Goal: Task Accomplishment & Management: Use online tool/utility

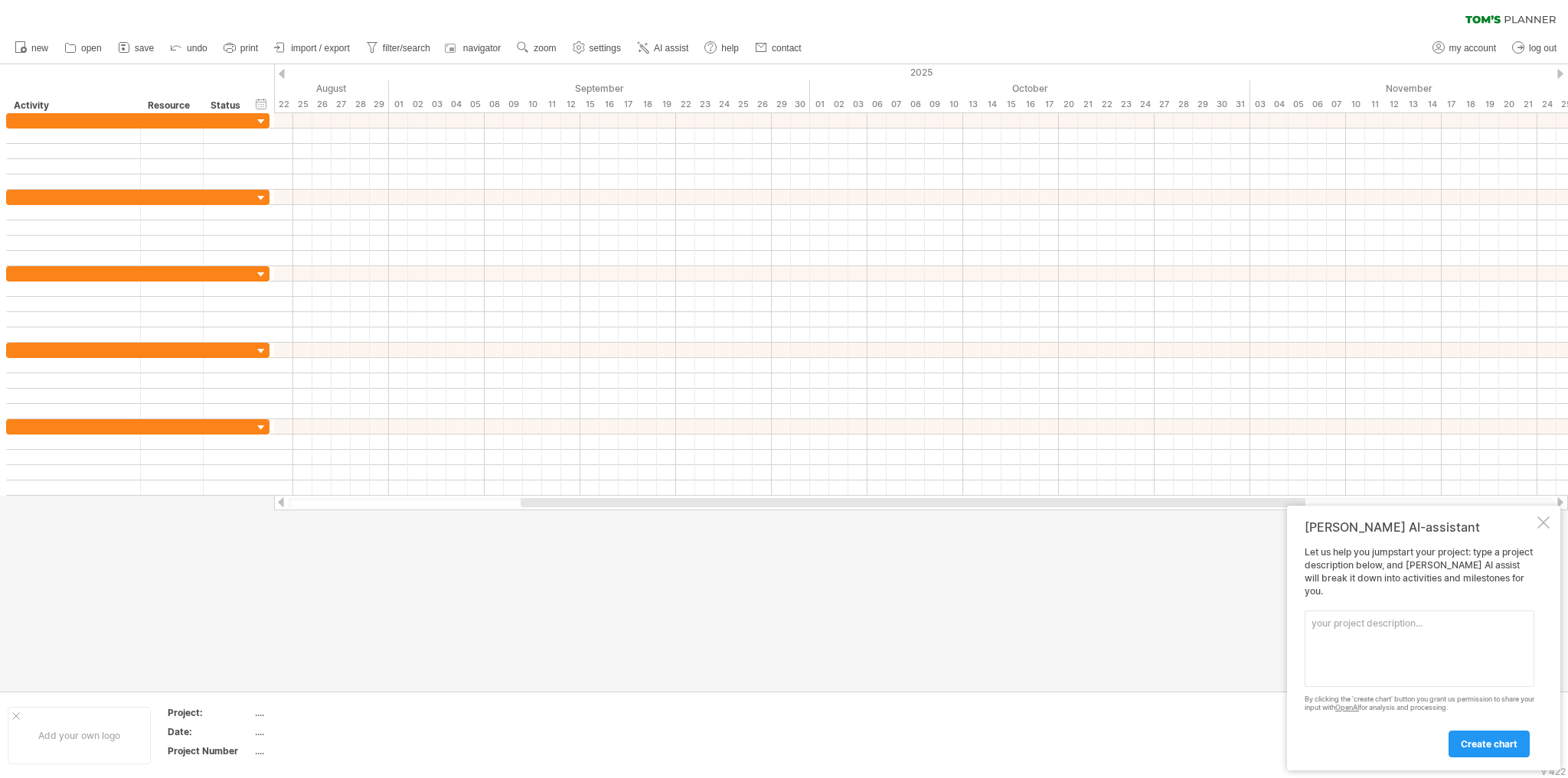
click at [1548, 529] on div at bounding box center [1543, 522] width 13 height 13
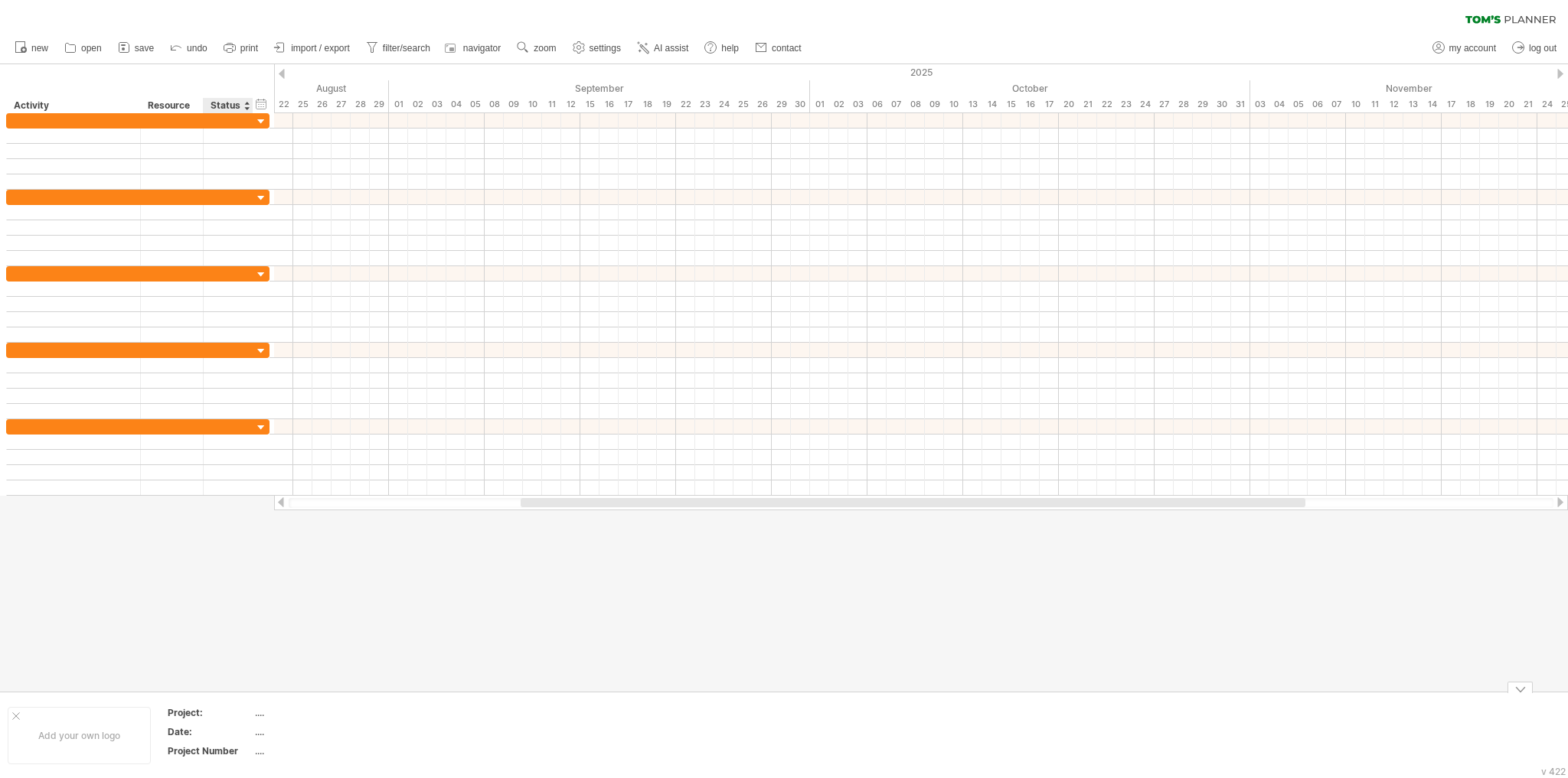
click at [258, 753] on div "...." at bounding box center [319, 751] width 128 height 13
click at [261, 732] on div "...." at bounding box center [319, 731] width 128 height 13
click at [262, 714] on div "...." at bounding box center [319, 712] width 128 height 13
click at [611, 720] on td at bounding box center [576, 735] width 121 height 59
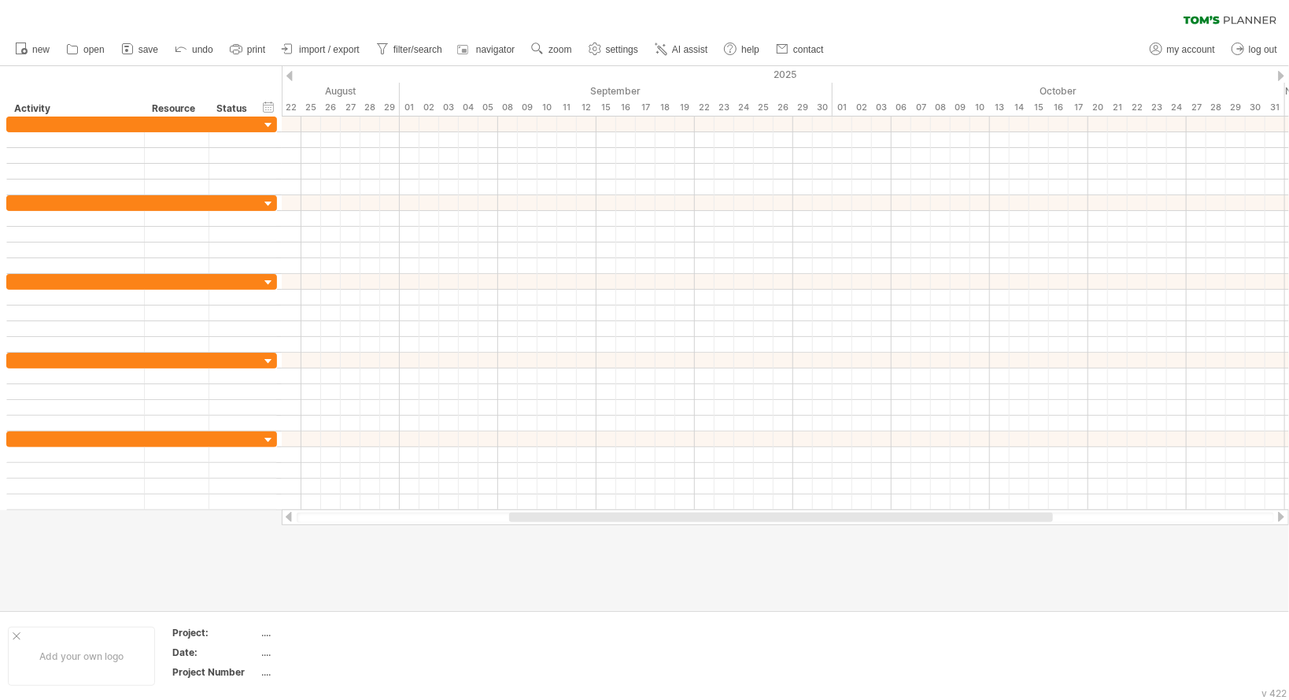
drag, startPoint x: 709, startPoint y: 50, endPoint x: 685, endPoint y: 104, distance: 59.5
click at [708, 50] on span "AI assist" at bounding box center [689, 49] width 35 height 11
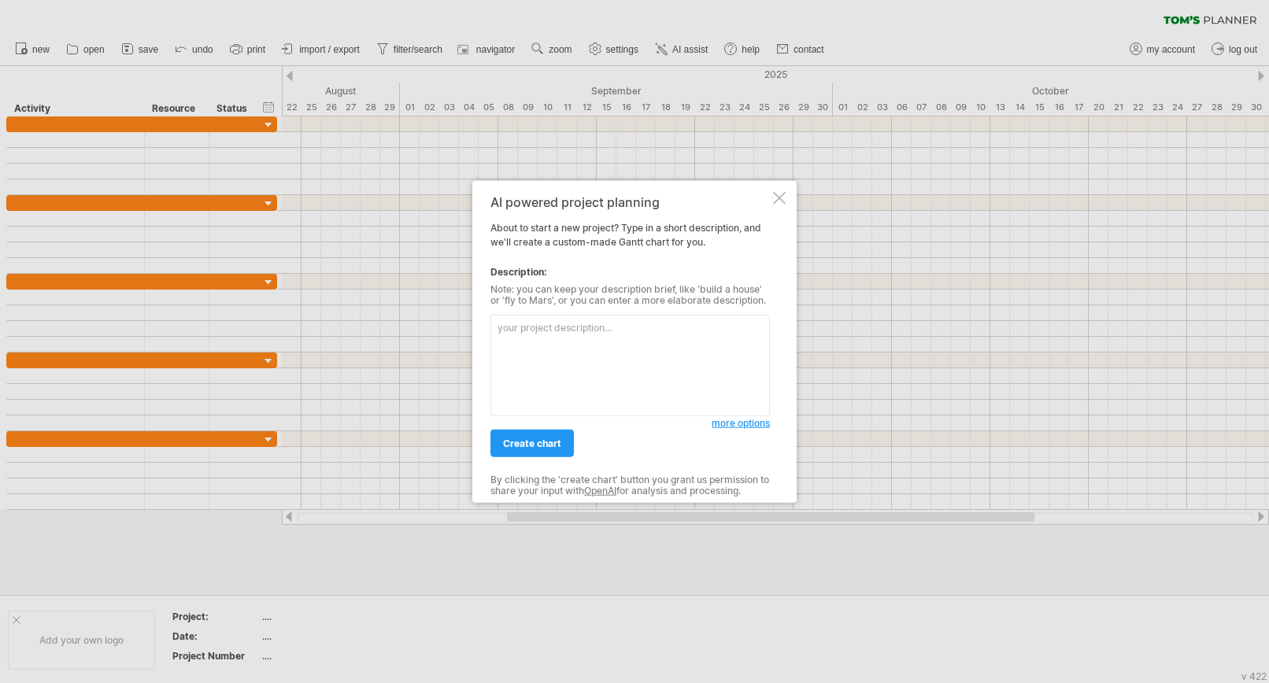
click at [529, 338] on textarea at bounding box center [629, 366] width 279 height 102
paste textarea "1. 硬件调试 5套”主板+cis板”的硬件调试：8.22-8.26 5套“dlpc+dmdcon”板的硬件调试：8.27-8.28 采集部分和投影部分联合硬…"
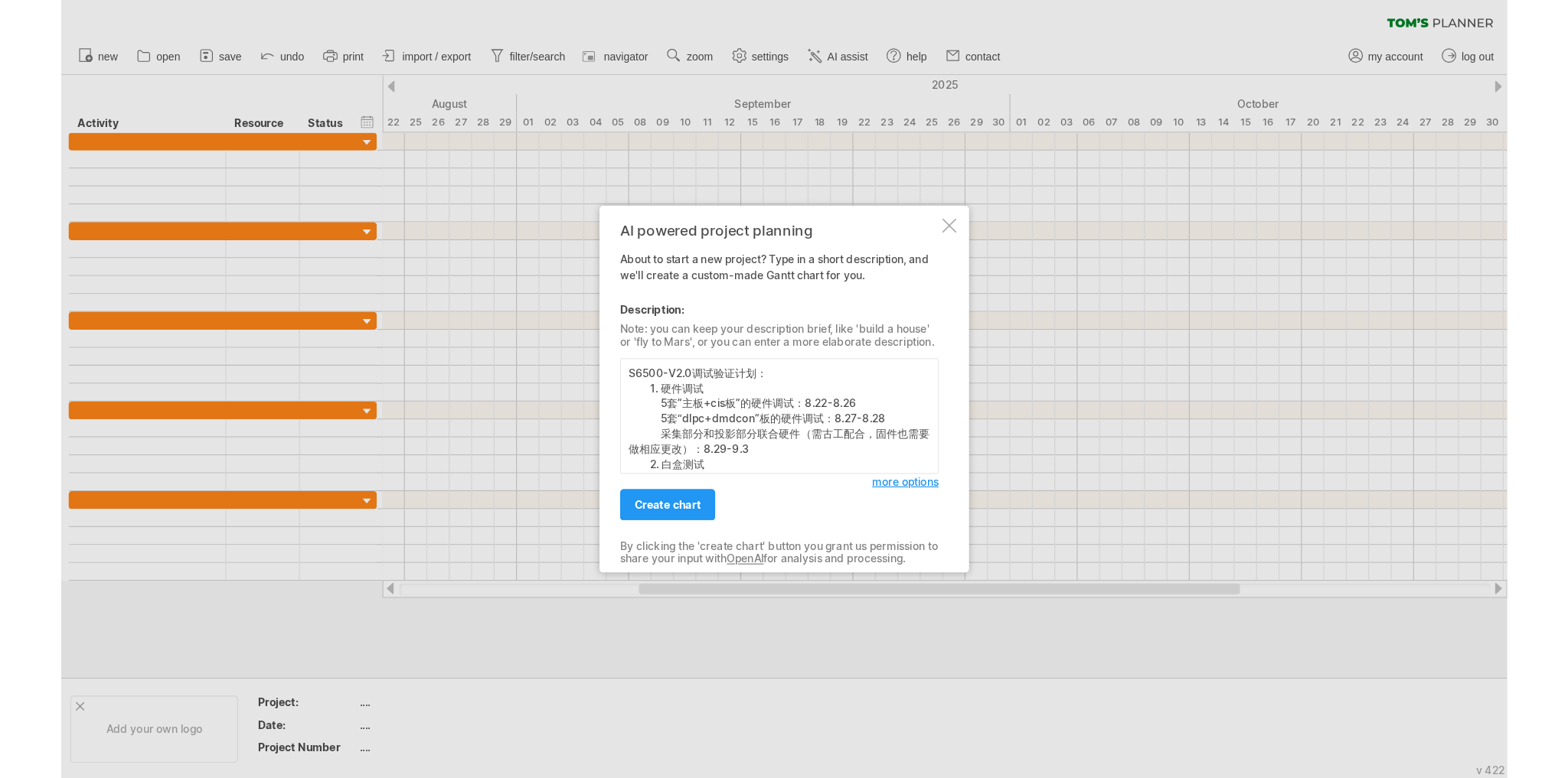
scroll to position [100, 0]
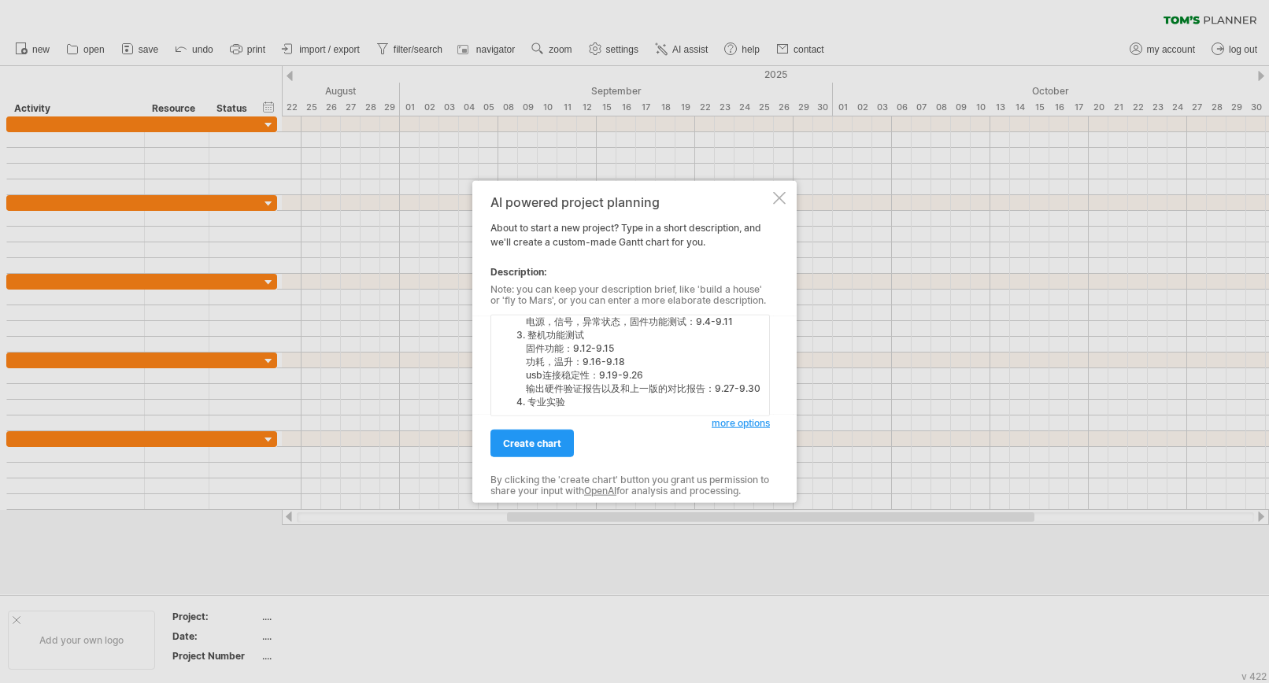
type textarea "S6500-V2.0调试验证计划： 1. 硬件调试 5套”主板+cis板”的硬件调试：8.22-8.26 5套“dlpc+dmdcon”板的硬件调试：8.27…"
click at [753, 424] on span "more options" at bounding box center [740, 423] width 58 height 12
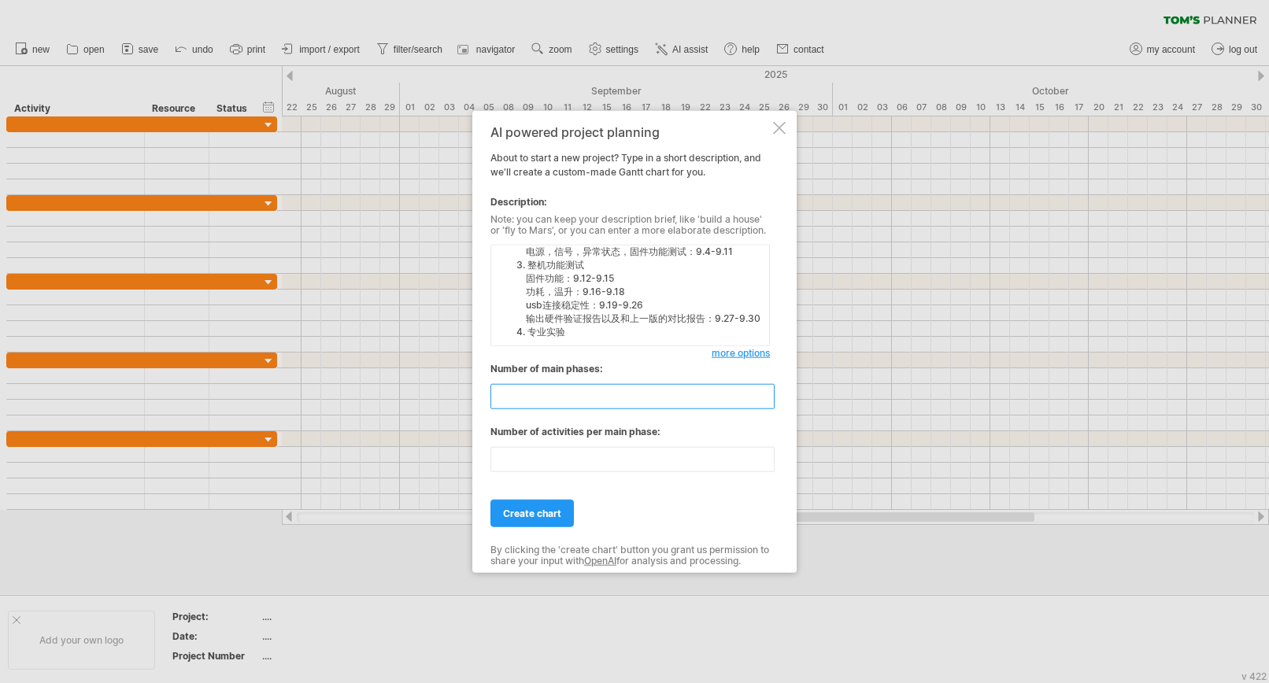
click at [765, 390] on input "**" at bounding box center [632, 396] width 284 height 25
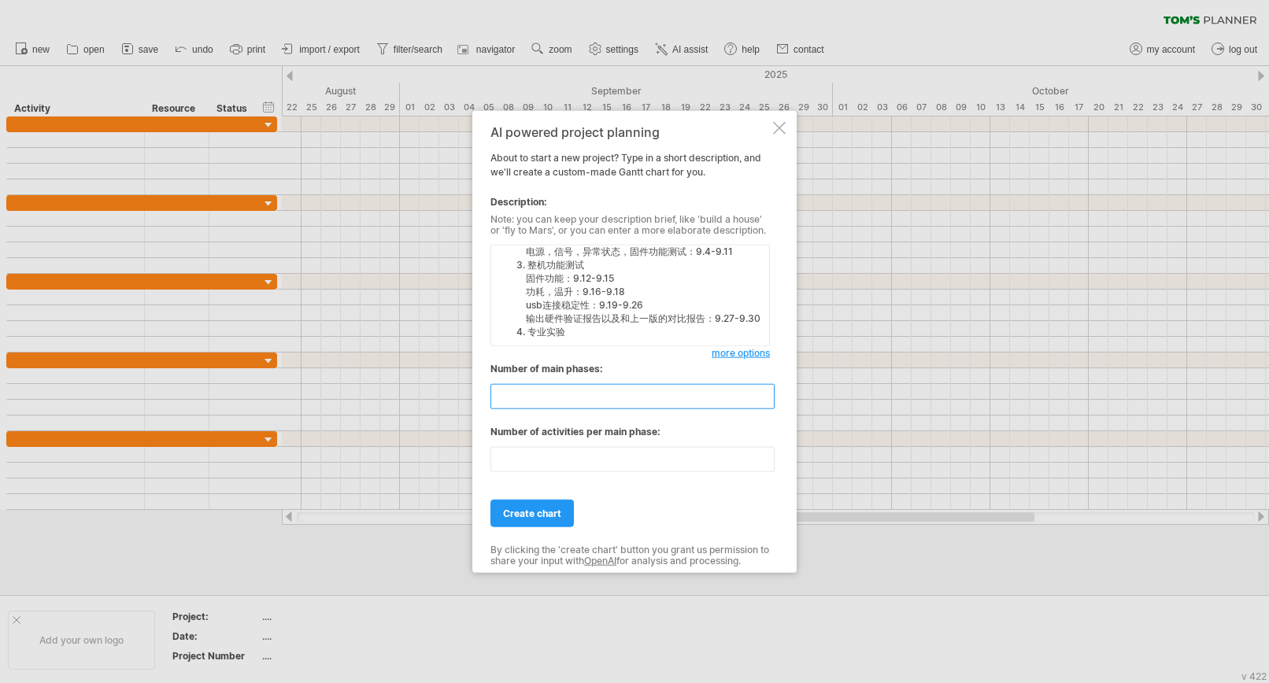
click at [765, 390] on input "**" at bounding box center [632, 396] width 284 height 25
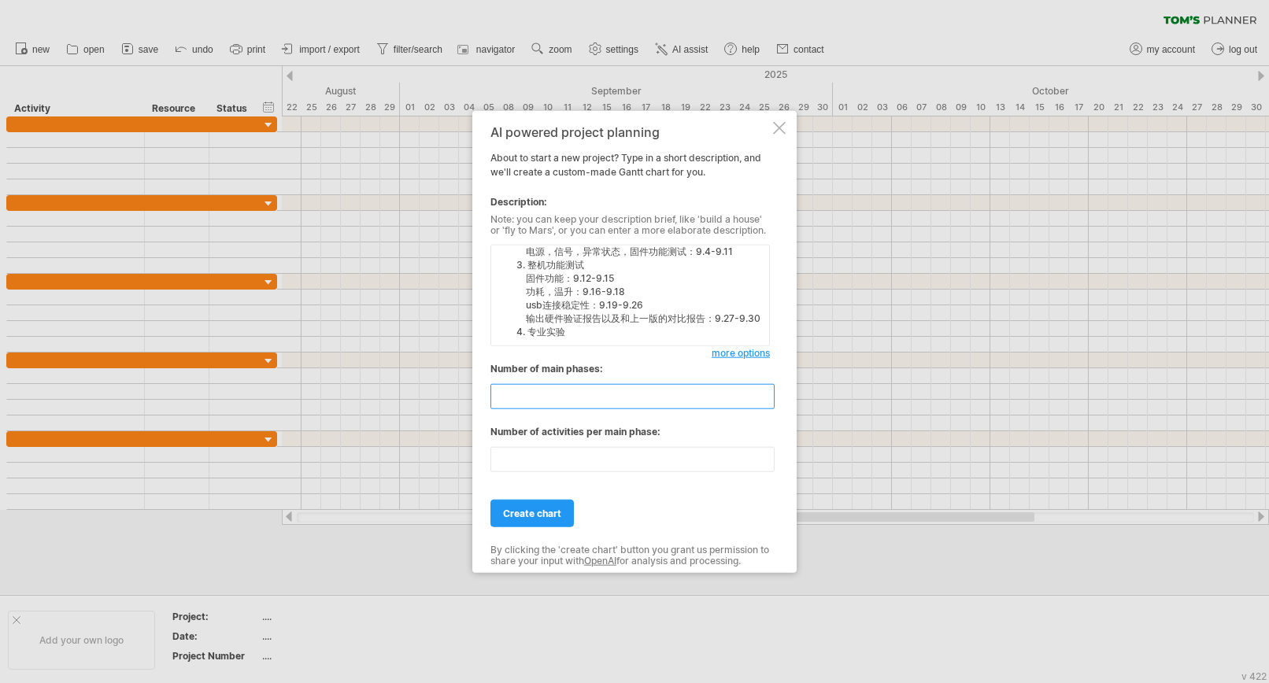
click at [765, 390] on input "**" at bounding box center [632, 396] width 284 height 25
click at [763, 398] on input "**" at bounding box center [632, 396] width 284 height 25
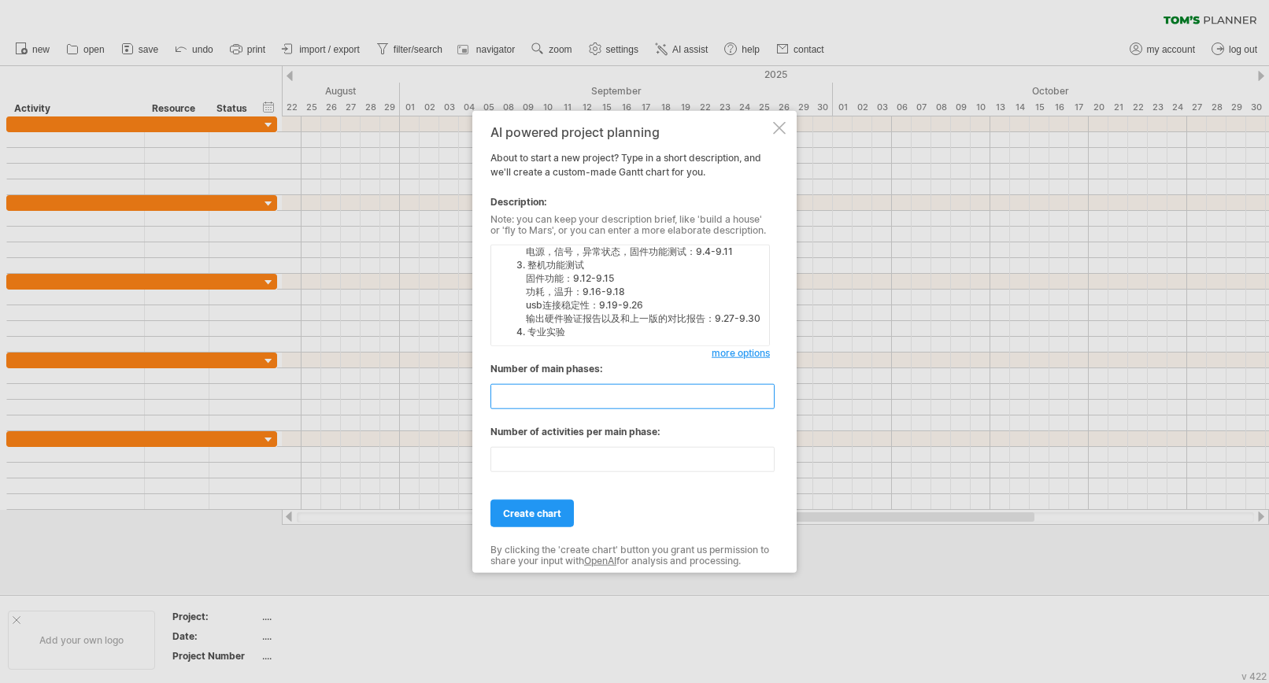
click at [763, 398] on input "**" at bounding box center [632, 396] width 284 height 25
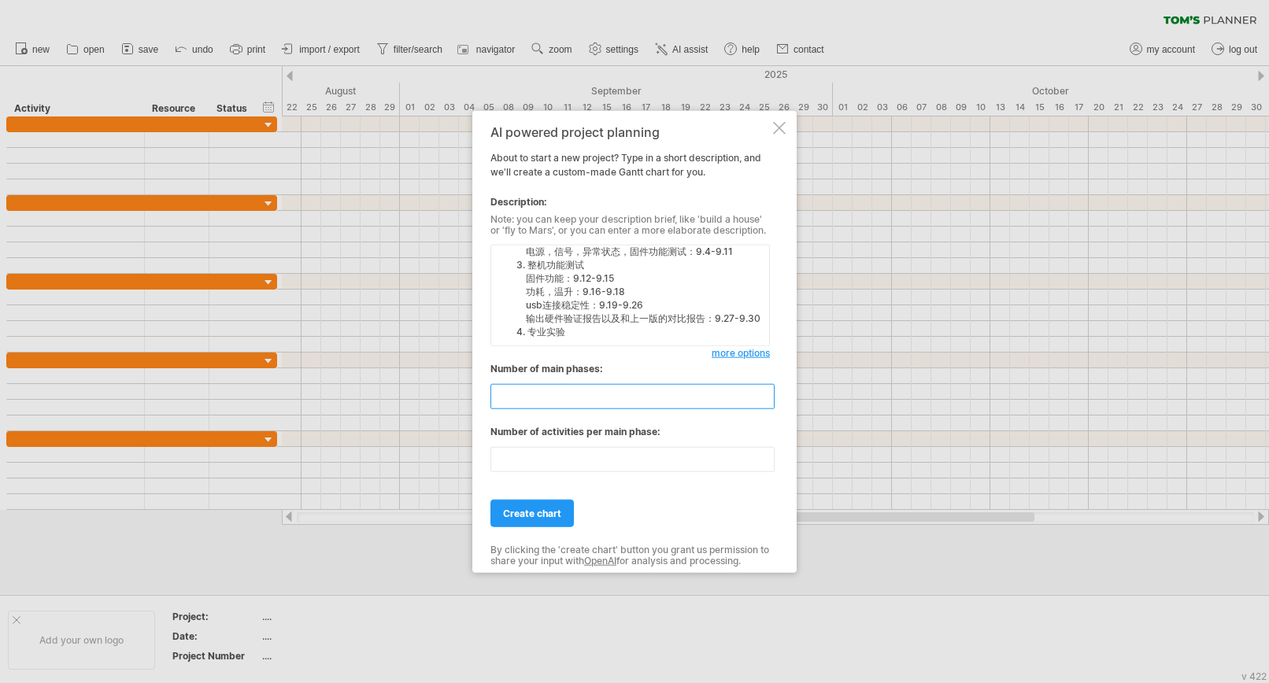
click at [763, 398] on input "**" at bounding box center [632, 396] width 284 height 25
click at [763, 398] on input "*" at bounding box center [632, 396] width 284 height 25
drag, startPoint x: 555, startPoint y: 394, endPoint x: 462, endPoint y: 395, distance: 92.9
click at [462, 395] on div "Trying to reach [DOMAIN_NAME] Connected again... 0% clear filter new" at bounding box center [634, 341] width 1269 height 683
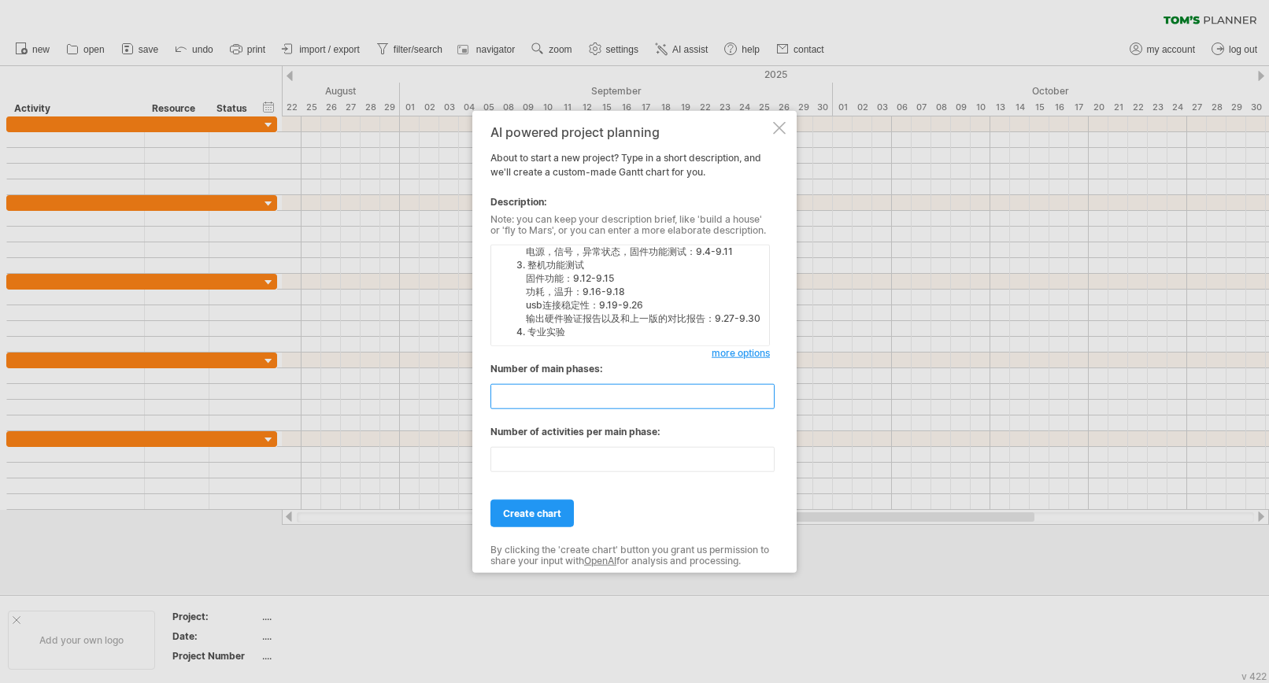
type input "*"
drag, startPoint x: 504, startPoint y: 456, endPoint x: 446, endPoint y: 456, distance: 58.2
click at [446, 456] on div "Trying to reach [DOMAIN_NAME] Connected again... 0% clear filter new" at bounding box center [634, 341] width 1269 height 683
type input "*"
click at [533, 513] on span "create chart" at bounding box center [532, 514] width 58 height 12
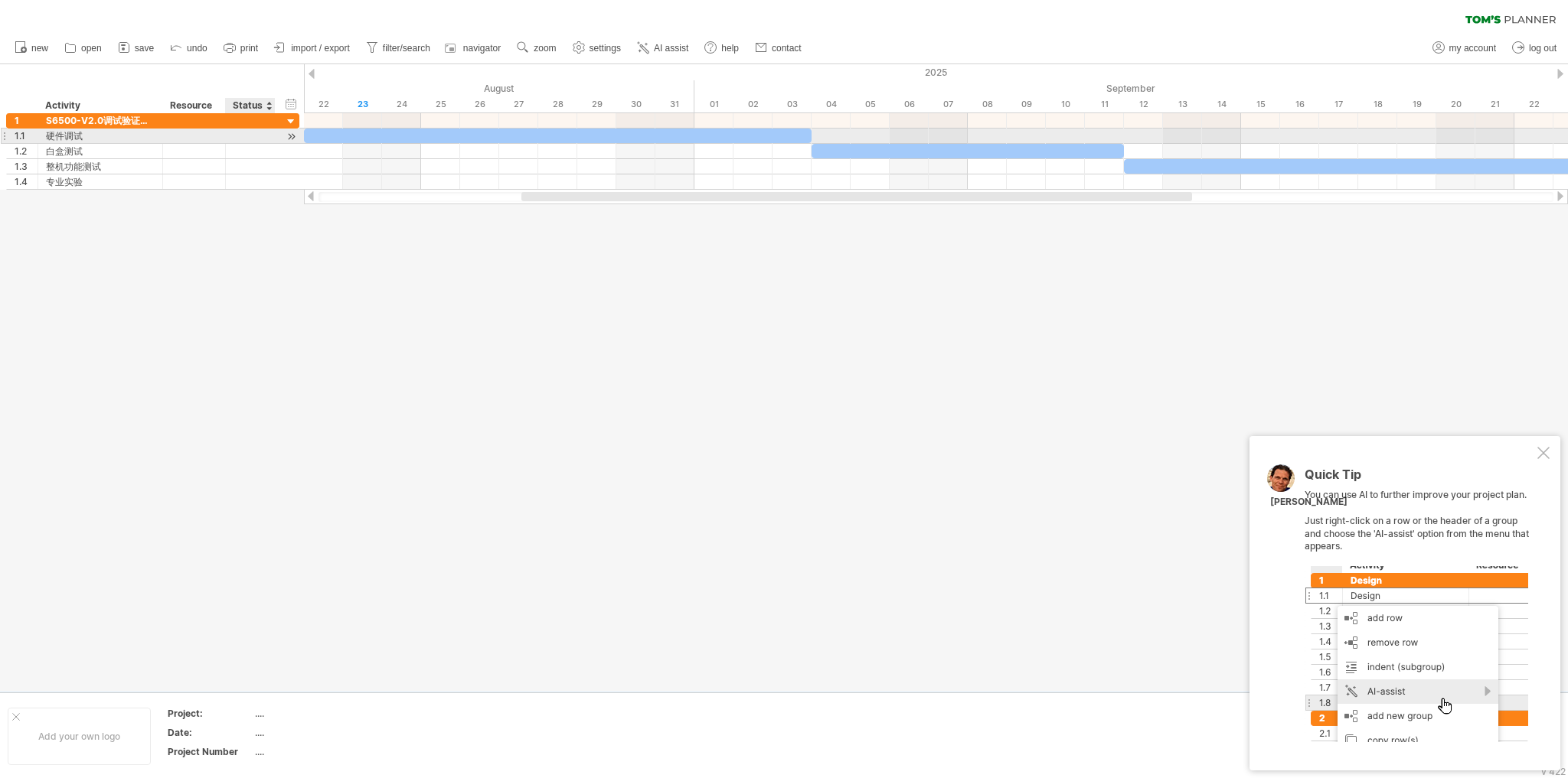
click at [288, 138] on div at bounding box center [291, 136] width 15 height 17
click at [289, 137] on div at bounding box center [291, 136] width 15 height 17
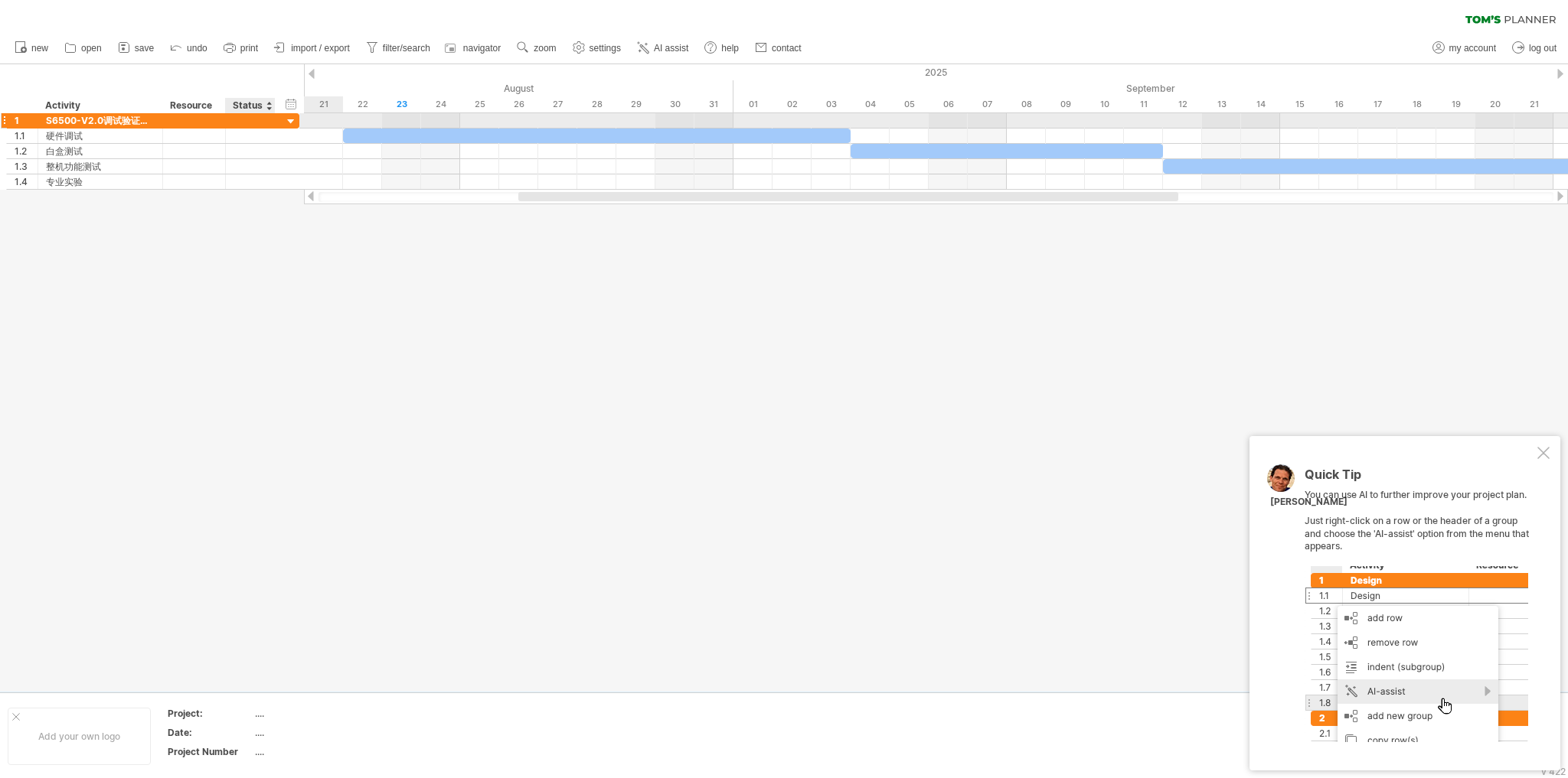
click at [289, 125] on div at bounding box center [291, 122] width 15 height 15
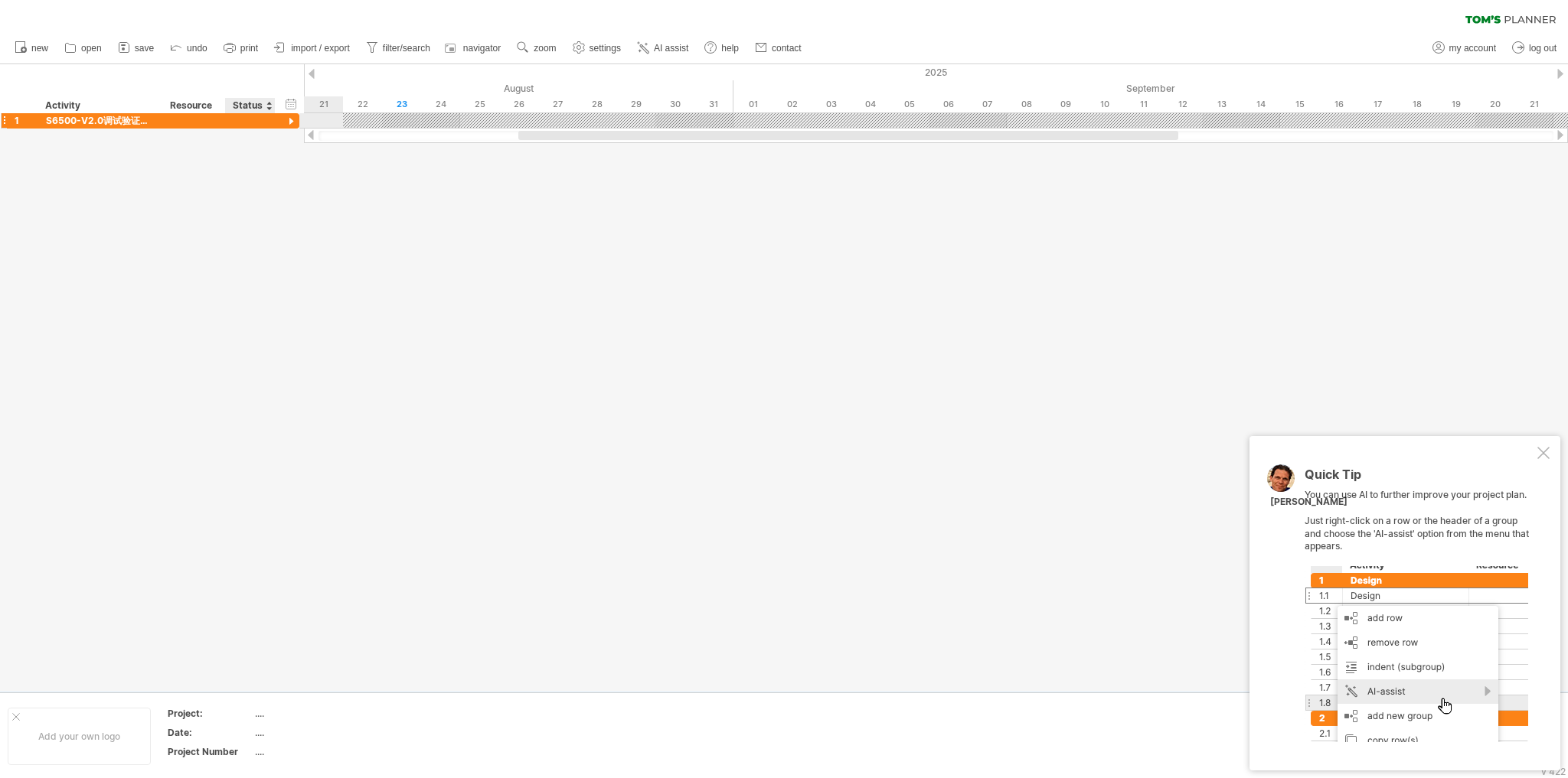
click at [289, 125] on div at bounding box center [291, 122] width 15 height 15
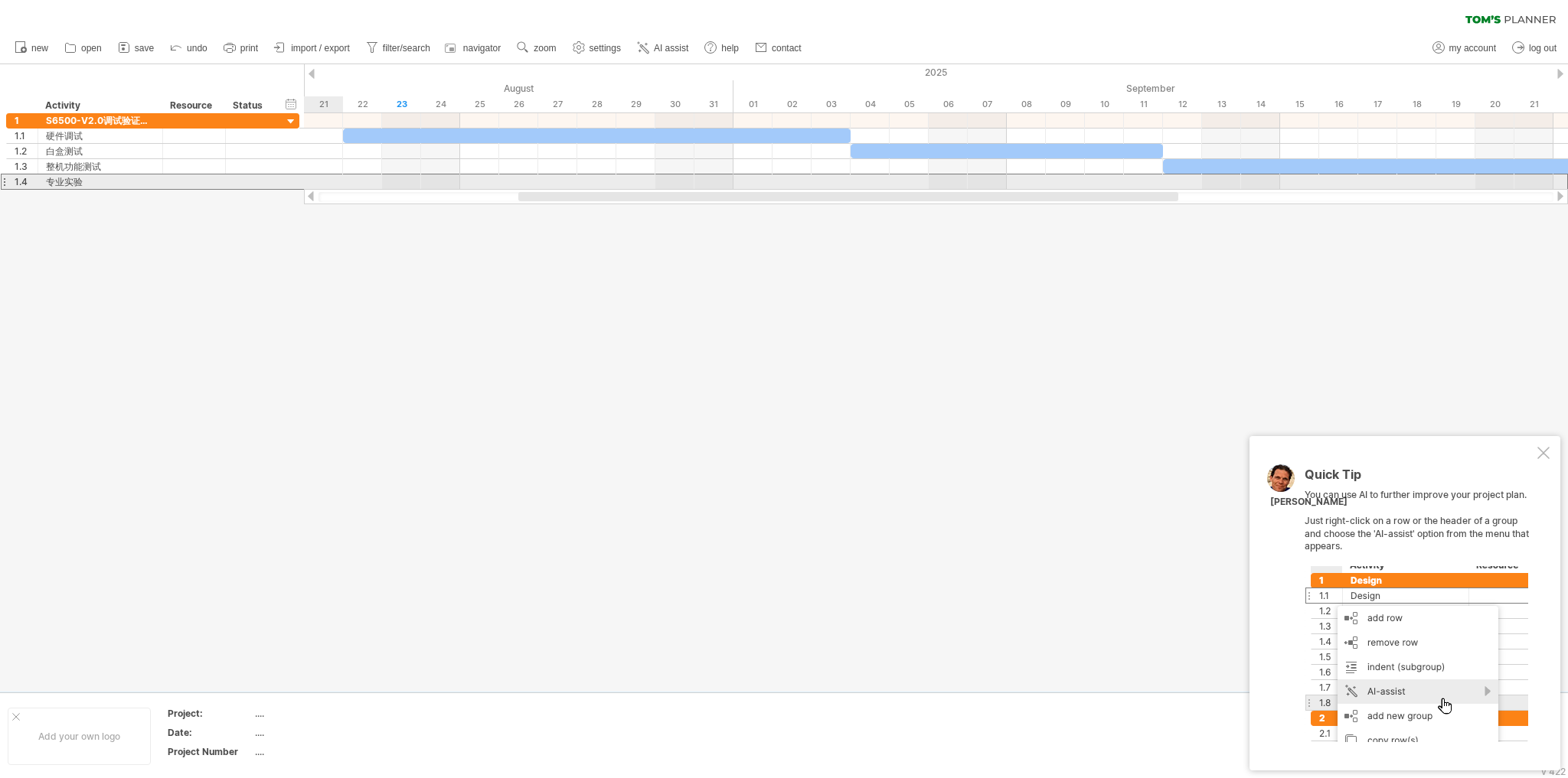
click at [2, 181] on div at bounding box center [4, 182] width 6 height 17
click at [81, 185] on div "专业实验" at bounding box center [100, 181] width 109 height 15
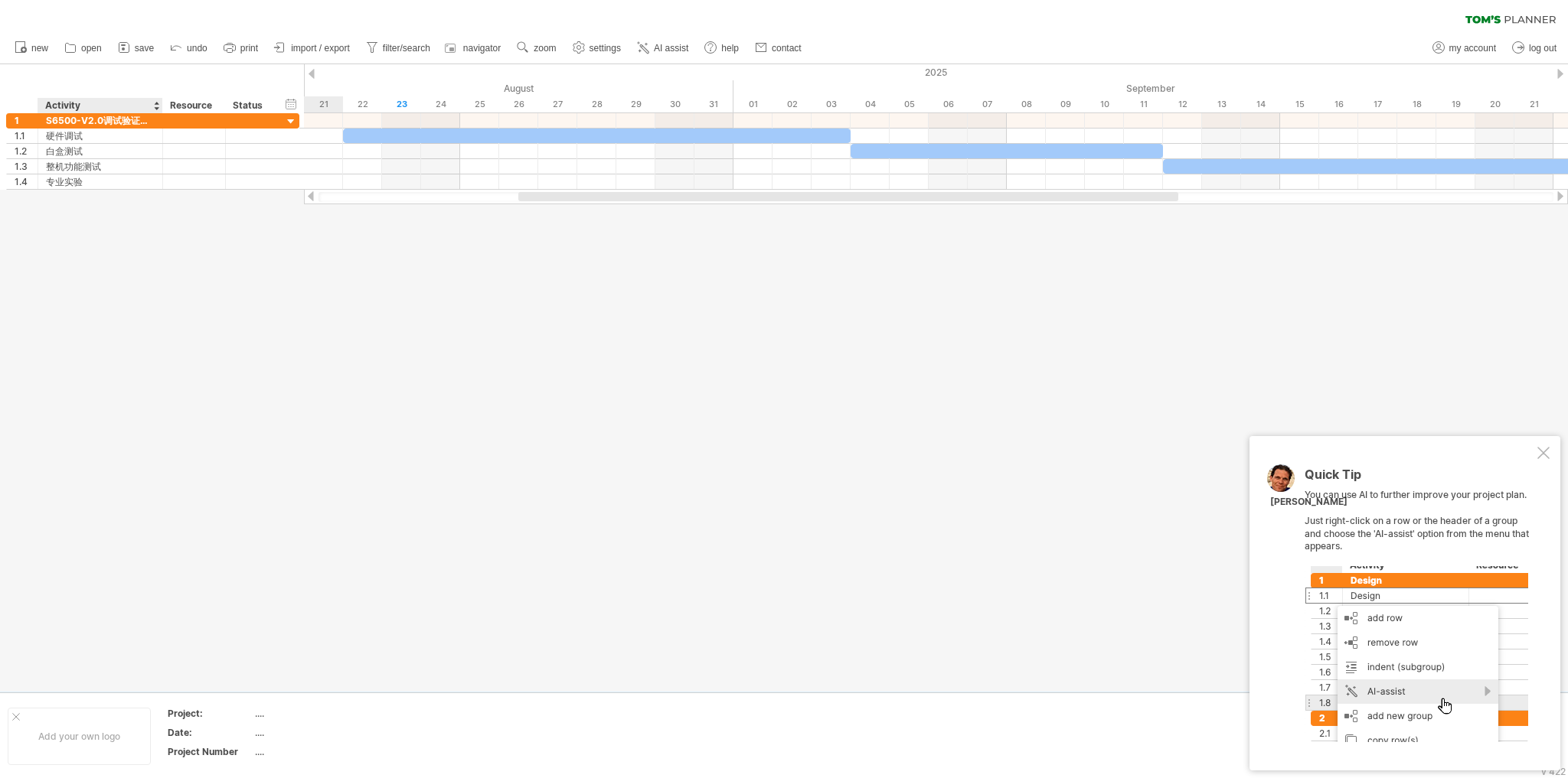
click at [98, 214] on div at bounding box center [784, 377] width 1568 height 627
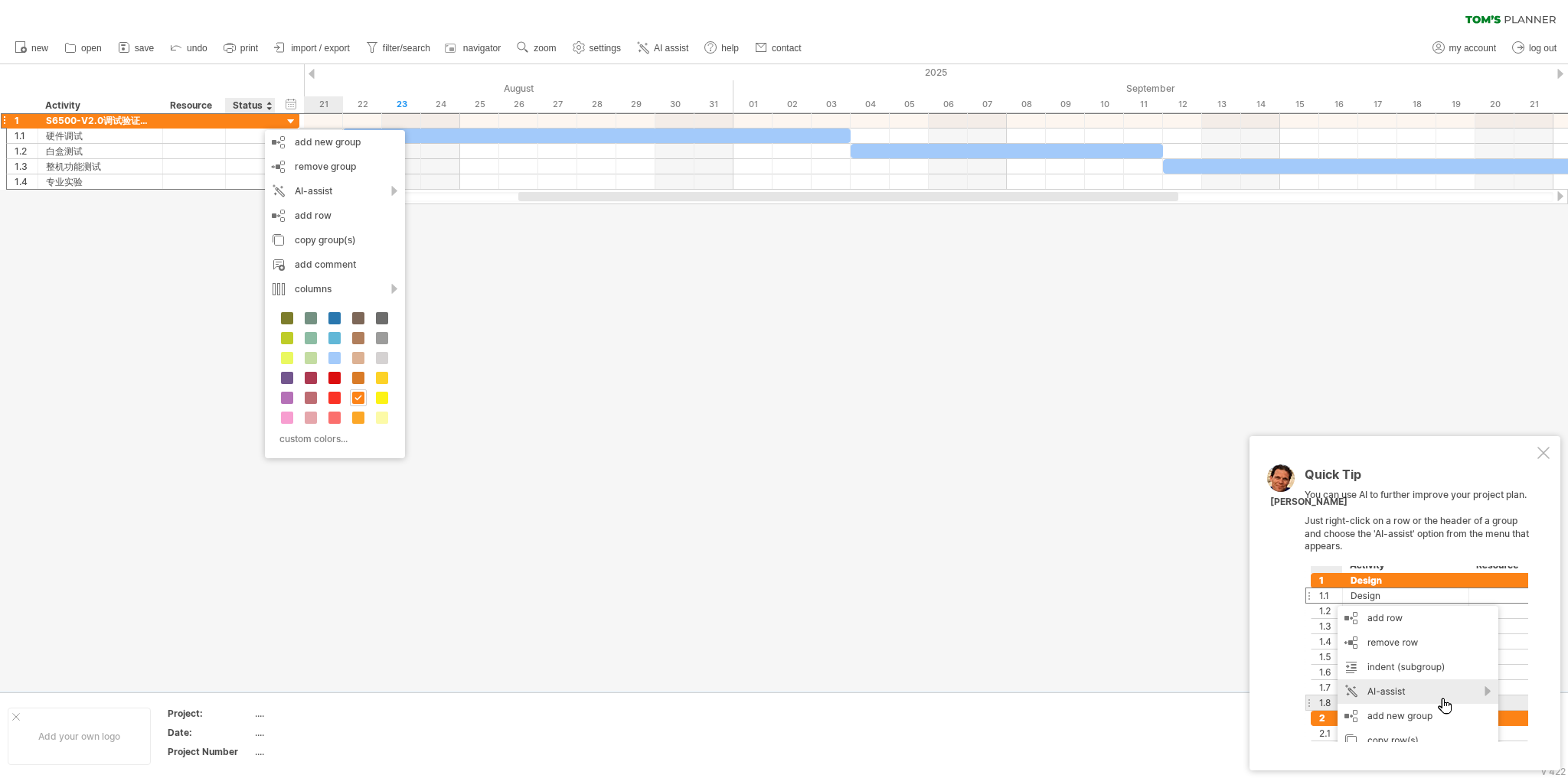
click at [1050, 453] on div at bounding box center [784, 377] width 1568 height 627
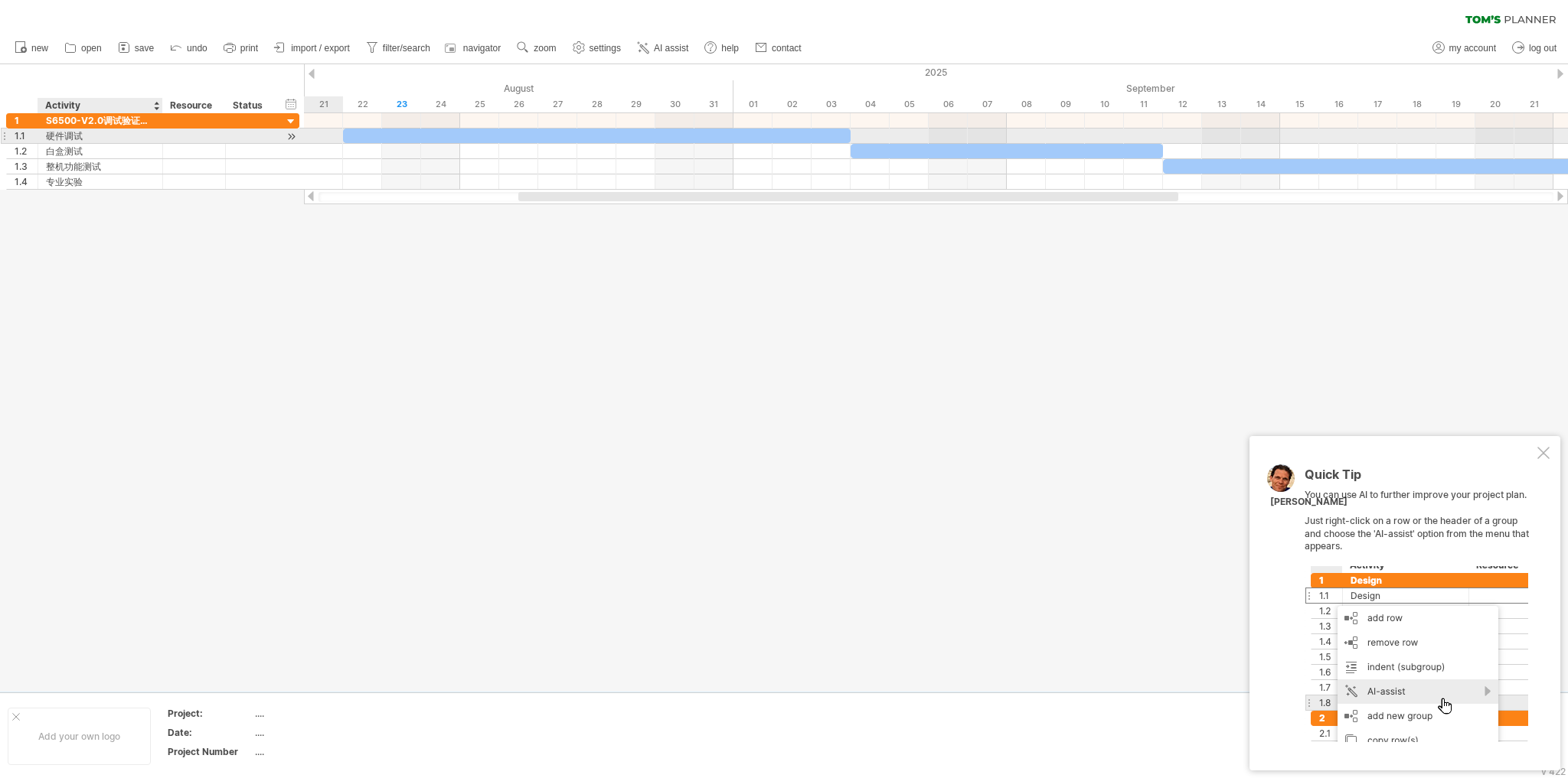
click at [89, 136] on div "硬件调试" at bounding box center [100, 135] width 109 height 15
click at [174, 257] on div "AI-assist" at bounding box center [175, 254] width 158 height 24
click at [301, 282] on div "suggest more activities" at bounding box center [308, 276] width 254 height 24
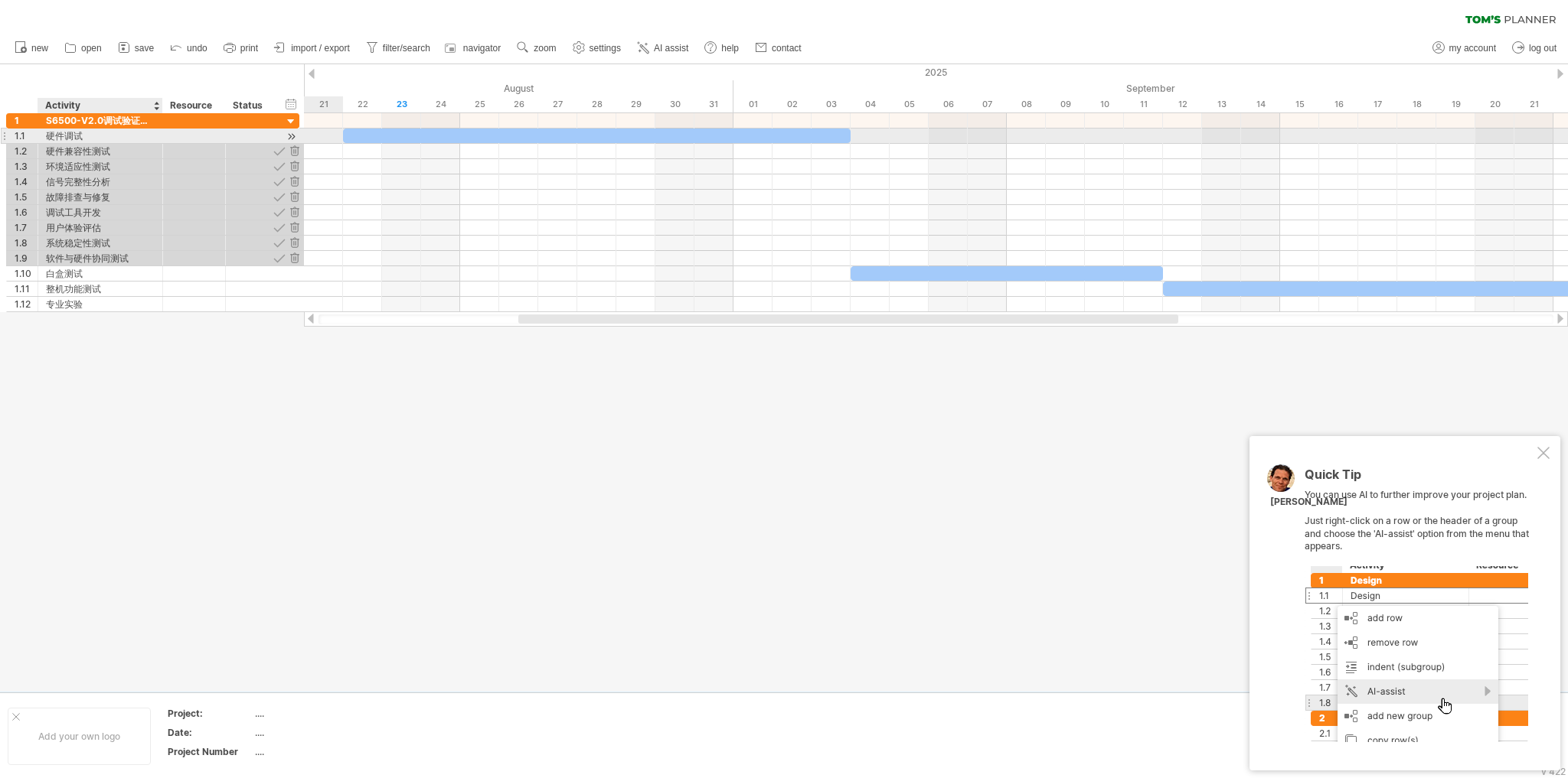
click at [100, 137] on div "硬件调试" at bounding box center [100, 135] width 109 height 15
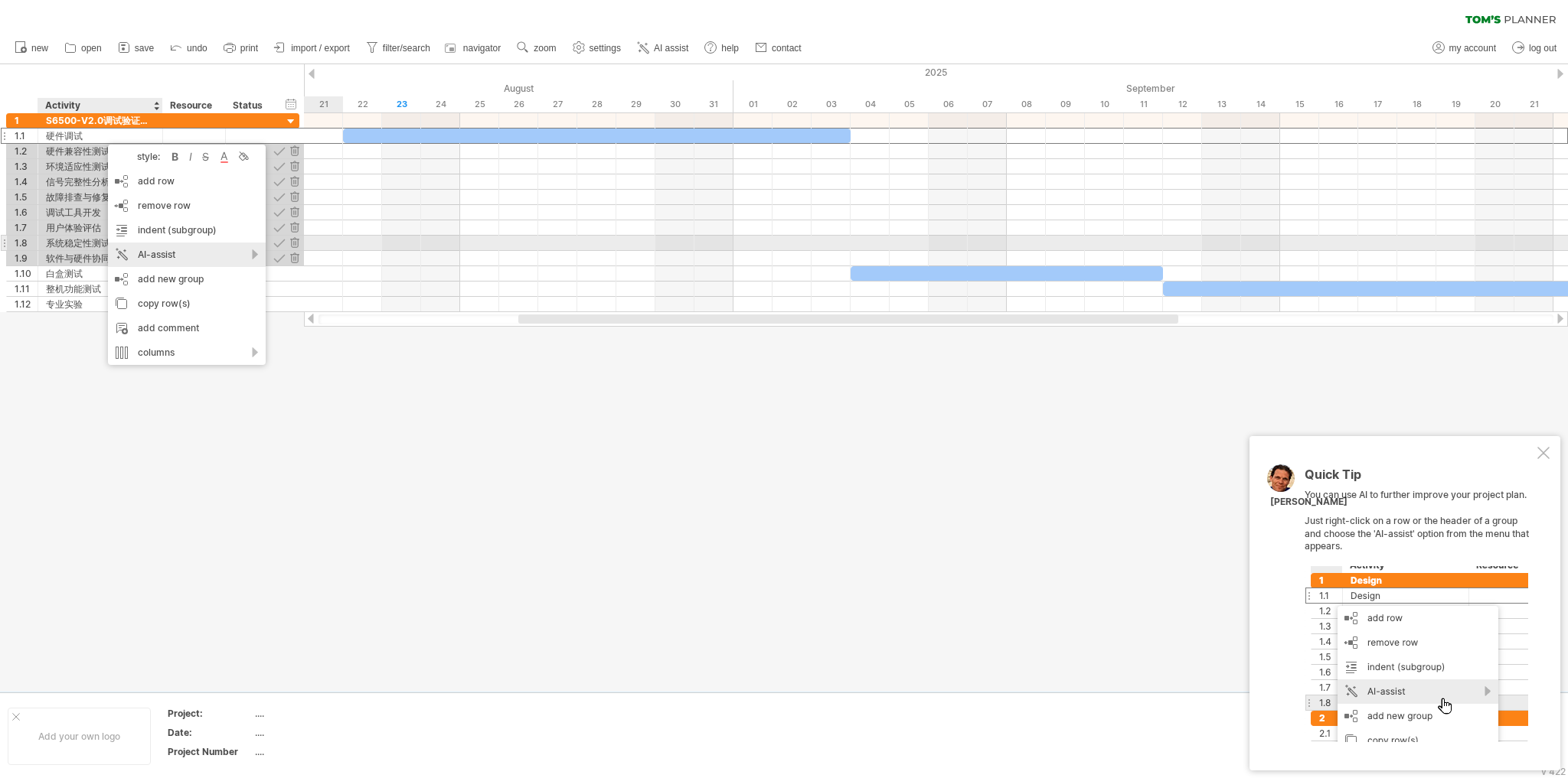
click at [191, 251] on div "AI-assist" at bounding box center [187, 254] width 158 height 24
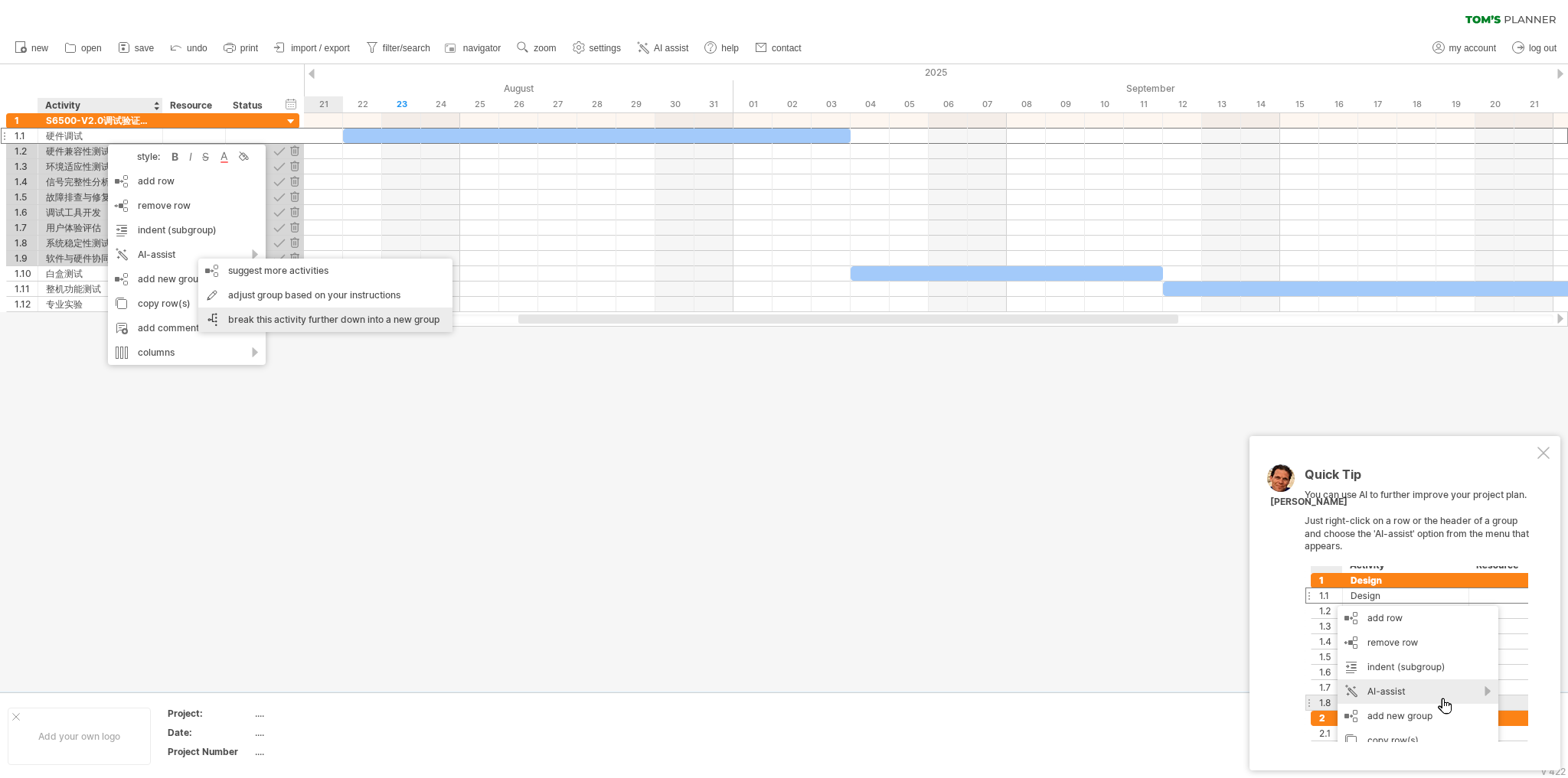
click at [286, 321] on div "break this activity further down into a new group" at bounding box center [325, 319] width 254 height 24
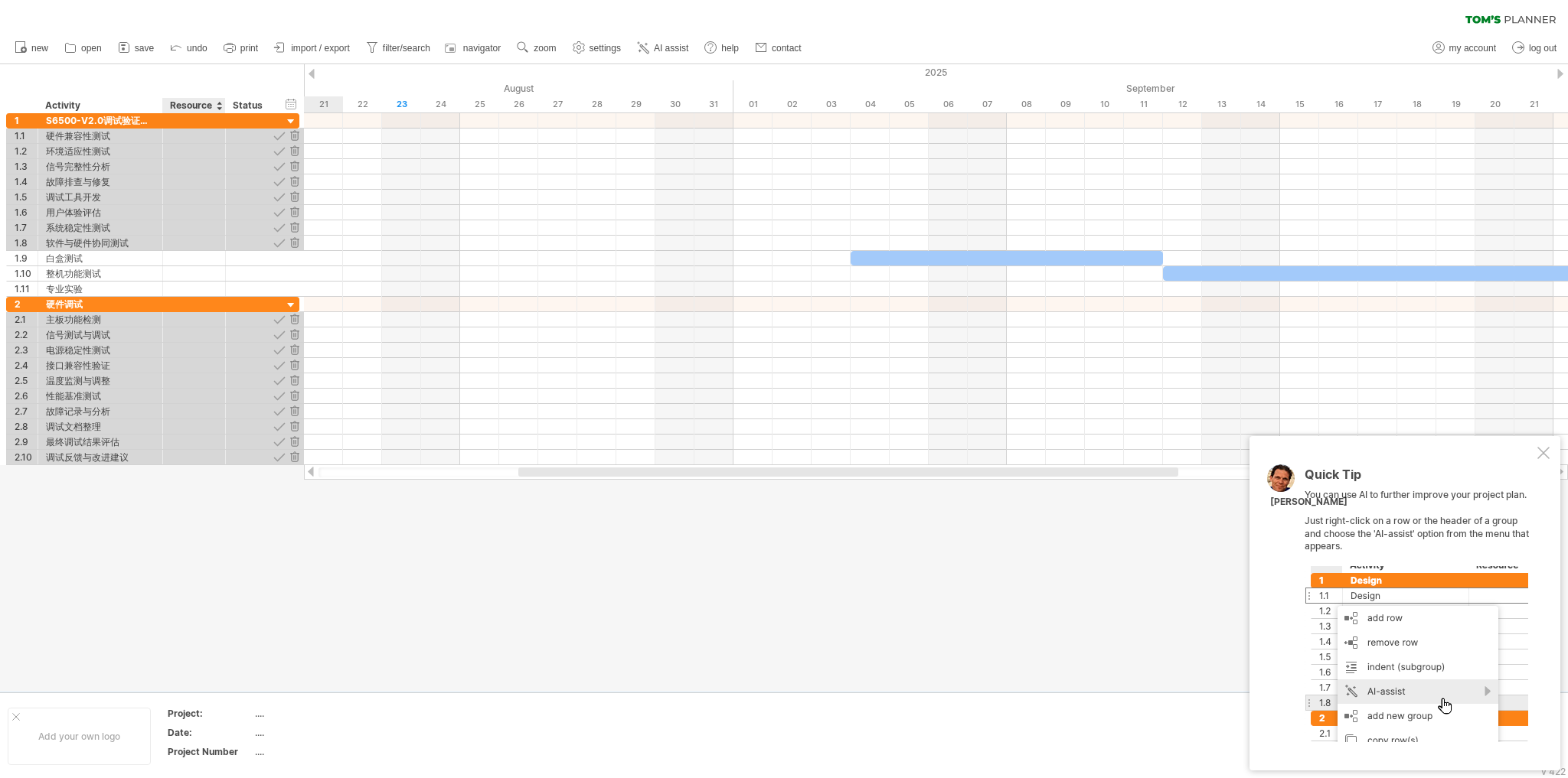
click at [189, 501] on div at bounding box center [784, 377] width 1568 height 627
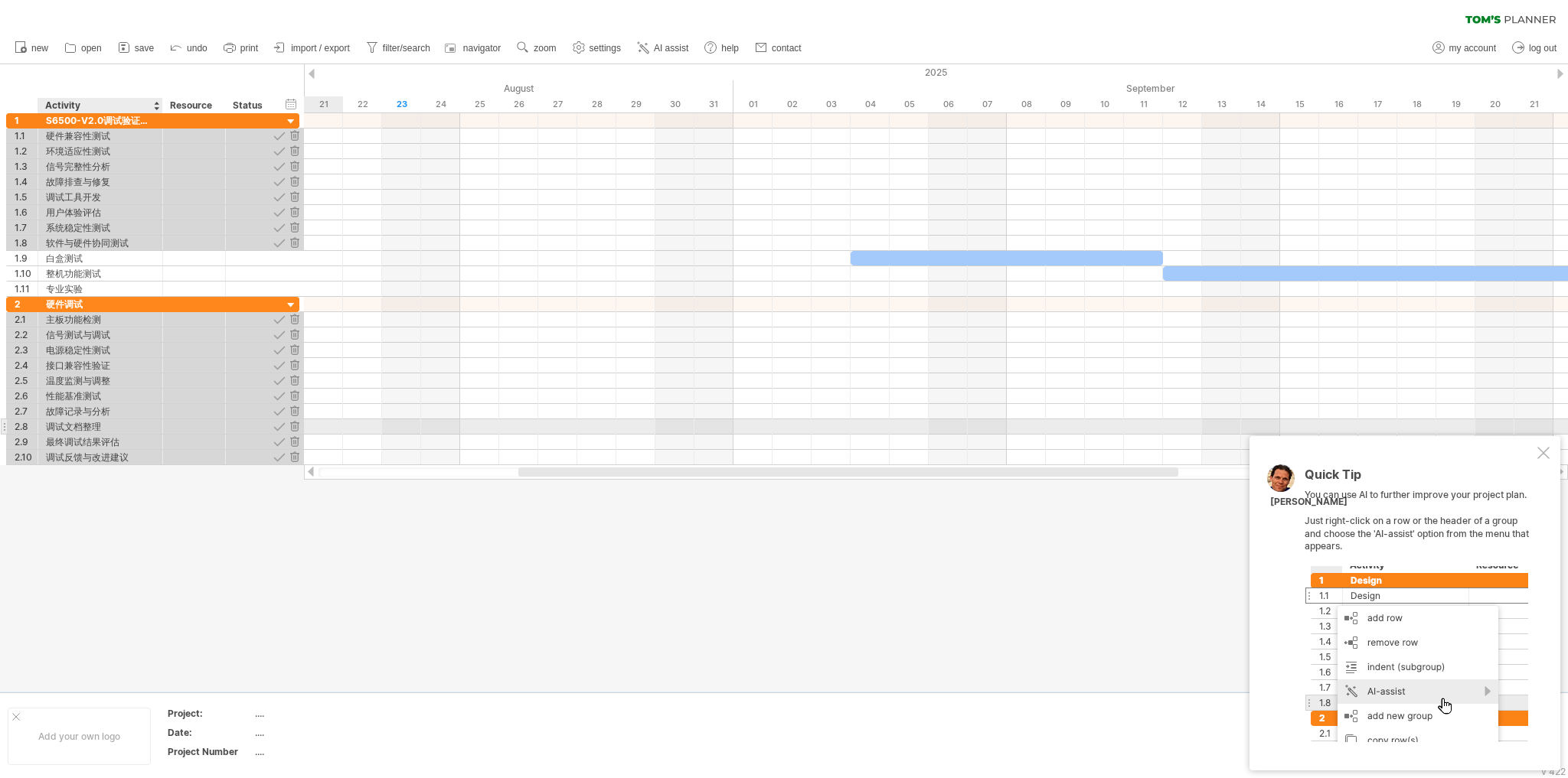
click at [140, 420] on div "调试文档整理" at bounding box center [100, 426] width 109 height 15
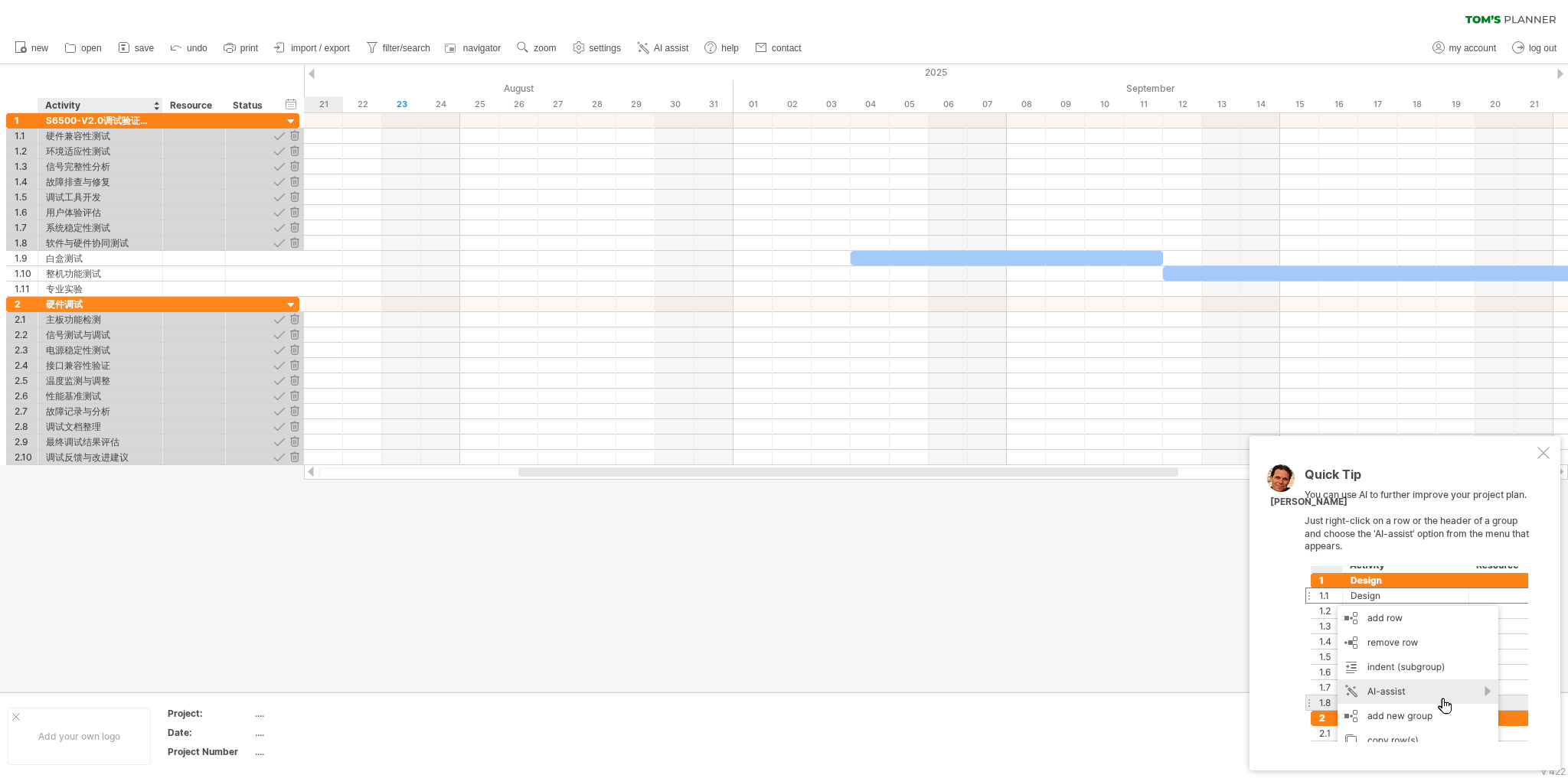
click at [113, 482] on div at bounding box center [784, 377] width 1568 height 627
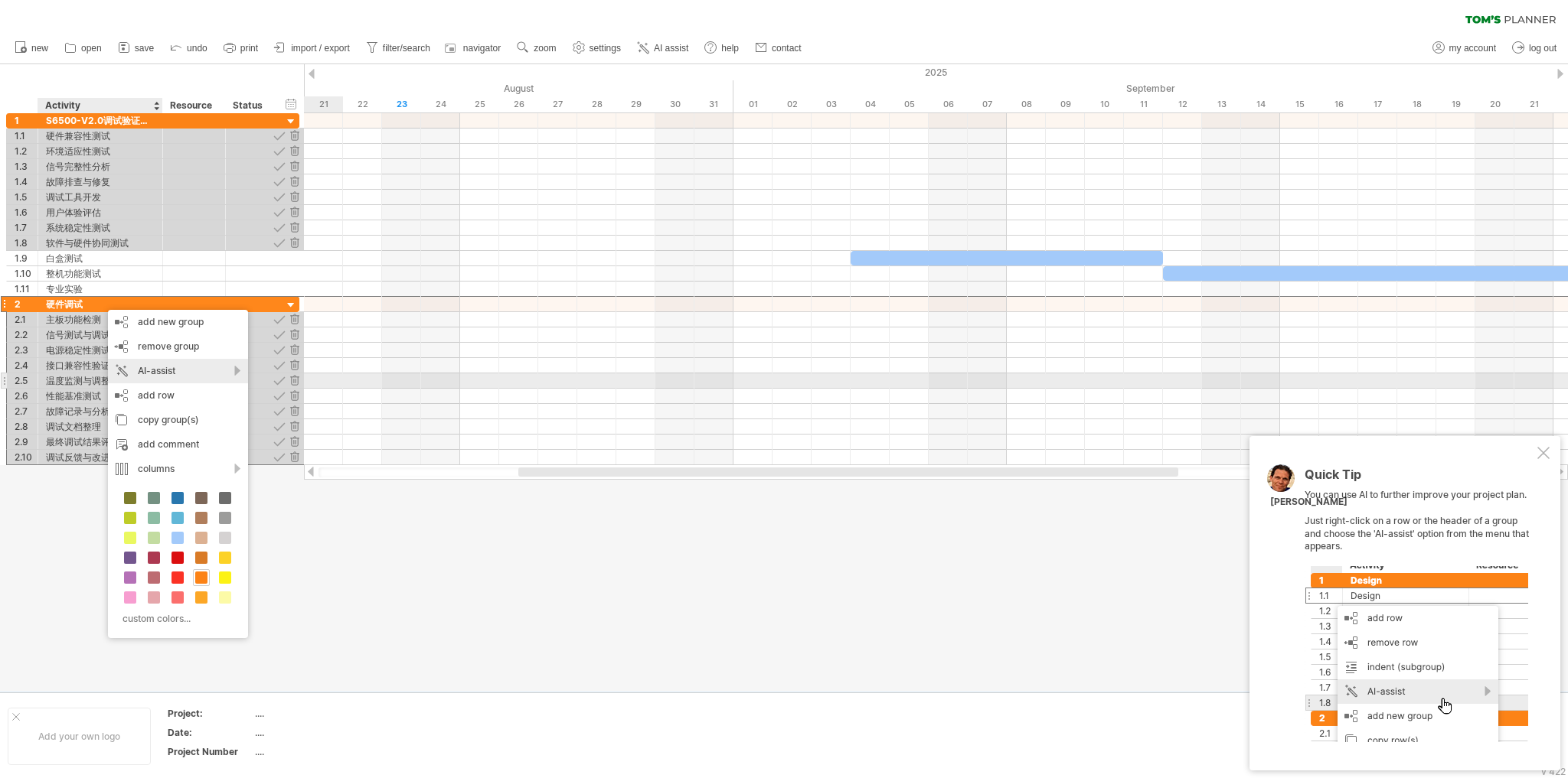
click at [195, 373] on div "AI-assist" at bounding box center [178, 371] width 140 height 24
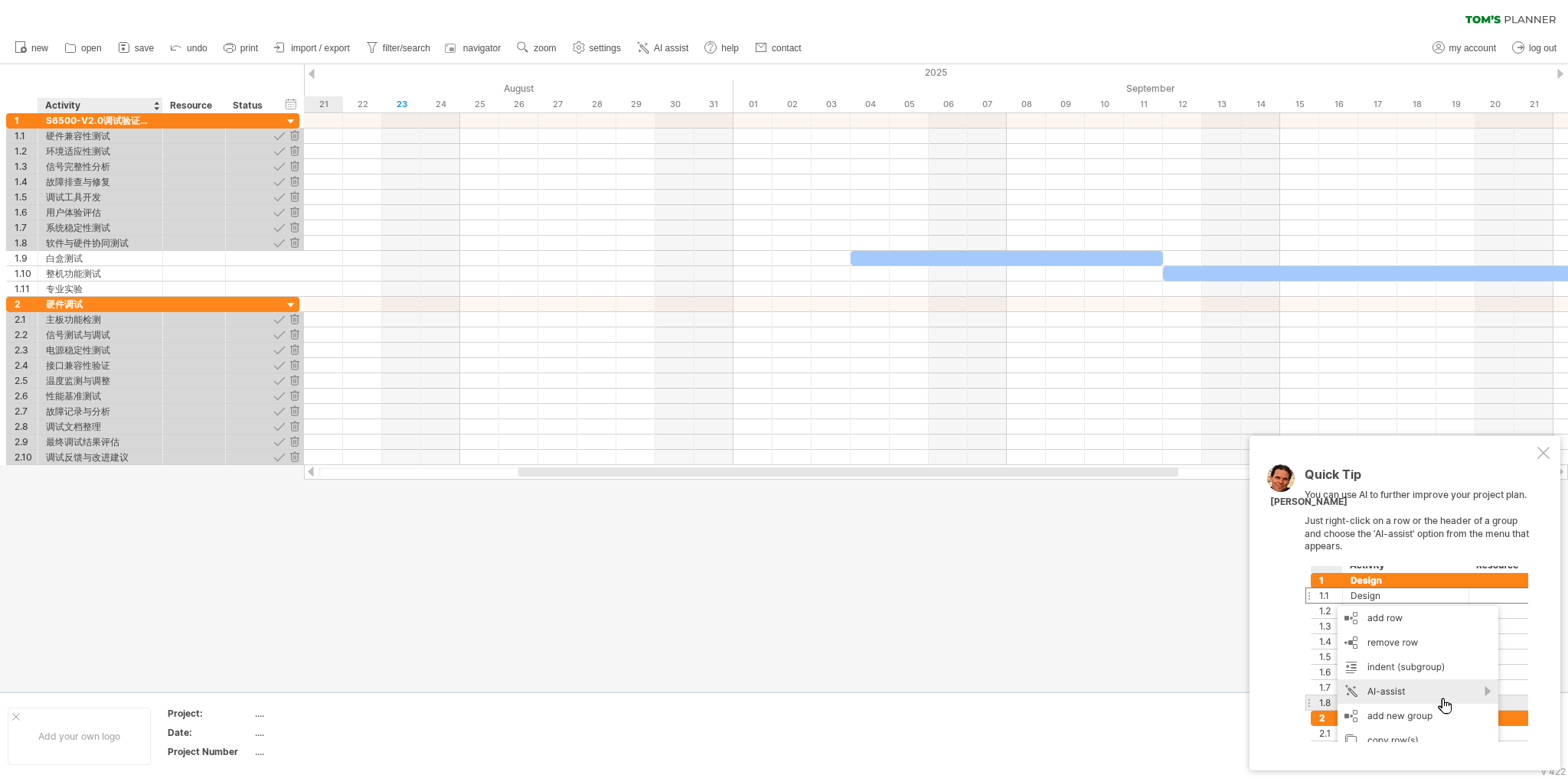
click at [27, 530] on div at bounding box center [784, 377] width 1568 height 627
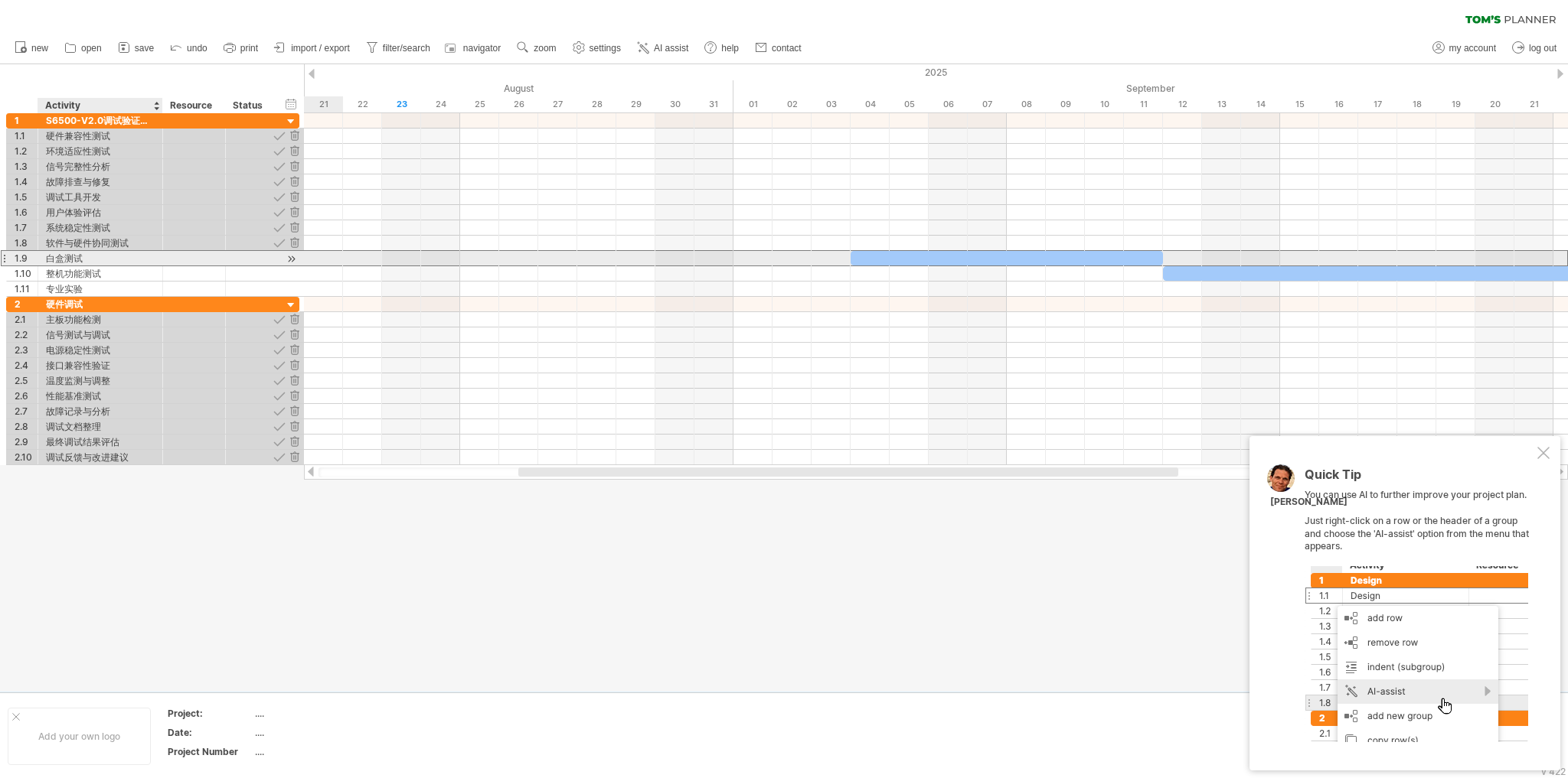
click at [70, 255] on div "白盒测试" at bounding box center [100, 258] width 109 height 15
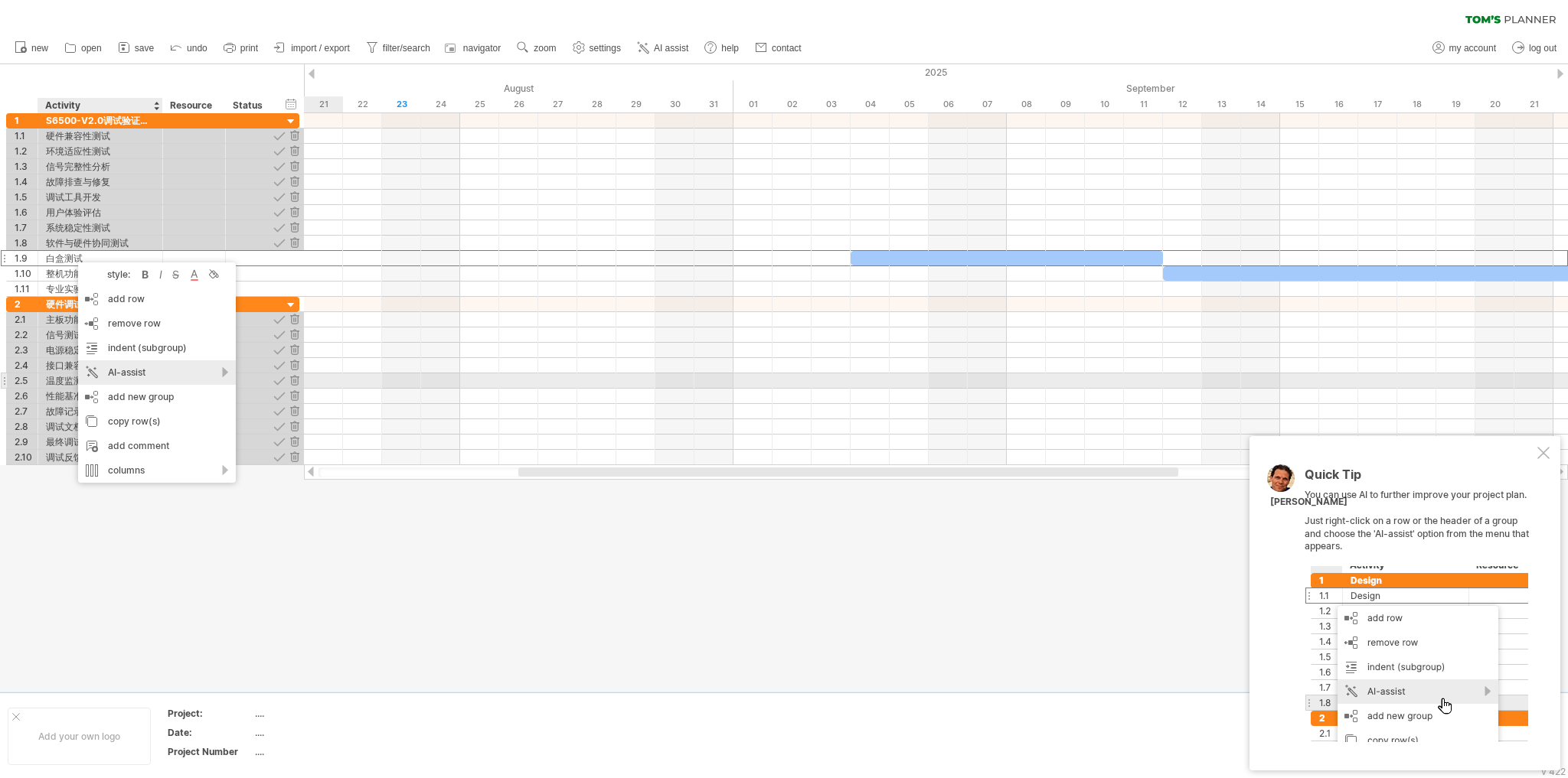
click at [169, 374] on div "AI-assist" at bounding box center [157, 372] width 158 height 24
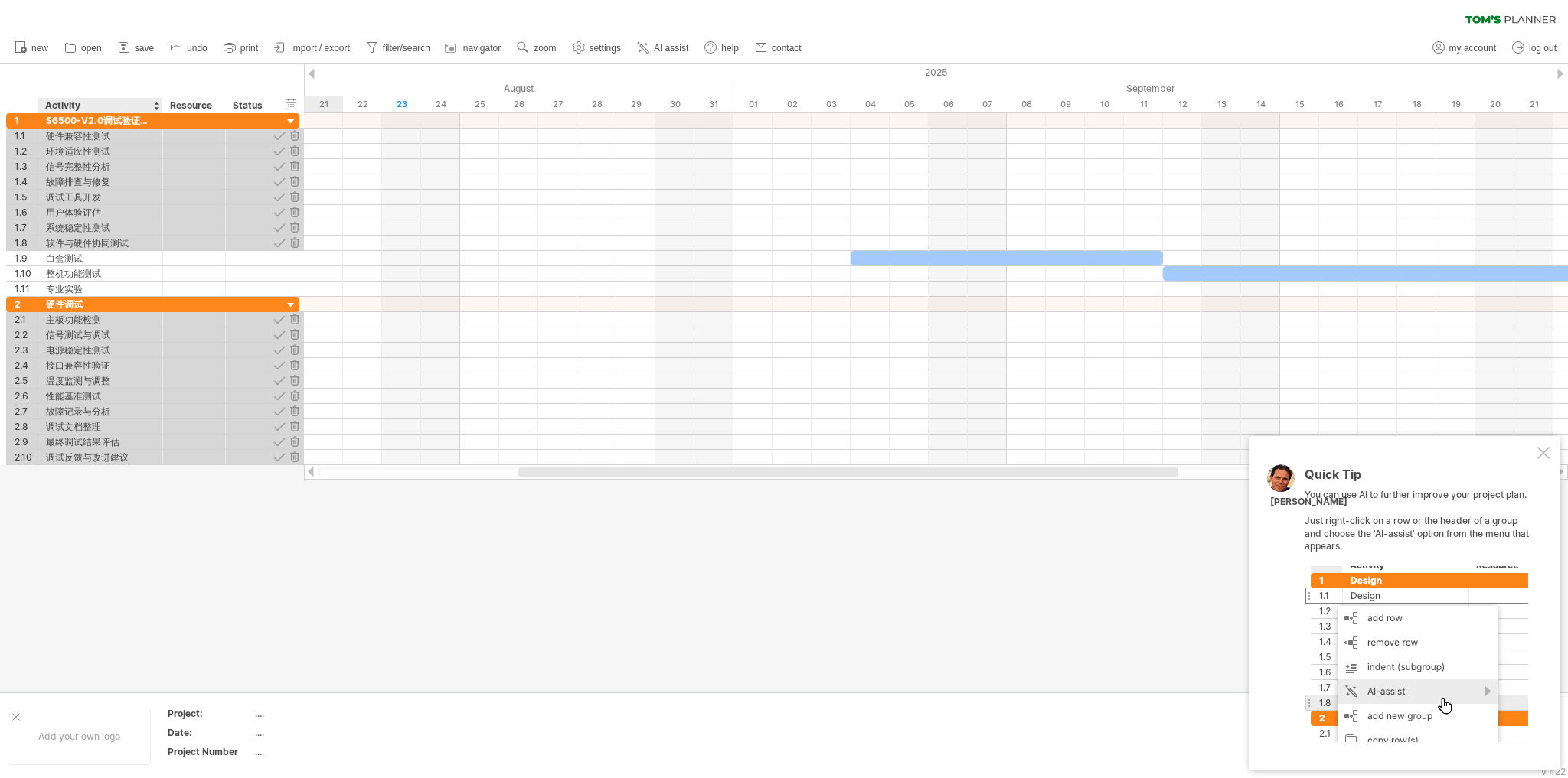
click at [182, 536] on div at bounding box center [784, 377] width 1568 height 627
click at [181, 49] on icon at bounding box center [176, 47] width 16 height 16
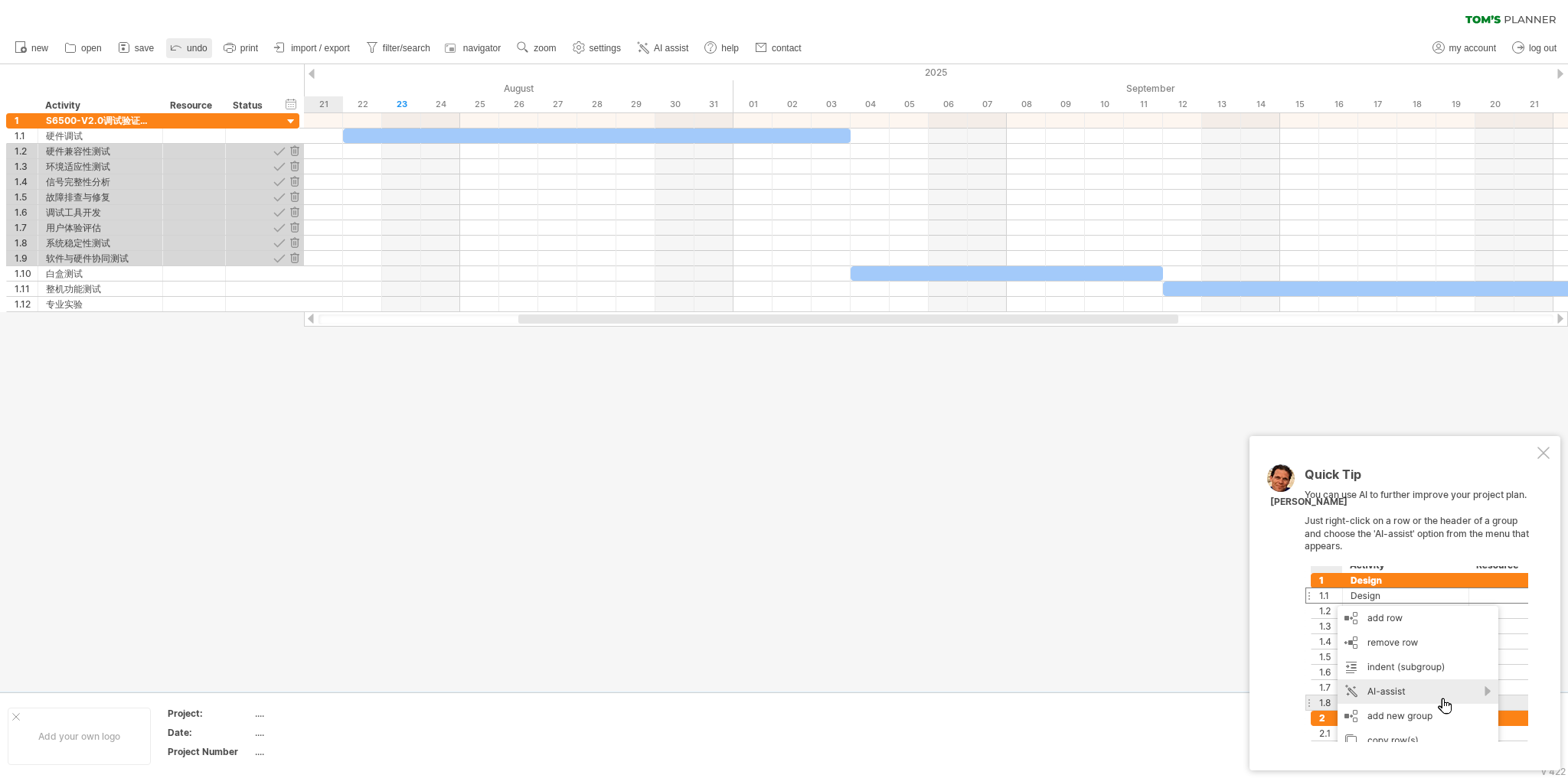
click at [184, 45] on icon at bounding box center [176, 47] width 16 height 16
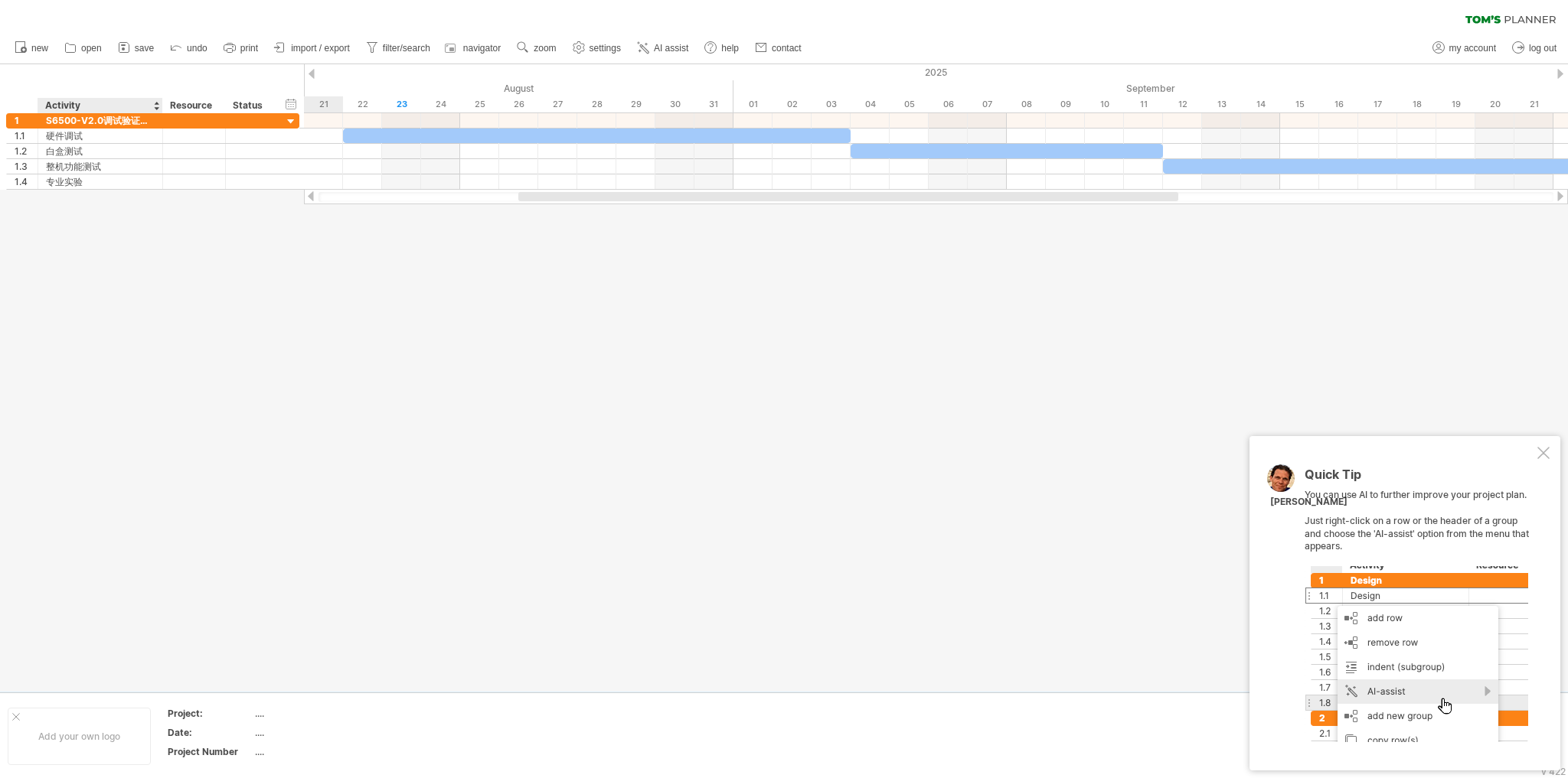
click at [86, 329] on div at bounding box center [784, 377] width 1568 height 627
click at [72, 137] on div "硬件调试" at bounding box center [100, 135] width 109 height 15
click at [131, 232] on div at bounding box center [784, 377] width 1568 height 627
click at [109, 138] on div "硬件调试" at bounding box center [100, 135] width 109 height 15
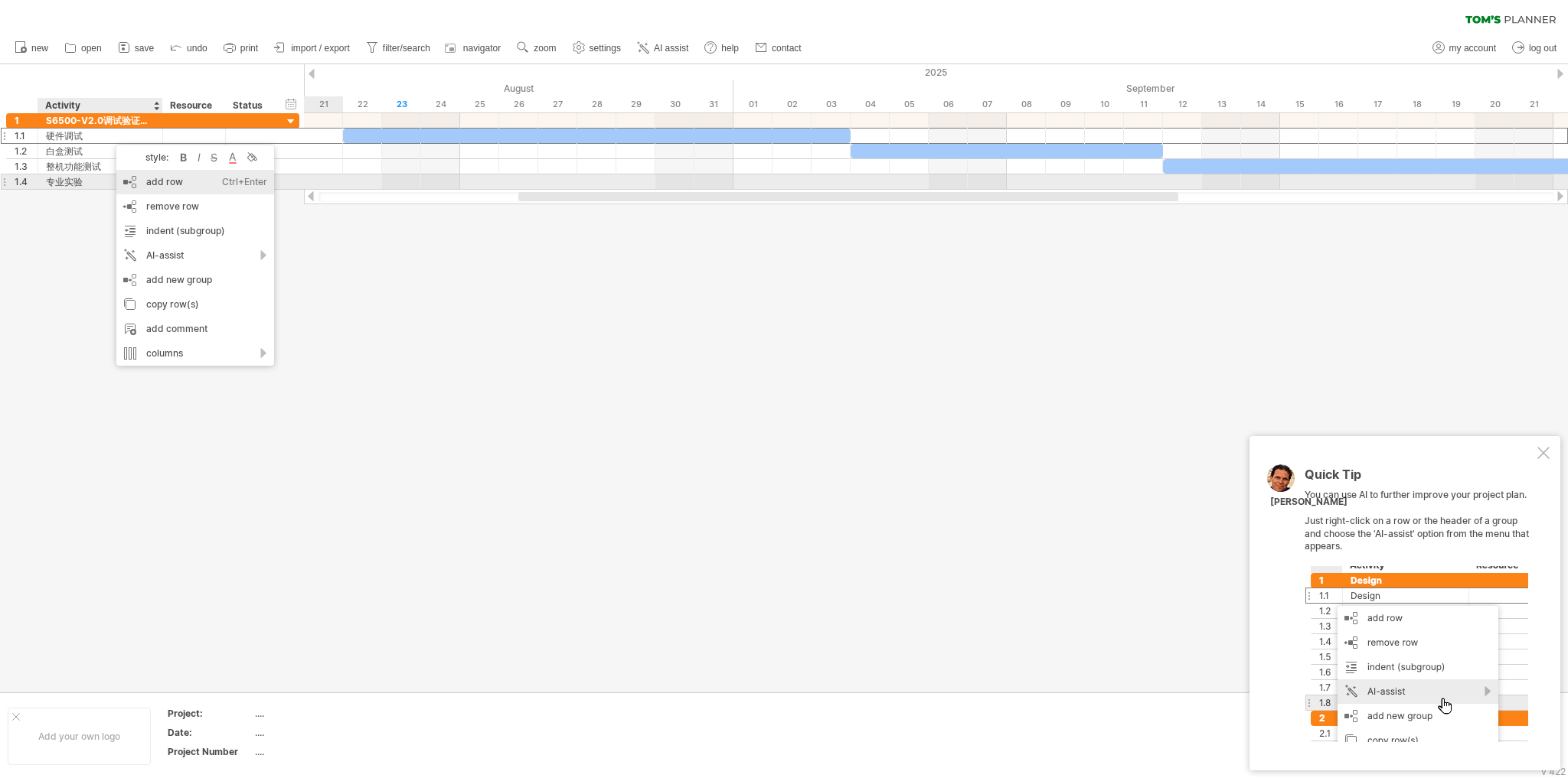
click at [197, 183] on div "add row Ctrl+Enter Cmd+Enter" at bounding box center [196, 182] width 158 height 24
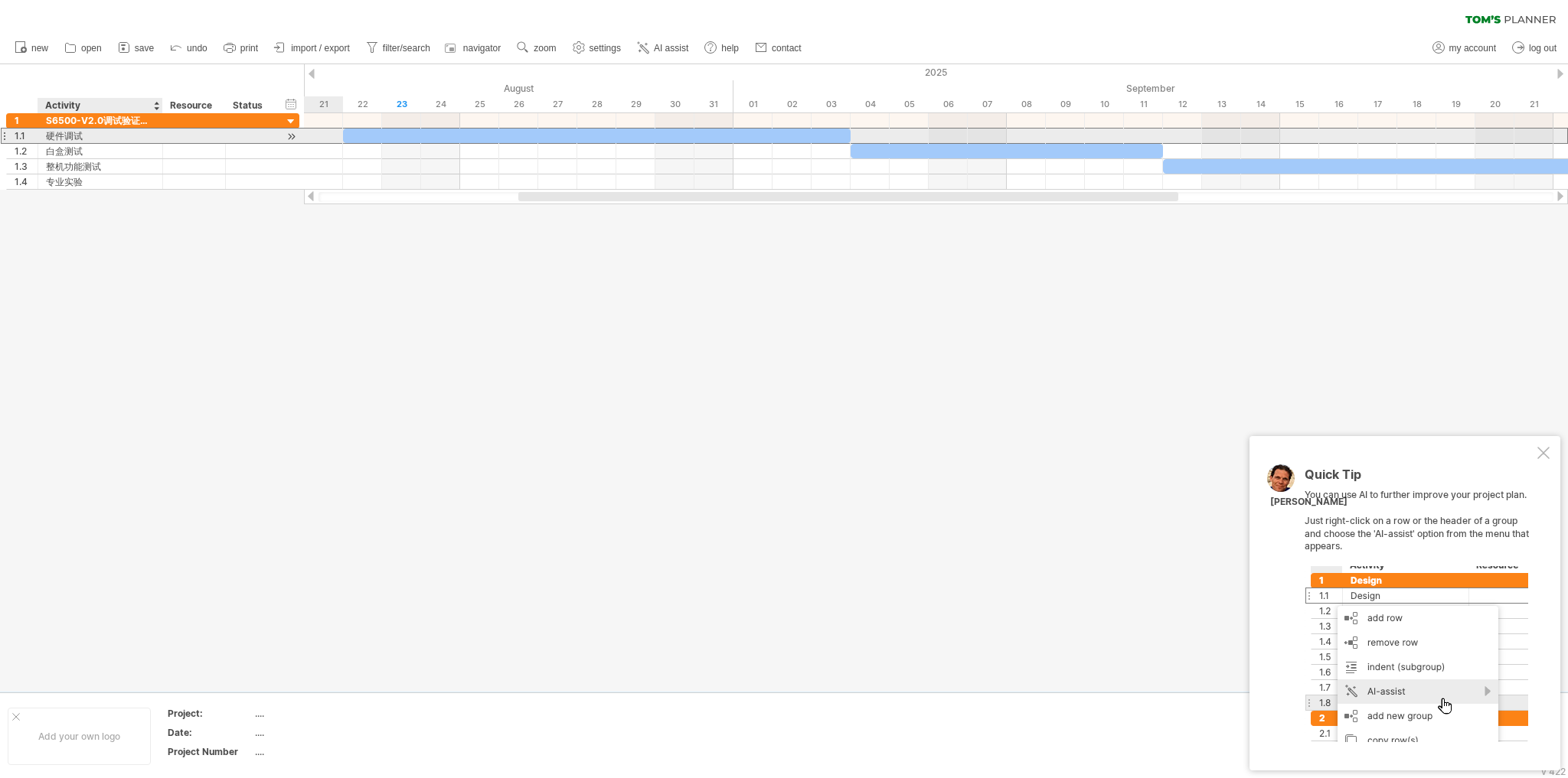
click at [118, 138] on div "硬件调试" at bounding box center [100, 135] width 109 height 15
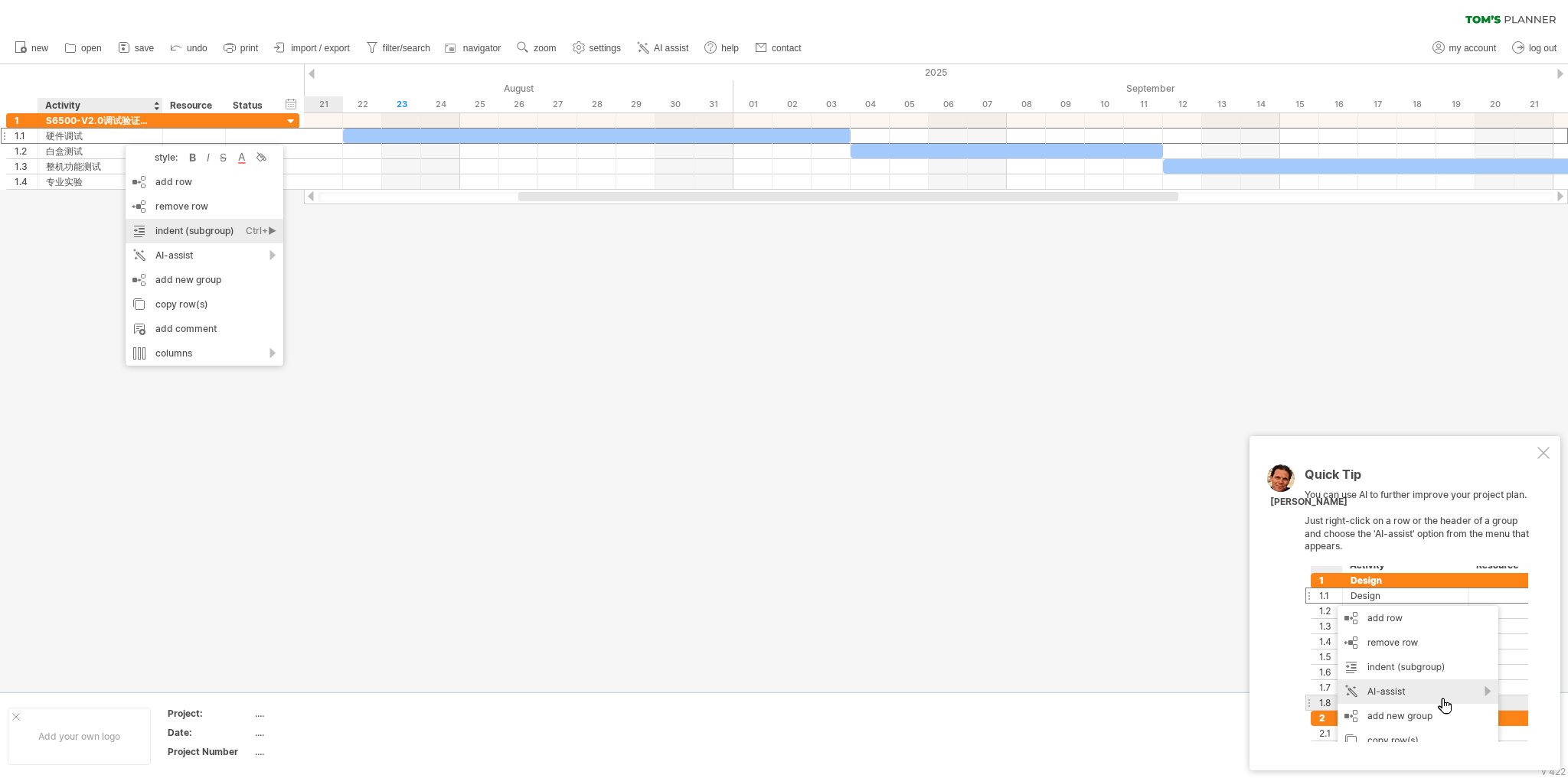
click at [210, 231] on div "indent (subgroup) Ctrl+► Cmd+►" at bounding box center [204, 230] width 158 height 24
click at [210, 231] on div at bounding box center [784, 377] width 1568 height 627
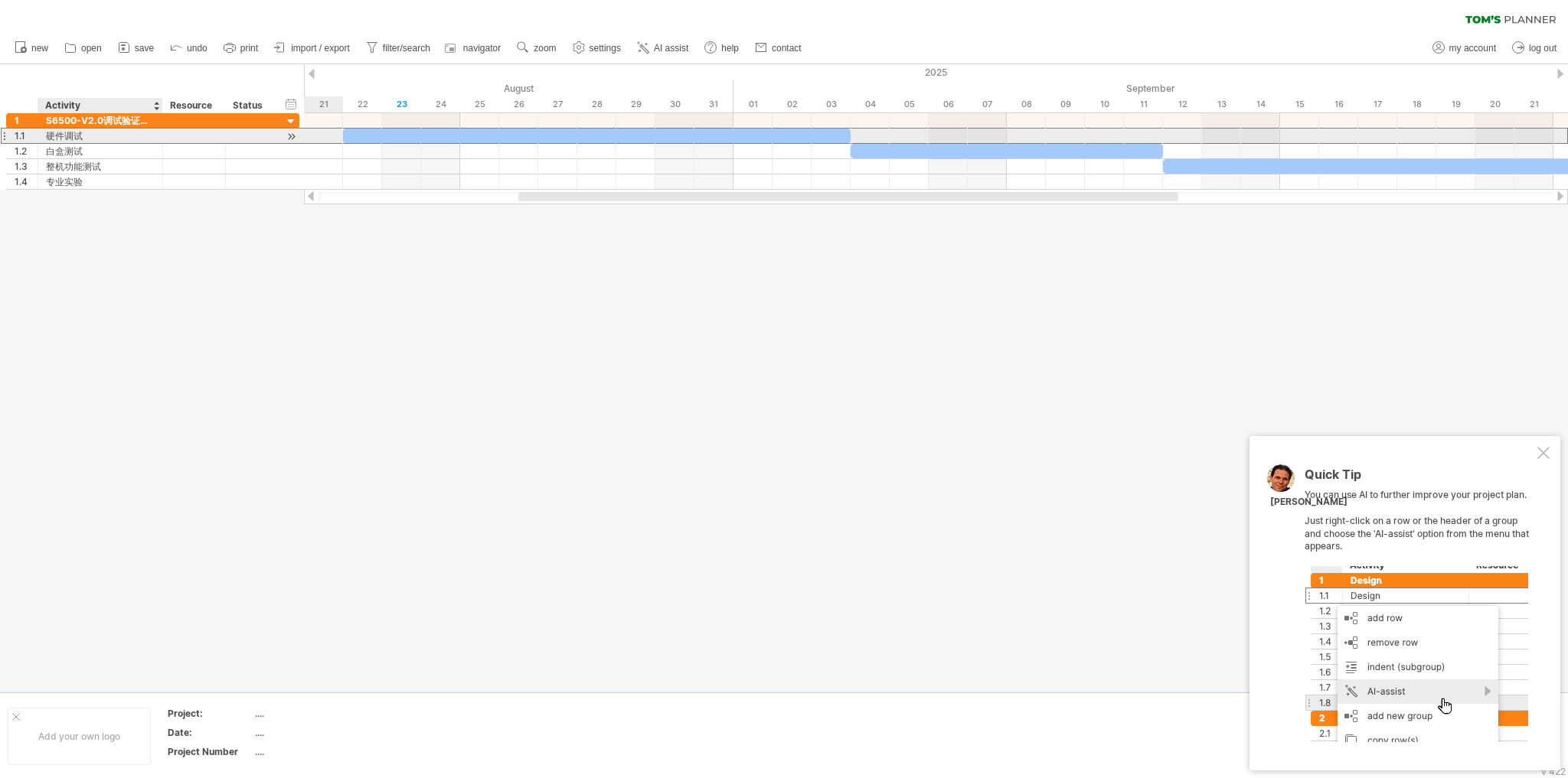
click at [98, 137] on div "硬件调试" at bounding box center [100, 135] width 109 height 15
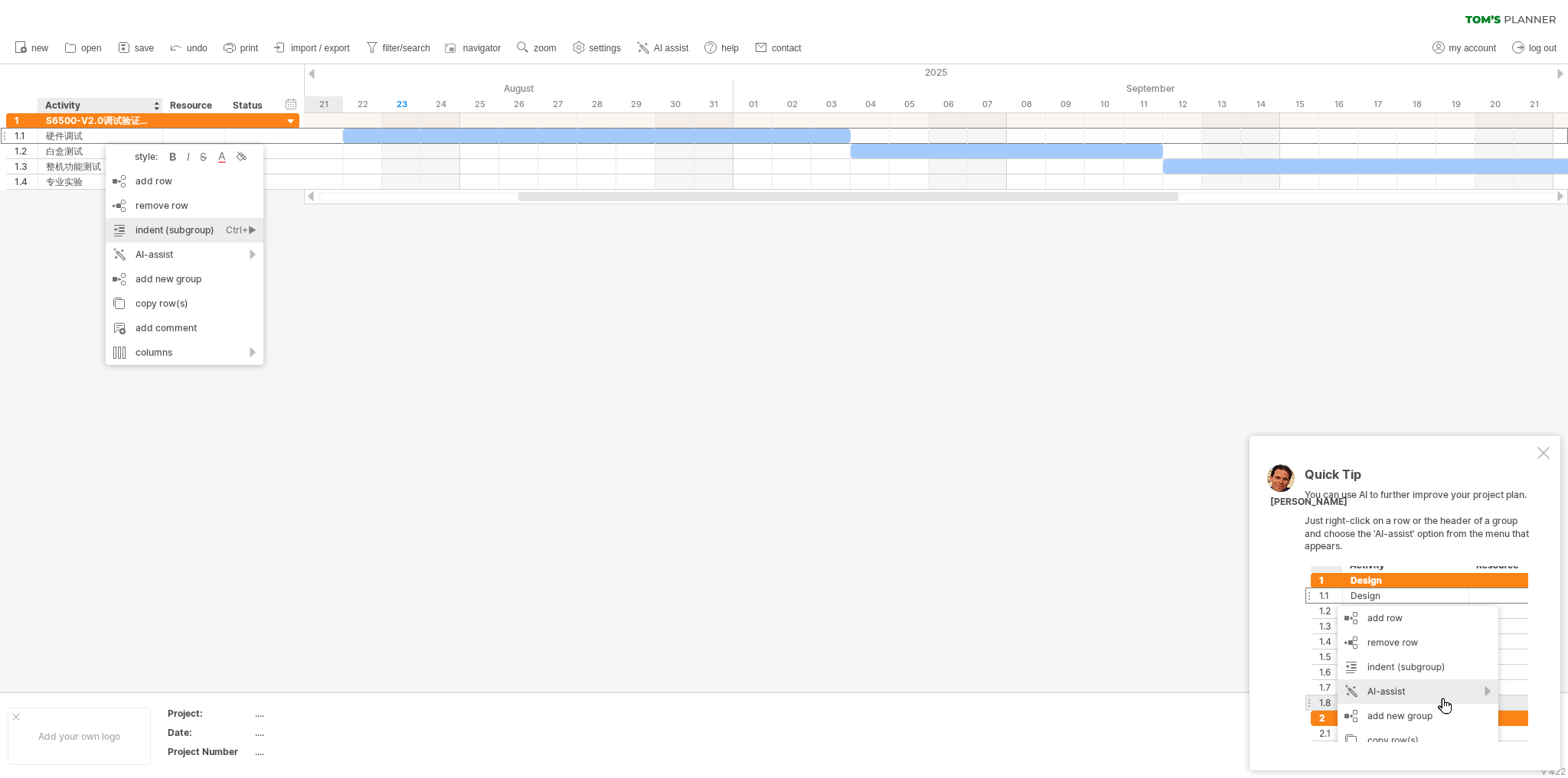
click at [175, 227] on div "indent (subgroup) Ctrl+► Cmd+►" at bounding box center [185, 230] width 158 height 24
click at [1546, 451] on div at bounding box center [1543, 453] width 13 height 13
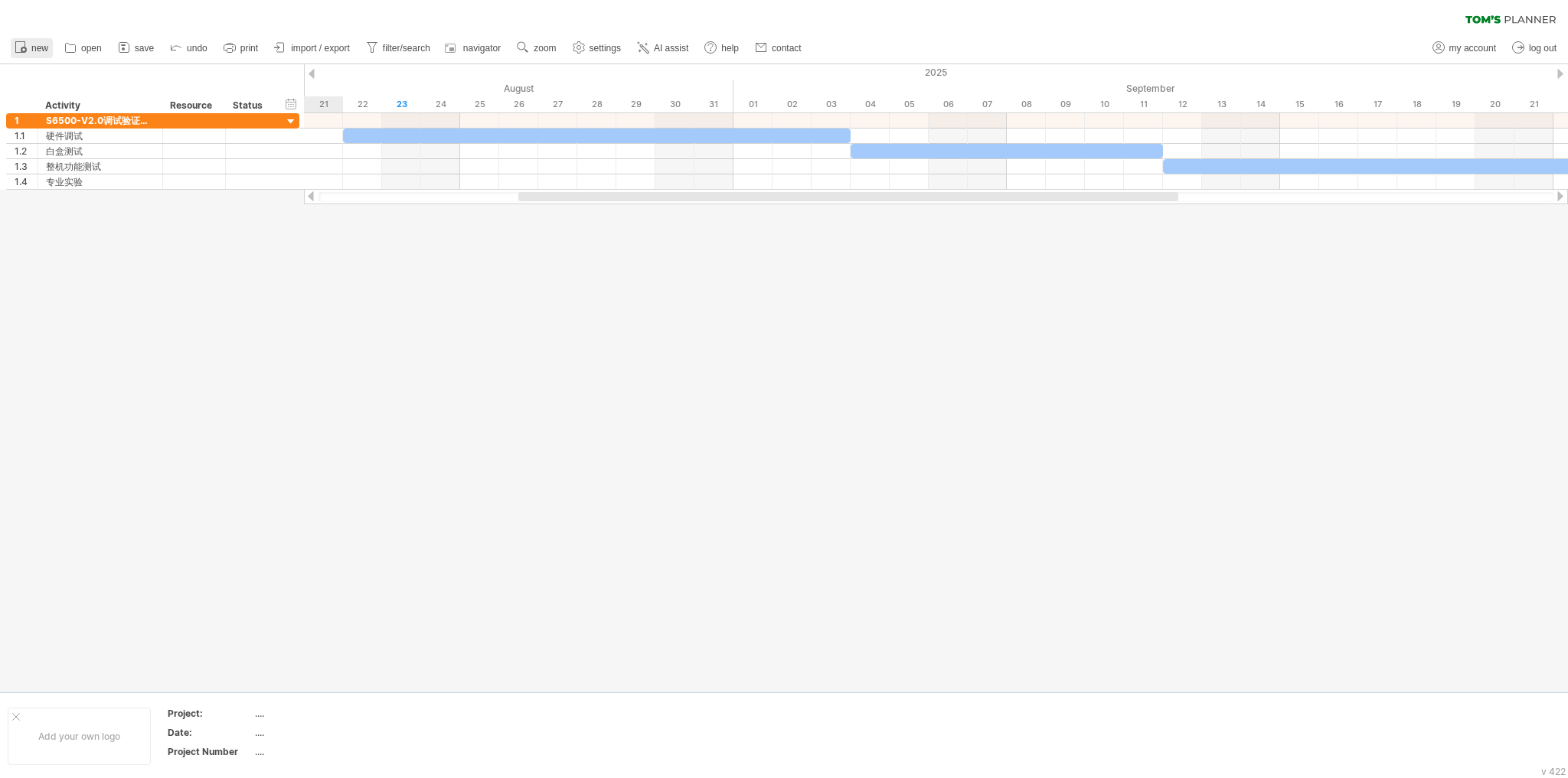
click at [41, 47] on span "new" at bounding box center [39, 48] width 17 height 11
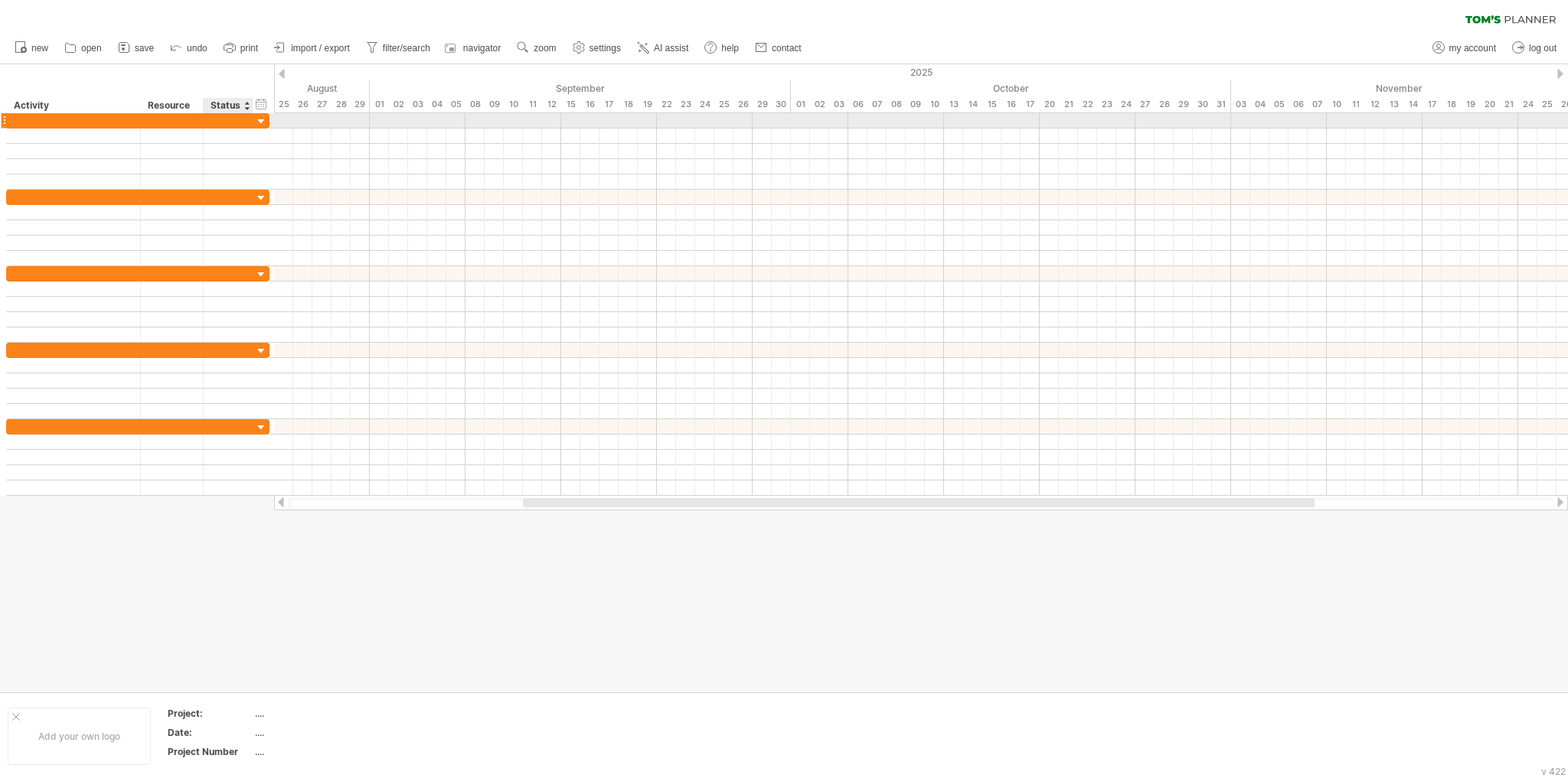
click at [261, 124] on div at bounding box center [261, 122] width 15 height 15
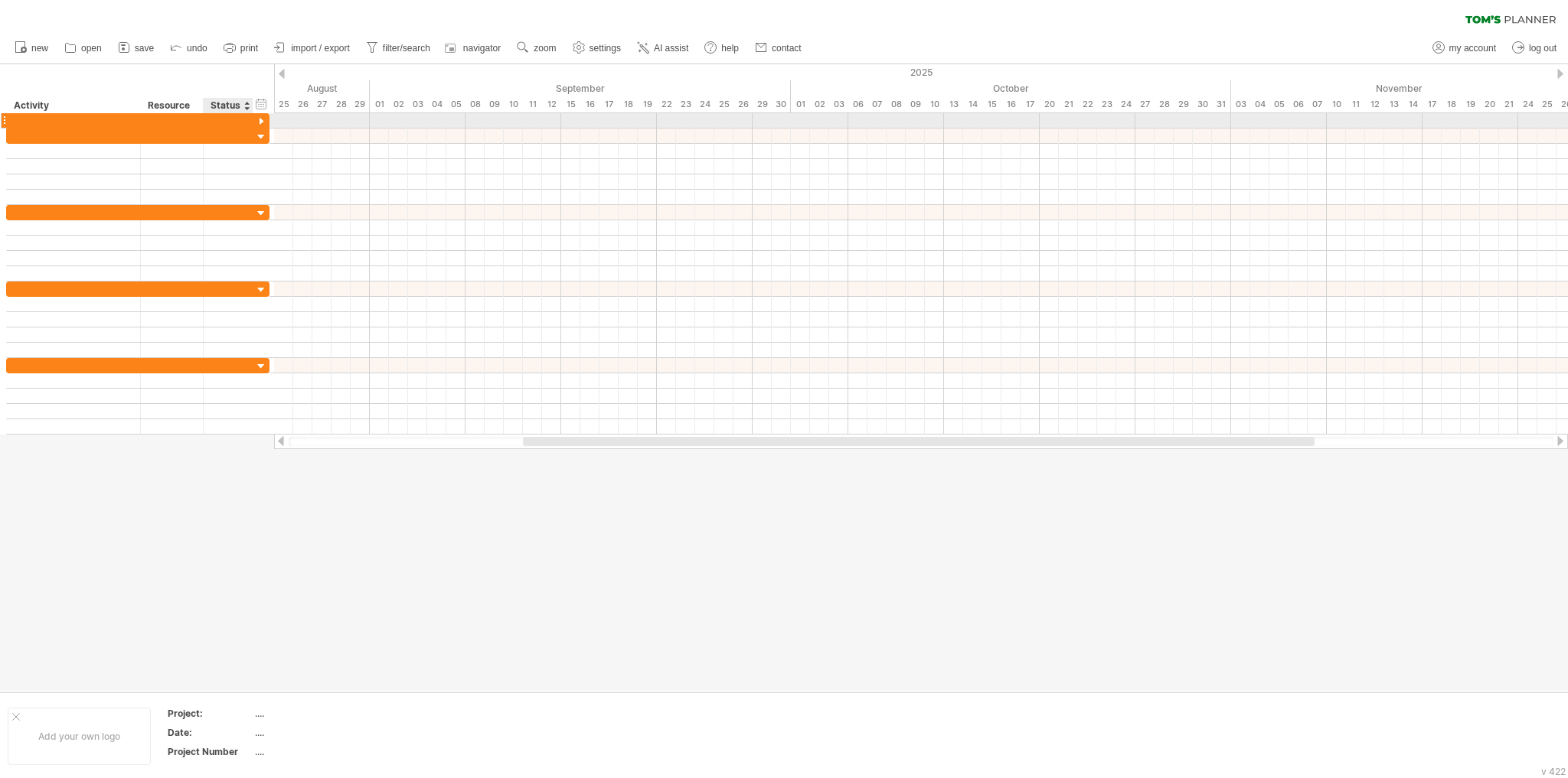
click at [261, 124] on div at bounding box center [261, 122] width 15 height 15
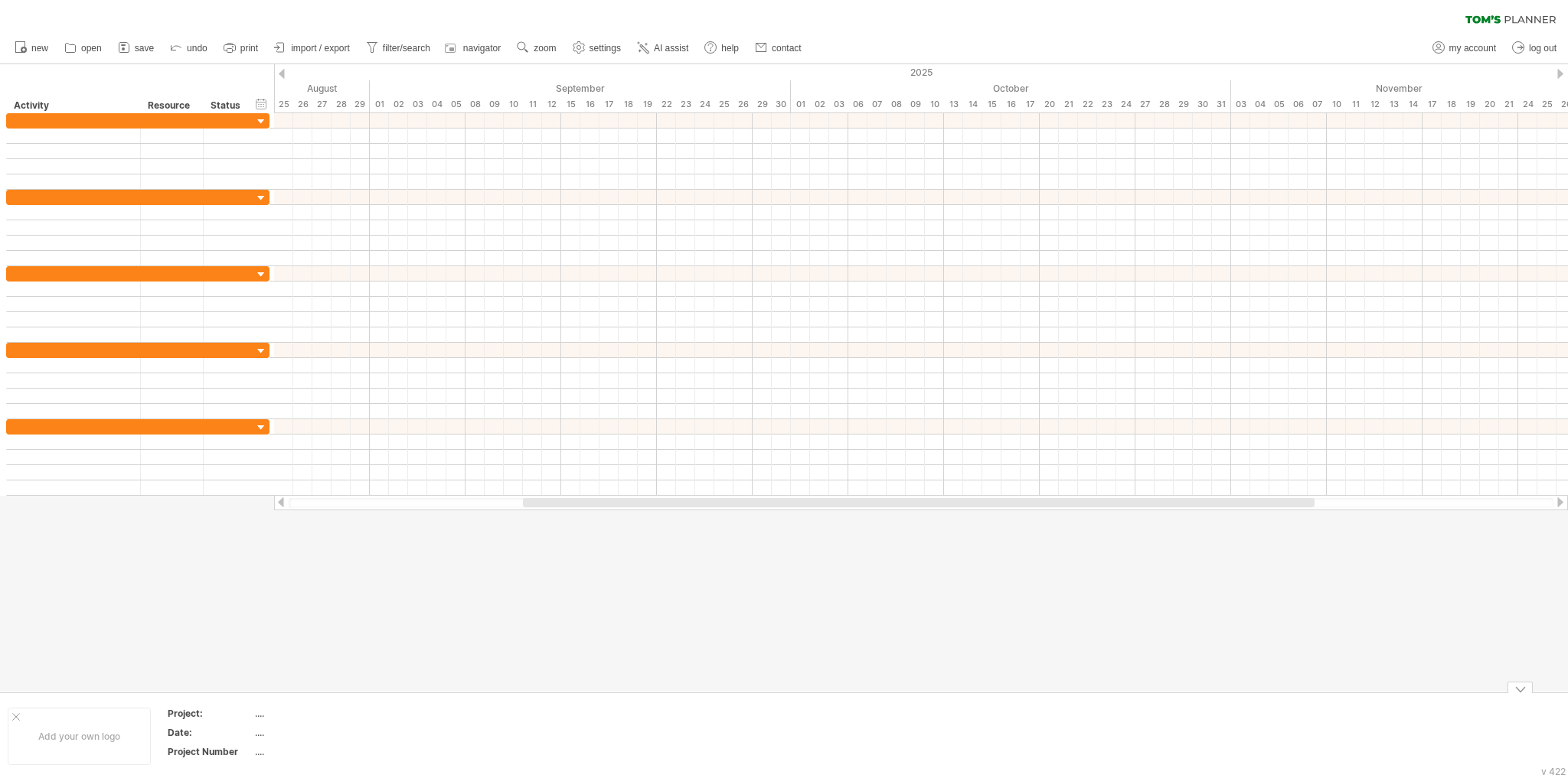
click at [467, 654] on div at bounding box center [784, 377] width 1568 height 627
click at [689, 53] on span "AI assist" at bounding box center [670, 48] width 34 height 11
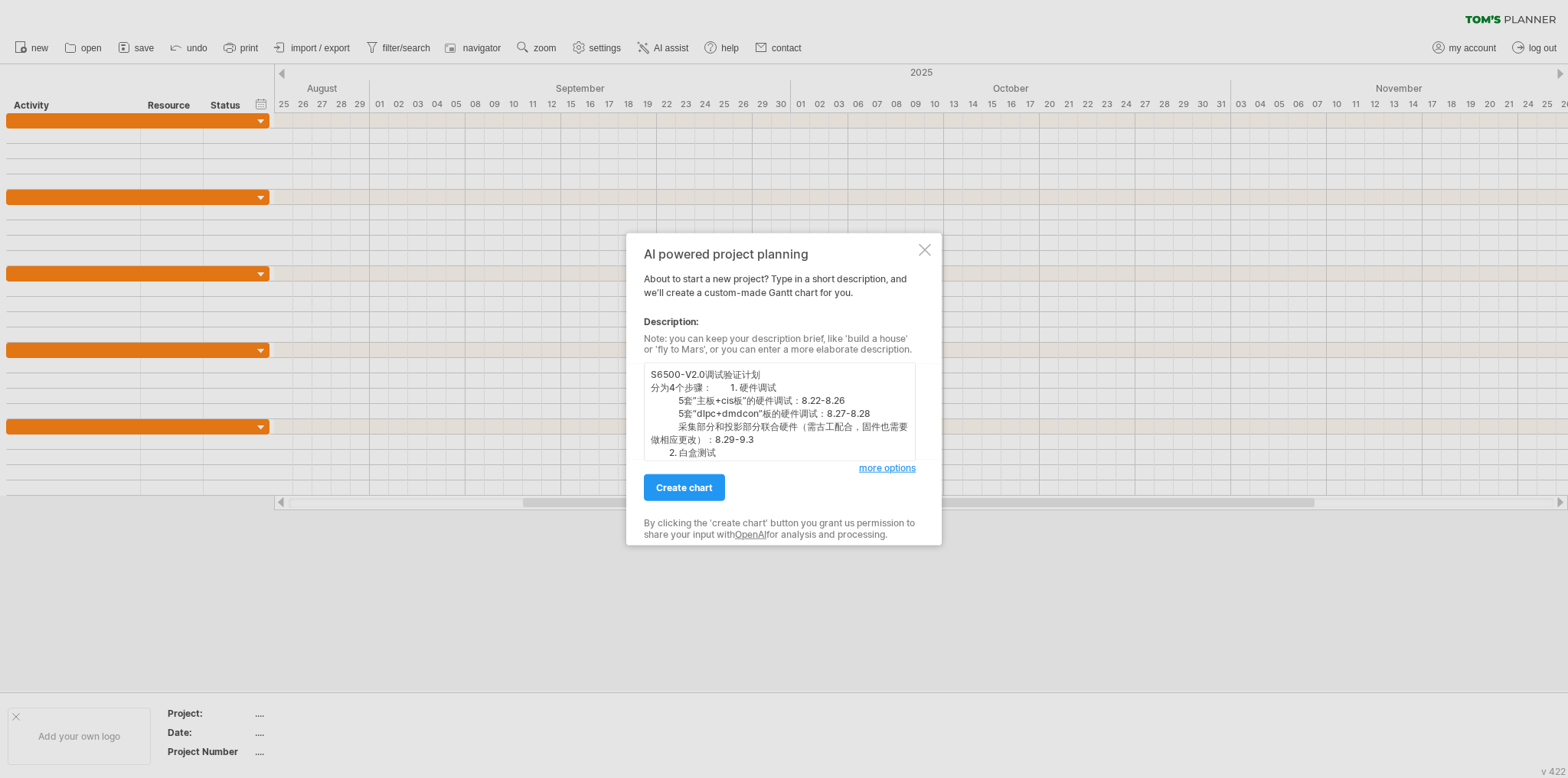
scroll to position [0, 0]
type textarea "S6500-V2.0调试验证计划 分为4个步骤： 1. 硬件调试 5套”主板+cis板”的硬件调试：8.22-8.26 5套“dlpc+dmdcon”板的硬件…"
click at [683, 485] on span "create chart" at bounding box center [684, 488] width 56 height 12
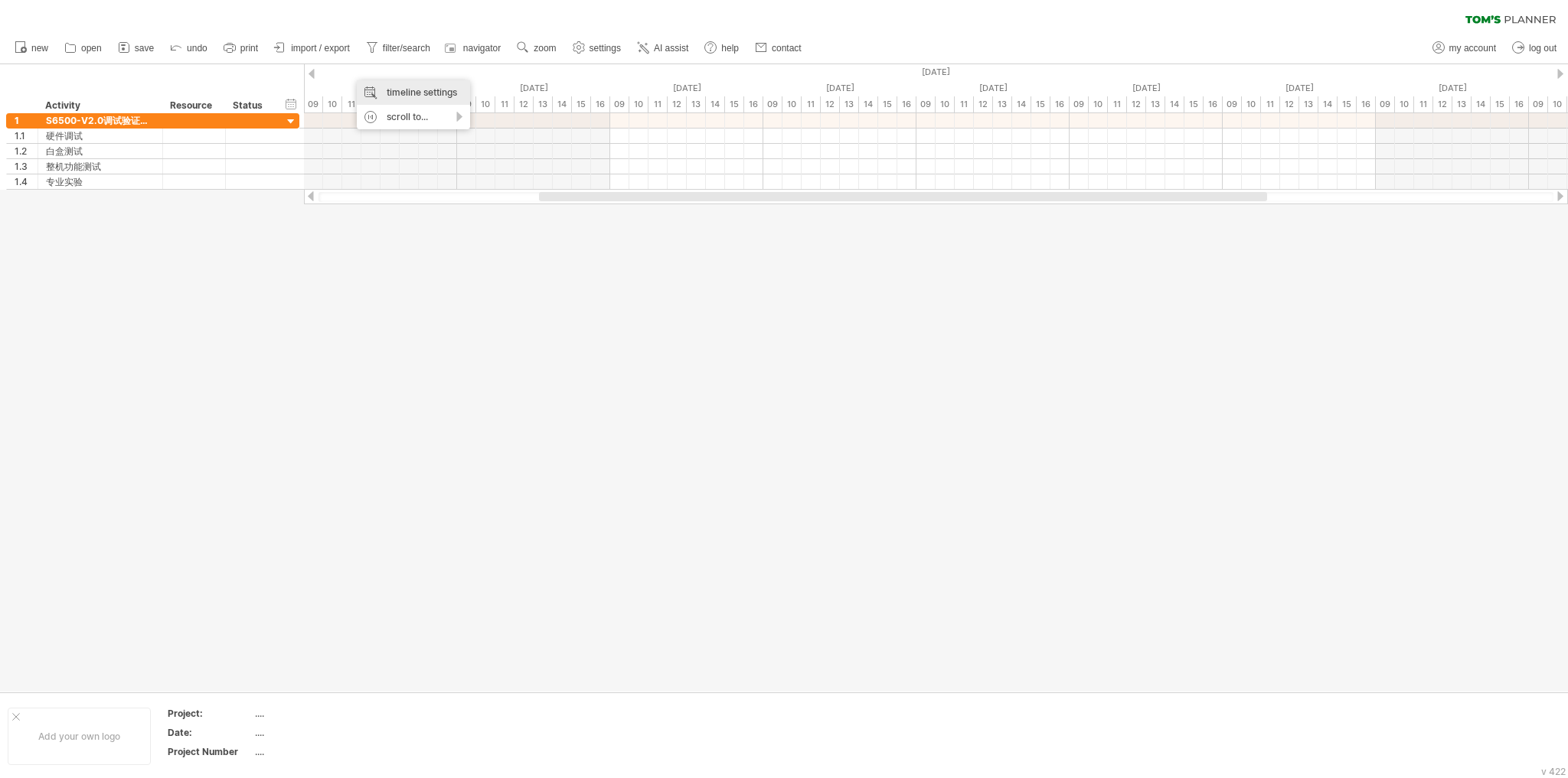
click at [407, 93] on div "timeline settings" at bounding box center [413, 92] width 113 height 24
select select "*"
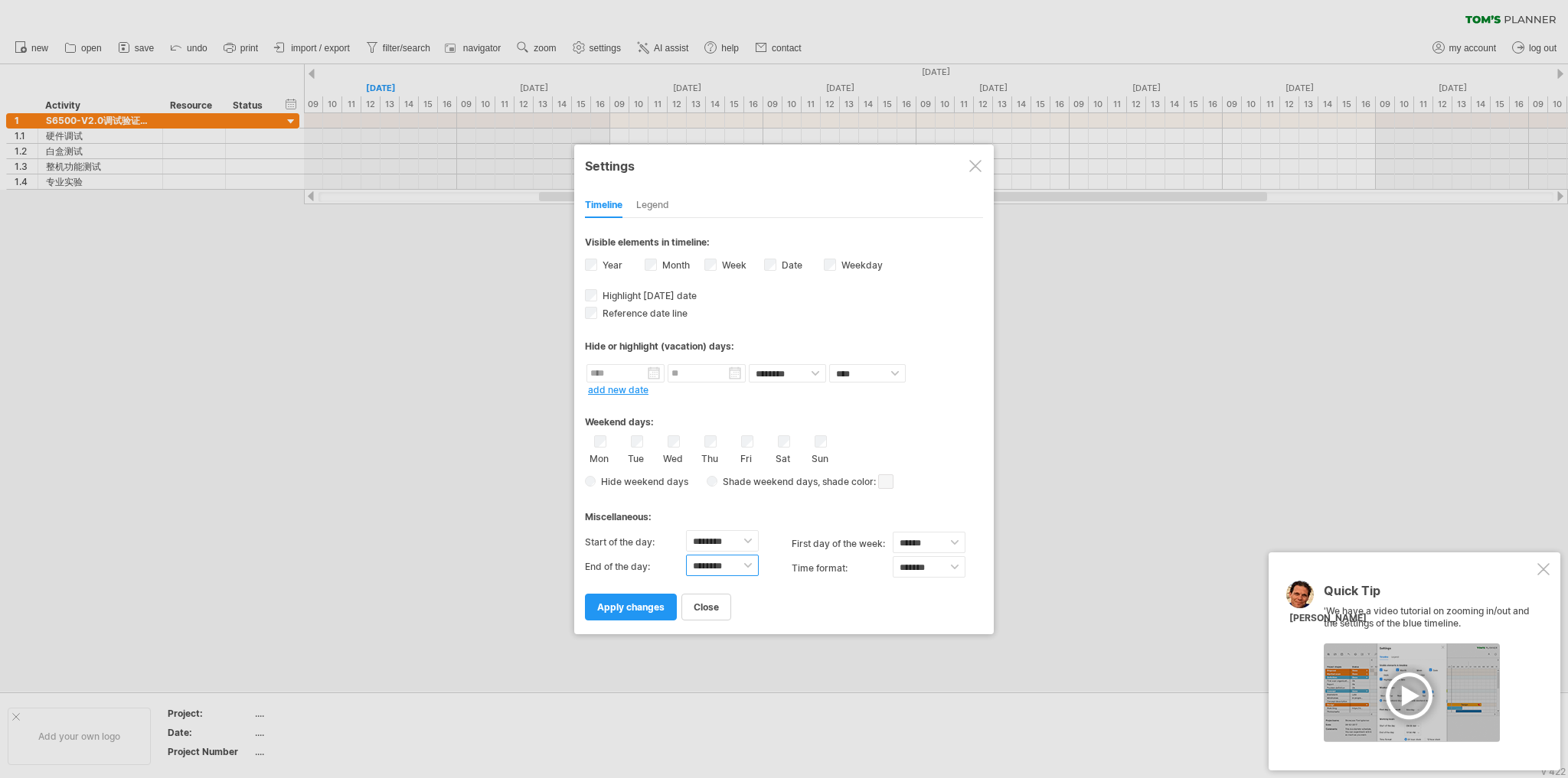
click at [744, 563] on select "******** ******** ******** ******** ******** ******** ******** ******** *******…" at bounding box center [722, 566] width 73 height 21
select select "**"
click at [686, 555] on select "******** ******** ******** ******** ******** ******** ******** ******** *******…" at bounding box center [722, 566] width 73 height 21
click at [637, 605] on span "apply changes" at bounding box center [630, 608] width 67 height 12
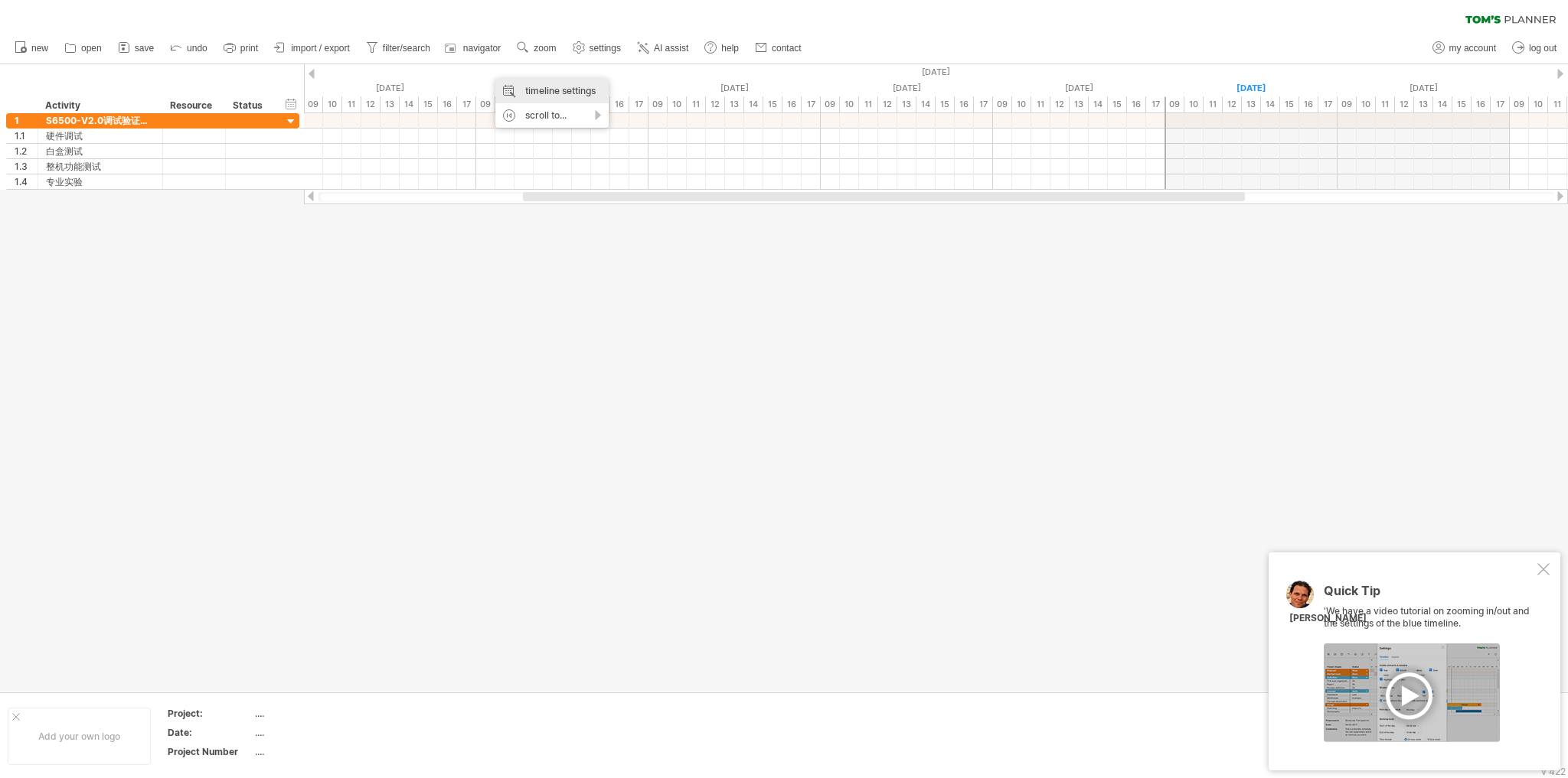
click at [526, 91] on div "timeline settings" at bounding box center [552, 90] width 113 height 24
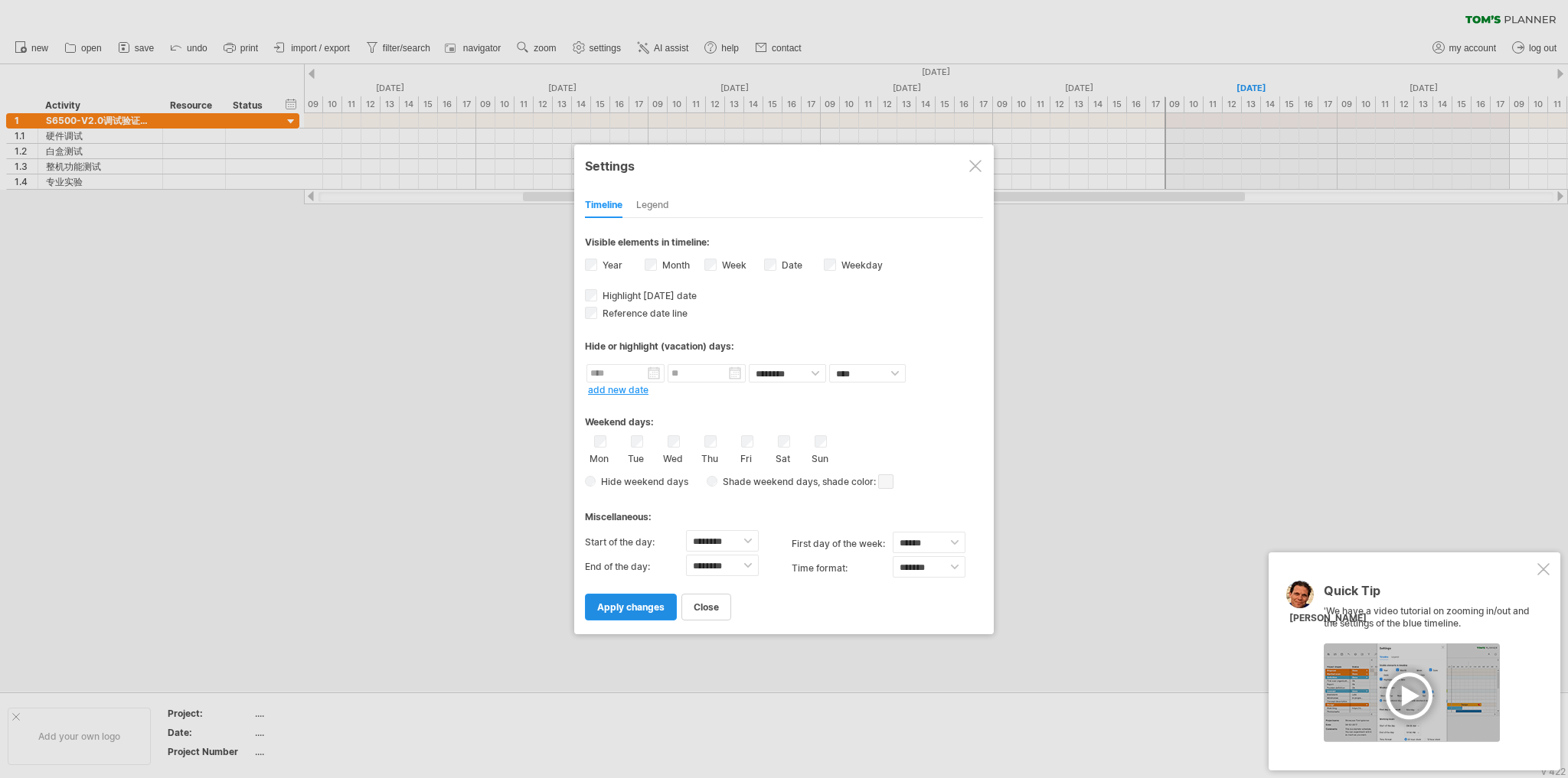
click at [638, 610] on span "apply changes" at bounding box center [630, 608] width 67 height 12
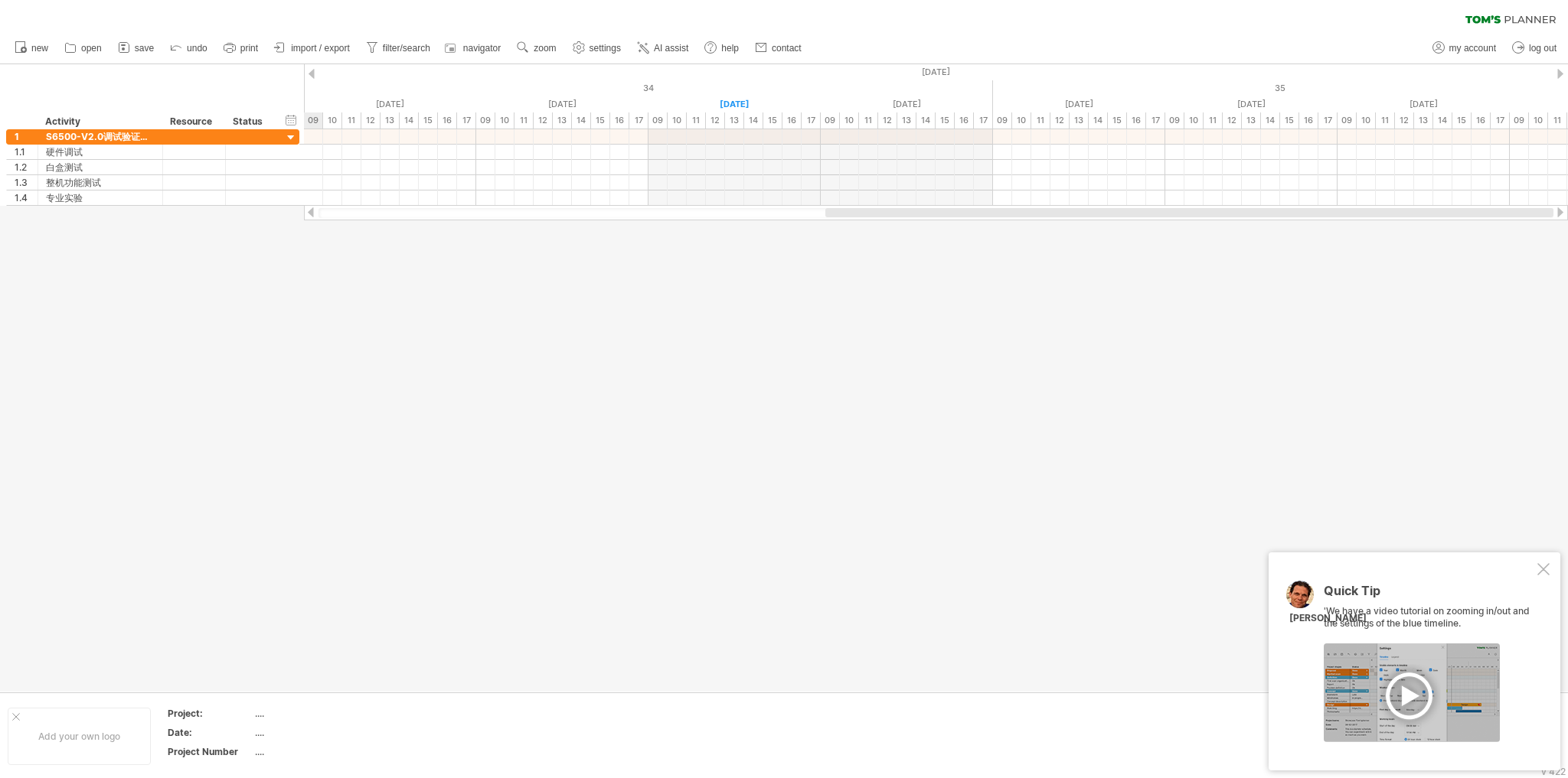
drag, startPoint x: 970, startPoint y: 216, endPoint x: 1415, endPoint y: 247, distance: 446.1
click at [1415, 247] on div "Trying to reach [DOMAIN_NAME] Connected again... 0% clear filter new 1" at bounding box center [784, 389] width 1568 height 778
click at [464, 97] on div "timeline settings" at bounding box center [481, 93] width 113 height 24
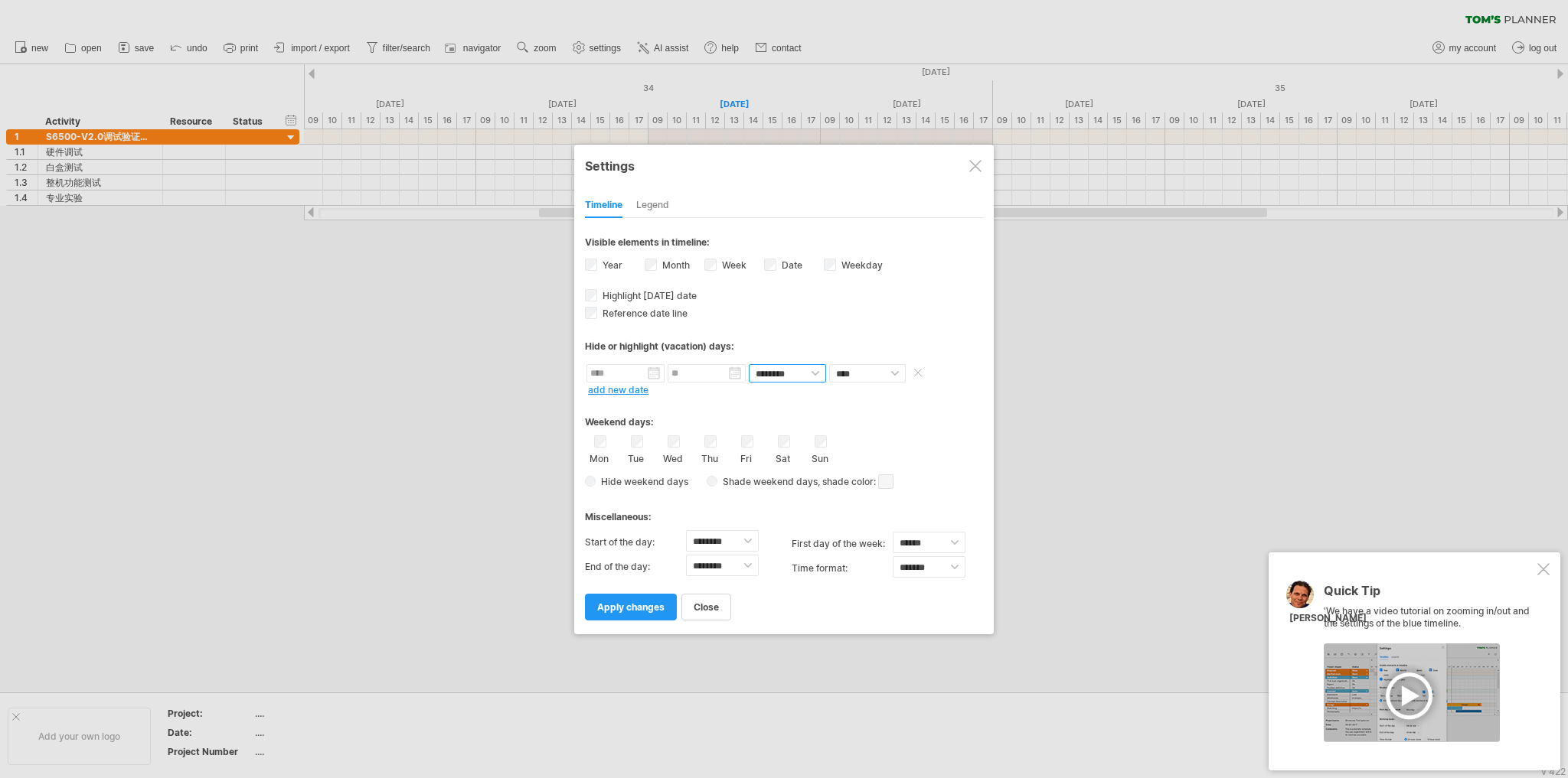
click at [810, 369] on select "******** ********" at bounding box center [787, 373] width 77 height 18
click at [882, 340] on div "Hide or highlight (vacation) days:" at bounding box center [783, 346] width 398 height 12
click at [656, 609] on span "apply changes" at bounding box center [630, 608] width 67 height 12
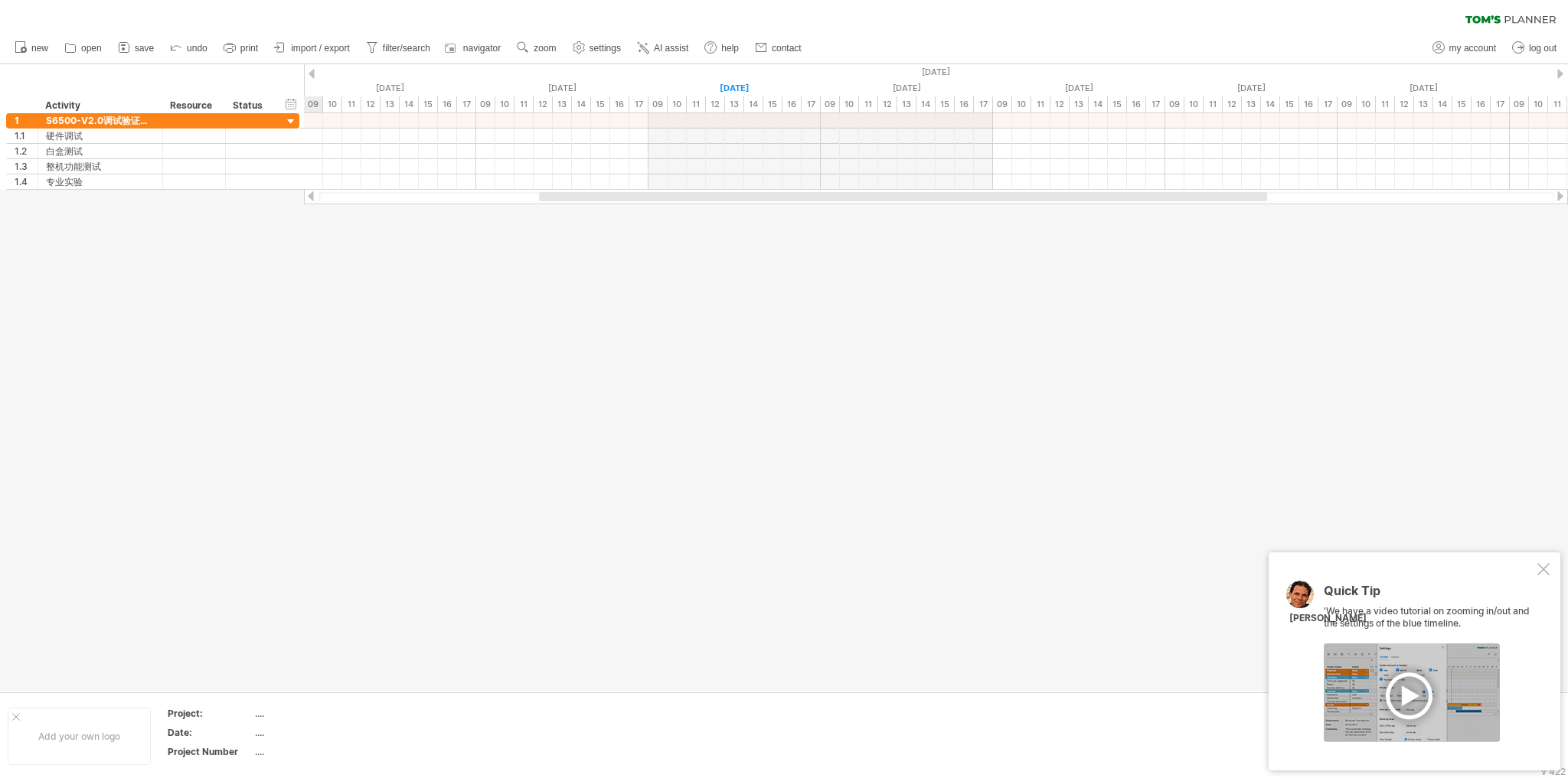
click at [296, 279] on div at bounding box center [784, 377] width 1568 height 627
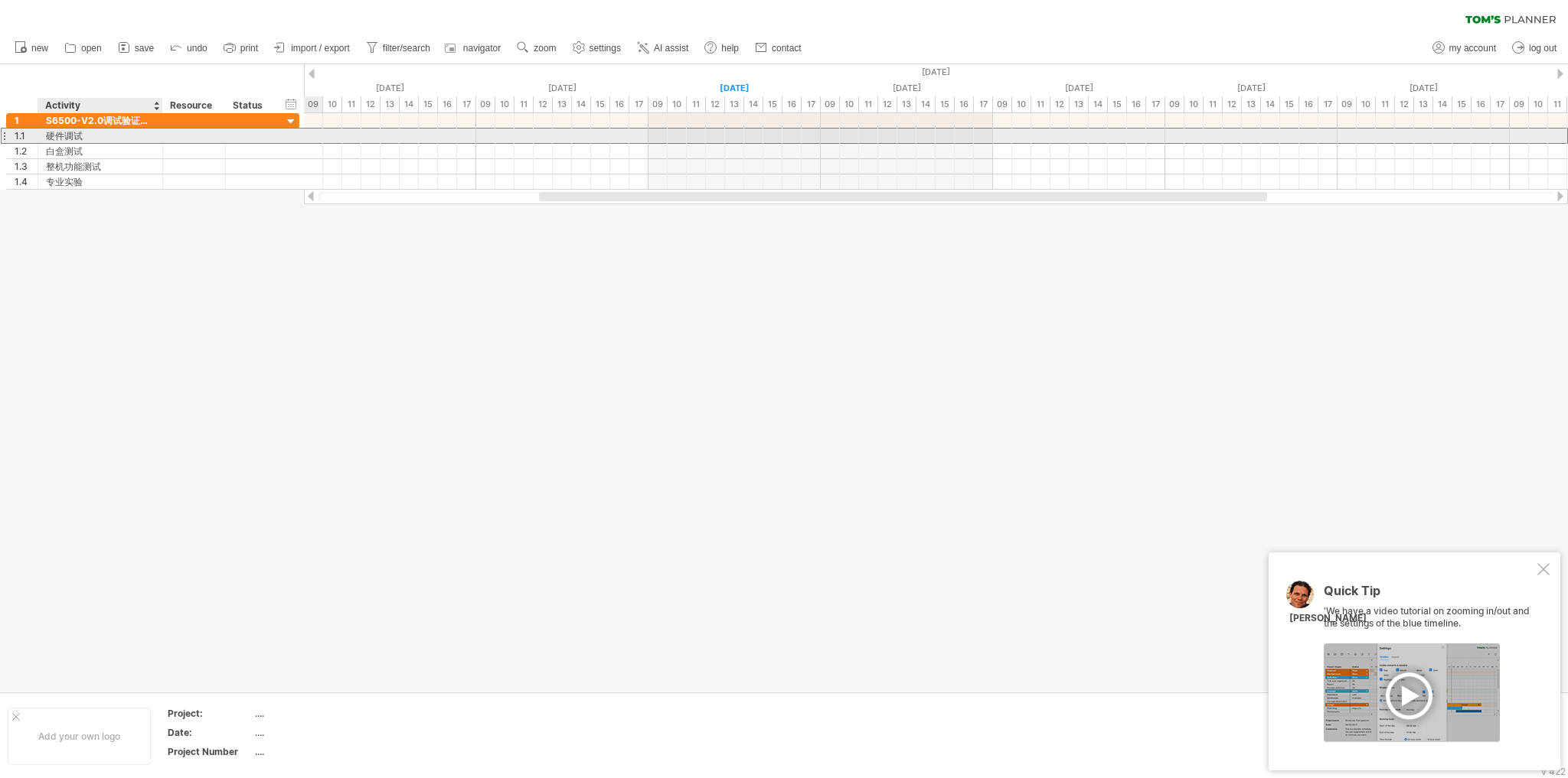
click at [101, 138] on div "硬件调试" at bounding box center [100, 135] width 109 height 15
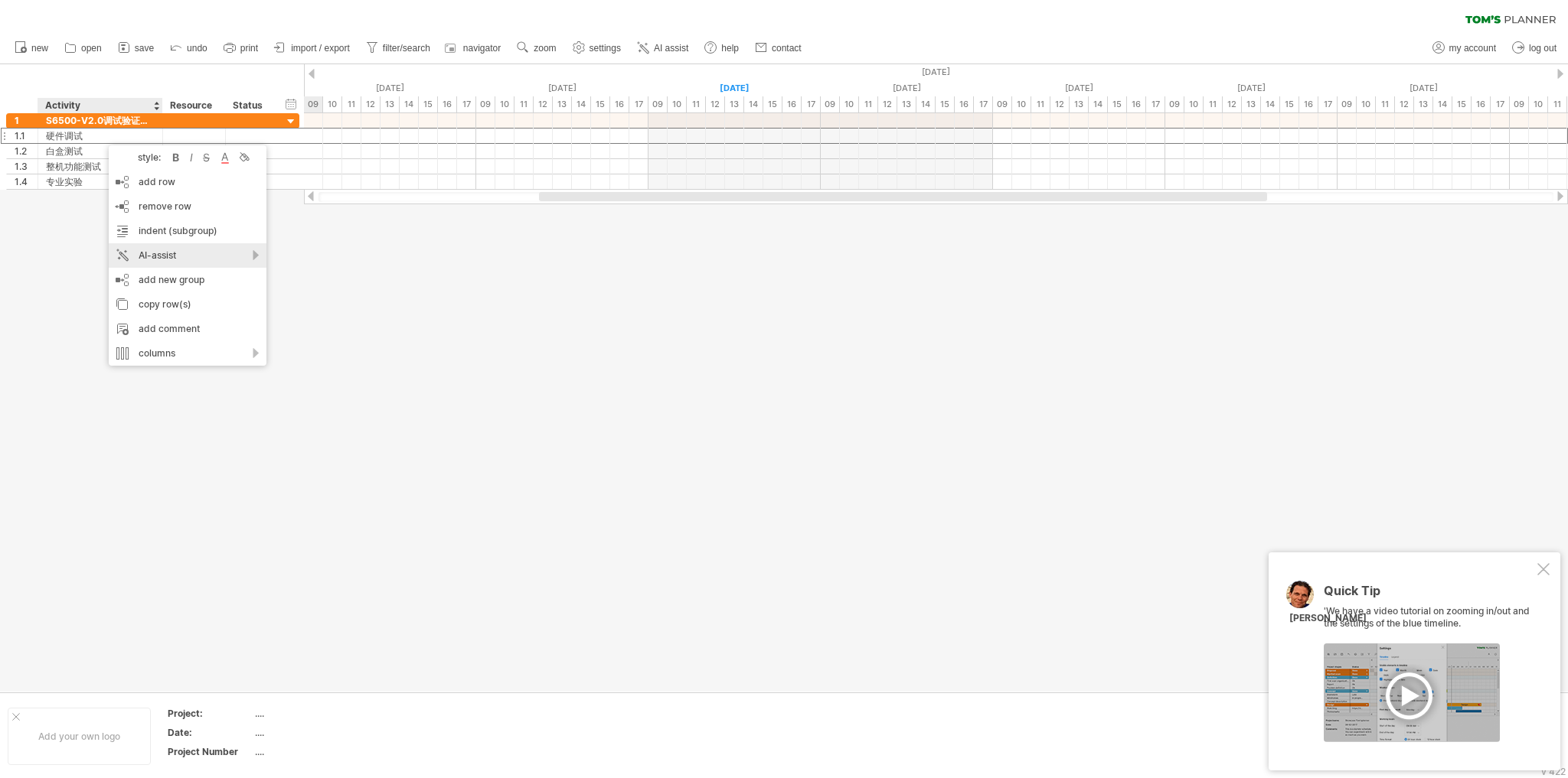
click at [190, 251] on div "AI-assist" at bounding box center [188, 255] width 158 height 24
click at [358, 304] on div "adjust group based on your instructions" at bounding box center [324, 295] width 254 height 24
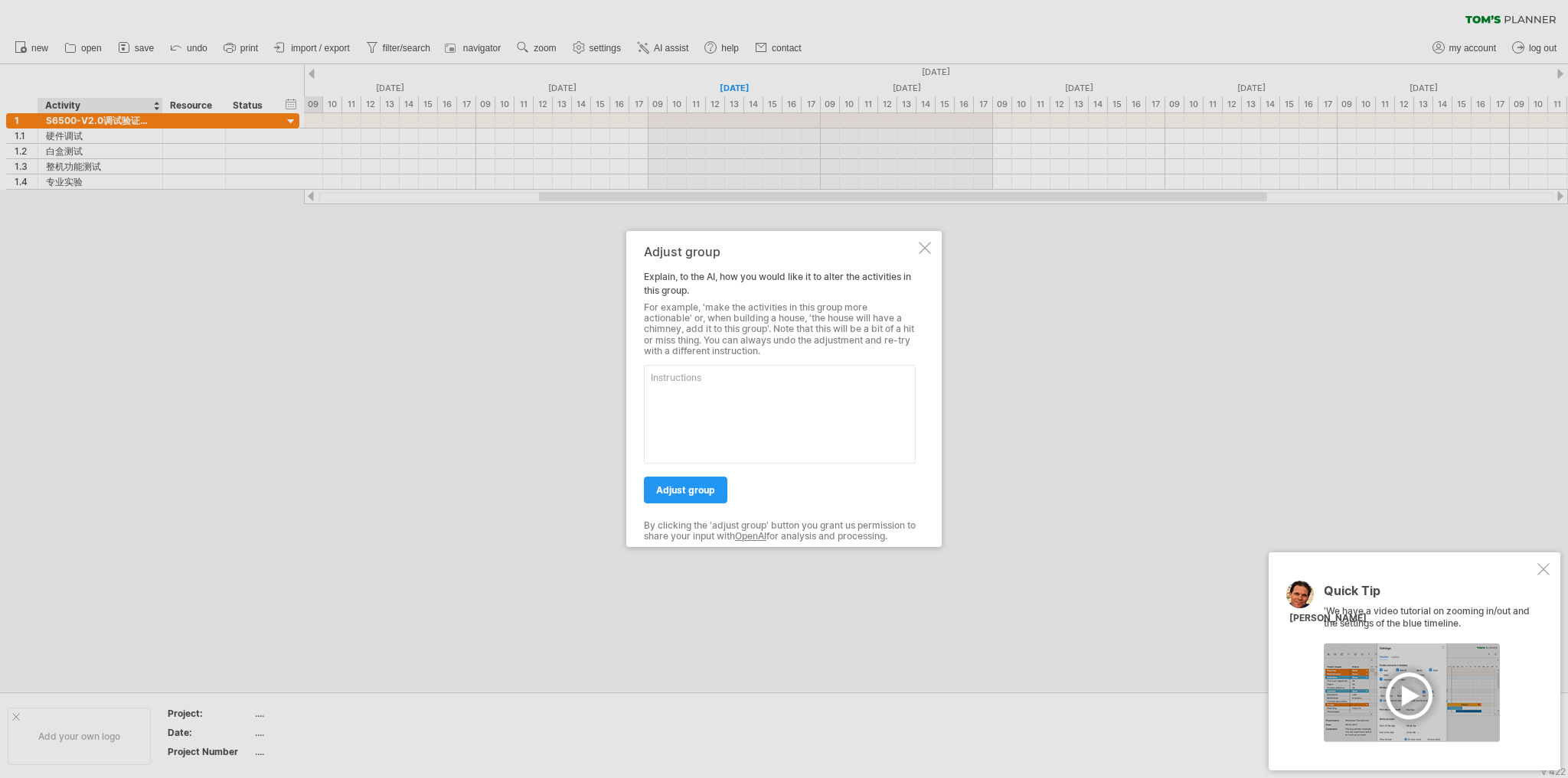
click at [685, 401] on textarea at bounding box center [779, 414] width 271 height 99
drag, startPoint x: 660, startPoint y: 441, endPoint x: 624, endPoint y: 398, distance: 56.1
click at [624, 398] on div "Trying to reach [DOMAIN_NAME] Connected again... 0% clear filter new 1" at bounding box center [784, 389] width 1568 height 778
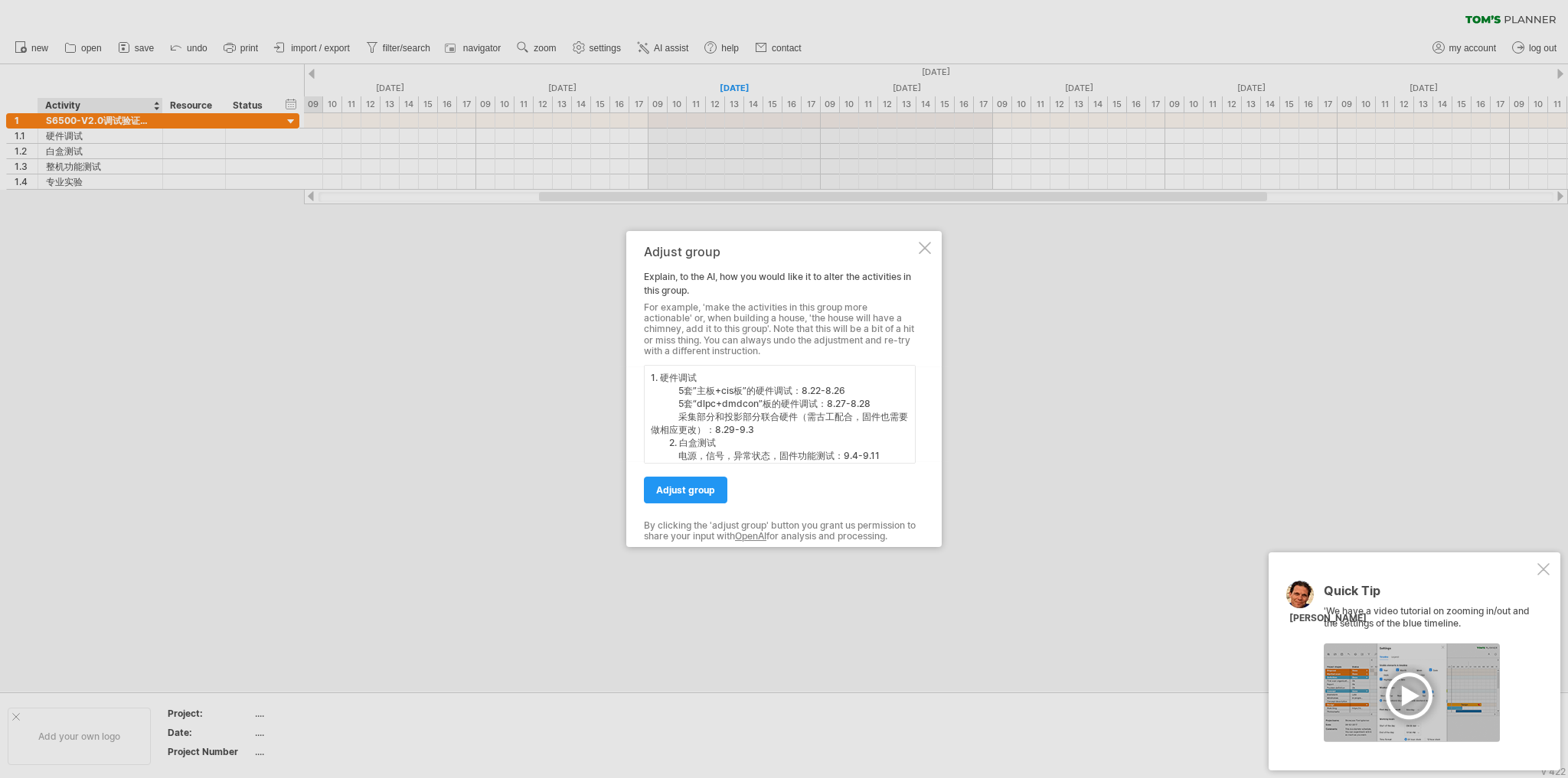
click at [763, 397] on textarea "1. 硬件调试 5套”主板+cis板”的硬件调试：8.22-8.26 5套“dlpc+dmdcon”板的硬件调试：8.27-8.28 采集部分和投影部分联合硬…" at bounding box center [779, 414] width 271 height 99
click at [681, 378] on textarea "1. 硬件调试 5套”主板+cis板”的硬件调试：8.22-8.26 5套“dlpc+dmdcon”板的硬件调试：8.27-8.28 采集部分和投影部分联合硬…" at bounding box center [779, 414] width 271 height 99
drag, startPoint x: 662, startPoint y: 440, endPoint x: 859, endPoint y: 547, distance: 224.2
click at [859, 547] on div "Adjust group Explain, to the AI, how you would like it to alter the activities …" at bounding box center [784, 390] width 315 height 317
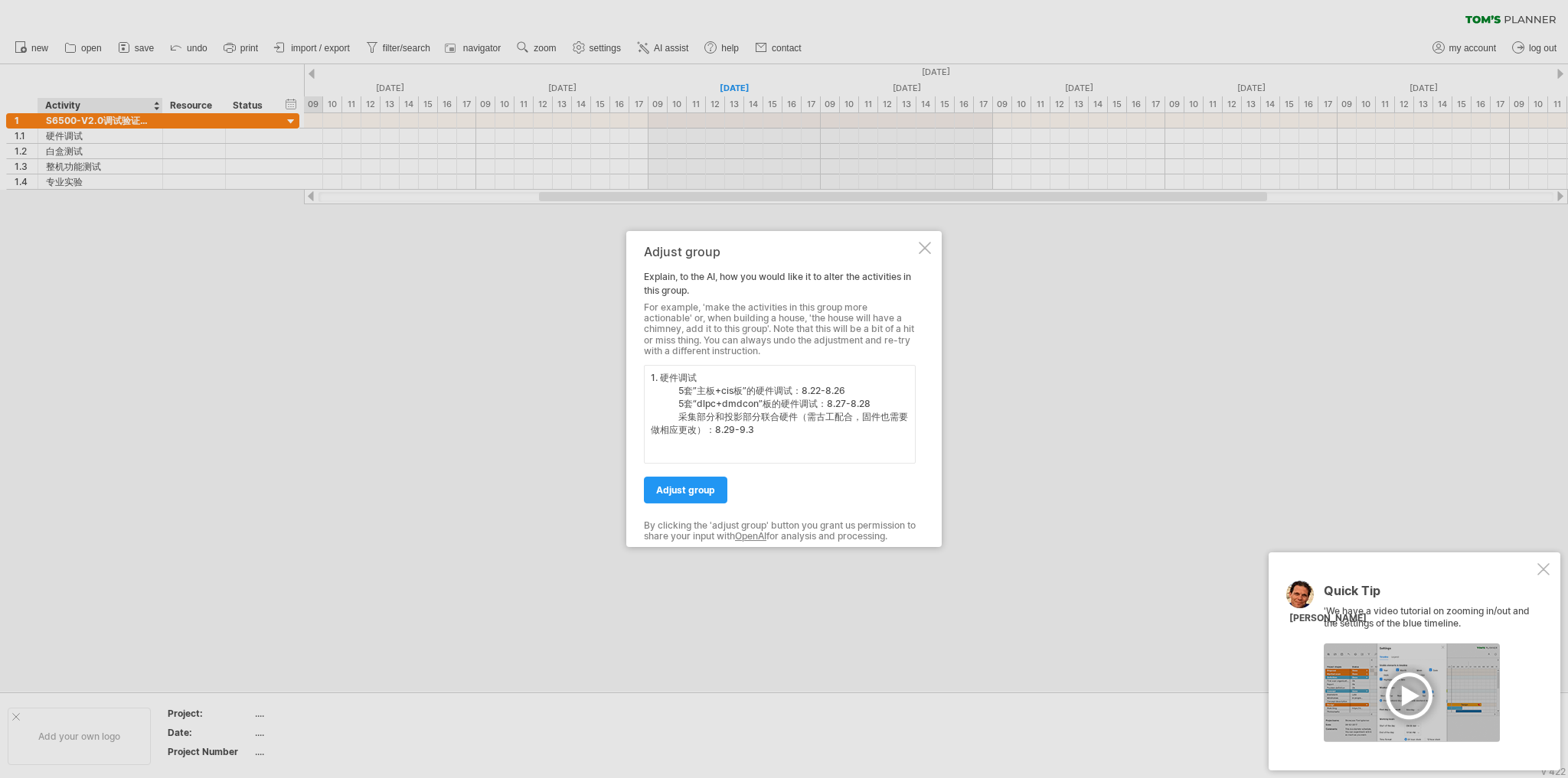
scroll to position [0, 0]
click at [679, 375] on textarea "1. 硬件调试 5套”主板+cis板”的硬件调试：8.22-8.26 5套“dlpc+dmdcon”板的硬件调试：8.27-8.28 采集部分和投影部分联合硬…" at bounding box center [779, 414] width 271 height 99
click at [717, 376] on textarea "1硬件调试 5套”主板+cis板”的硬件调试：8.22-8.26 5套“dlpc+dmdcon”板的硬件调试：8.27-8.28 采集部分和投影部分联合硬件（…" at bounding box center [779, 414] width 271 height 99
type textarea "1硬件调试有3个步骤 5套”主板+cis板”的硬件调试：8.22-8.26 5套“dlpc+dmdcon”板的硬件调试：8.27-8.28 采集部分和投影部分…"
click at [689, 489] on span "adjust group" at bounding box center [685, 490] width 59 height 12
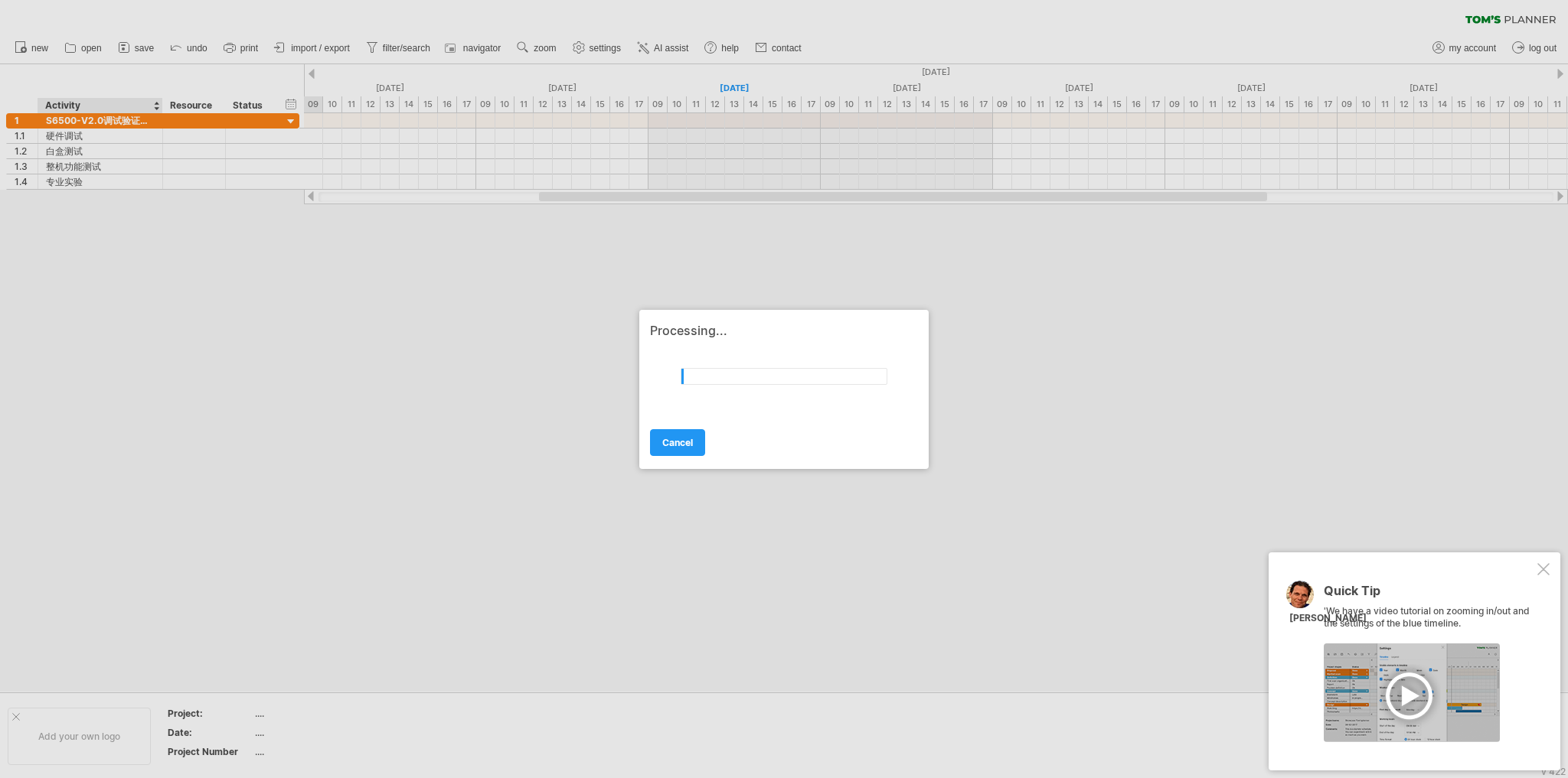
click at [1540, 569] on div at bounding box center [1543, 569] width 13 height 13
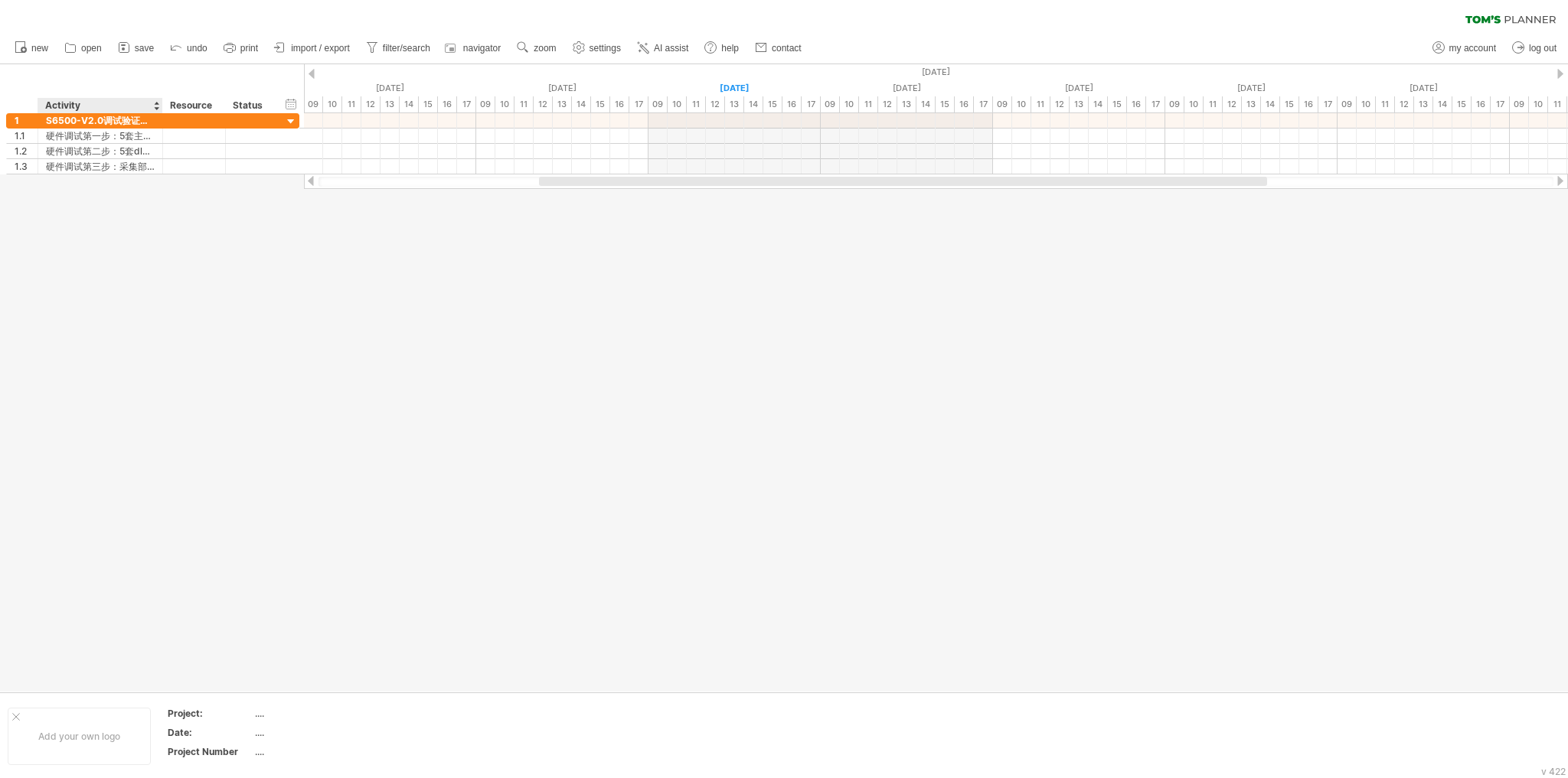
click at [144, 316] on div at bounding box center [784, 377] width 1568 height 627
click at [187, 41] on link "undo" at bounding box center [189, 48] width 46 height 19
click at [79, 308] on div at bounding box center [784, 377] width 1568 height 627
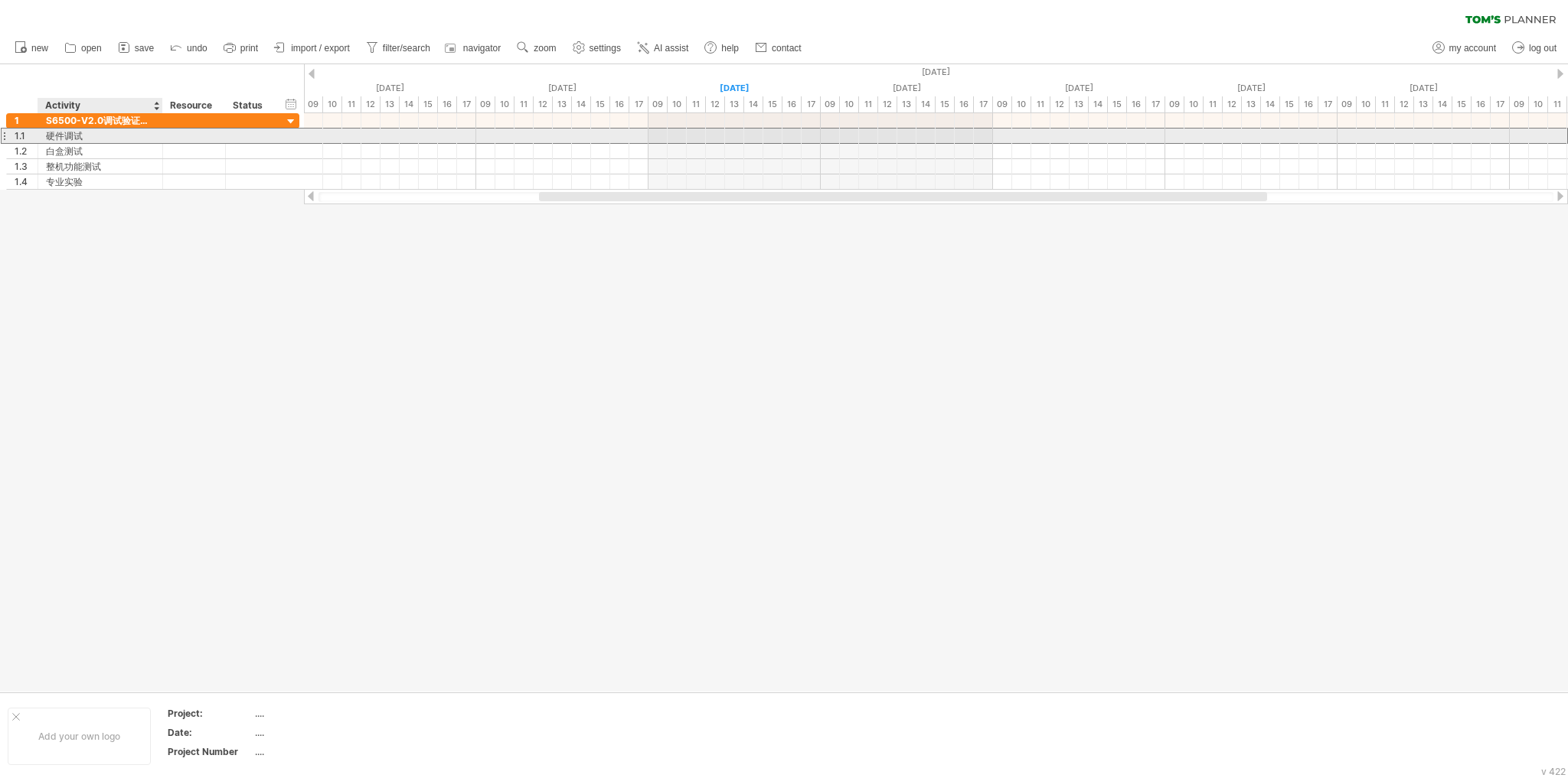
click at [89, 135] on div "硬件调试" at bounding box center [100, 135] width 109 height 15
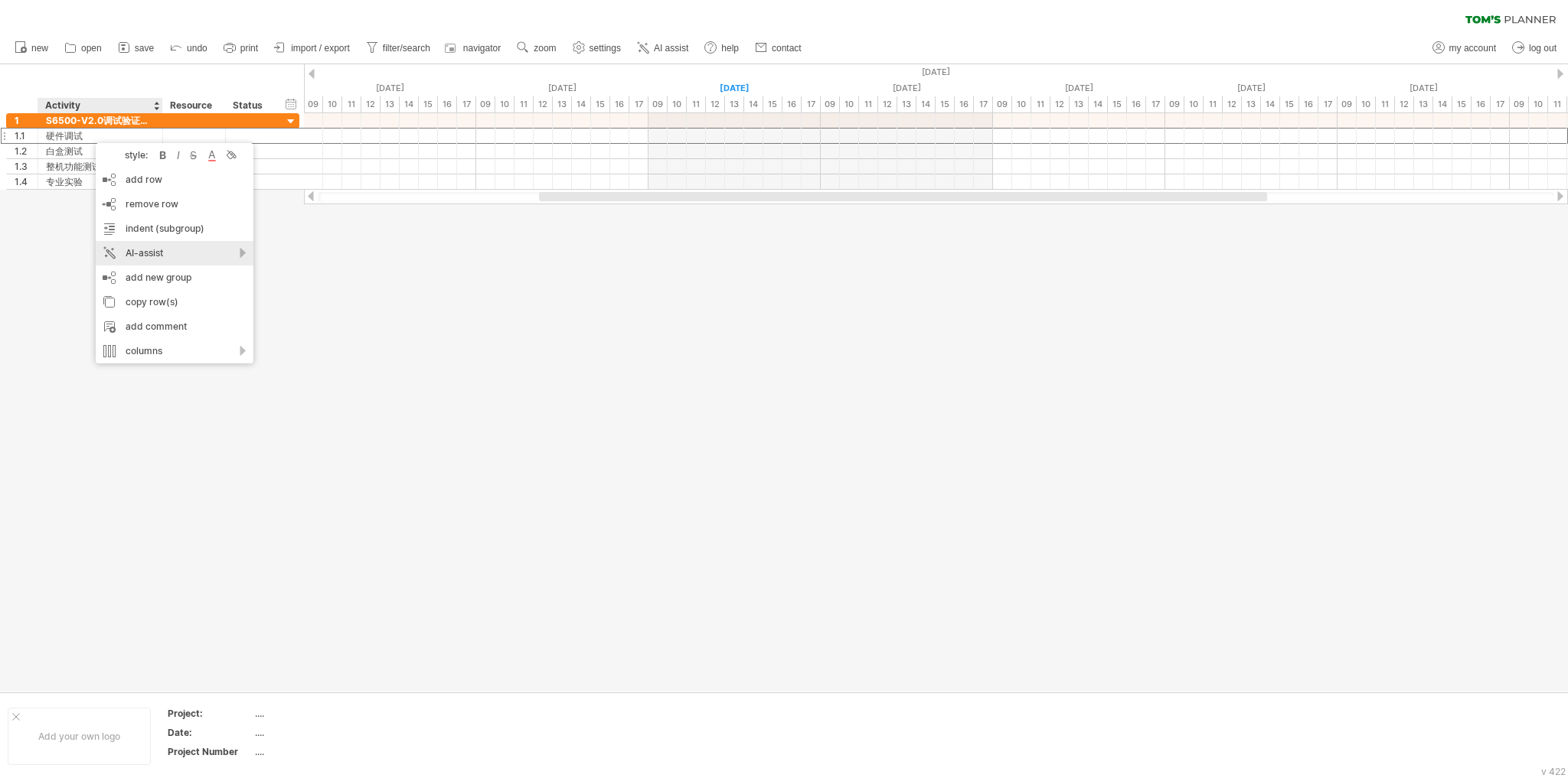
click at [150, 248] on div "AI-assist" at bounding box center [174, 253] width 158 height 24
click at [301, 267] on div "suggest more activities" at bounding box center [284, 267] width 254 height 24
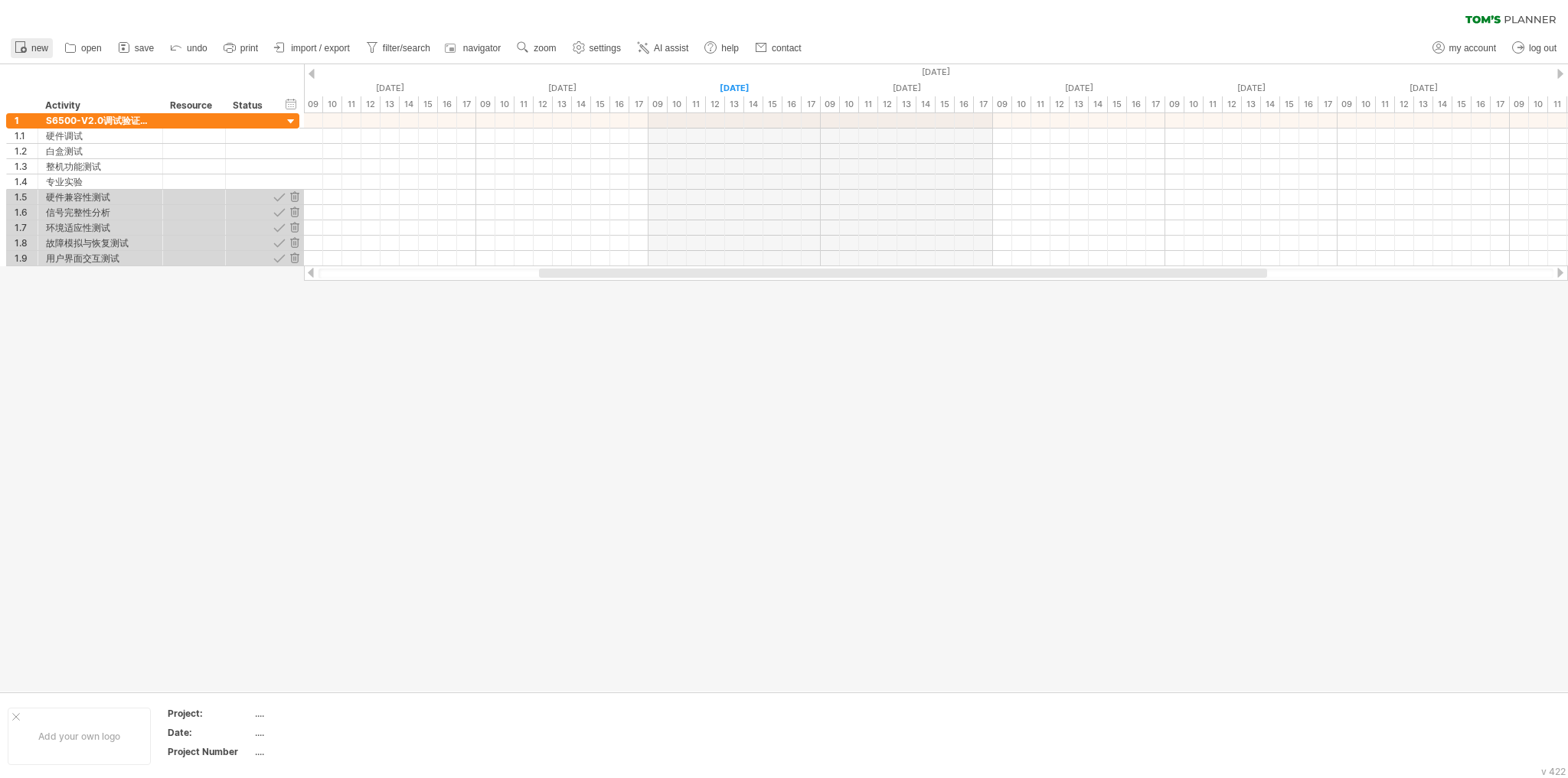
click at [29, 48] on link "new" at bounding box center [31, 48] width 42 height 19
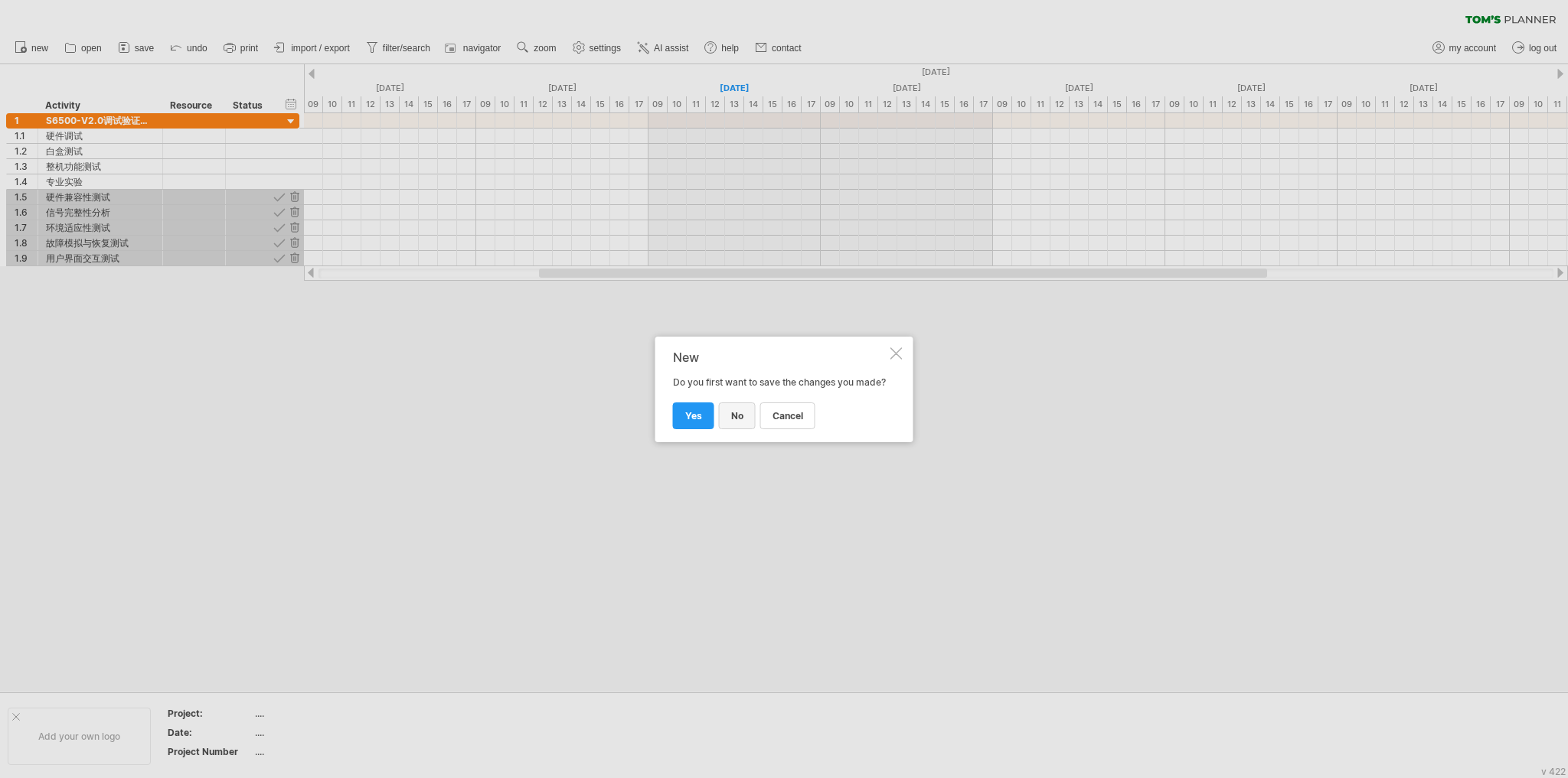
click at [736, 422] on span "no" at bounding box center [737, 416] width 13 height 12
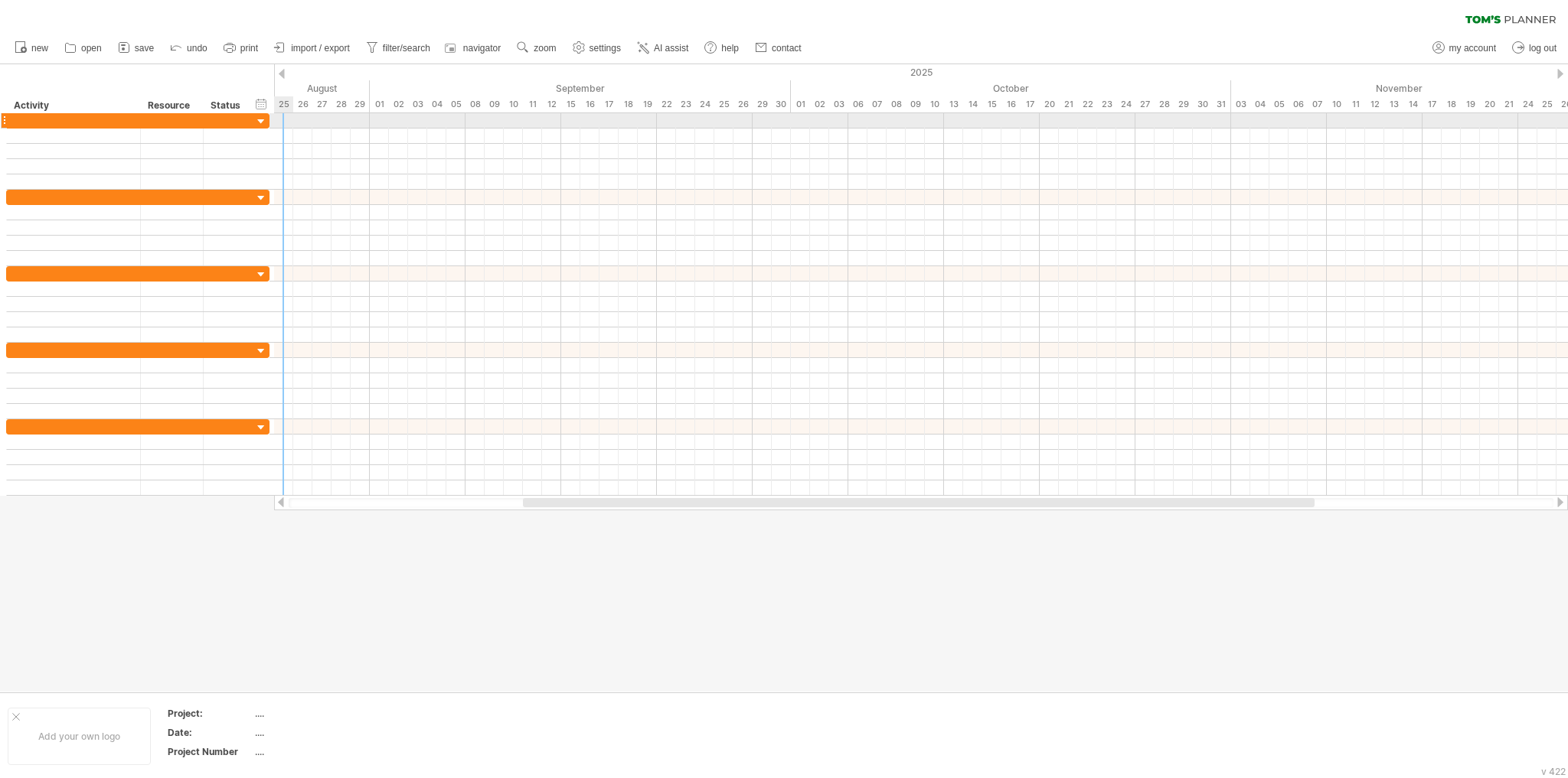
click at [263, 121] on div at bounding box center [261, 122] width 15 height 15
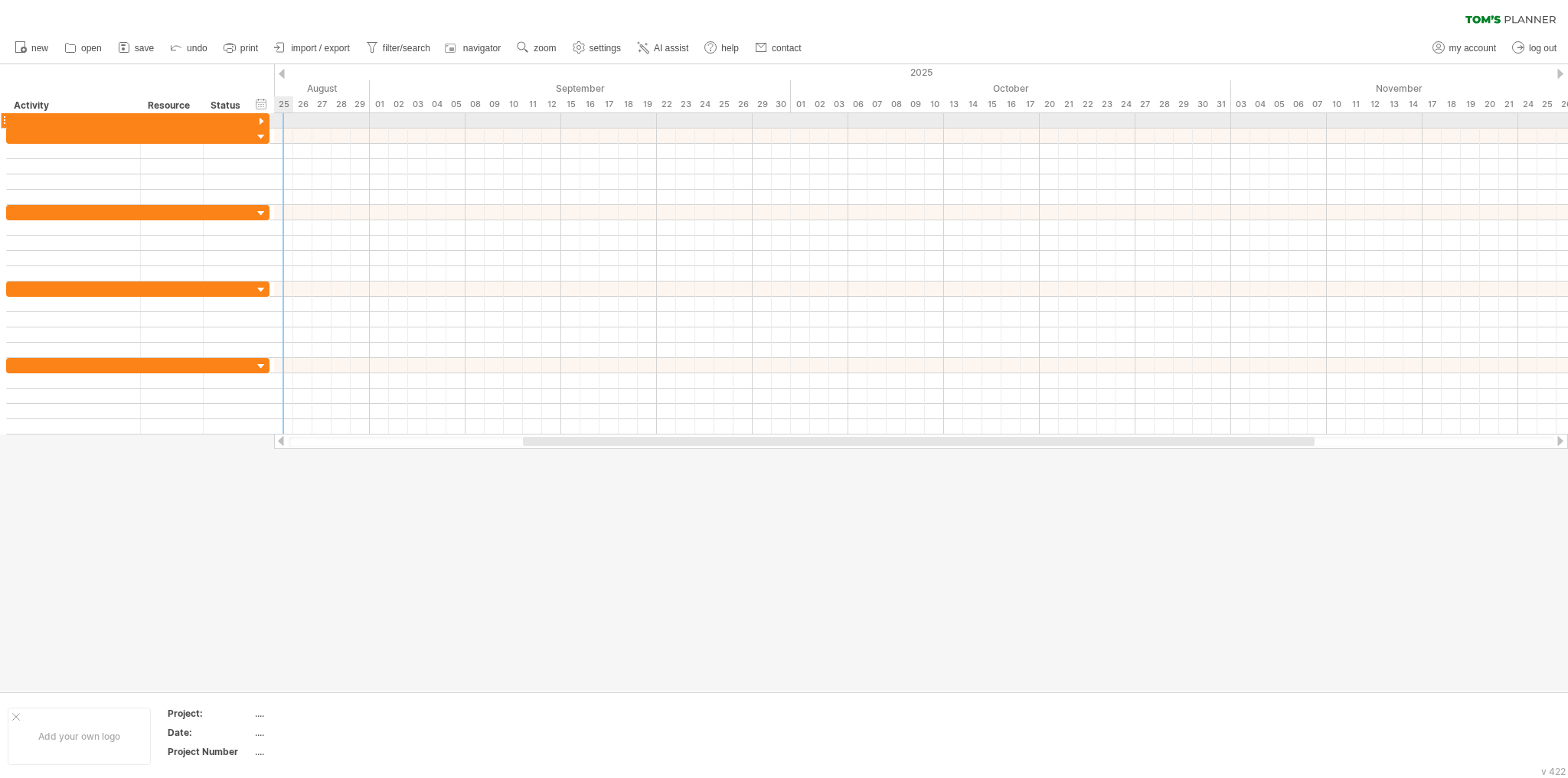
click at [263, 121] on div at bounding box center [261, 122] width 15 height 15
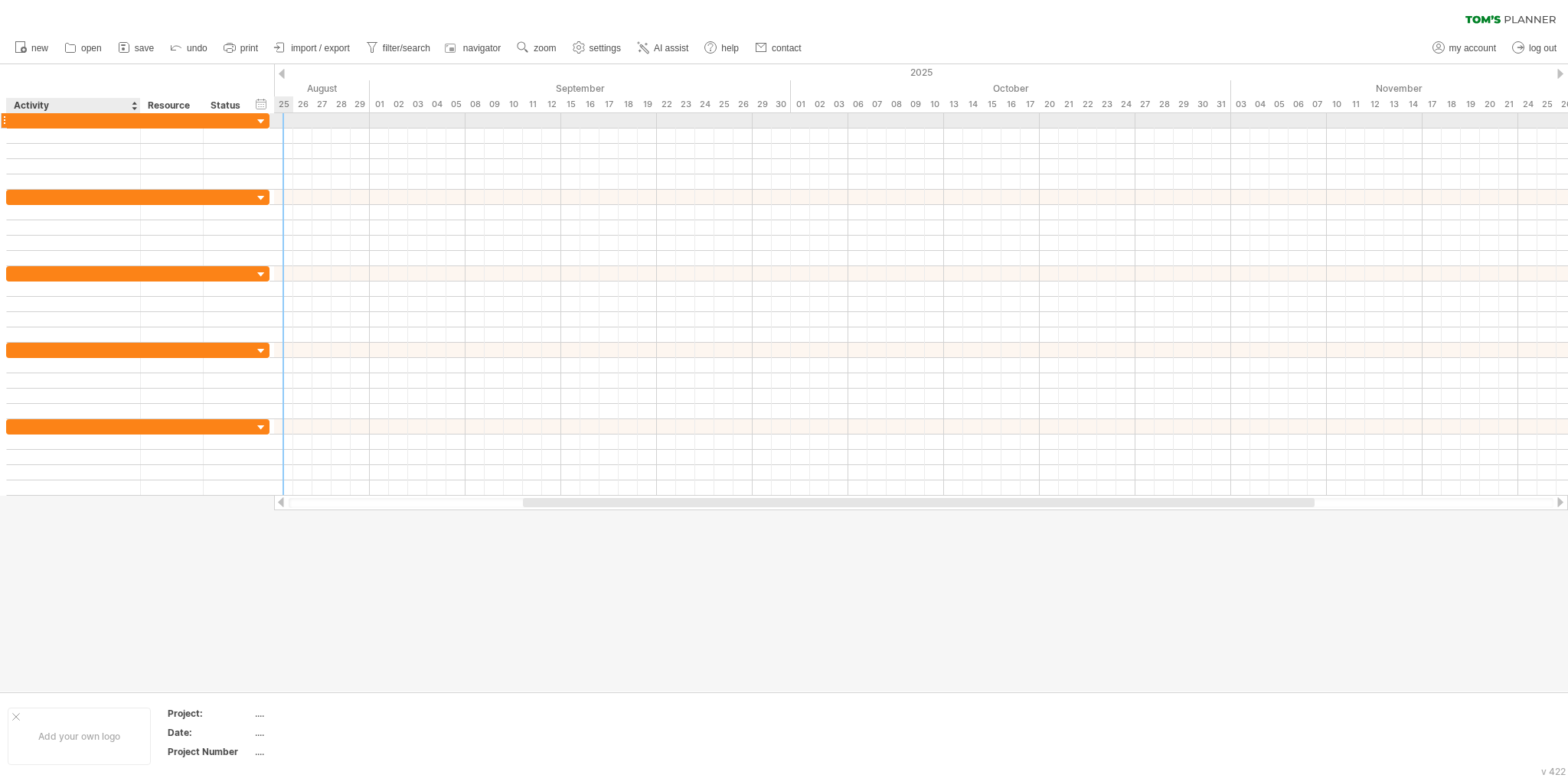
click at [70, 115] on div at bounding box center [73, 120] width 118 height 15
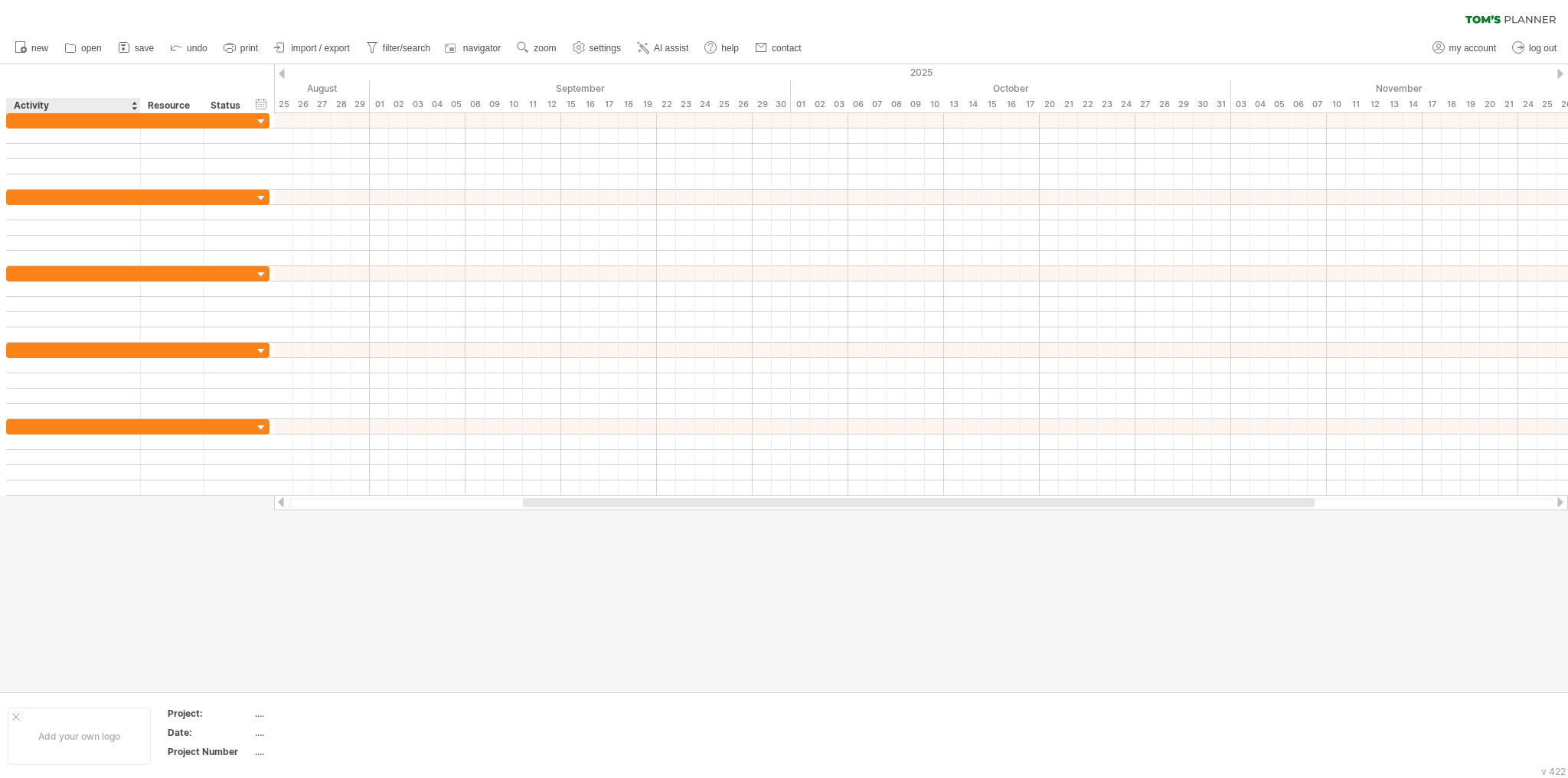
click at [79, 81] on div "hide start/end/duration show start/end/duration ******** Activity ******** Reso…" at bounding box center [137, 88] width 274 height 49
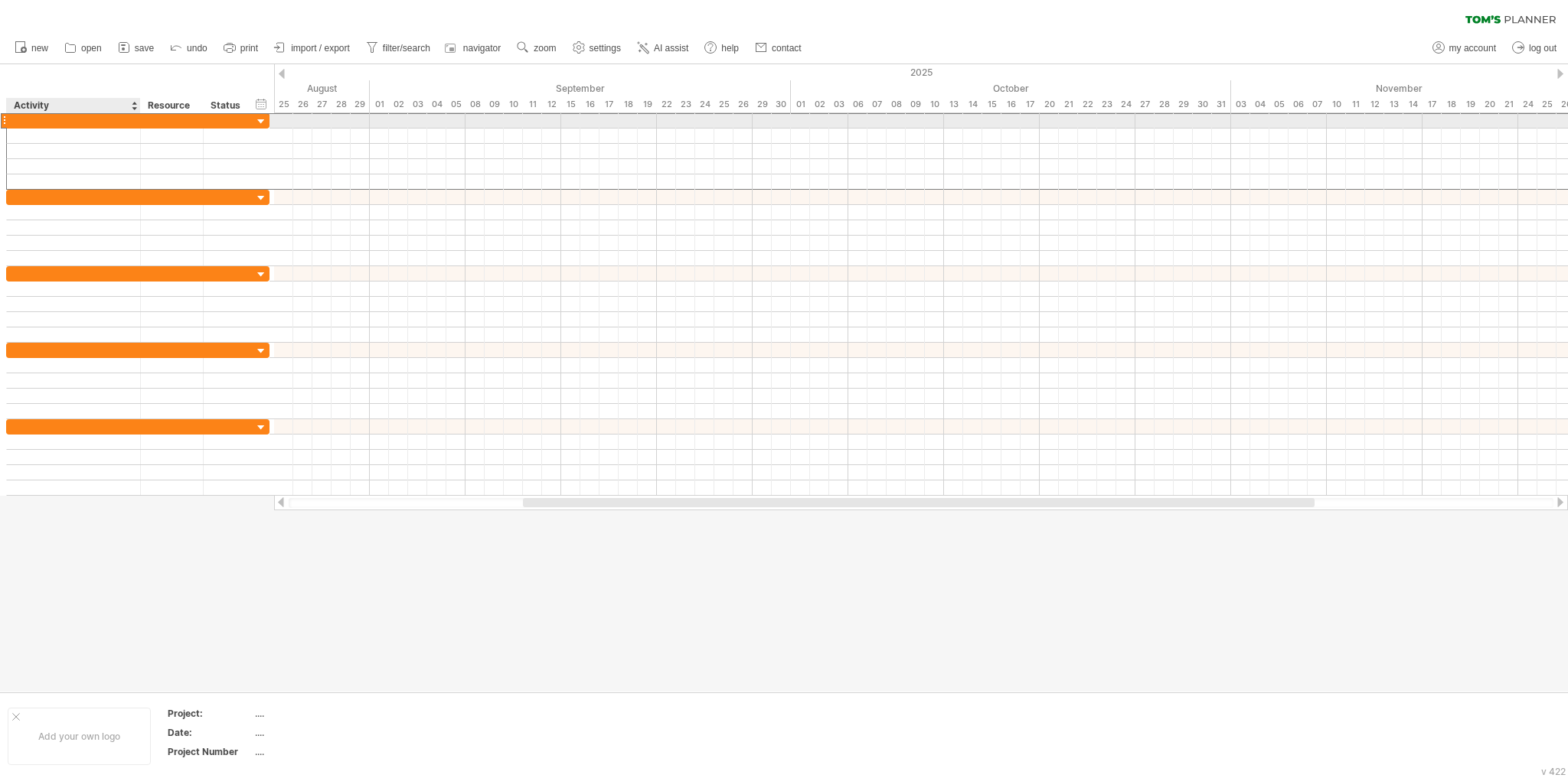
click at [117, 124] on div at bounding box center [73, 120] width 118 height 15
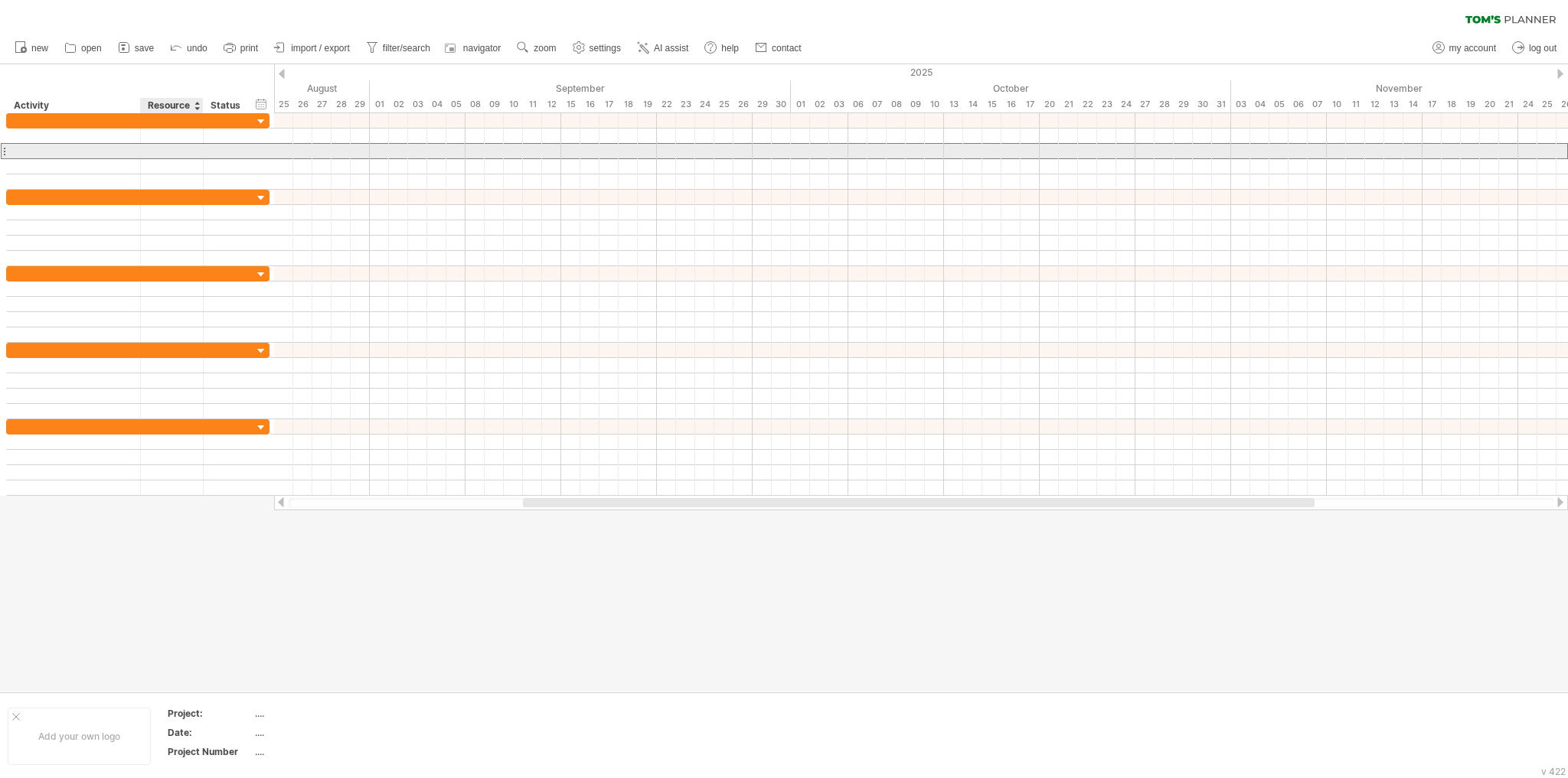
click at [142, 157] on div at bounding box center [172, 151] width 63 height 15
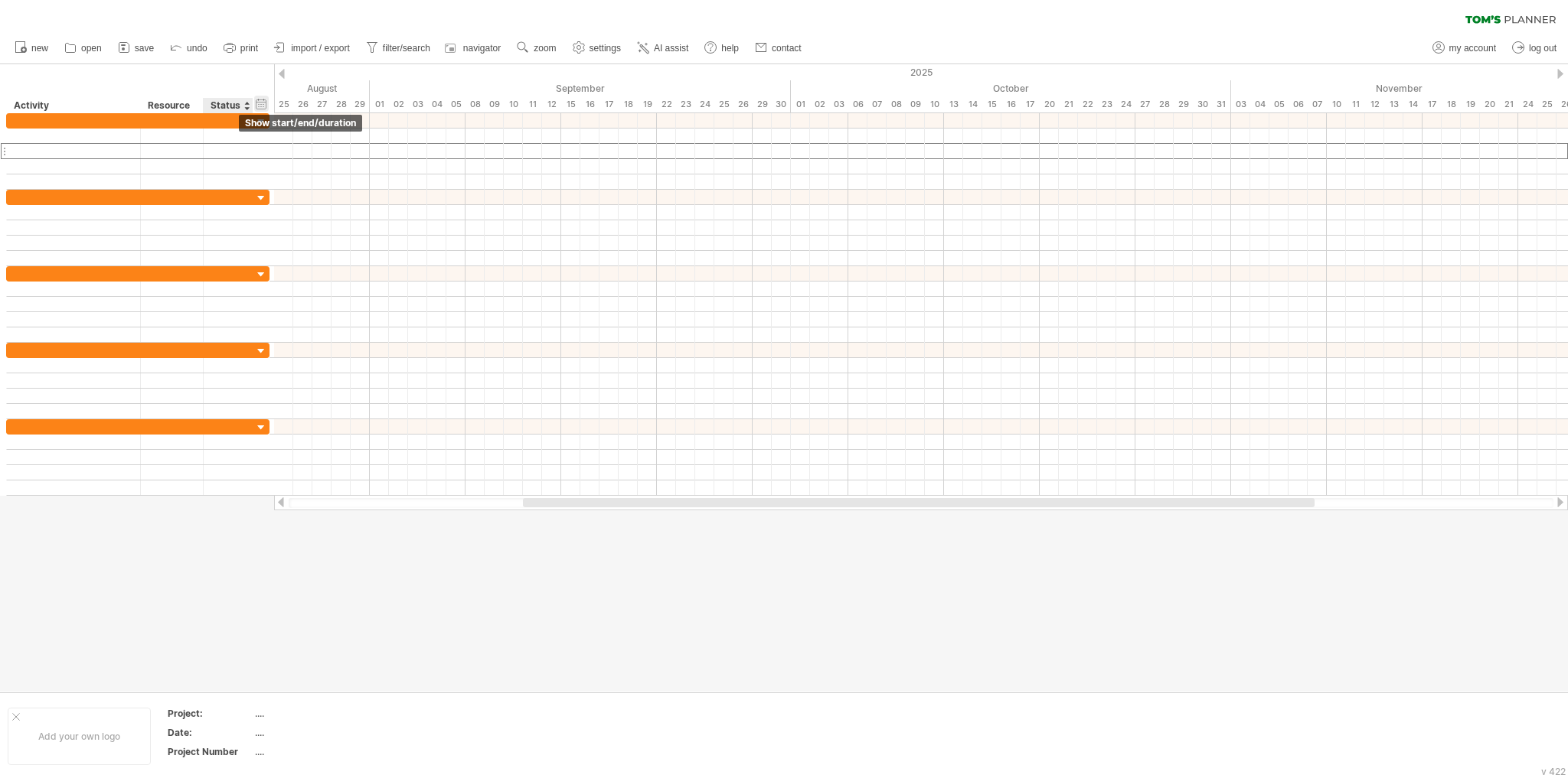
click at [261, 104] on div "hide start/end/duration show start/end/duration" at bounding box center [261, 103] width 15 height 17
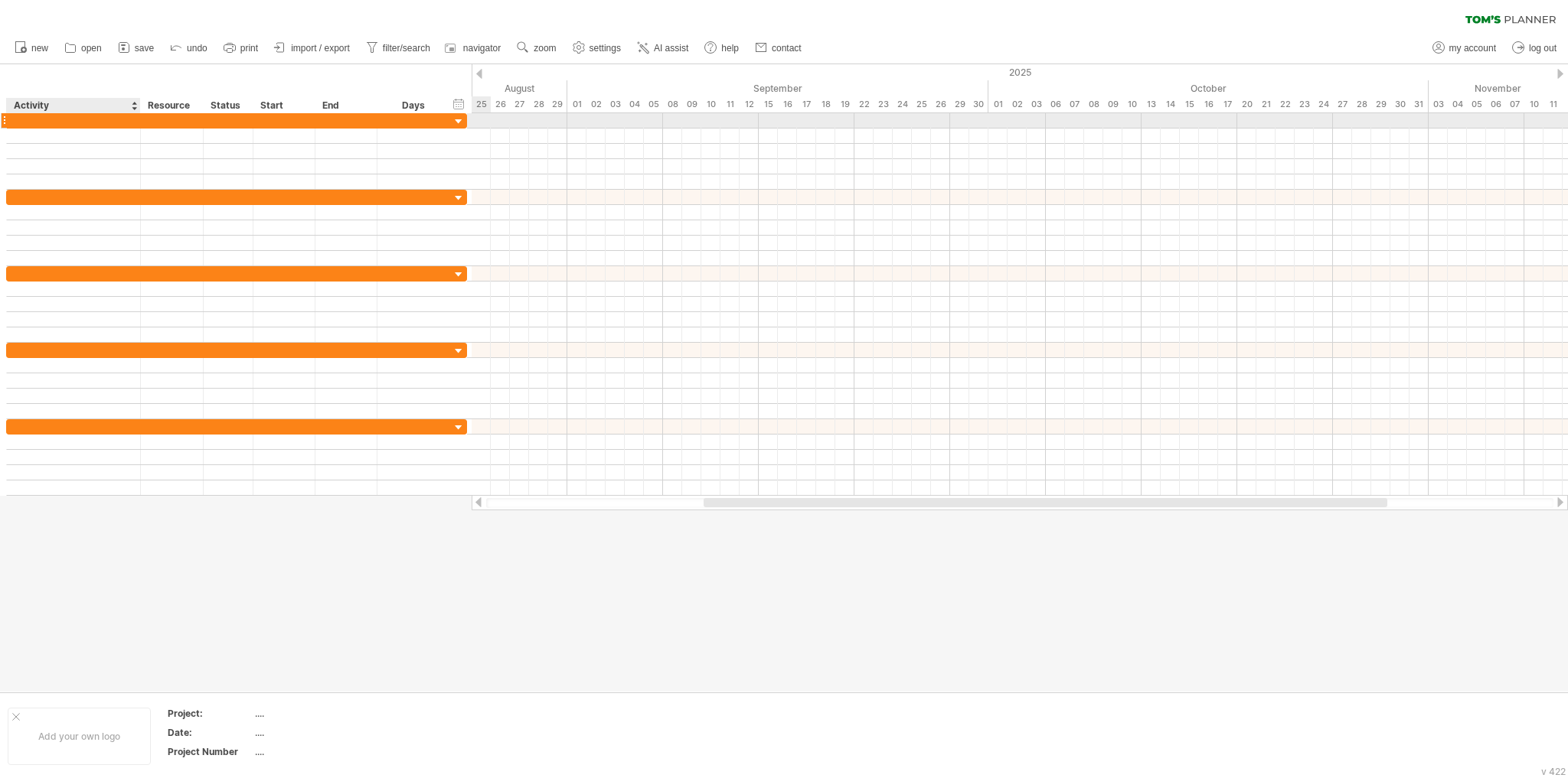
click at [18, 120] on div at bounding box center [73, 120] width 118 height 15
click at [18, 120] on input "text" at bounding box center [73, 120] width 118 height 15
type input "****"
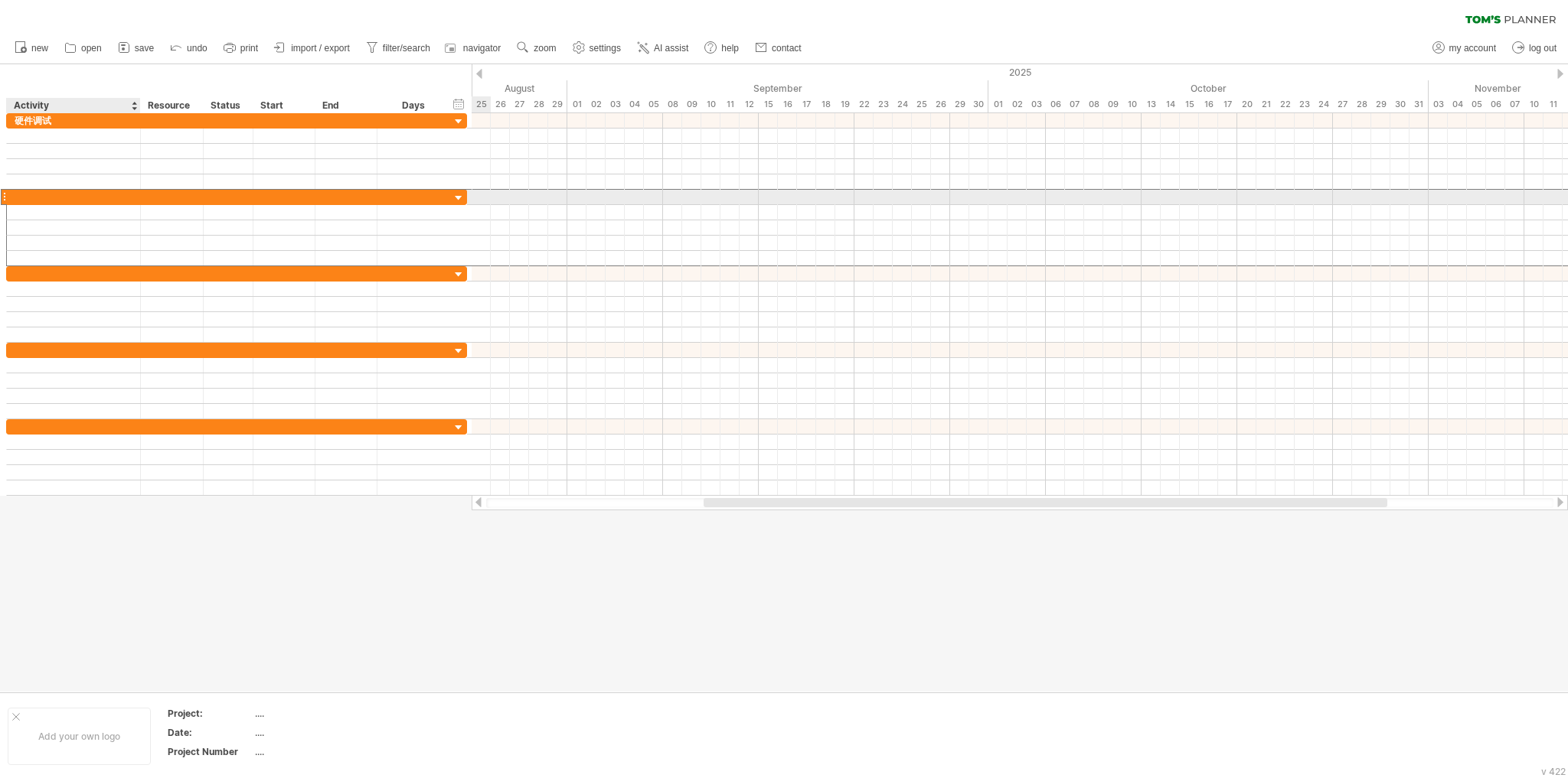
click at [26, 192] on div at bounding box center [73, 196] width 118 height 15
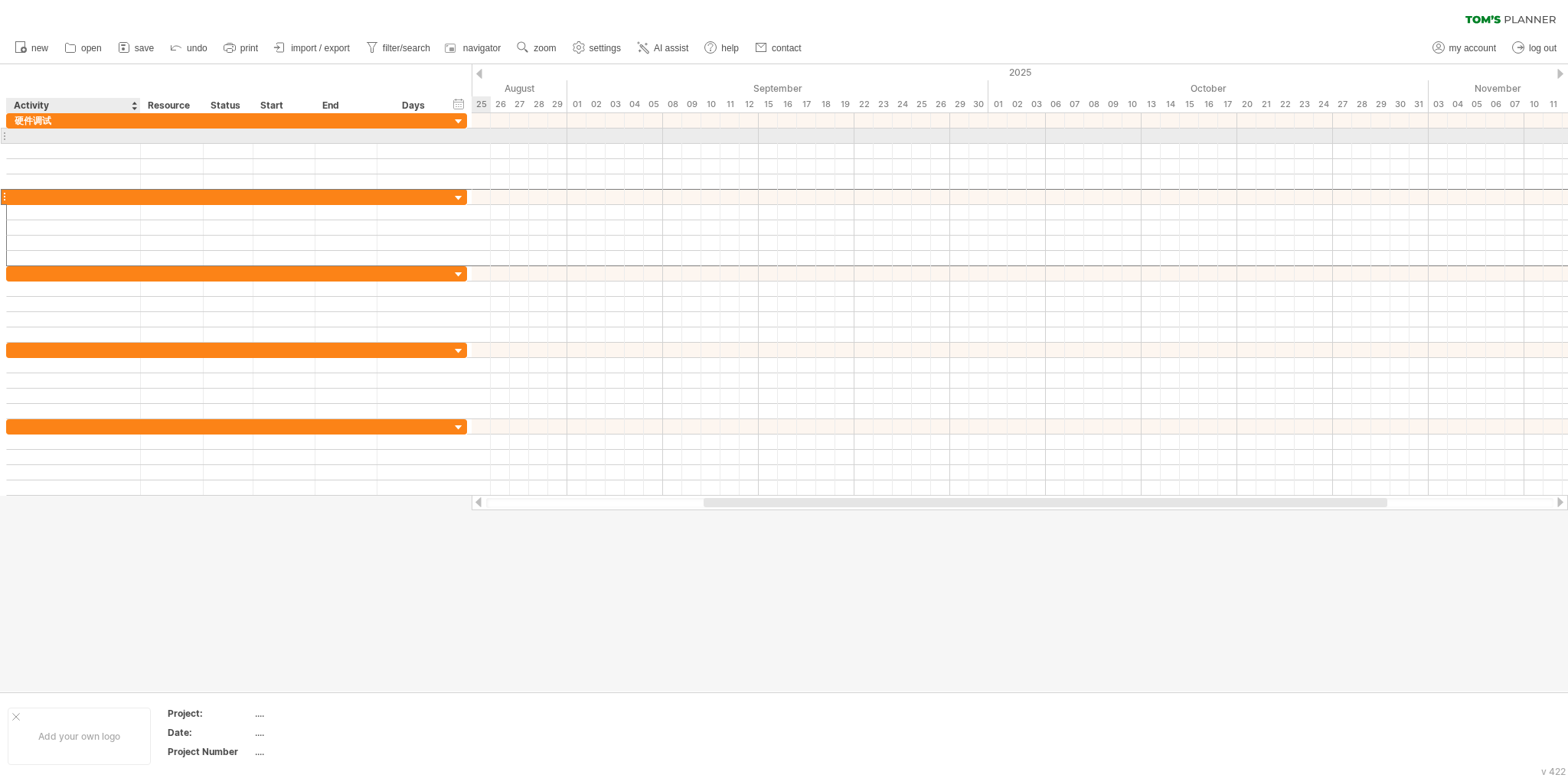
click at [24, 138] on div at bounding box center [73, 135] width 118 height 15
click at [6, 135] on div at bounding box center [4, 135] width 6 height 17
click at [34, 138] on div at bounding box center [73, 135] width 118 height 15
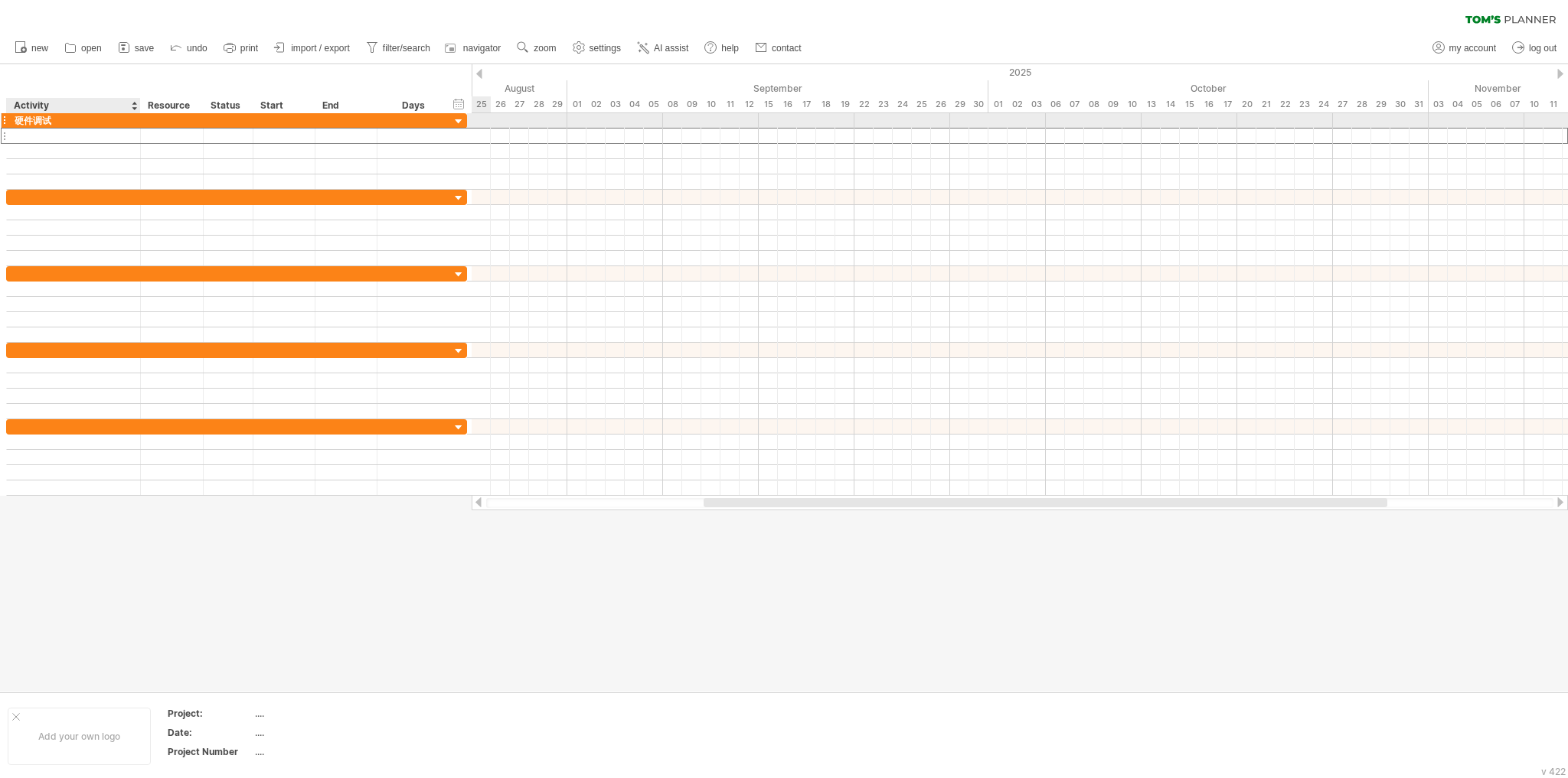
click at [16, 118] on div "硬件调试" at bounding box center [73, 120] width 118 height 15
click at [36, 137] on div at bounding box center [73, 135] width 118 height 15
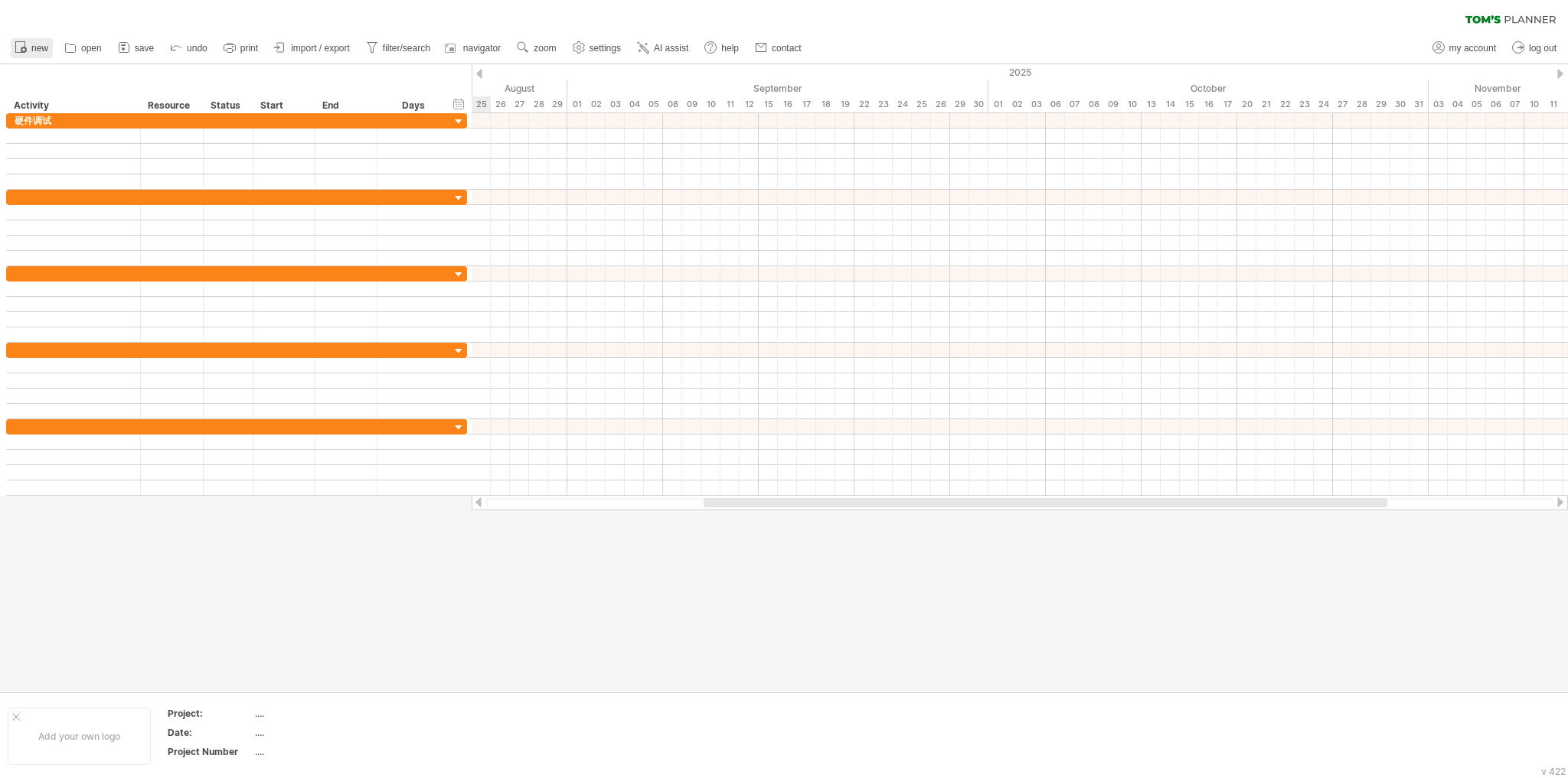
click at [31, 48] on span "new" at bounding box center [39, 48] width 17 height 11
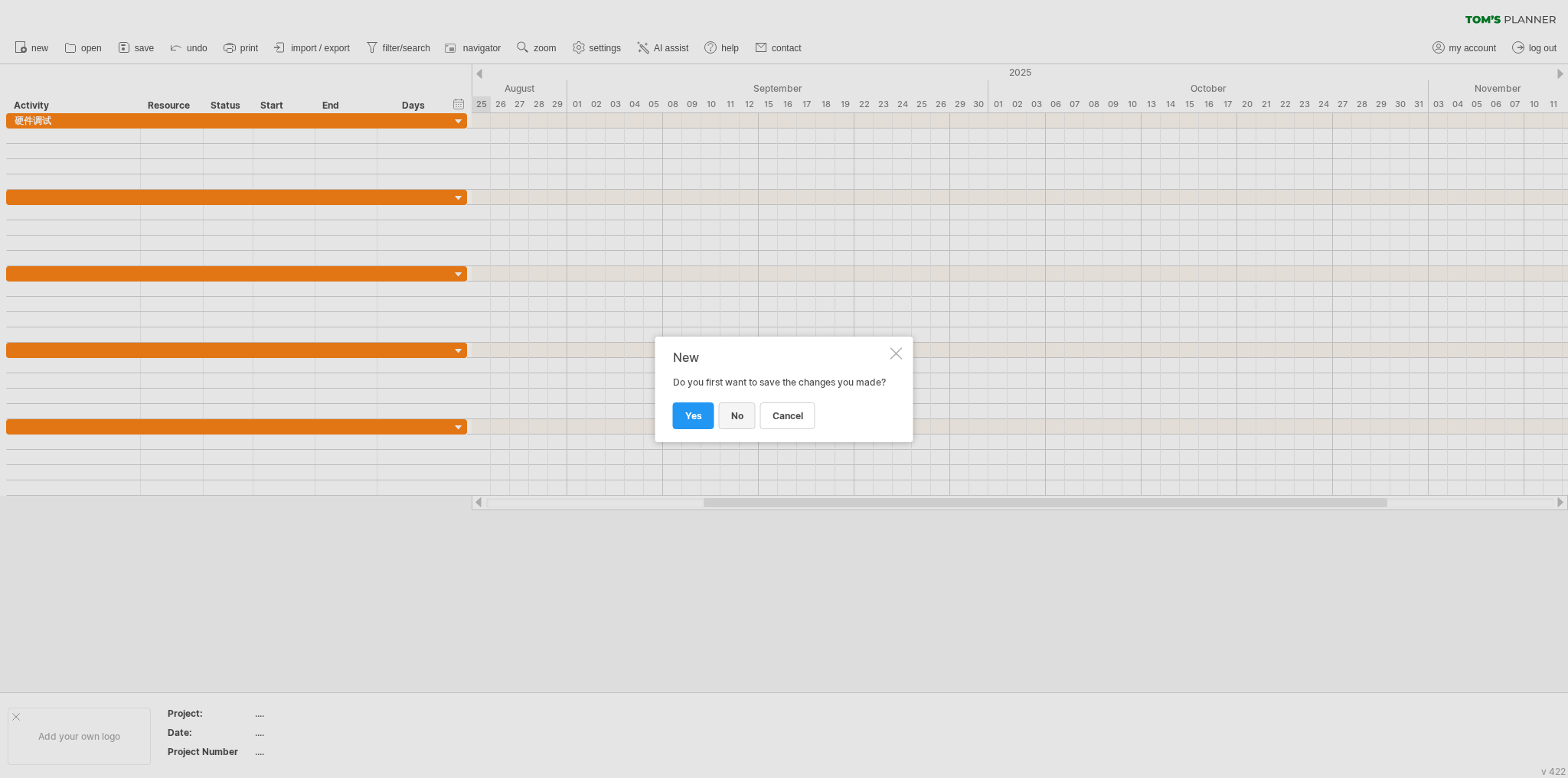
click at [731, 422] on span "no" at bounding box center [737, 416] width 13 height 12
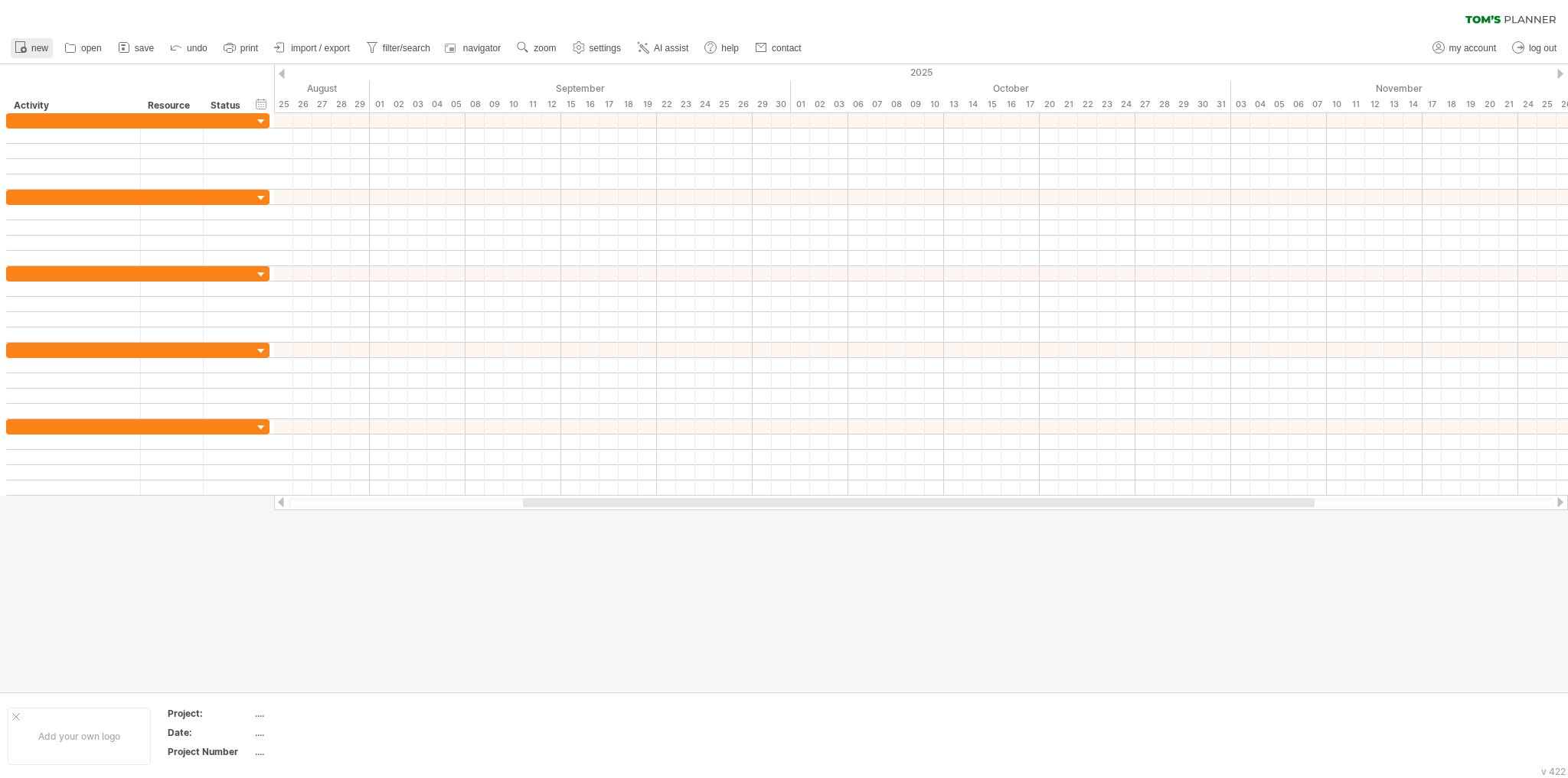
click at [41, 50] on span "new" at bounding box center [39, 48] width 17 height 11
click at [41, 52] on span "new" at bounding box center [39, 48] width 17 height 11
click at [39, 53] on span "new" at bounding box center [39, 48] width 17 height 11
click at [620, 48] on span "settings" at bounding box center [605, 48] width 31 height 11
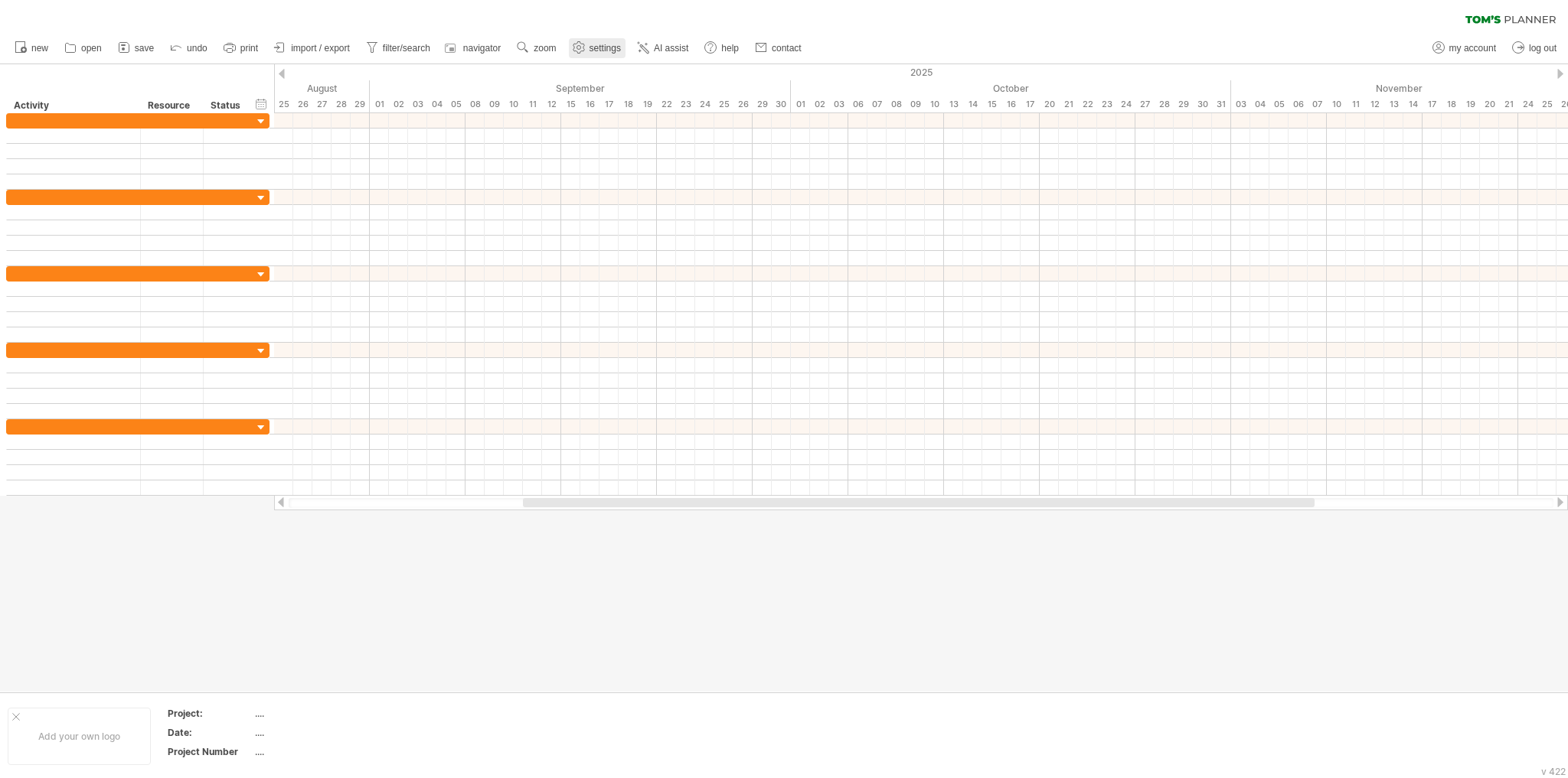
select select "**"
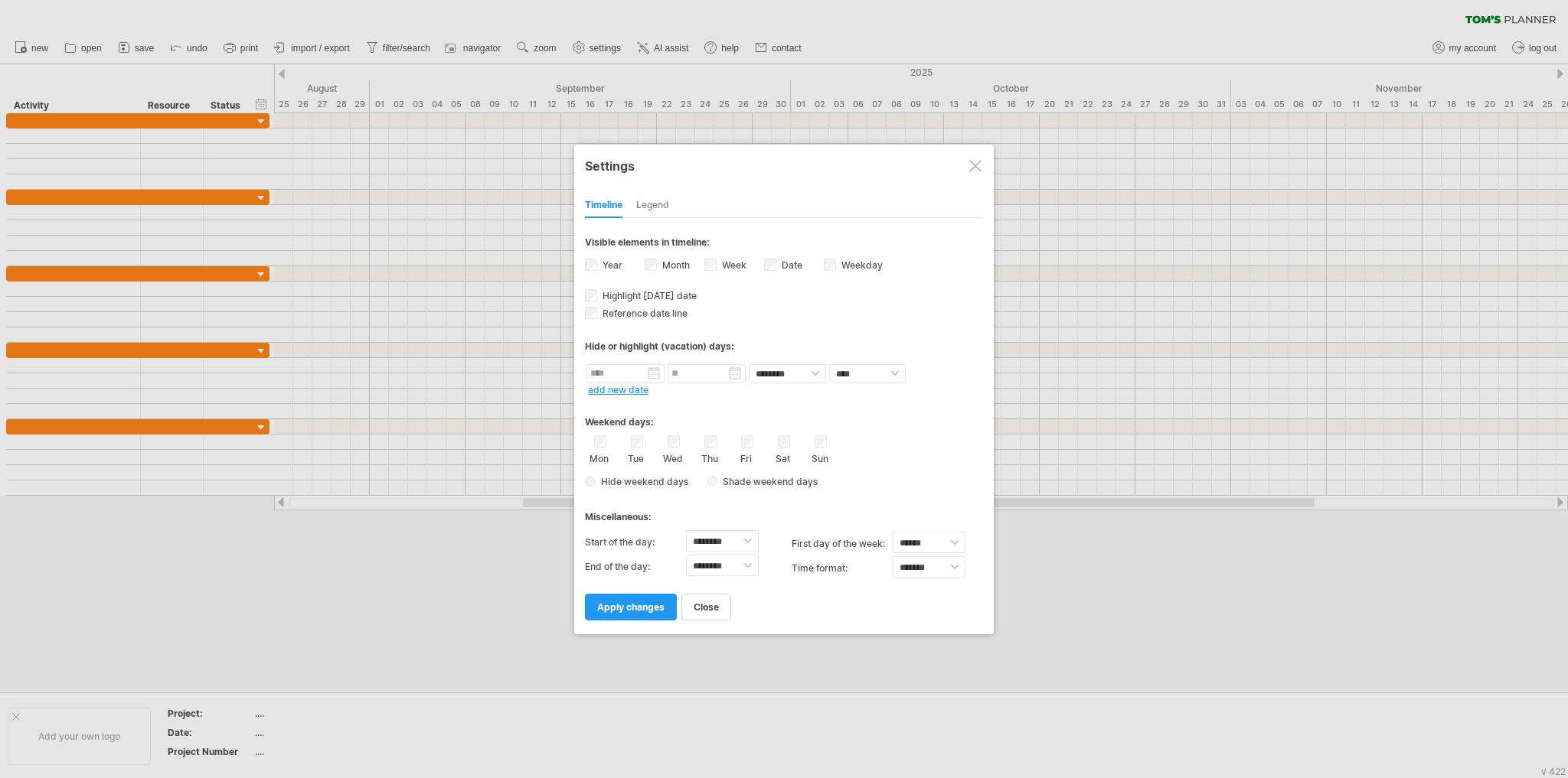
click at [659, 204] on div "Legend" at bounding box center [653, 205] width 33 height 24
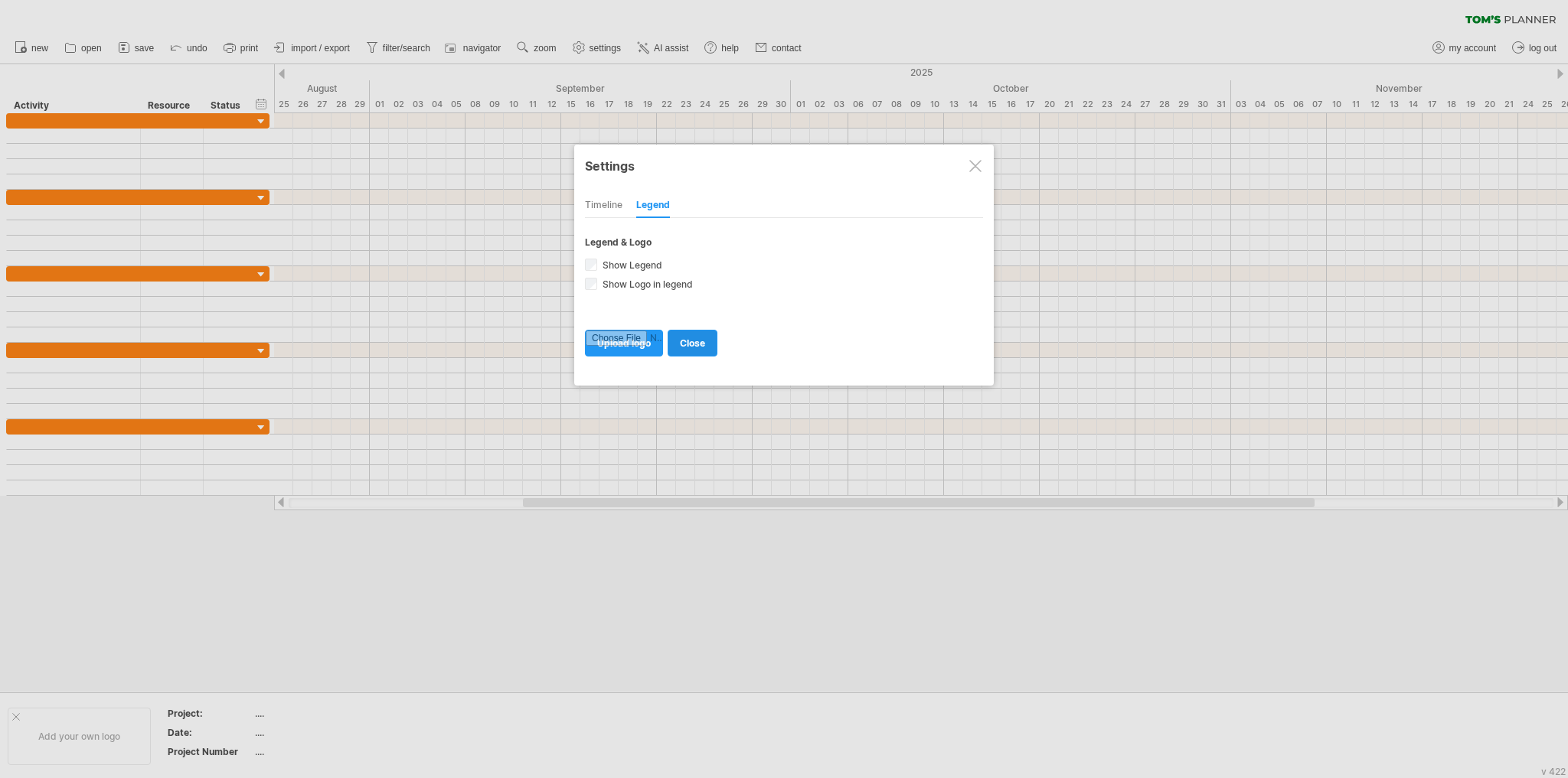
click at [695, 343] on span "close" at bounding box center [693, 343] width 25 height 12
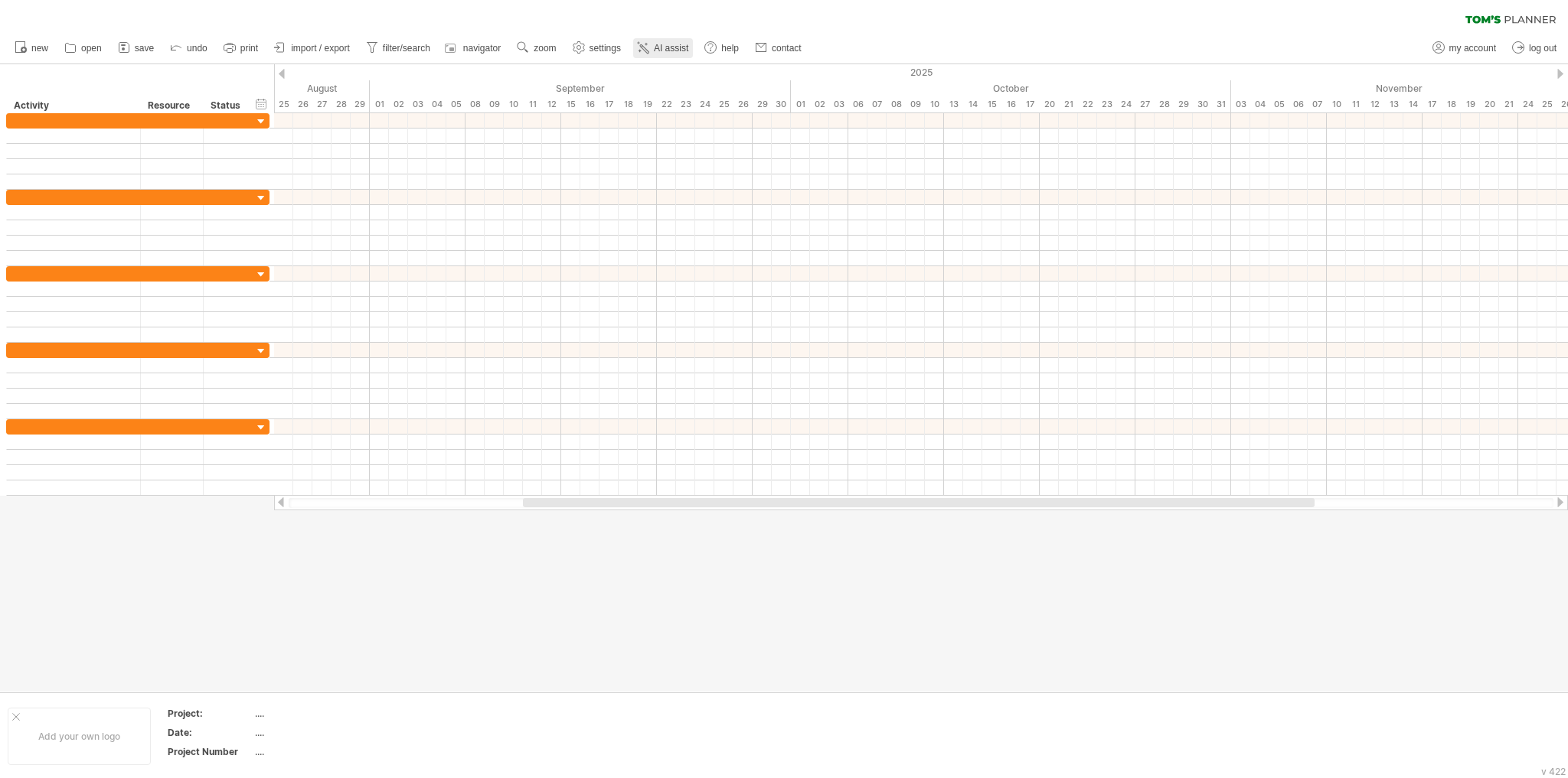
click at [681, 46] on span "AI assist" at bounding box center [670, 48] width 34 height 11
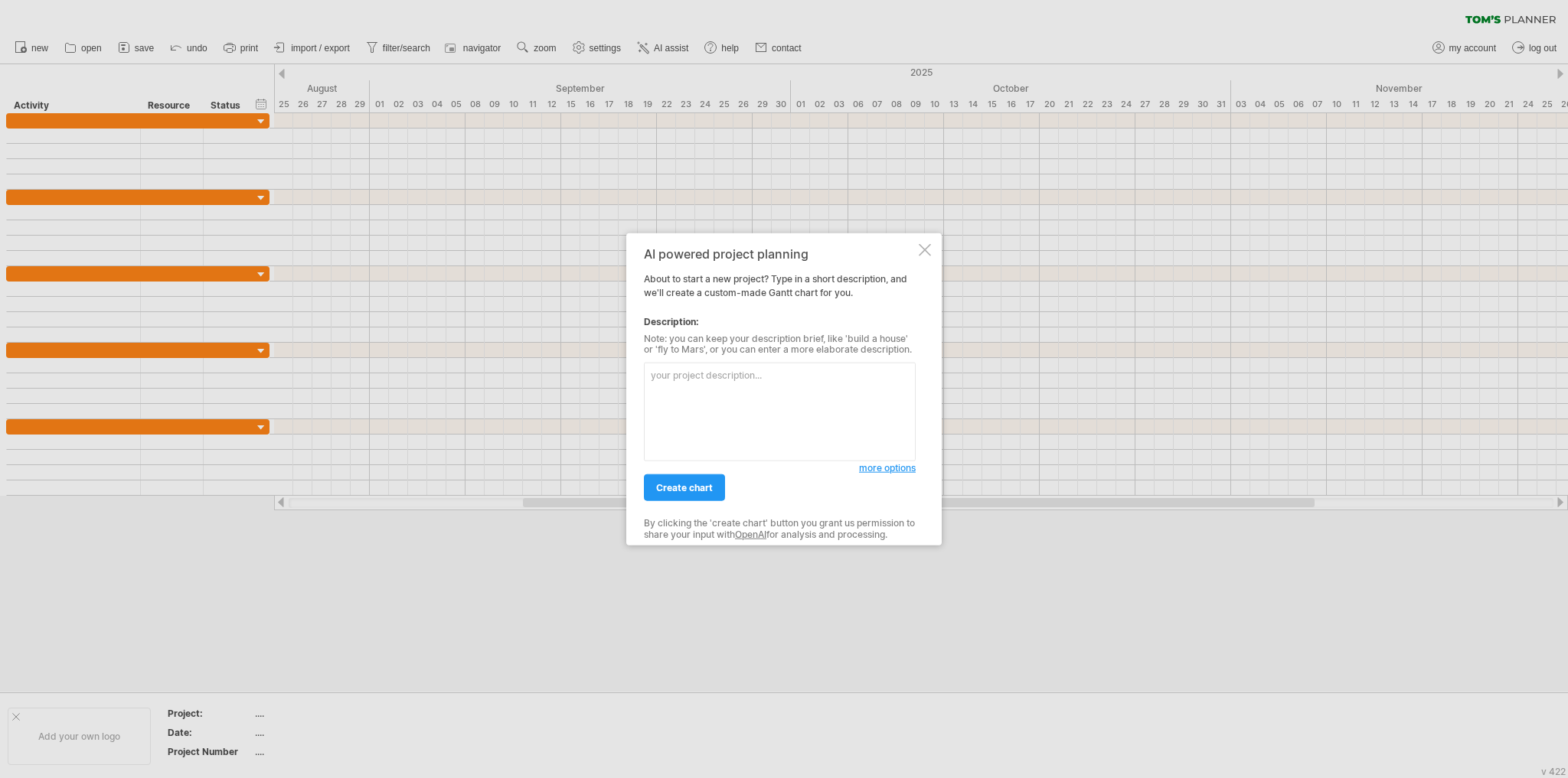
click at [771, 387] on textarea at bounding box center [779, 412] width 271 height 99
type textarea "S6500-V2.0调试验证"
click at [891, 473] on span "more options" at bounding box center [887, 468] width 56 height 12
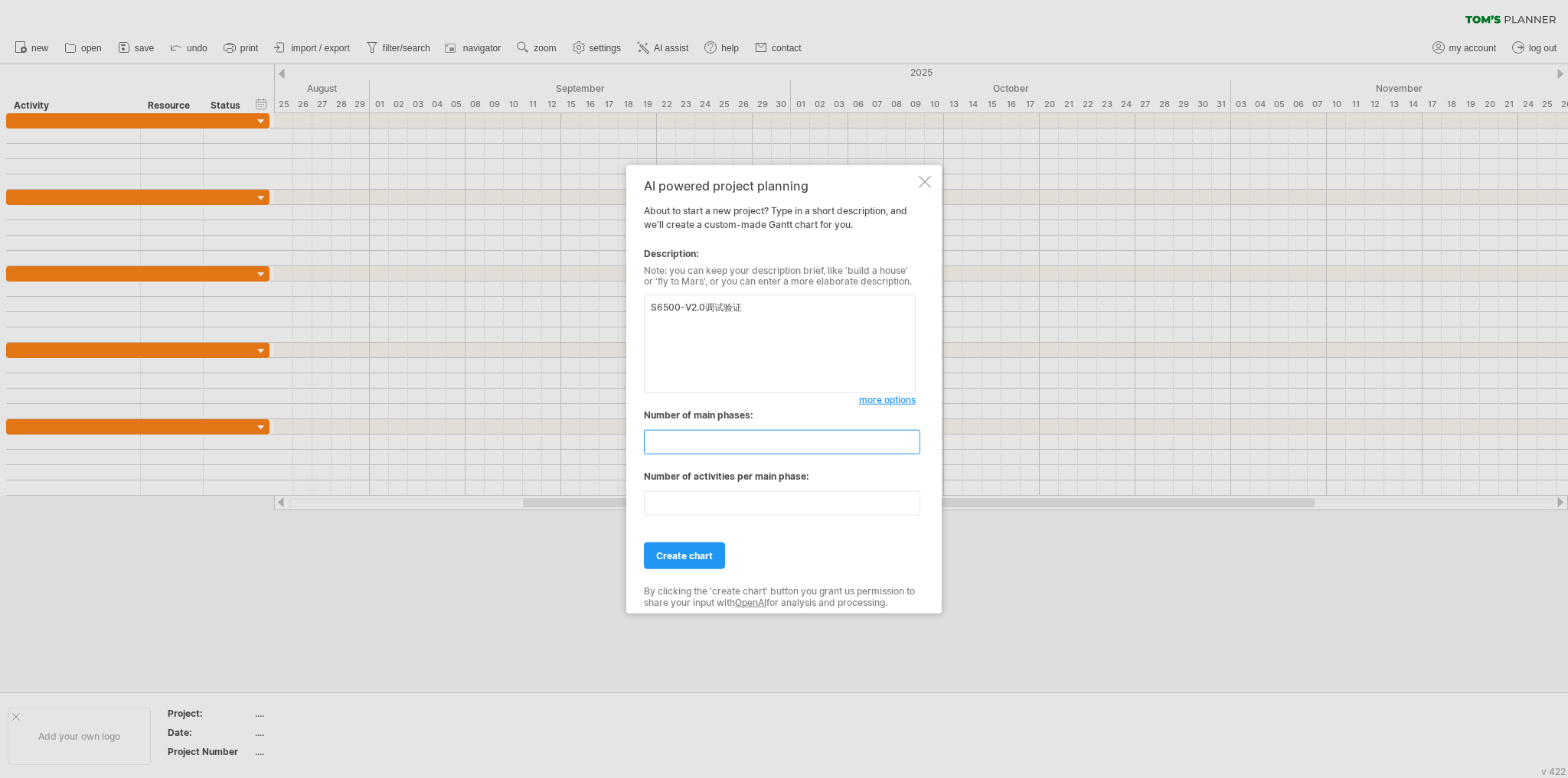
drag, startPoint x: 681, startPoint y: 445, endPoint x: 592, endPoint y: 441, distance: 89.1
click at [592, 441] on div "Trying to reach [DOMAIN_NAME] Connected again... 0% clear filter new" at bounding box center [784, 389] width 1568 height 778
type input "*"
drag, startPoint x: 673, startPoint y: 508, endPoint x: 605, endPoint y: 506, distance: 68.0
click at [605, 506] on div "Trying to reach [DOMAIN_NAME] Connected again... 0% clear filter new" at bounding box center [784, 389] width 1568 height 778
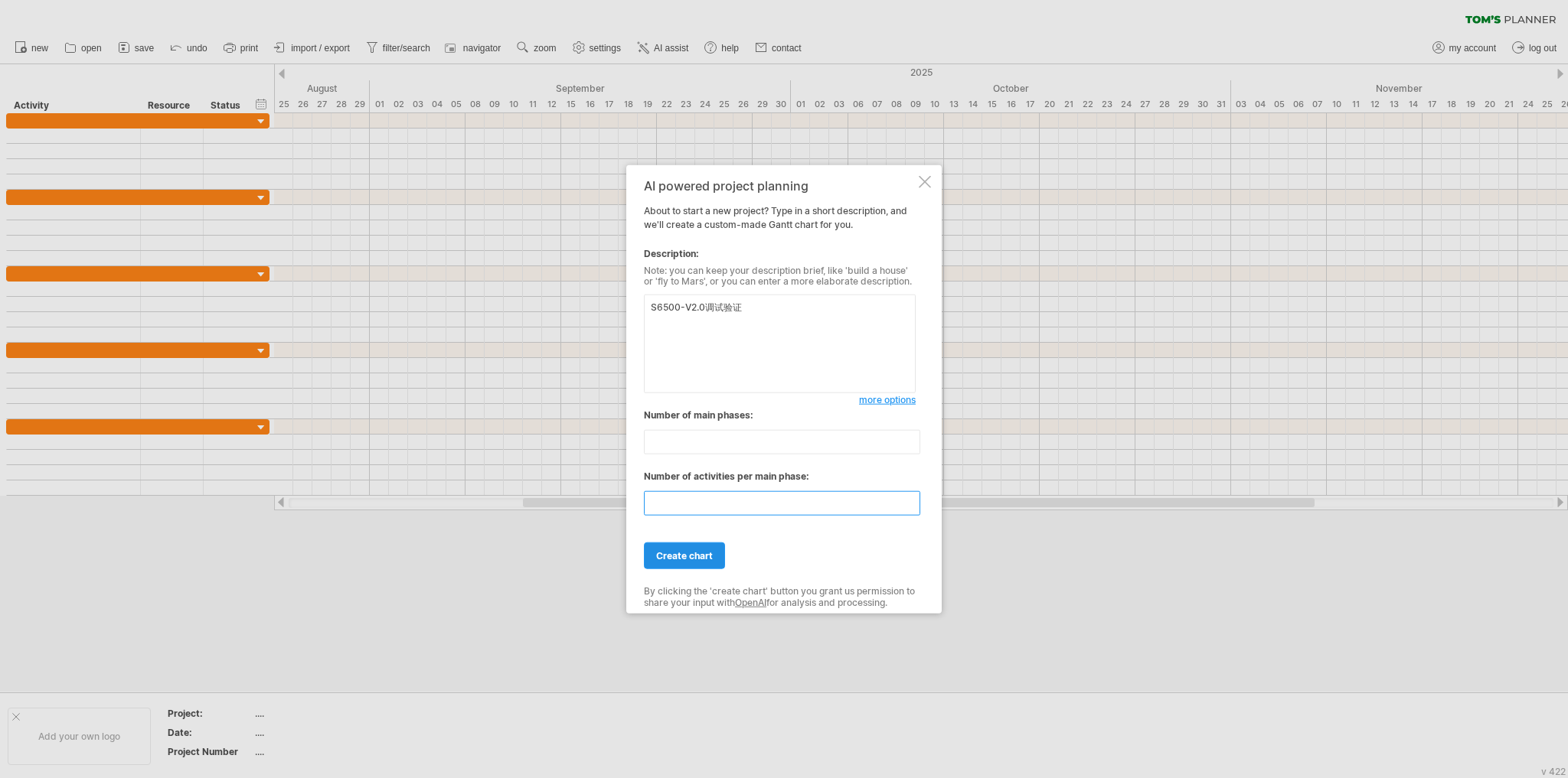
type input "*"
click at [683, 559] on span "create chart" at bounding box center [684, 556] width 56 height 12
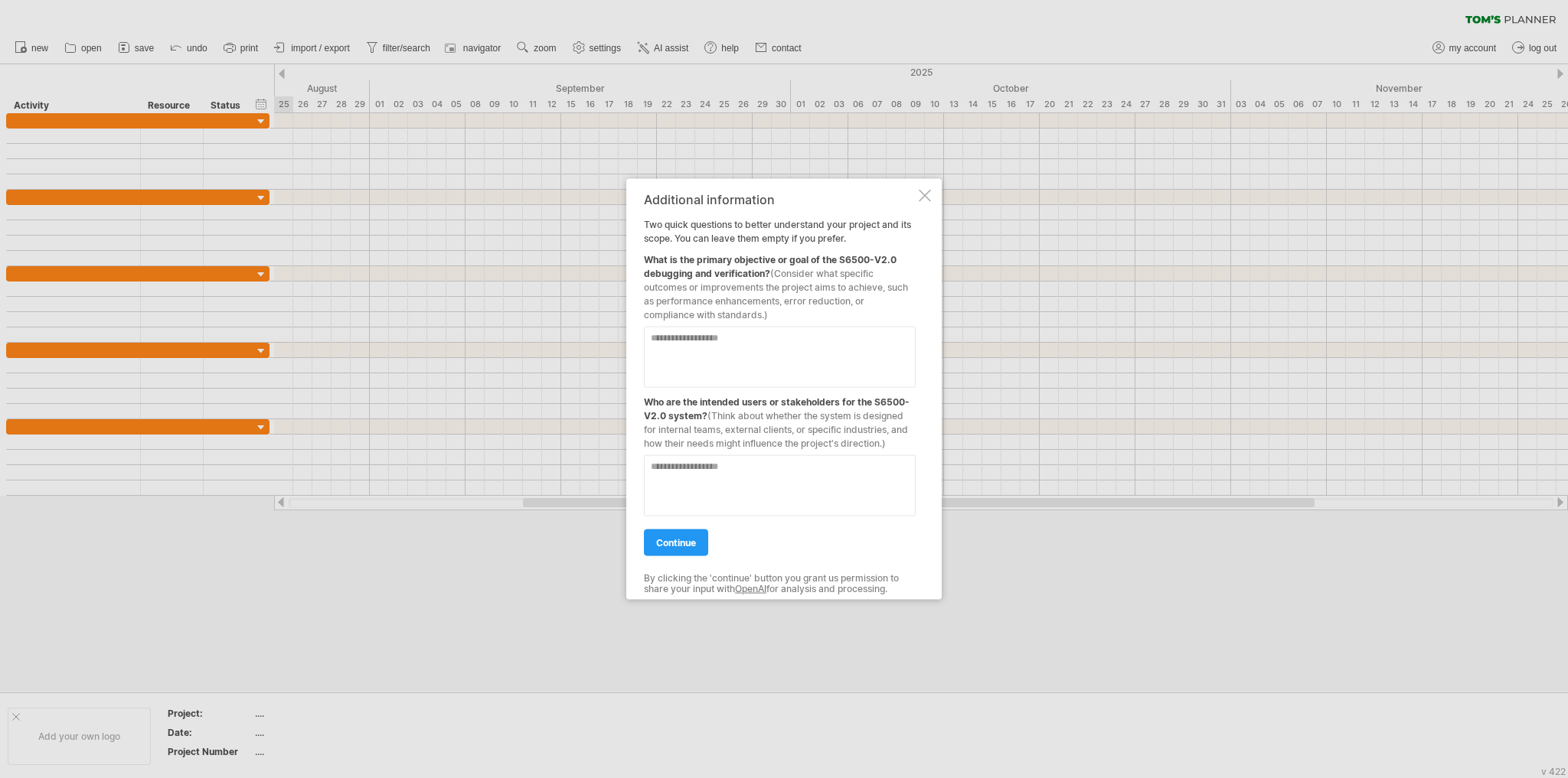
click at [717, 346] on textarea at bounding box center [779, 356] width 271 height 61
type textarea "**********"
click at [700, 469] on textarea at bounding box center [779, 484] width 271 height 61
type textarea "***"
click at [679, 542] on span "continue" at bounding box center [675, 543] width 40 height 12
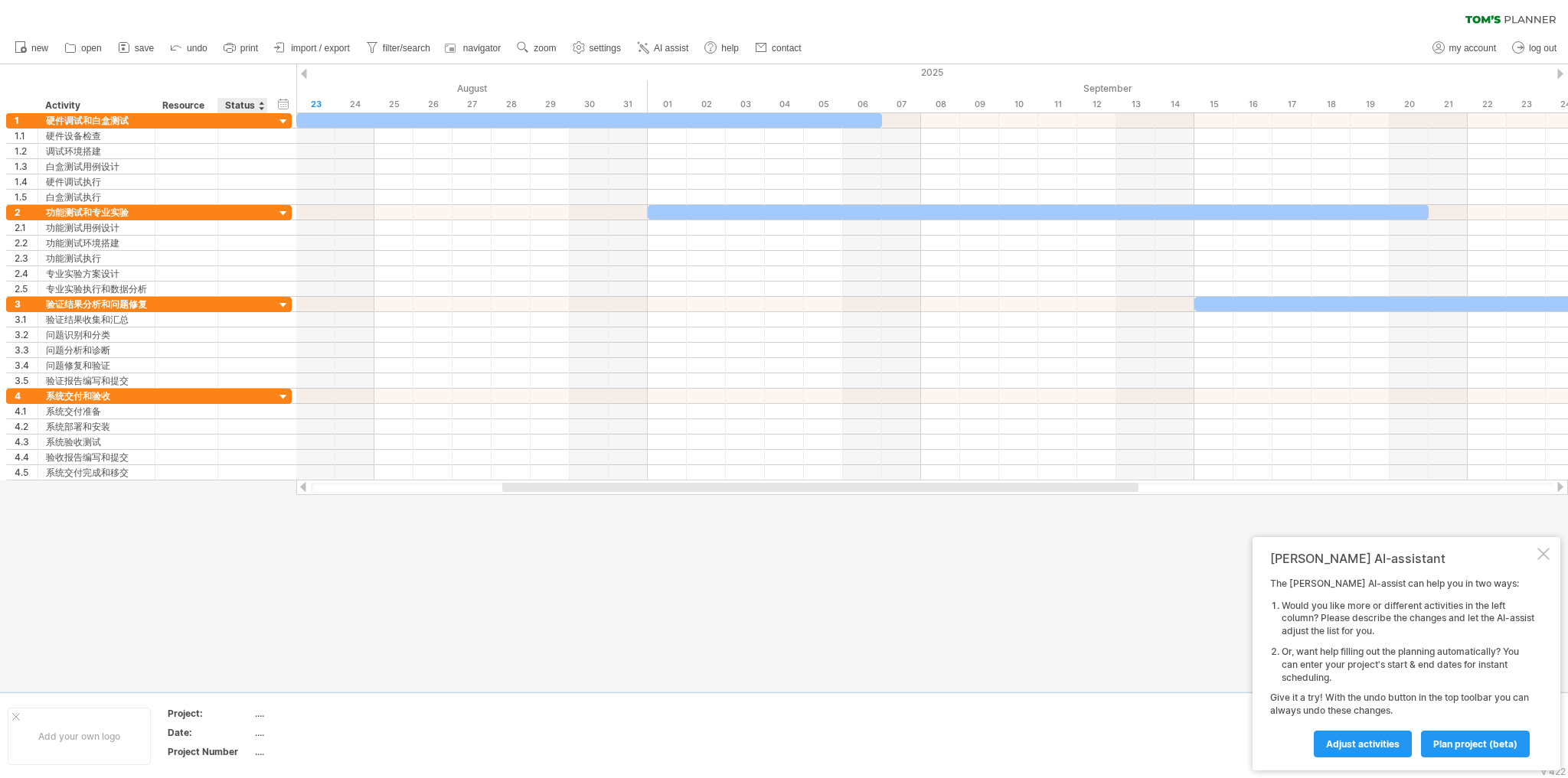
click at [259, 753] on div "...." at bounding box center [319, 752] width 128 height 13
click at [259, 753] on input "text" at bounding box center [316, 752] width 124 height 13
click at [456, 741] on td at bounding box center [454, 736] width 121 height 59
click at [1471, 742] on span "plan project (beta)" at bounding box center [1475, 744] width 85 height 12
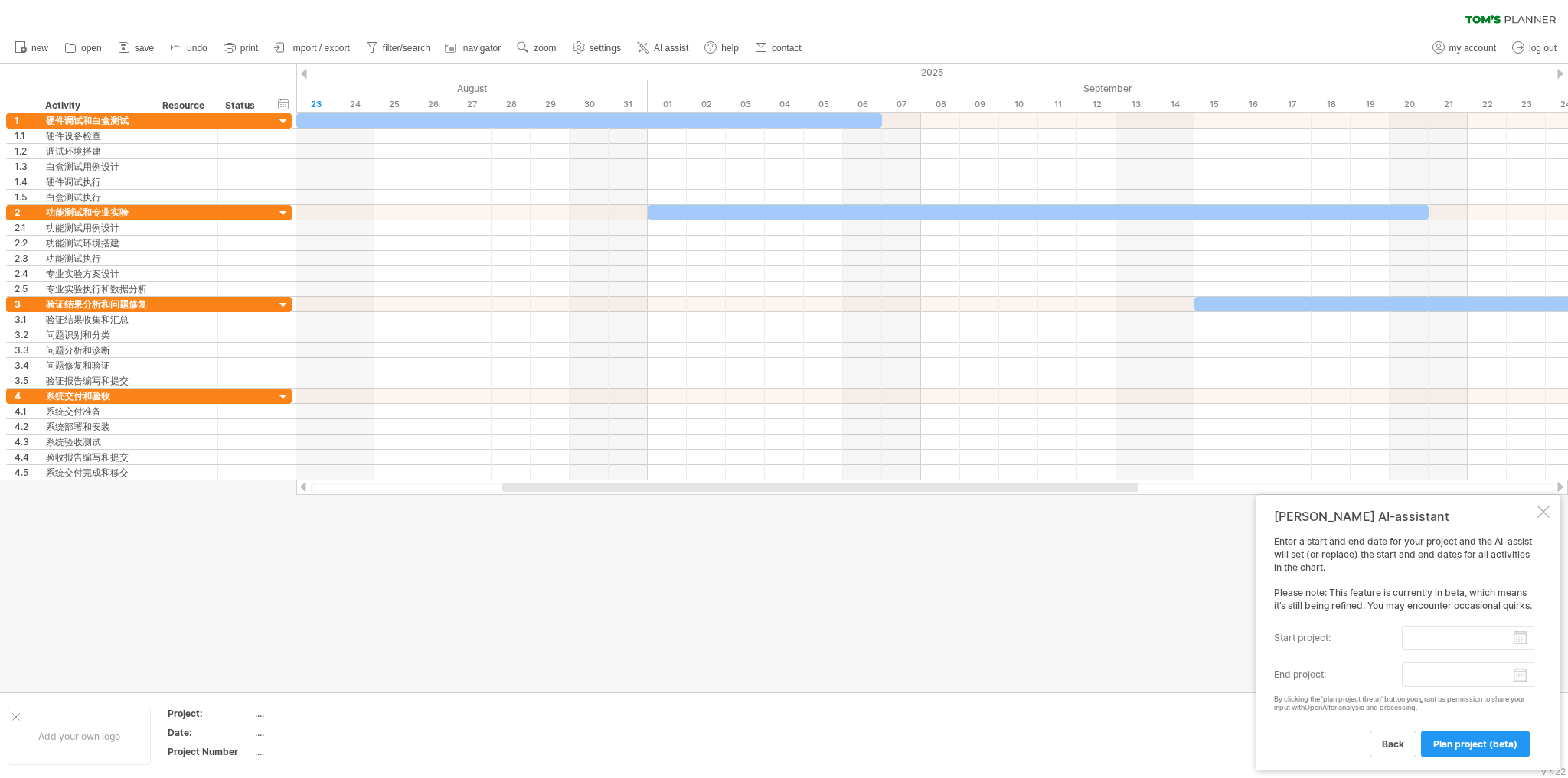
click at [1470, 638] on input "start project:" at bounding box center [1468, 638] width 132 height 24
click at [1321, 754] on link "25" at bounding box center [1324, 755] width 14 height 15
type input "********"
click at [1520, 677] on body "progress(100%) Trying to reach [DOMAIN_NAME] Connected again... 0% clear filter…" at bounding box center [784, 391] width 1568 height 782
click at [1555, 656] on link "next" at bounding box center [1560, 655] width 12 height 12
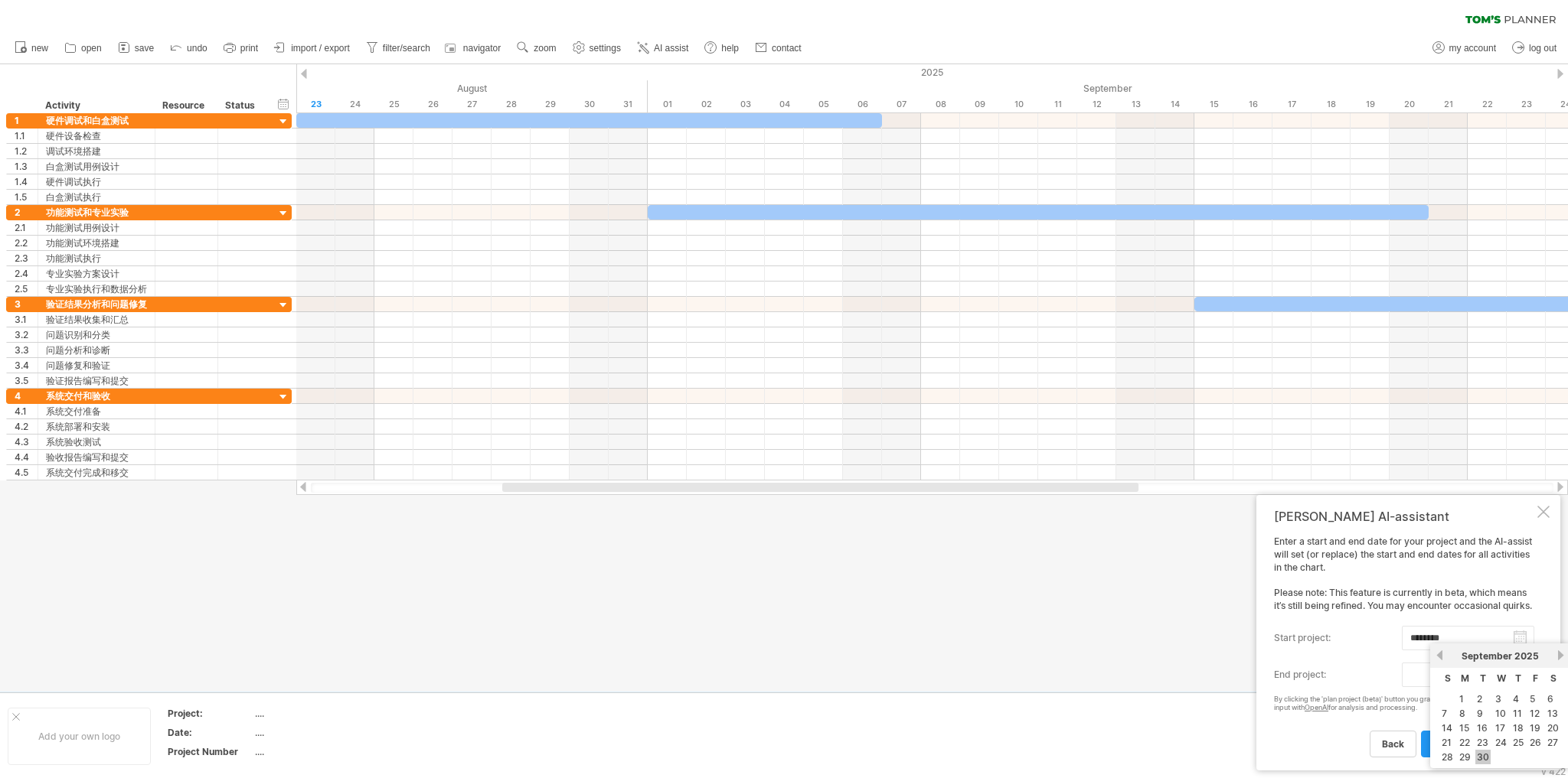
click at [1485, 753] on link "30" at bounding box center [1483, 757] width 16 height 15
type input "********"
click at [1482, 746] on span "plan project (beta)" at bounding box center [1475, 744] width 85 height 12
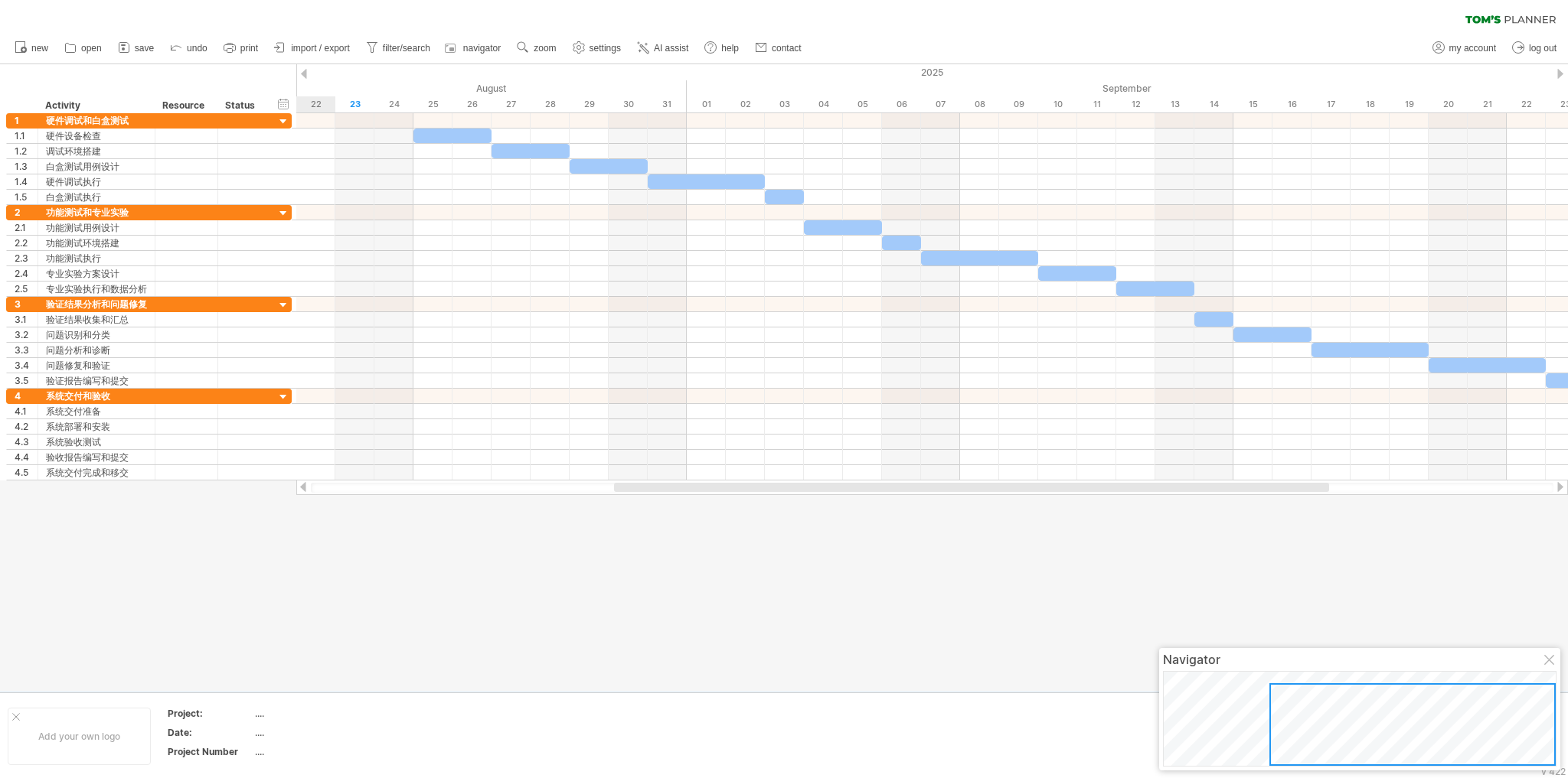
drag, startPoint x: 1292, startPoint y: 733, endPoint x: 1501, endPoint y: 749, distance: 209.6
click at [1501, 749] on div at bounding box center [1412, 725] width 286 height 83
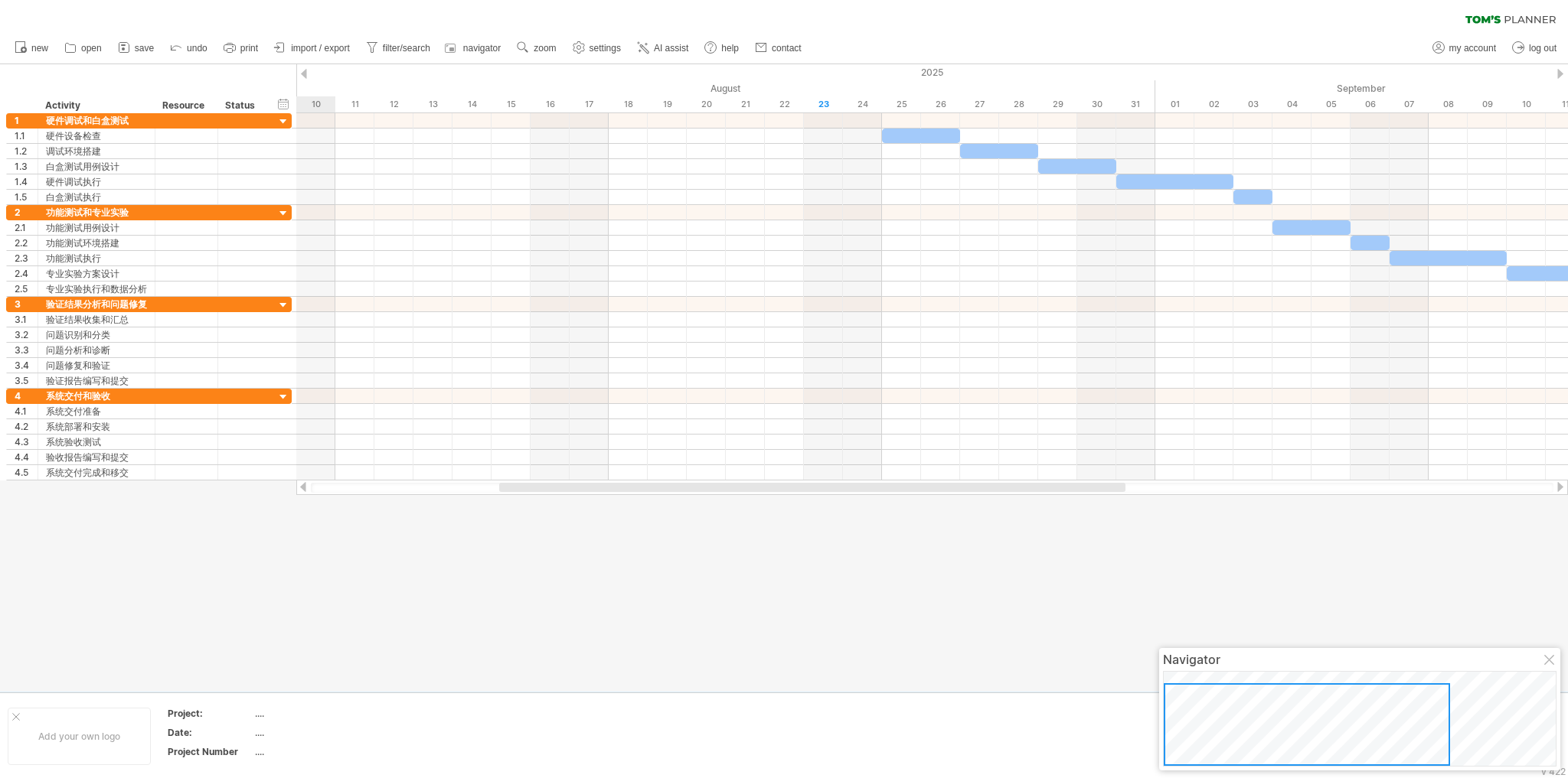
drag, startPoint x: 1267, startPoint y: 723, endPoint x: 1195, endPoint y: 731, distance: 72.4
click at [1195, 731] on div at bounding box center [1306, 725] width 286 height 83
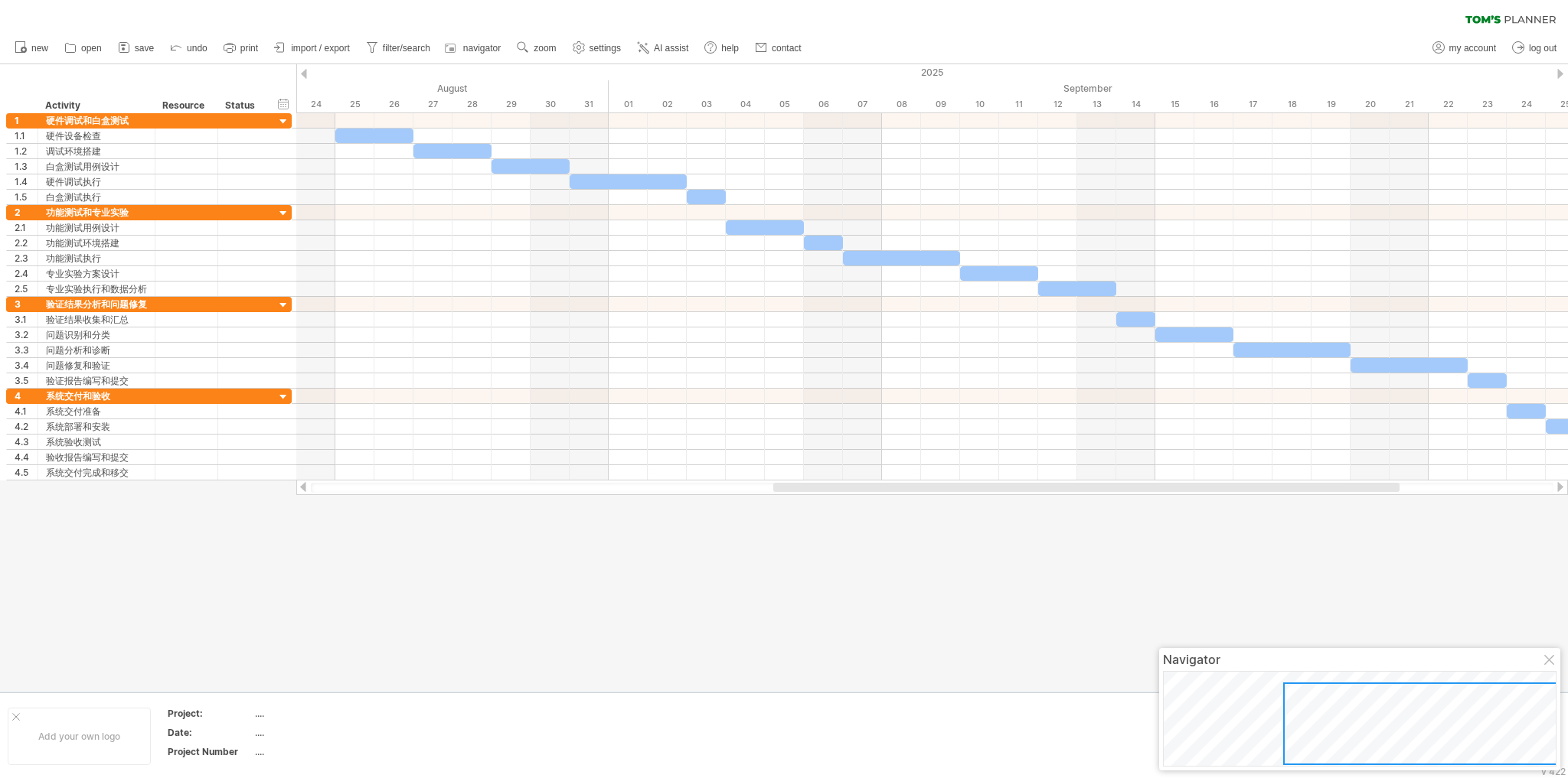
drag, startPoint x: 1030, startPoint y: 487, endPoint x: 1303, endPoint y: 491, distance: 273.0
click at [1303, 491] on div at bounding box center [1087, 487] width 626 height 9
click at [284, 103] on div "hide start/end/duration show start/end/duration" at bounding box center [283, 103] width 15 height 17
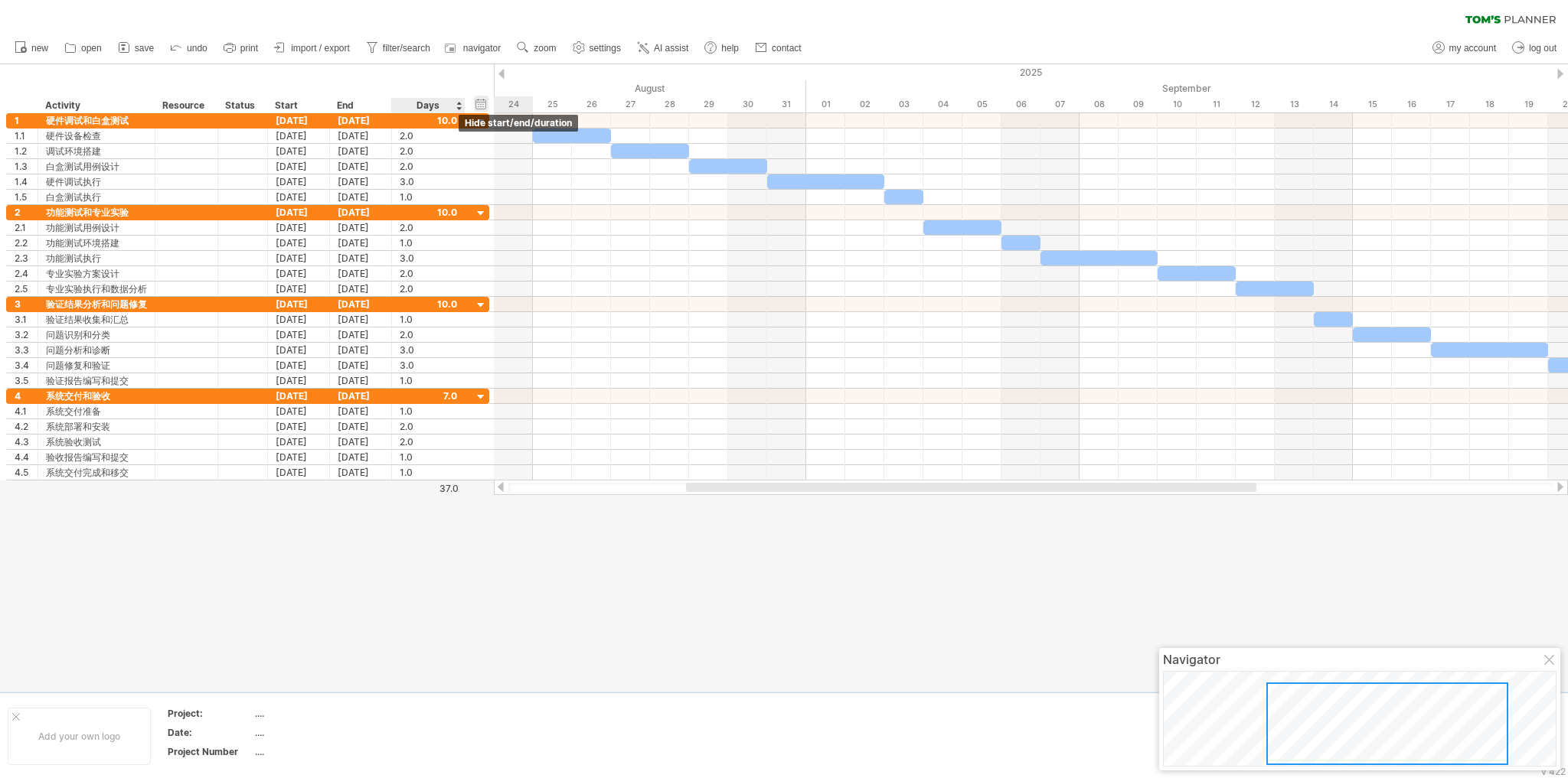
click at [478, 102] on div "hide start/end/duration show start/end/duration" at bounding box center [481, 103] width 15 height 17
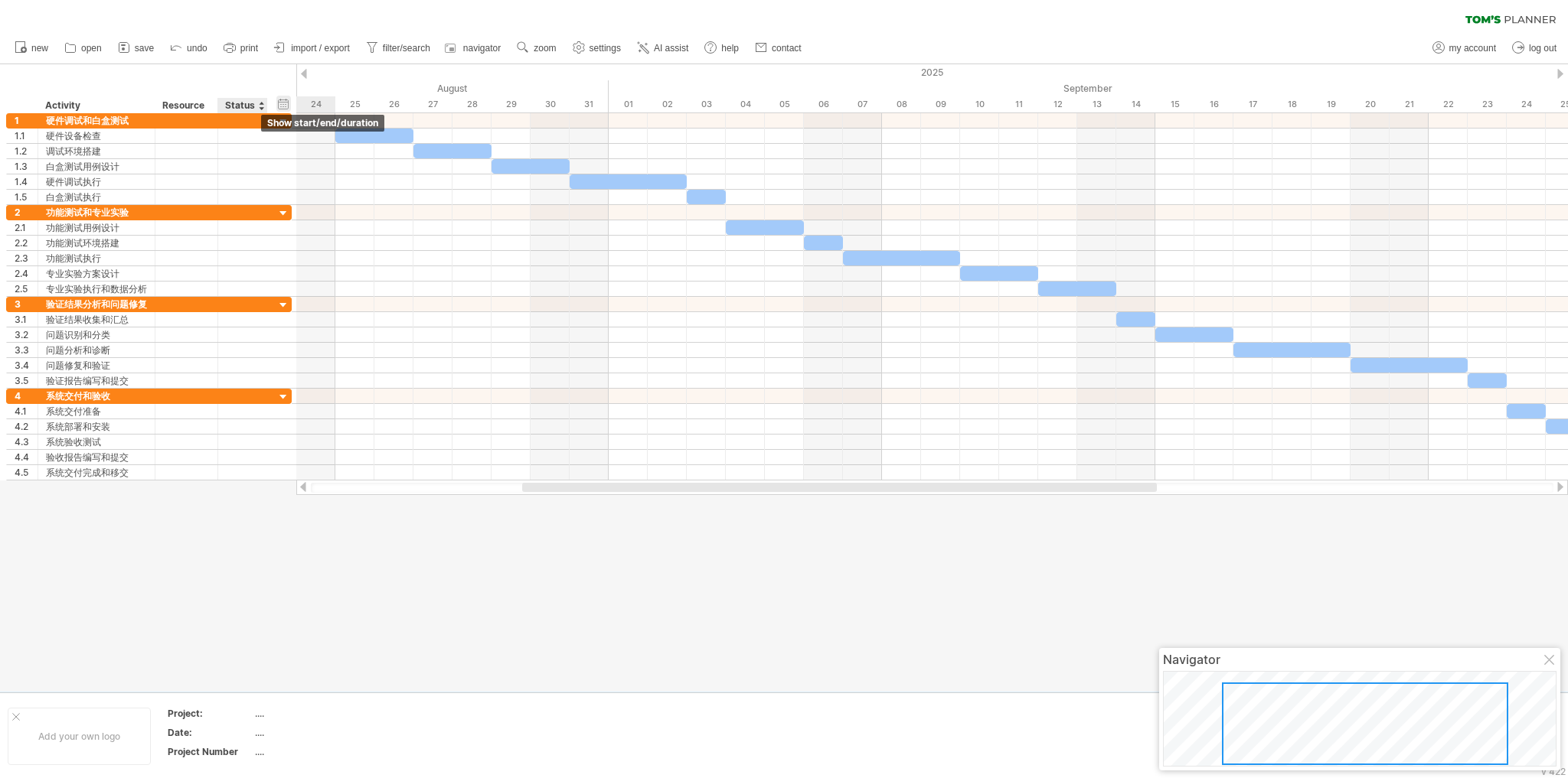
click at [283, 102] on div "hide start/end/duration show start/end/duration" at bounding box center [283, 103] width 15 height 17
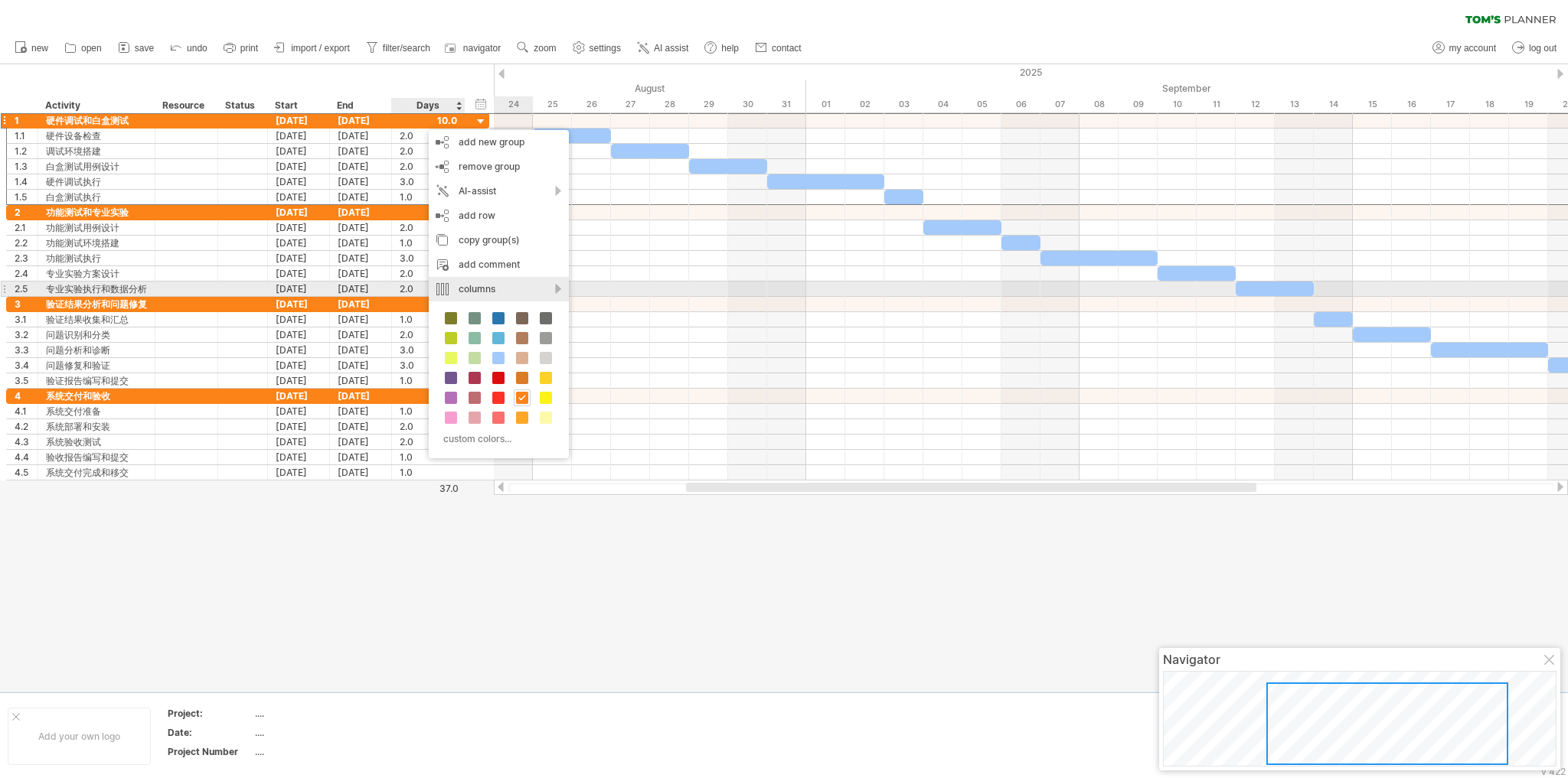
click at [550, 289] on div "columns" at bounding box center [499, 289] width 140 height 24
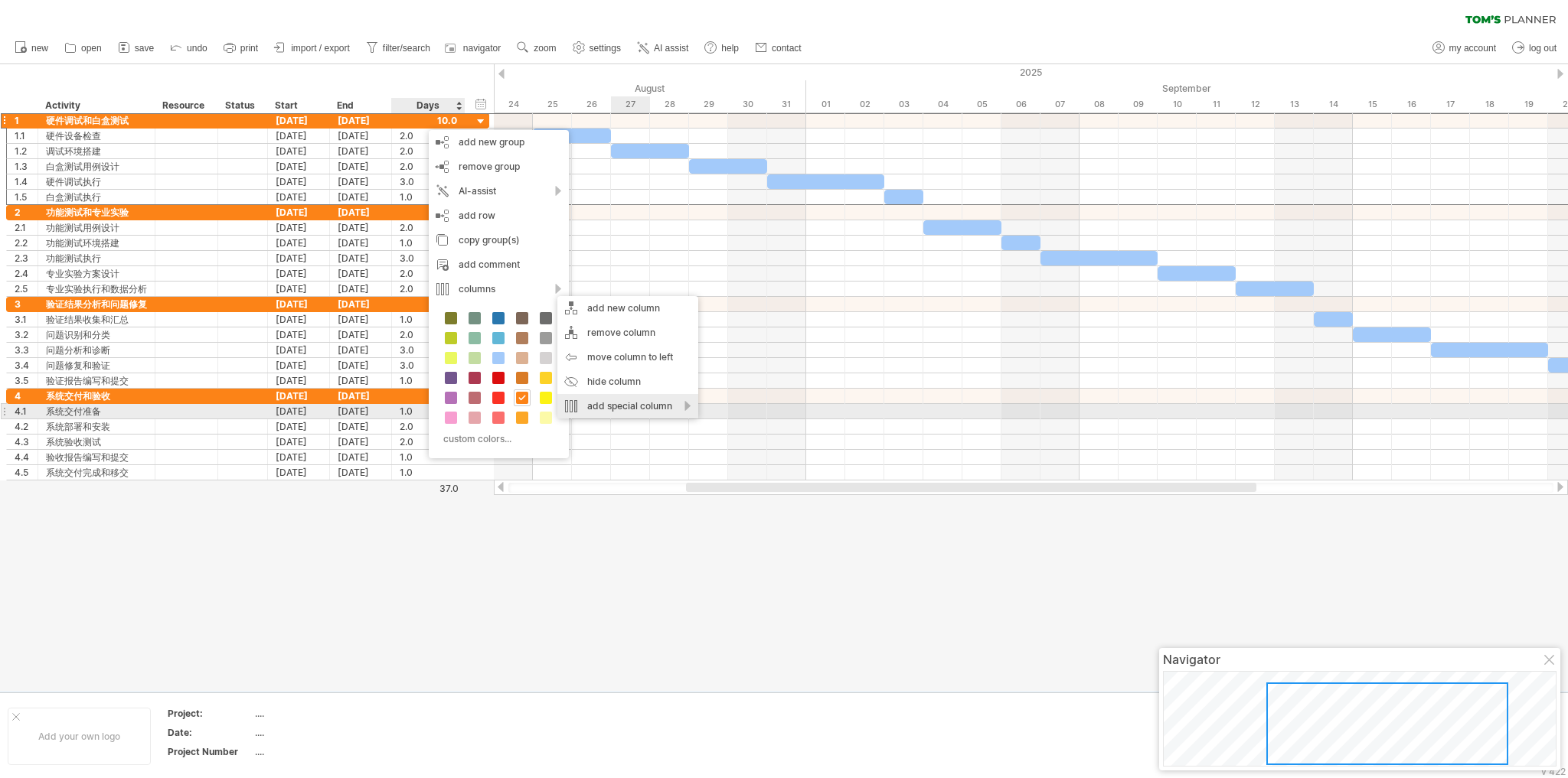
click at [624, 405] on div "add special column" at bounding box center [627, 406] width 141 height 24
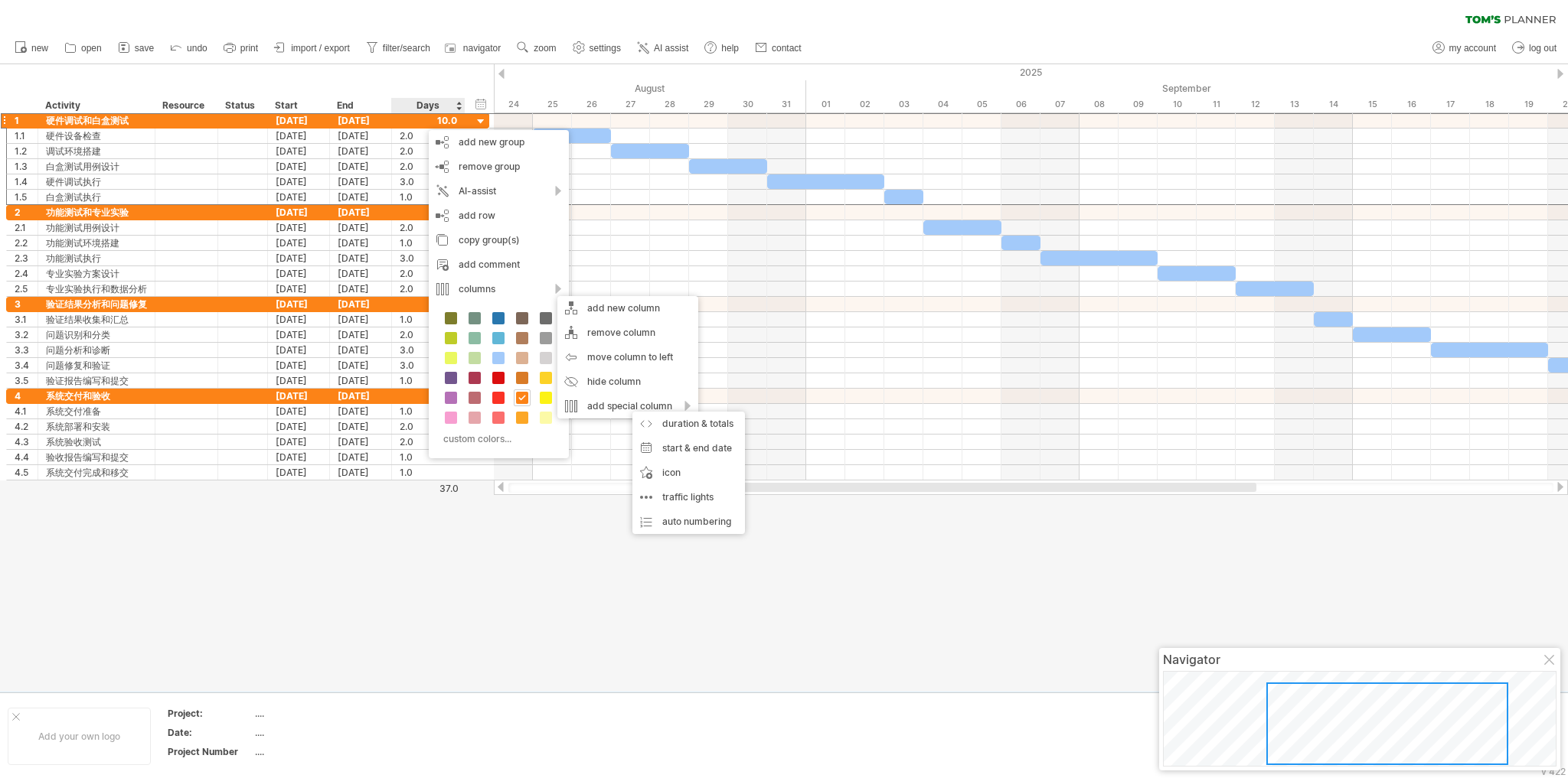
click at [360, 70] on div "hide start/end/duration show start/end/duration ******** Activity ******** Reso…" at bounding box center [247, 88] width 494 height 49
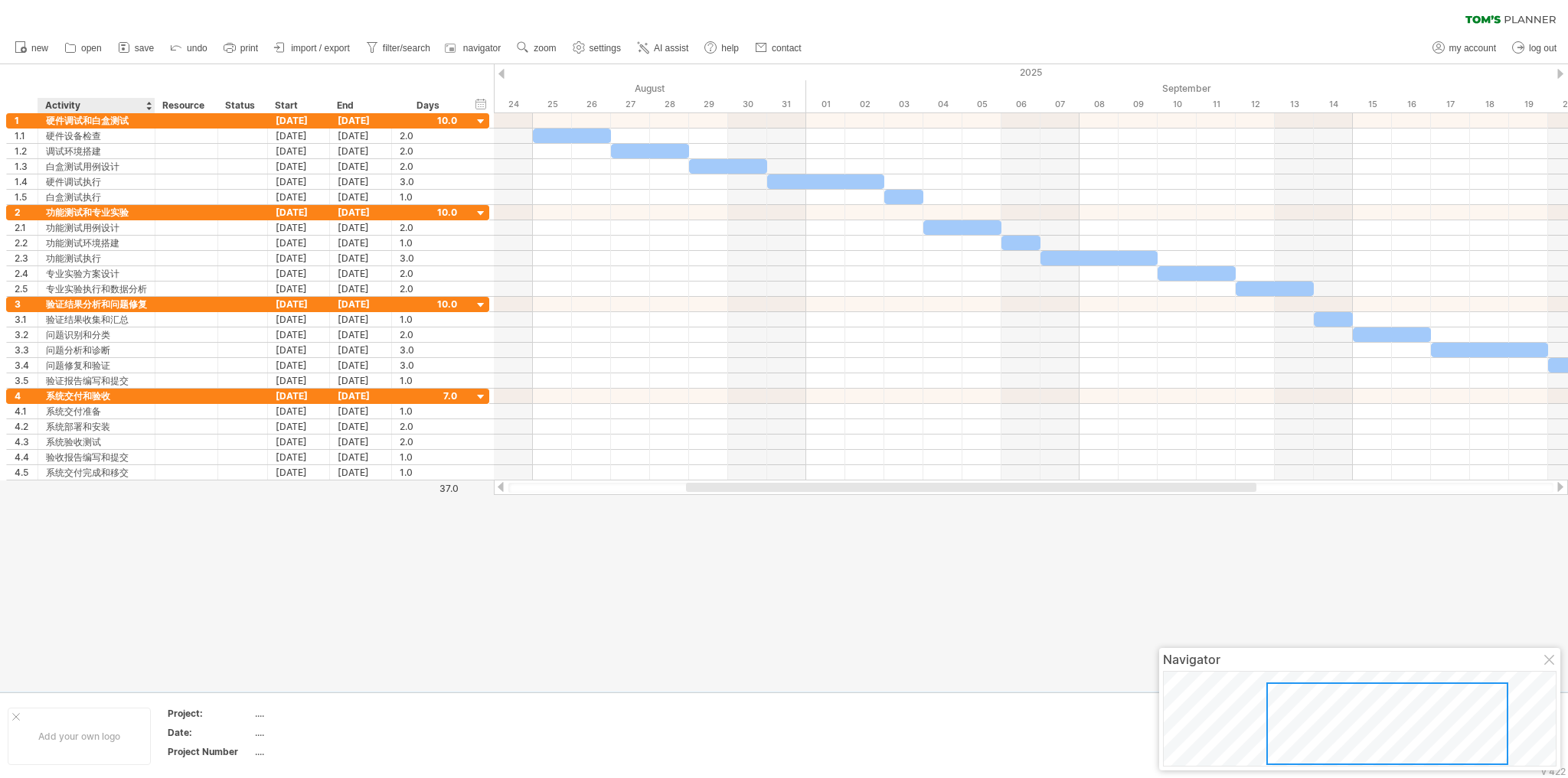
click at [207, 67] on div "hide start/end/duration show start/end/duration ******** Activity ******** Reso…" at bounding box center [247, 88] width 494 height 49
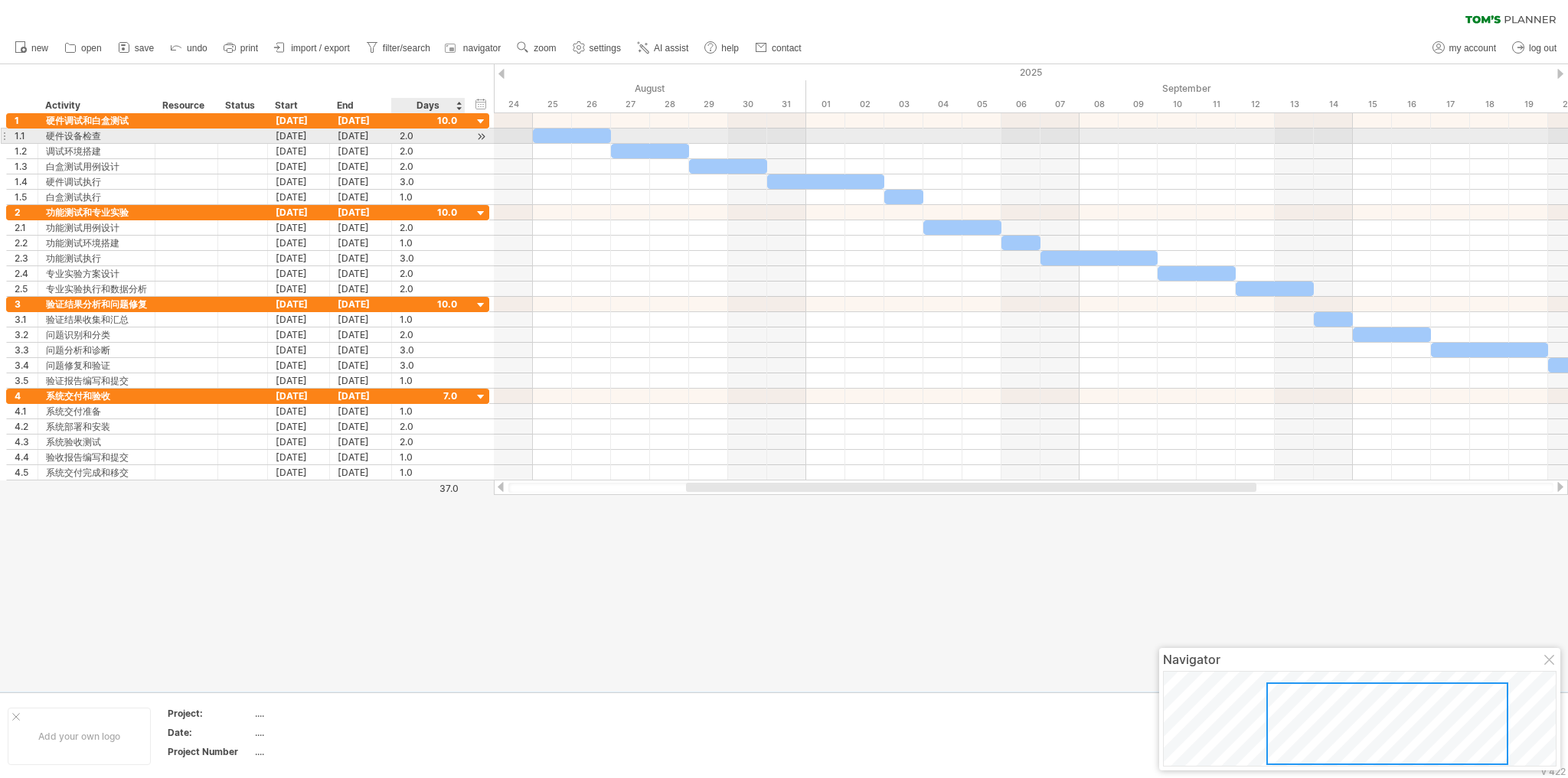
click at [480, 136] on div at bounding box center [481, 136] width 15 height 17
click at [322, 542] on div at bounding box center [784, 377] width 1568 height 627
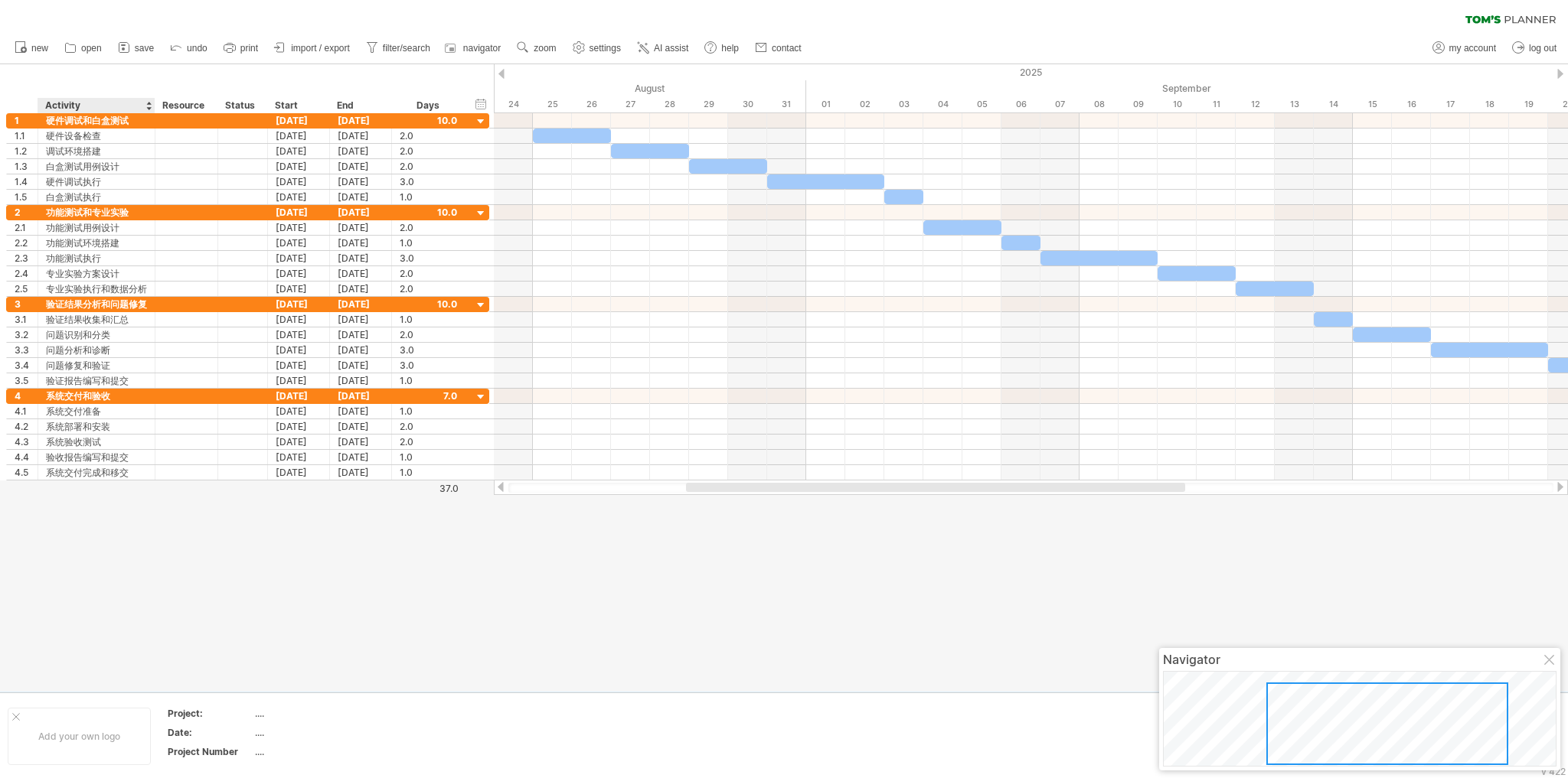
click at [285, 587] on div at bounding box center [784, 377] width 1568 height 627
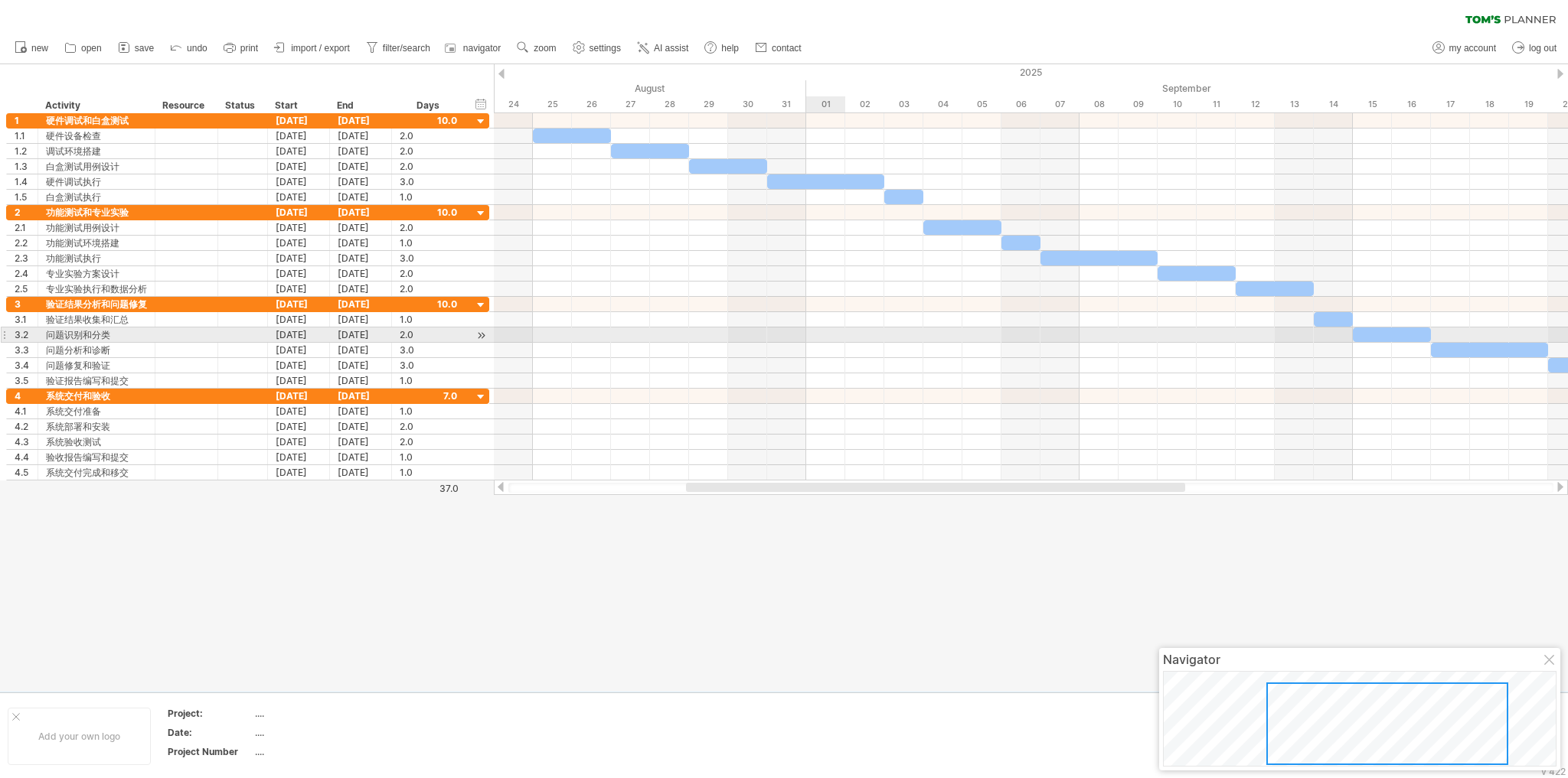
click at [840, 336] on div at bounding box center [1031, 336] width 1074 height 16
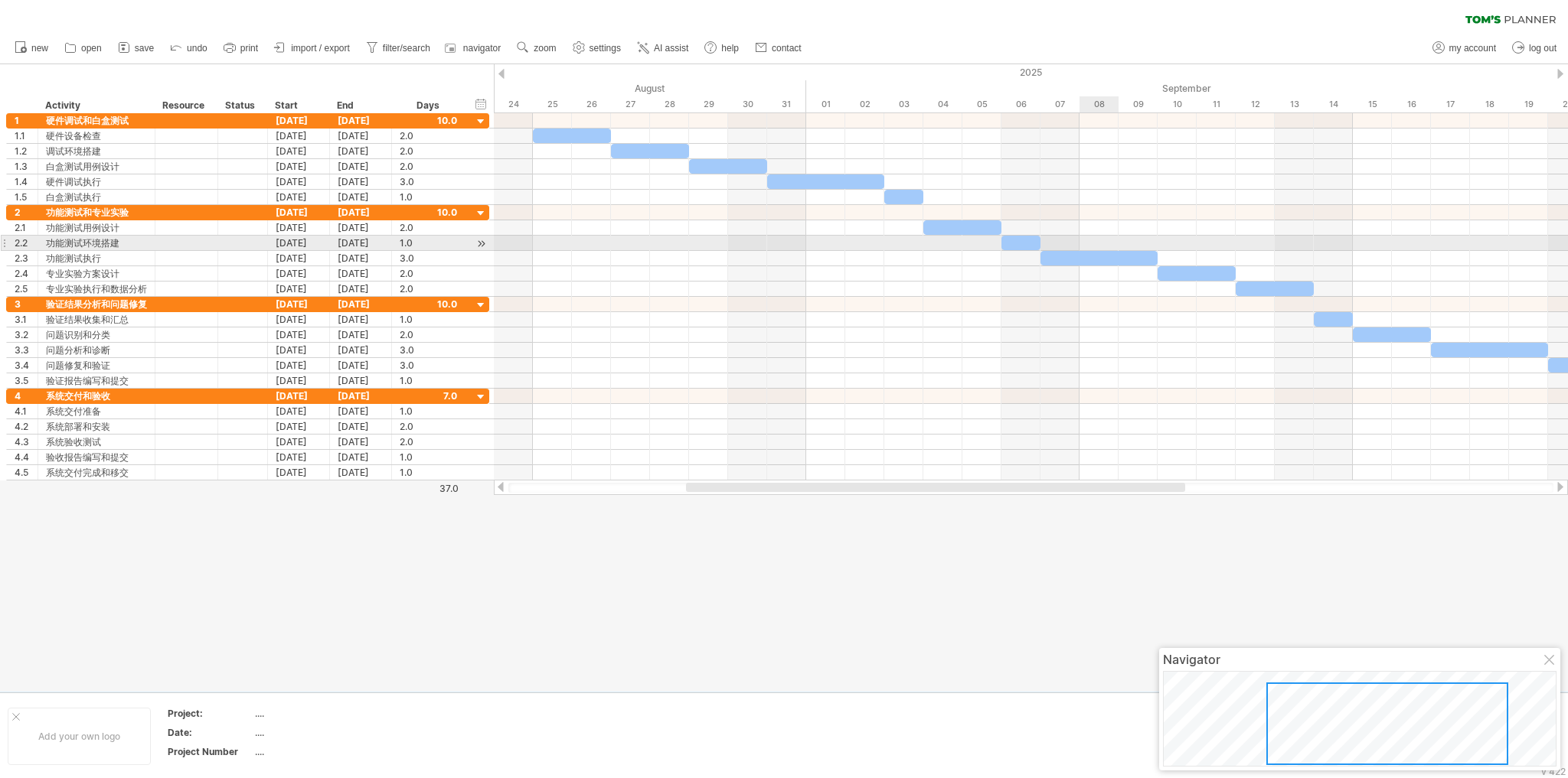
drag, startPoint x: 1081, startPoint y: 272, endPoint x: 1093, endPoint y: 250, distance: 25.1
click at [1015, 516] on div at bounding box center [784, 377] width 1568 height 627
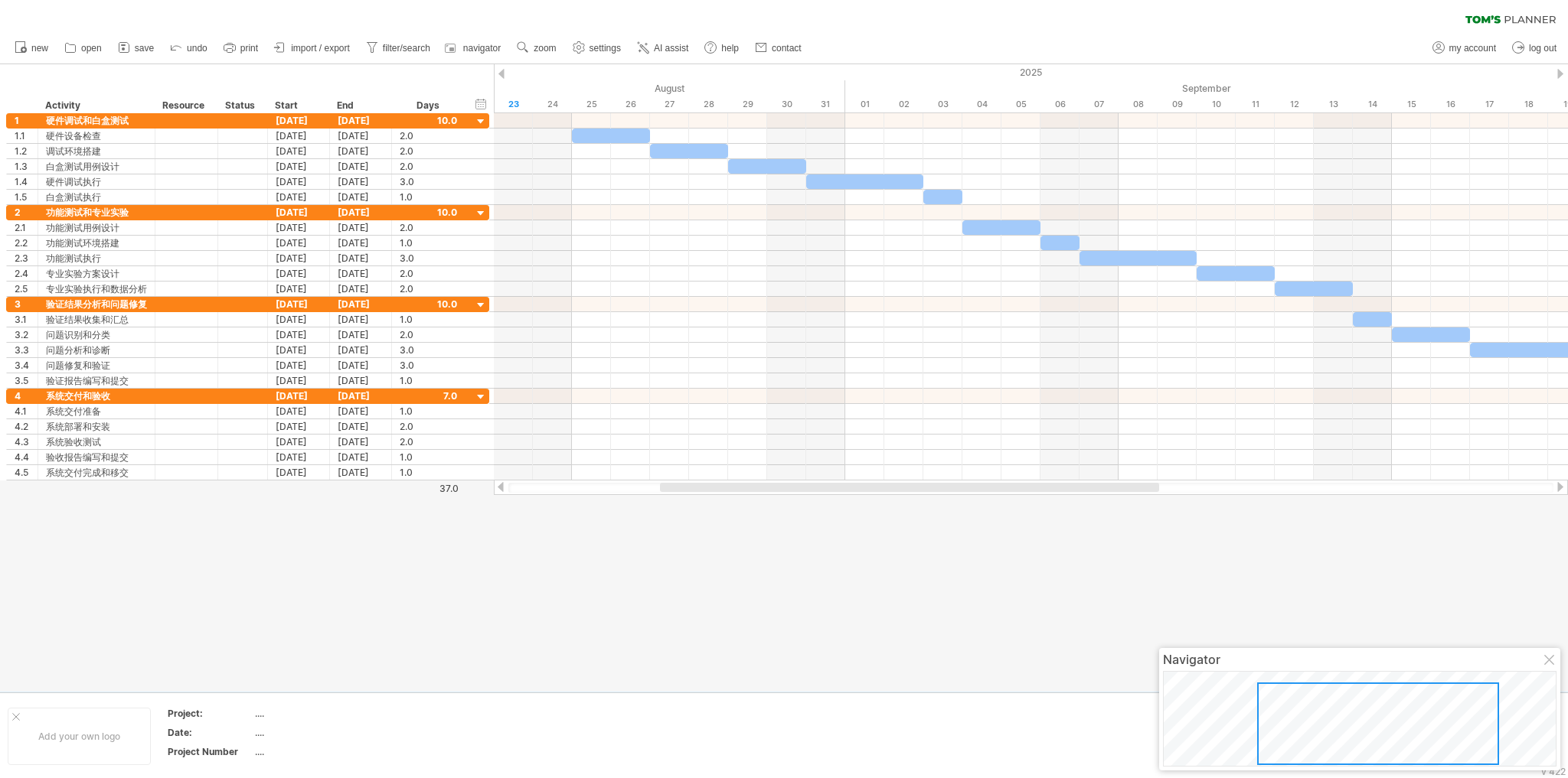
drag, startPoint x: 1016, startPoint y: 488, endPoint x: 989, endPoint y: 484, distance: 27.3
click at [989, 484] on div at bounding box center [909, 487] width 499 height 9
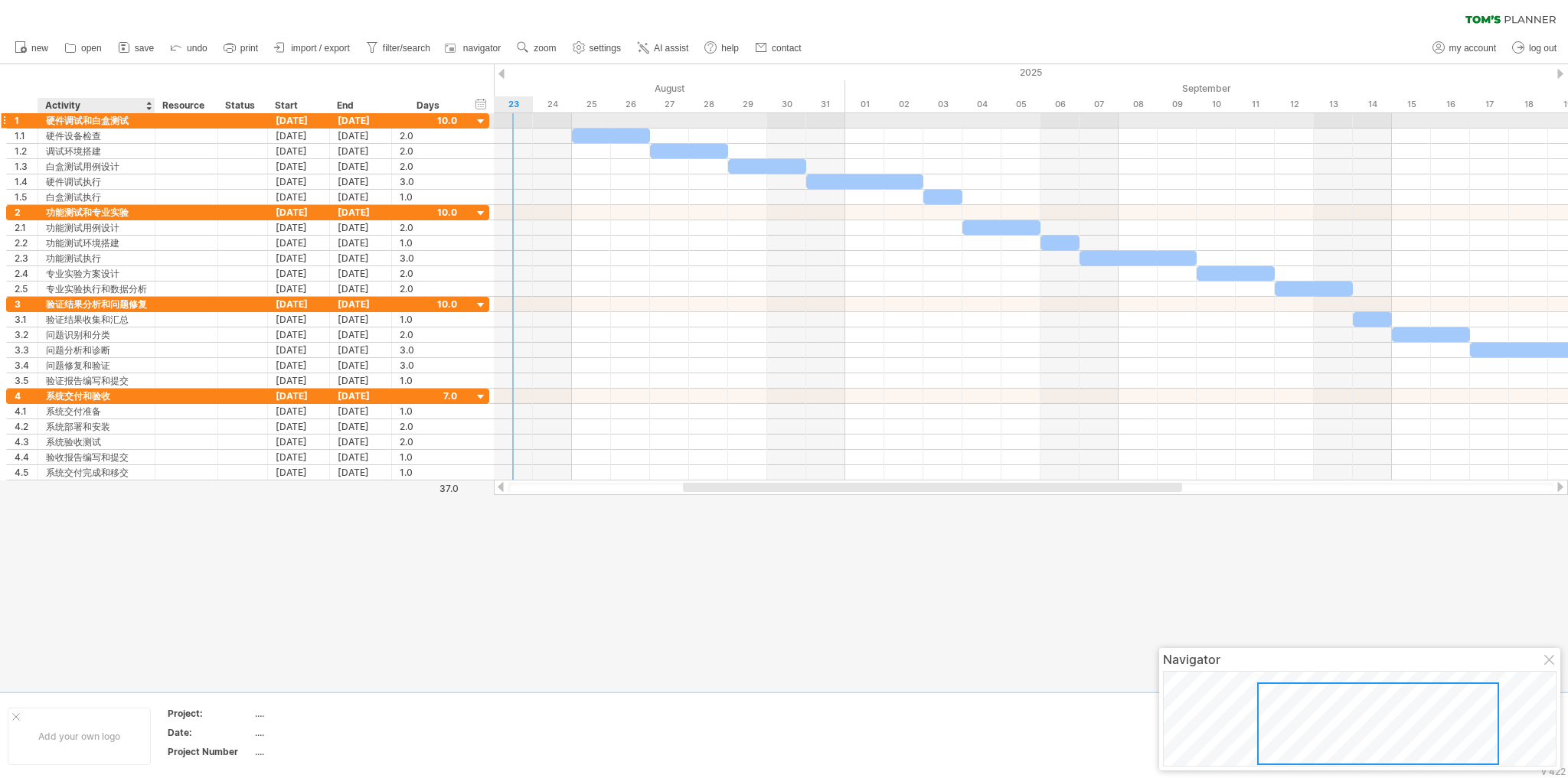
click at [119, 124] on div "硬件调试和白盒测试" at bounding box center [96, 120] width 101 height 15
click at [117, 123] on input "*********" at bounding box center [96, 120] width 101 height 15
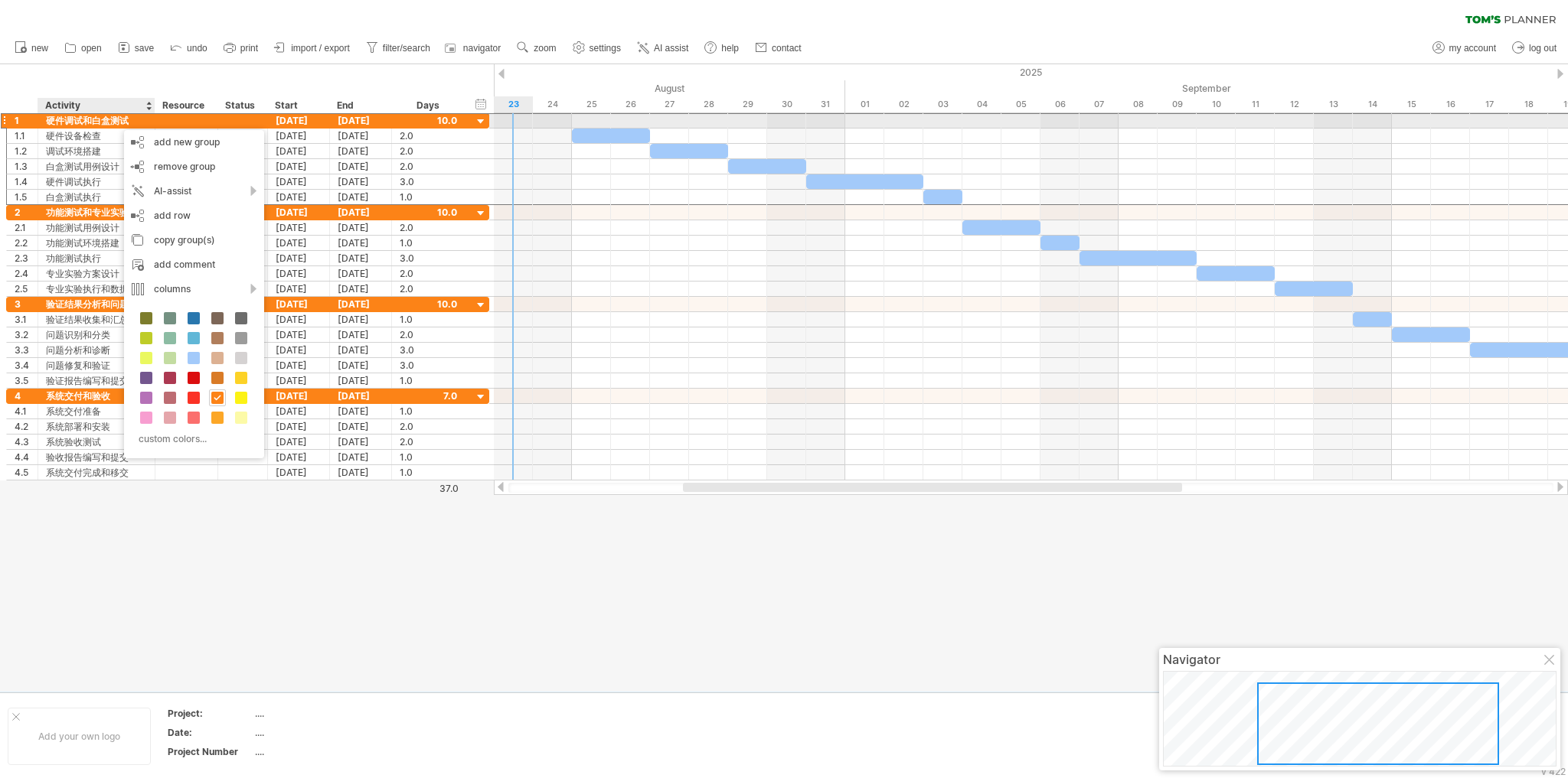
click at [95, 119] on div "硬件调试和白盒测试" at bounding box center [96, 120] width 101 height 15
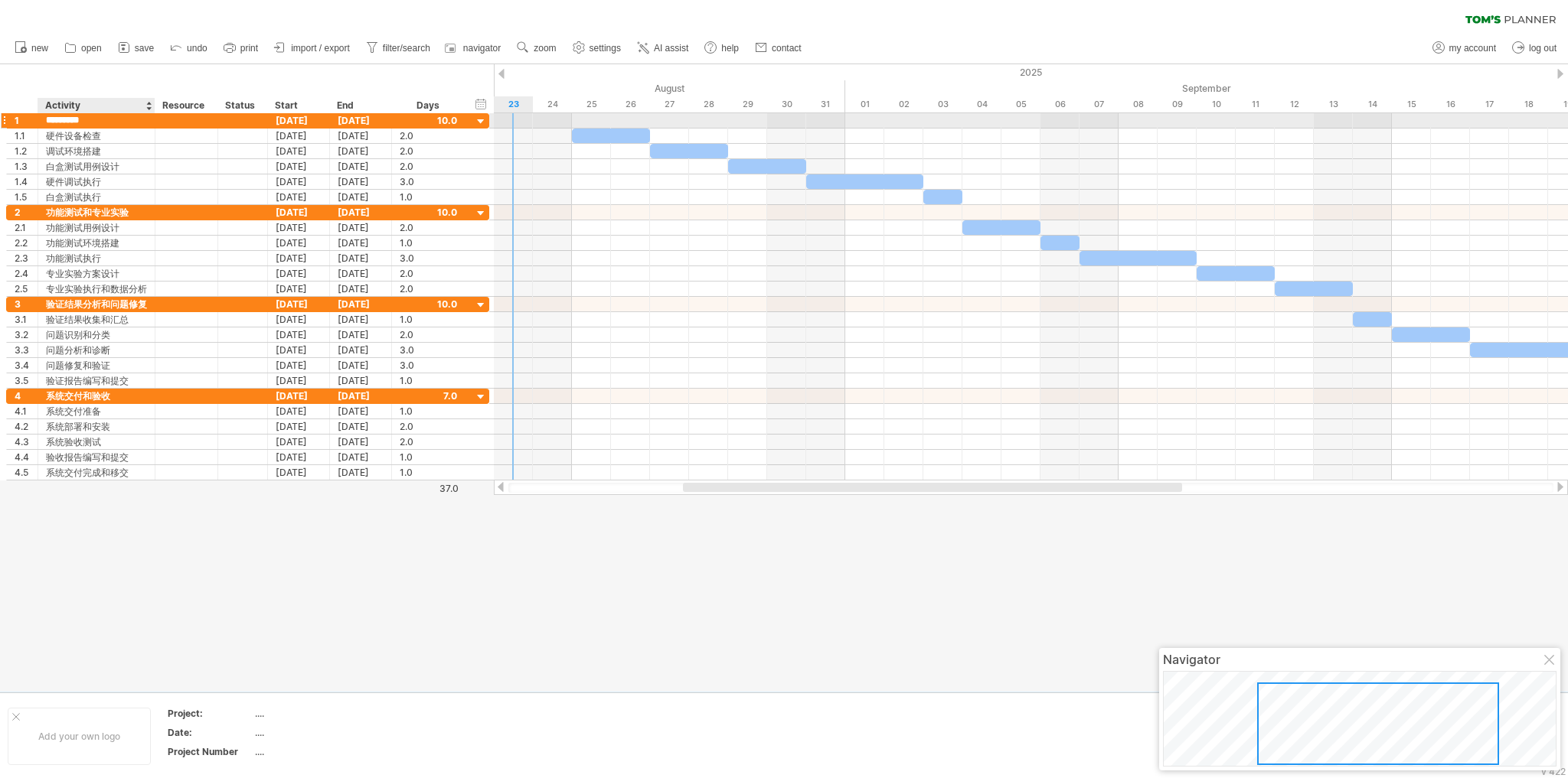
click at [67, 121] on input "*********" at bounding box center [96, 120] width 101 height 15
click at [112, 125] on input "*********" at bounding box center [96, 120] width 101 height 15
click at [128, 121] on input "*********" at bounding box center [96, 120] width 101 height 15
type input "****"
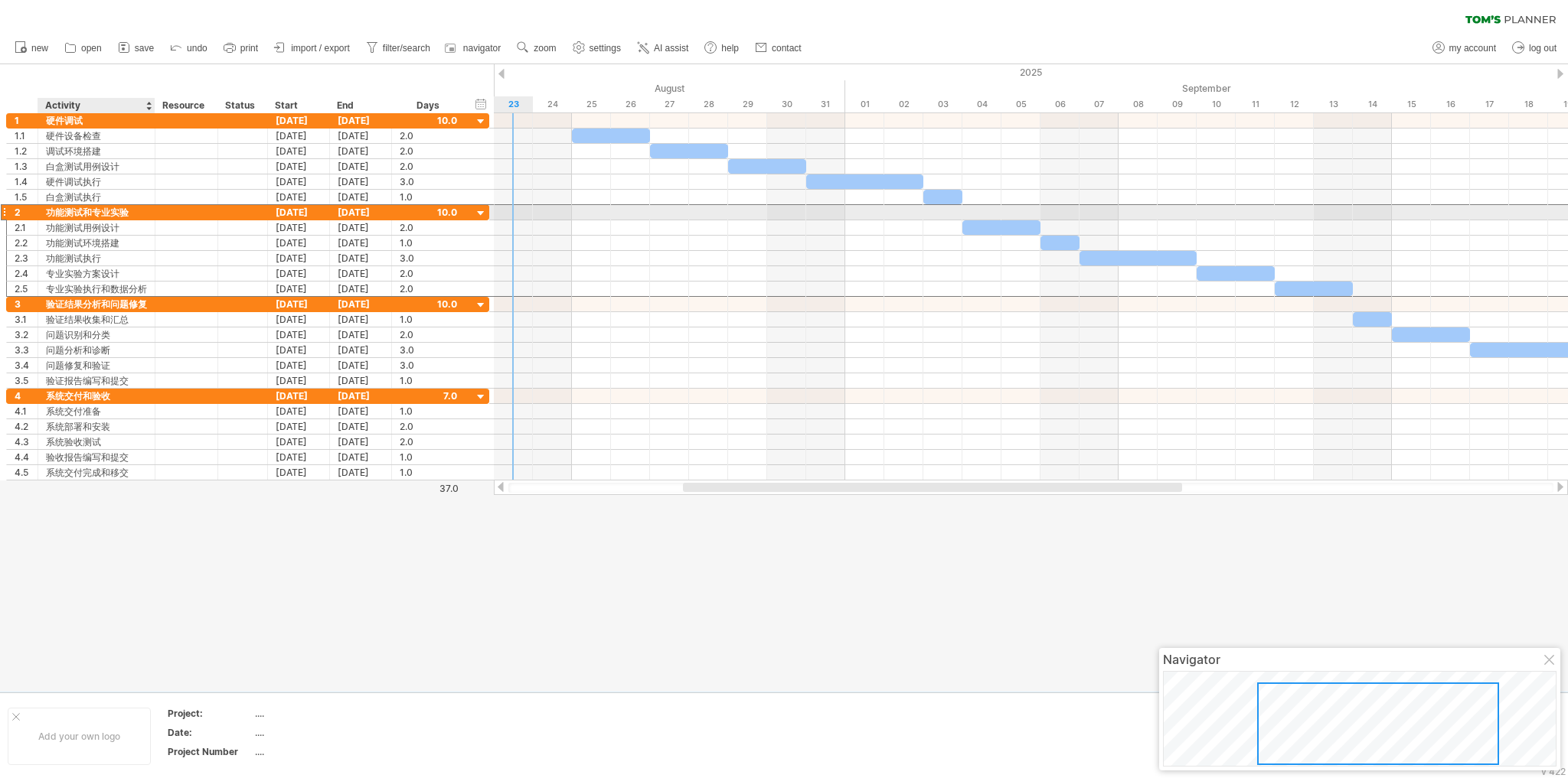
click at [85, 211] on div "功能测试和专业实验" at bounding box center [96, 212] width 101 height 15
click at [77, 211] on input "*********" at bounding box center [96, 212] width 101 height 15
click at [138, 214] on input "*********" at bounding box center [96, 212] width 101 height 15
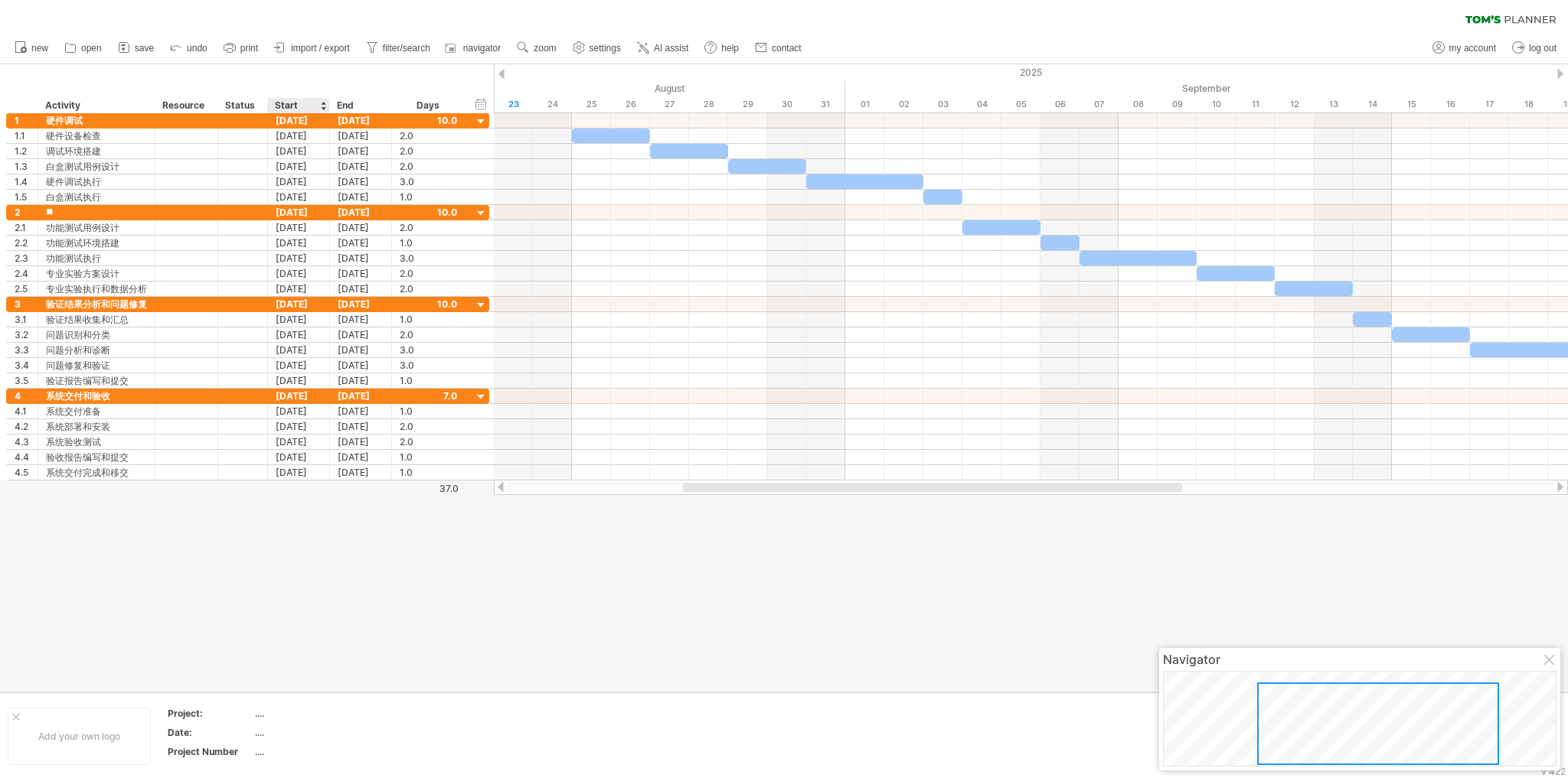
type input "*"
type input "****"
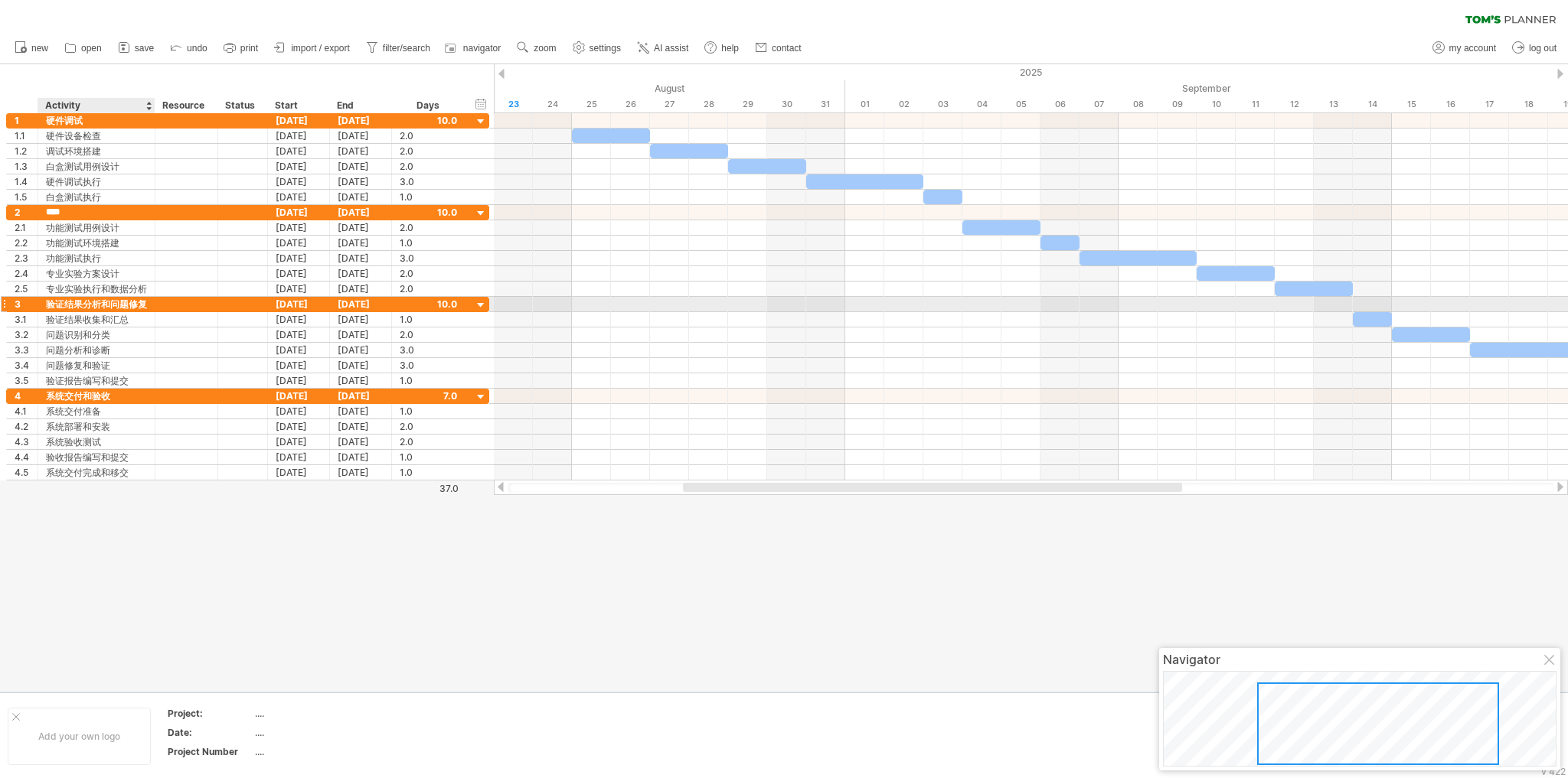
click at [117, 302] on div "验证结果分析和问题修复" at bounding box center [96, 303] width 101 height 15
click at [117, 302] on input "**********" at bounding box center [96, 303] width 101 height 15
click at [147, 303] on div "**********" at bounding box center [96, 303] width 117 height 15
click at [146, 303] on div "验证结果分析和问题修复" at bounding box center [96, 303] width 101 height 15
click at [146, 303] on input "**********" at bounding box center [96, 303] width 101 height 15
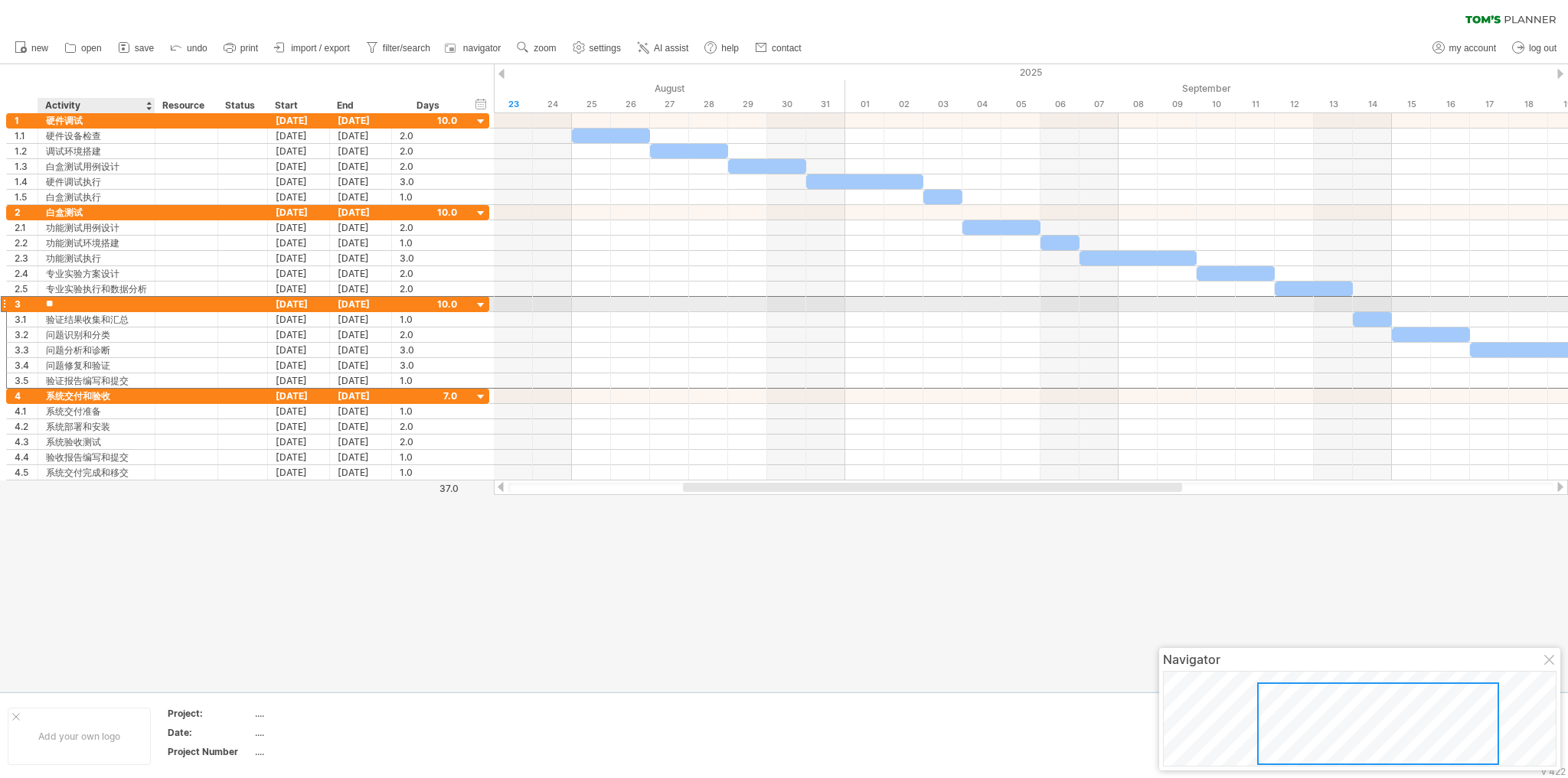
type input "*"
type input "******"
click at [98, 530] on div at bounding box center [784, 377] width 1568 height 627
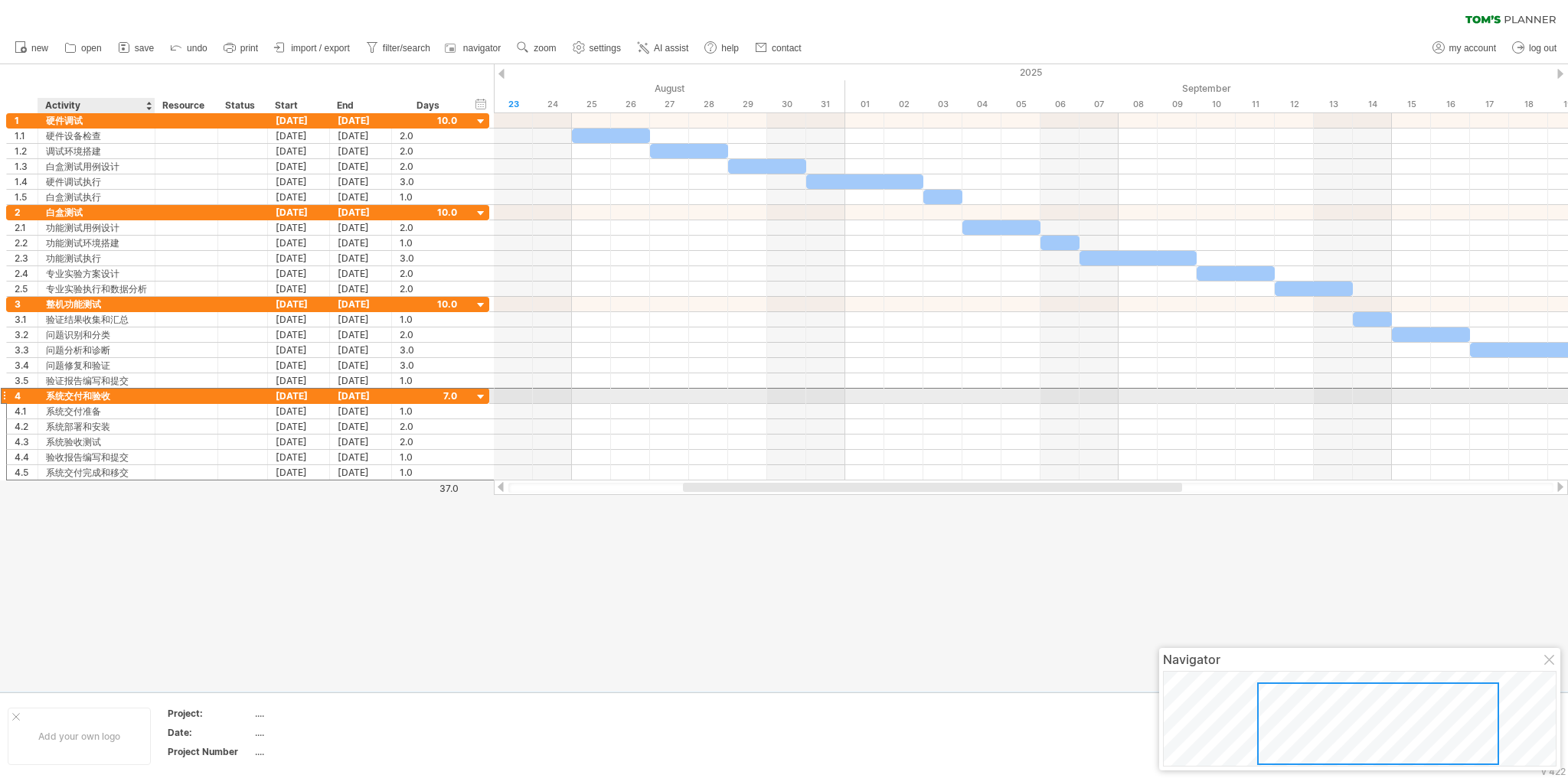
click at [99, 396] on div "系统交付和验收" at bounding box center [96, 396] width 101 height 15
click at [0, 0] on input "*******" at bounding box center [0, 0] width 0 height 0
click at [113, 395] on input "*******" at bounding box center [96, 396] width 101 height 15
type input "*"
type input "****"
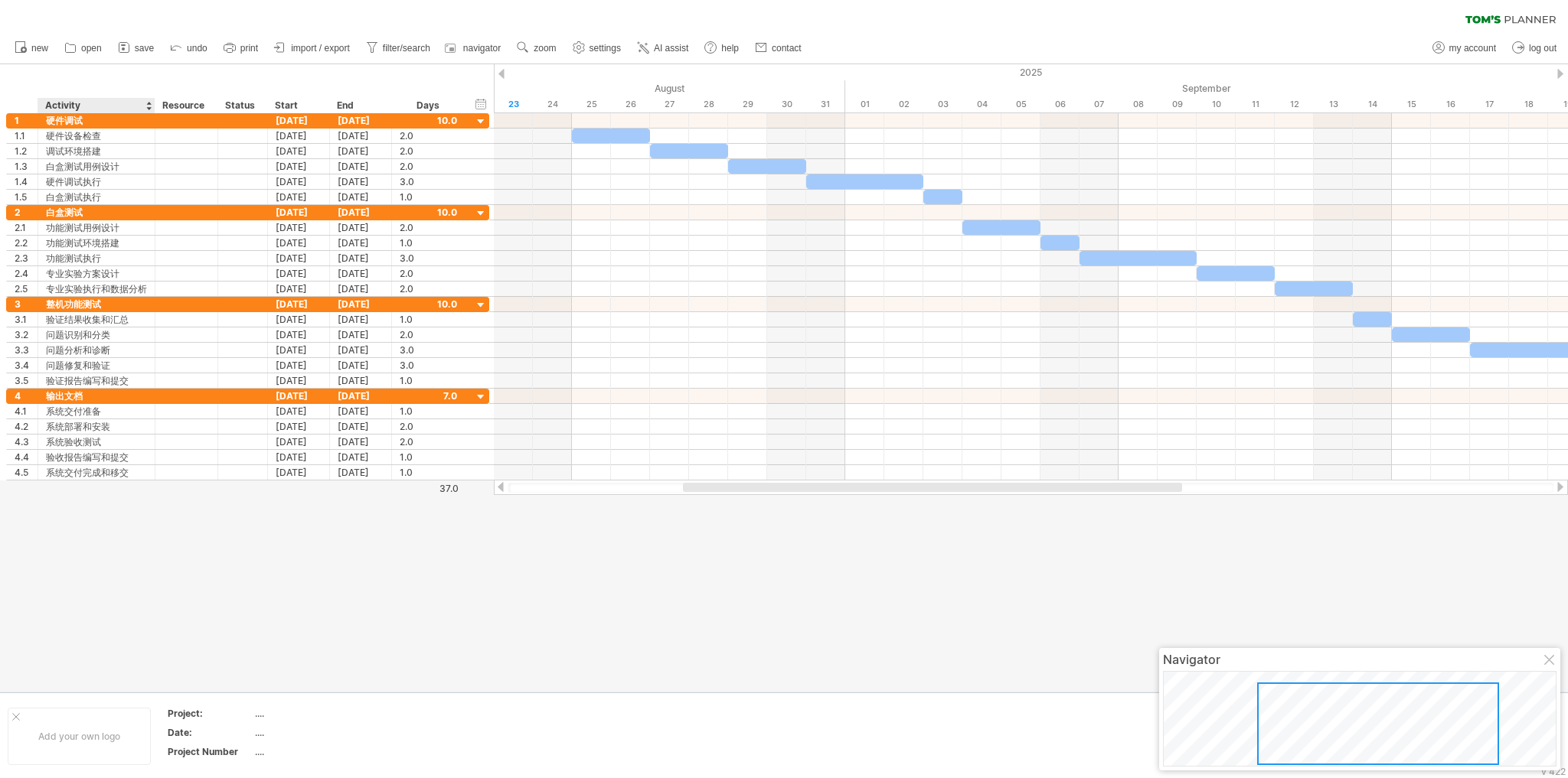
click at [110, 540] on div at bounding box center [784, 377] width 1568 height 627
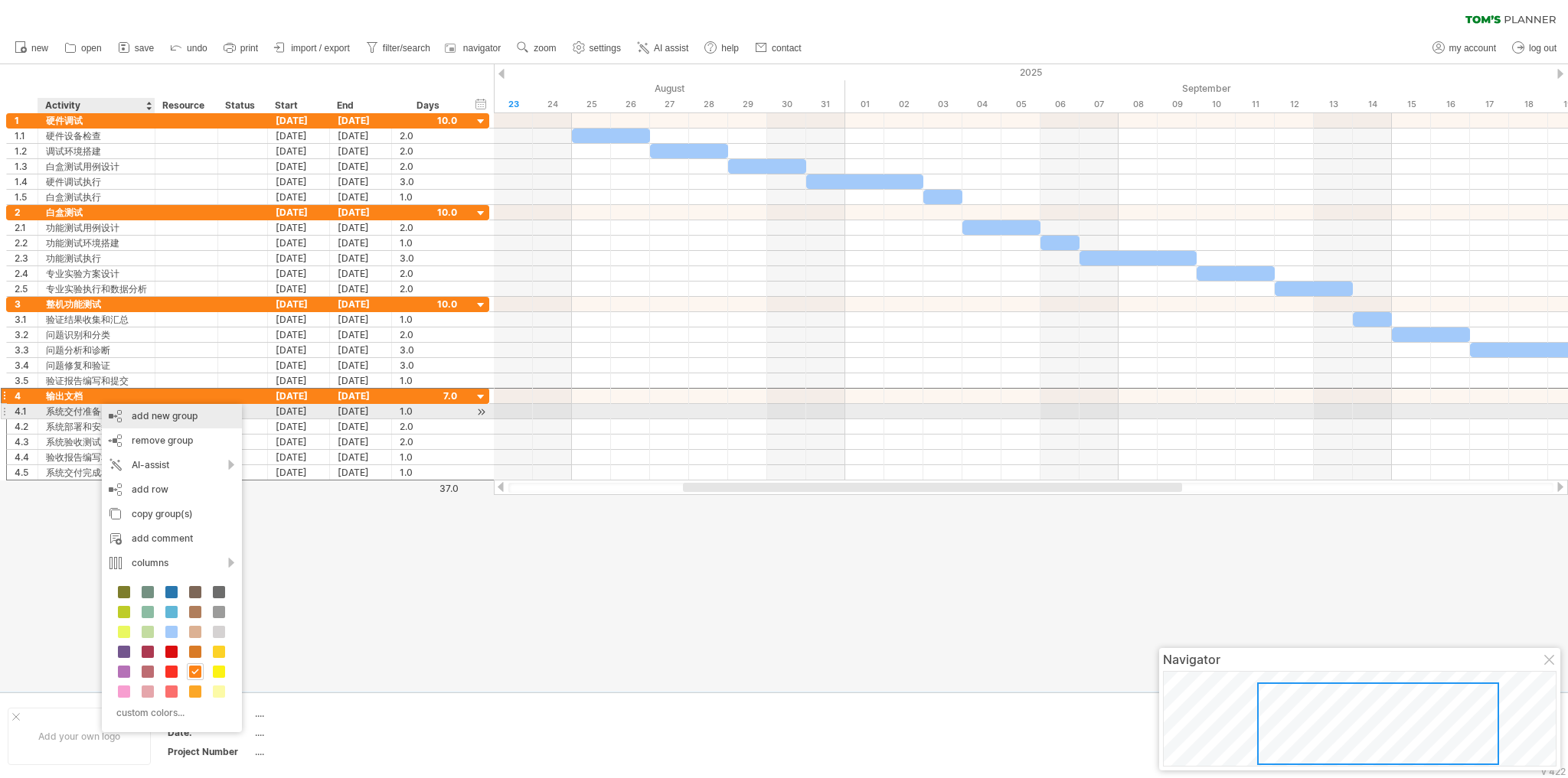
click at [169, 416] on div "add new group" at bounding box center [172, 416] width 140 height 24
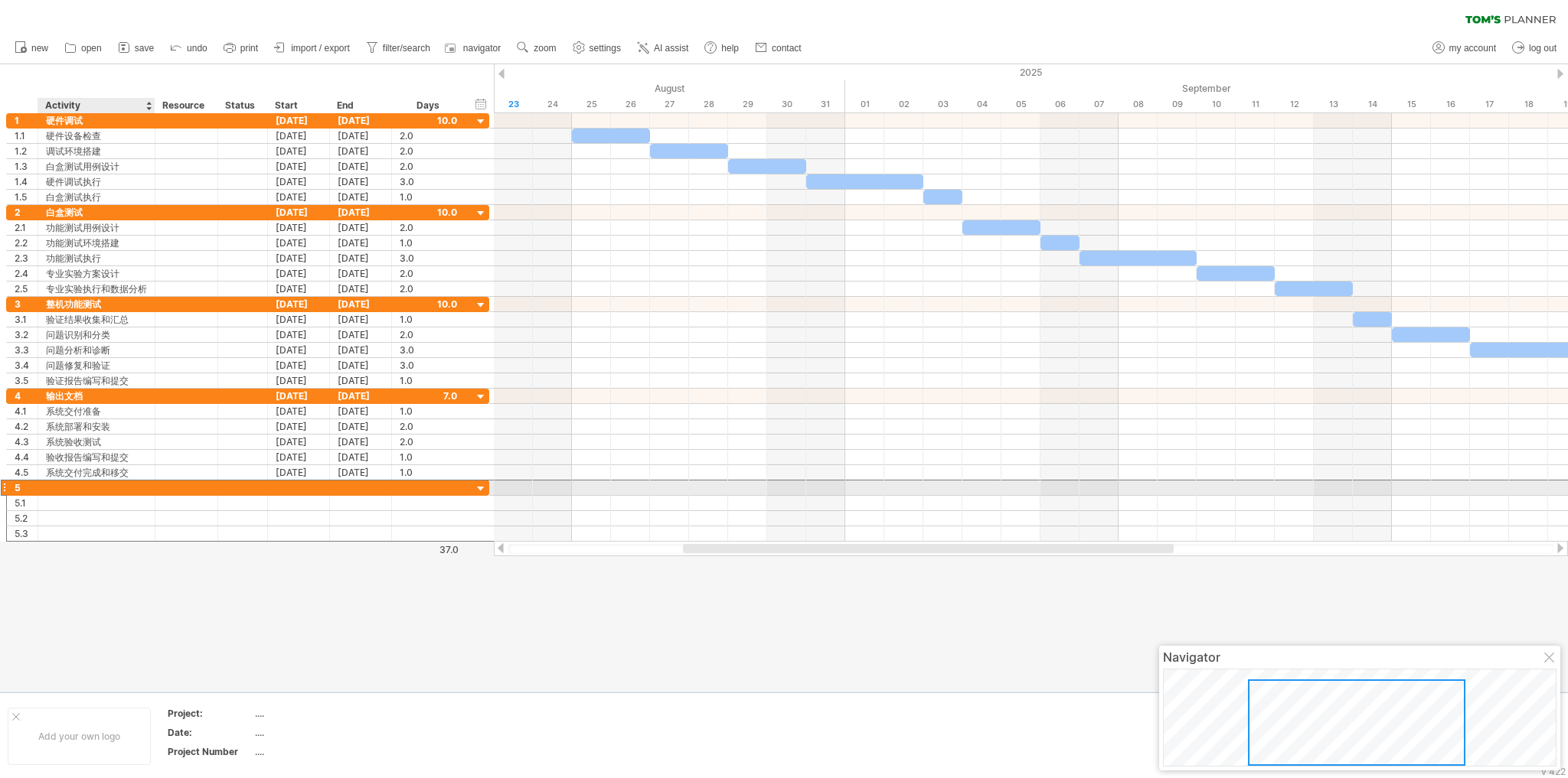
click at [95, 487] on div at bounding box center [96, 487] width 101 height 15
click at [0, 0] on input "text" at bounding box center [0, 0] width 0 height 0
type input "****"
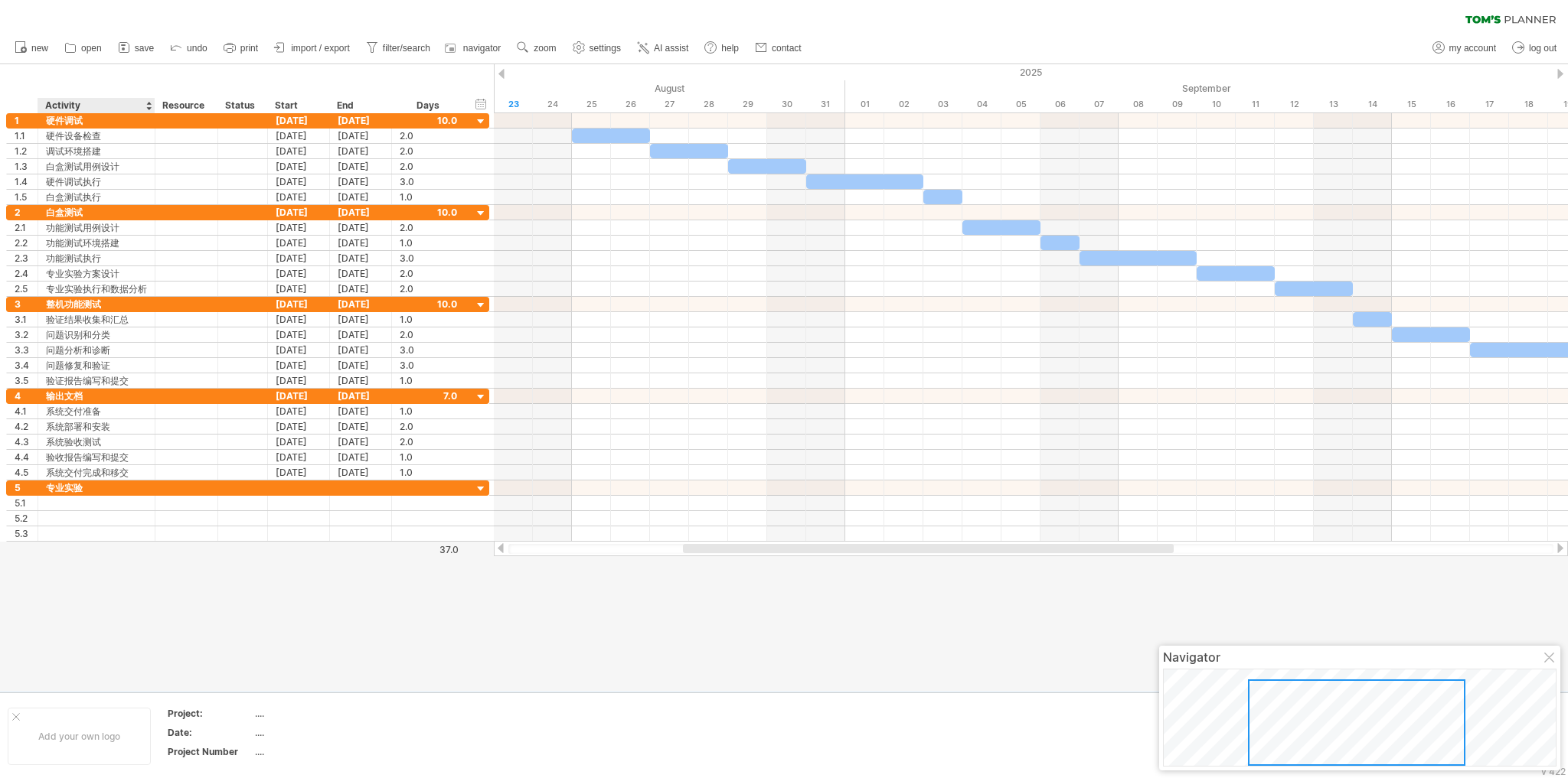
click at [137, 595] on div at bounding box center [784, 377] width 1568 height 627
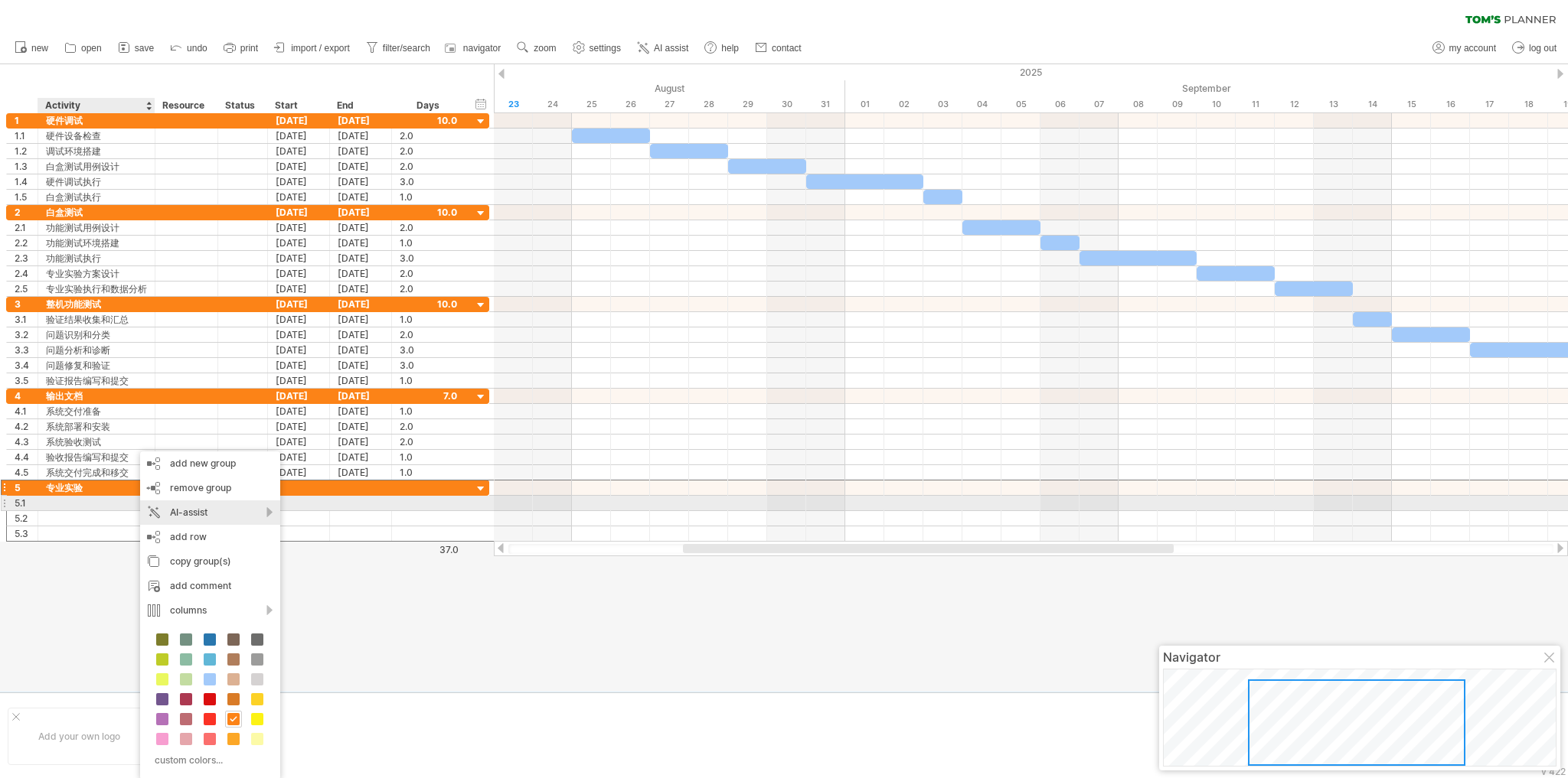
click at [192, 509] on div "AI-assist" at bounding box center [210, 513] width 140 height 24
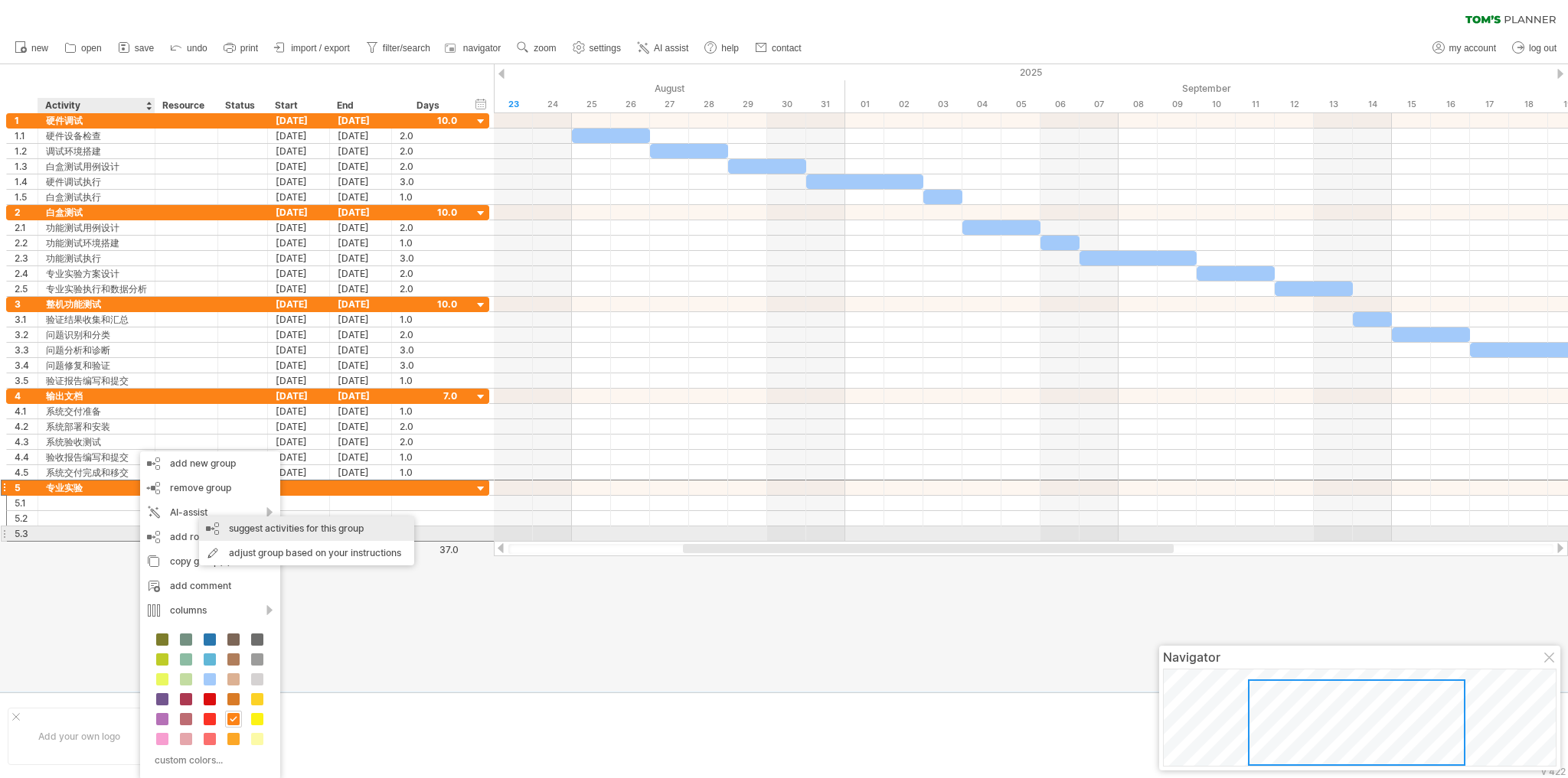
click at [300, 535] on div "suggest activities for this group" at bounding box center [306, 528] width 215 height 24
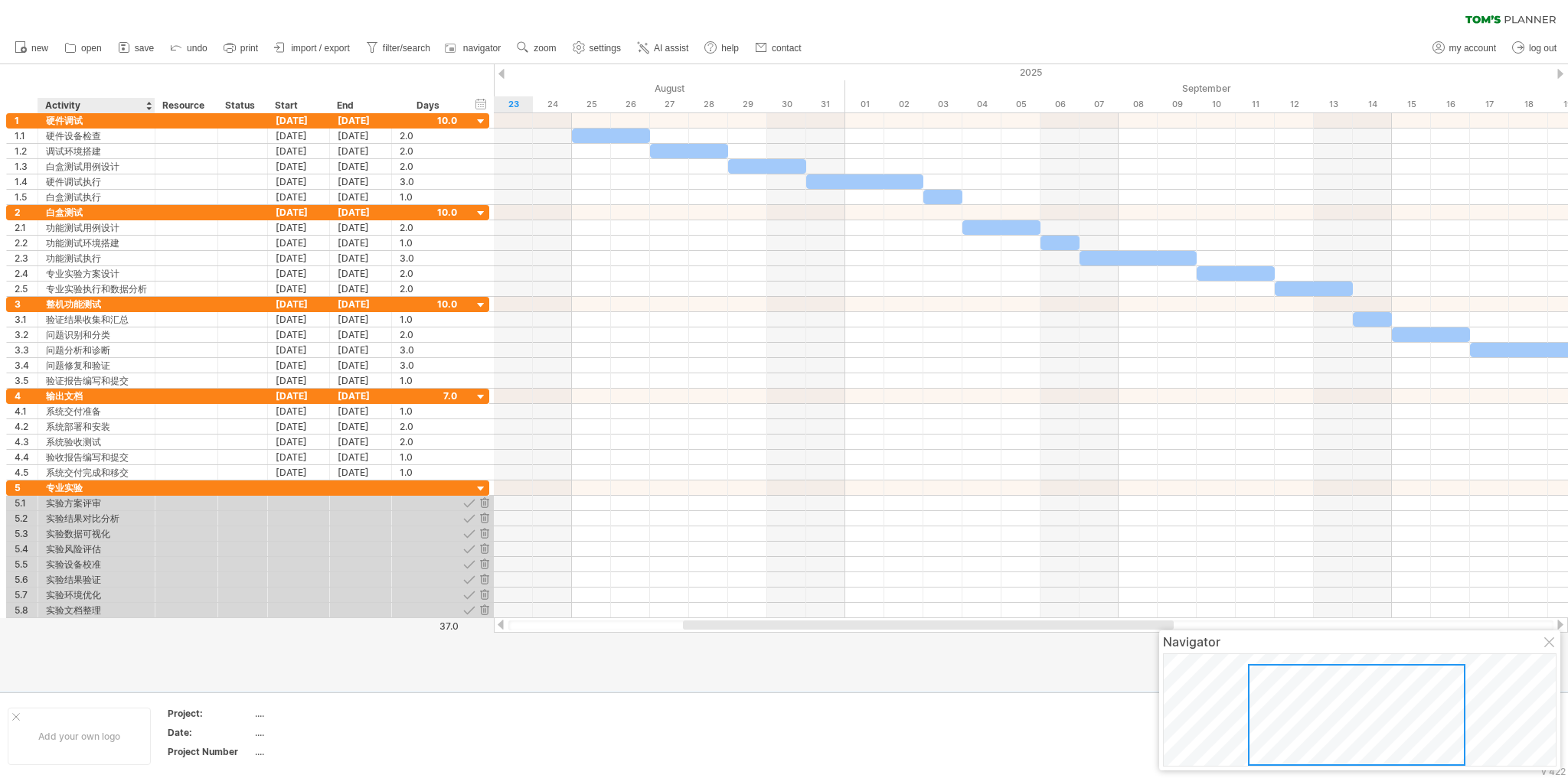
click at [138, 661] on div at bounding box center [784, 377] width 1568 height 627
click at [142, 611] on div "实验文档整理" at bounding box center [96, 610] width 101 height 15
click at [138, 560] on div "实验设备校准" at bounding box center [96, 564] width 101 height 15
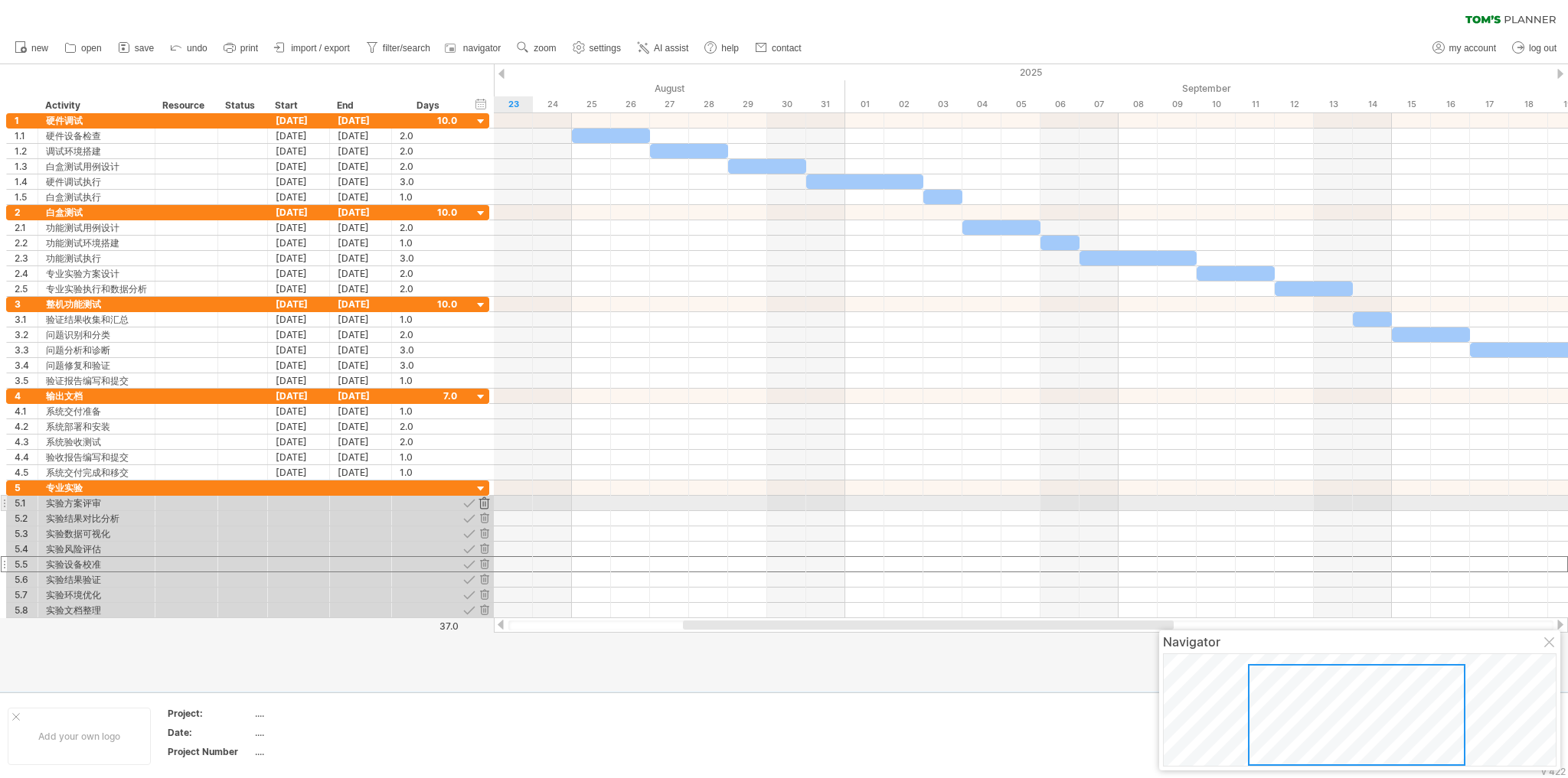
click at [482, 497] on div at bounding box center [483, 503] width 15 height 15
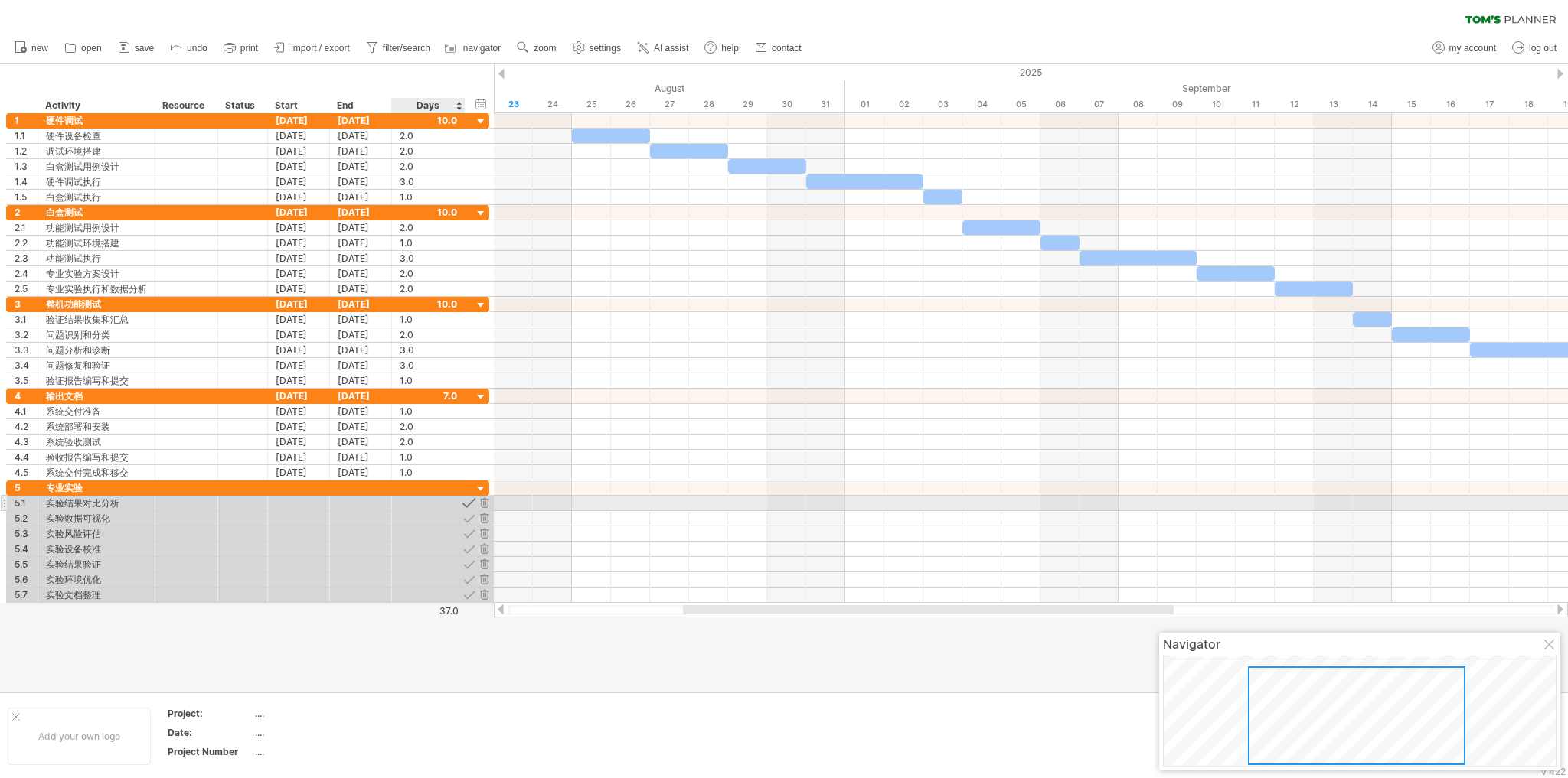
click at [466, 500] on div at bounding box center [469, 503] width 15 height 15
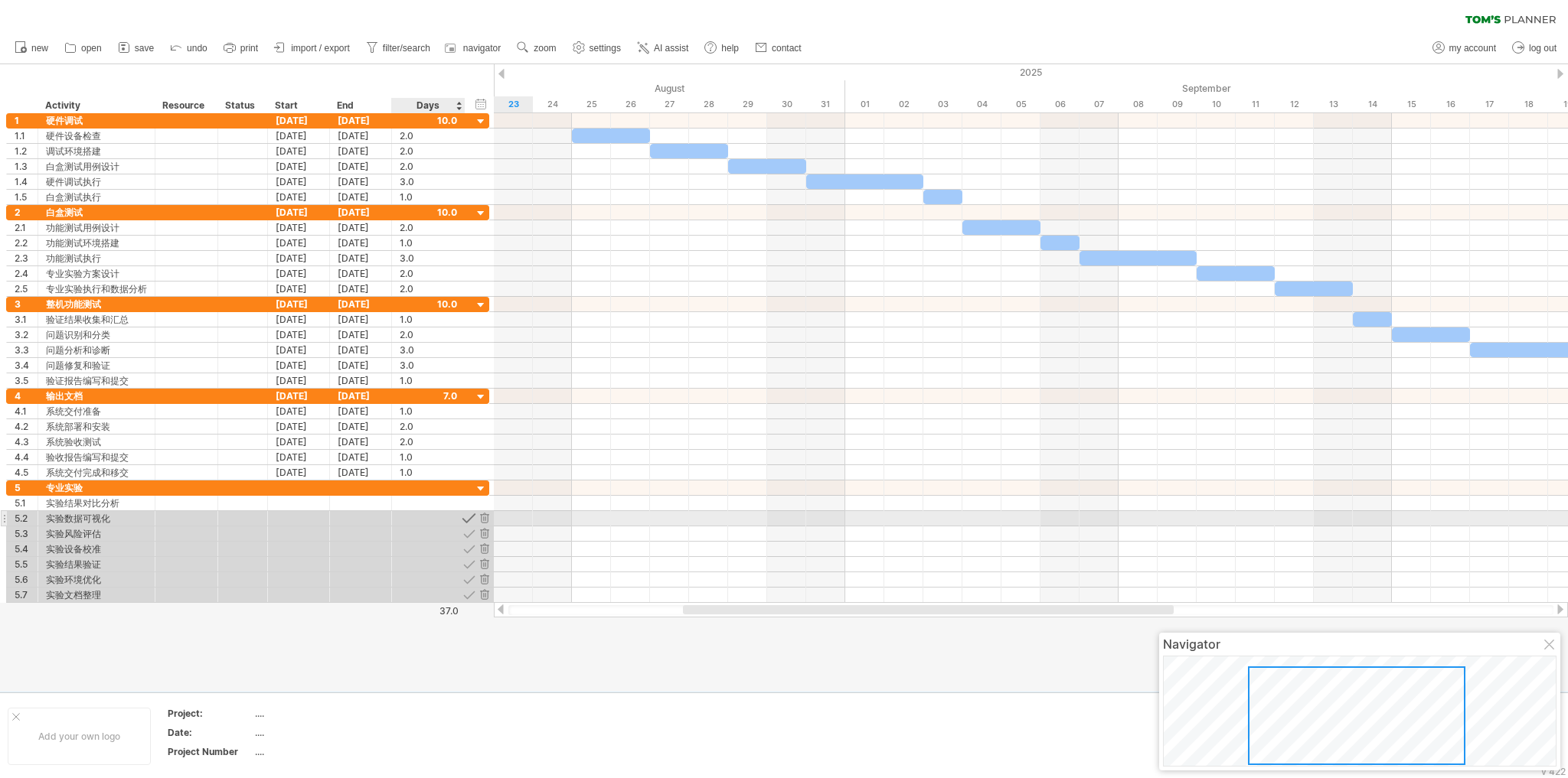
click at [465, 513] on div at bounding box center [469, 518] width 15 height 15
click at [466, 530] on div at bounding box center [469, 533] width 15 height 15
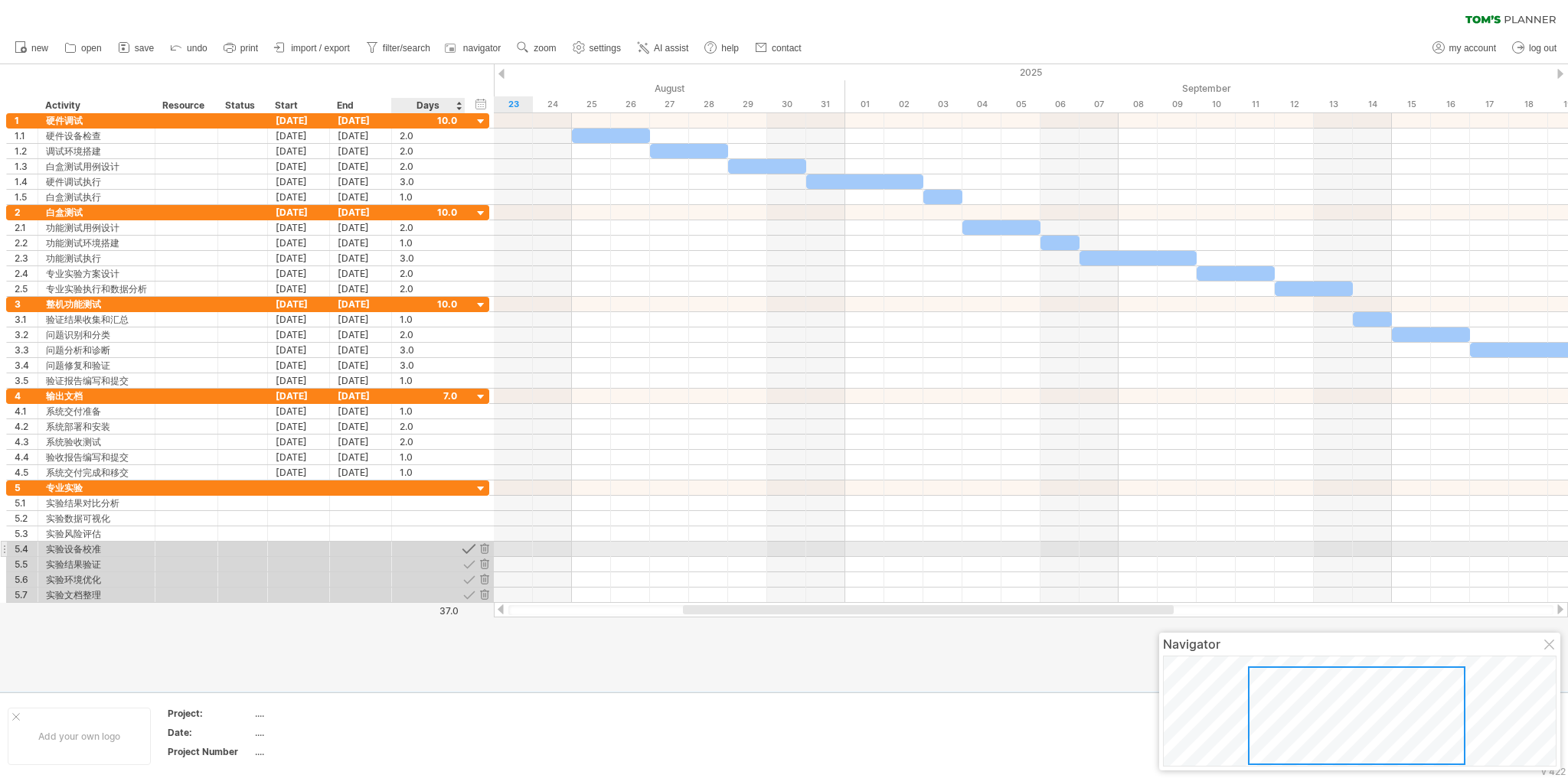
click at [464, 545] on div at bounding box center [469, 548] width 15 height 15
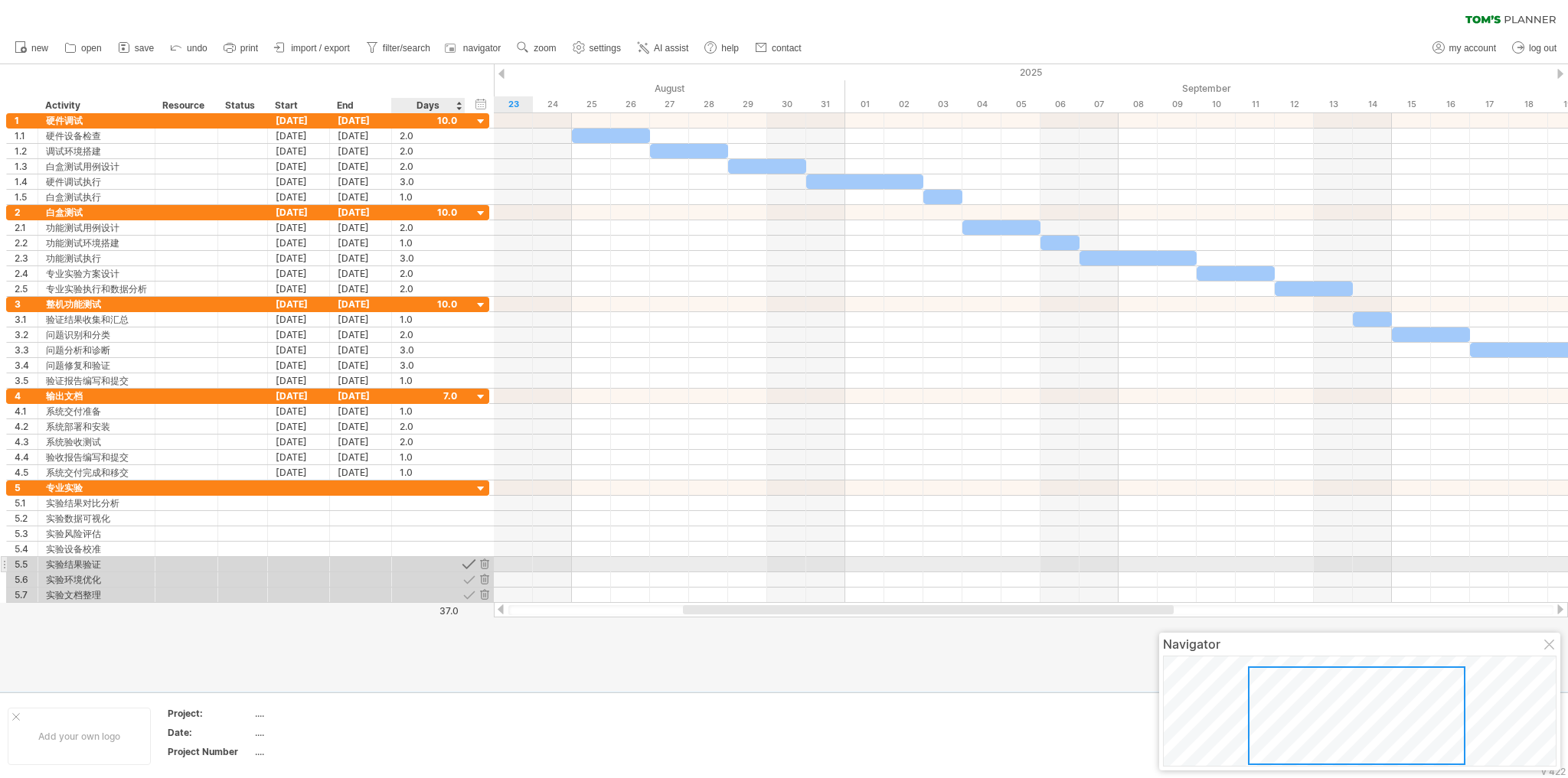
click at [466, 562] on div at bounding box center [469, 564] width 15 height 15
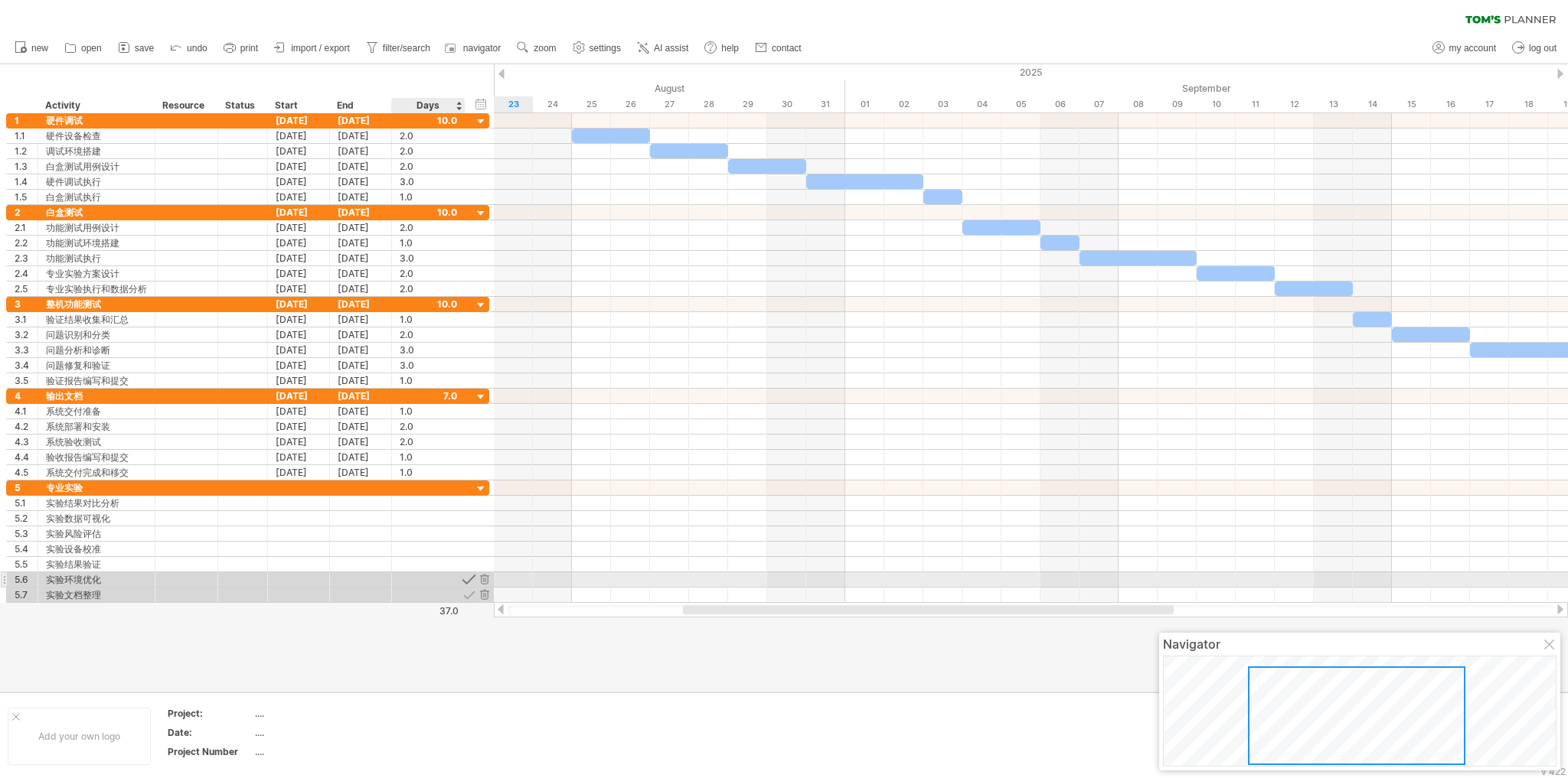
click at [466, 579] on div at bounding box center [469, 580] width 15 height 15
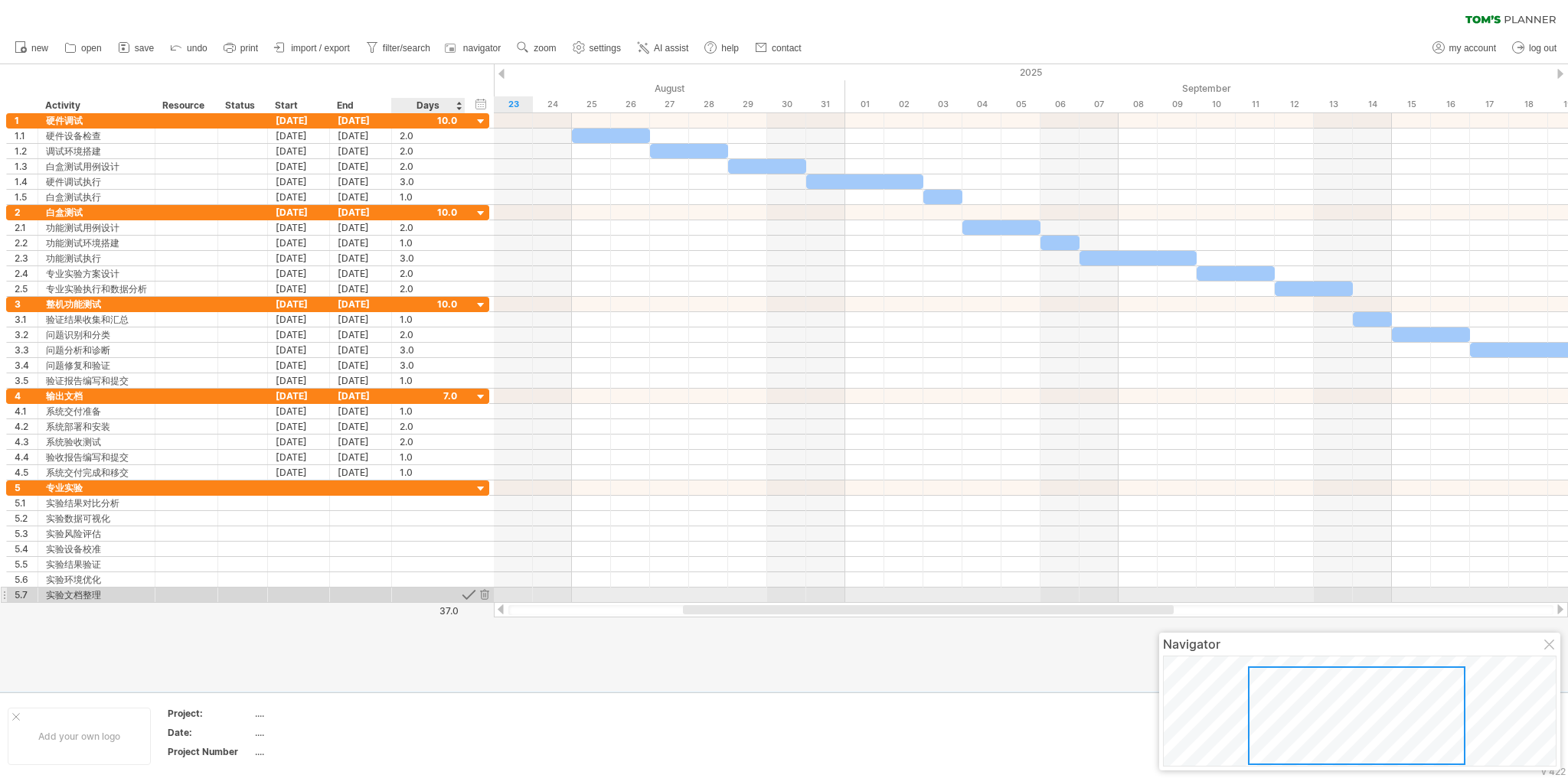
click at [466, 594] on div at bounding box center [469, 594] width 15 height 15
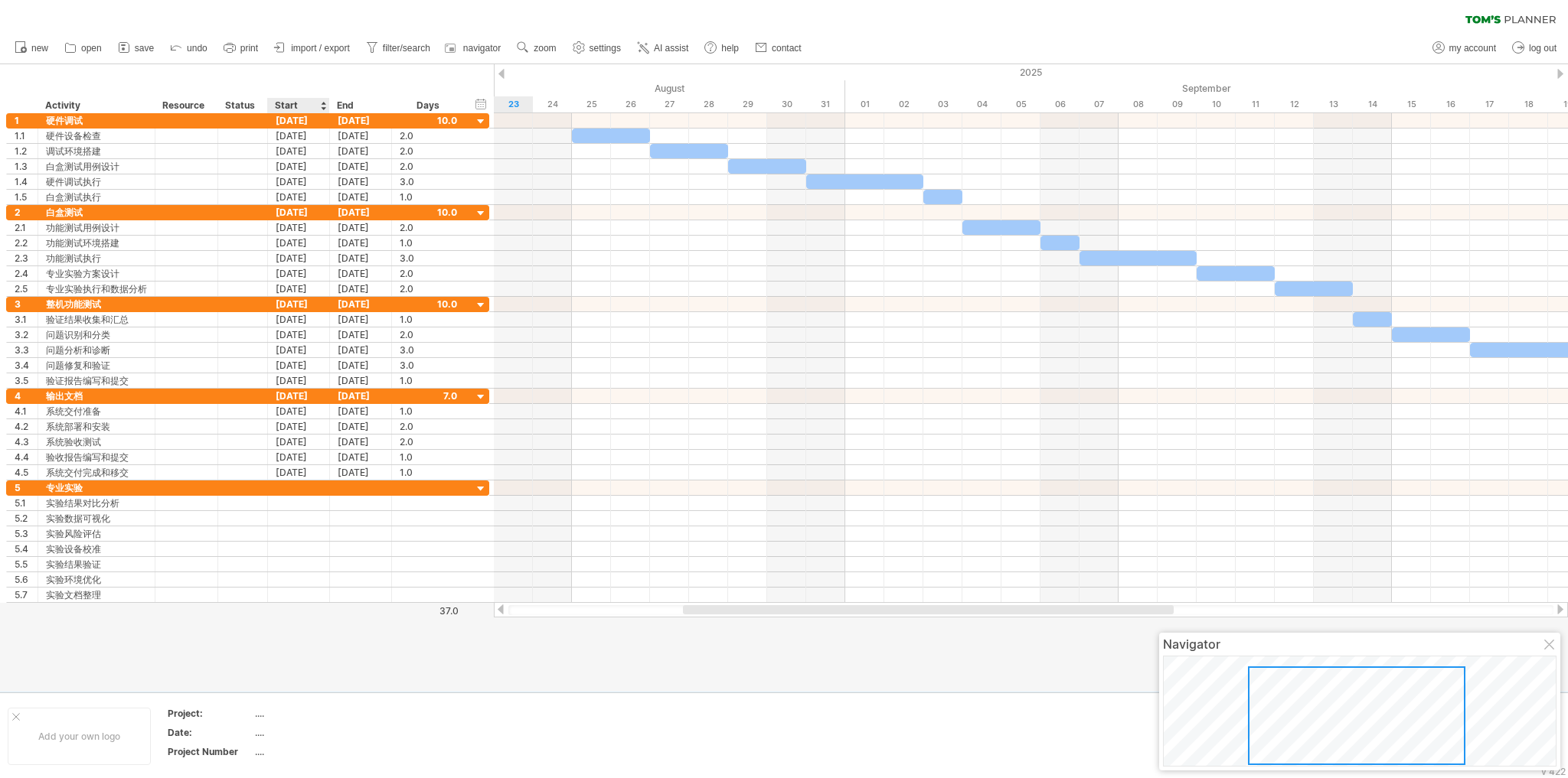
click at [322, 654] on div at bounding box center [784, 377] width 1568 height 627
click at [79, 737] on div "Add your own logo" at bounding box center [79, 736] width 143 height 57
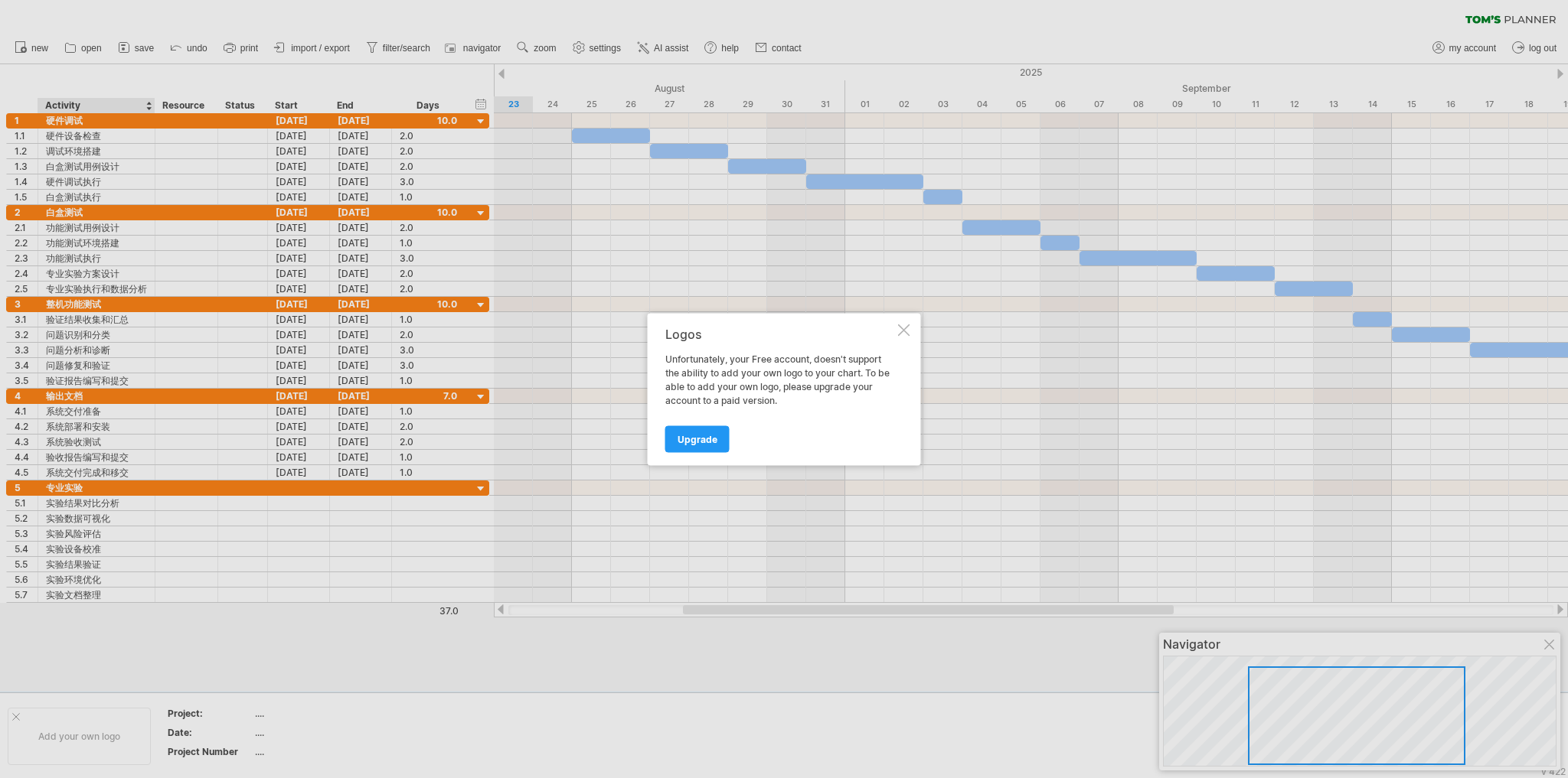
click at [904, 329] on div at bounding box center [904, 330] width 13 height 13
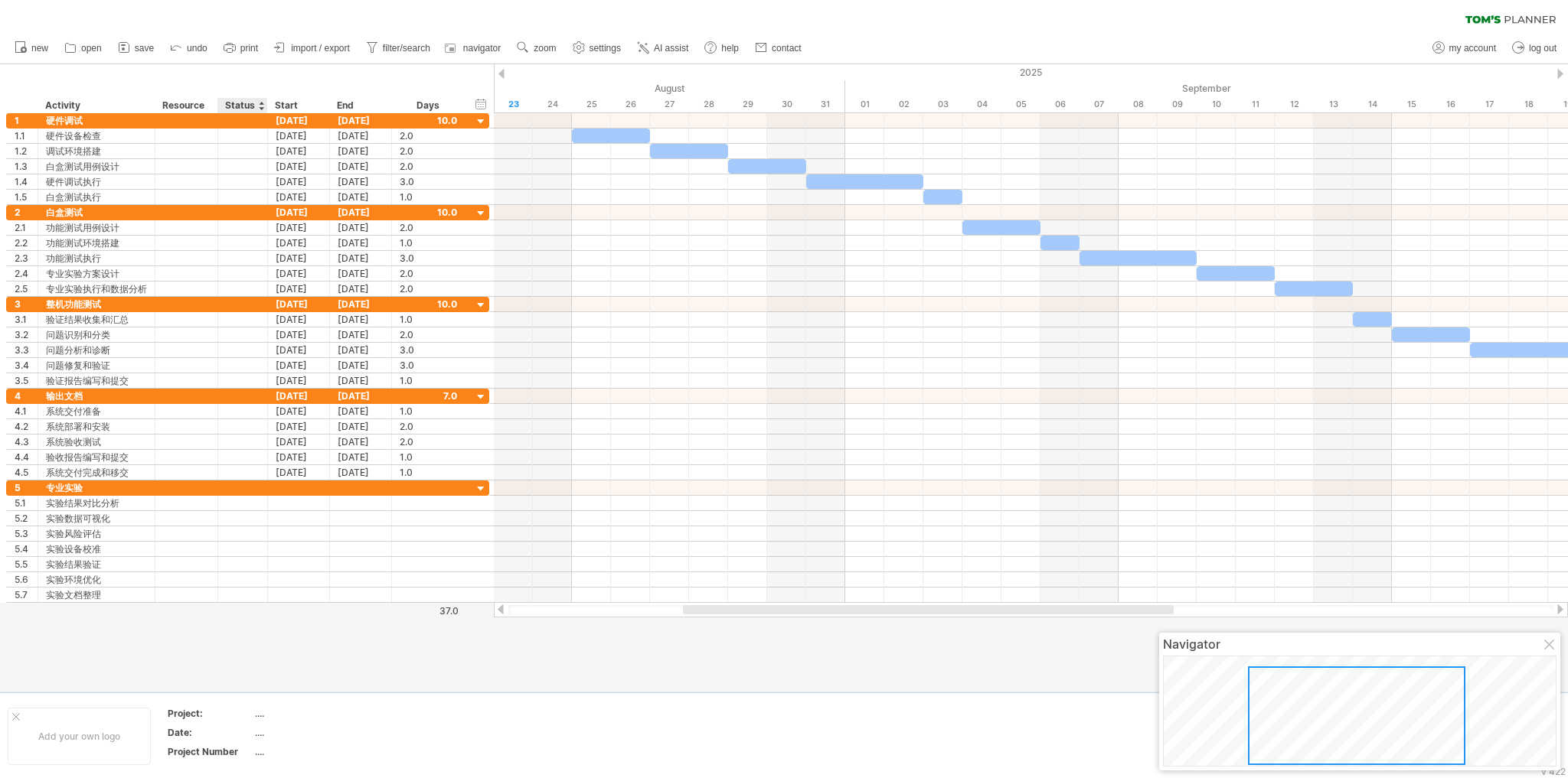
click at [250, 710] on div "Project:" at bounding box center [209, 713] width 85 height 13
click at [261, 714] on div "...." at bounding box center [319, 713] width 128 height 13
type input "**********"
click at [463, 725] on td at bounding box center [454, 736] width 121 height 59
click at [259, 732] on div "...." at bounding box center [319, 732] width 128 height 13
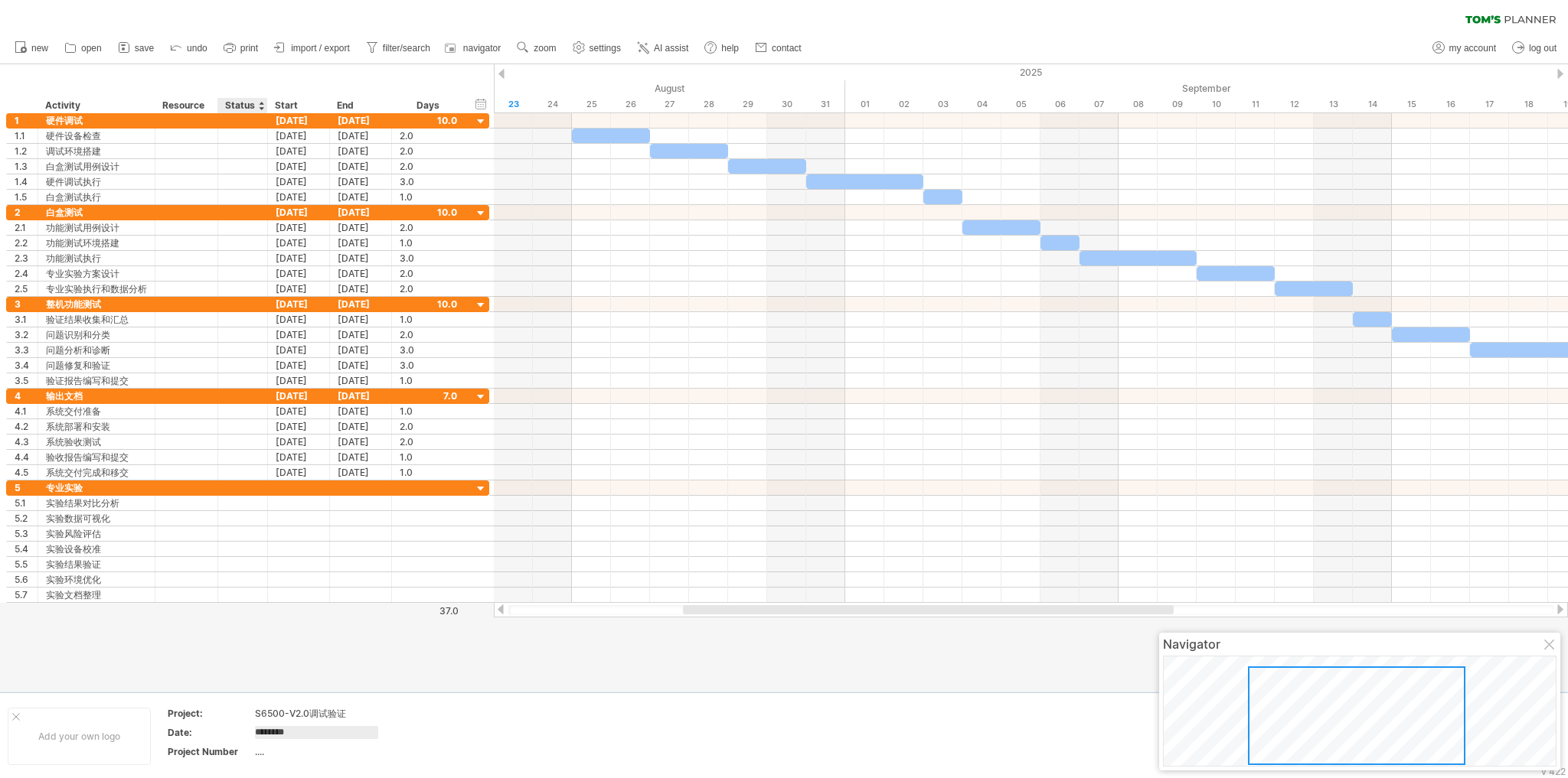
type input "*********"
click at [410, 746] on td at bounding box center [454, 736] width 121 height 59
click at [255, 753] on div "...." at bounding box center [319, 752] width 128 height 13
click at [261, 753] on input "text" at bounding box center [316, 752] width 124 height 13
type input "***"
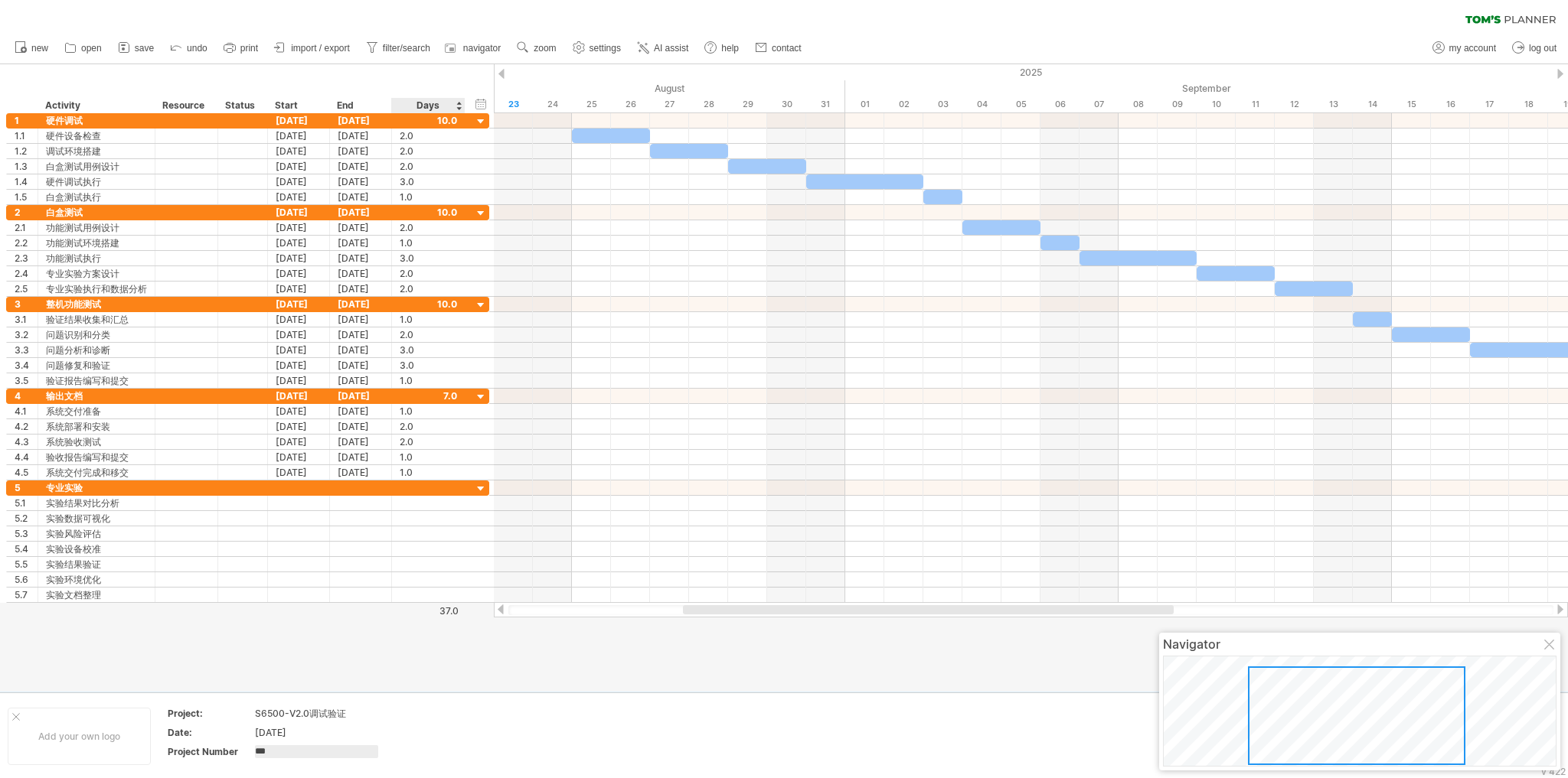
click at [478, 666] on div at bounding box center [784, 377] width 1568 height 627
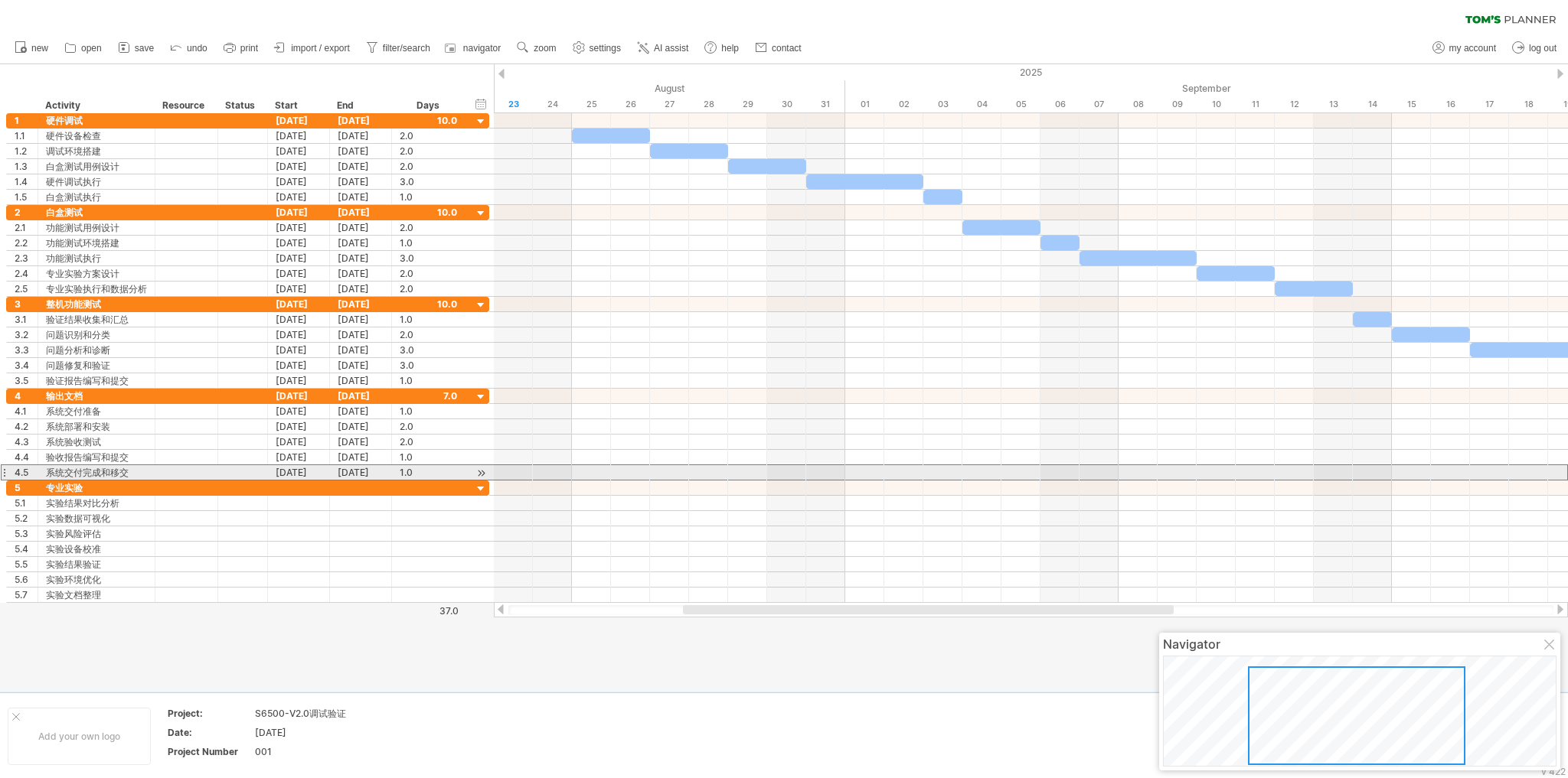
click at [489, 470] on div "4.5 ********* 系统交付完成和移交 [DATE] [DATE] 1.0 1.0" at bounding box center [247, 473] width 483 height 17
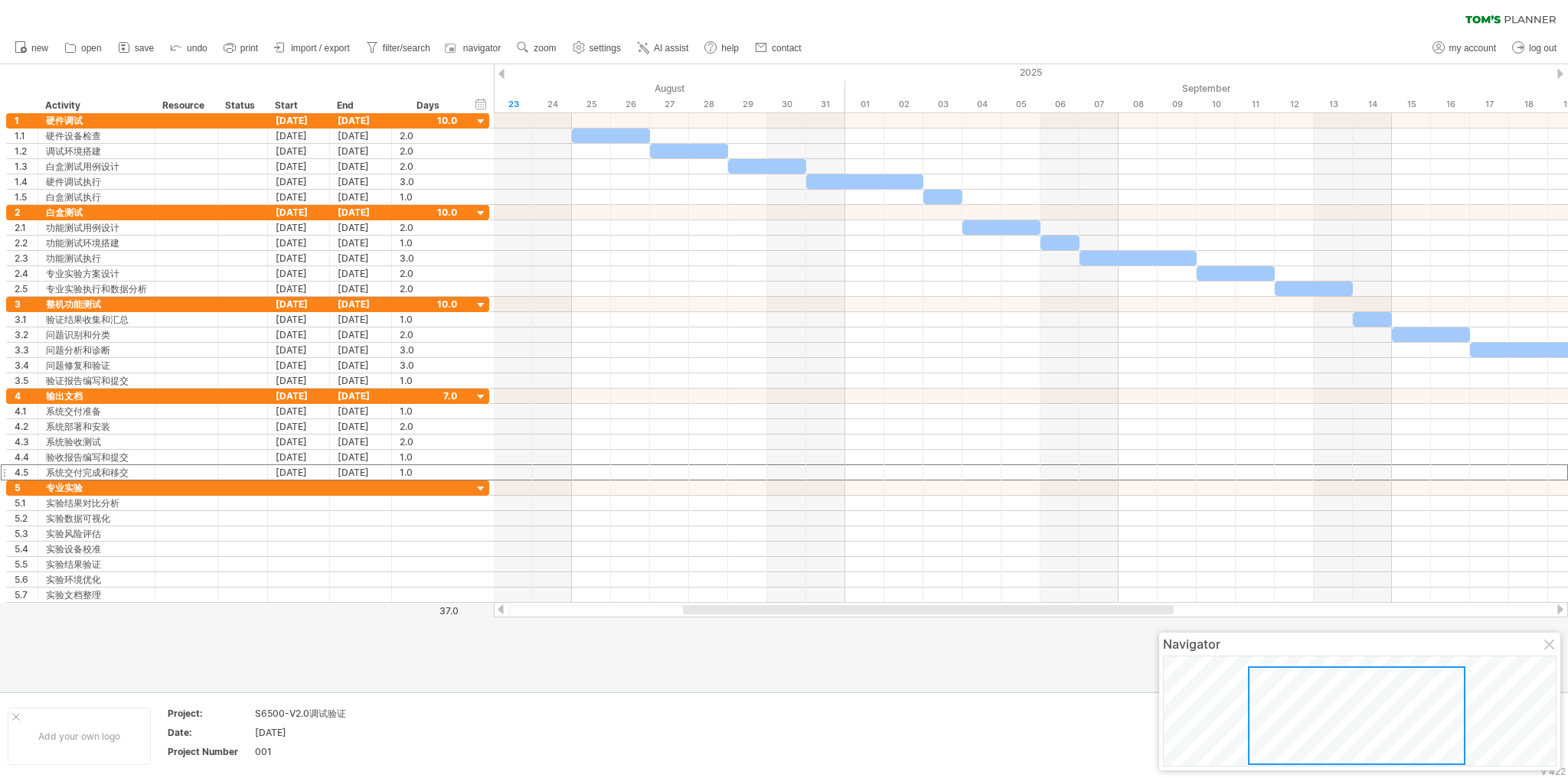
click at [540, 678] on div at bounding box center [784, 377] width 1568 height 627
click at [481, 103] on div "hide start/end/duration show start/end/duration" at bounding box center [481, 103] width 15 height 17
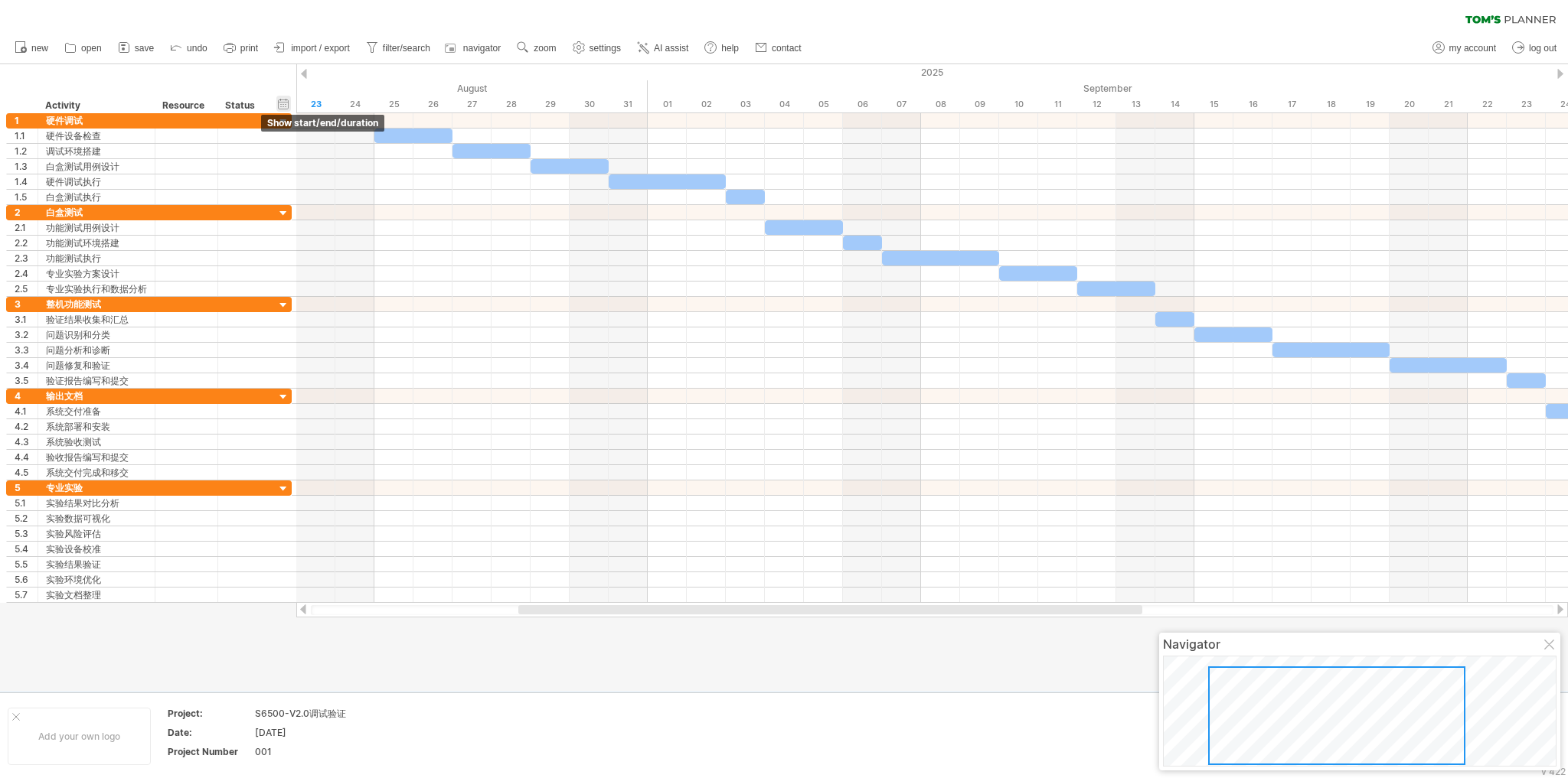
click at [285, 104] on div "hide start/end/duration show start/end/duration" at bounding box center [283, 103] width 15 height 17
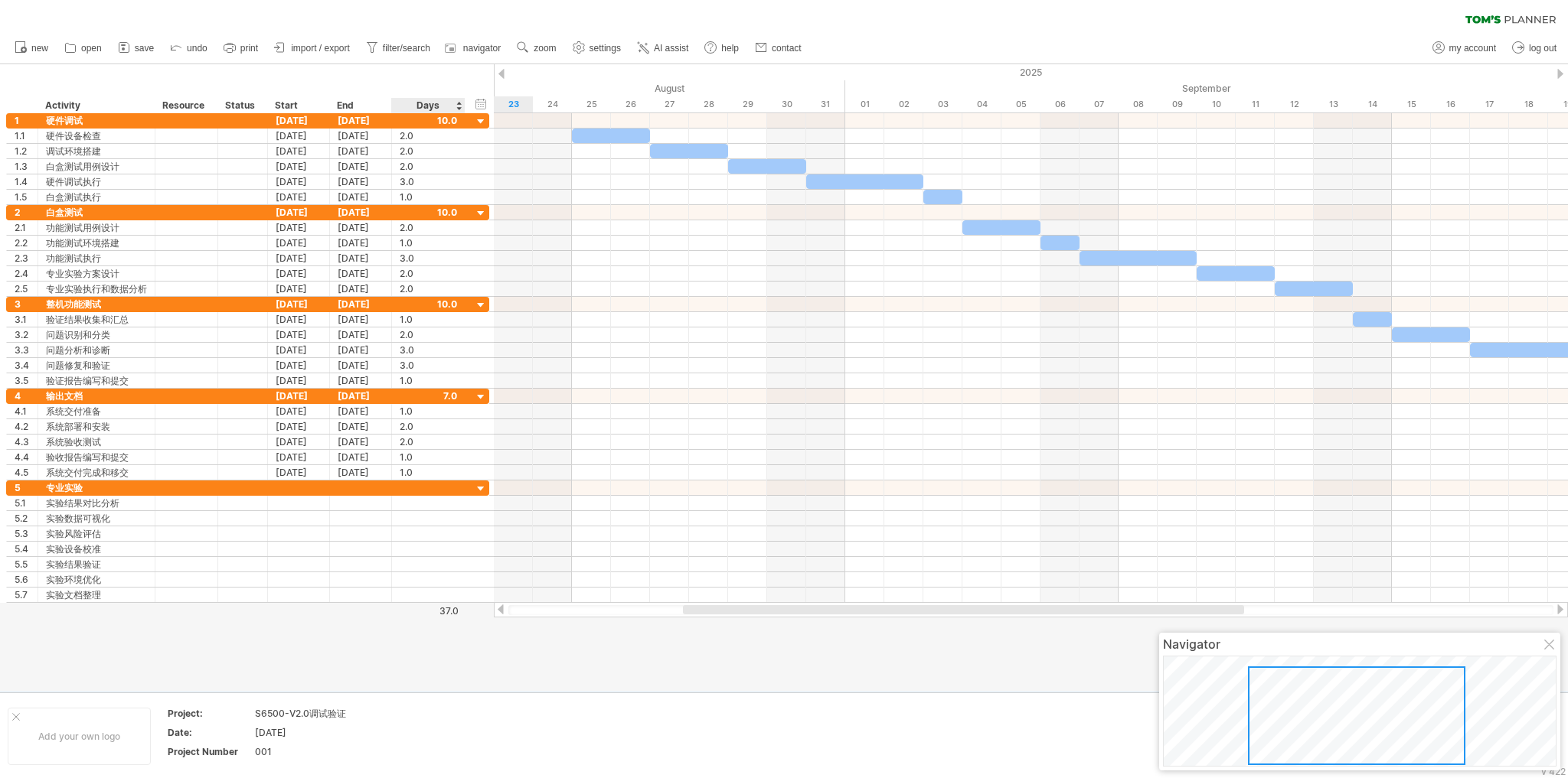
click at [429, 80] on div "hide start/end/duration show start/end/duration ******** Activity ******** Reso…" at bounding box center [247, 88] width 494 height 49
click at [689, 49] on span "AI assist" at bounding box center [670, 48] width 34 height 11
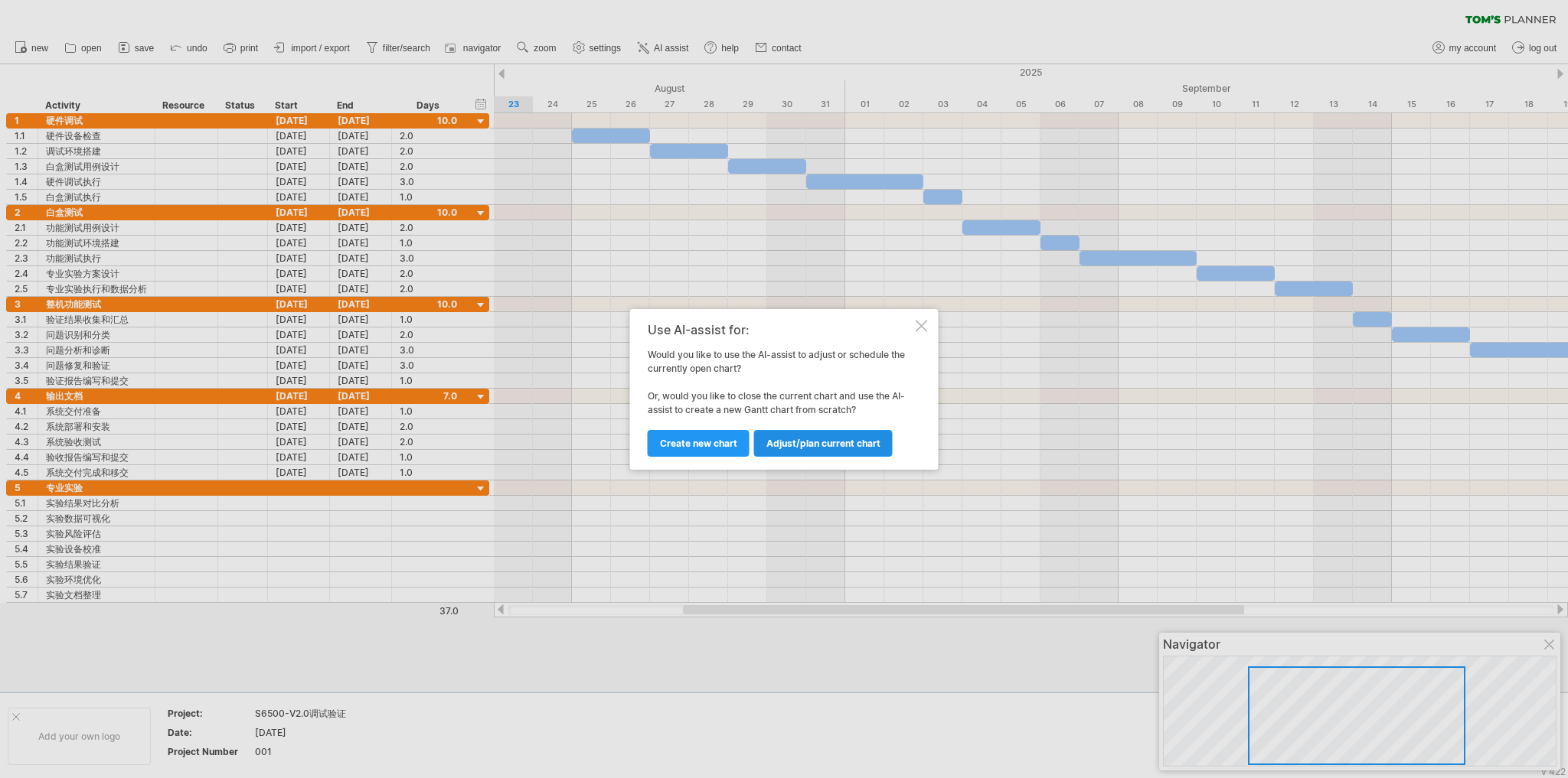
click at [832, 443] on span "Adjust/plan current chart" at bounding box center [823, 443] width 114 height 12
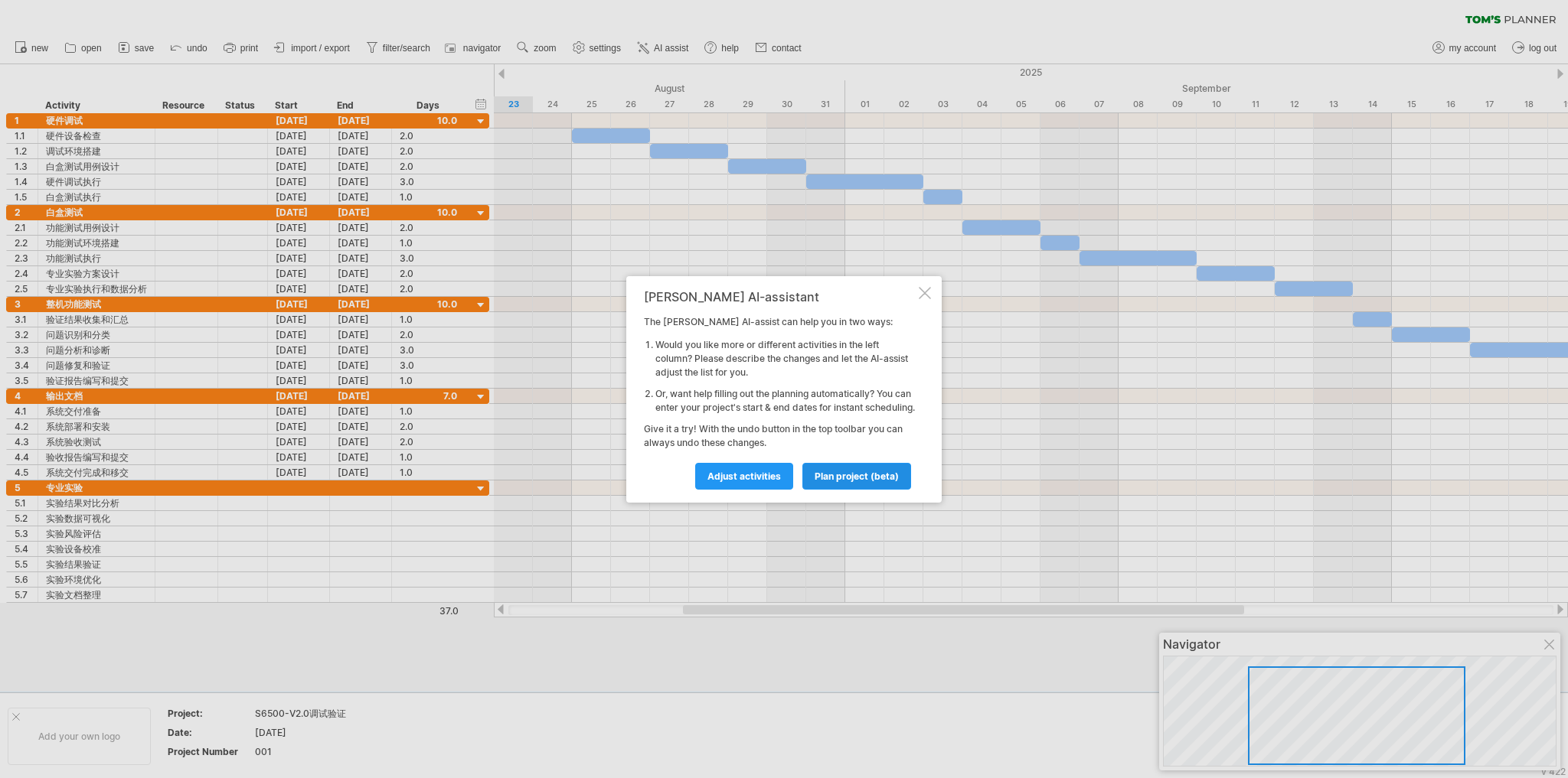
click at [854, 481] on span "plan project (beta)" at bounding box center [856, 477] width 85 height 12
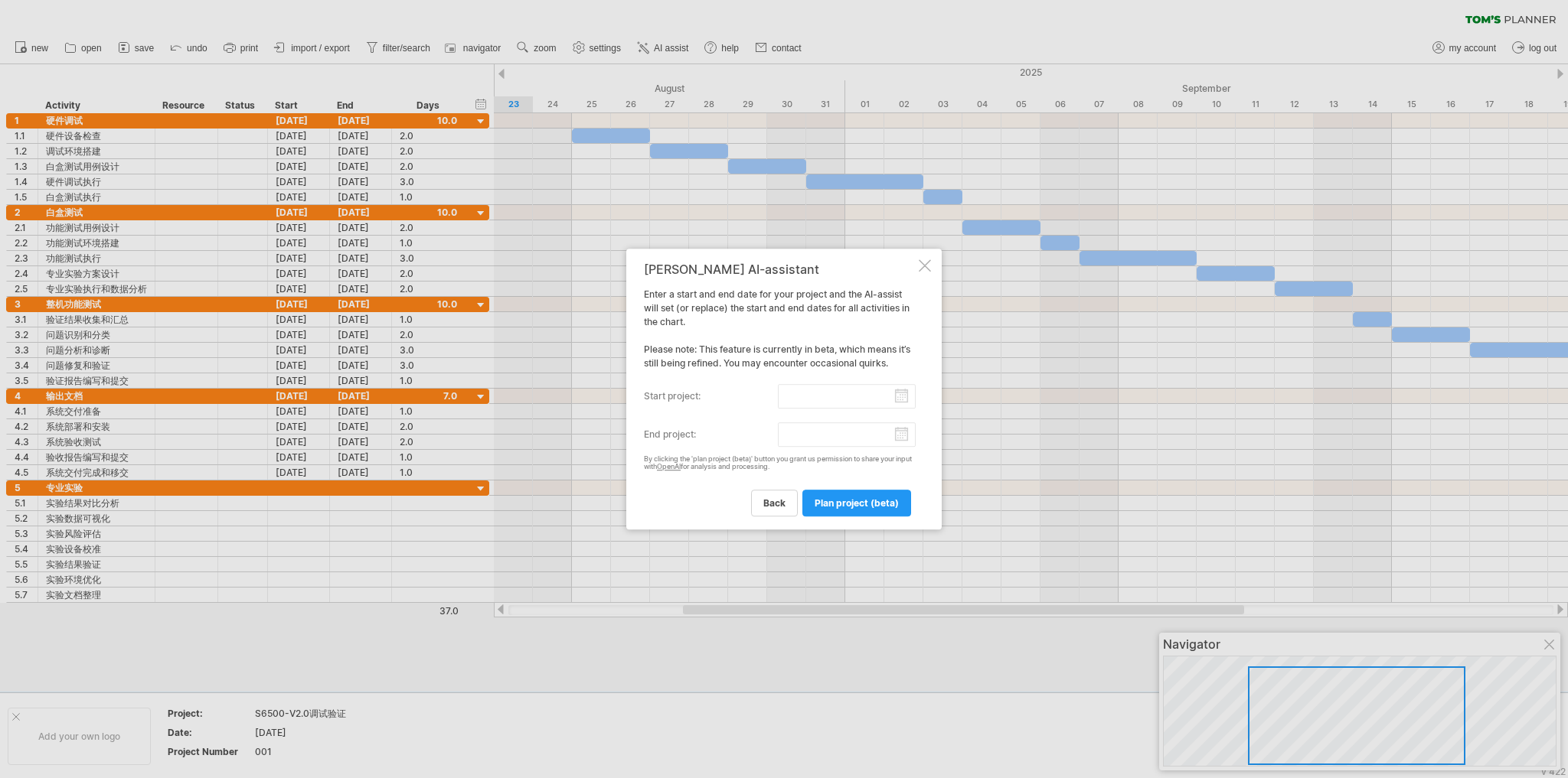
click at [898, 394] on input "start project:" at bounding box center [847, 396] width 138 height 24
click at [687, 511] on link "25" at bounding box center [694, 513] width 14 height 15
type input "********"
click at [894, 434] on input "end project:" at bounding box center [847, 434] width 138 height 24
click at [785, 450] on link "next" at bounding box center [790, 449] width 12 height 12
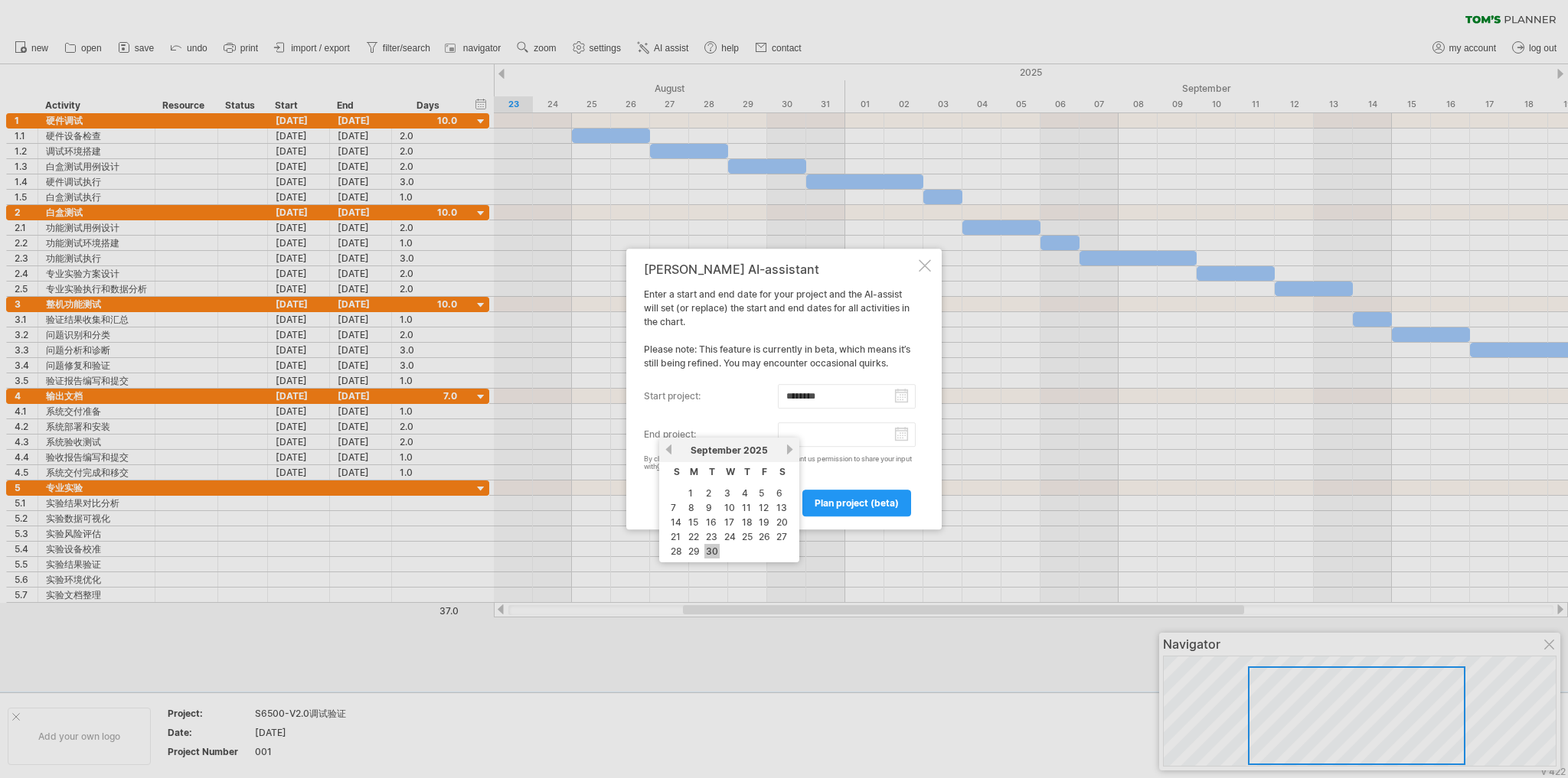
click at [716, 551] on link "30" at bounding box center [712, 551] width 16 height 15
type input "********"
click at [870, 506] on span "plan project (beta)" at bounding box center [856, 504] width 85 height 12
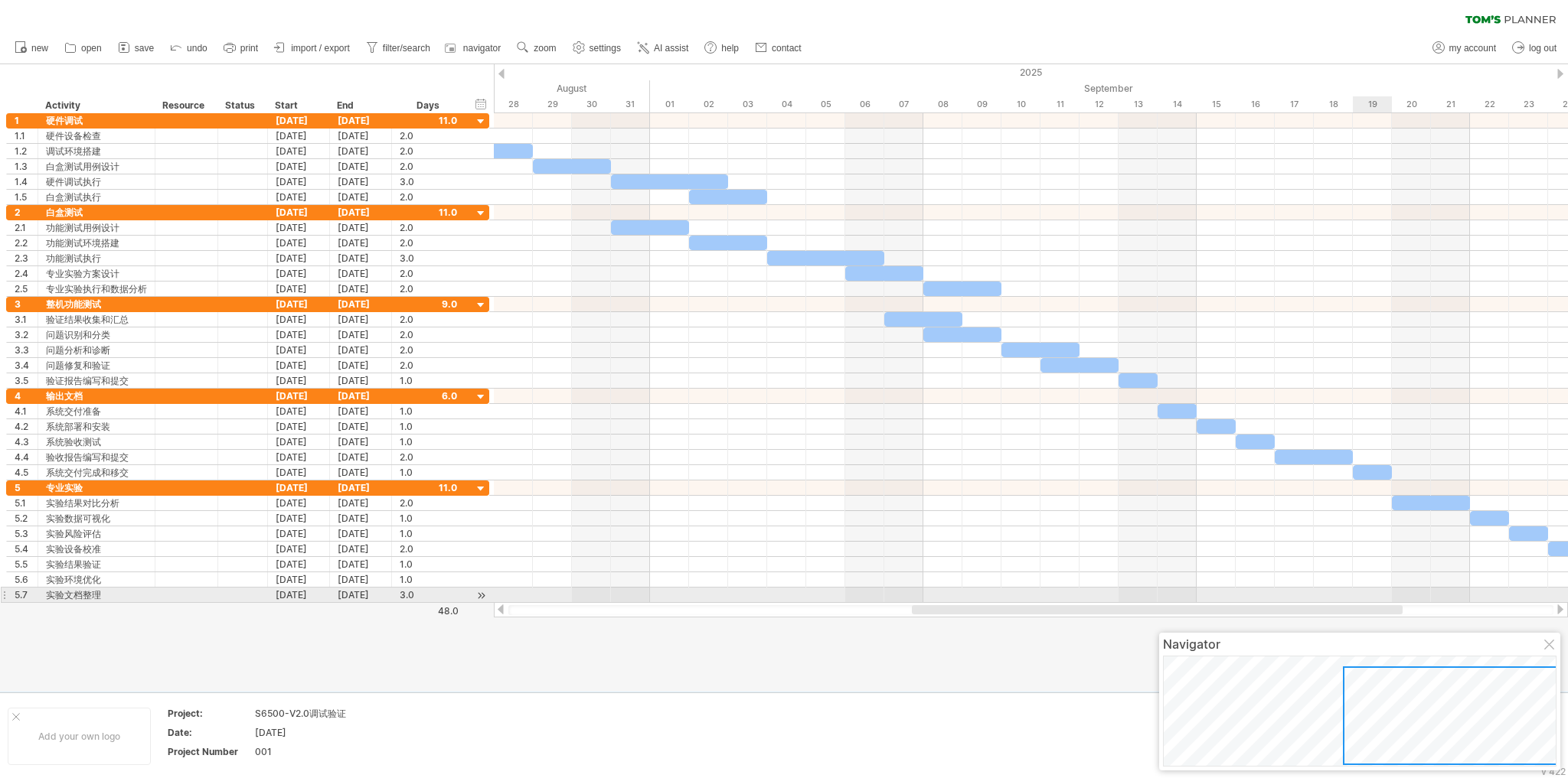
drag, startPoint x: 1112, startPoint y: 610, endPoint x: 1379, endPoint y: 600, distance: 267.2
click at [1379, 600] on div "Trying to reach [DOMAIN_NAME] Connected again... 0% clear filter new 1" at bounding box center [784, 389] width 1568 height 778
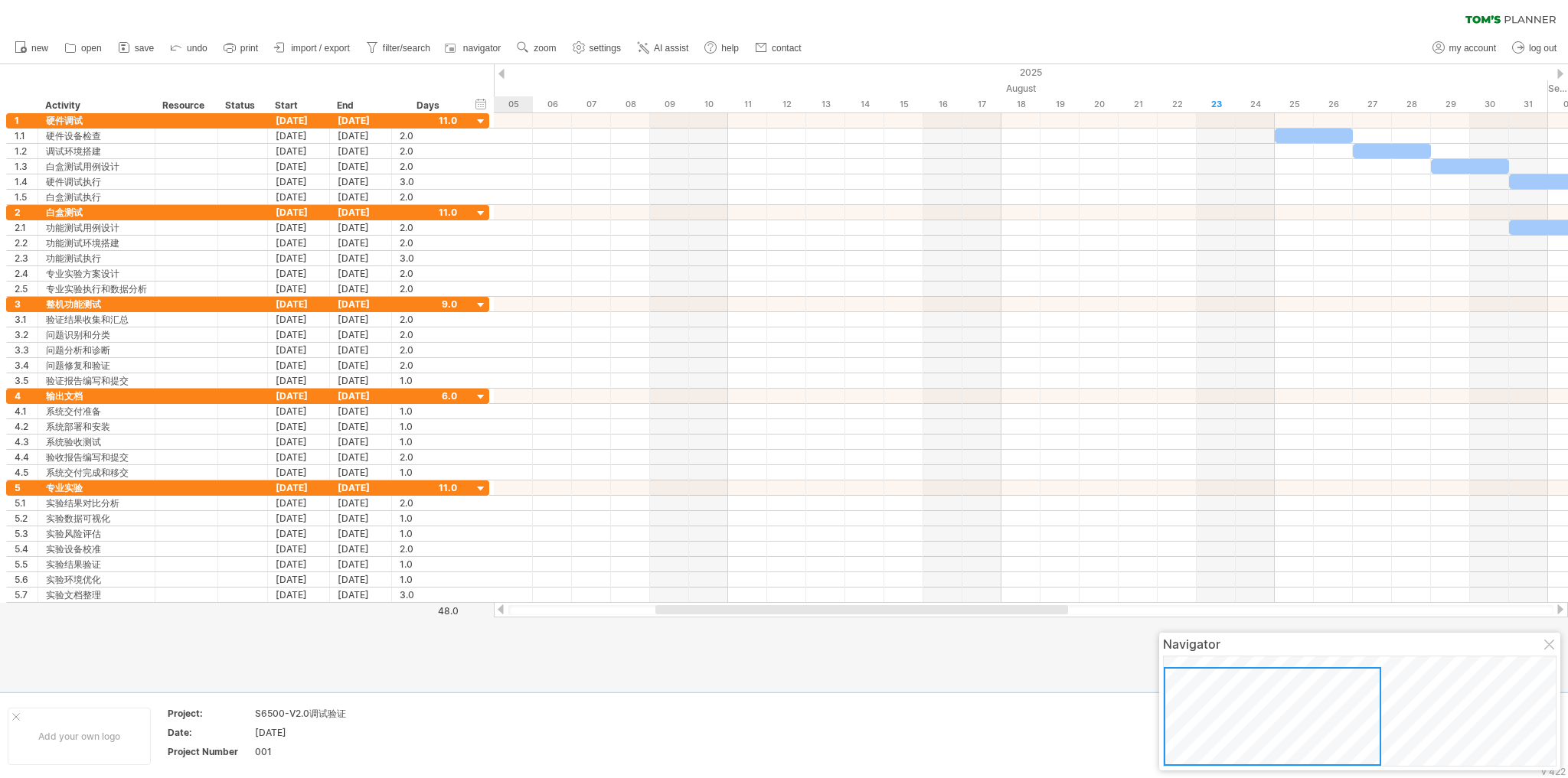
drag, startPoint x: 1314, startPoint y: 708, endPoint x: 1234, endPoint y: 718, distance: 80.6
click at [1234, 718] on div at bounding box center [1272, 717] width 218 height 99
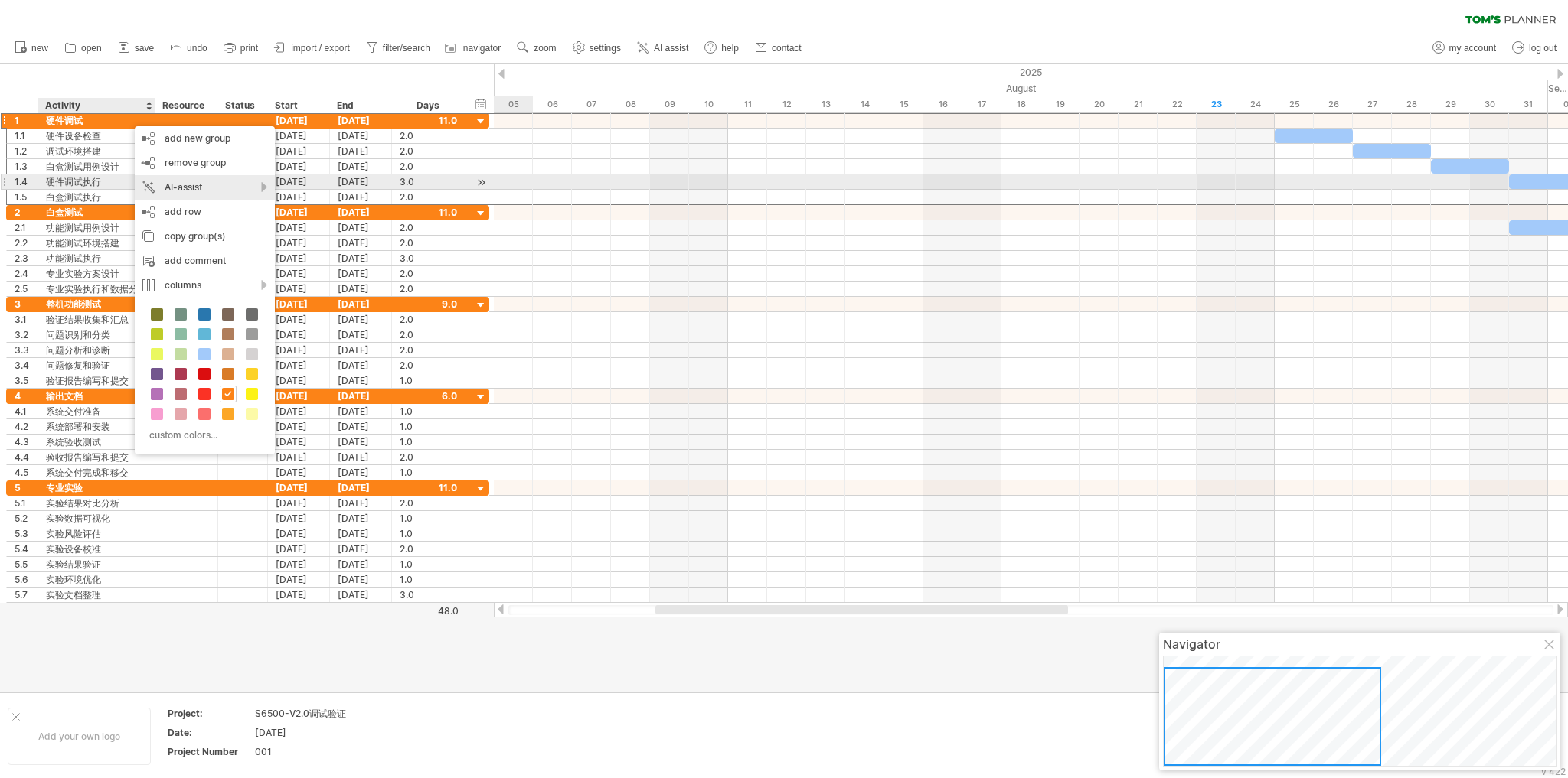
click at [208, 189] on div "AI-assist" at bounding box center [205, 187] width 140 height 24
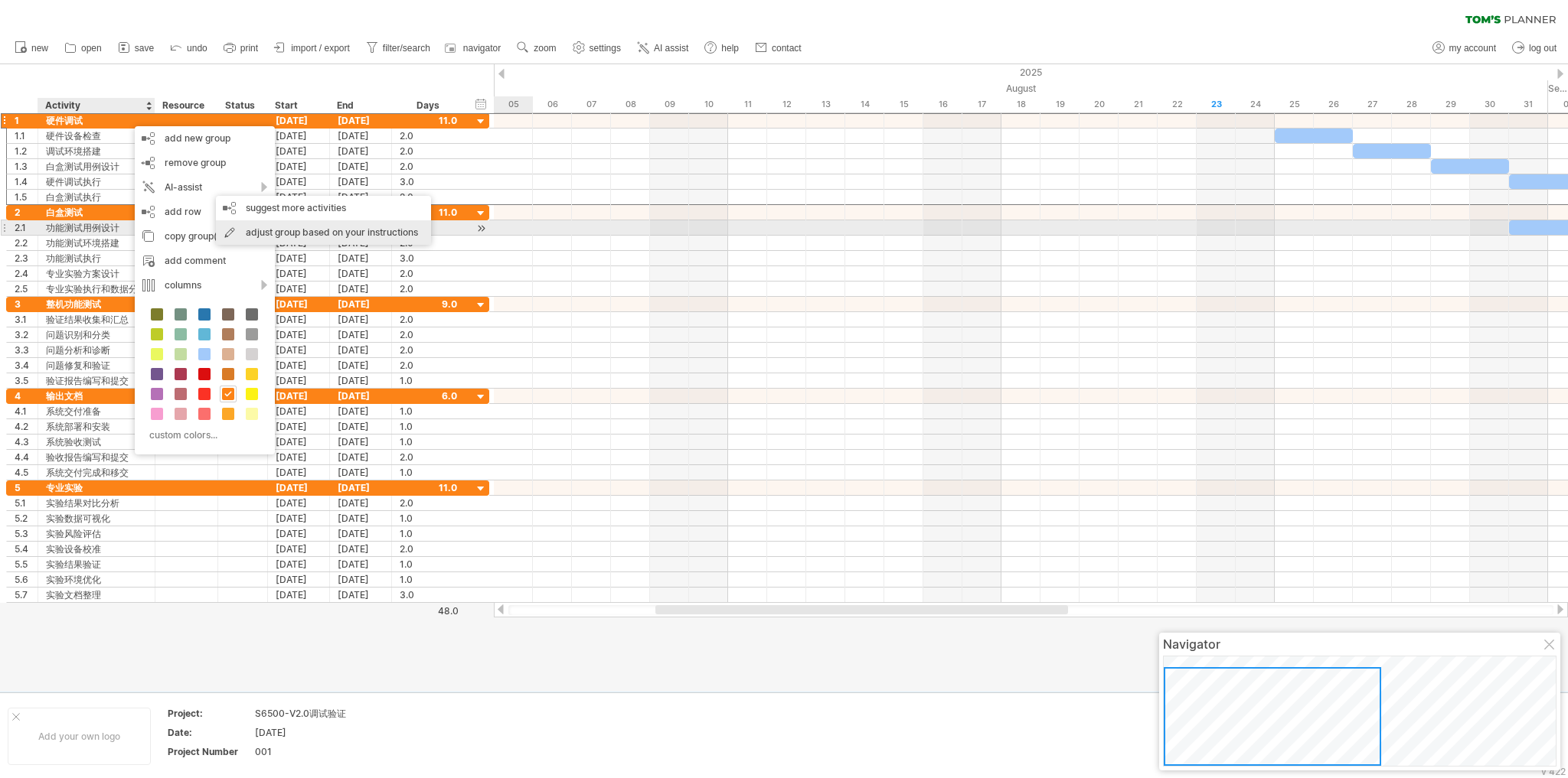
click at [315, 232] on div "adjust group based on your instructions" at bounding box center [323, 232] width 215 height 24
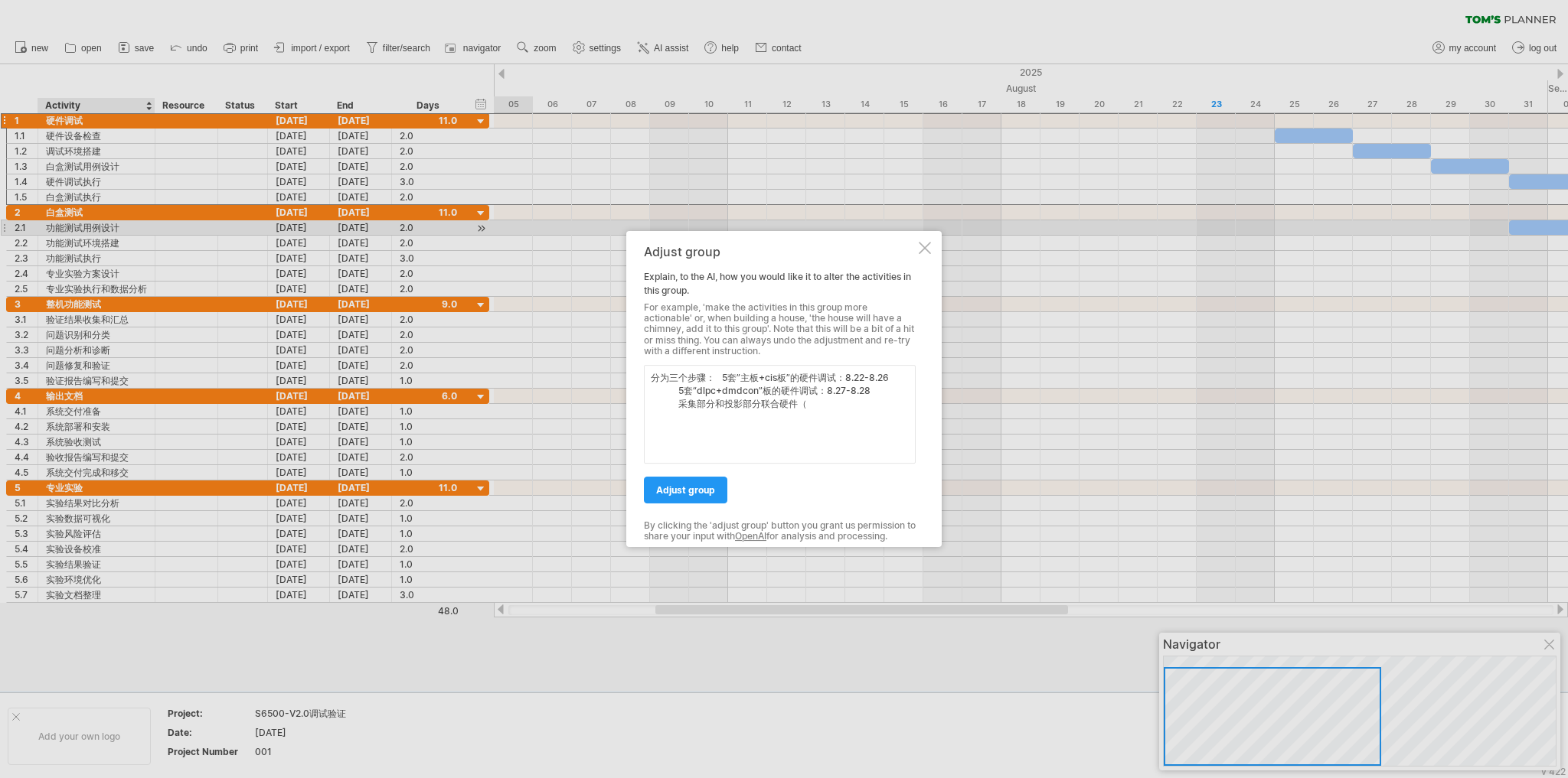
click at [746, 379] on textarea "分为三个步骤： 5套”主板+cis板”的硬件调试：8.22-8.26 5套“dlpc+dmdcon”板的硬件调试：8.27-8.28 采集部分和投影部分联合硬…" at bounding box center [779, 414] width 271 height 99
drag, startPoint x: 718, startPoint y: 379, endPoint x: 990, endPoint y: 483, distance: 291.2
click at [990, 483] on div "Trying to reach [DOMAIN_NAME] Connected again... 0% clear filter new 1" at bounding box center [784, 389] width 1568 height 778
drag, startPoint x: 842, startPoint y: 405, endPoint x: 761, endPoint y: 385, distance: 83.4
click at [761, 385] on textarea "分为三个步骤： 板+cis板”的硬件调试：8.22-8.26 5套“dlpc+dmdcon”板的硬件调试：8.27-8.28 采集部分和投影部分联合硬件（" at bounding box center [779, 414] width 271 height 99
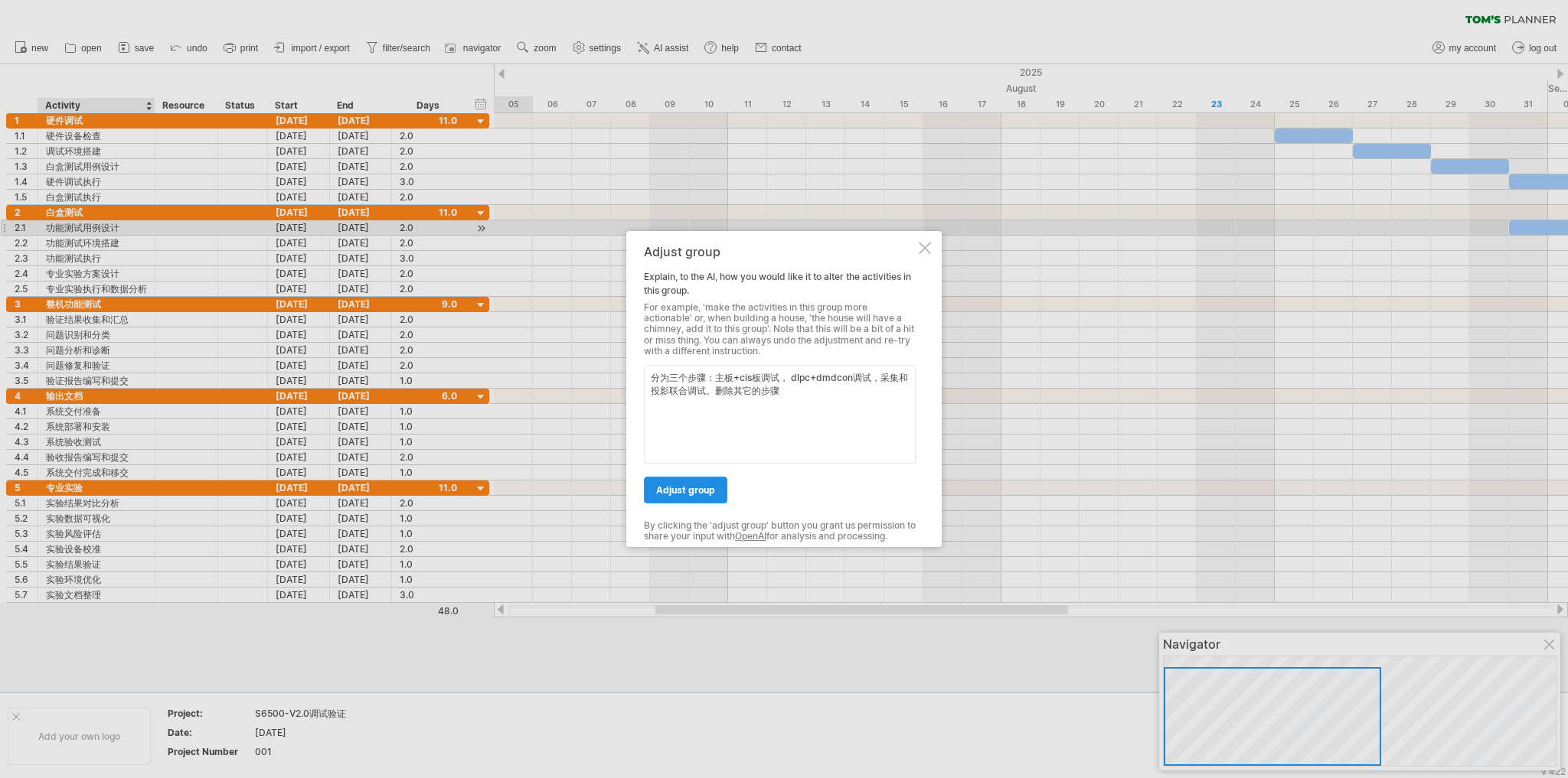
type textarea "分为三个步骤：主板+cis板调试， dlpc+dmdcon调试，采集和投影联合调试。删除其它的步骤"
click at [684, 490] on span "adjust group" at bounding box center [685, 490] width 59 height 12
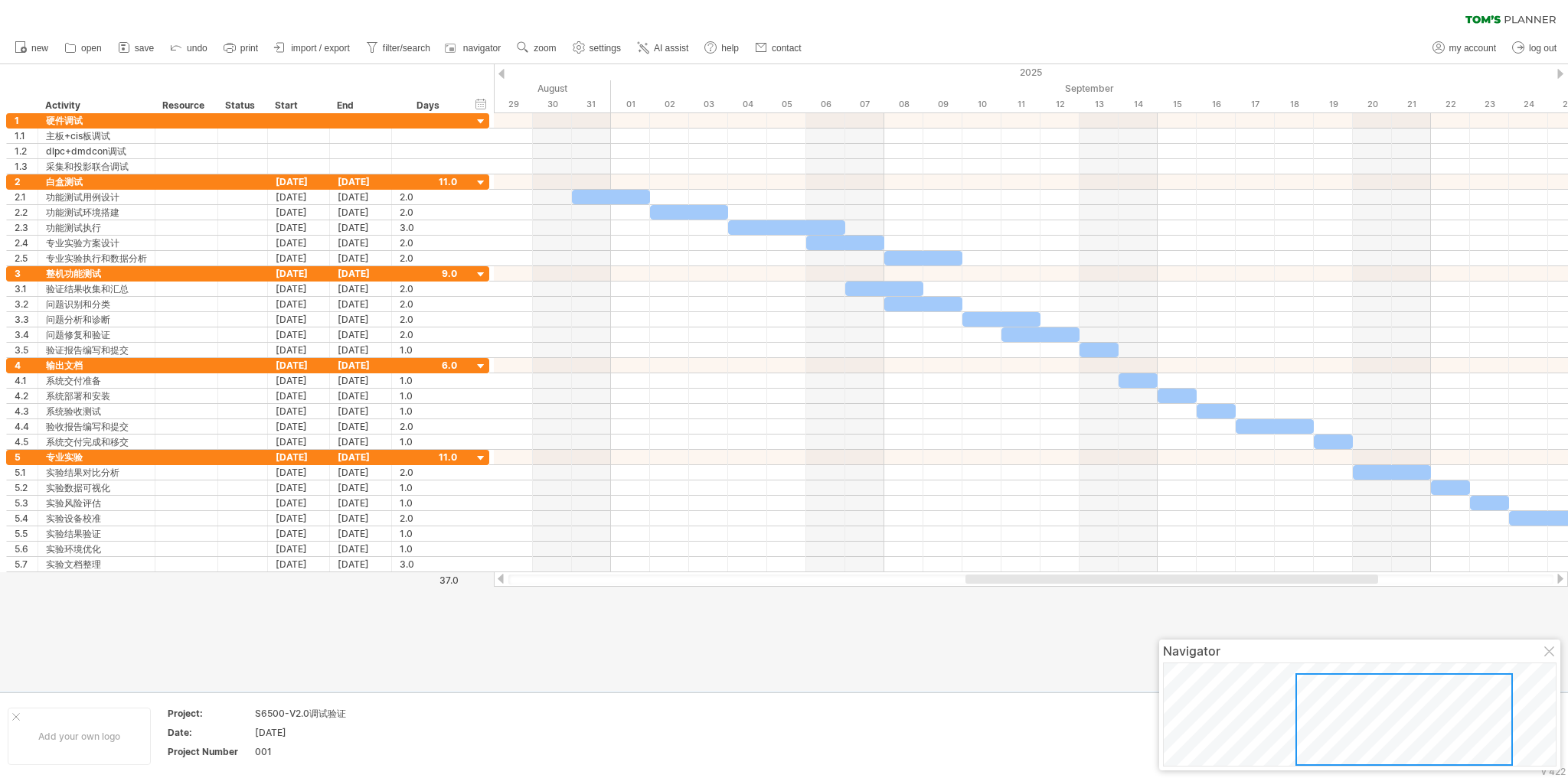
drag, startPoint x: 730, startPoint y: 577, endPoint x: 1052, endPoint y: 591, distance: 322.3
click at [1052, 591] on div "Trying to reach [DOMAIN_NAME] Connected again... 0% clear filter new 1" at bounding box center [784, 389] width 1568 height 778
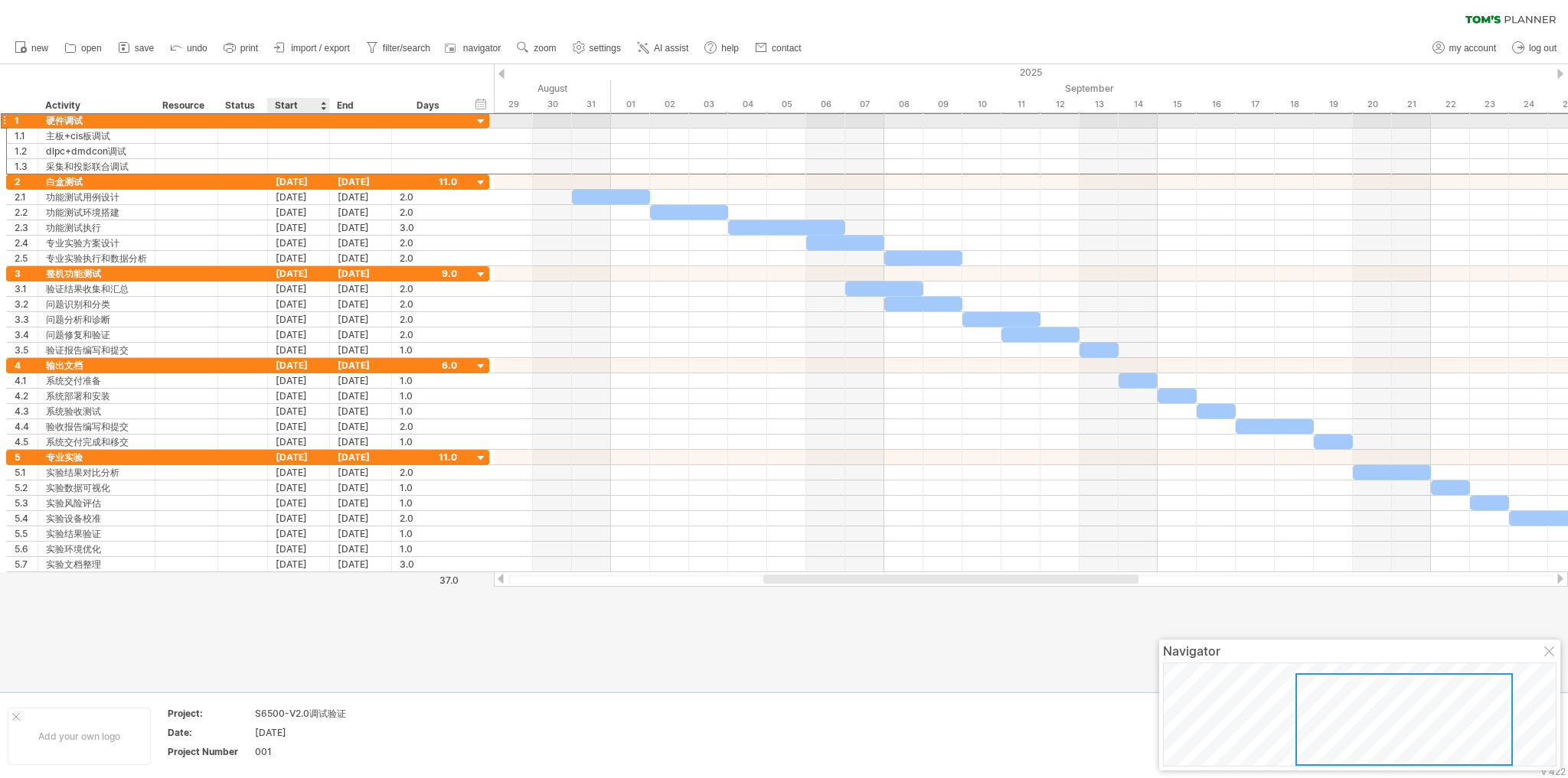
click at [312, 120] on div at bounding box center [299, 120] width 62 height 15
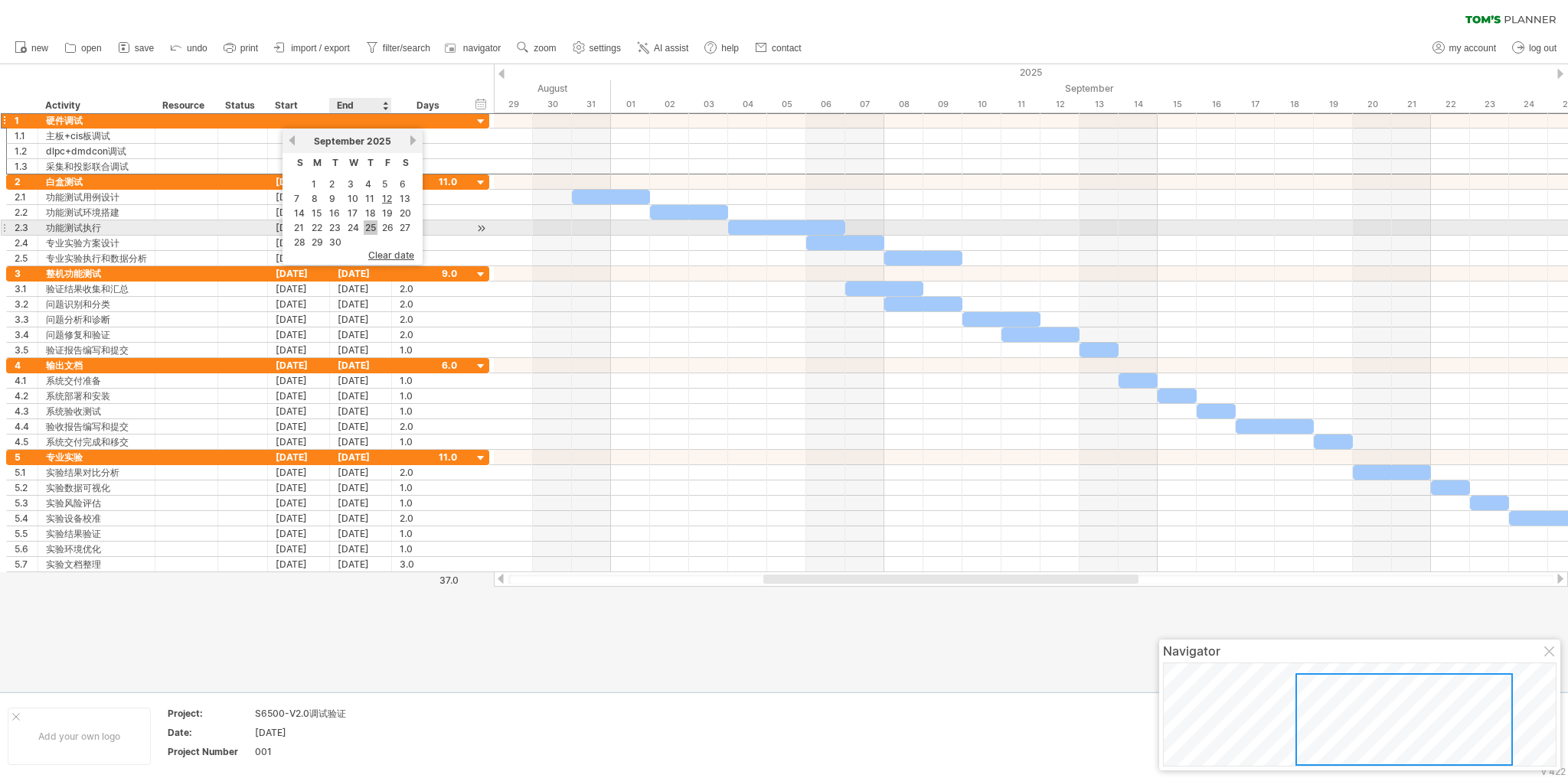
click at [370, 230] on link "25" at bounding box center [371, 228] width 14 height 15
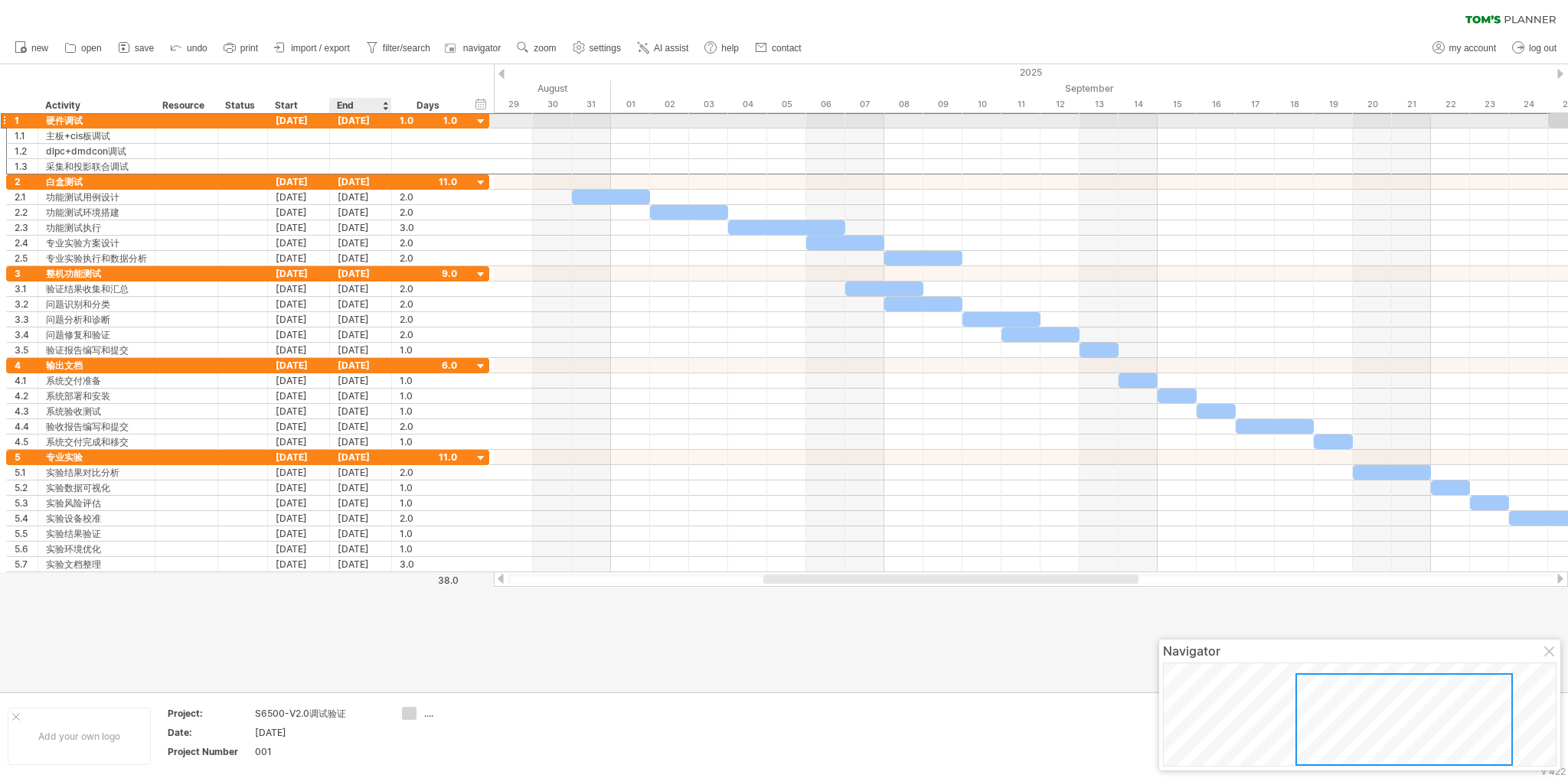
click at [375, 117] on div "[DATE]" at bounding box center [361, 120] width 62 height 15
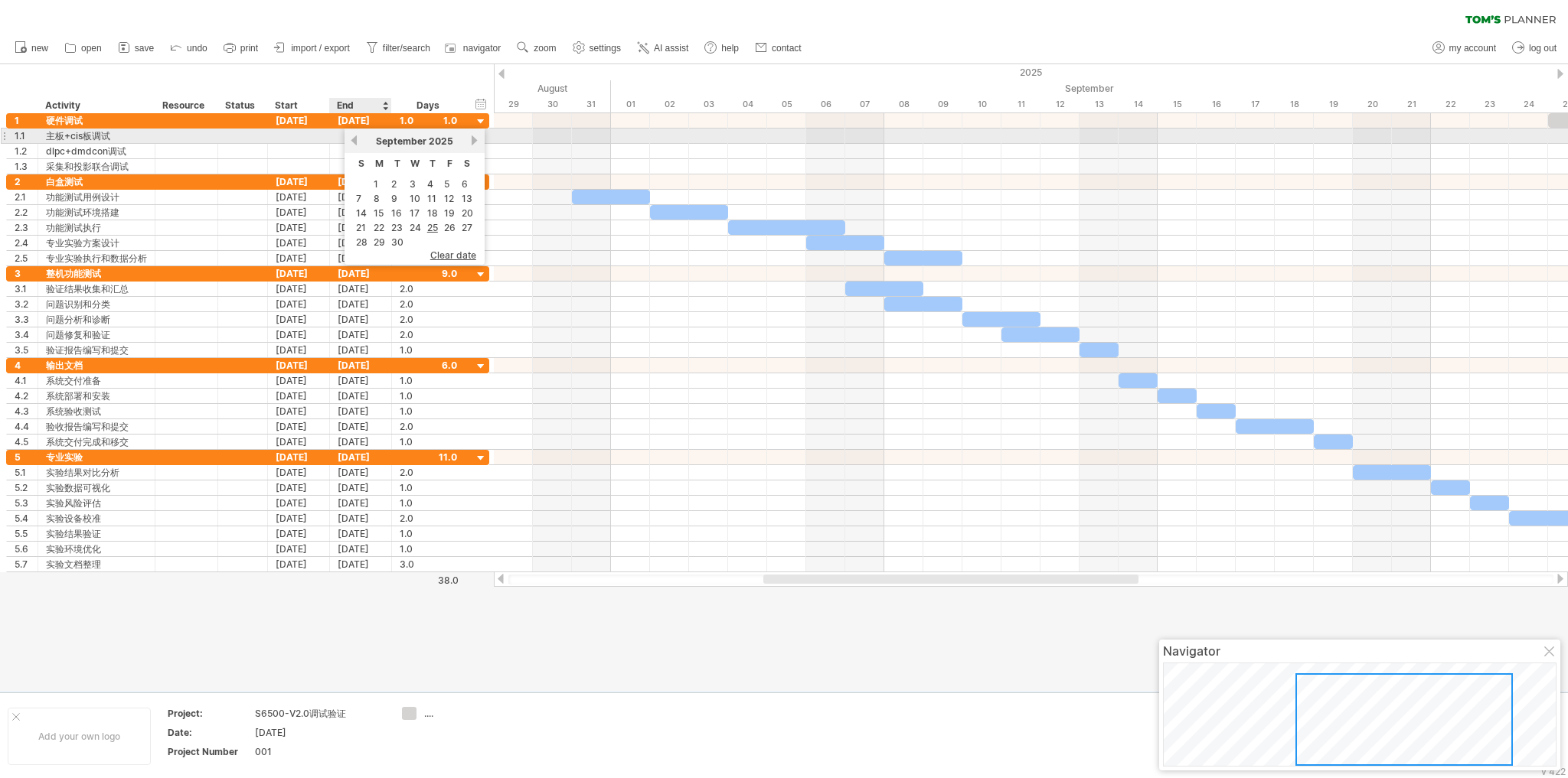
click at [354, 141] on link "previous" at bounding box center [354, 141] width 12 height 12
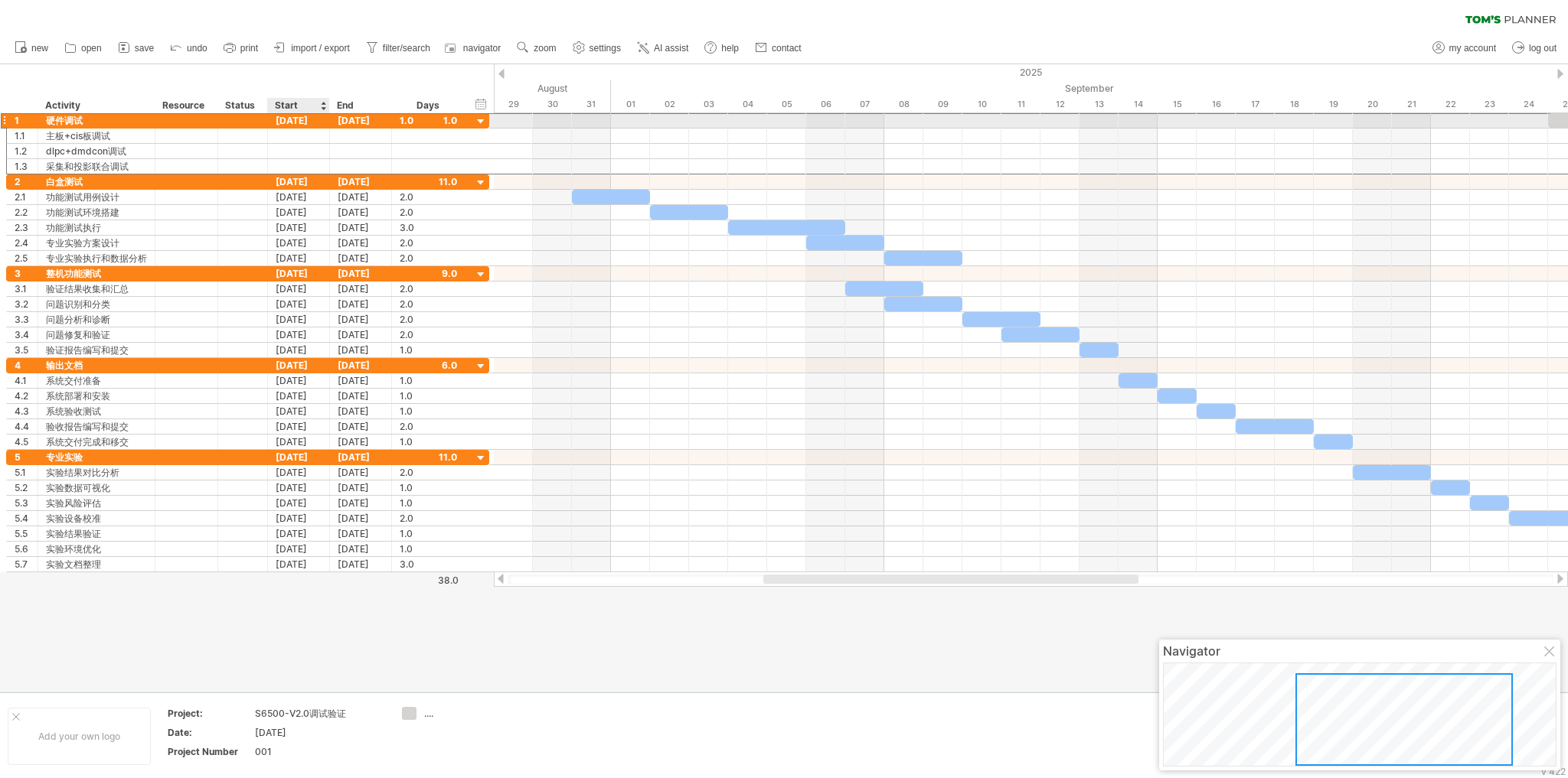
click at [301, 117] on div "[DATE]" at bounding box center [299, 120] width 62 height 15
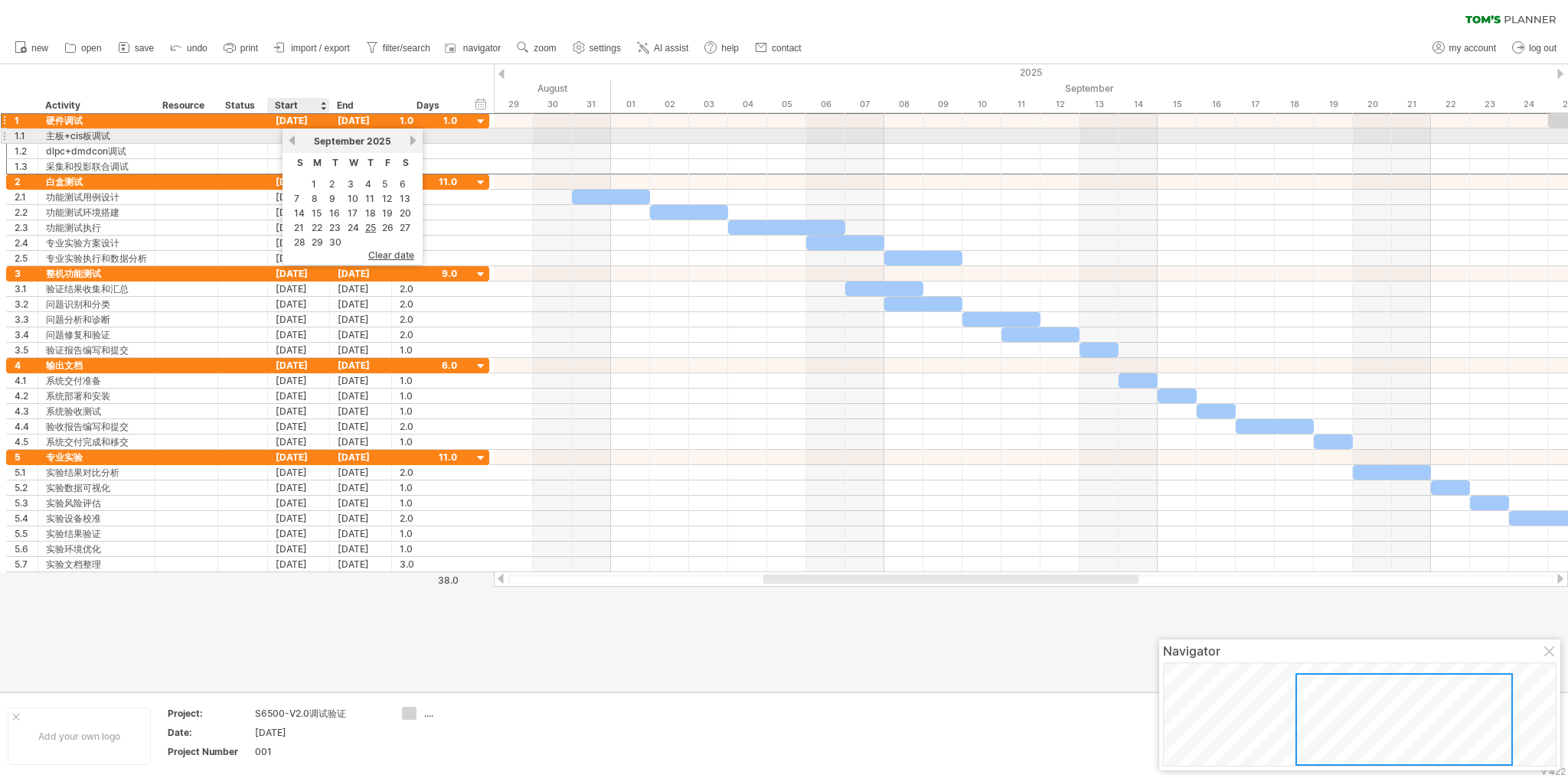
click at [294, 138] on link "previous" at bounding box center [292, 141] width 12 height 12
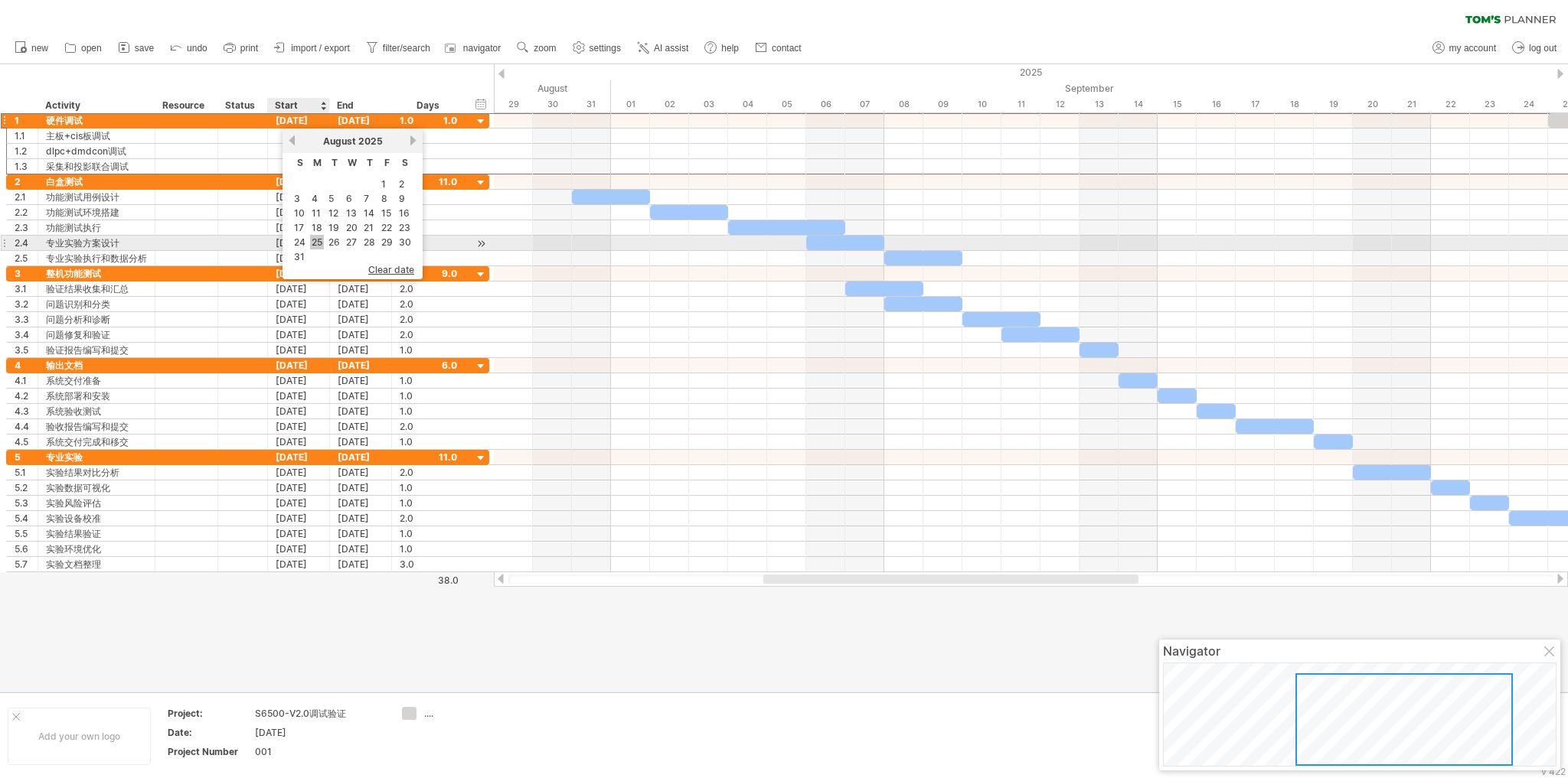
click at [321, 239] on link "25" at bounding box center [317, 242] width 14 height 15
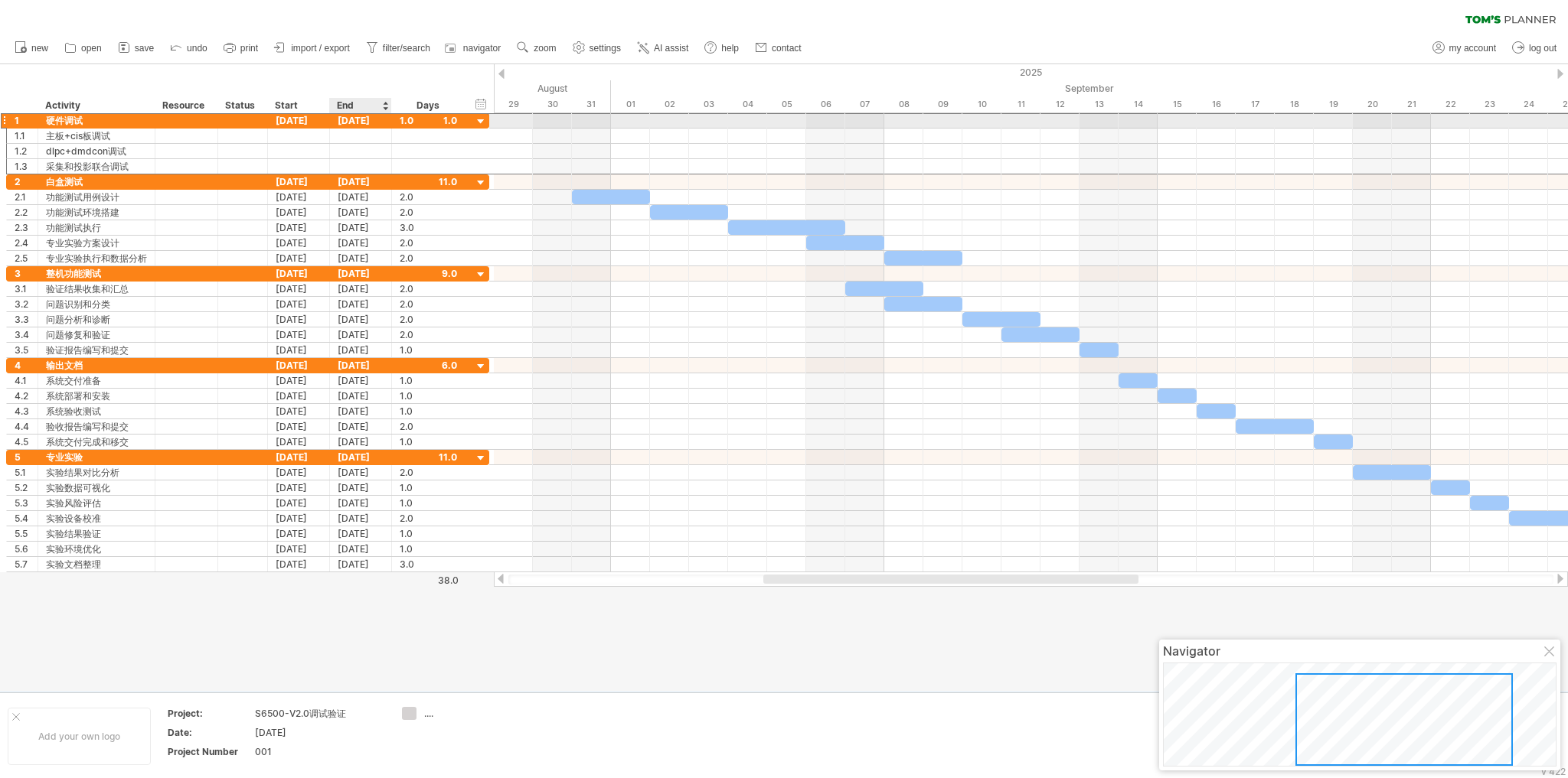
click at [368, 123] on div "[DATE]" at bounding box center [361, 120] width 62 height 15
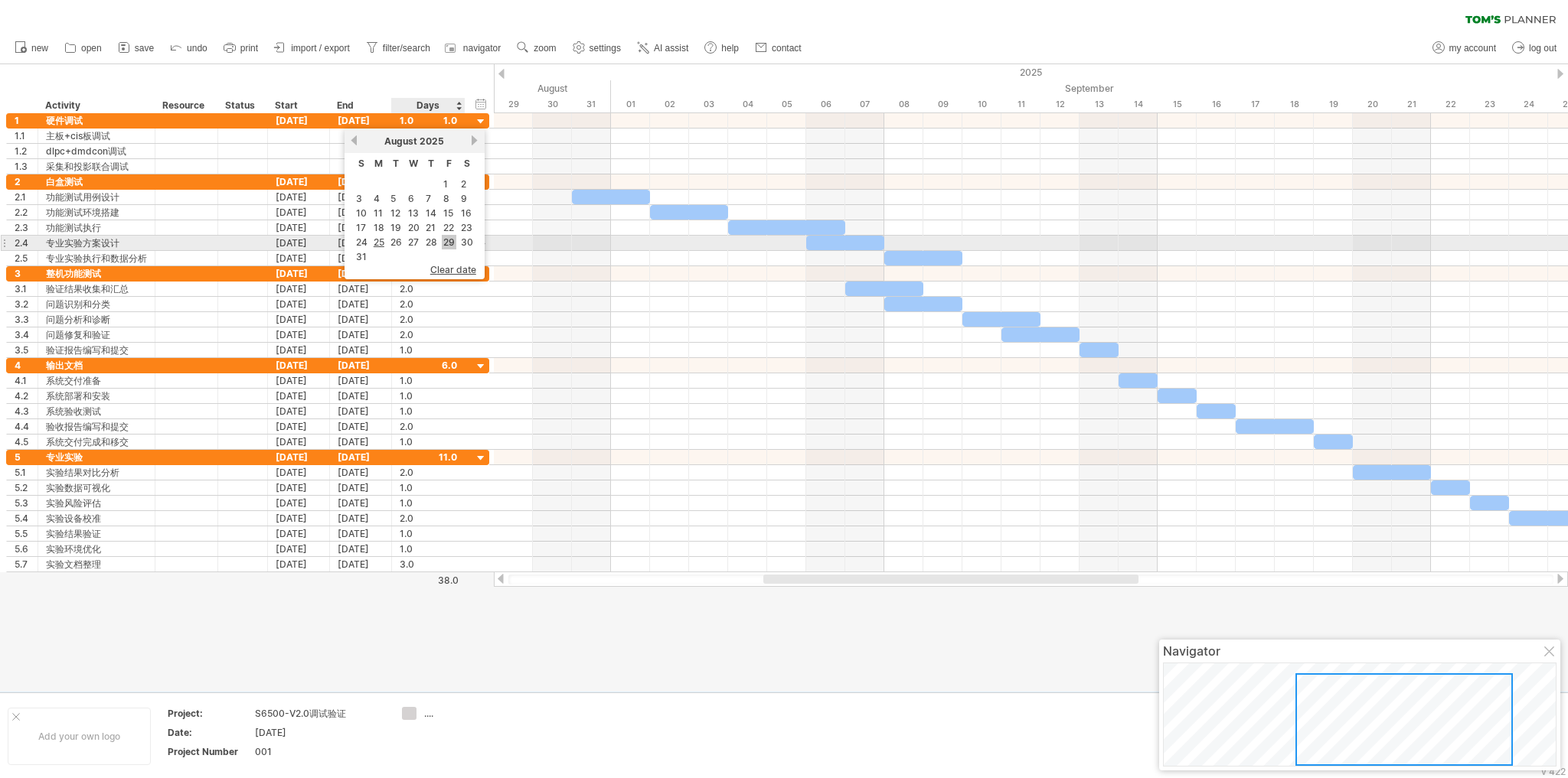
click at [444, 240] on link "29" at bounding box center [448, 242] width 15 height 15
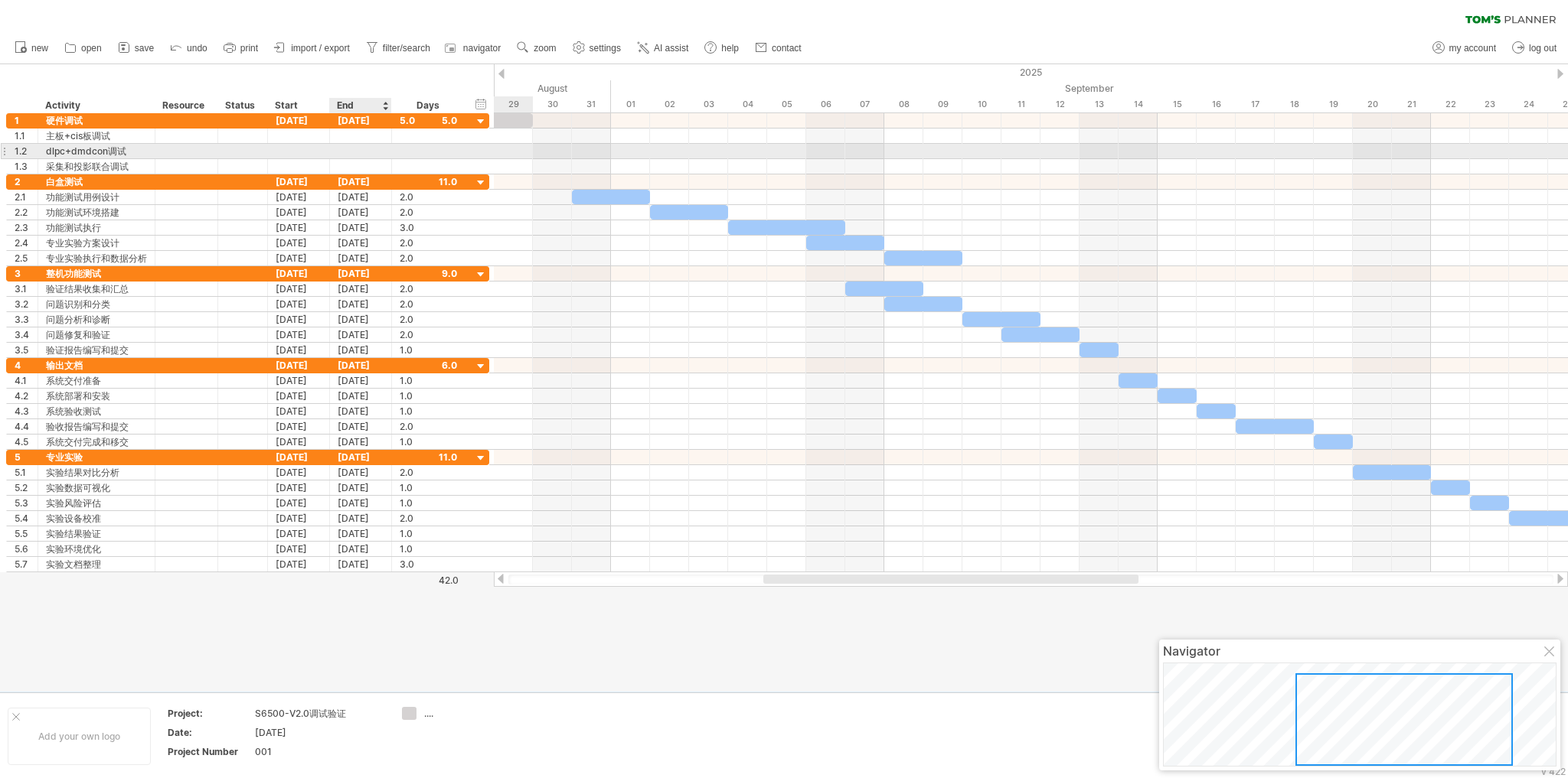
click at [354, 147] on div at bounding box center [361, 151] width 62 height 15
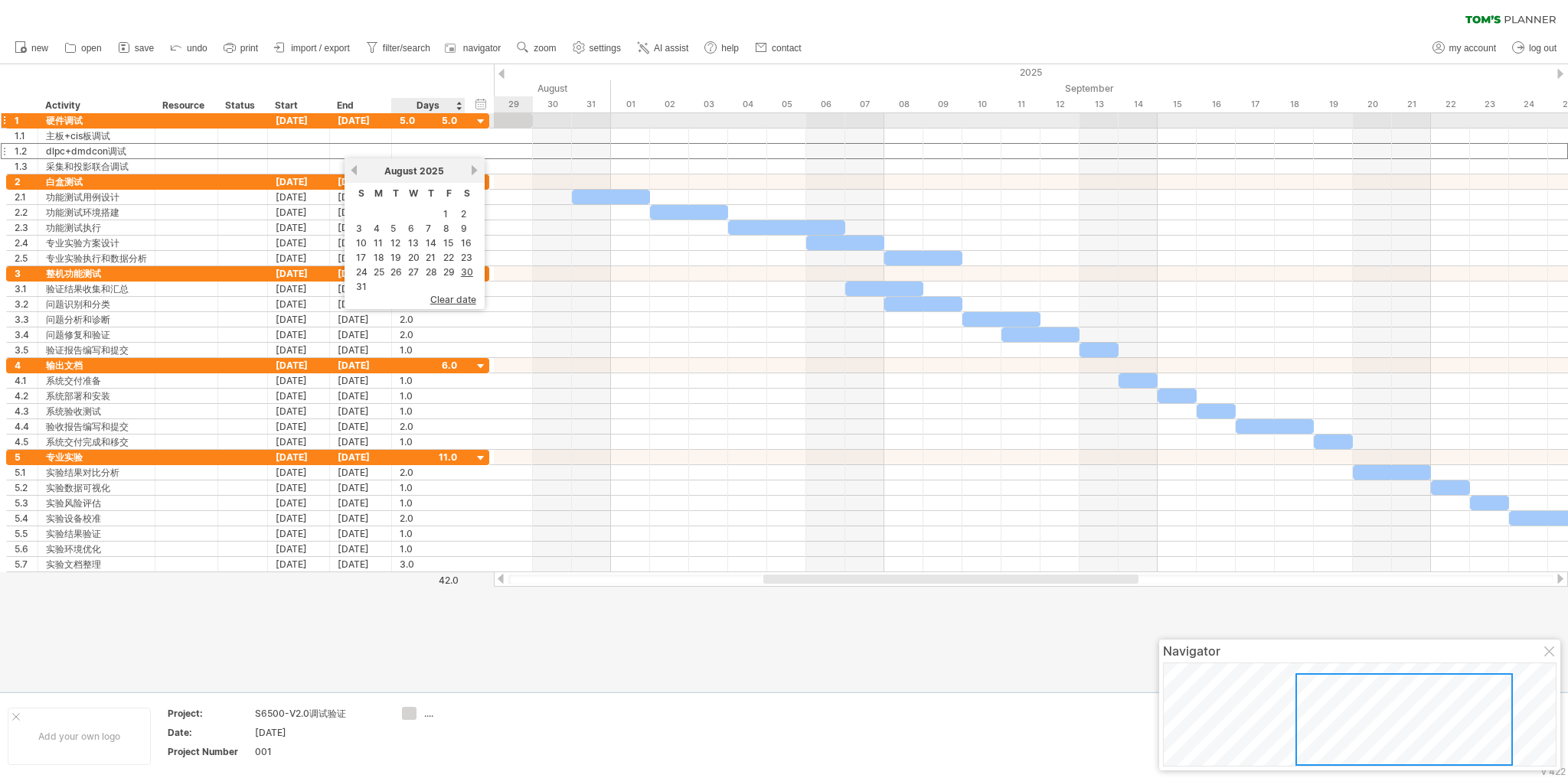
click at [435, 124] on div "5.0" at bounding box center [428, 120] width 57 height 15
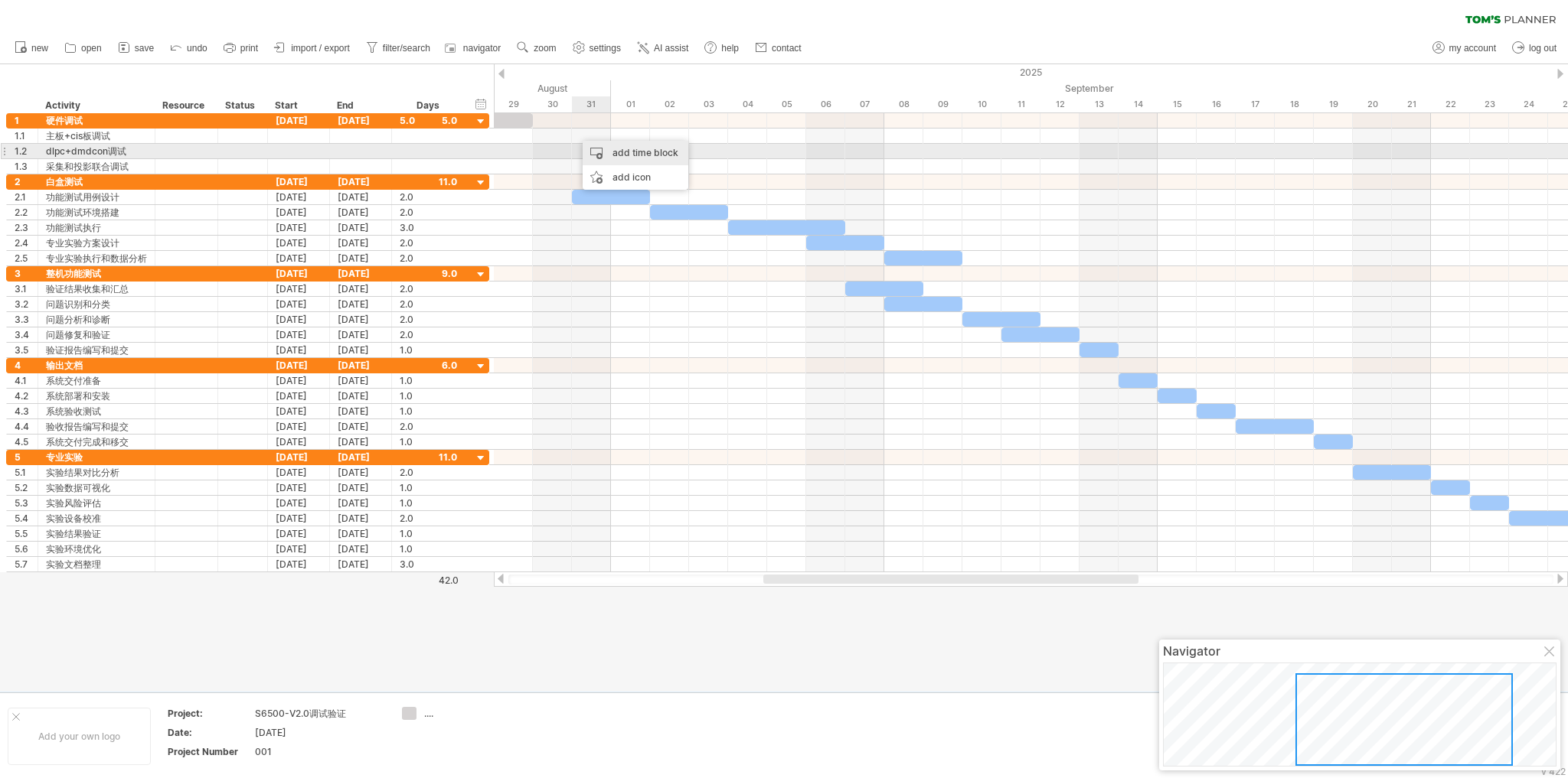
click at [635, 151] on div "add time block" at bounding box center [635, 153] width 106 height 24
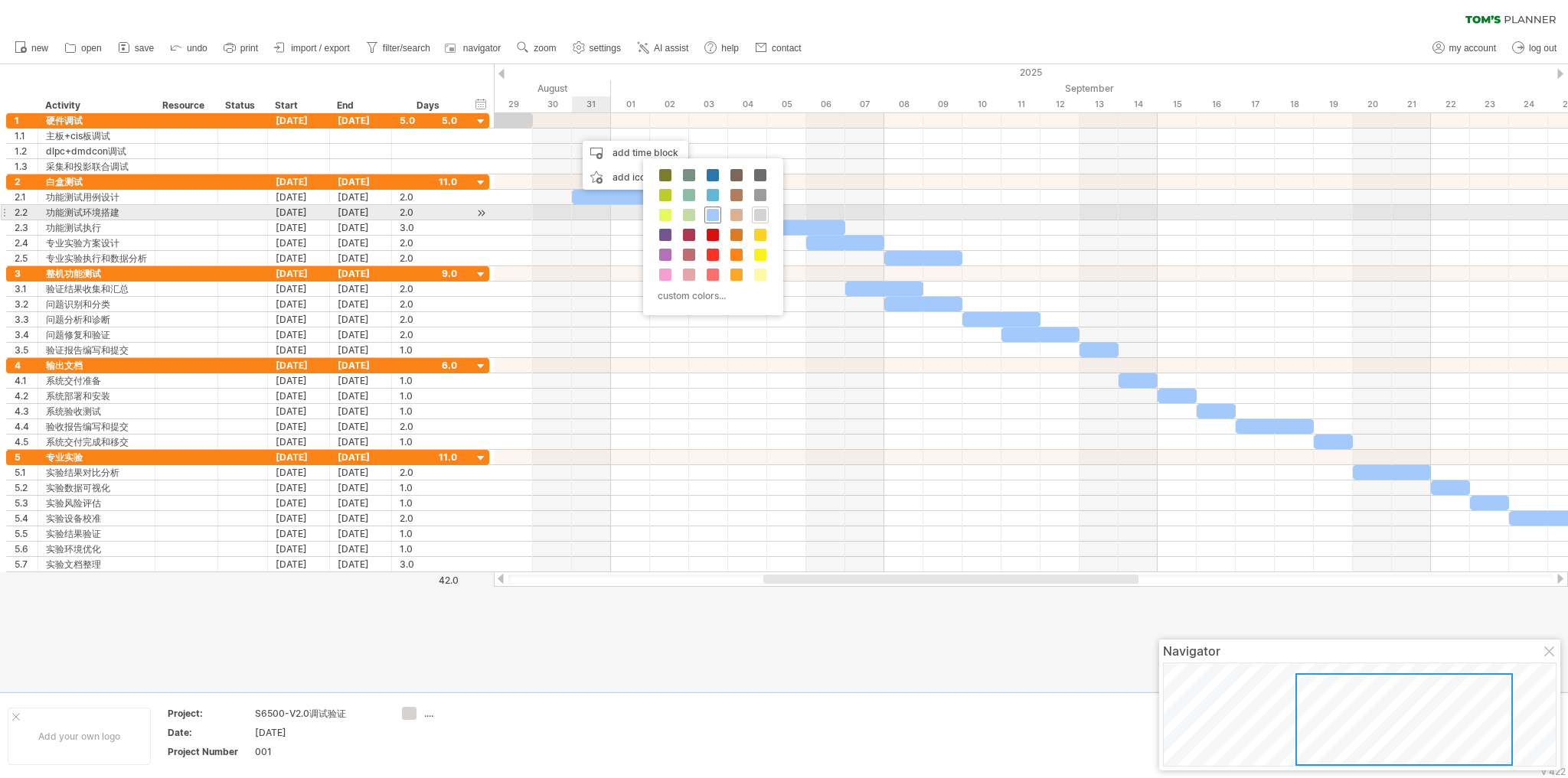
click at [707, 214] on span at bounding box center [712, 215] width 13 height 13
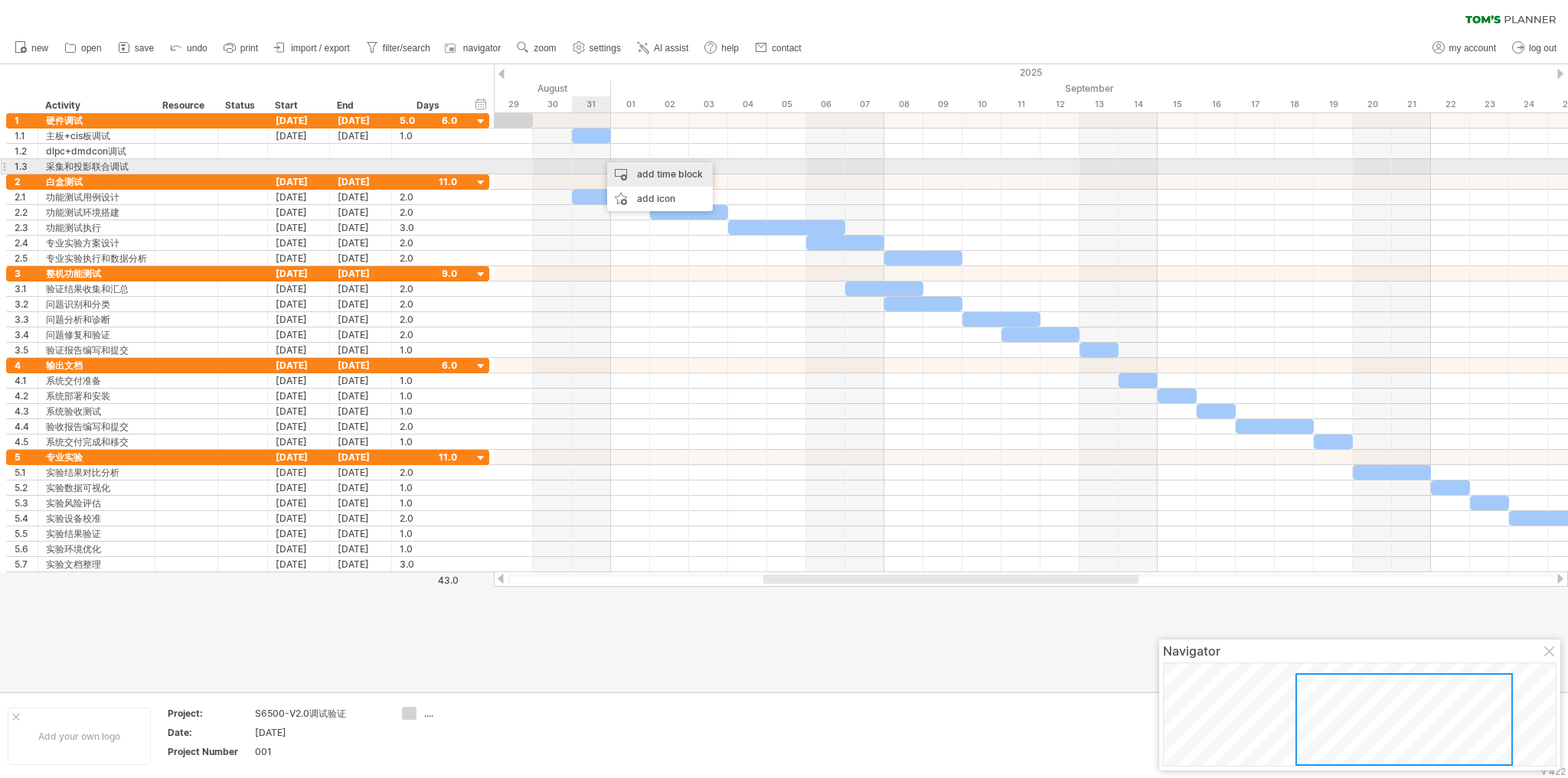
click at [641, 169] on div "add time block" at bounding box center [659, 174] width 106 height 24
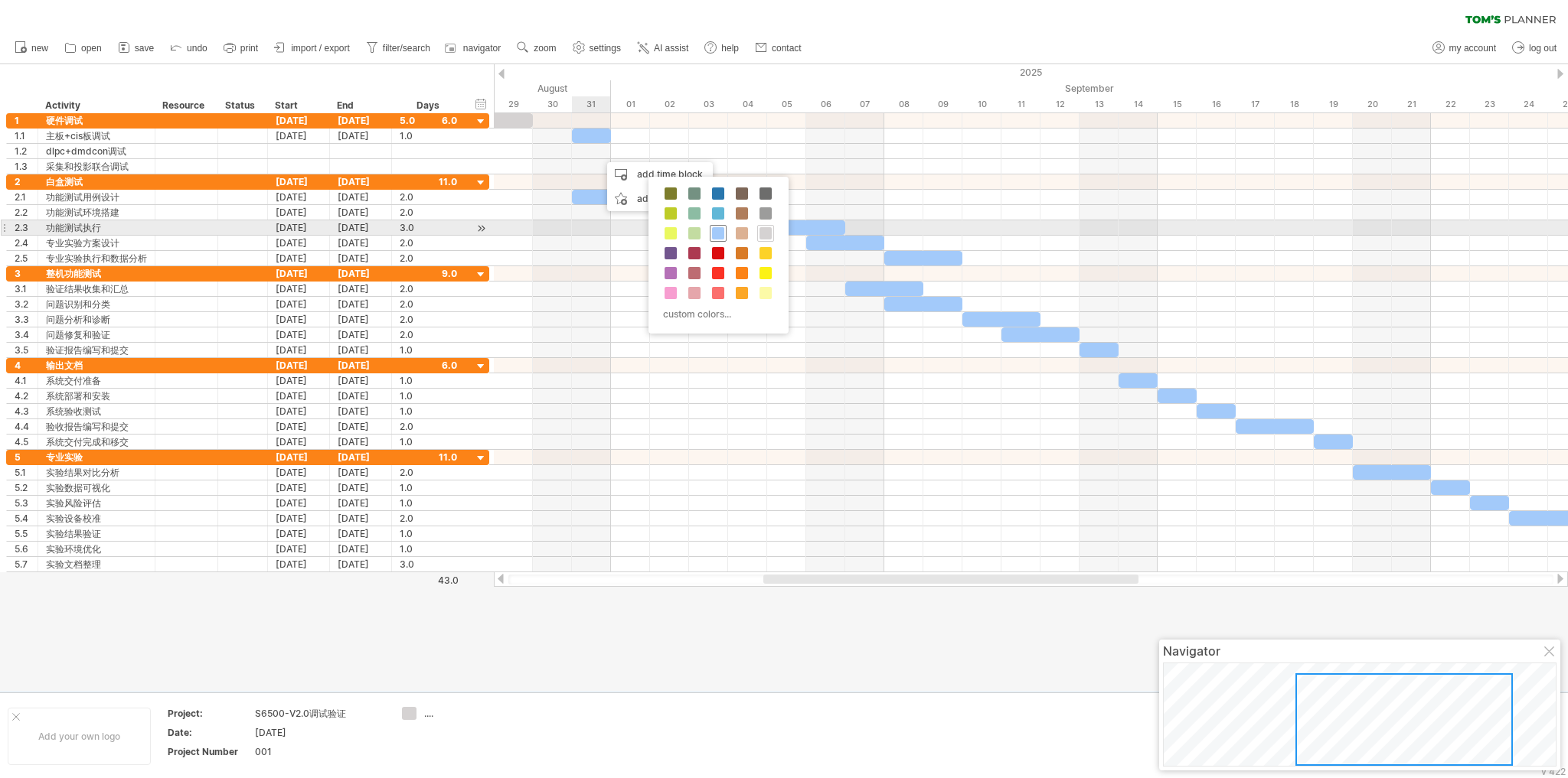
click at [714, 231] on span at bounding box center [718, 233] width 13 height 13
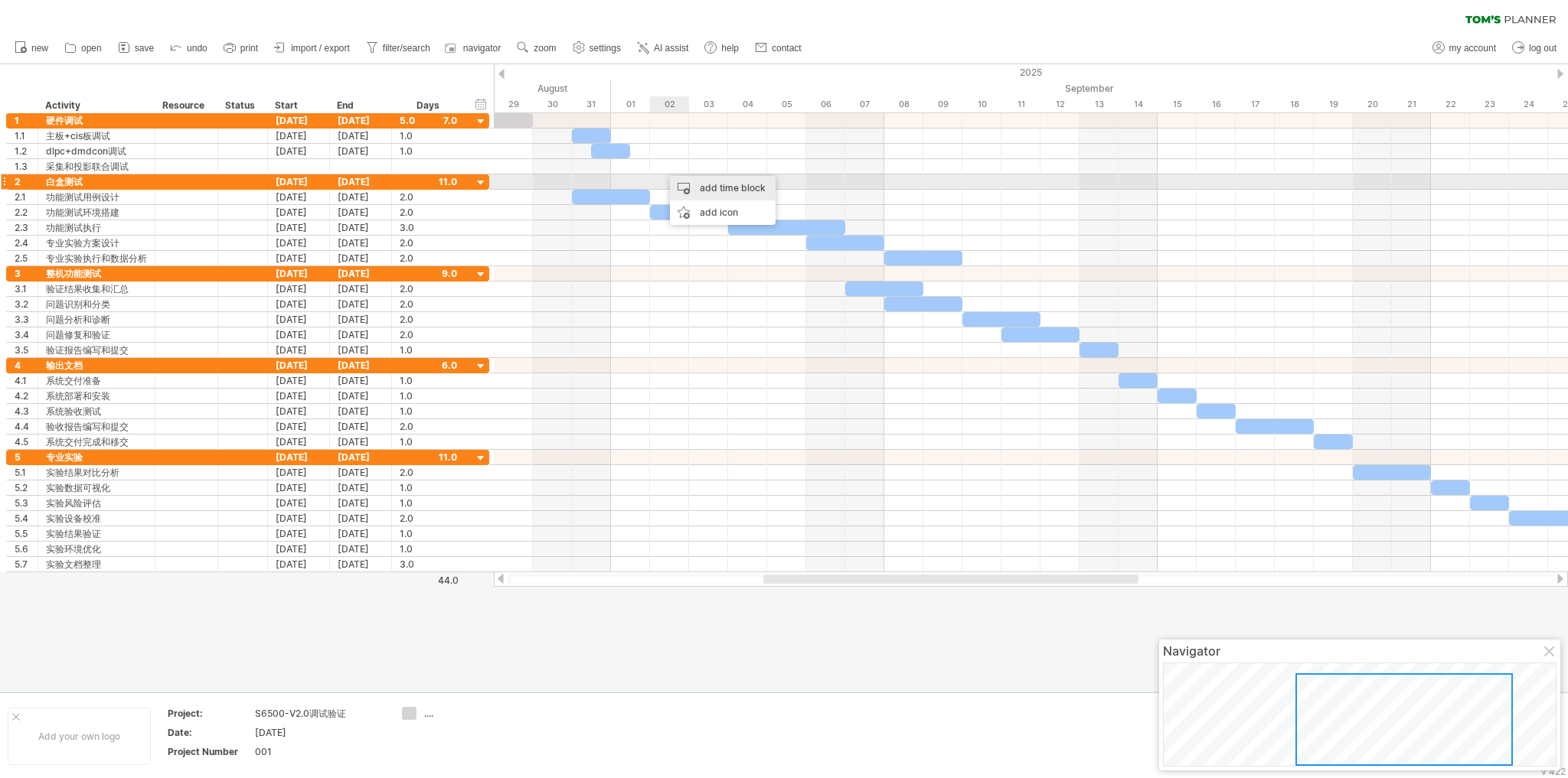
click at [705, 189] on div "add time block" at bounding box center [723, 188] width 106 height 24
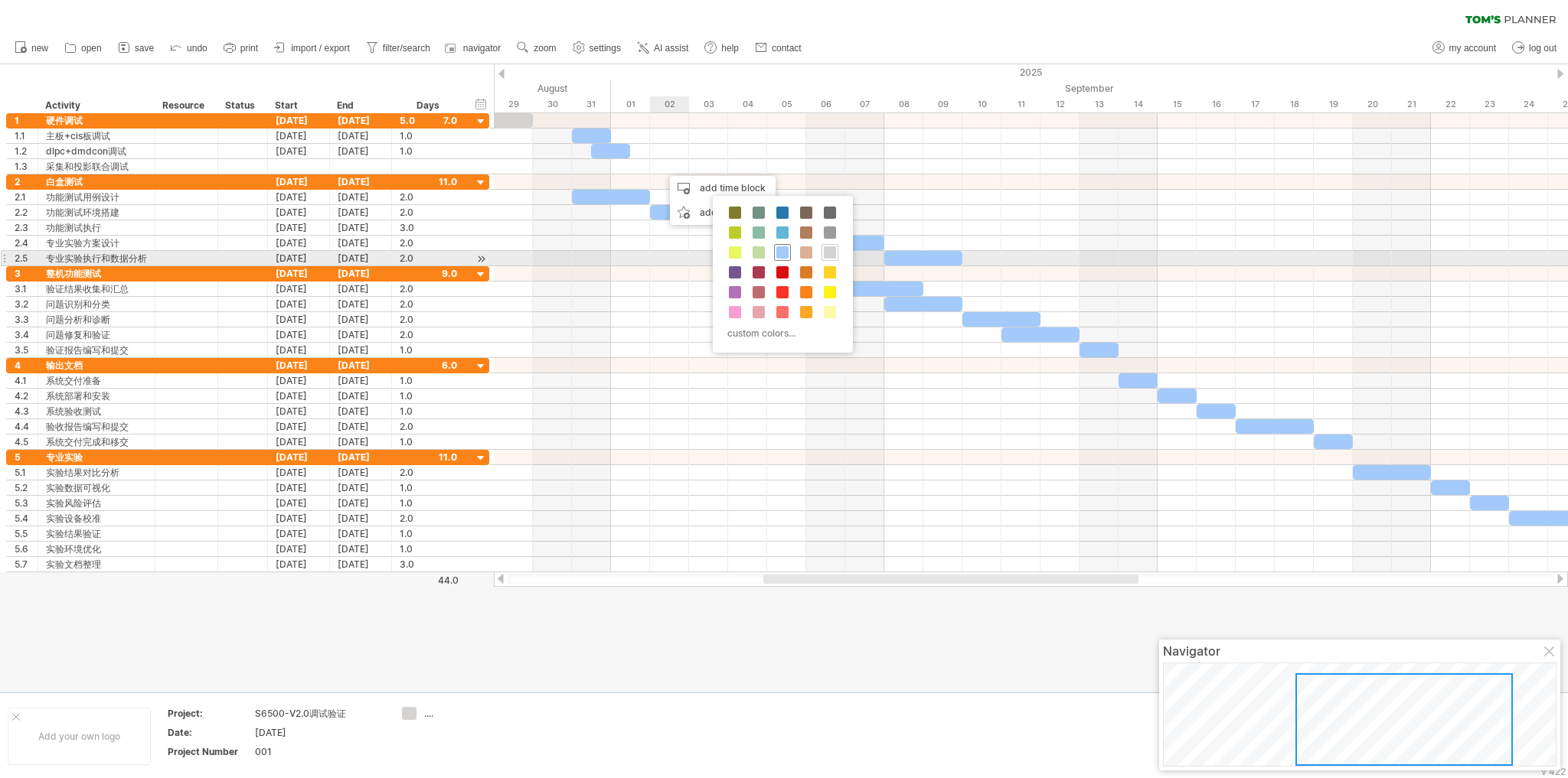
click at [778, 252] on span at bounding box center [782, 252] width 13 height 13
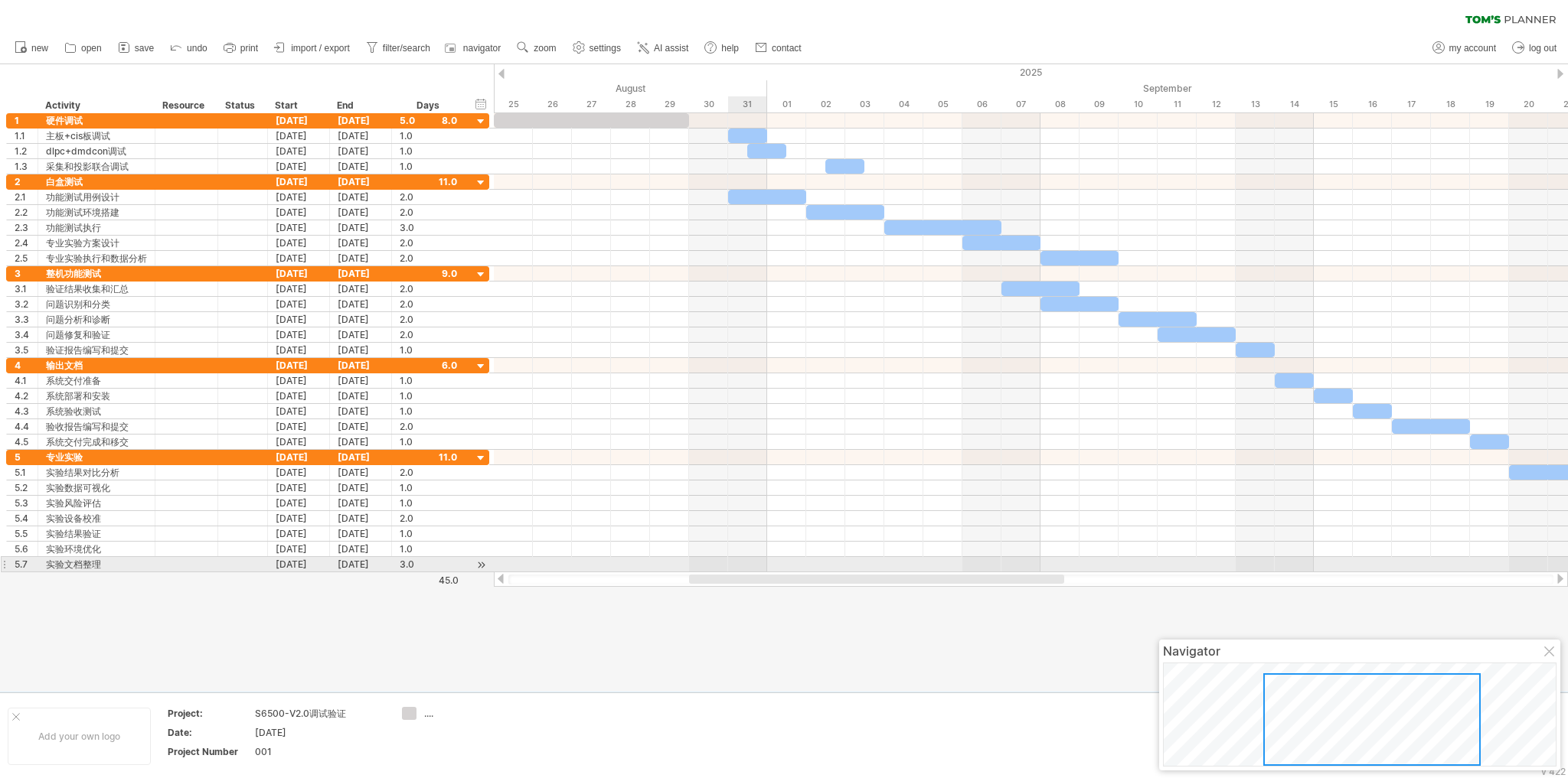
drag, startPoint x: 837, startPoint y: 580, endPoint x: 763, endPoint y: 570, distance: 74.7
click at [763, 570] on div "Trying to reach [DOMAIN_NAME] Connected again... 0% clear filter new 1" at bounding box center [784, 389] width 1568 height 778
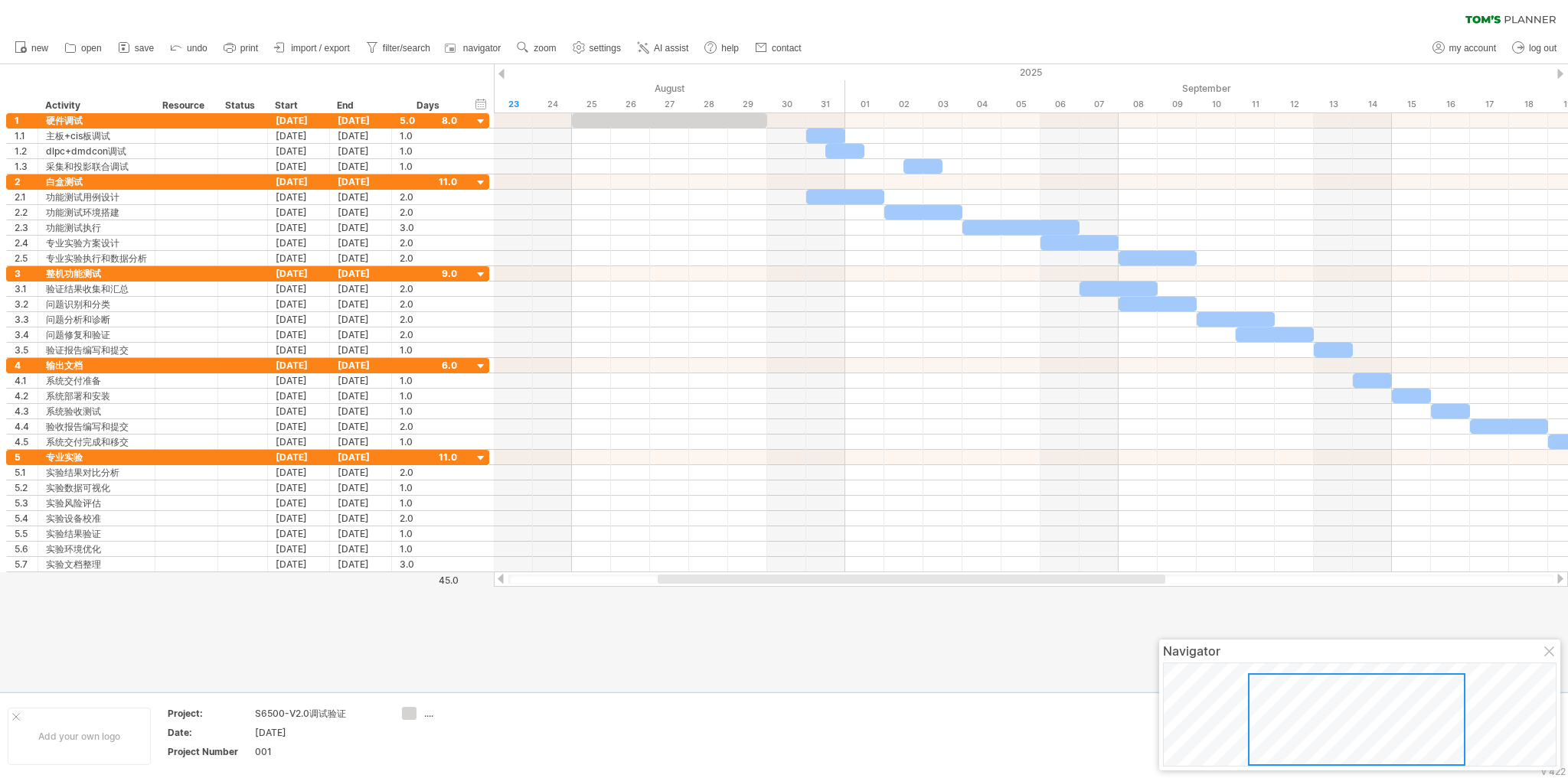
drag, startPoint x: 803, startPoint y: 576, endPoint x: 772, endPoint y: 574, distance: 31.1
click at [772, 574] on div at bounding box center [1031, 580] width 1074 height 16
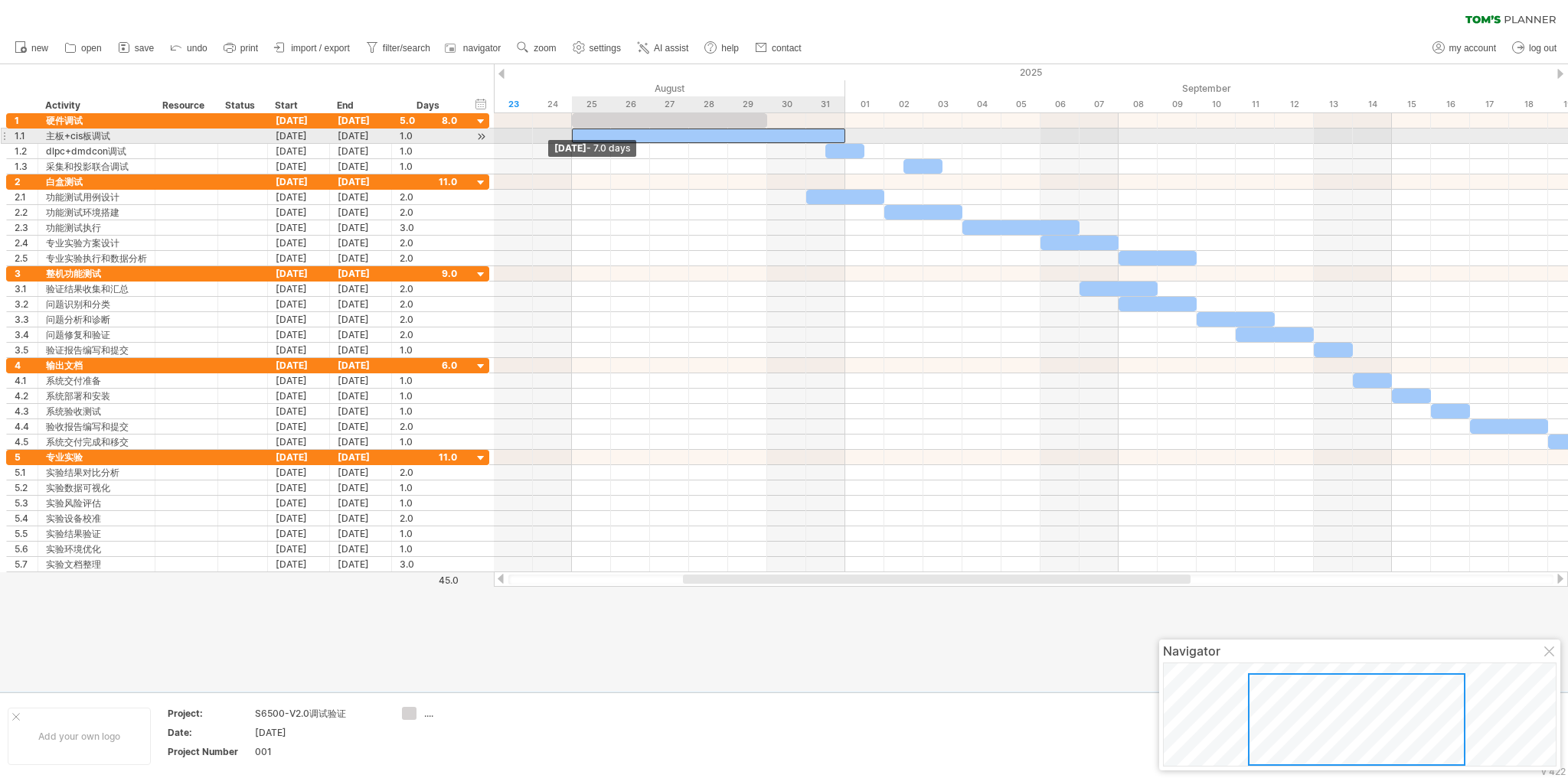
drag, startPoint x: 807, startPoint y: 138, endPoint x: 576, endPoint y: 137, distance: 231.0
click at [576, 137] on div at bounding box center [708, 135] width 273 height 15
drag, startPoint x: 846, startPoint y: 138, endPoint x: 654, endPoint y: 131, distance: 192.1
click at [654, 131] on div "[DATE] - 2.0 days [DATE] - 7.0 days" at bounding box center [1031, 342] width 1074 height 459
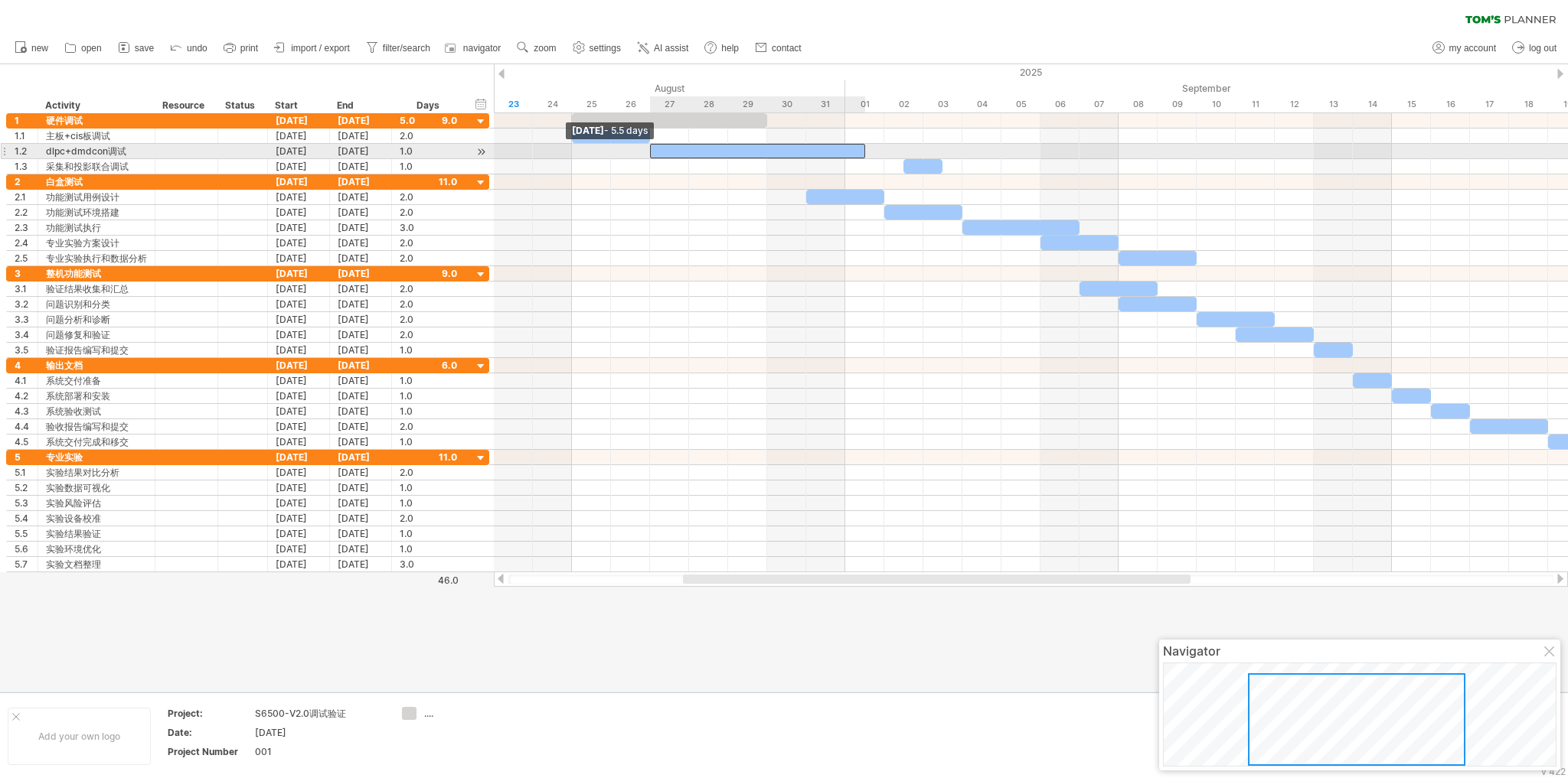
drag, startPoint x: 827, startPoint y: 152, endPoint x: 658, endPoint y: 152, distance: 169.0
click at [658, 152] on div at bounding box center [757, 151] width 215 height 15
drag, startPoint x: 865, startPoint y: 150, endPoint x: 723, endPoint y: 150, distance: 142.0
click at [723, 150] on div at bounding box center [689, 151] width 78 height 15
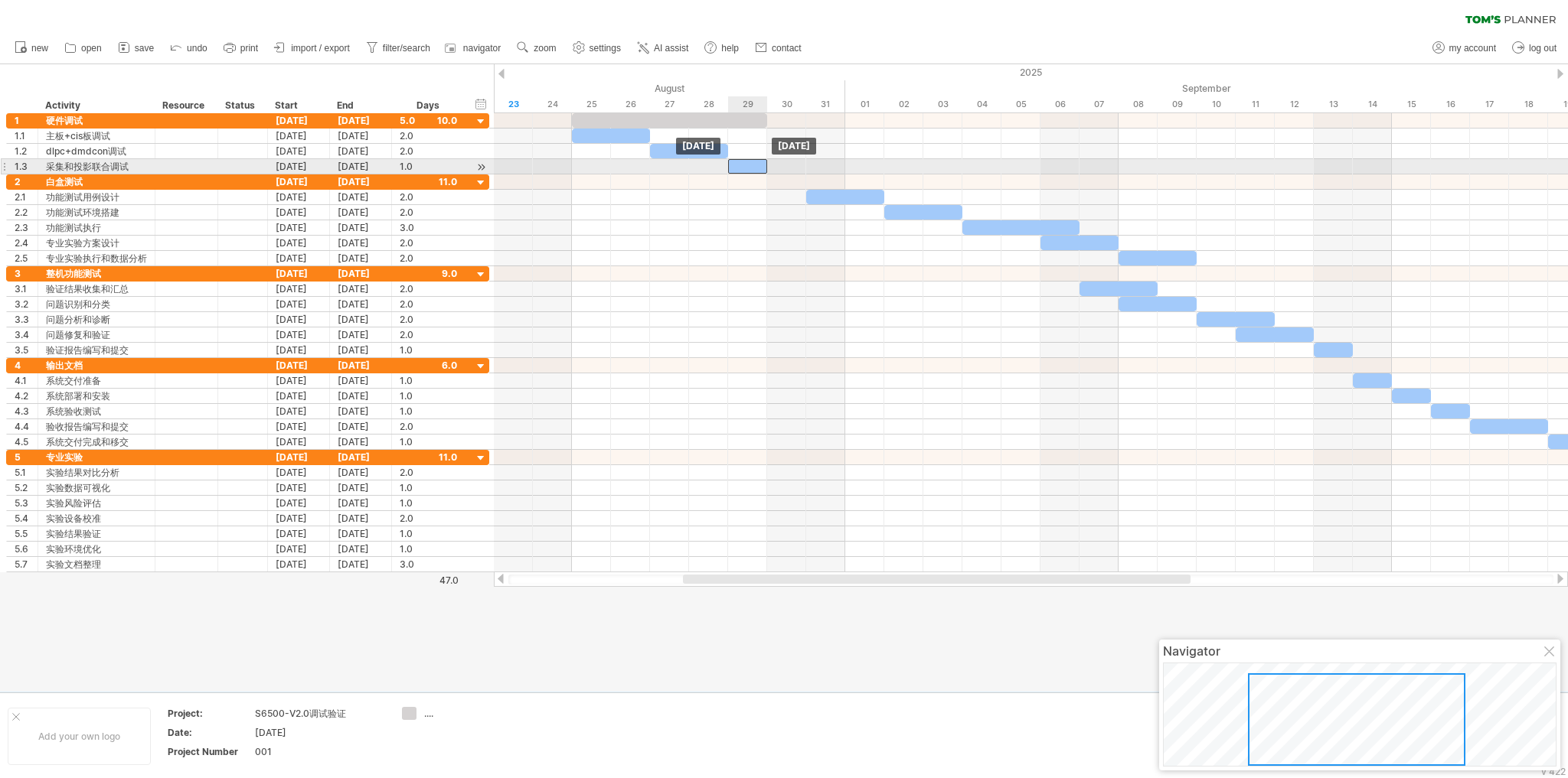
drag, startPoint x: 918, startPoint y: 162, endPoint x: 747, endPoint y: 165, distance: 171.0
click at [747, 165] on div at bounding box center [747, 166] width 39 height 15
drag, startPoint x: 765, startPoint y: 167, endPoint x: 803, endPoint y: 170, distance: 38.1
click at [803, 170] on span at bounding box center [806, 166] width 6 height 15
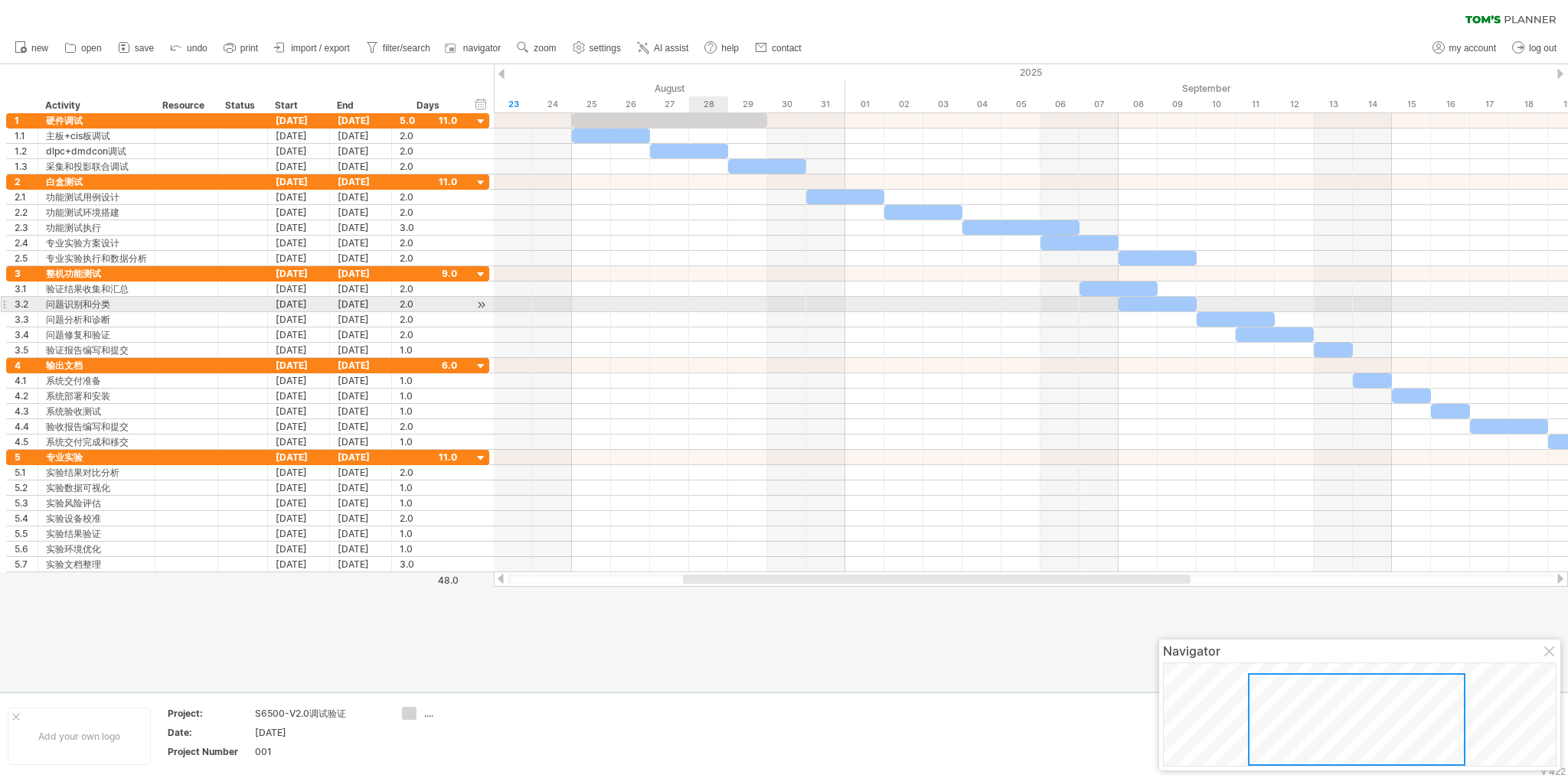
click at [715, 303] on div at bounding box center [1031, 304] width 1074 height 16
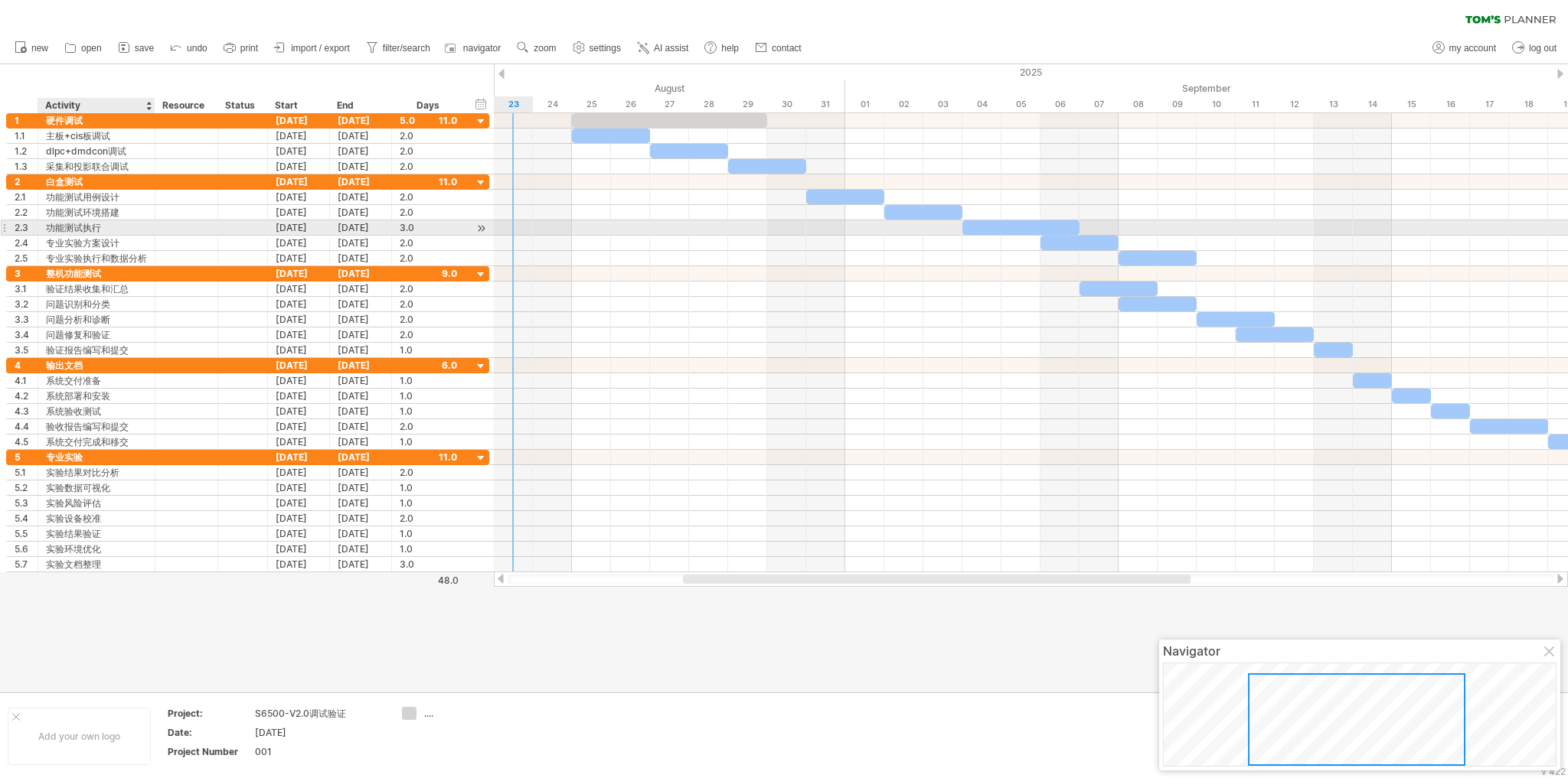
click at [108, 229] on div "功能测试执行" at bounding box center [96, 228] width 101 height 15
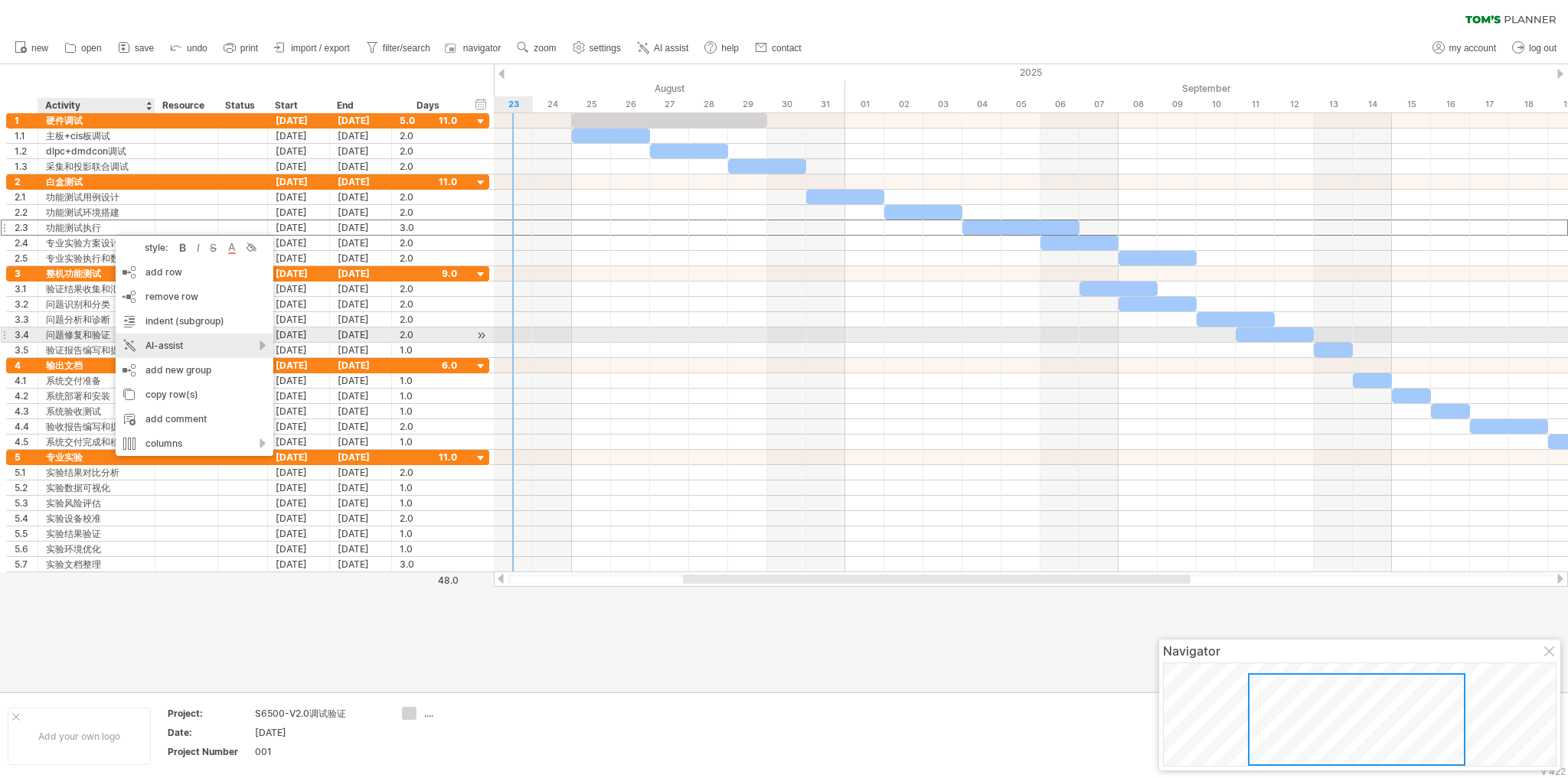
click at [220, 341] on div "AI-assist" at bounding box center [195, 345] width 158 height 24
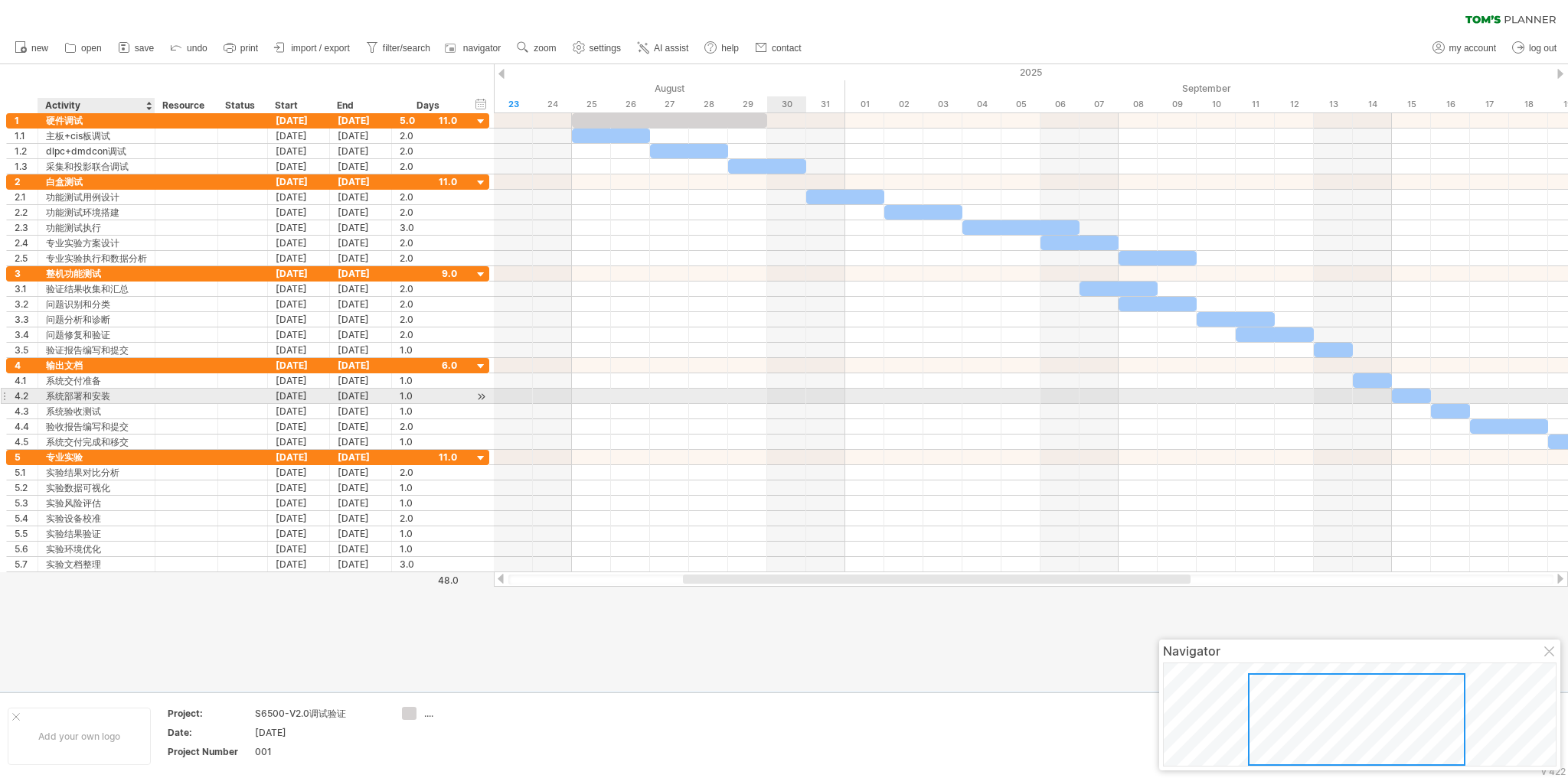
click at [780, 405] on div at bounding box center [1031, 412] width 1074 height 16
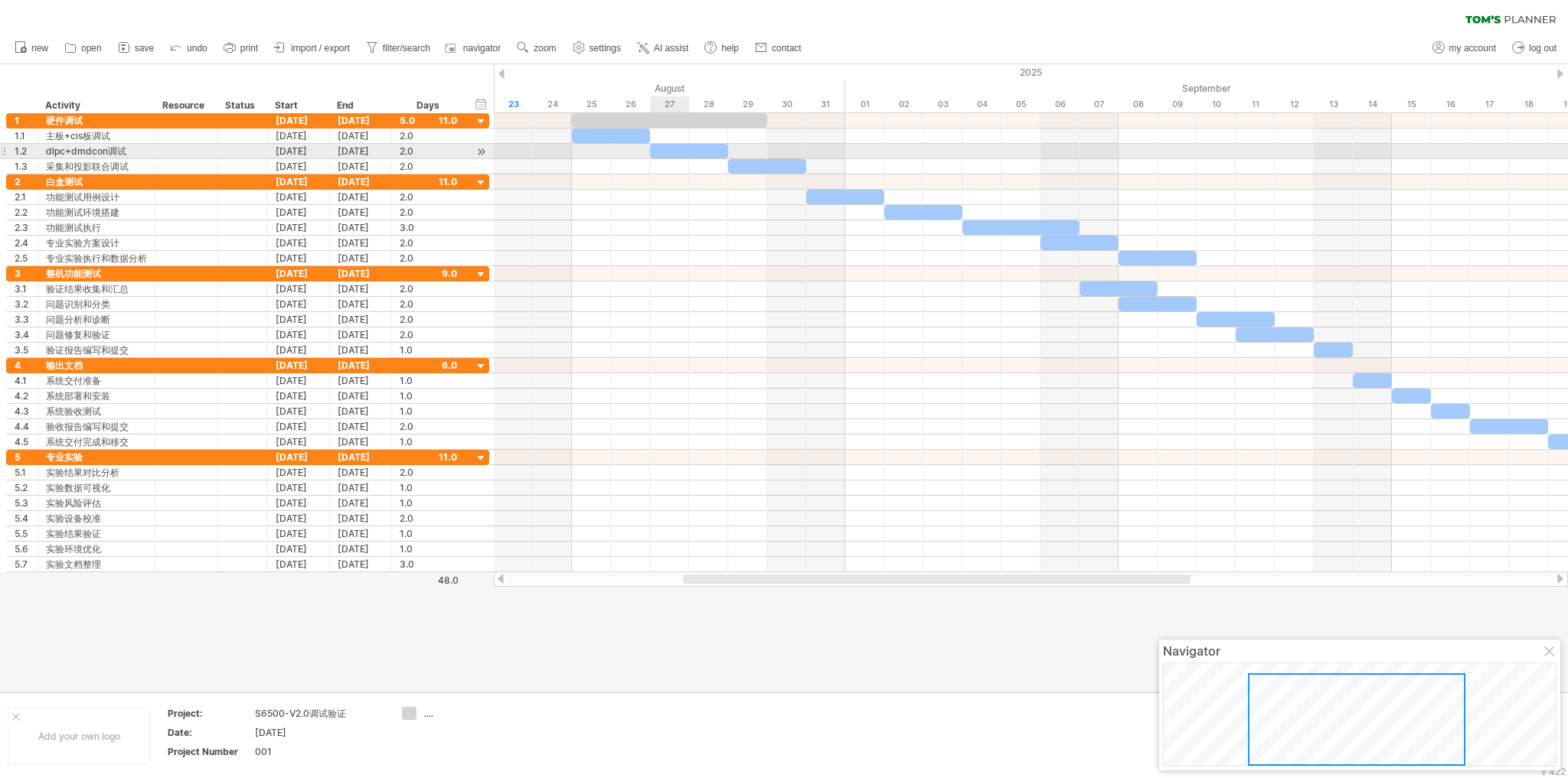
click at [683, 149] on div at bounding box center [689, 151] width 78 height 15
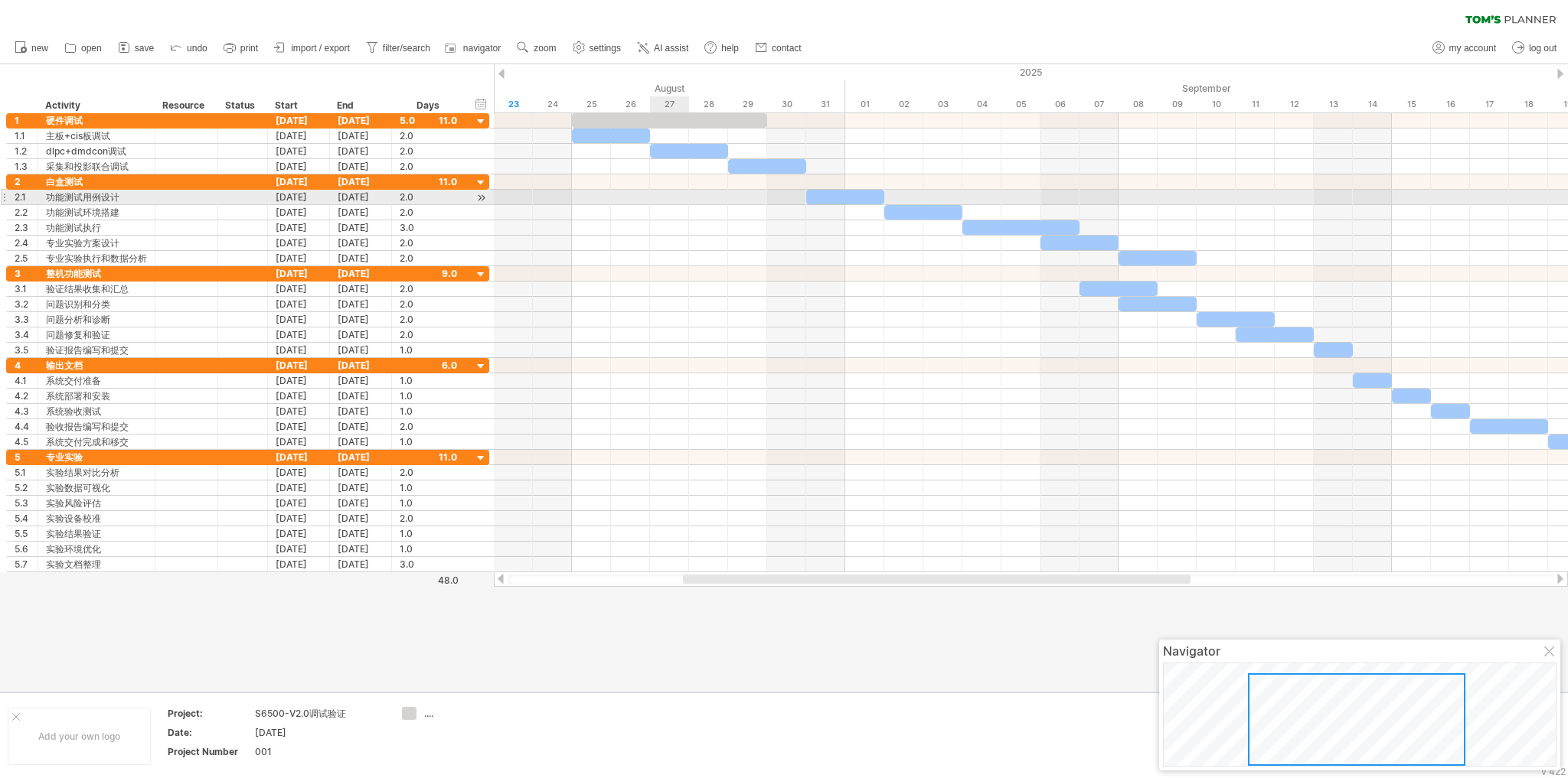
click at [677, 195] on div at bounding box center [1031, 197] width 1074 height 16
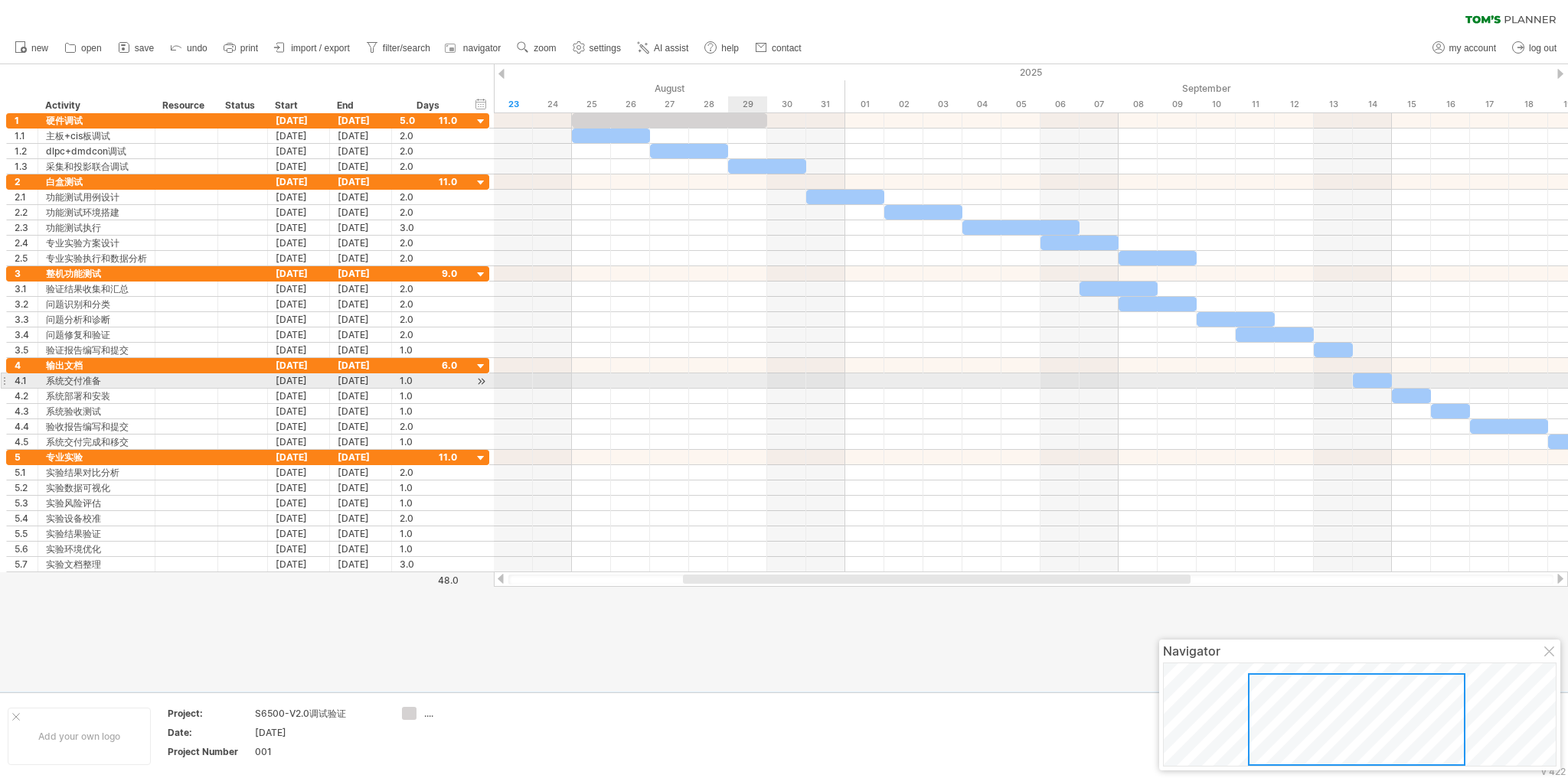
click at [764, 379] on div at bounding box center [1031, 381] width 1074 height 16
click at [773, 379] on div at bounding box center [1031, 381] width 1074 height 16
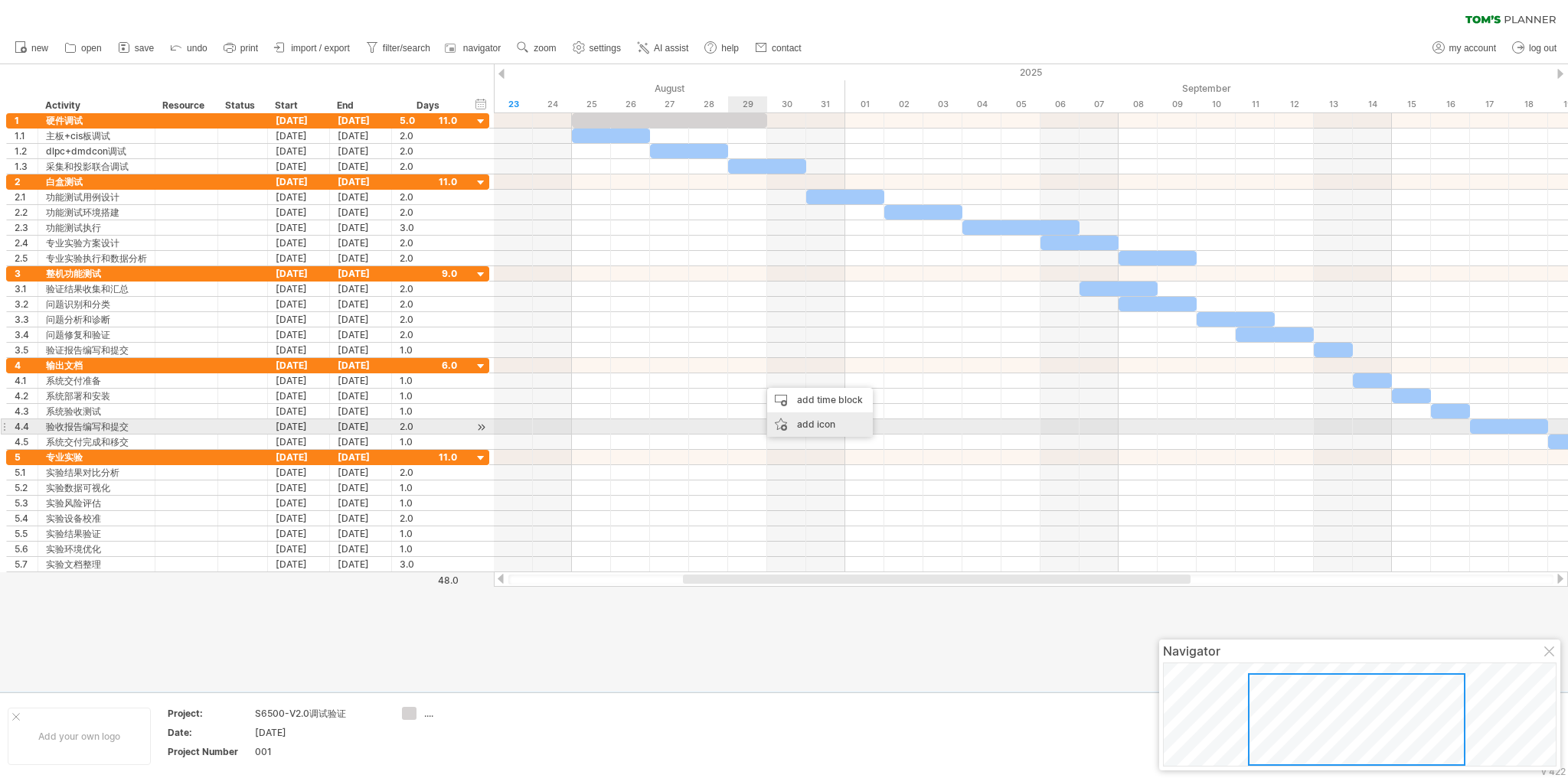
click at [797, 423] on div "add icon" at bounding box center [820, 424] width 106 height 24
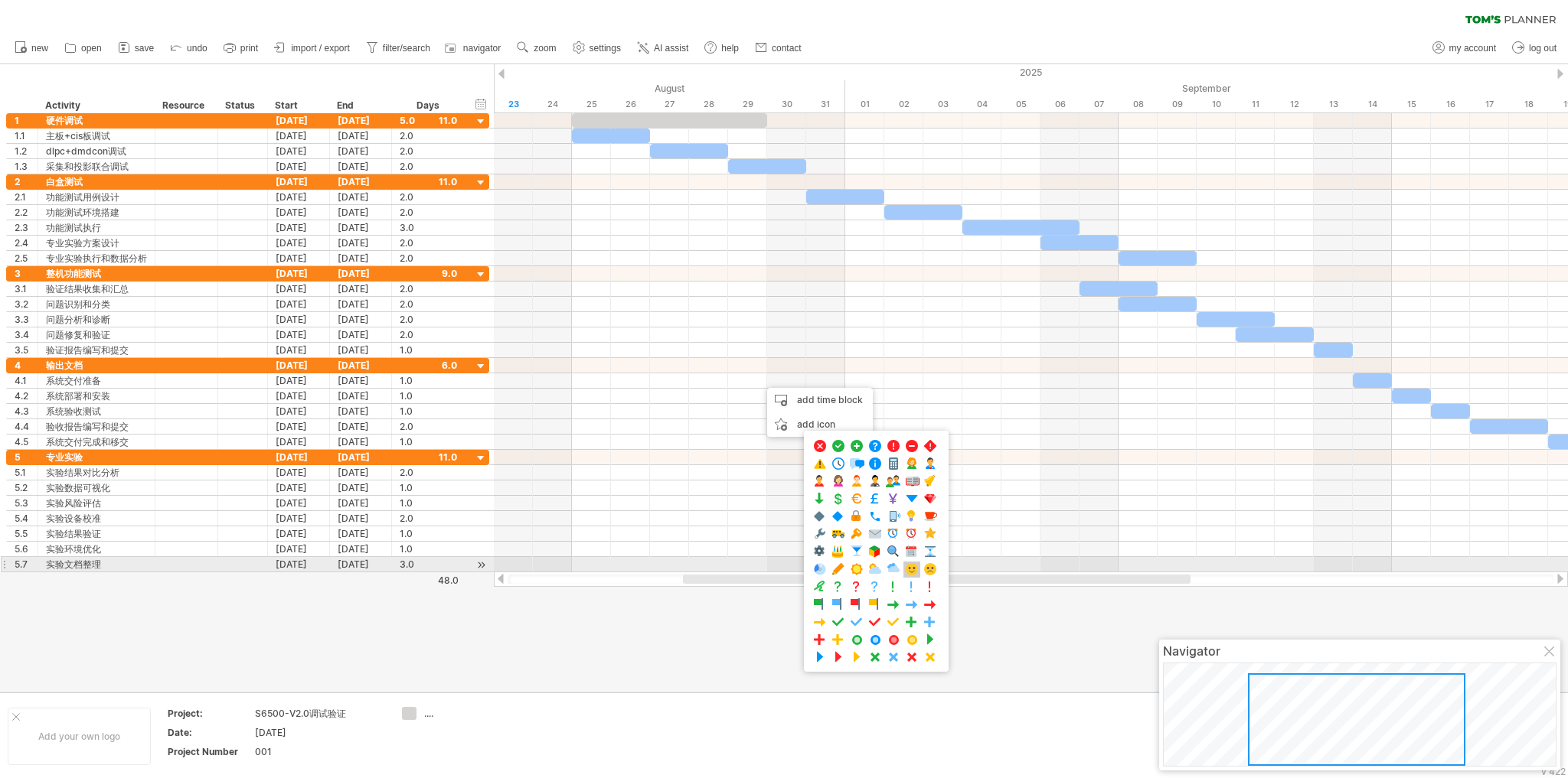
click at [908, 570] on span at bounding box center [911, 569] width 16 height 15
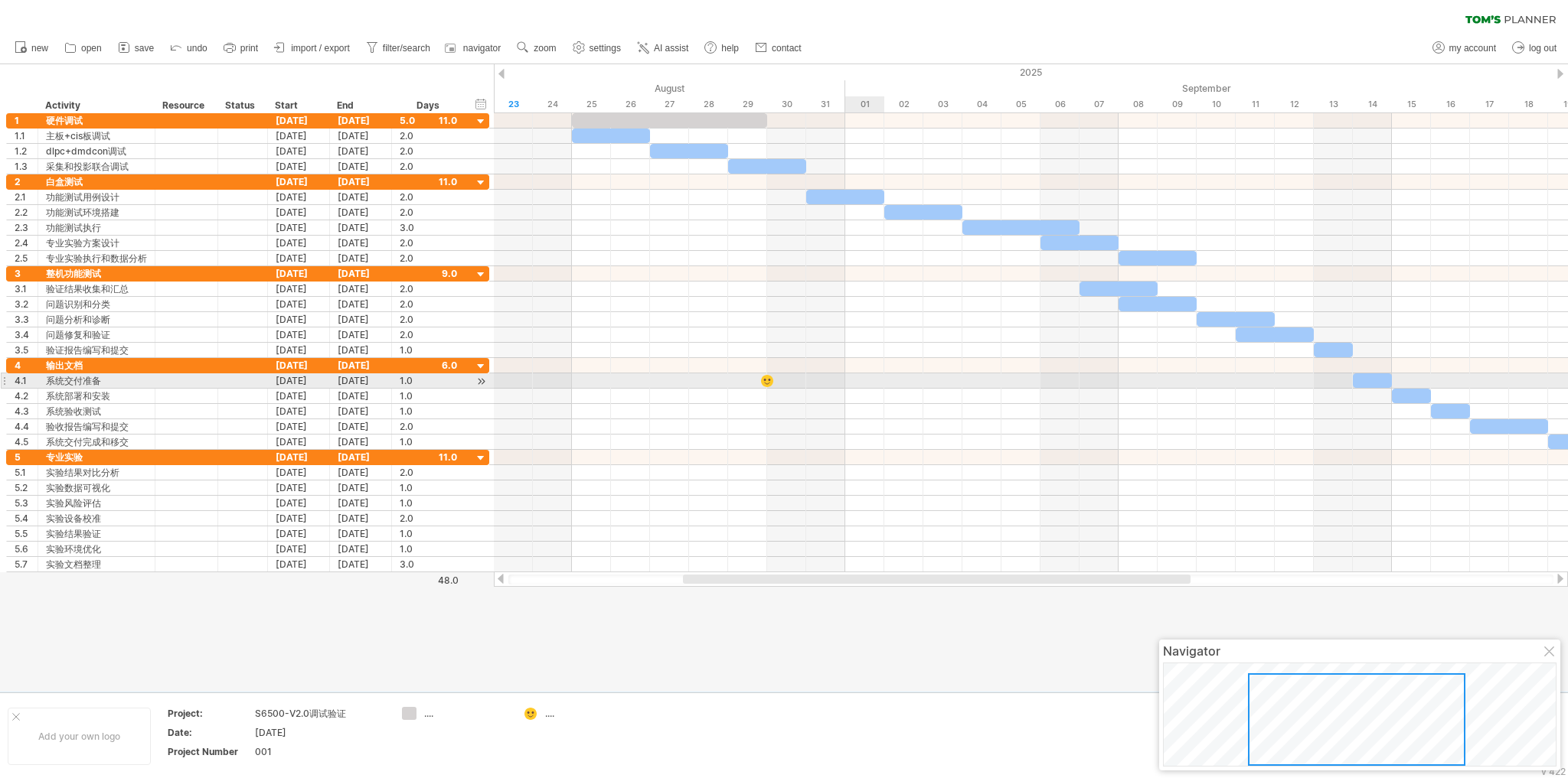
click at [846, 379] on div at bounding box center [1031, 381] width 1074 height 16
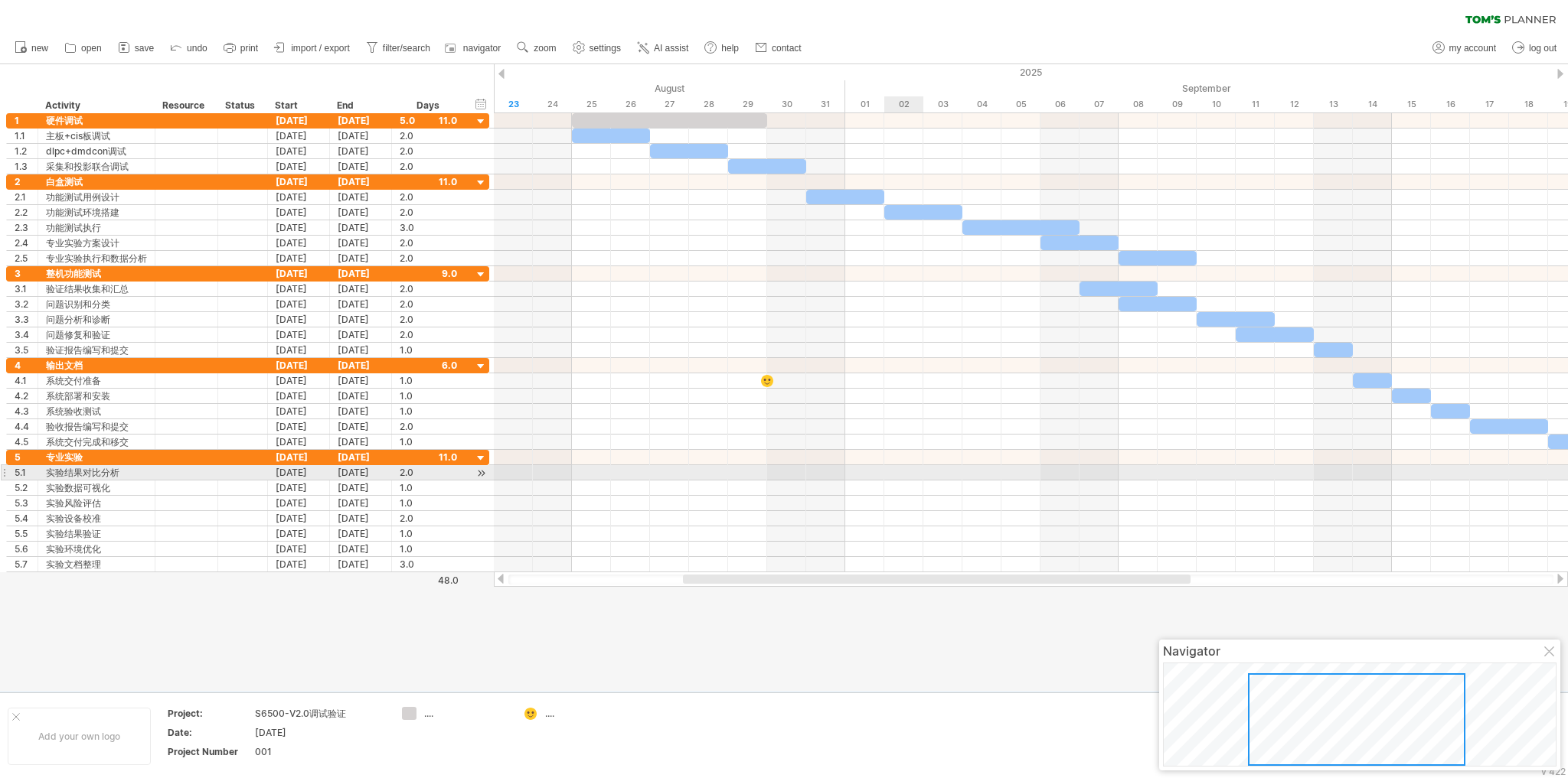
click at [904, 480] on div at bounding box center [1031, 488] width 1074 height 16
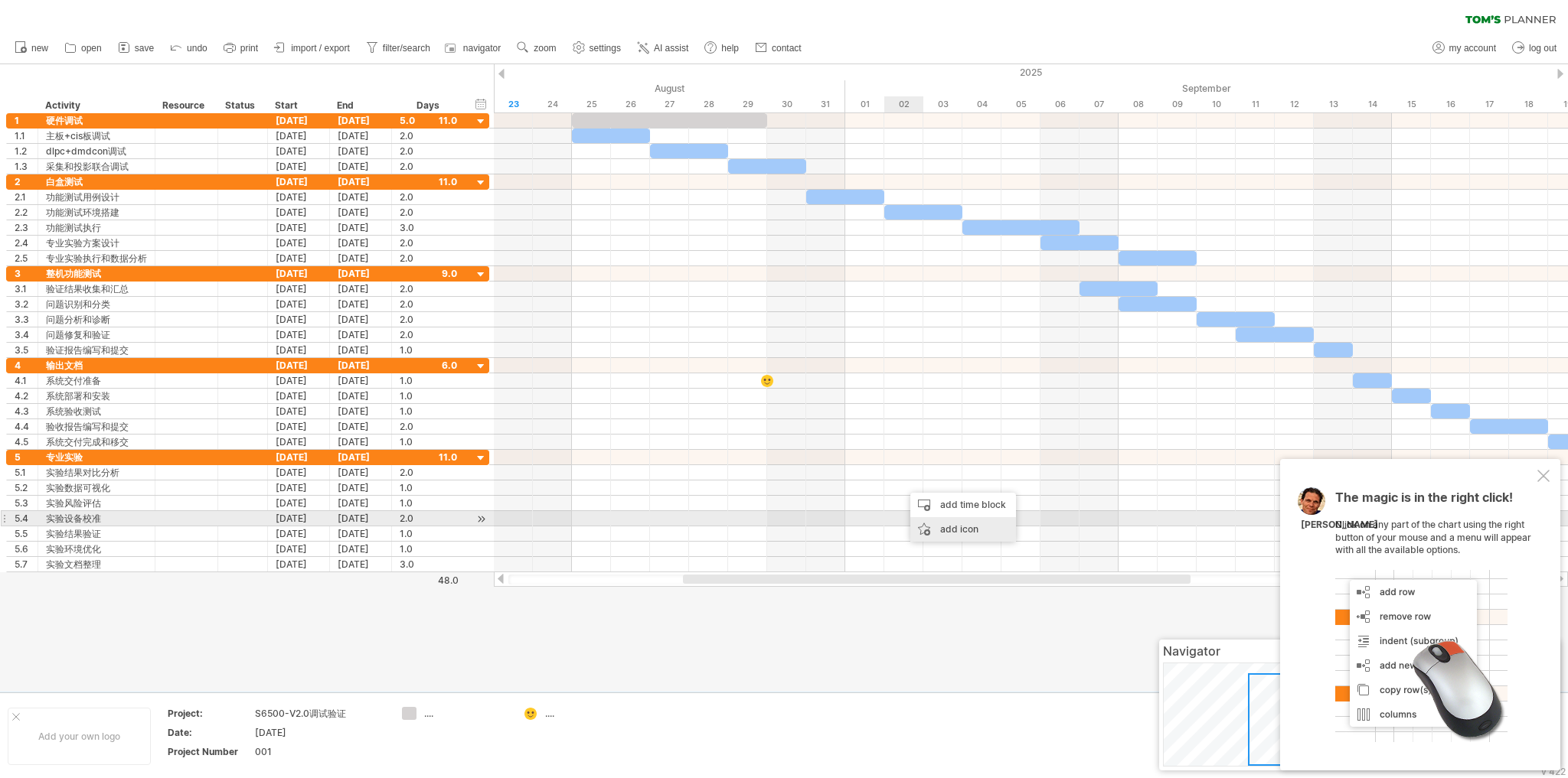
click at [941, 524] on div "add icon" at bounding box center [963, 529] width 106 height 24
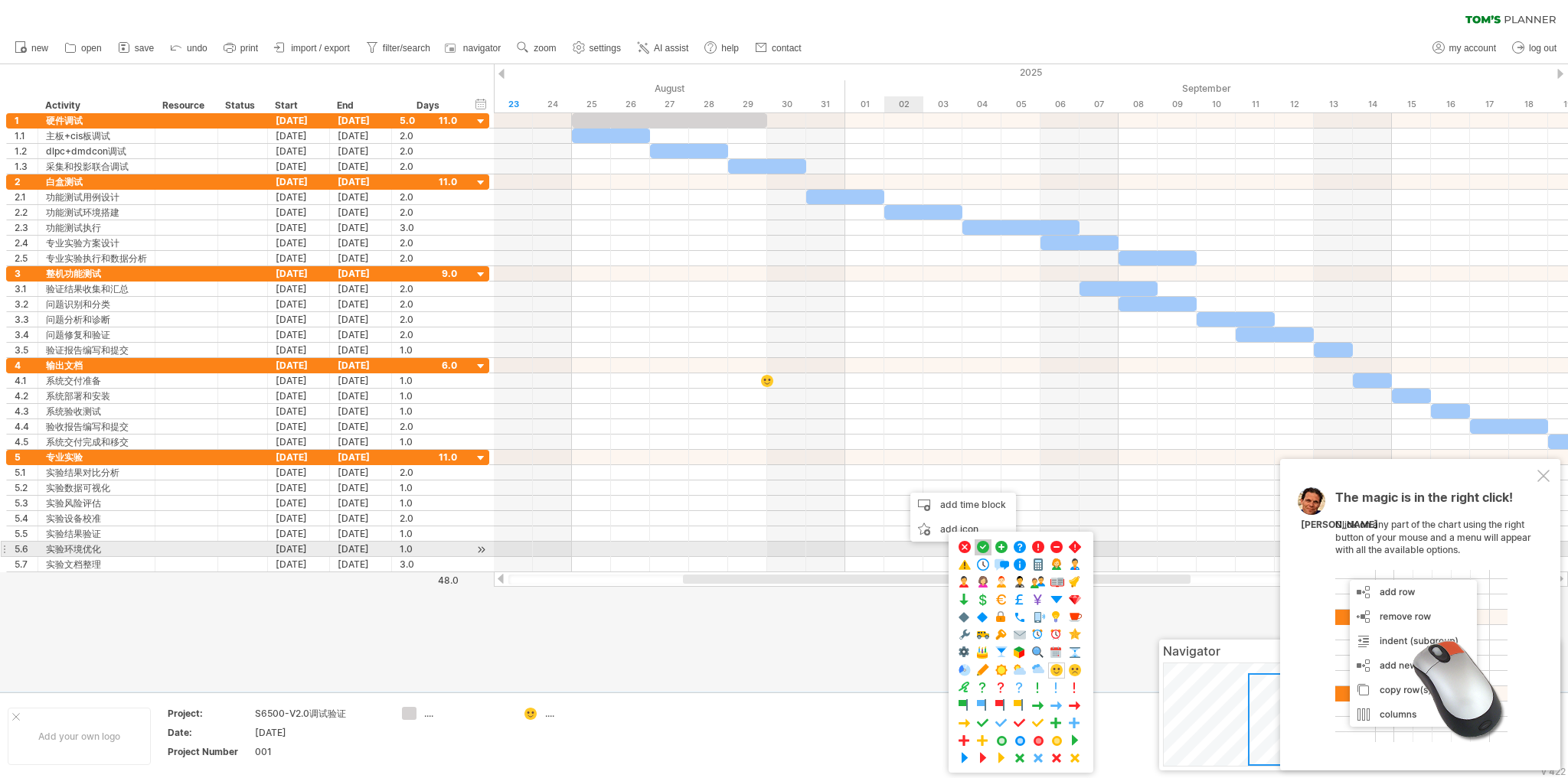
click at [977, 546] on span at bounding box center [983, 548] width 16 height 15
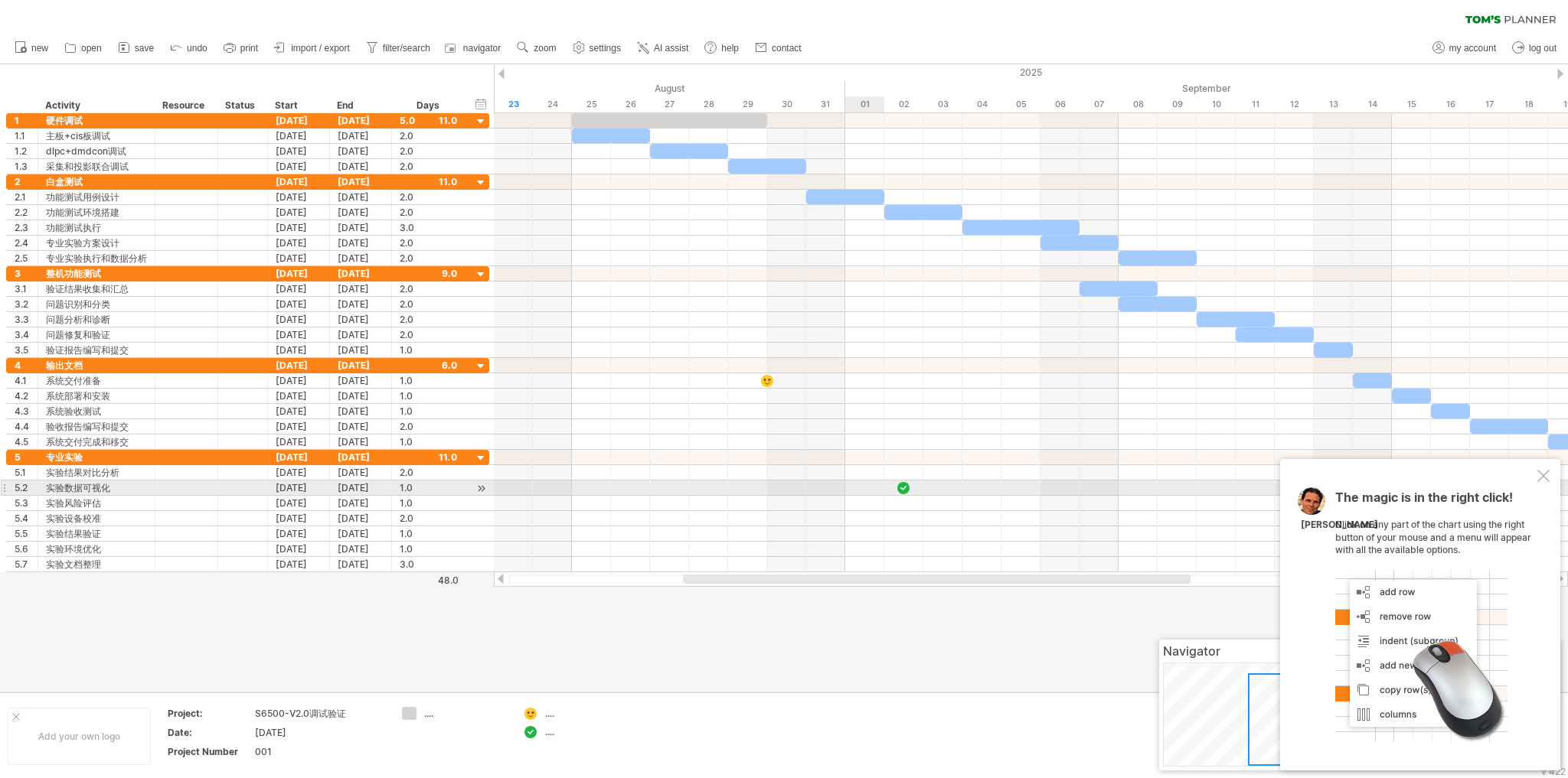
click at [882, 483] on div at bounding box center [1031, 488] width 1074 height 16
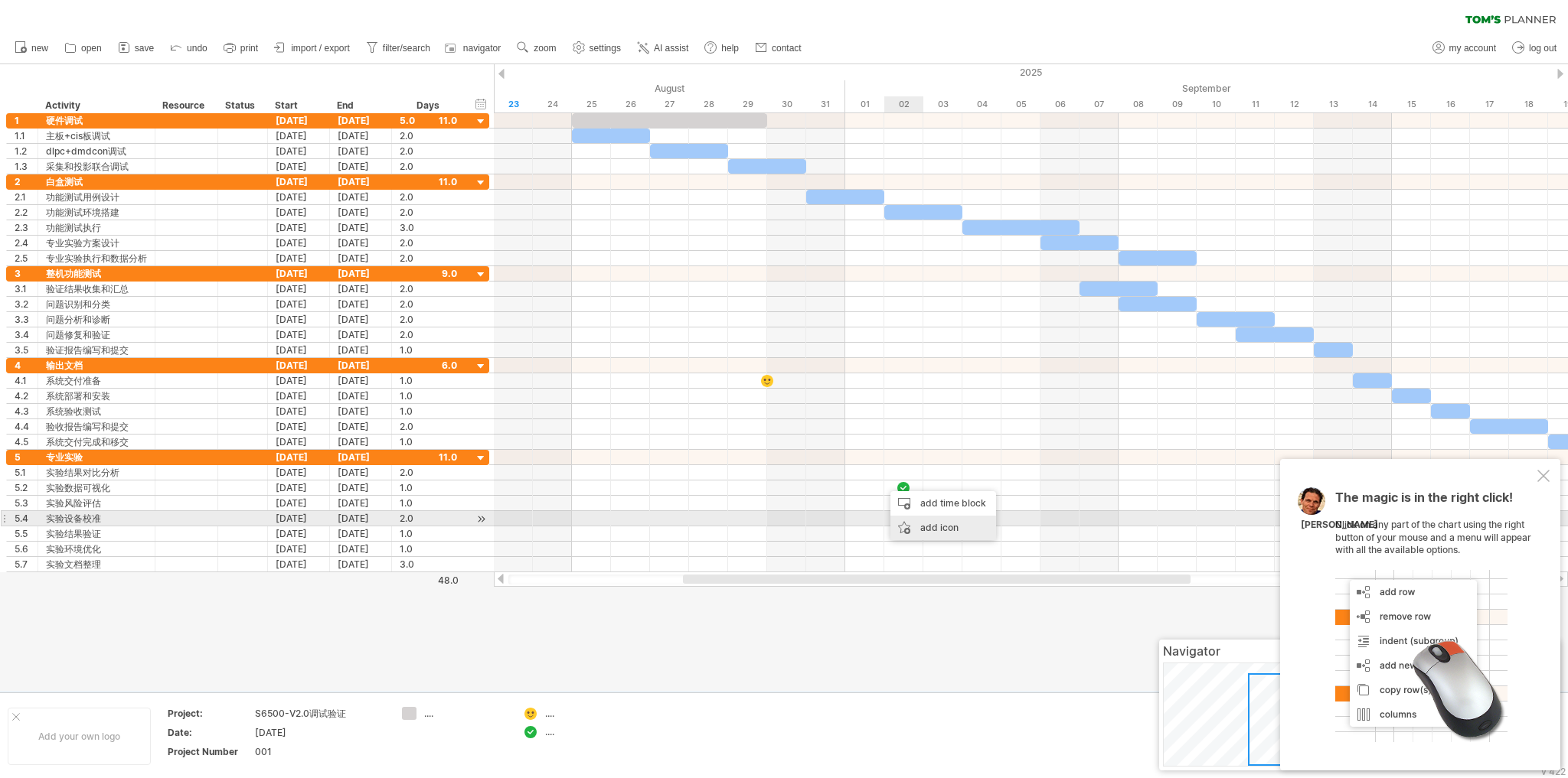
click at [913, 524] on div "add icon" at bounding box center [943, 527] width 106 height 24
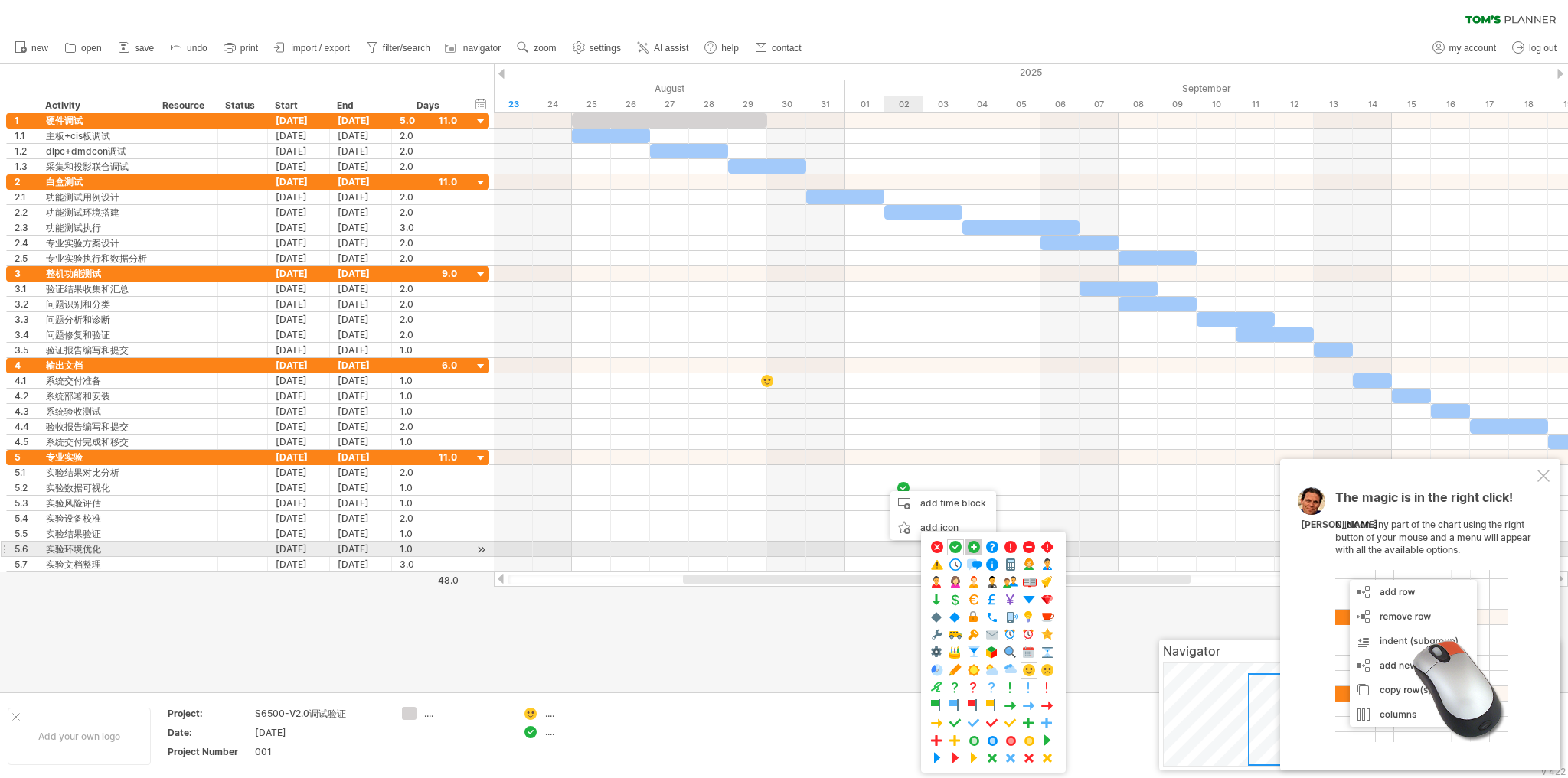
click at [975, 548] on span at bounding box center [974, 548] width 16 height 15
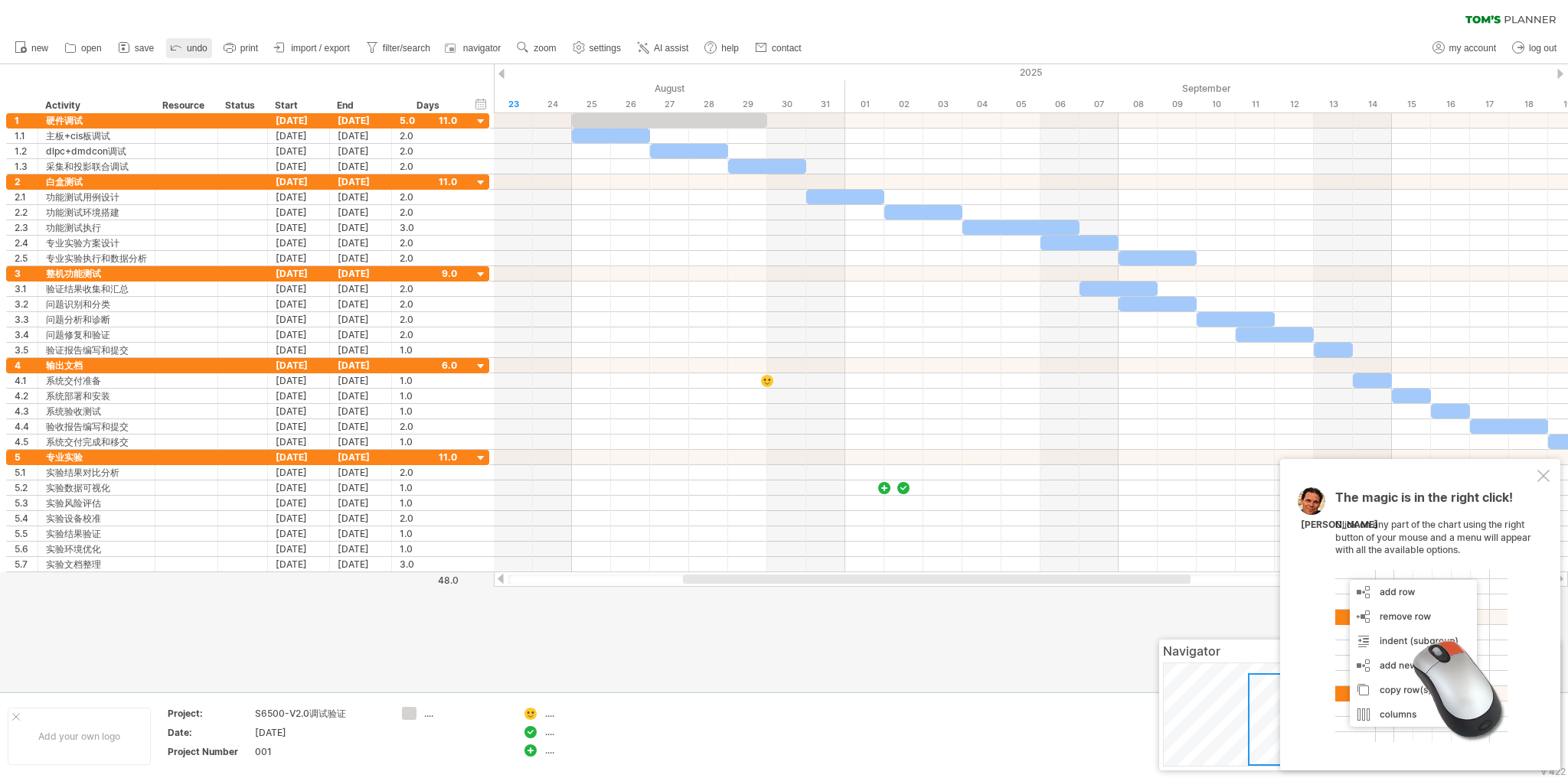
click at [188, 49] on link "undo" at bounding box center [189, 48] width 46 height 19
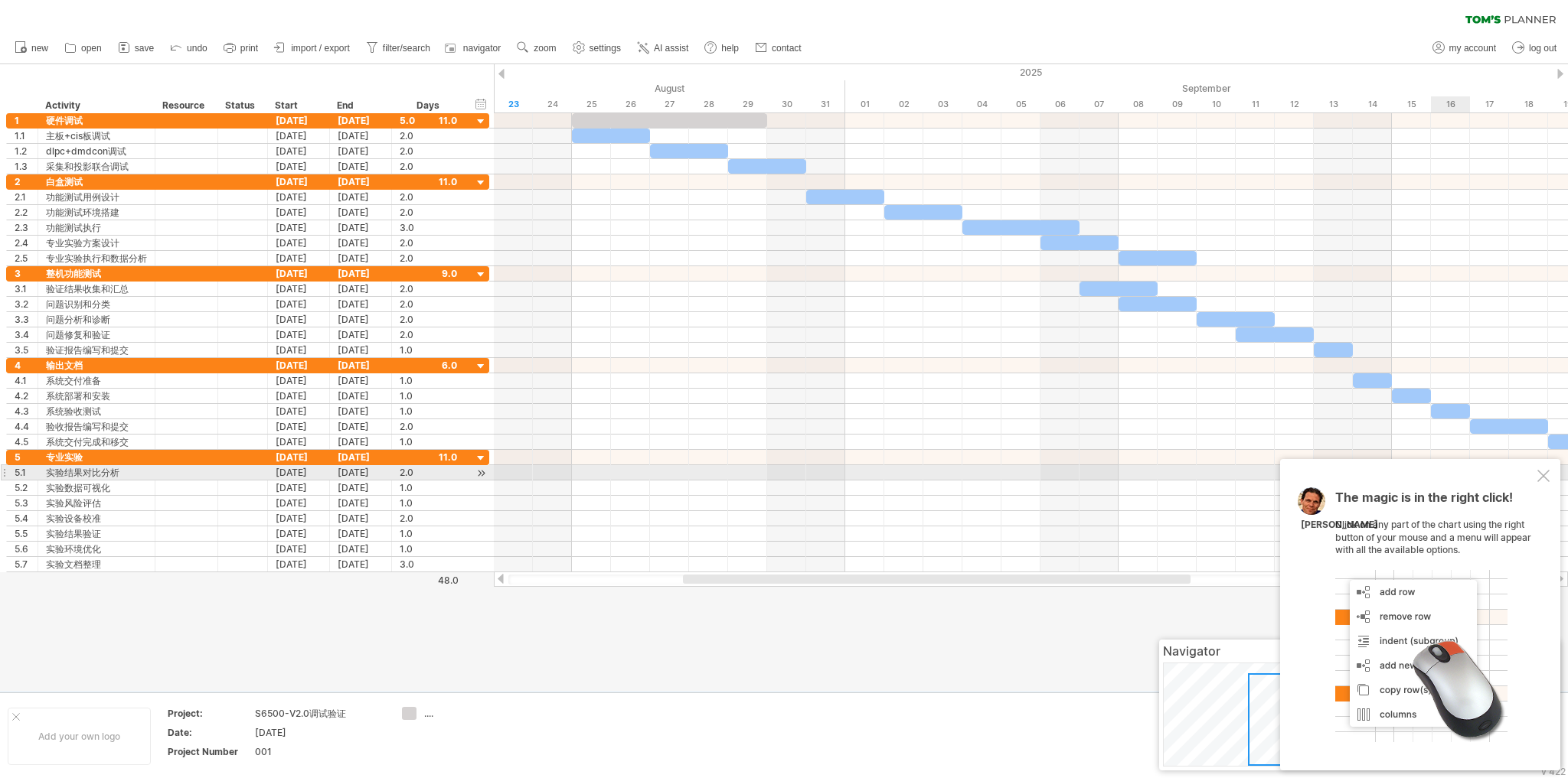
click at [1540, 474] on div at bounding box center [1543, 476] width 13 height 13
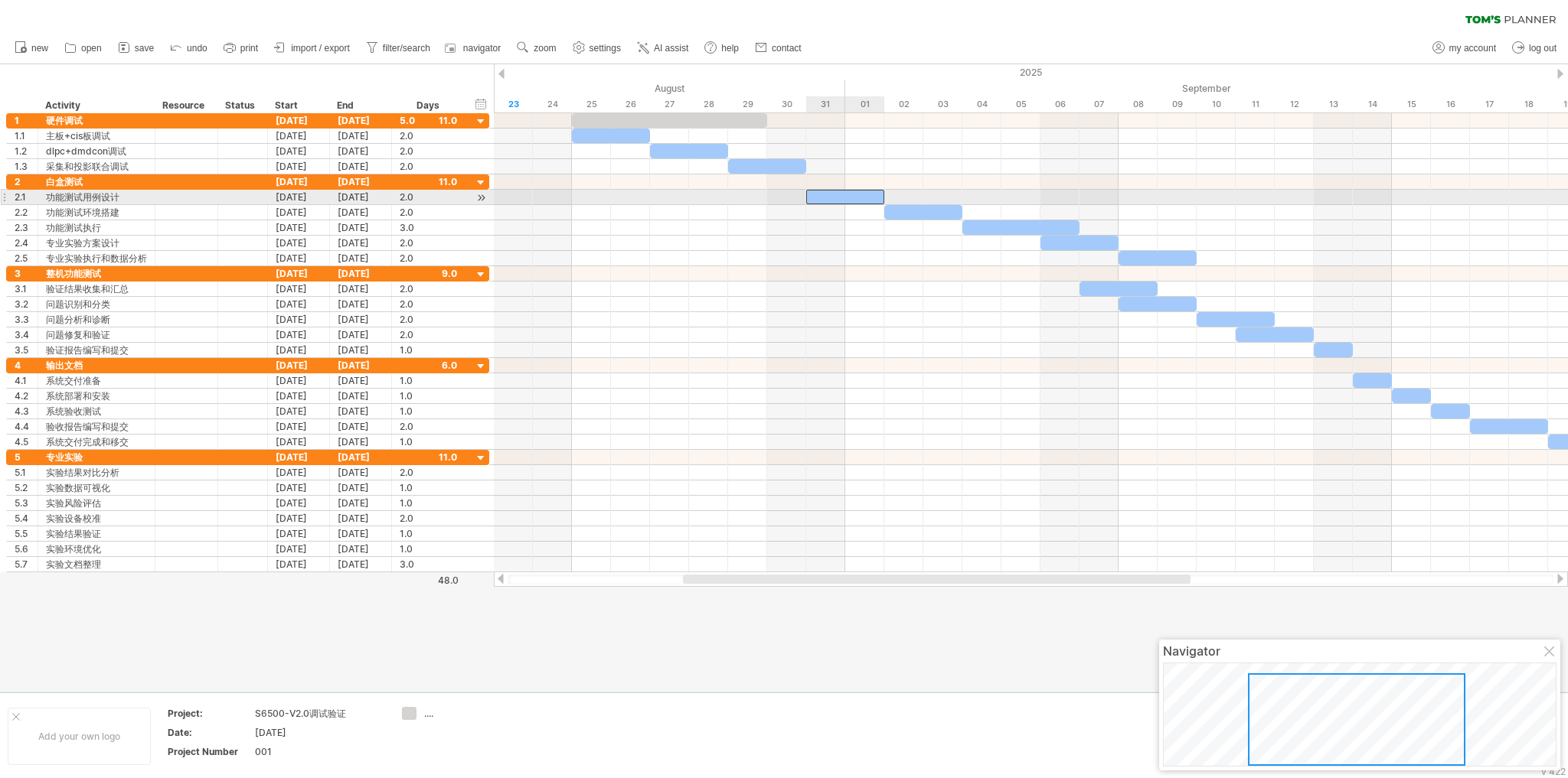
click at [864, 195] on div at bounding box center [845, 196] width 78 height 15
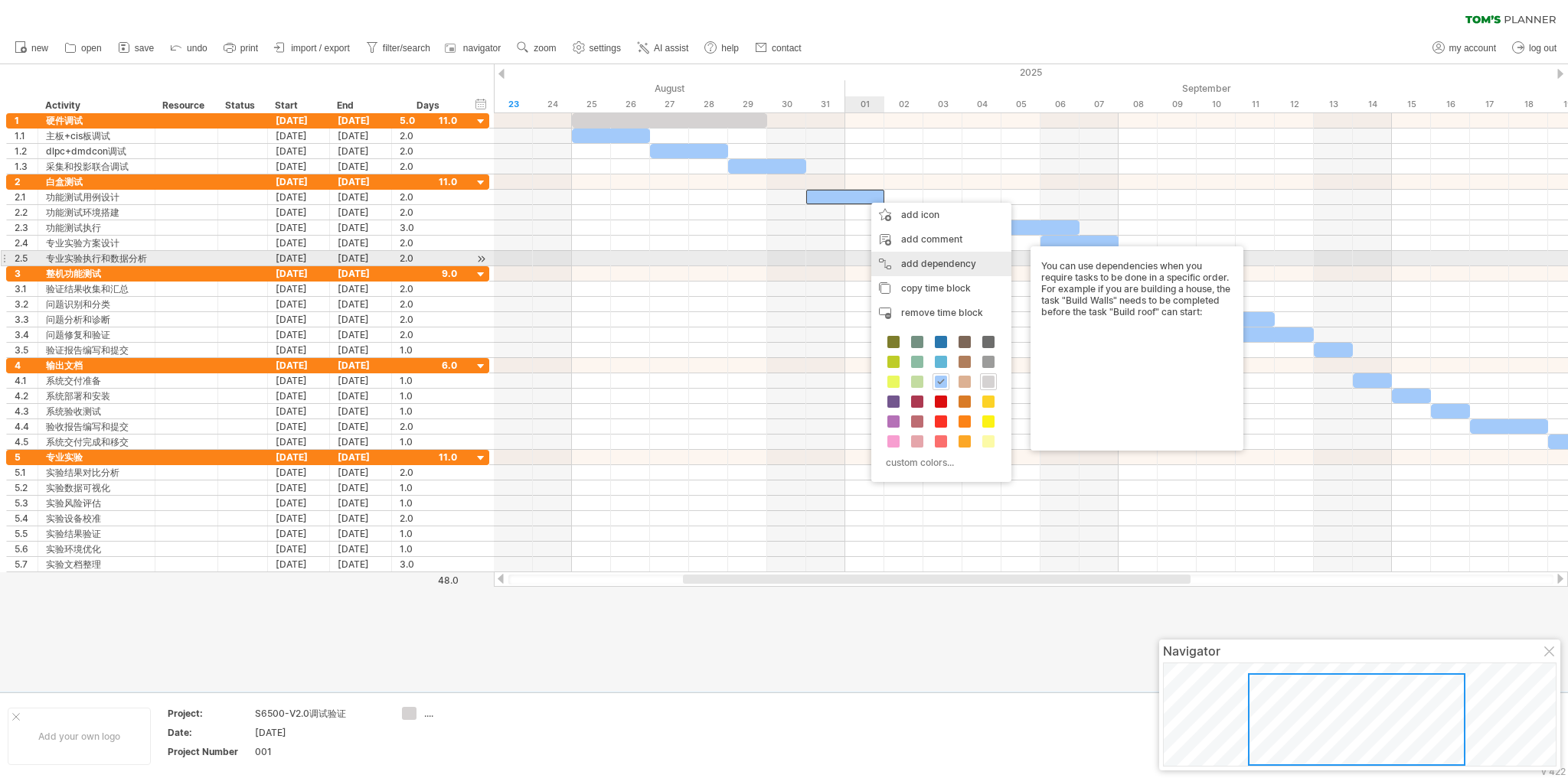
click at [899, 257] on div "add dependency You can use dependencies when you require tasks to be done in a …" at bounding box center [942, 264] width 140 height 24
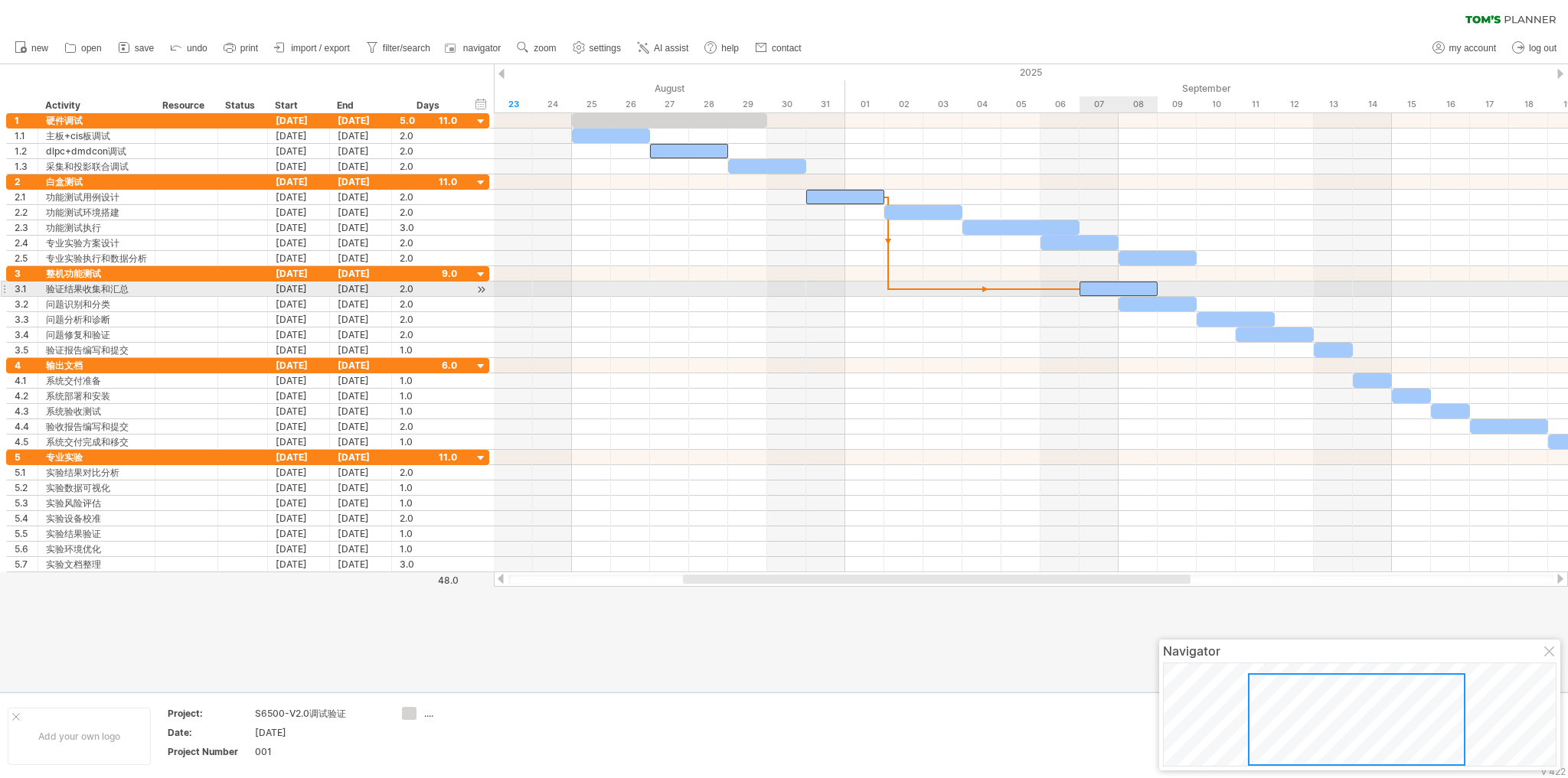
click at [1083, 289] on div at bounding box center [1119, 289] width 78 height 15
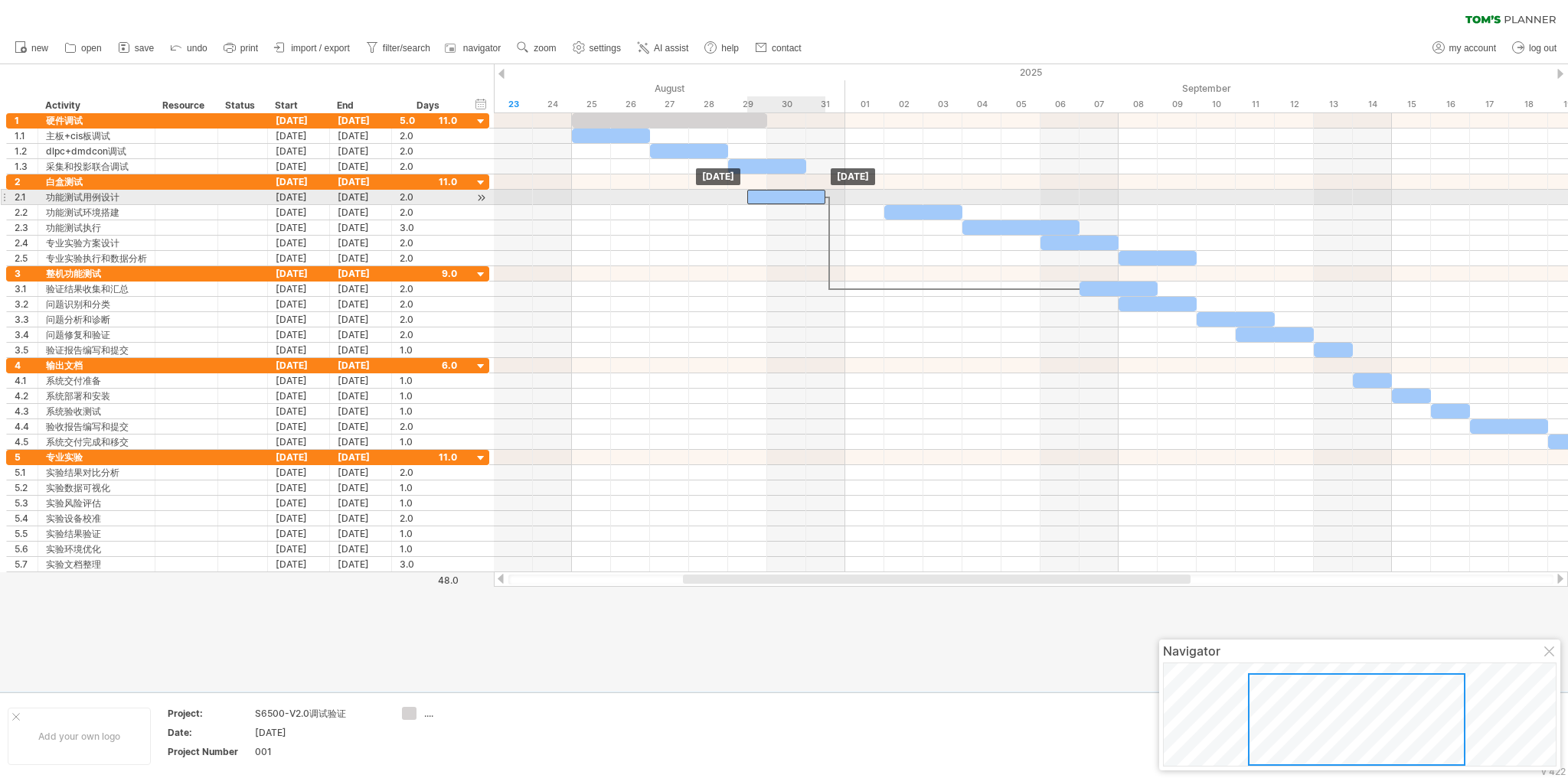
drag, startPoint x: 824, startPoint y: 192, endPoint x: 766, endPoint y: 193, distance: 58.0
click at [766, 193] on div at bounding box center [786, 196] width 78 height 15
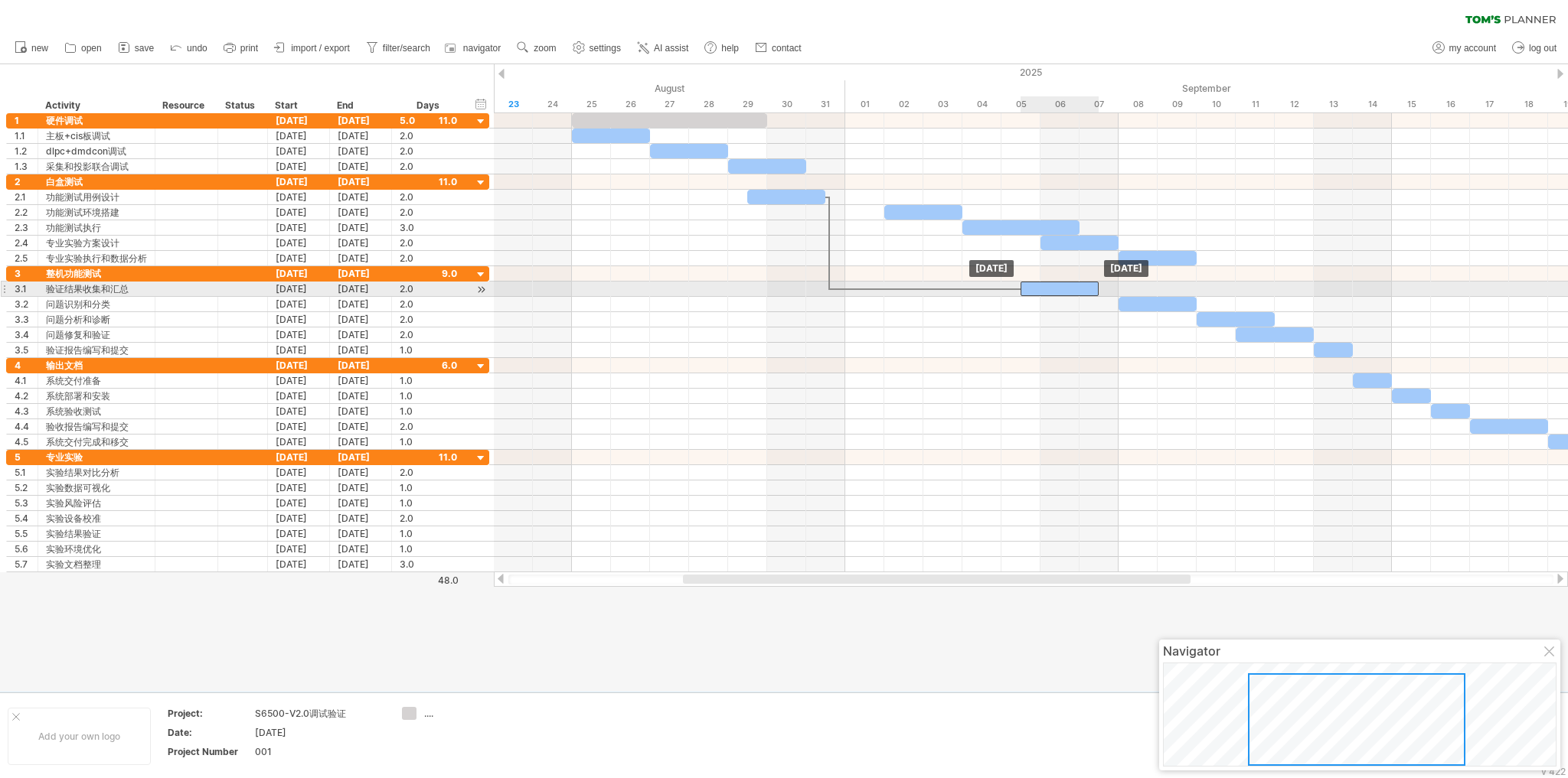
drag, startPoint x: 1098, startPoint y: 288, endPoint x: 1040, endPoint y: 288, distance: 58.0
click at [1040, 288] on div at bounding box center [1059, 289] width 78 height 15
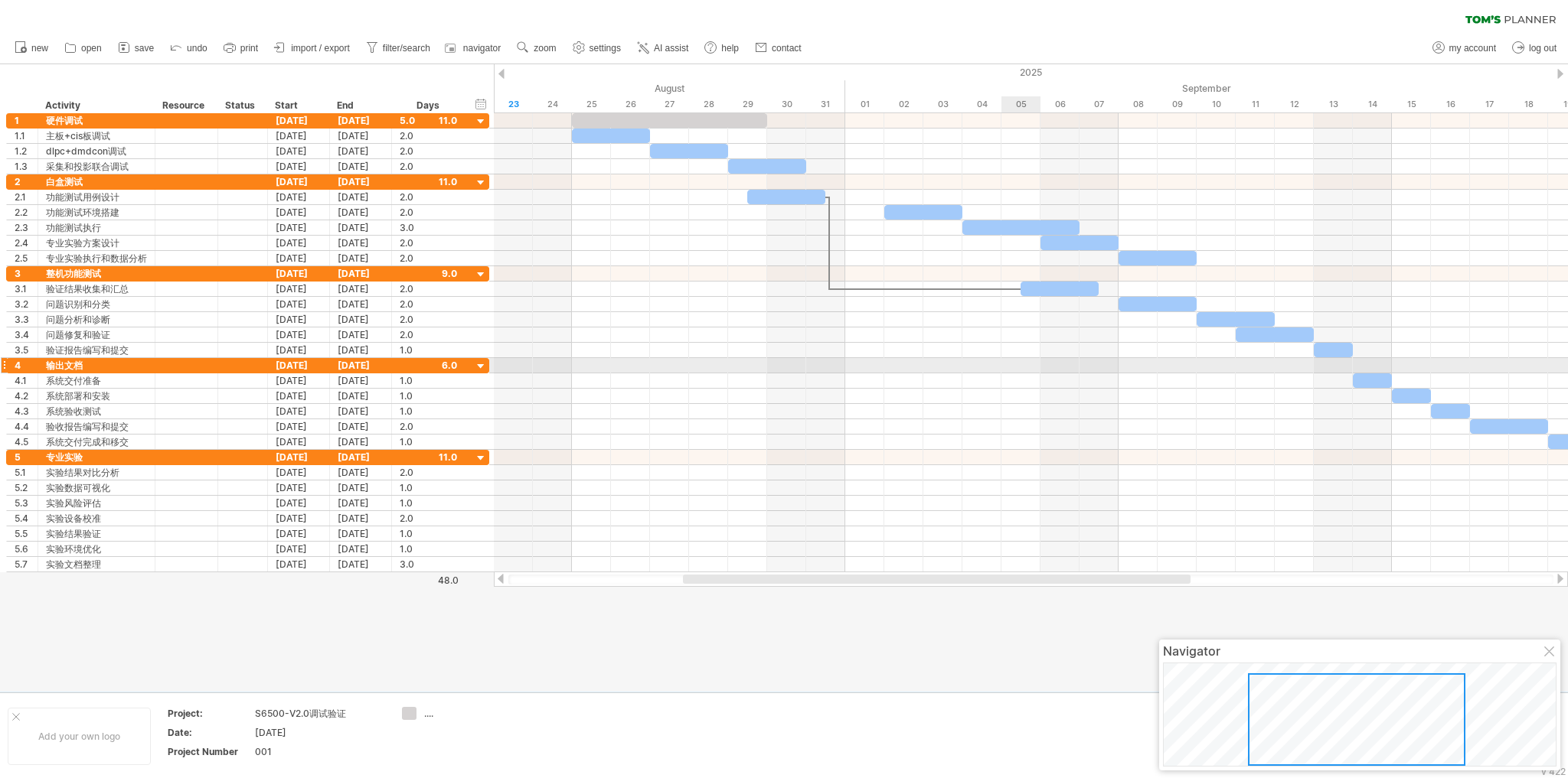
click at [1009, 373] on div at bounding box center [1031, 381] width 1074 height 16
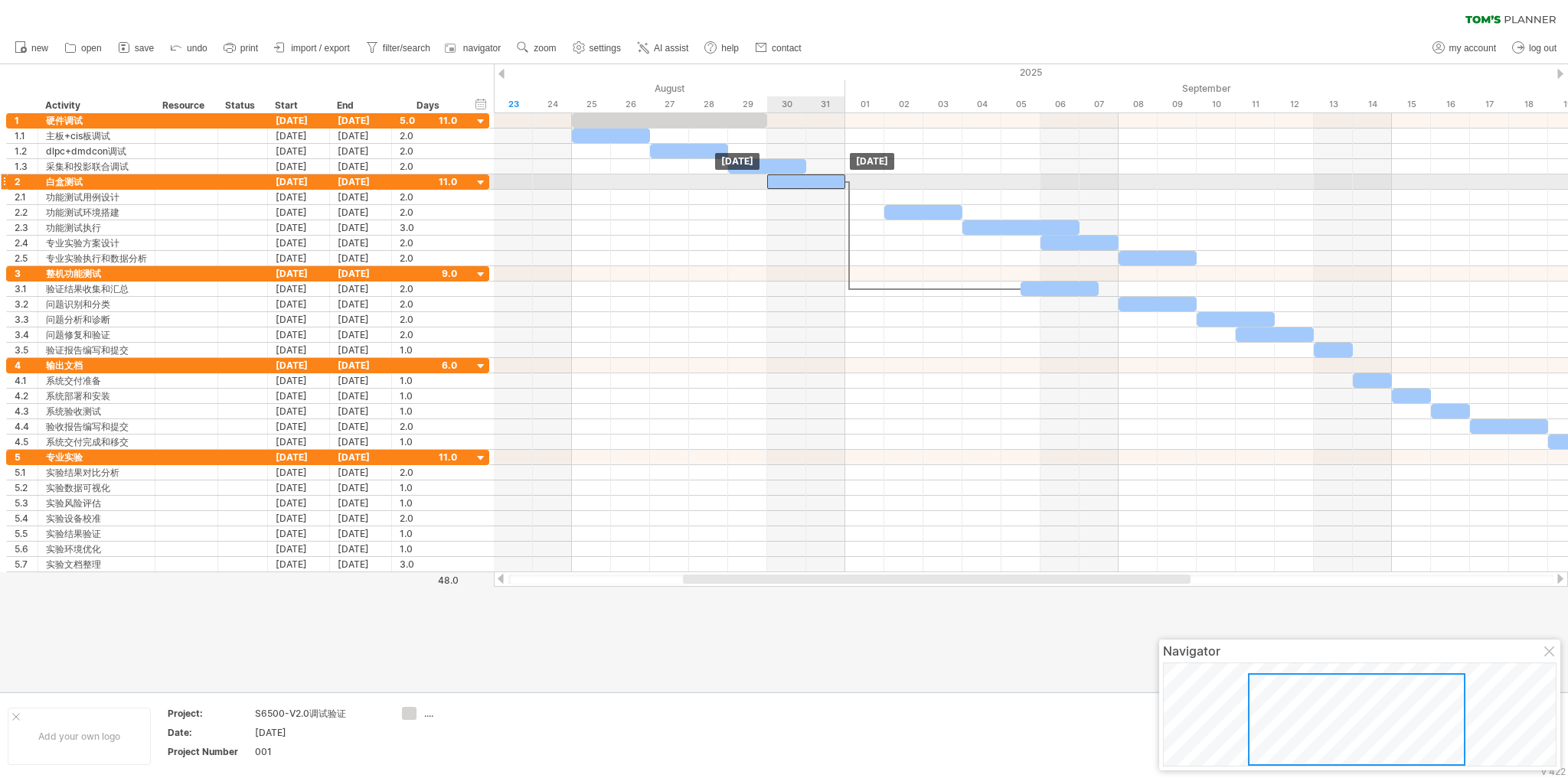
drag, startPoint x: 785, startPoint y: 199, endPoint x: 812, endPoint y: 188, distance: 29.2
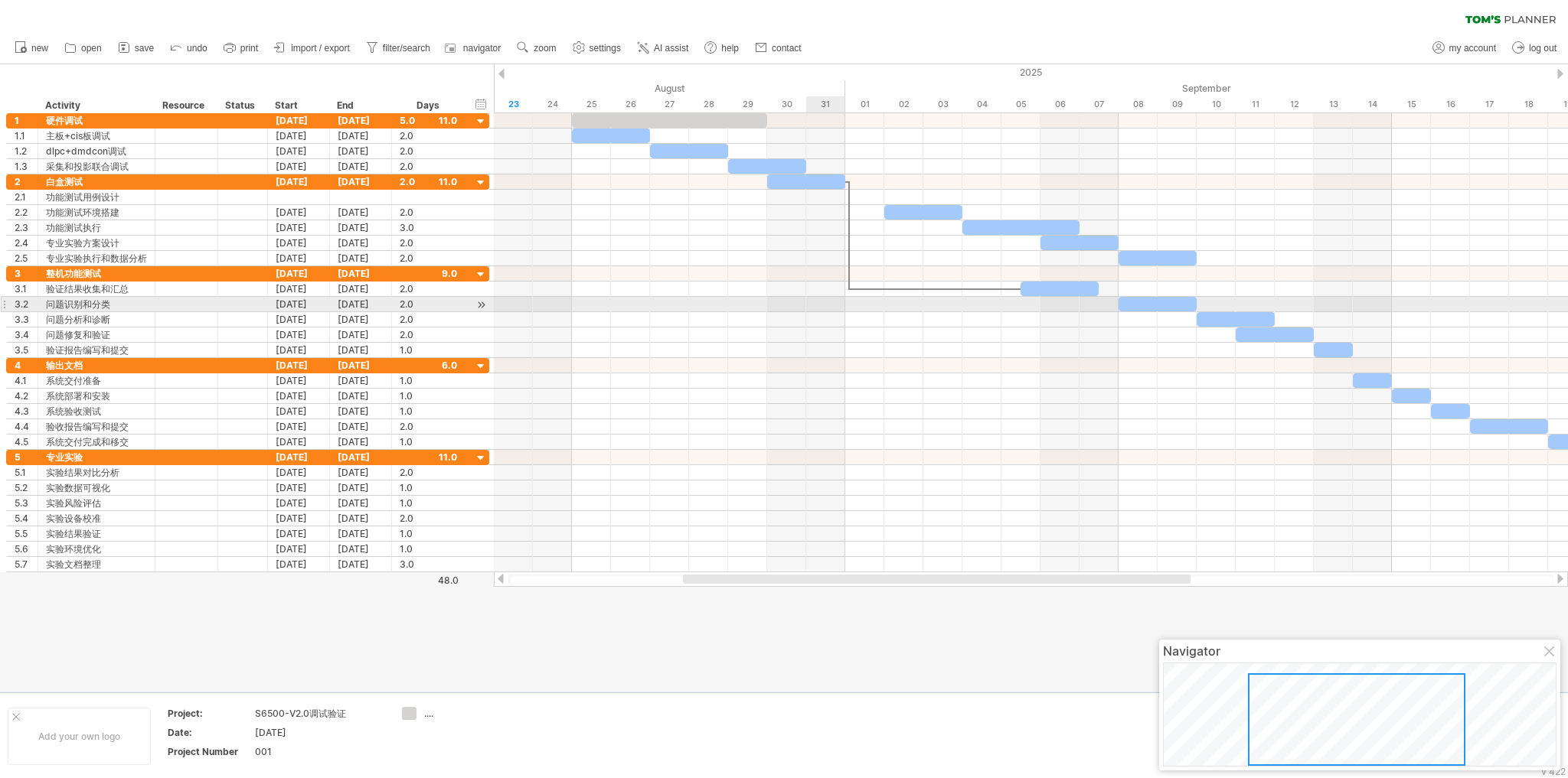
click at [824, 301] on div at bounding box center [1031, 304] width 1074 height 16
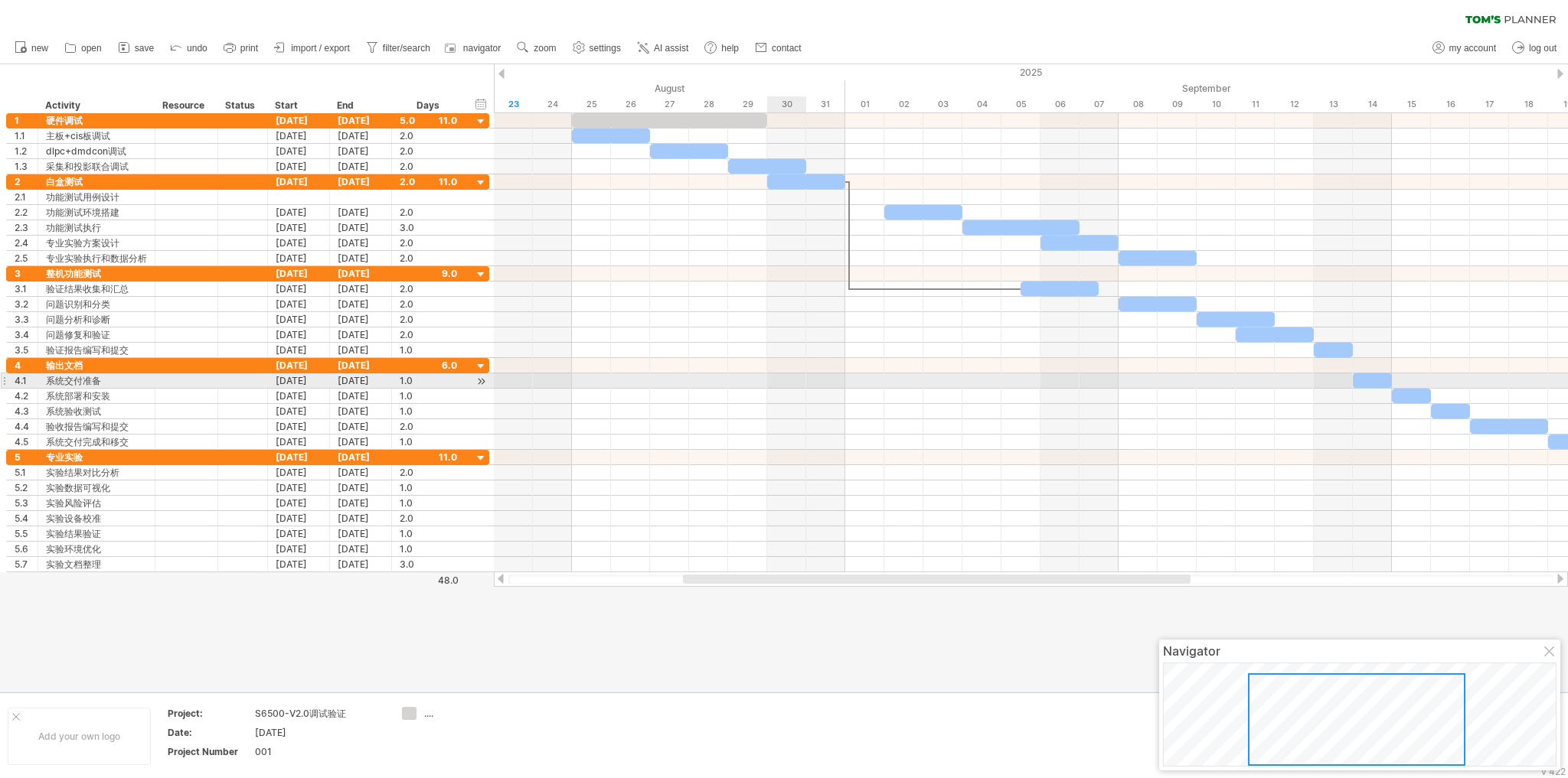
click at [798, 377] on div at bounding box center [1031, 381] width 1074 height 16
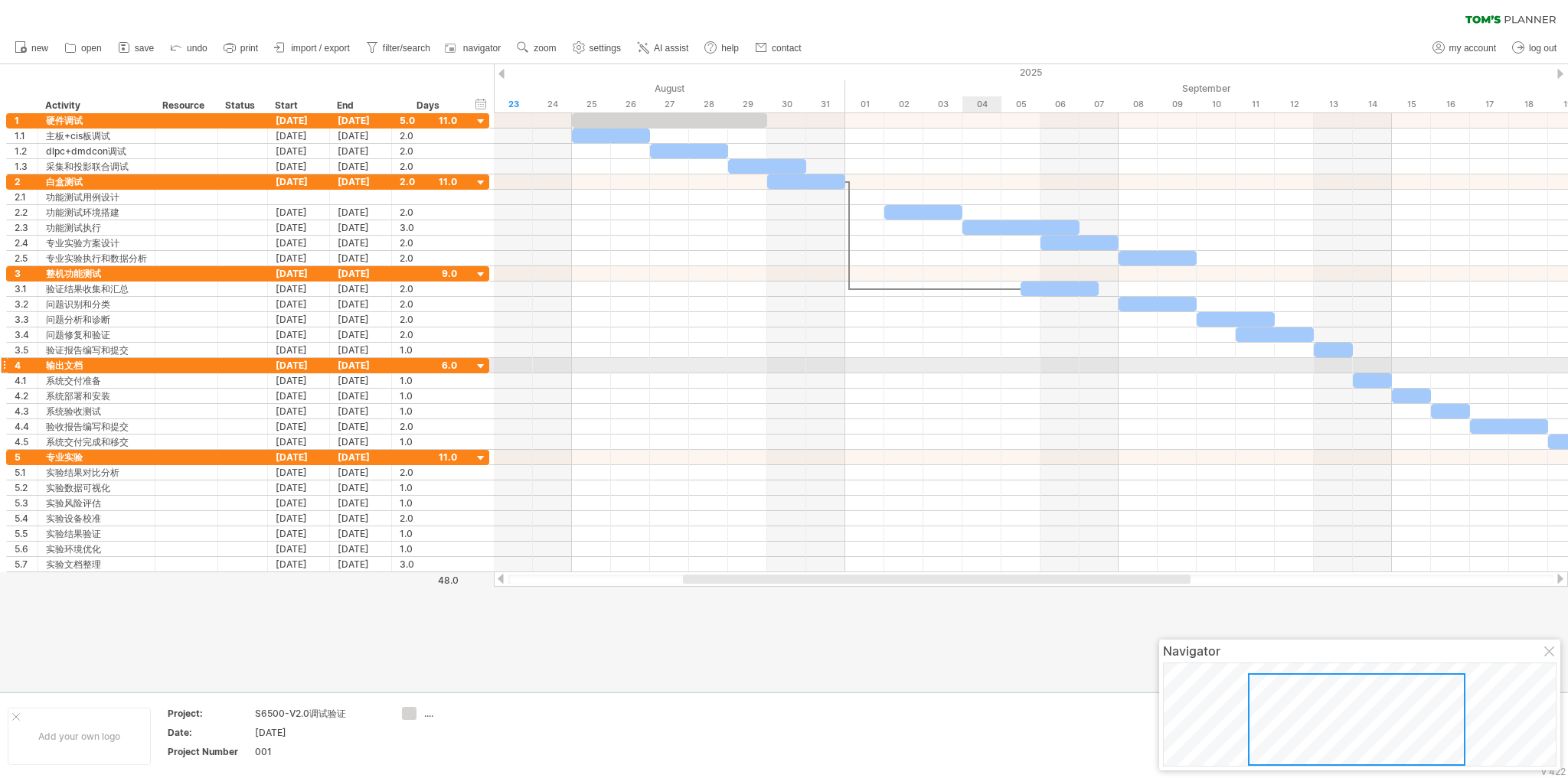
click at [979, 360] on div at bounding box center [1031, 366] width 1074 height 16
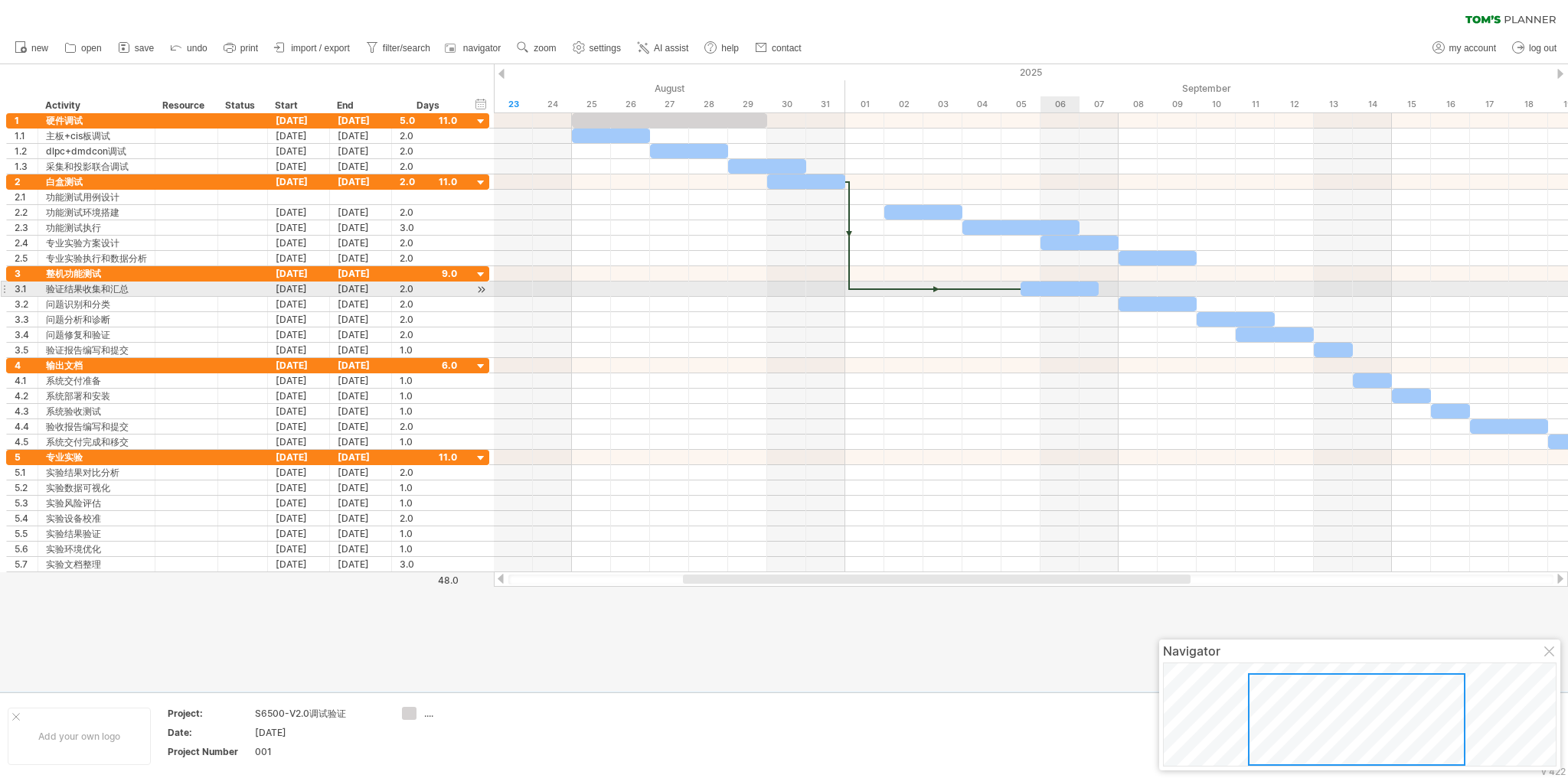
click at [1055, 289] on div at bounding box center [1059, 289] width 78 height 15
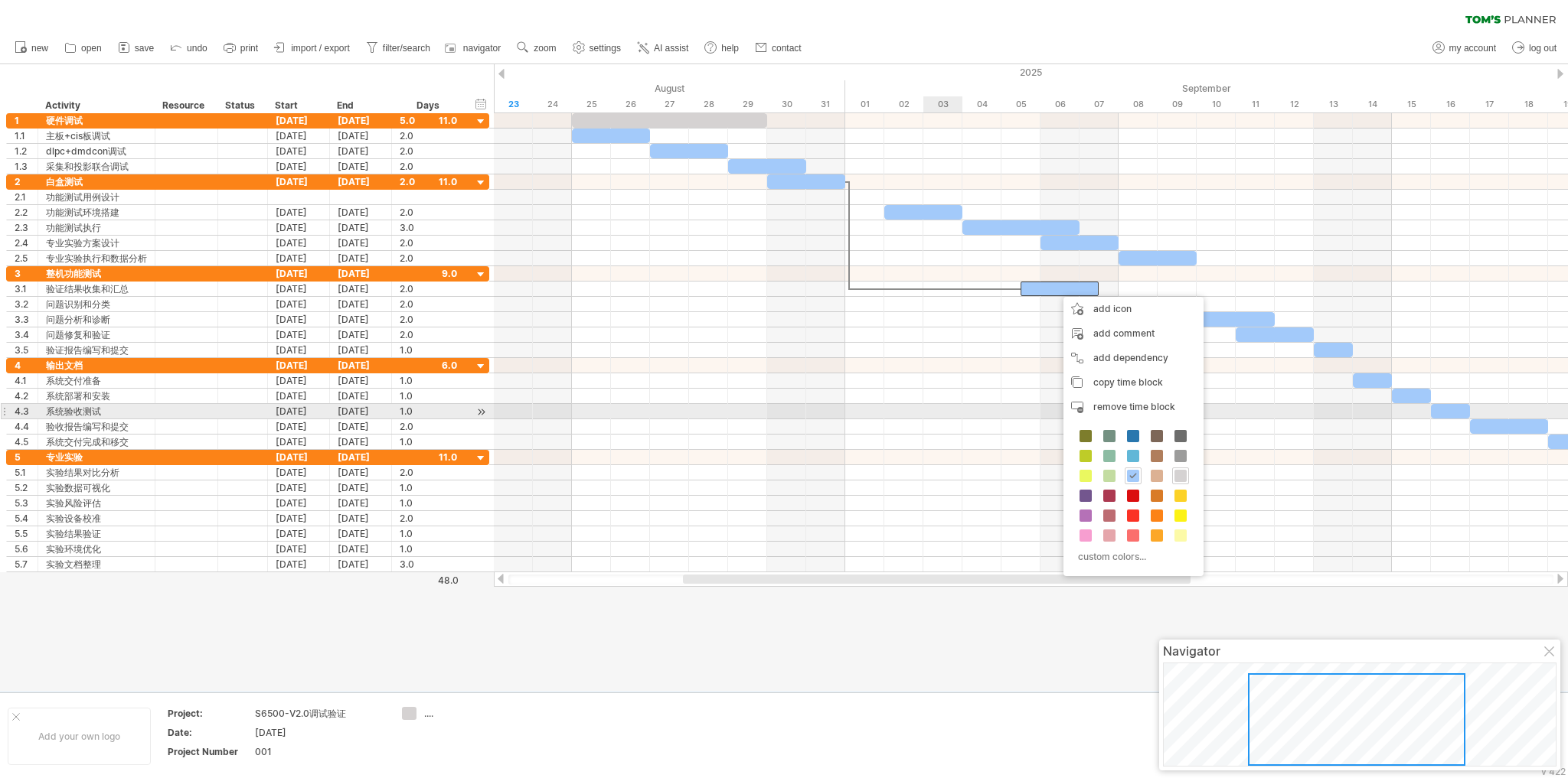
click at [955, 419] on div at bounding box center [1031, 427] width 1074 height 16
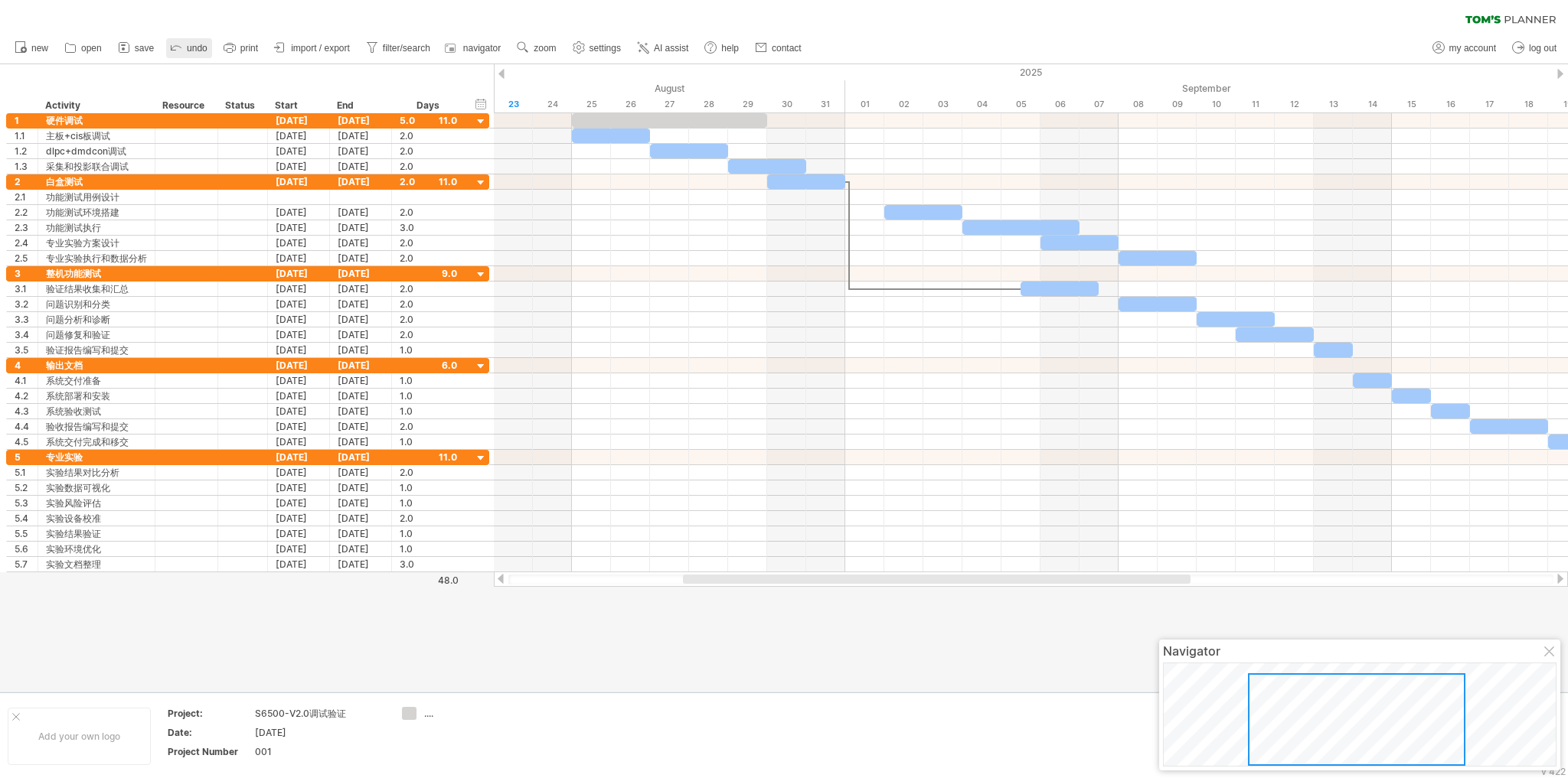
click at [174, 50] on polyline at bounding box center [172, 48] width 7 height 7
click at [177, 49] on icon at bounding box center [176, 47] width 16 height 16
click at [178, 49] on icon at bounding box center [176, 47] width 16 height 16
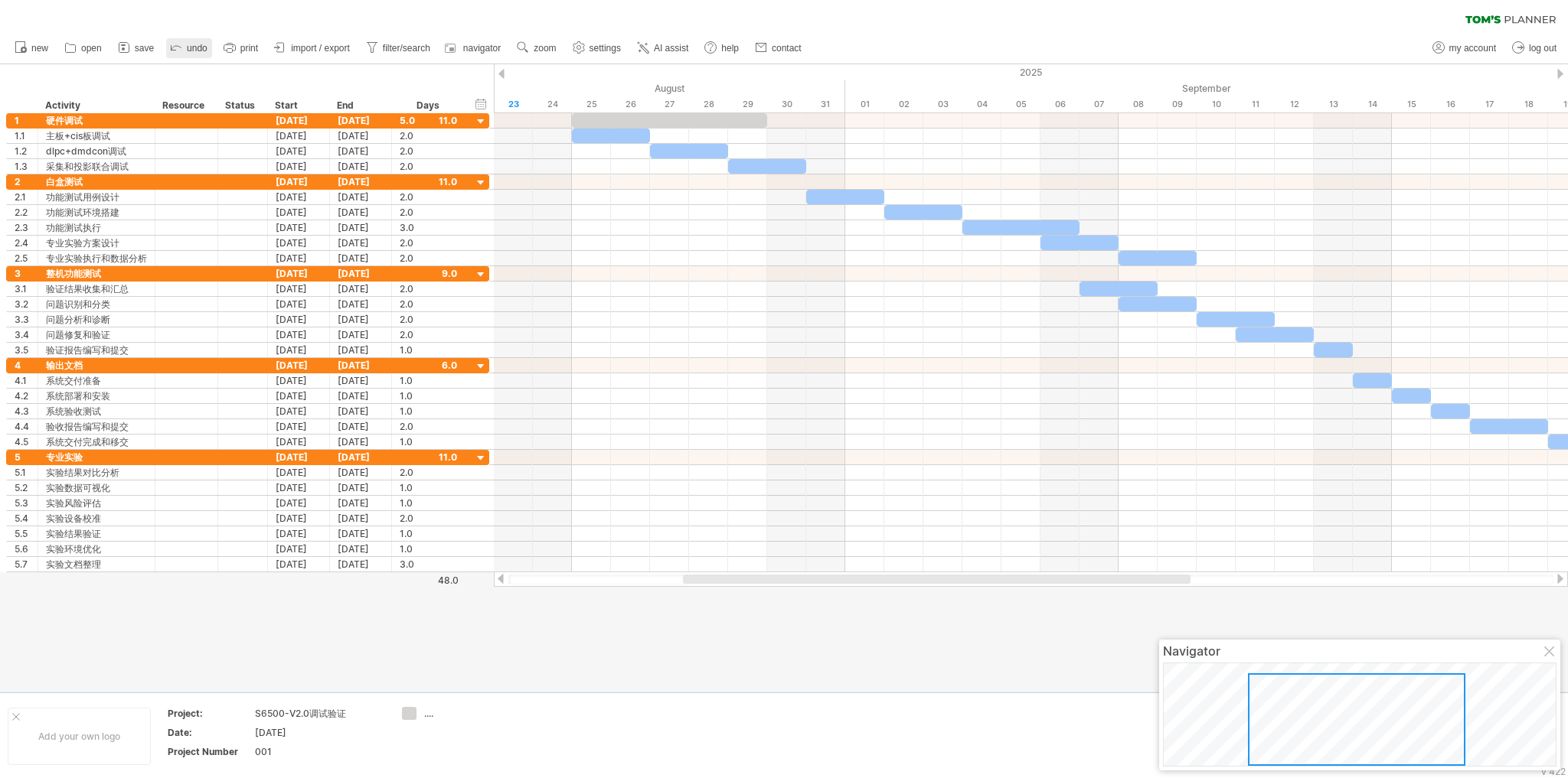
click at [178, 49] on icon at bounding box center [176, 47] width 16 height 16
drag, startPoint x: 1863, startPoint y: 1, endPoint x: 998, endPoint y: 653, distance: 1083.2
click at [998, 653] on div at bounding box center [784, 377] width 1568 height 627
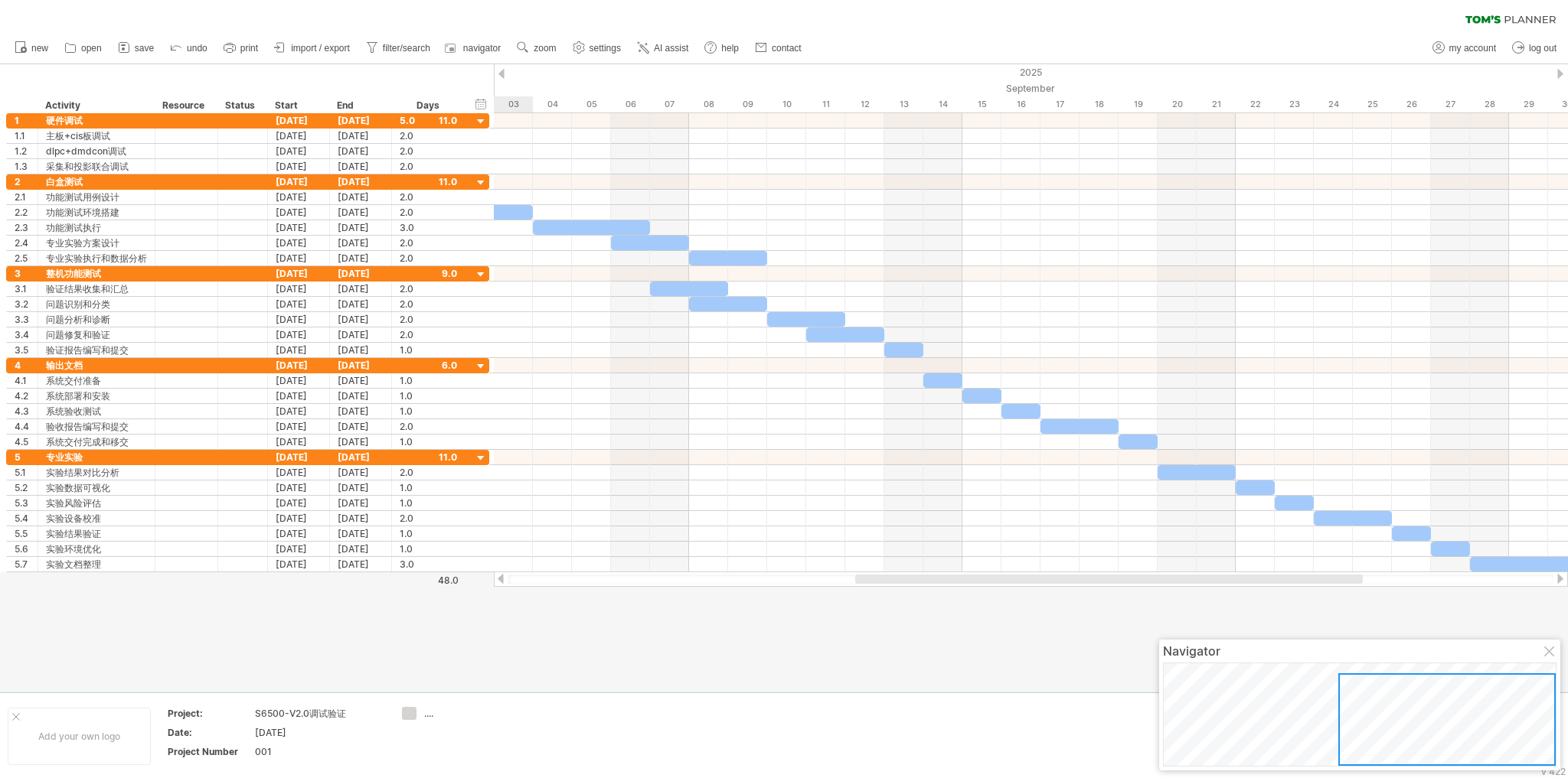
drag, startPoint x: 1361, startPoint y: 706, endPoint x: 1491, endPoint y: 729, distance: 132.0
click at [1491, 729] on div at bounding box center [1447, 720] width 218 height 92
drag, startPoint x: 1459, startPoint y: 654, endPoint x: 1415, endPoint y: 649, distance: 44.3
click at [1415, 649] on div "Navigator" at bounding box center [1316, 646] width 394 height 16
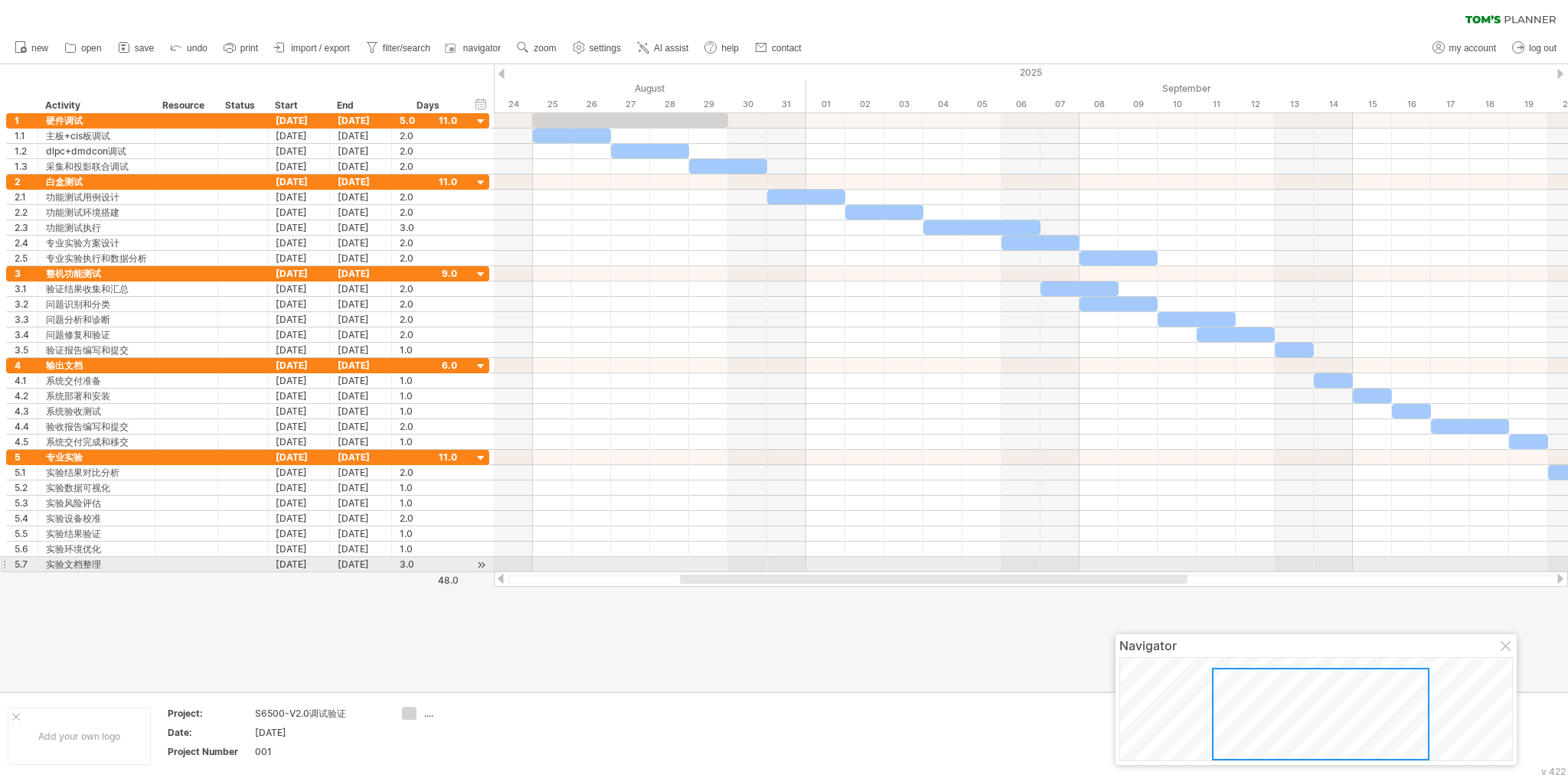
drag, startPoint x: 1324, startPoint y: 580, endPoint x: 1149, endPoint y: 573, distance: 175.1
click at [1149, 573] on div at bounding box center [1031, 580] width 1074 height 16
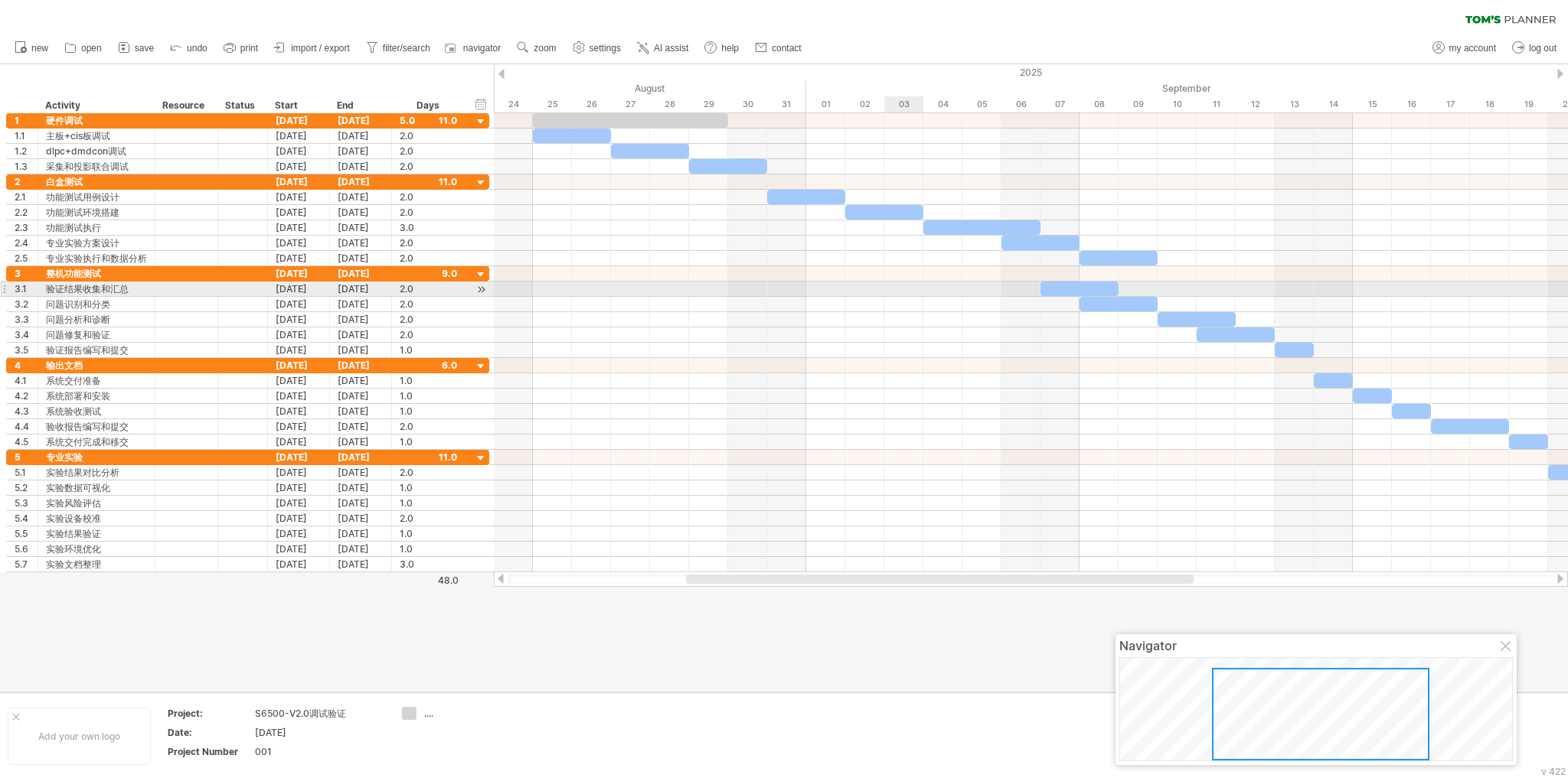
click at [904, 287] on div at bounding box center [1031, 290] width 1074 height 16
click at [883, 266] on div at bounding box center [1031, 274] width 1074 height 16
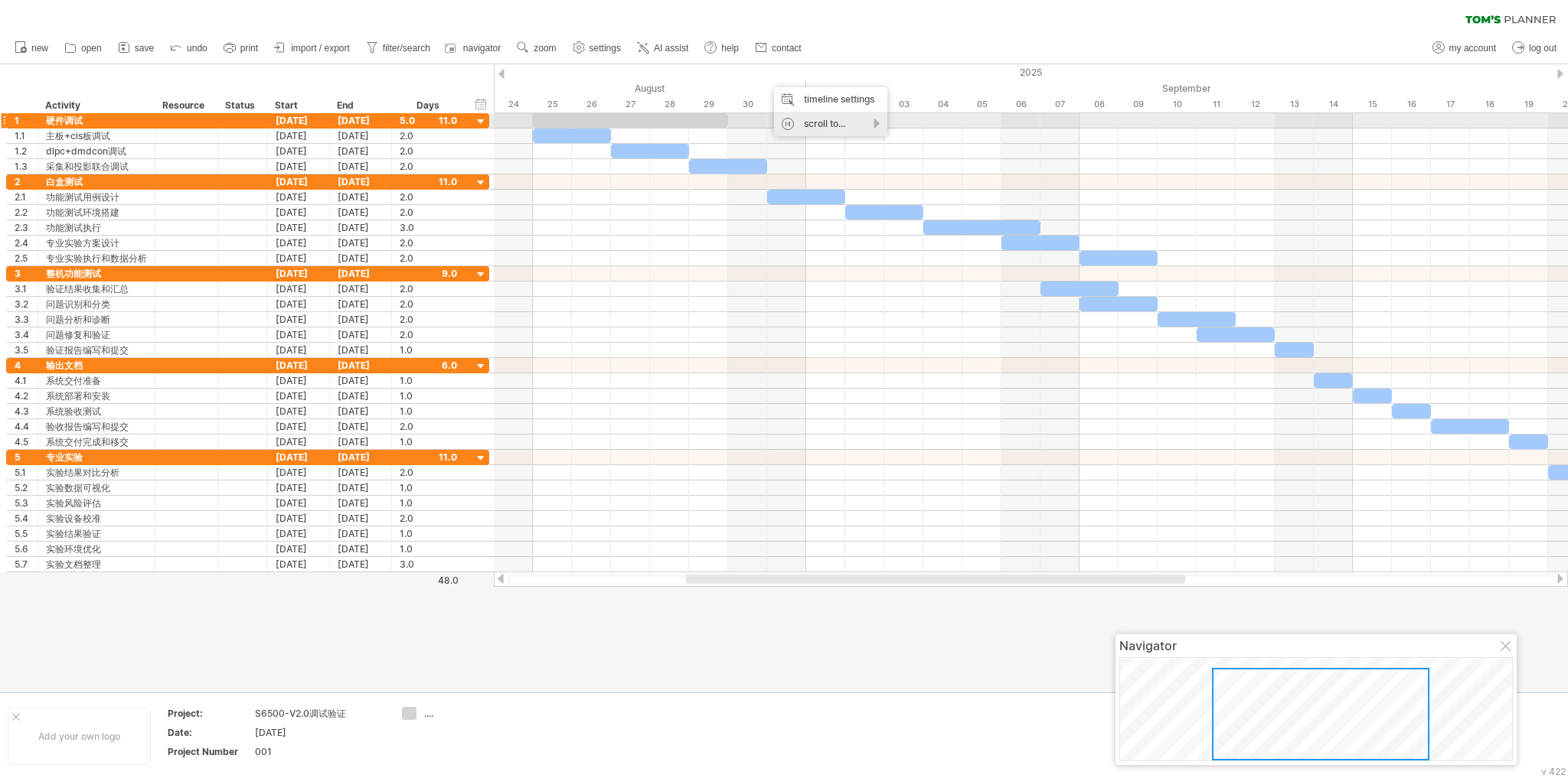
click at [831, 123] on div "scroll to..." at bounding box center [831, 124] width 113 height 24
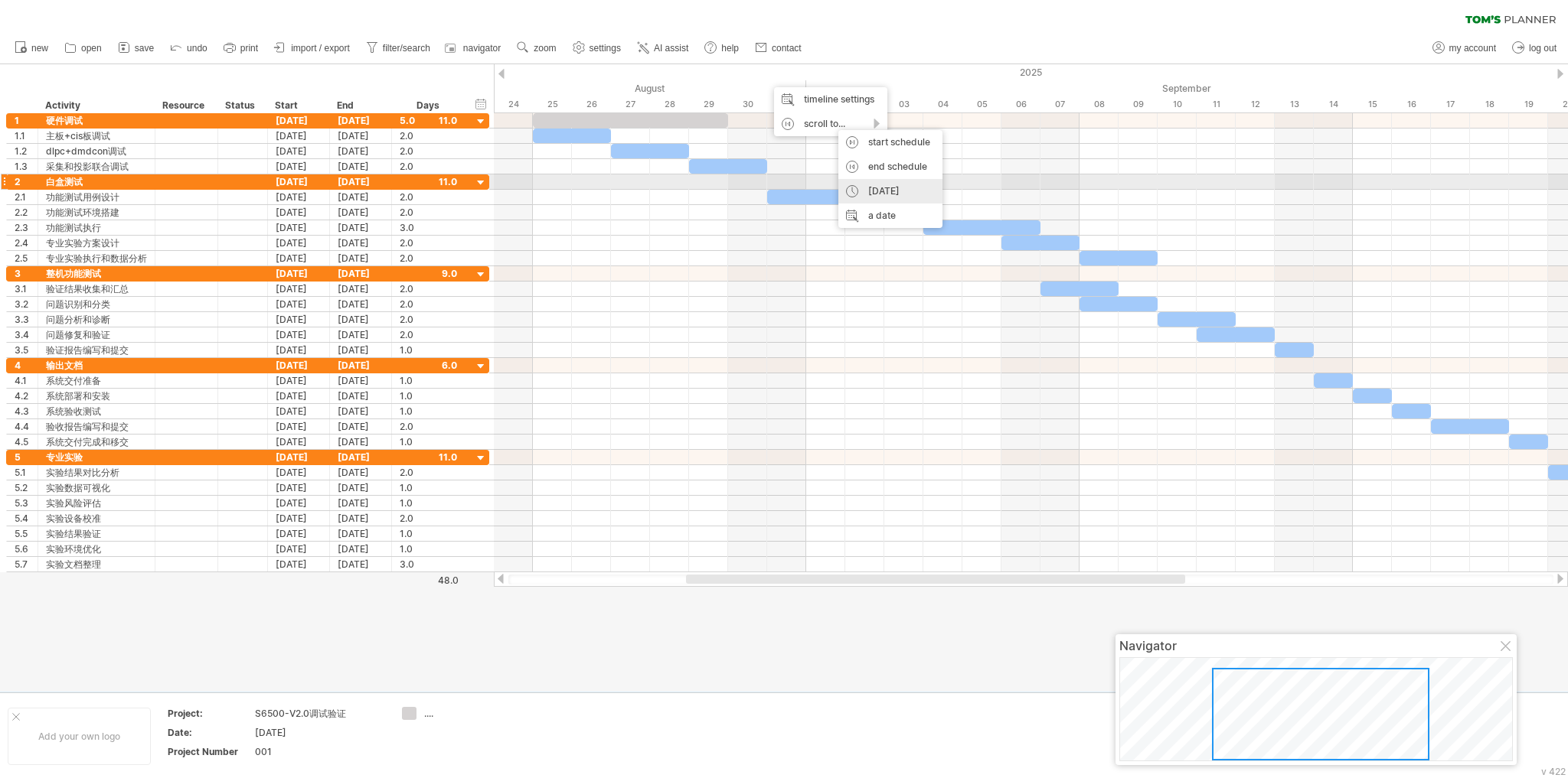
click at [869, 185] on div "[DATE]" at bounding box center [890, 191] width 104 height 24
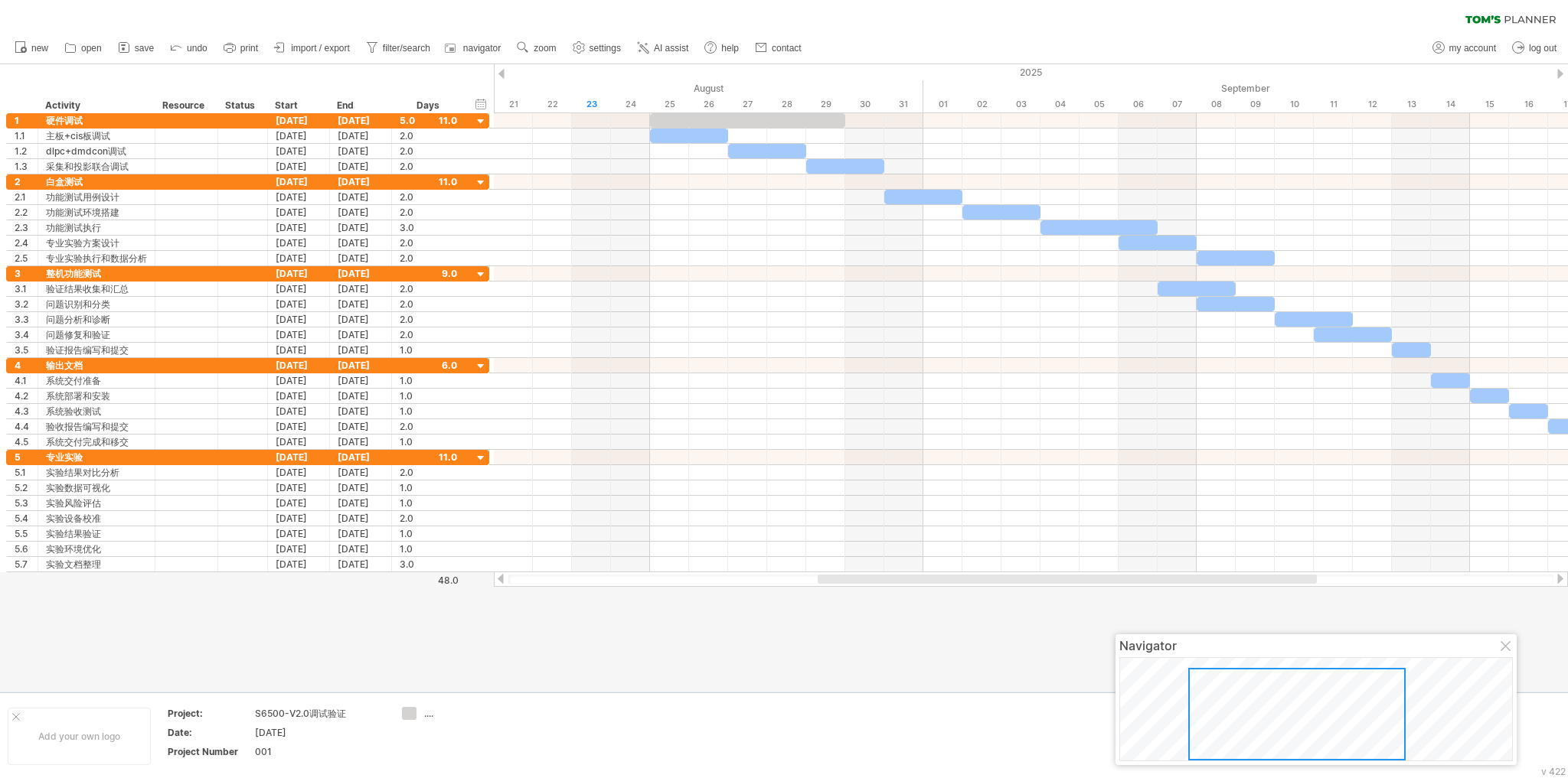
drag, startPoint x: 1128, startPoint y: 580, endPoint x: 1299, endPoint y: 584, distance: 171.0
click at [1299, 584] on div at bounding box center [1031, 580] width 1074 height 16
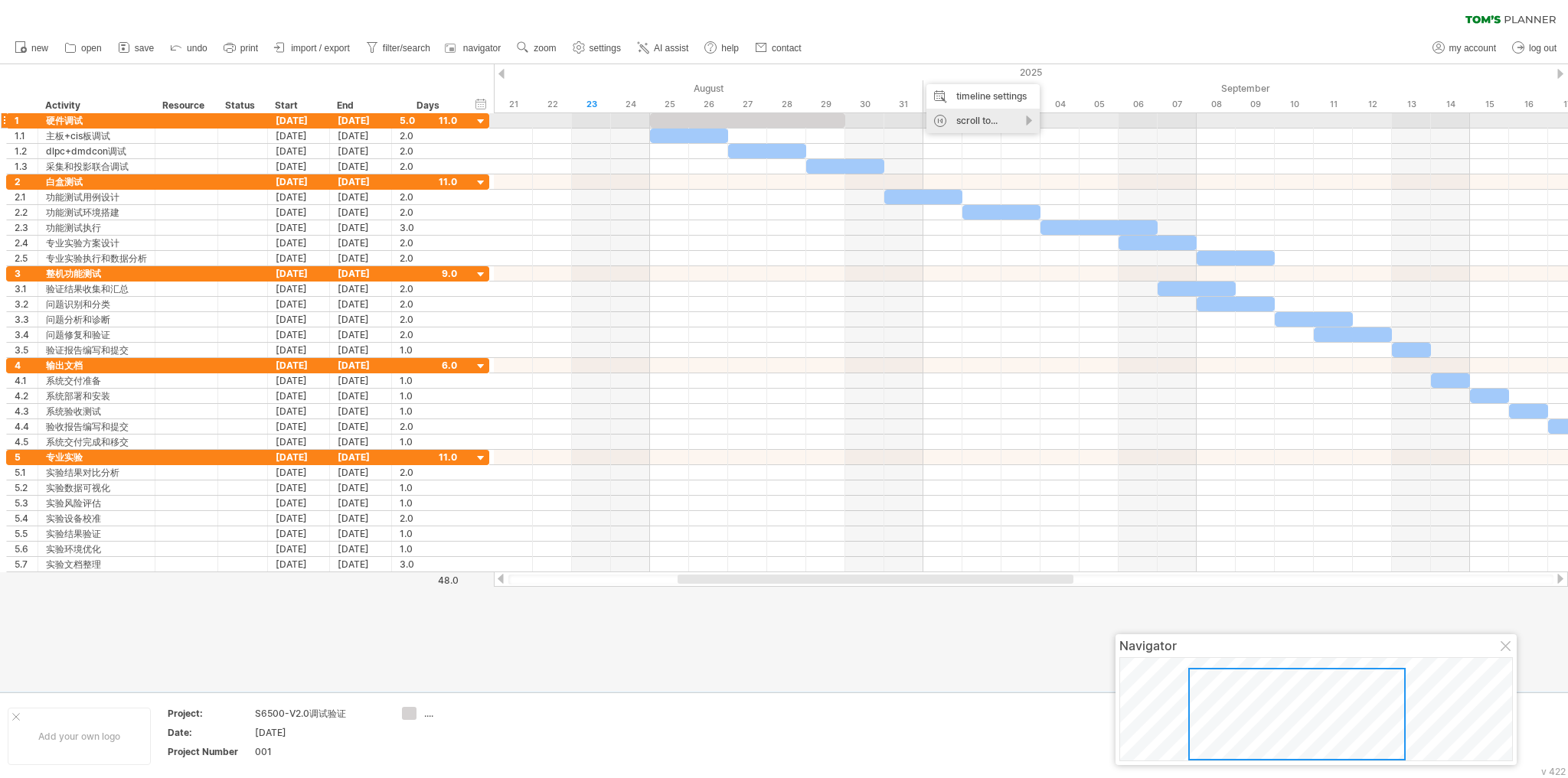
click at [939, 122] on div "scroll to..." at bounding box center [982, 121] width 113 height 24
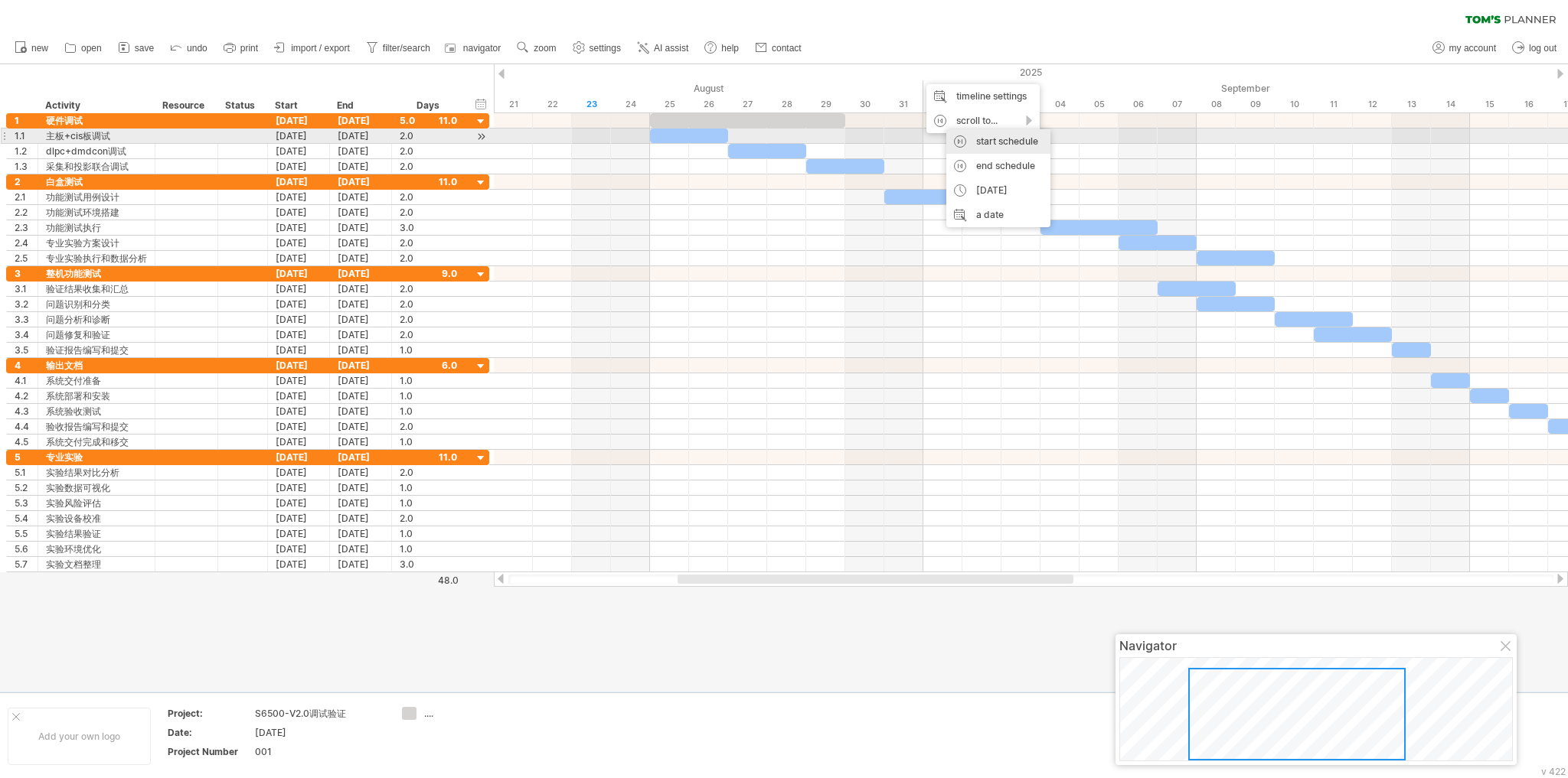
click at [989, 140] on div "start schedule" at bounding box center [998, 141] width 104 height 24
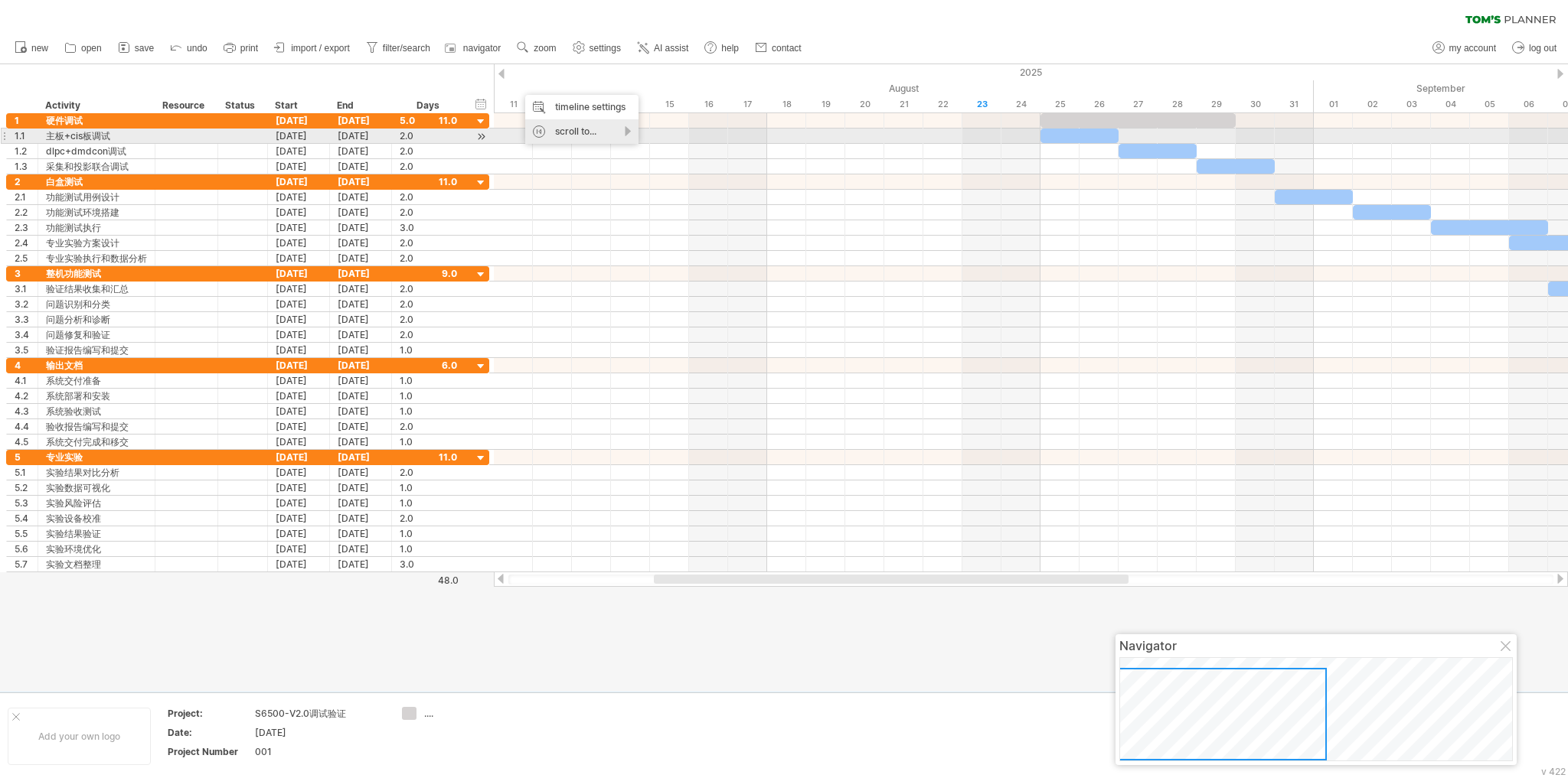
click at [538, 128] on div "scroll to..." at bounding box center [582, 131] width 113 height 24
click at [579, 144] on div "start schedule" at bounding box center [597, 148] width 104 height 24
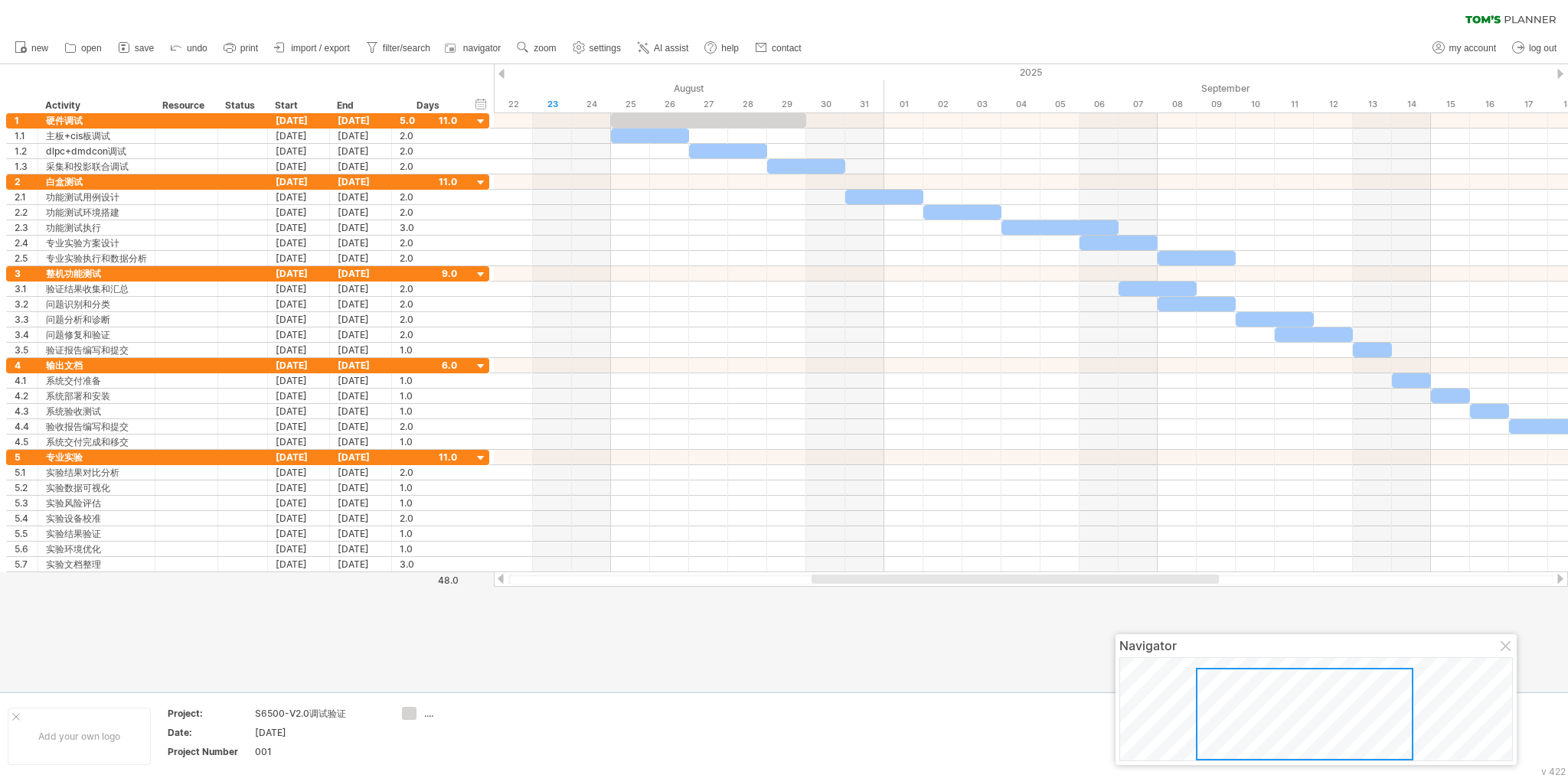
drag, startPoint x: 929, startPoint y: 579, endPoint x: 1090, endPoint y: 599, distance: 162.2
click at [1090, 599] on div "Trying to reach [DOMAIN_NAME] Connected again... 0% clear filter new 1" at bounding box center [784, 389] width 1568 height 778
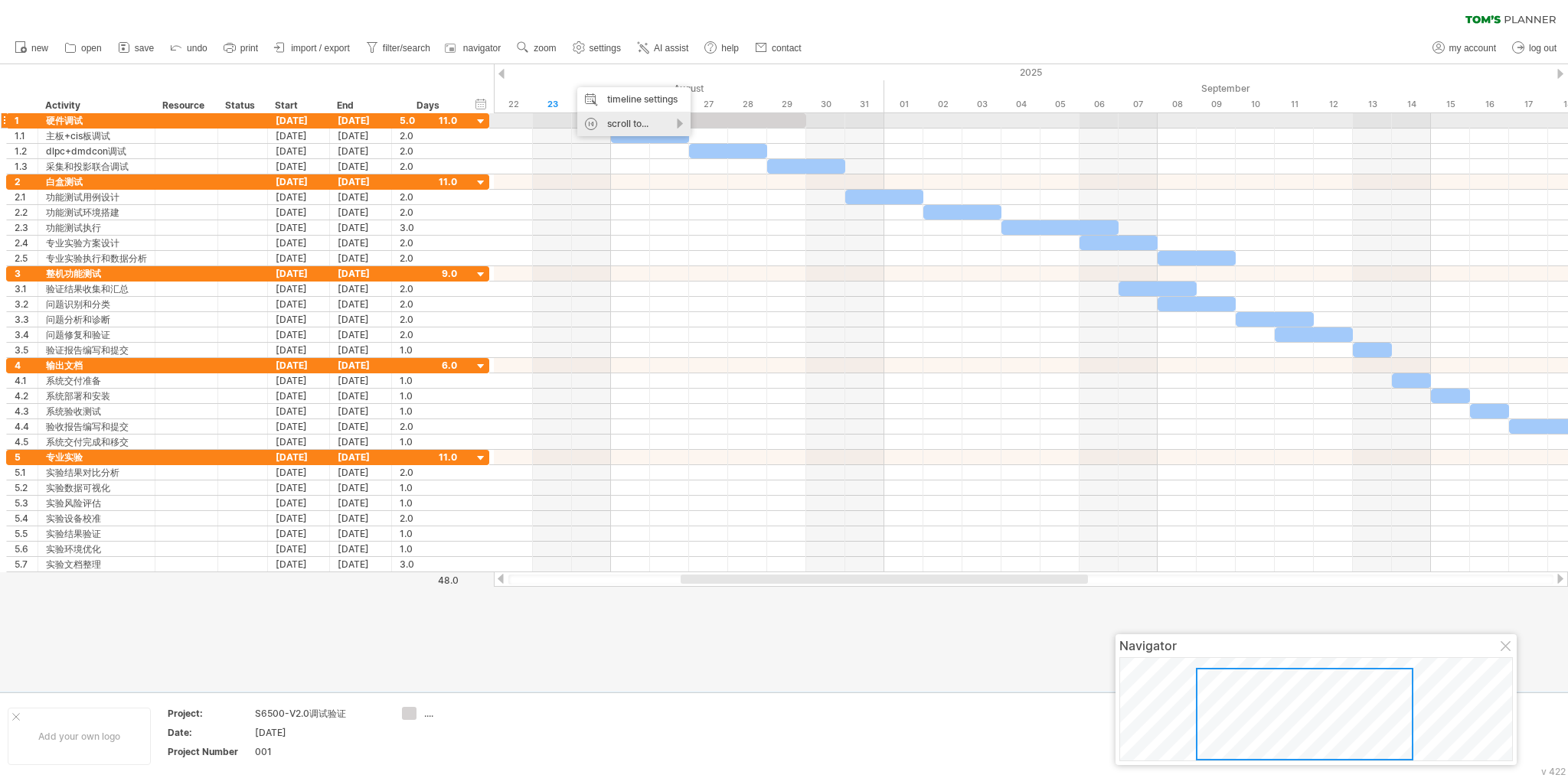
click at [628, 125] on div "scroll to..." at bounding box center [633, 124] width 113 height 24
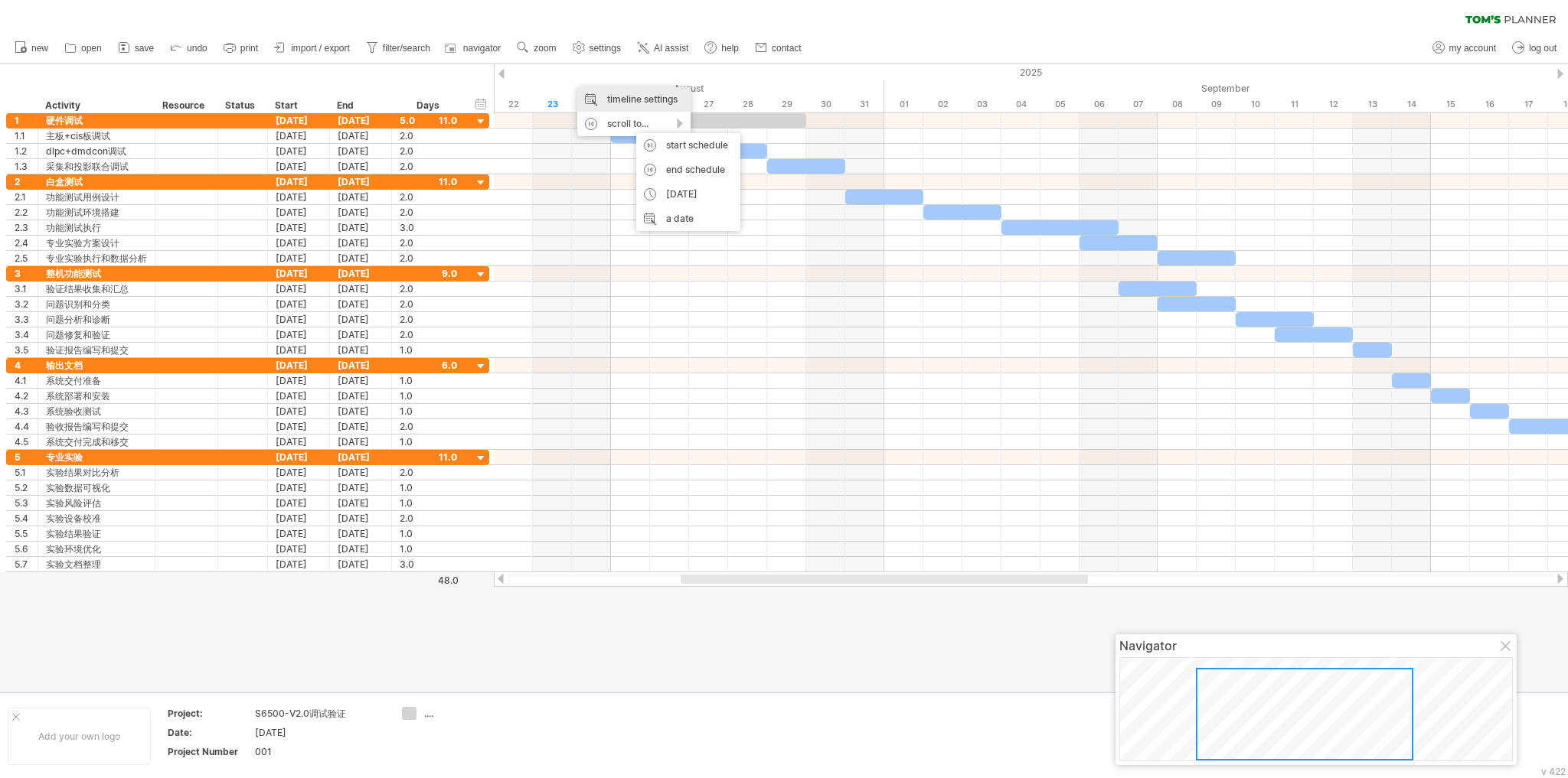
click at [625, 93] on div "timeline settings" at bounding box center [633, 99] width 113 height 24
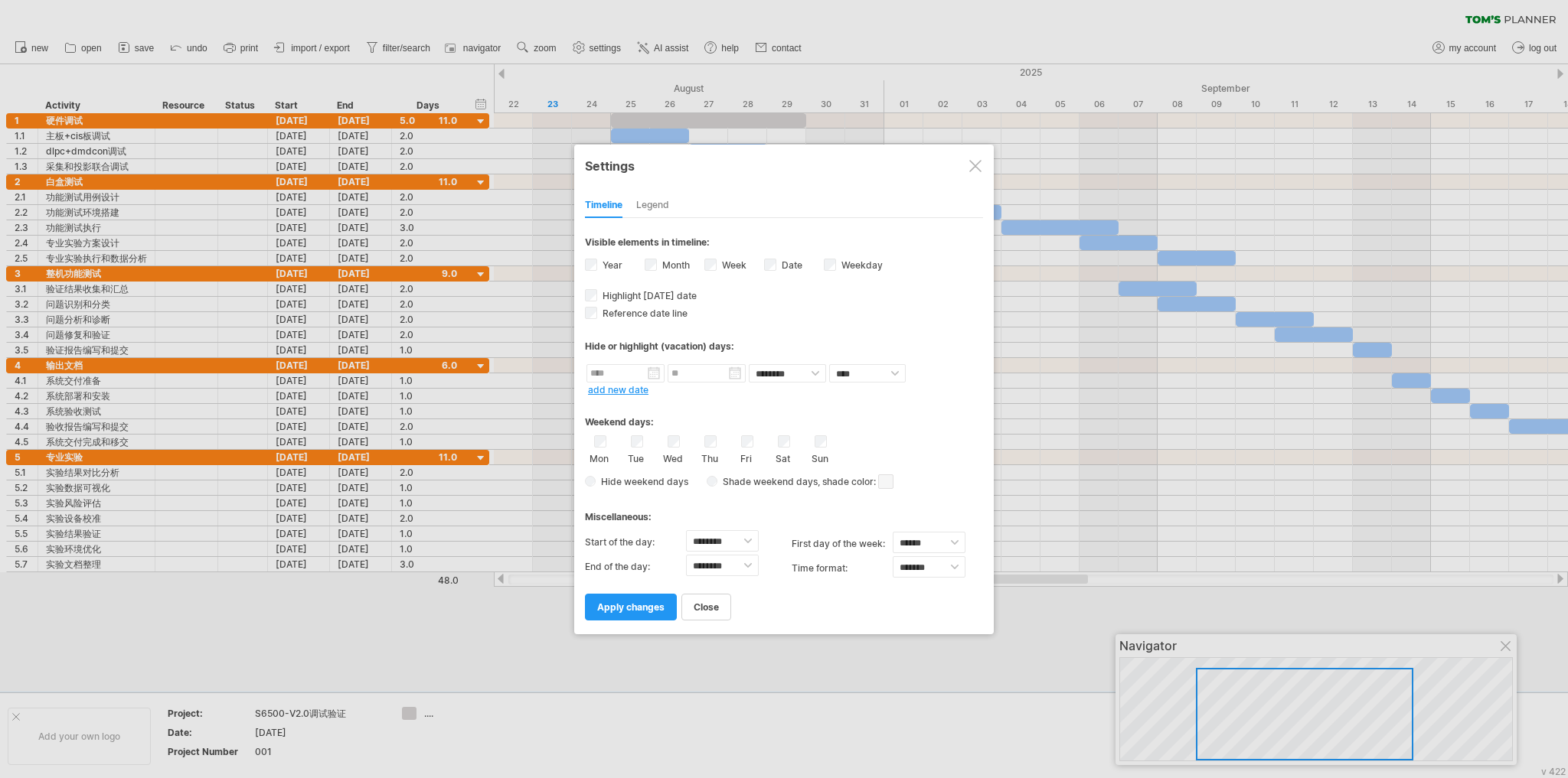
click at [649, 204] on div "Legend" at bounding box center [653, 205] width 33 height 24
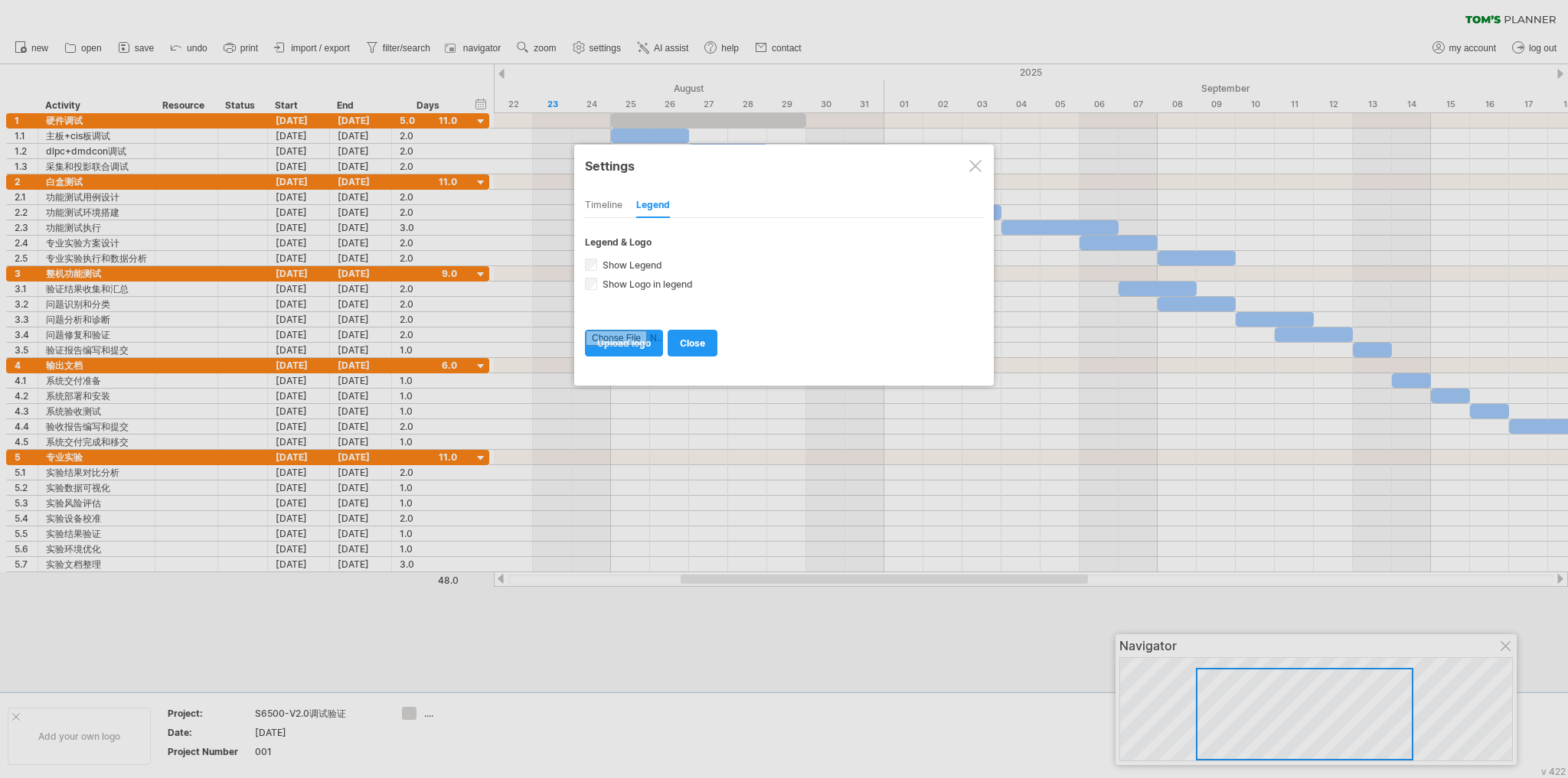
click at [603, 209] on div "Timeline" at bounding box center [603, 205] width 38 height 24
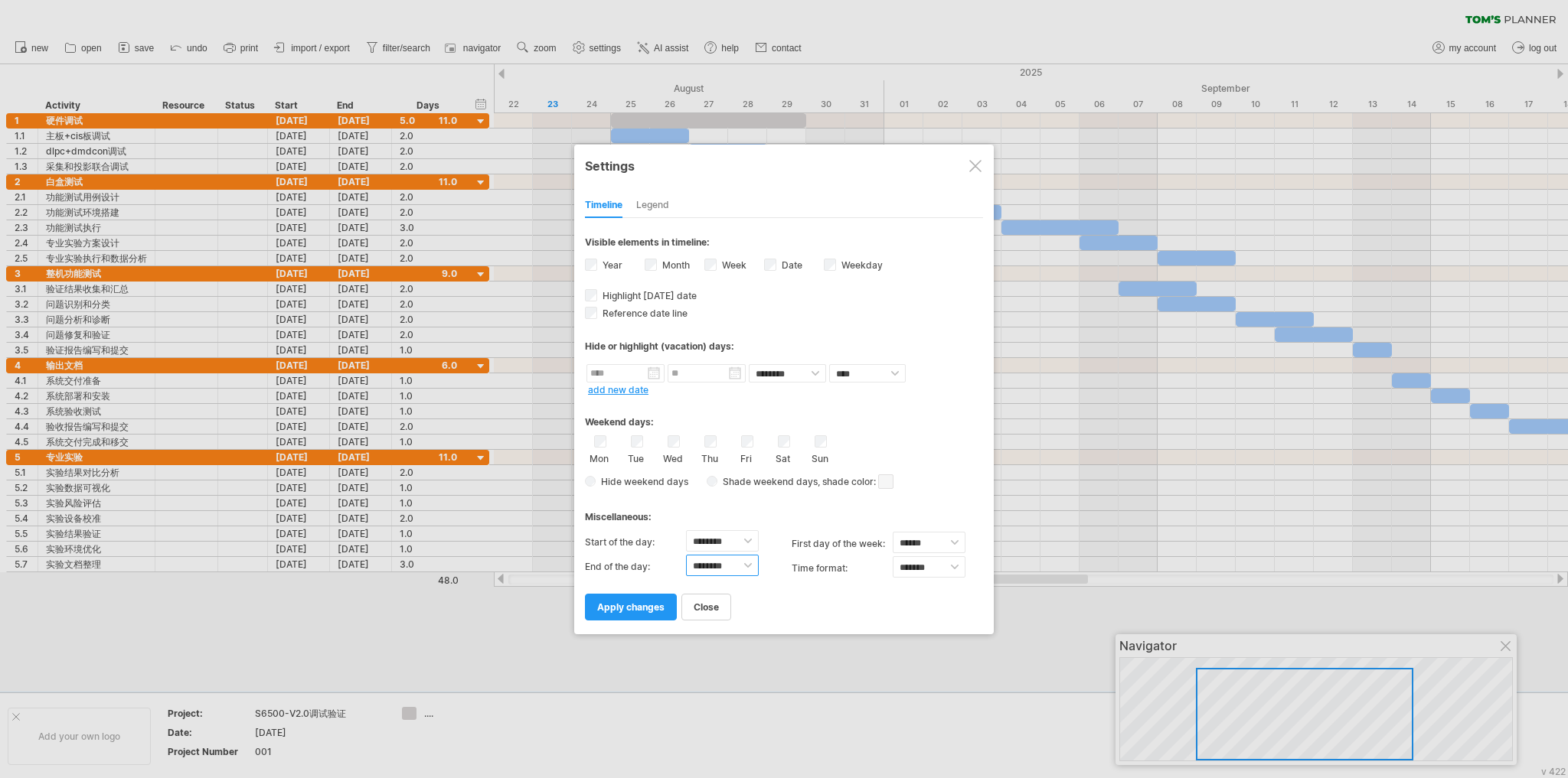
click at [747, 565] on select "******** ******** ******** ******** ******** ******** ******** ******** *******…" at bounding box center [722, 566] width 73 height 21
select select "**"
click at [686, 555] on select "******** ******** ******** ******** ******** ******** ******** ******** *******…" at bounding box center [722, 566] width 73 height 21
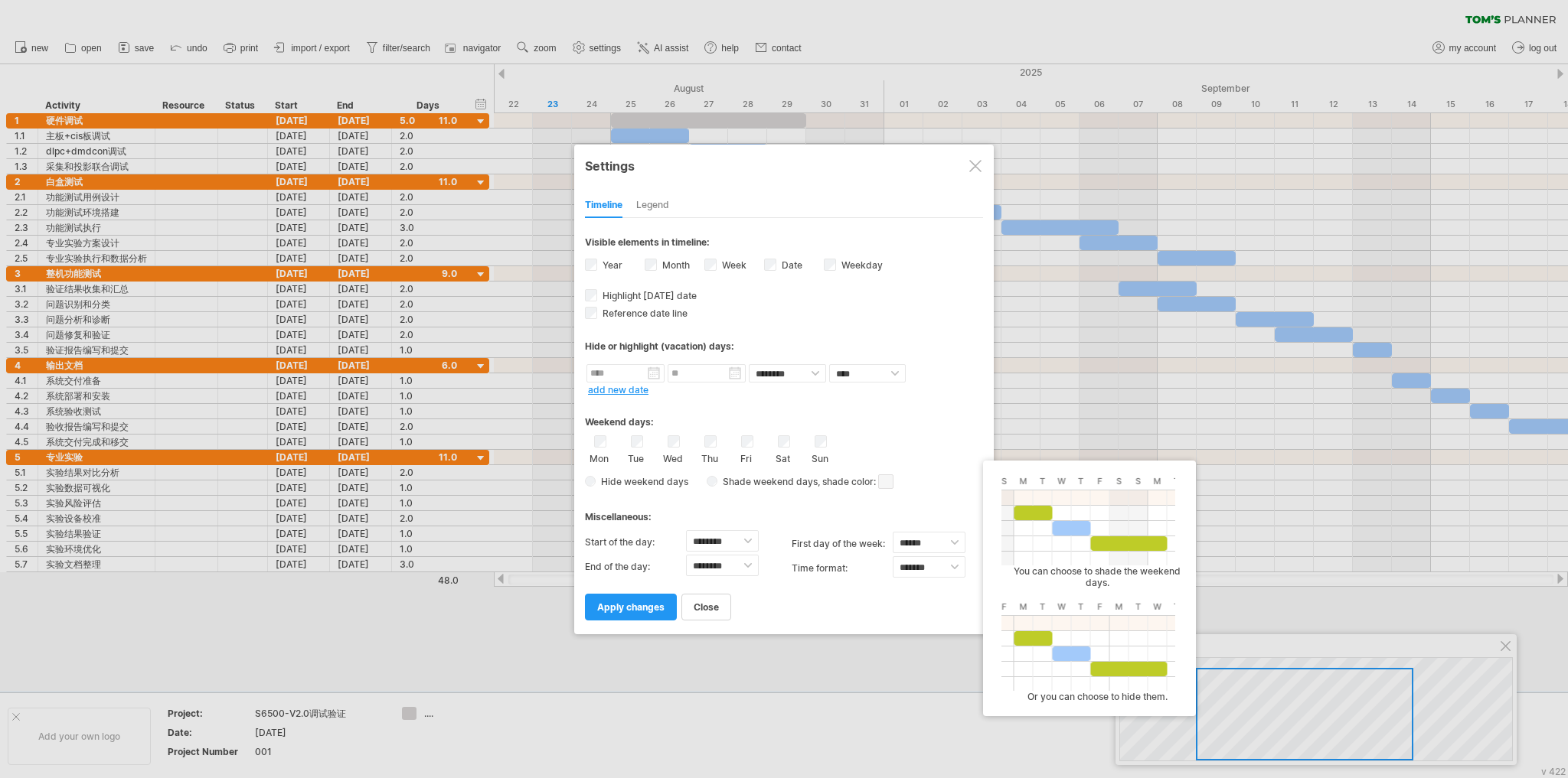
click at [886, 483] on span at bounding box center [886, 481] width 16 height 15
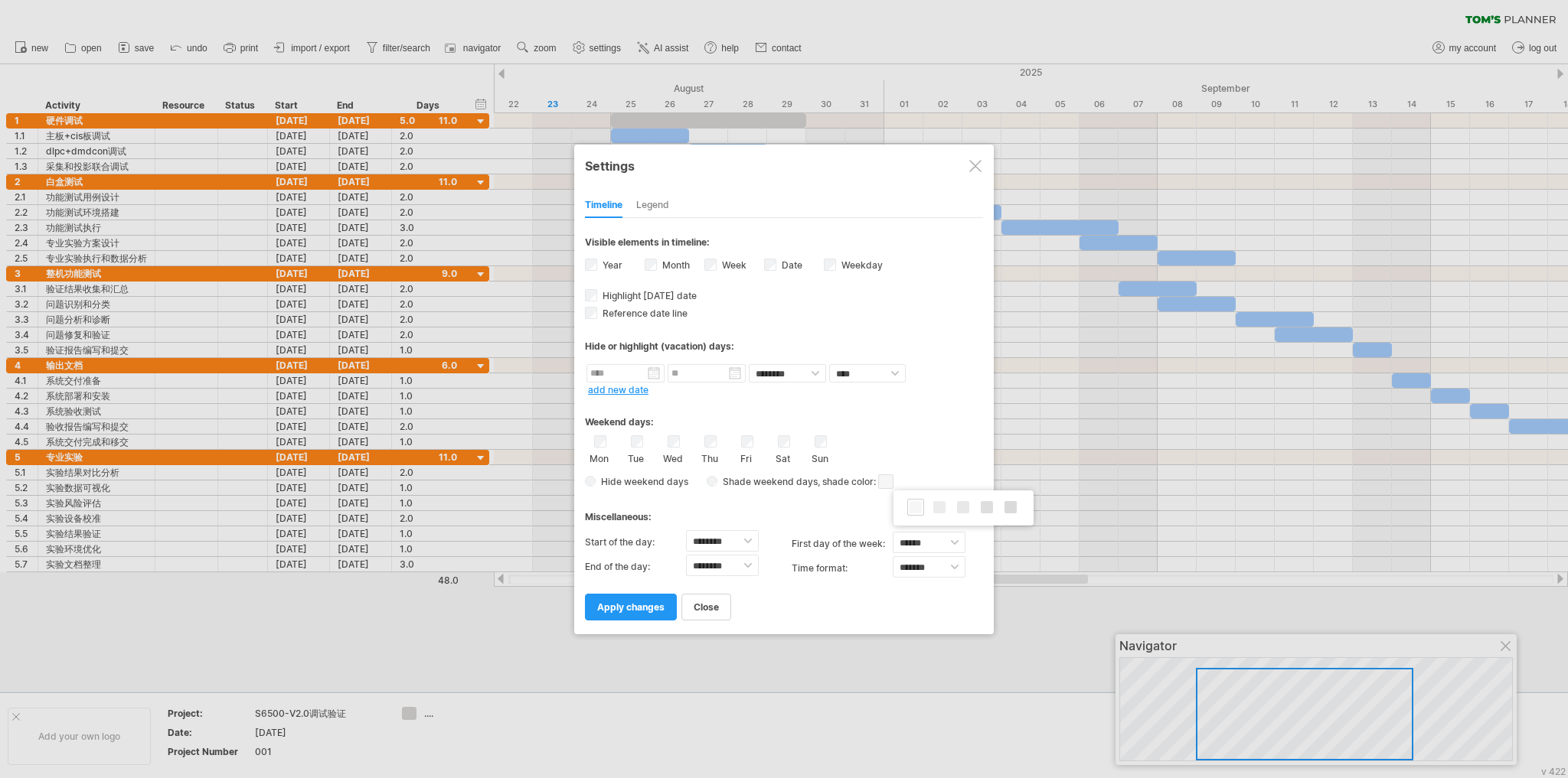
click at [907, 443] on div "Mon Tue Wed Thu Fri Sat Sun" at bounding box center [783, 450] width 398 height 29
click at [653, 607] on span "apply changes" at bounding box center [630, 608] width 67 height 12
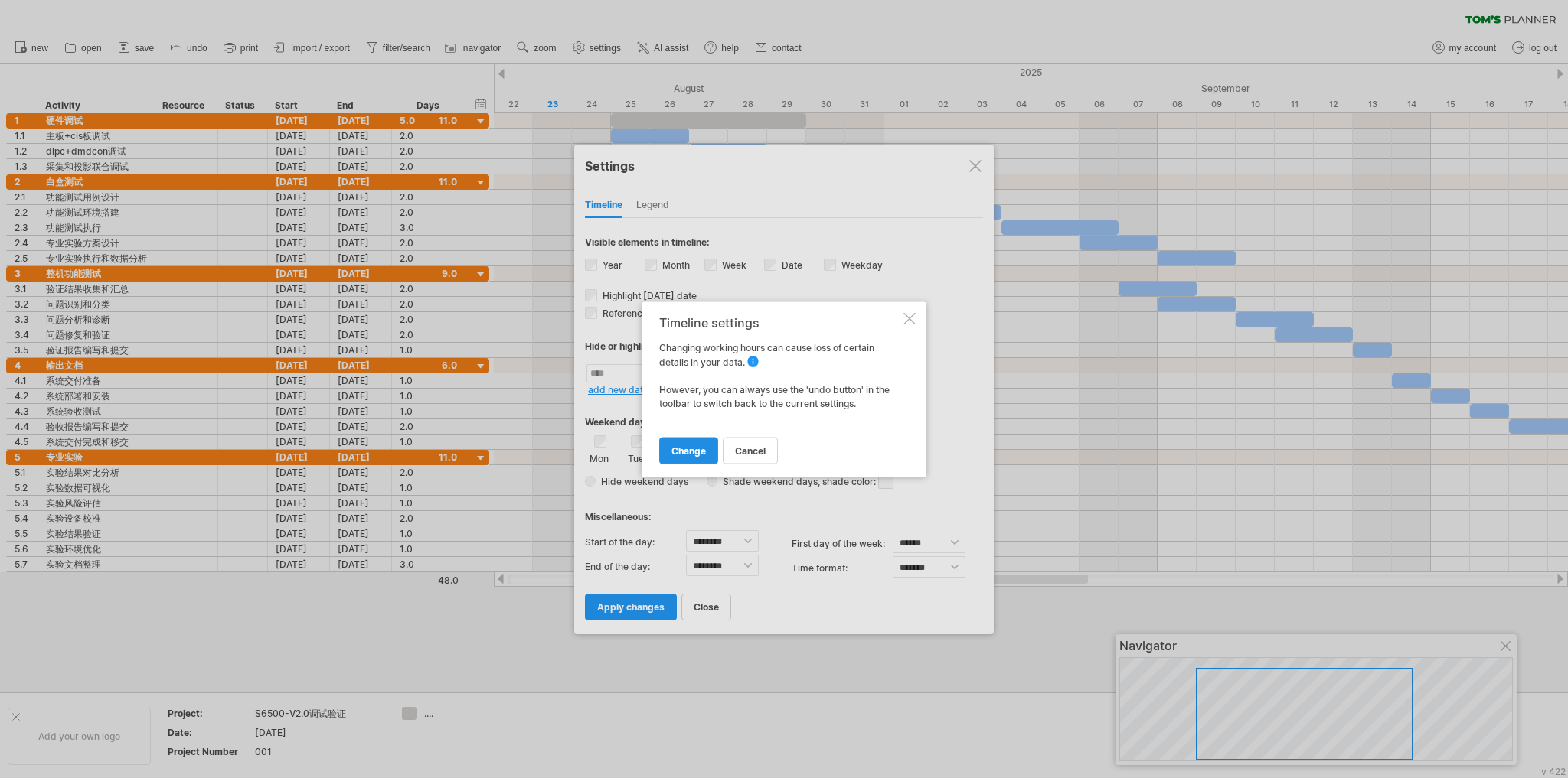
click at [692, 450] on span "change" at bounding box center [688, 450] width 34 height 12
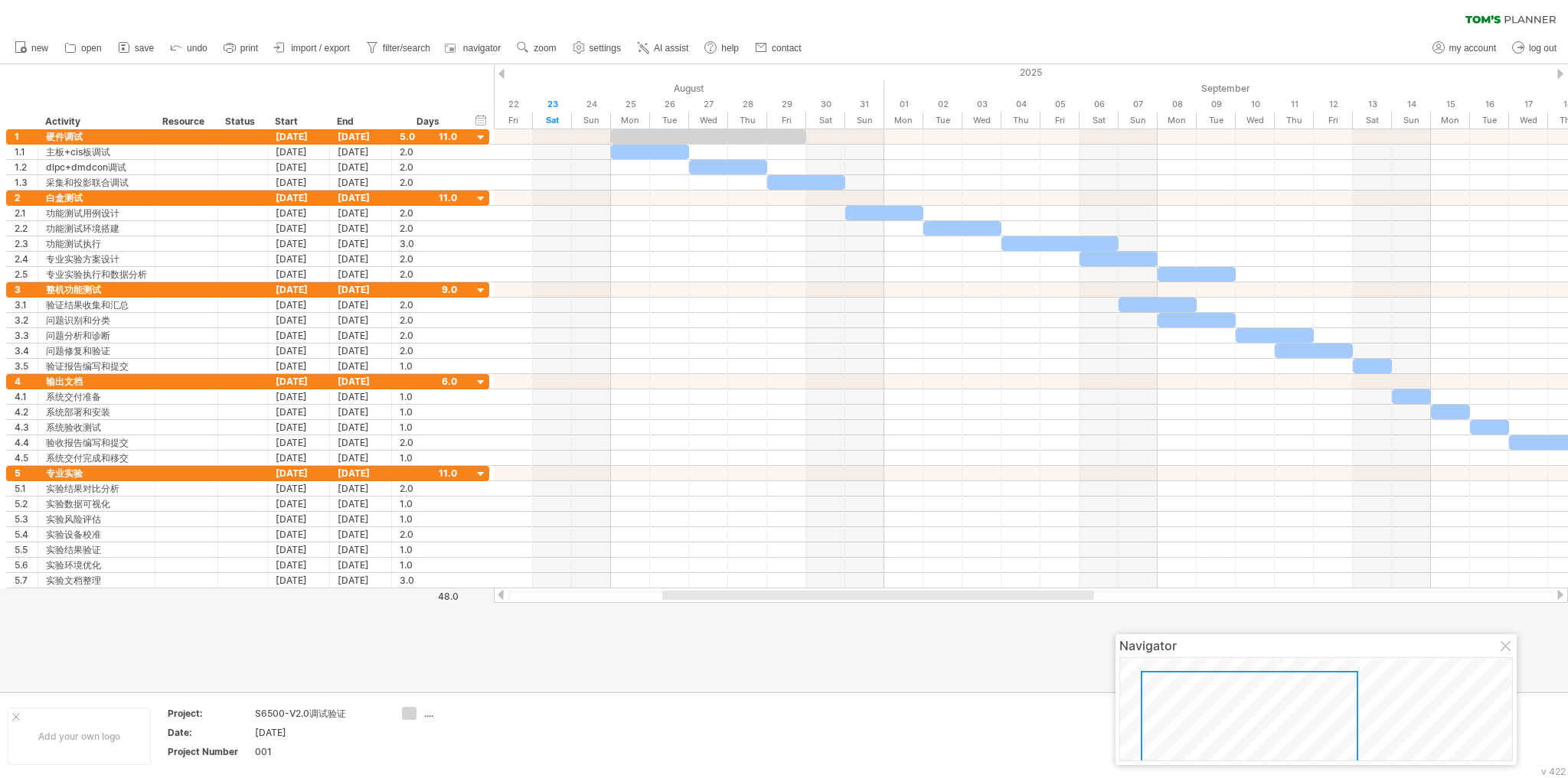
click at [1558, 72] on div at bounding box center [1560, 74] width 6 height 10
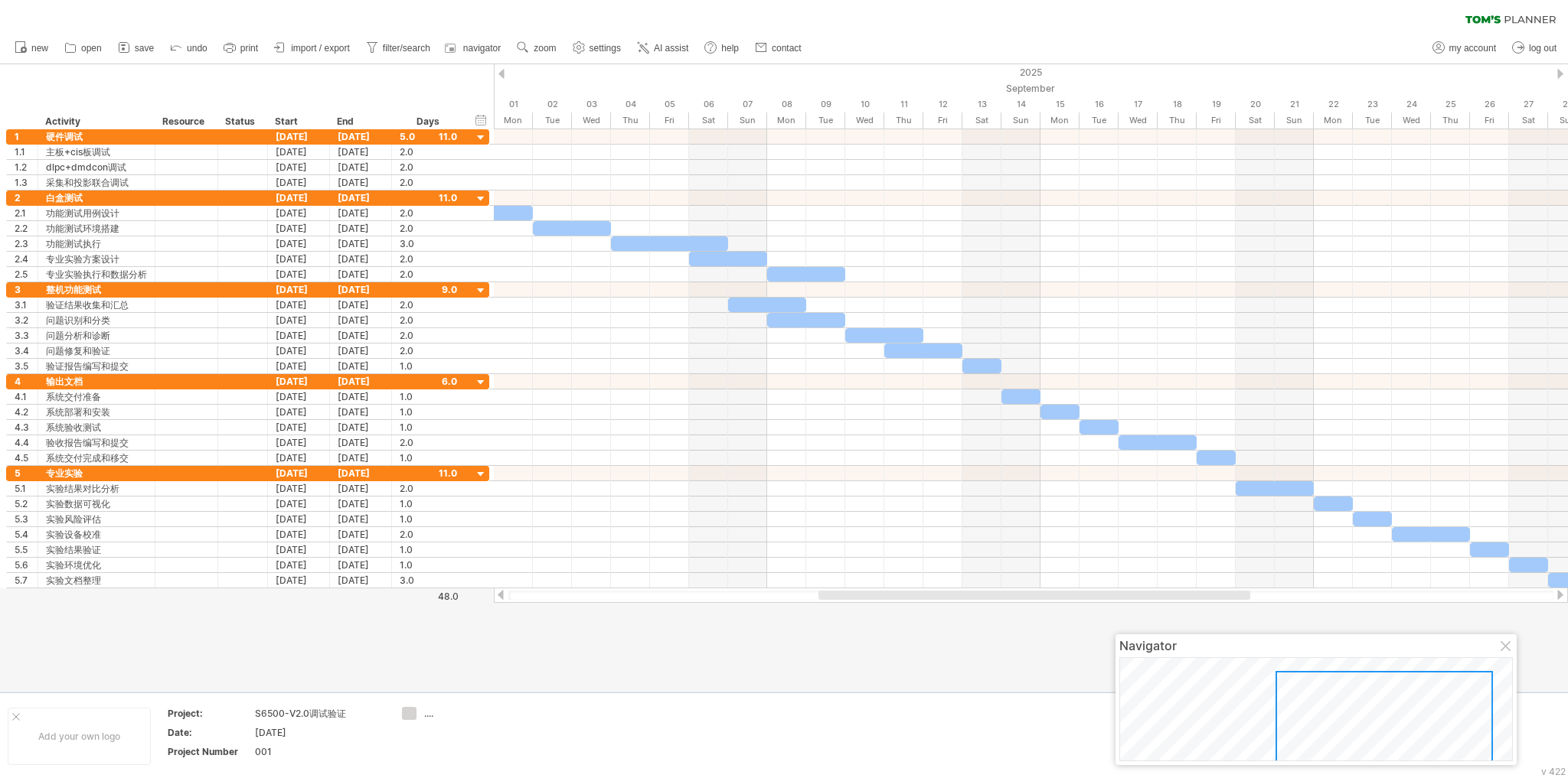
click at [1558, 72] on div at bounding box center [1560, 74] width 6 height 10
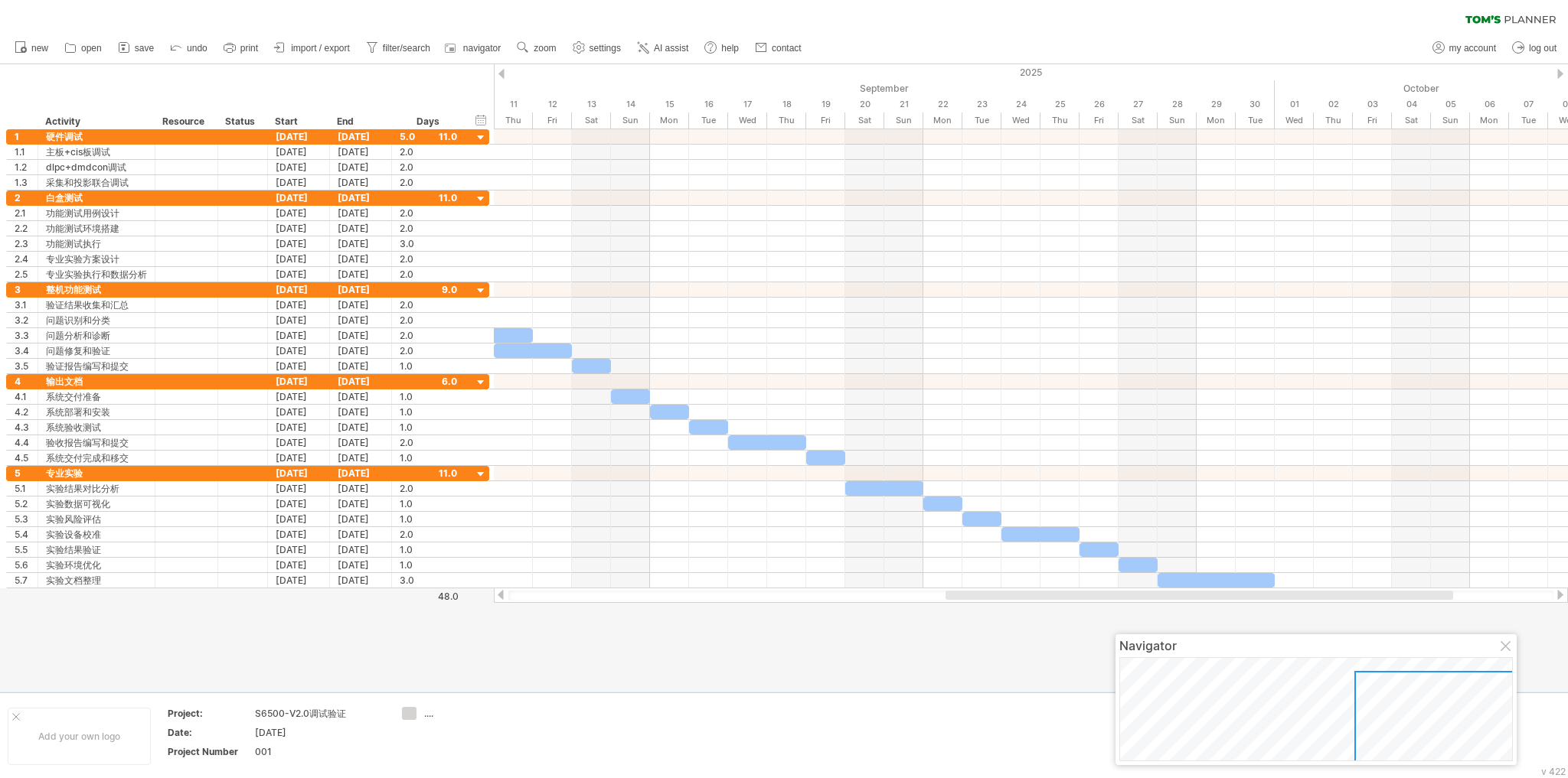
click at [1558, 72] on div at bounding box center [1560, 74] width 6 height 10
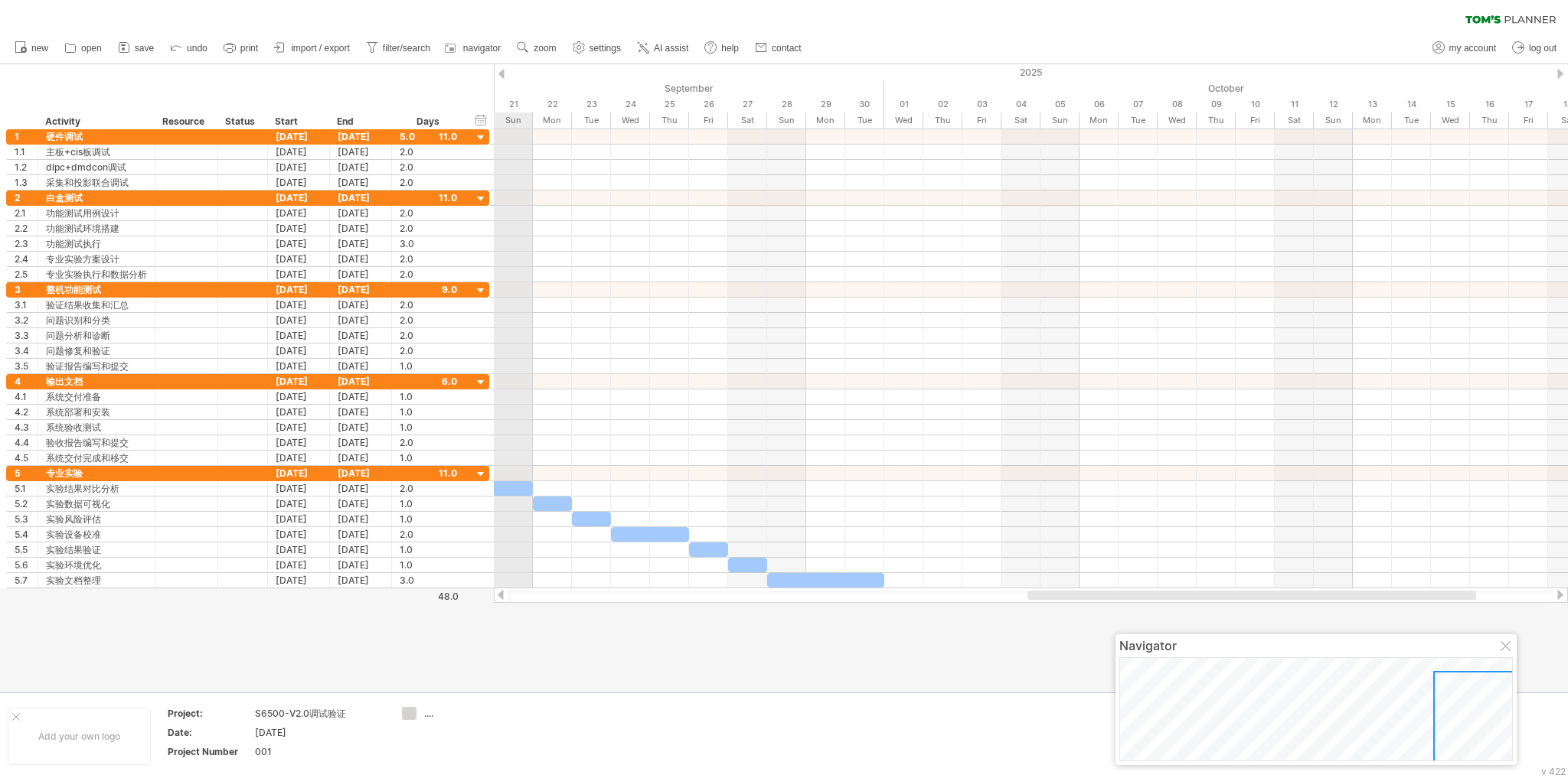
click at [505, 74] on div "2025" at bounding box center [1313, 72] width 4841 height 17
click at [503, 74] on div at bounding box center [501, 74] width 6 height 10
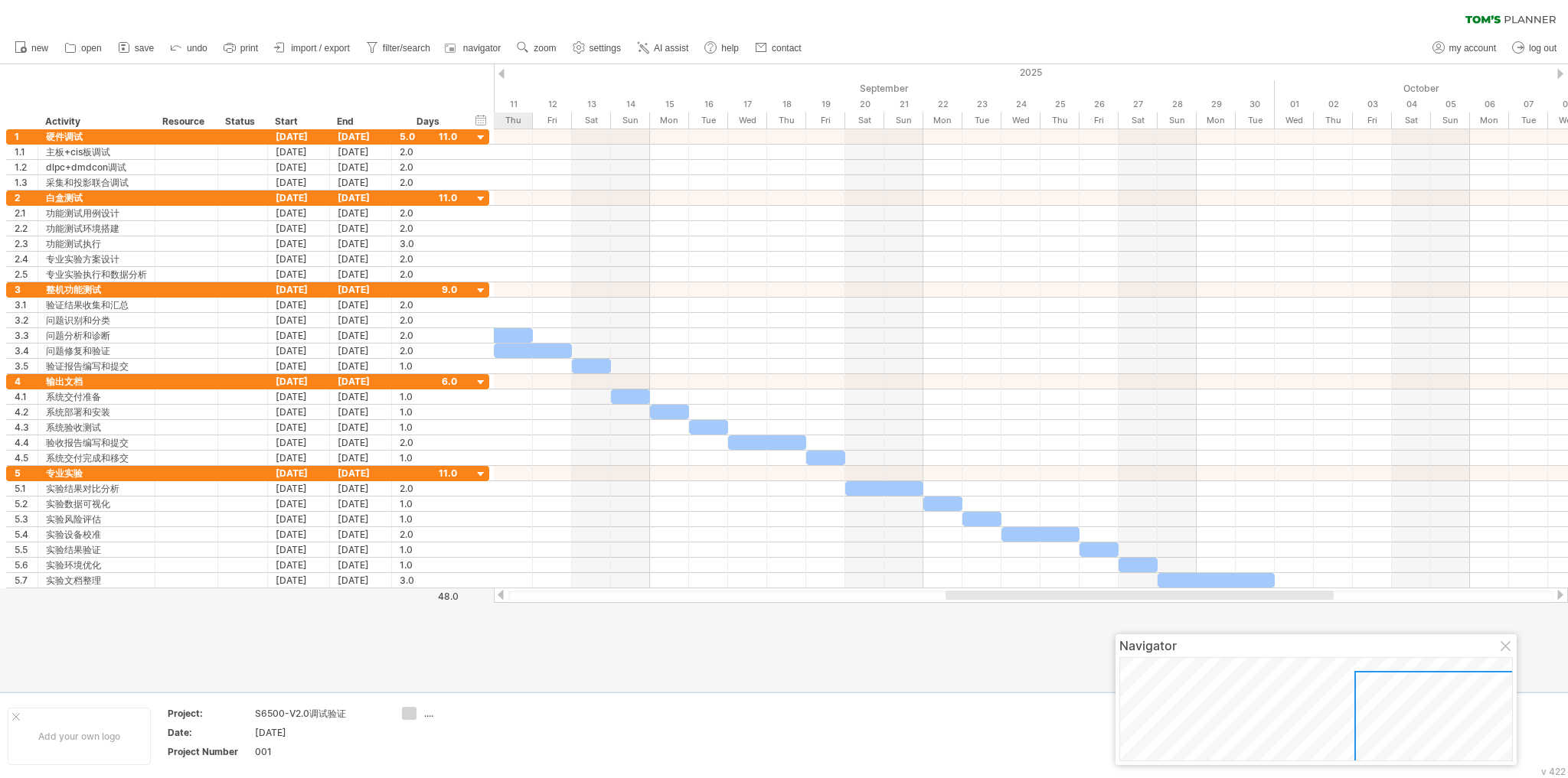
click at [503, 74] on div at bounding box center [501, 74] width 6 height 10
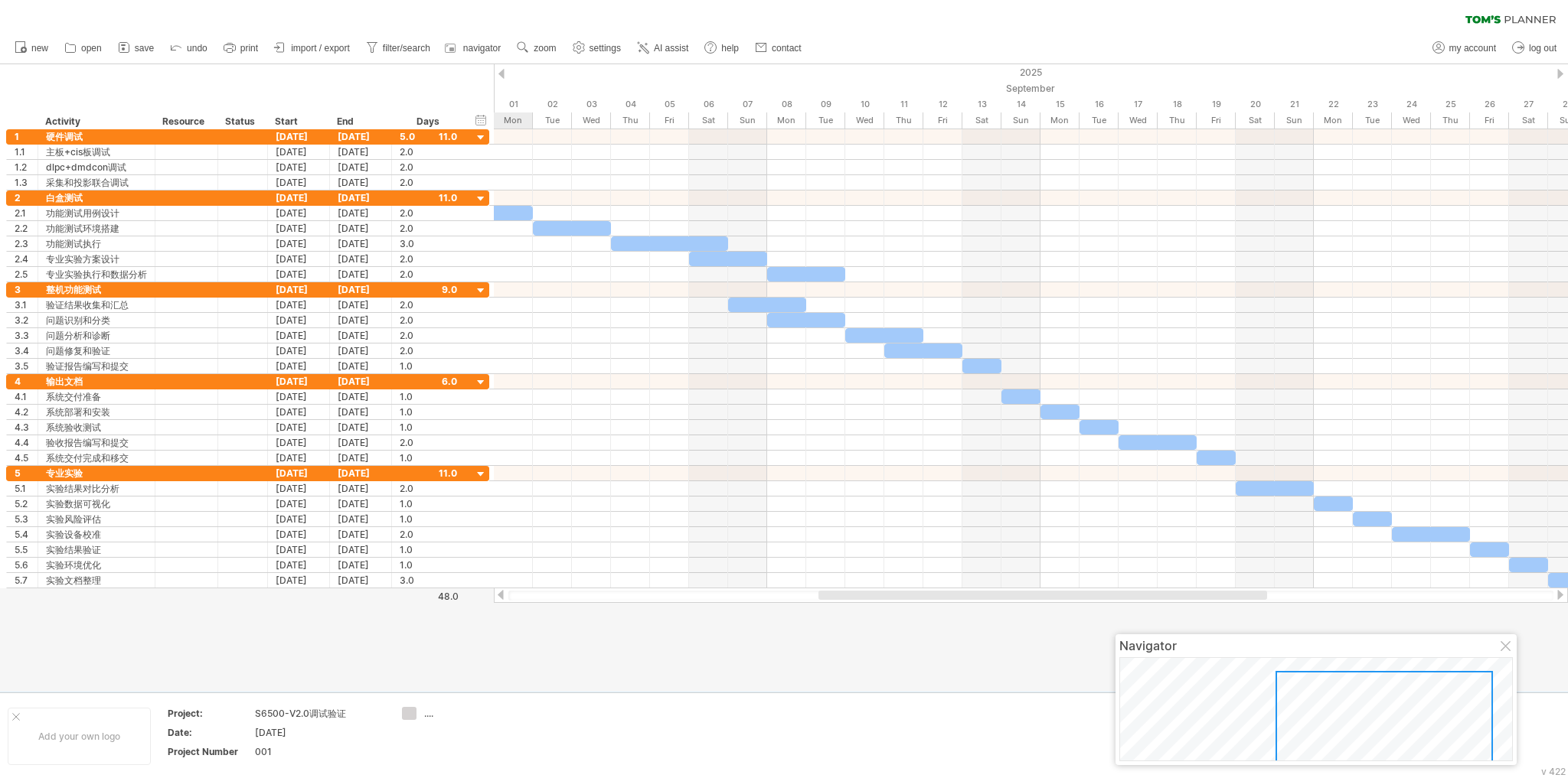
click at [503, 74] on div at bounding box center [501, 74] width 6 height 10
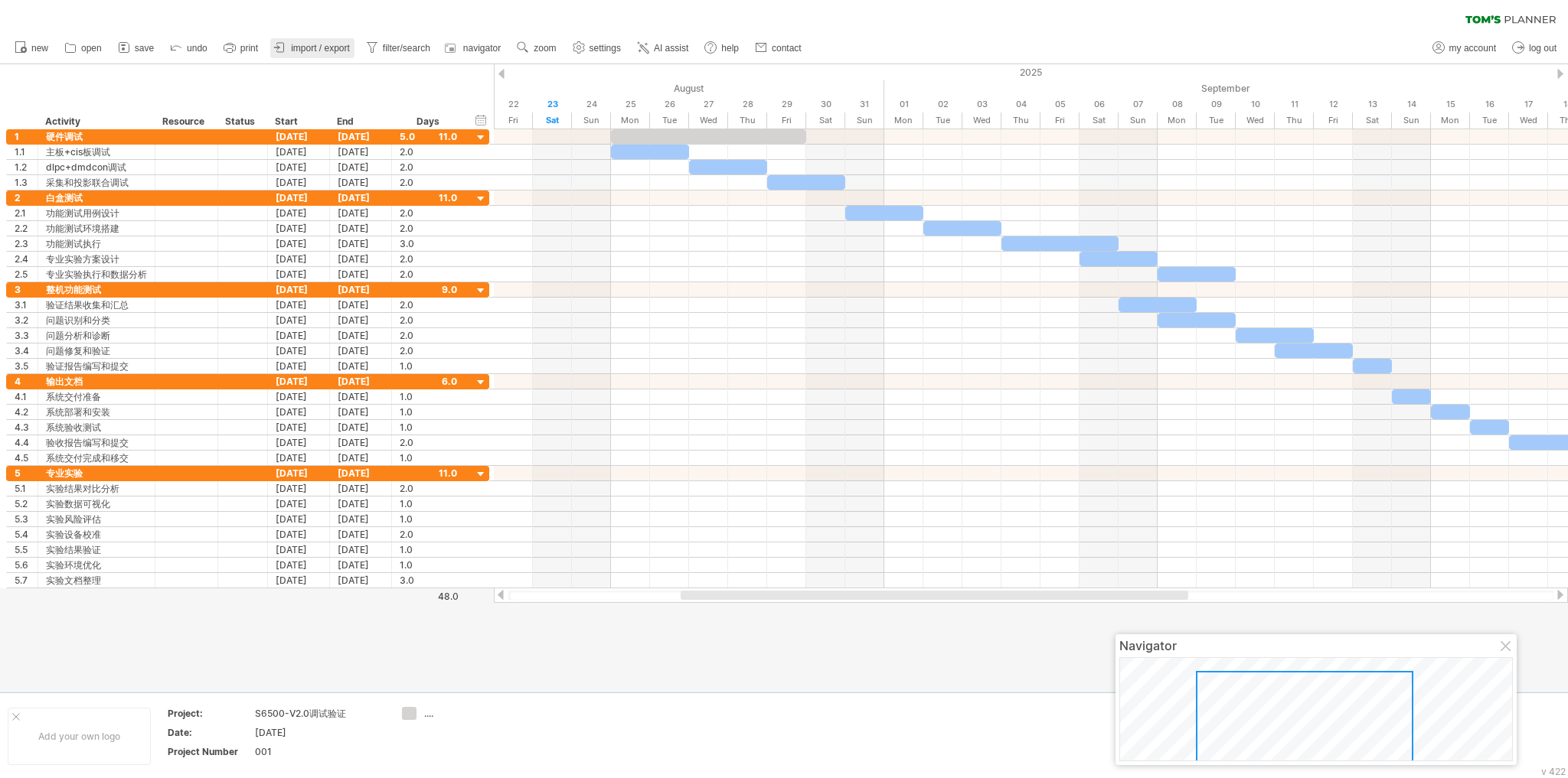
click at [340, 49] on span "import / export" at bounding box center [320, 48] width 59 height 11
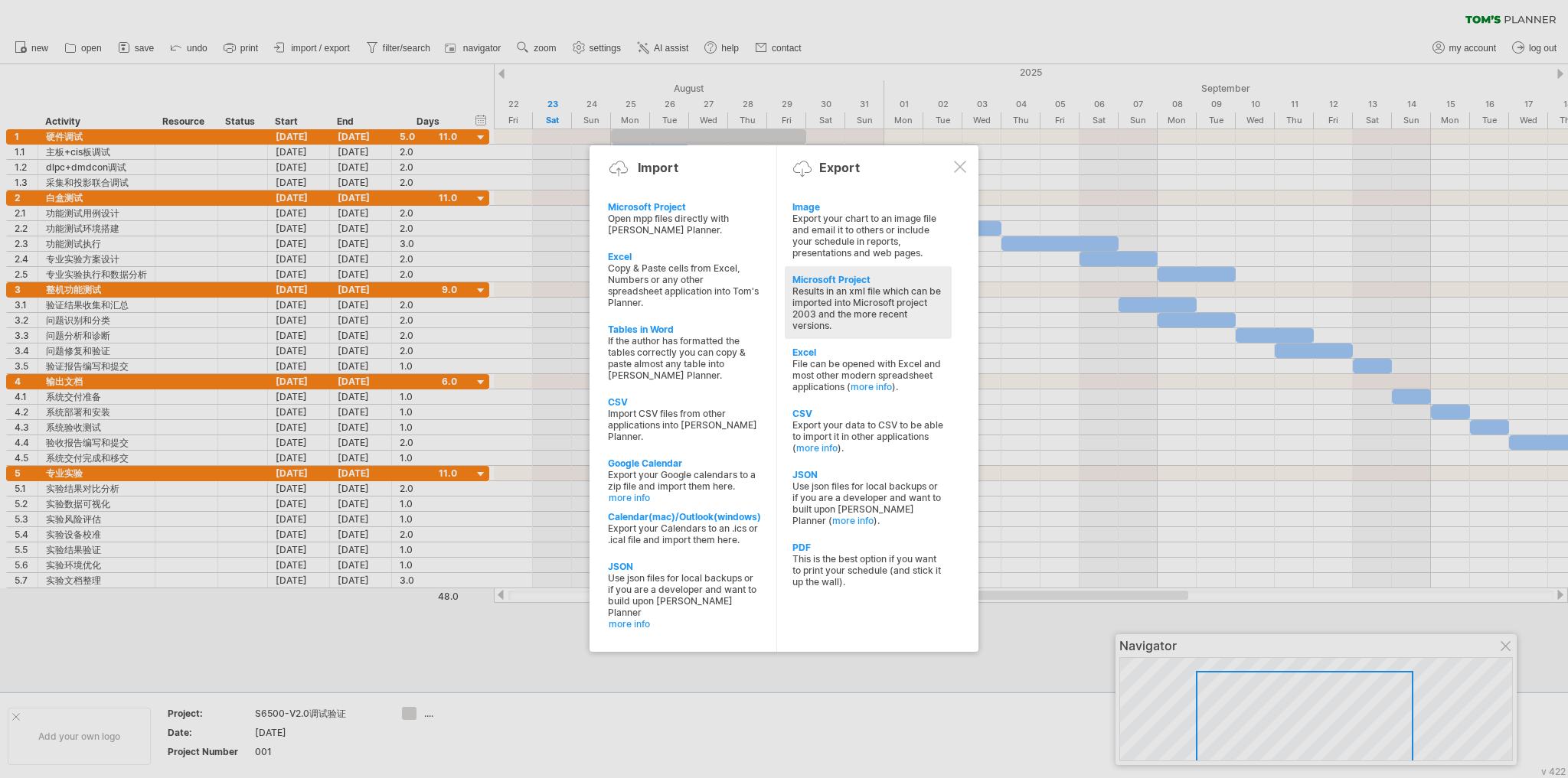
click at [876, 314] on div "Results in an xml file which can be imported into Microsoft project 2003 and th…" at bounding box center [869, 308] width 152 height 46
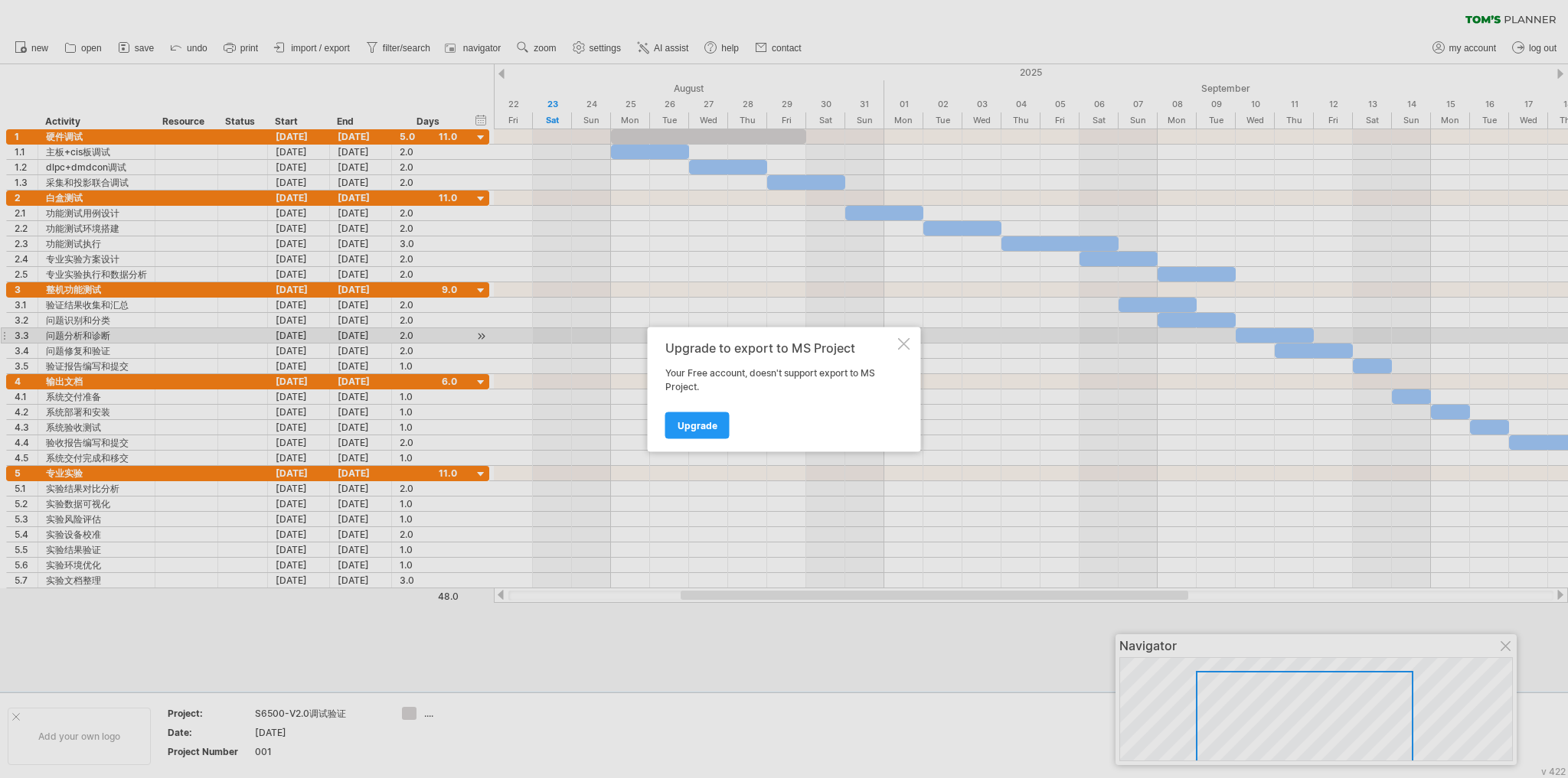
click at [901, 341] on div at bounding box center [904, 343] width 13 height 13
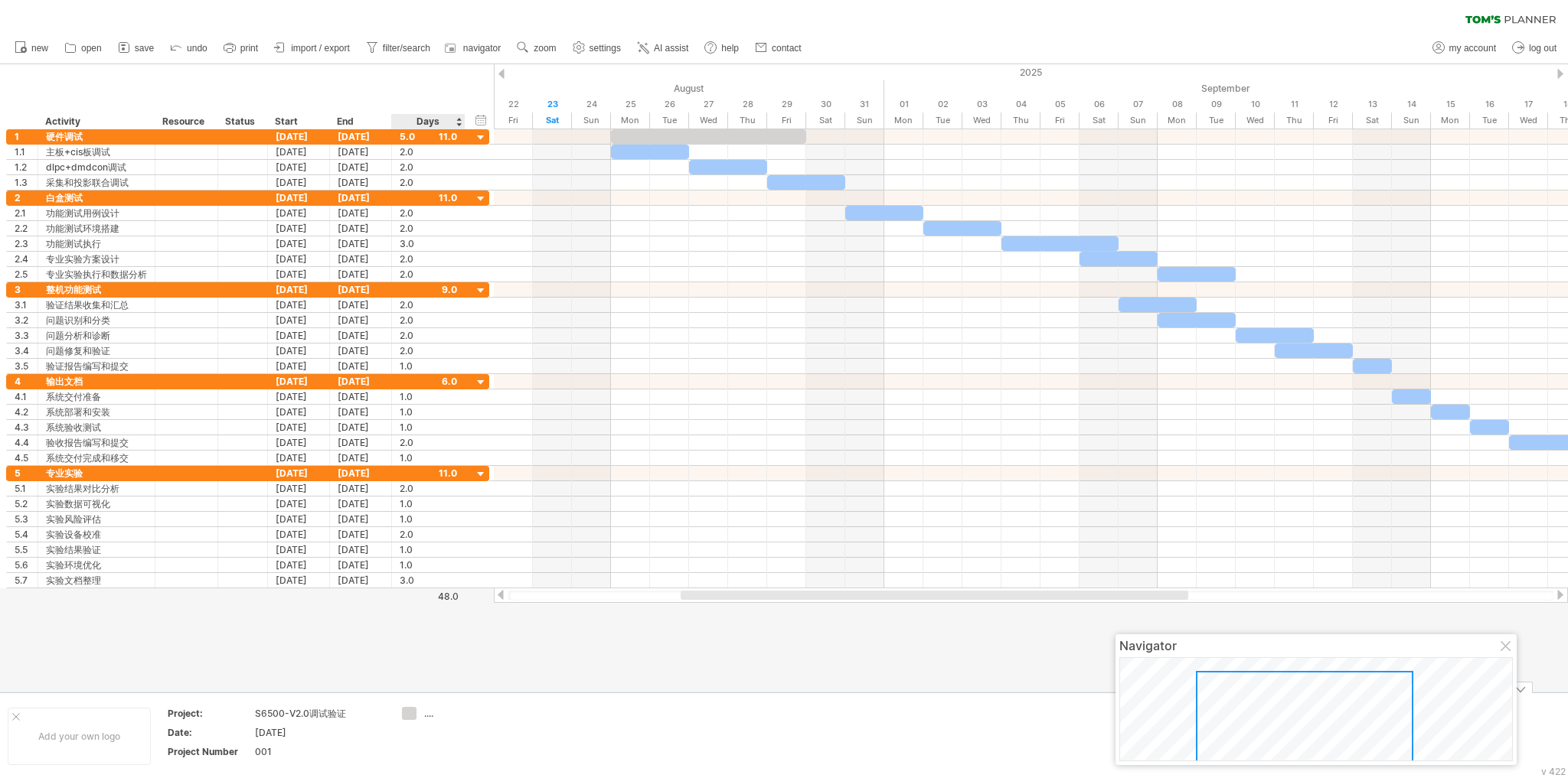
click at [432, 715] on div "...." at bounding box center [466, 713] width 84 height 13
click at [410, 714] on div "Trying to reach [DOMAIN_NAME] Connected again... 0% clear filter new 1" at bounding box center [784, 389] width 1568 height 778
click at [428, 707] on div at bounding box center [466, 713] width 84 height 13
click at [463, 725] on td at bounding box center [454, 736] width 121 height 59
click at [331, 710] on div "S6500-V2.0调试验证" at bounding box center [319, 713] width 128 height 13
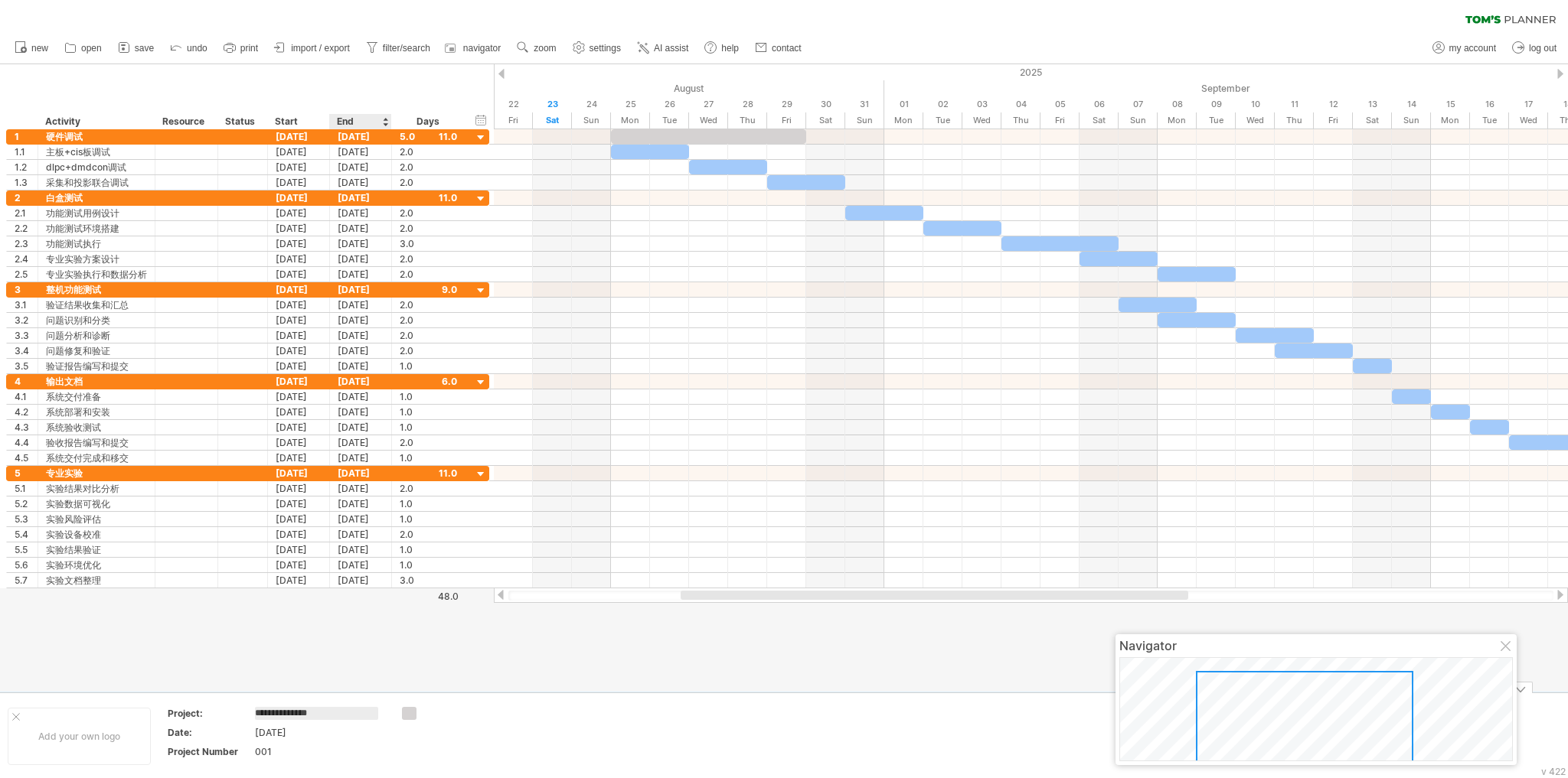
click at [365, 748] on div "001" at bounding box center [319, 752] width 128 height 13
click at [550, 744] on td at bounding box center [576, 736] width 121 height 59
click at [339, 50] on span "import / export" at bounding box center [320, 48] width 59 height 11
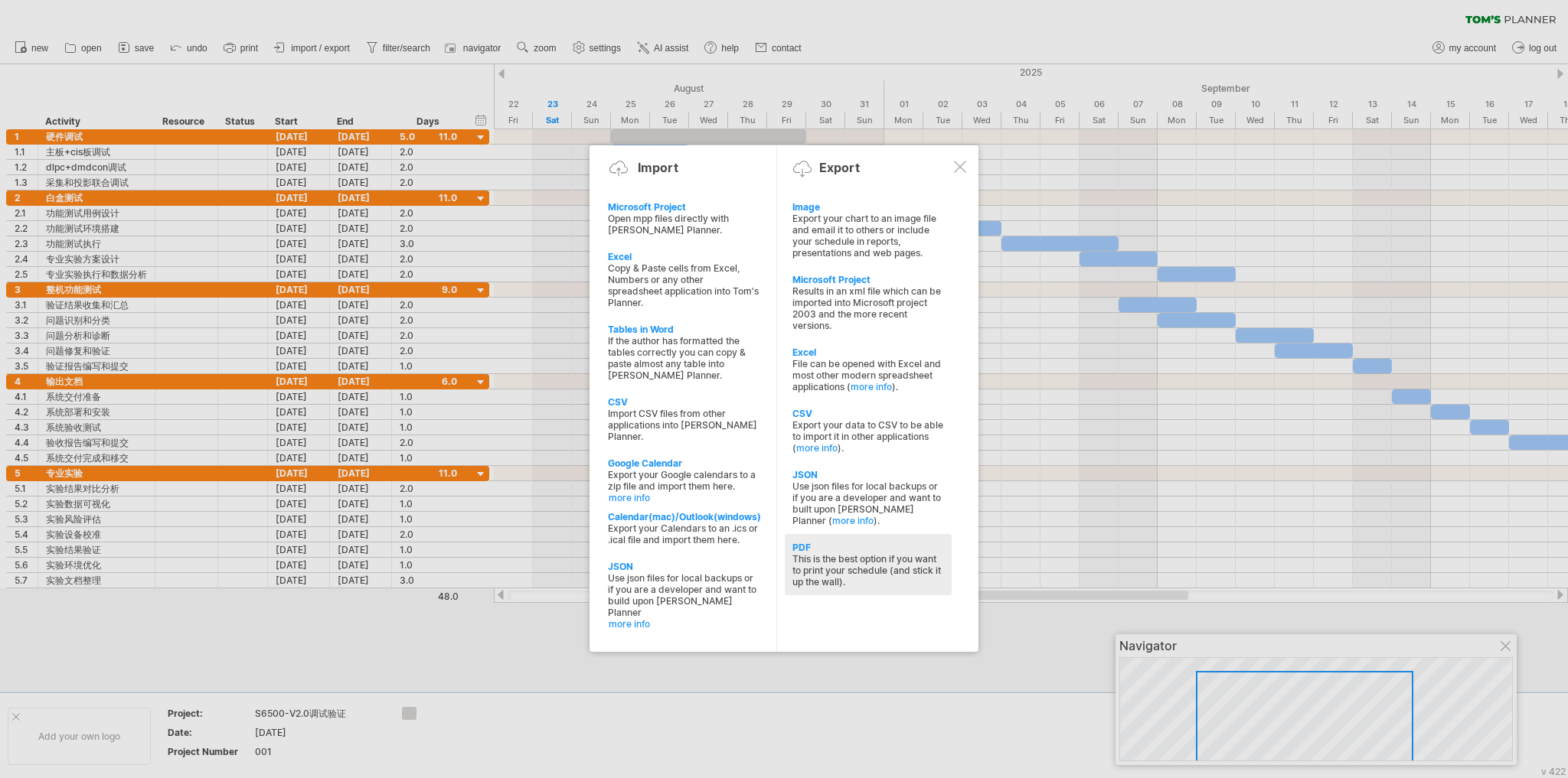
click at [866, 571] on div "This is the best option if you want to print your schedule (and stick it up the…" at bounding box center [869, 570] width 152 height 34
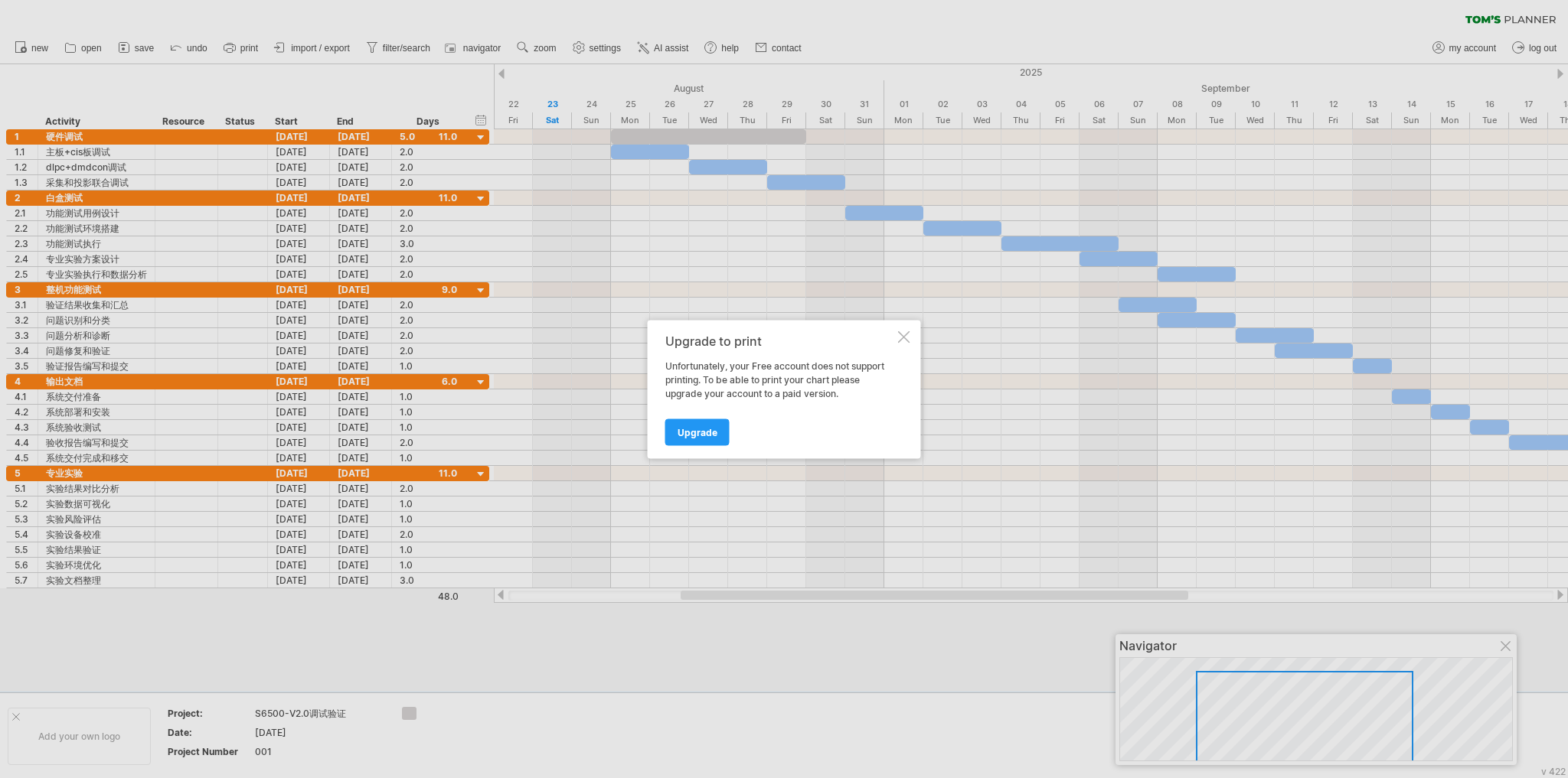
click at [905, 338] on div at bounding box center [904, 336] width 13 height 13
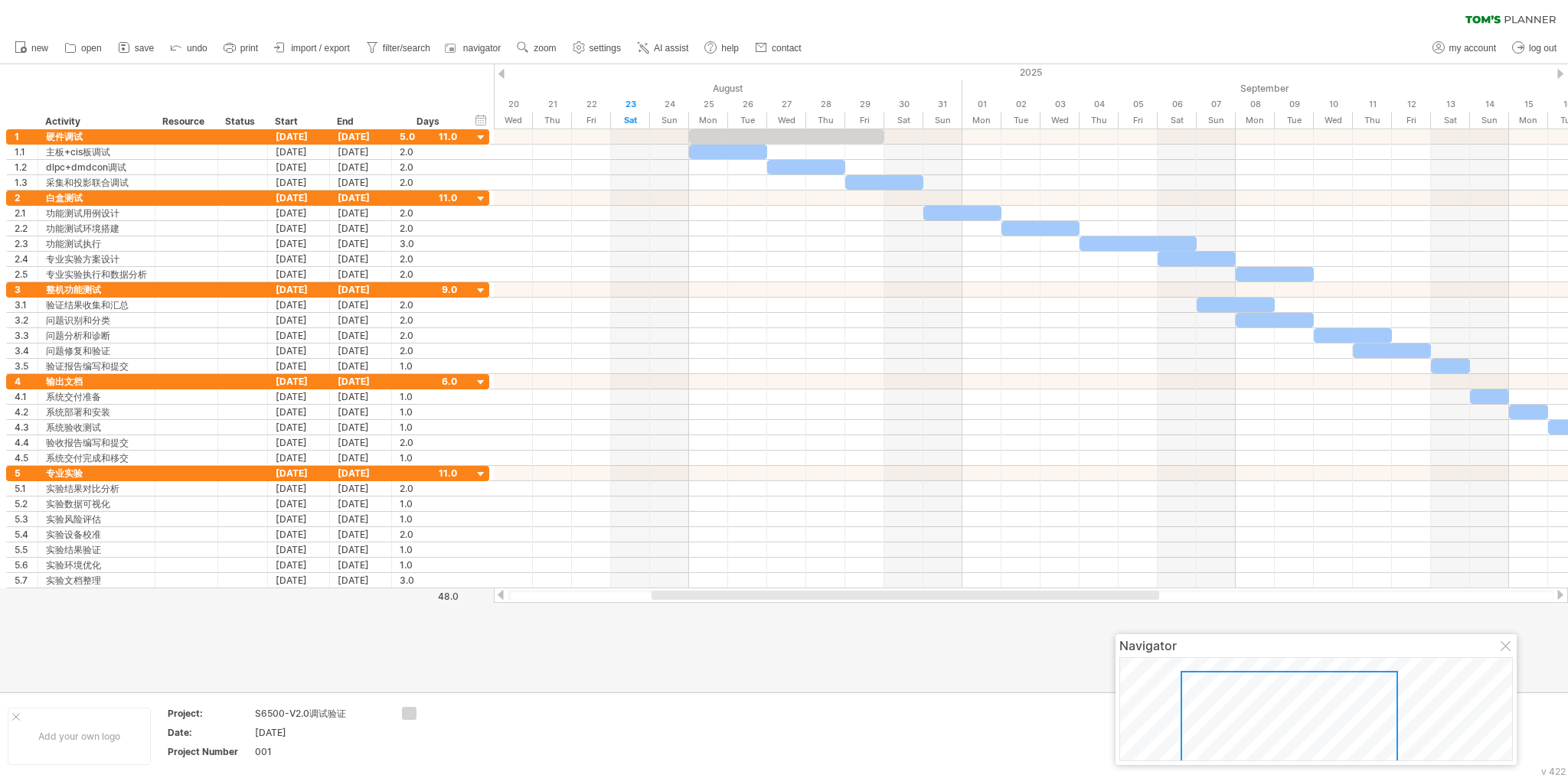
drag, startPoint x: 826, startPoint y: 595, endPoint x: 797, endPoint y: 602, distance: 29.8
click at [797, 602] on div at bounding box center [1031, 595] width 1074 height 16
click at [413, 53] on span "filter/search" at bounding box center [407, 48] width 48 height 11
type input "**********"
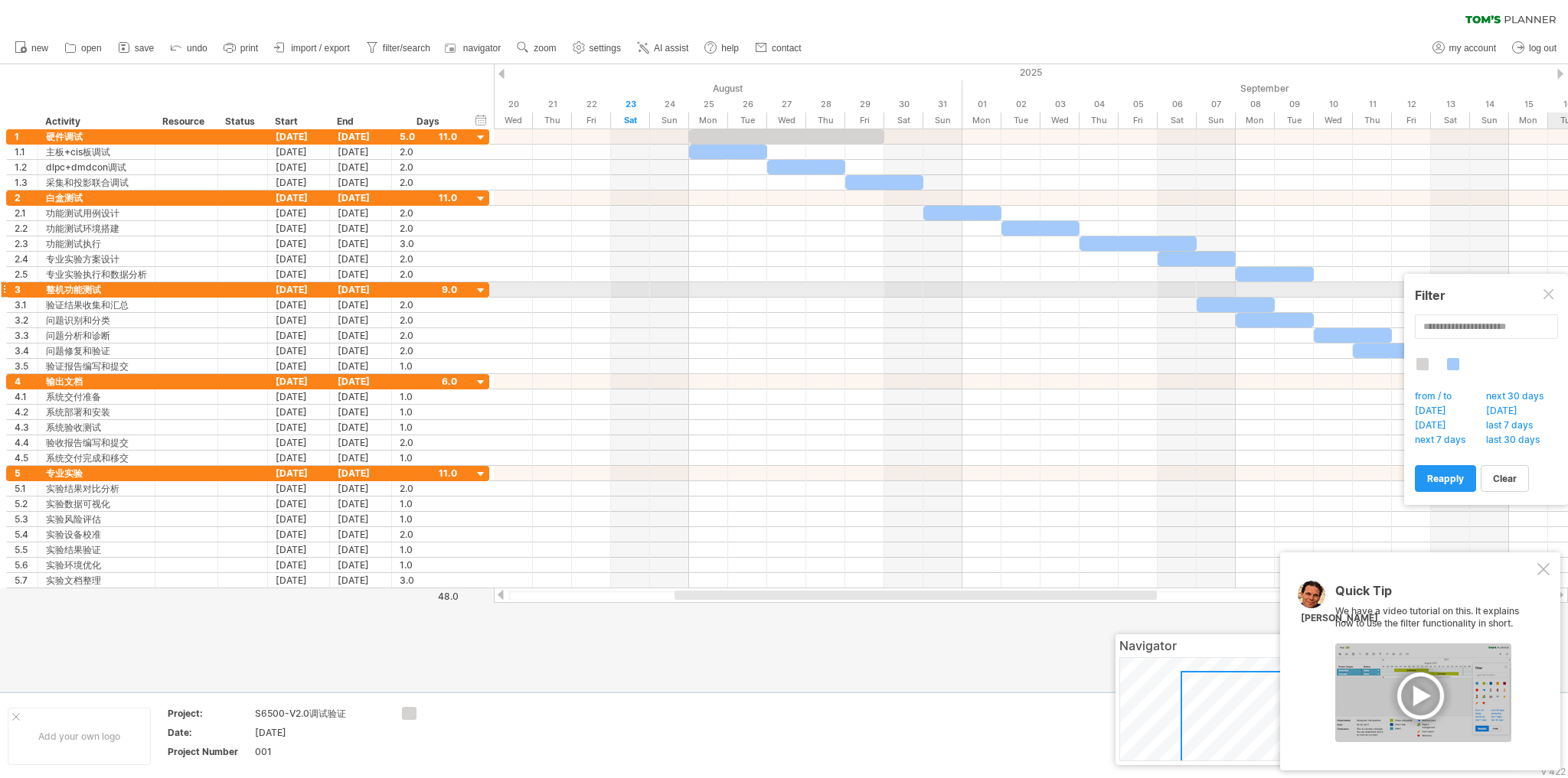
click at [1552, 297] on div at bounding box center [1550, 295] width 13 height 13
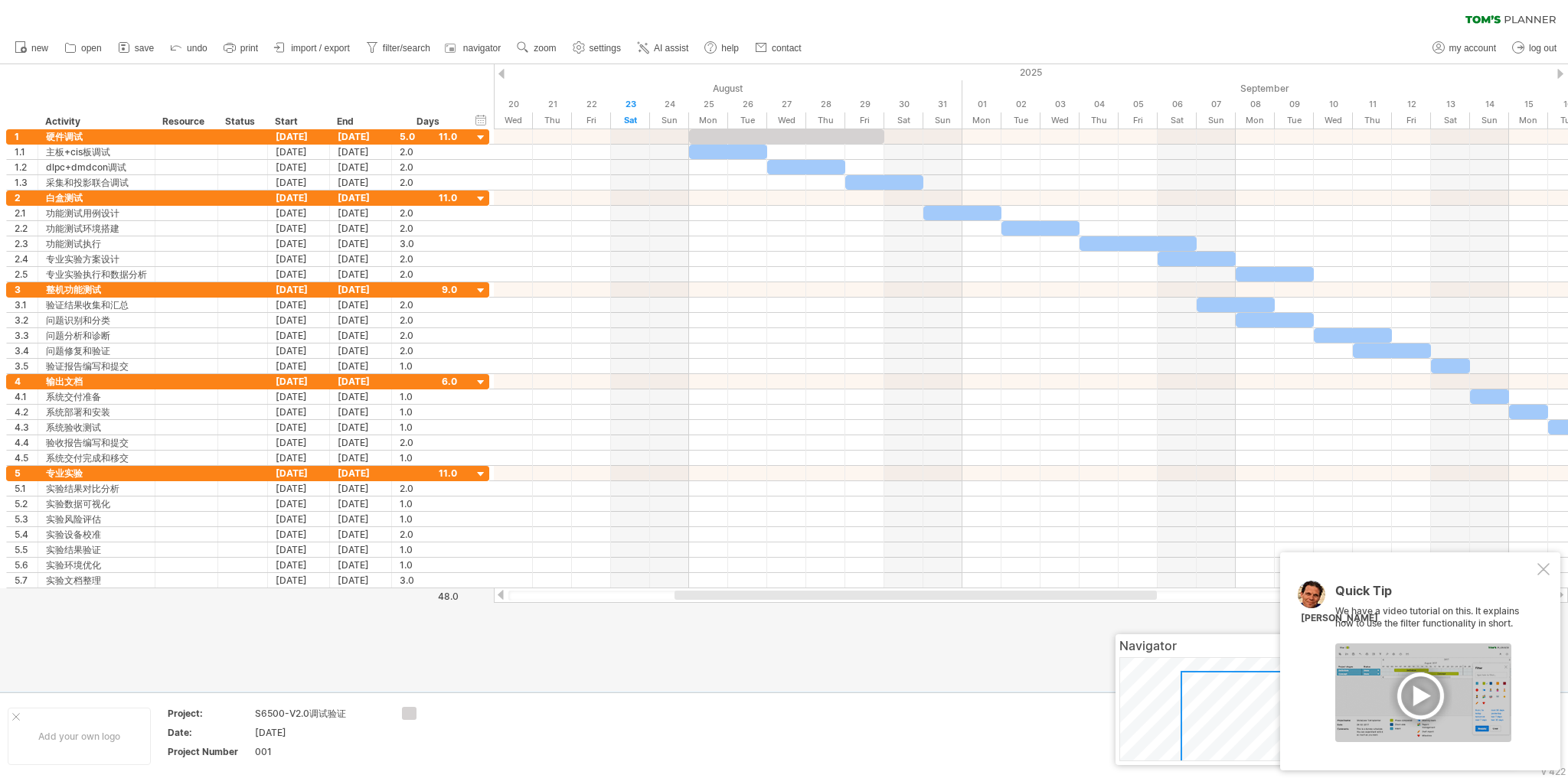
click at [653, 655] on div at bounding box center [784, 377] width 1568 height 627
click at [432, 713] on div at bounding box center [466, 713] width 84 height 13
click at [494, 41] on link "navigator" at bounding box center [474, 48] width 63 height 19
click at [493, 49] on span "navigator" at bounding box center [481, 48] width 38 height 11
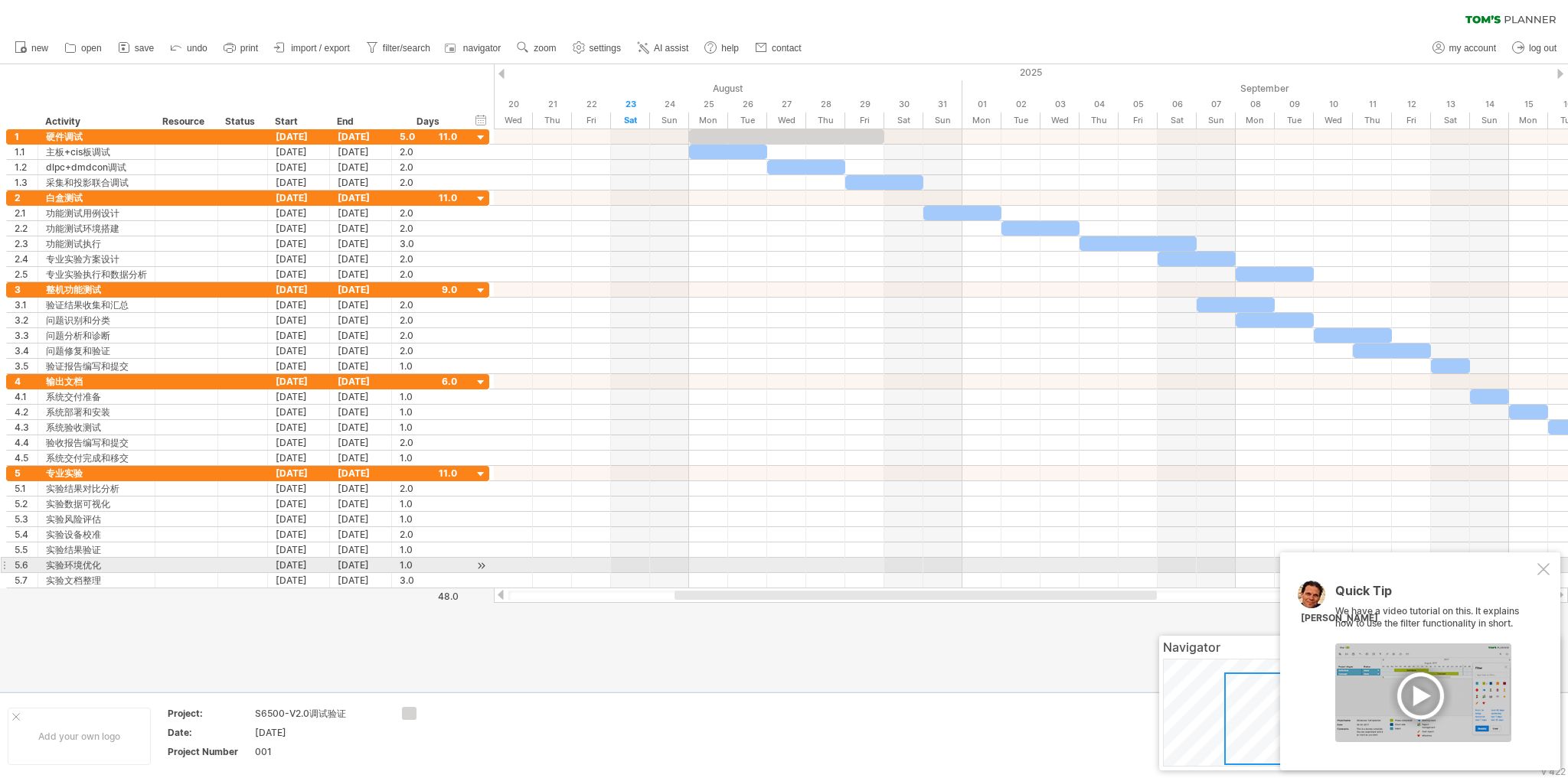
click at [1544, 571] on div at bounding box center [1543, 569] width 13 height 13
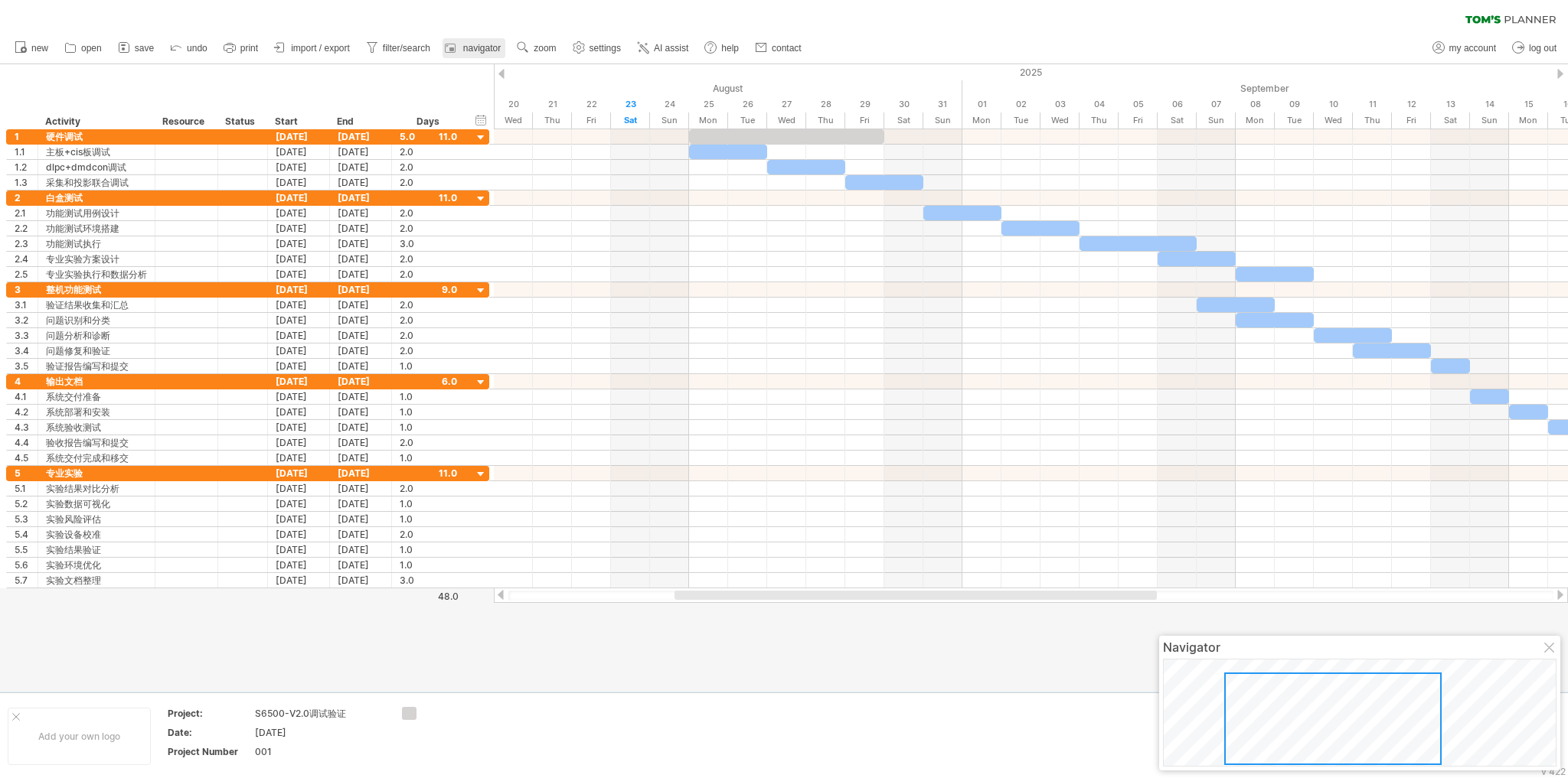
click at [500, 52] on span "navigator" at bounding box center [481, 48] width 38 height 11
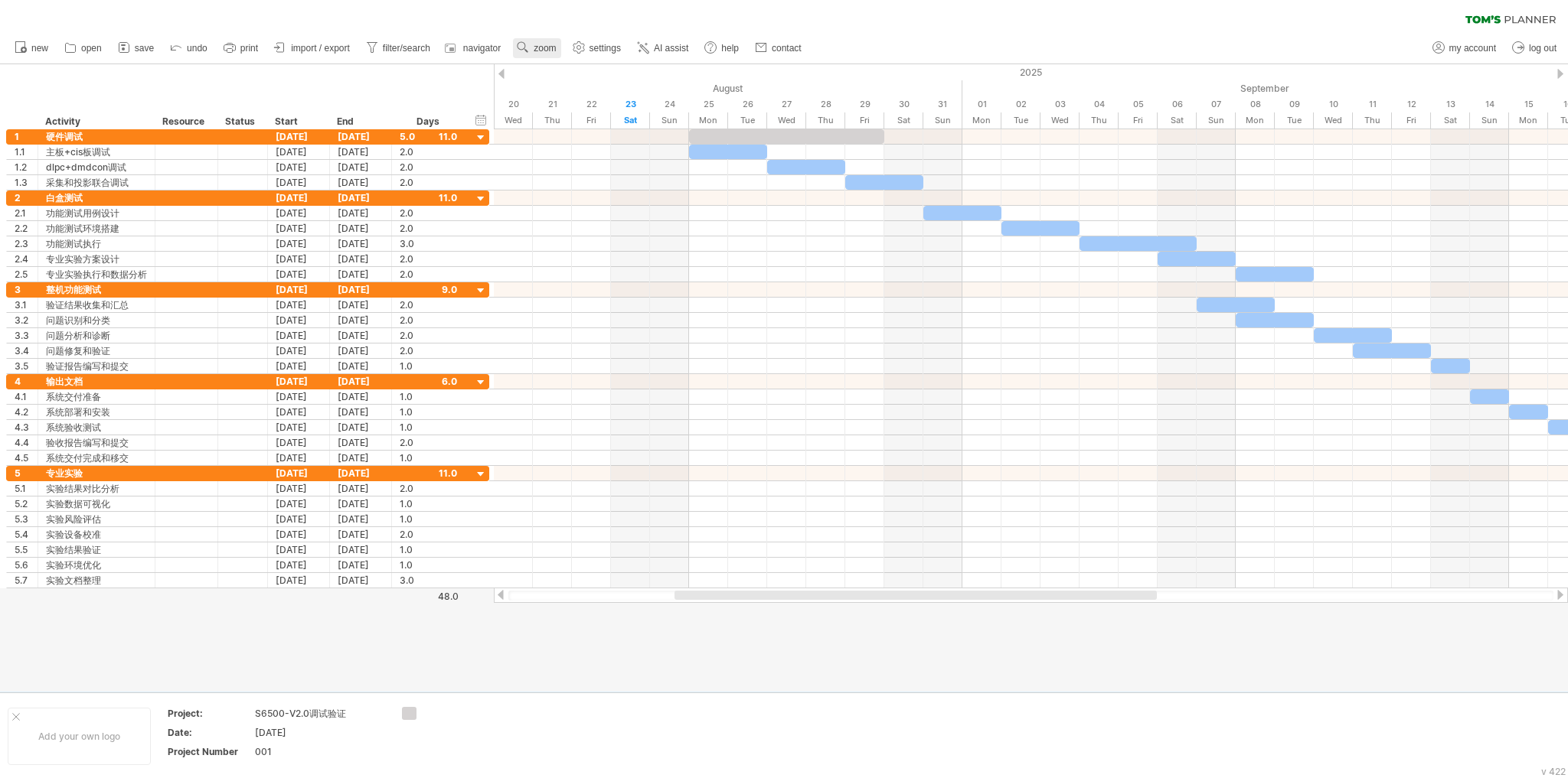
click at [530, 44] on use at bounding box center [523, 48] width 16 height 16
click at [614, 107] on div "Day" at bounding box center [597, 112] width 85 height 24
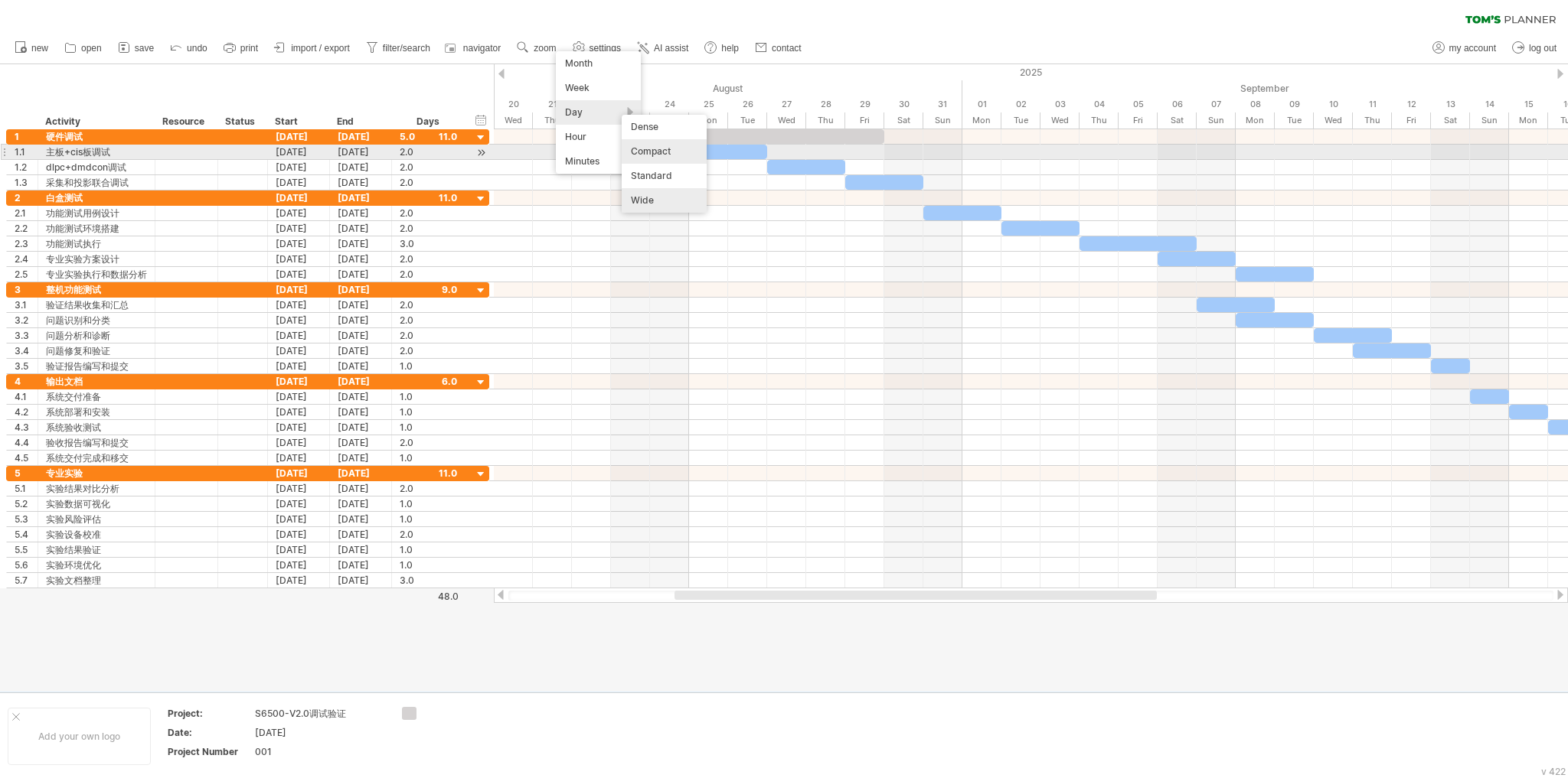
click at [657, 157] on div "Compact" at bounding box center [663, 151] width 85 height 24
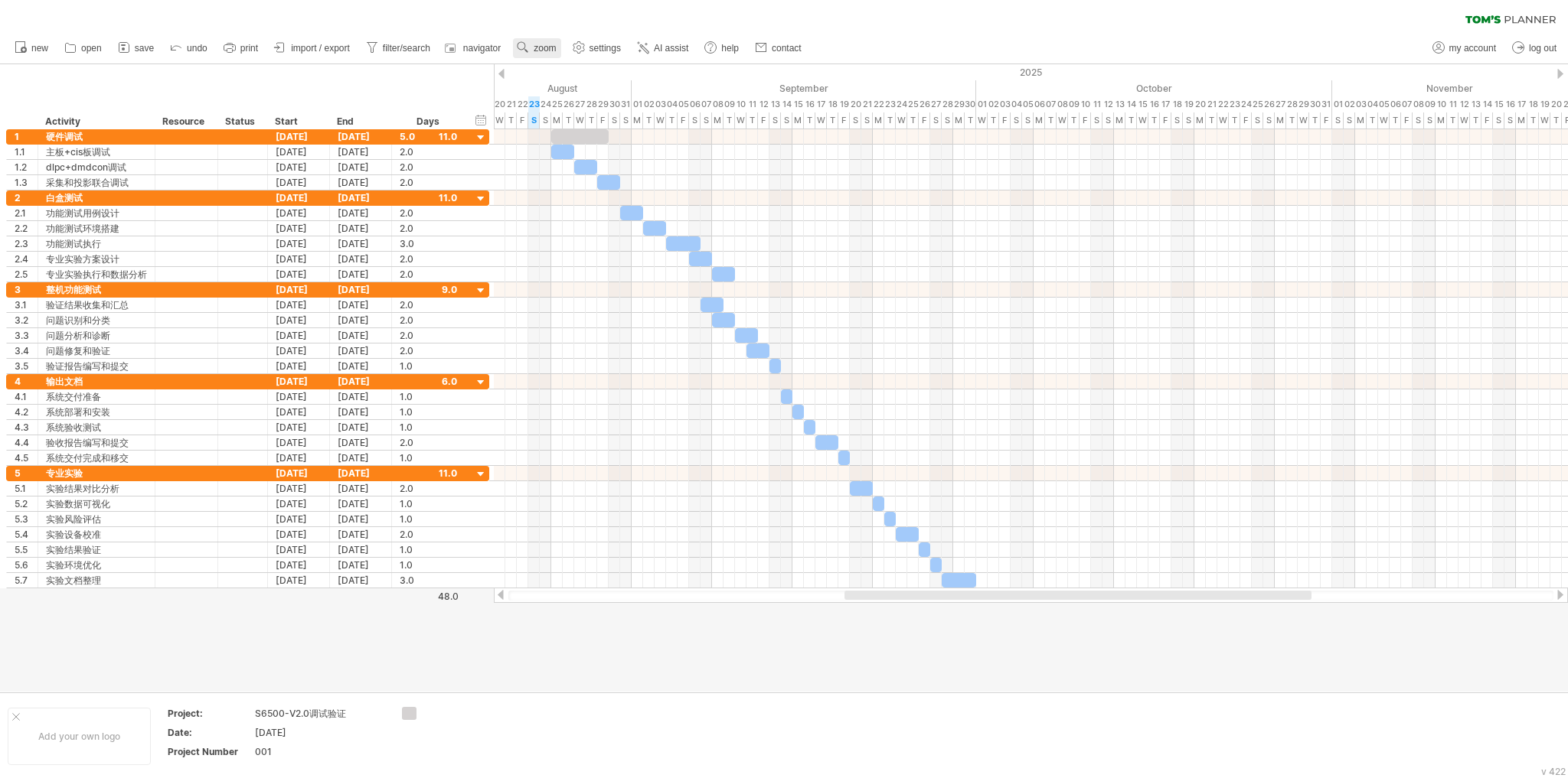
click at [555, 49] on span "zoom" at bounding box center [545, 48] width 22 height 11
click at [605, 120] on div "Day" at bounding box center [606, 117] width 85 height 24
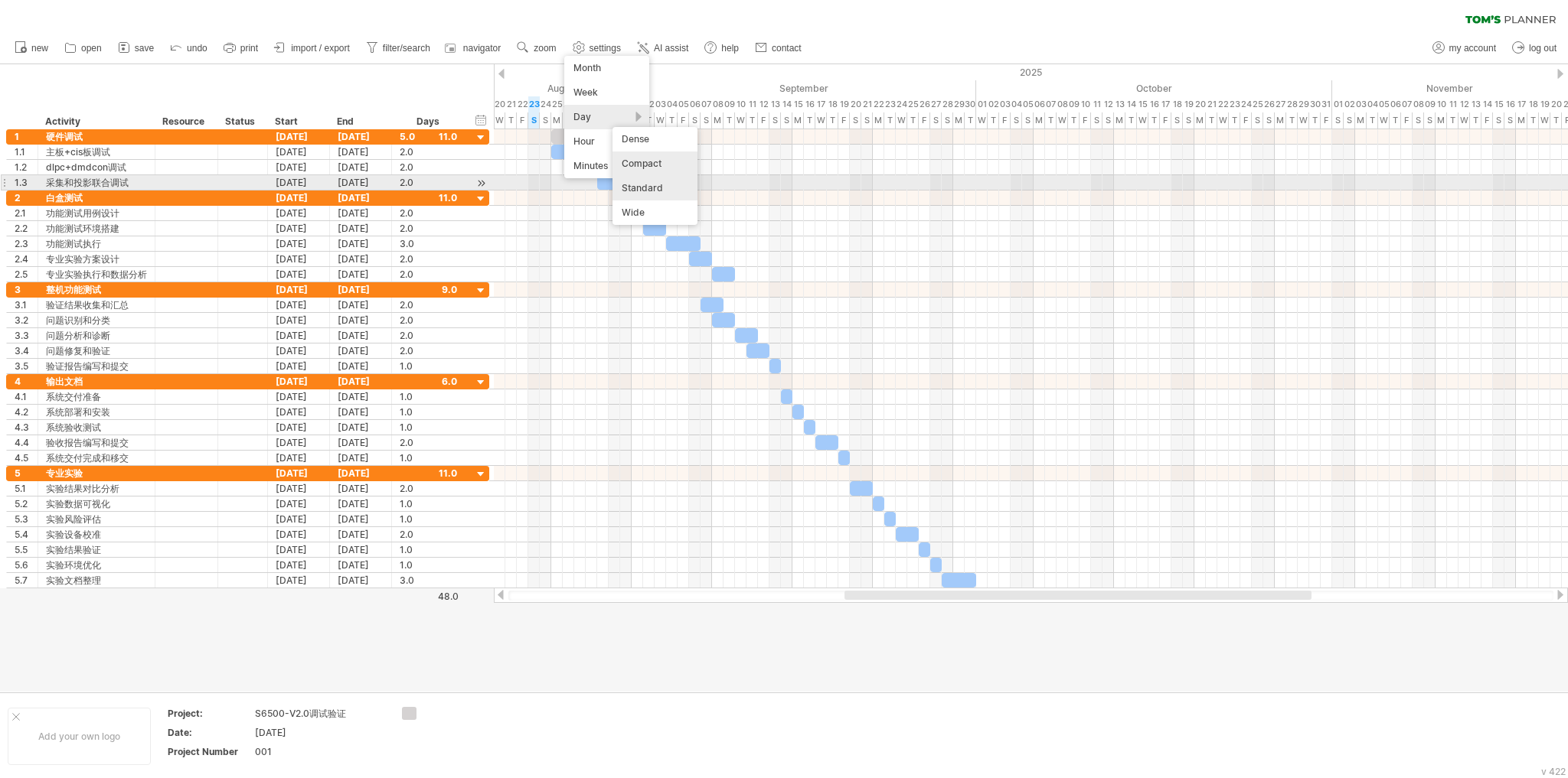
click at [640, 182] on div "Standard" at bounding box center [655, 188] width 85 height 24
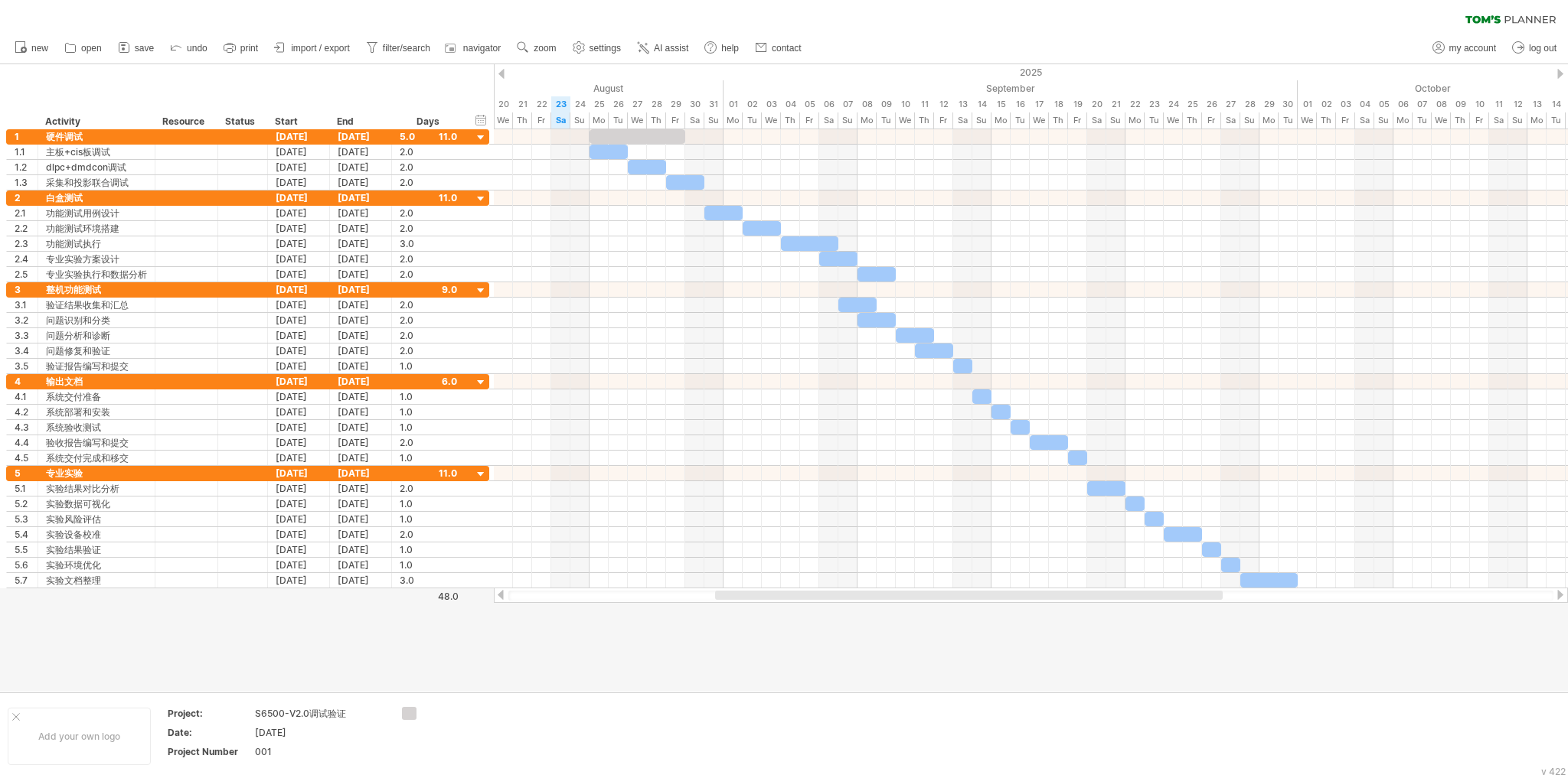
click at [1000, 646] on div at bounding box center [784, 377] width 1568 height 627
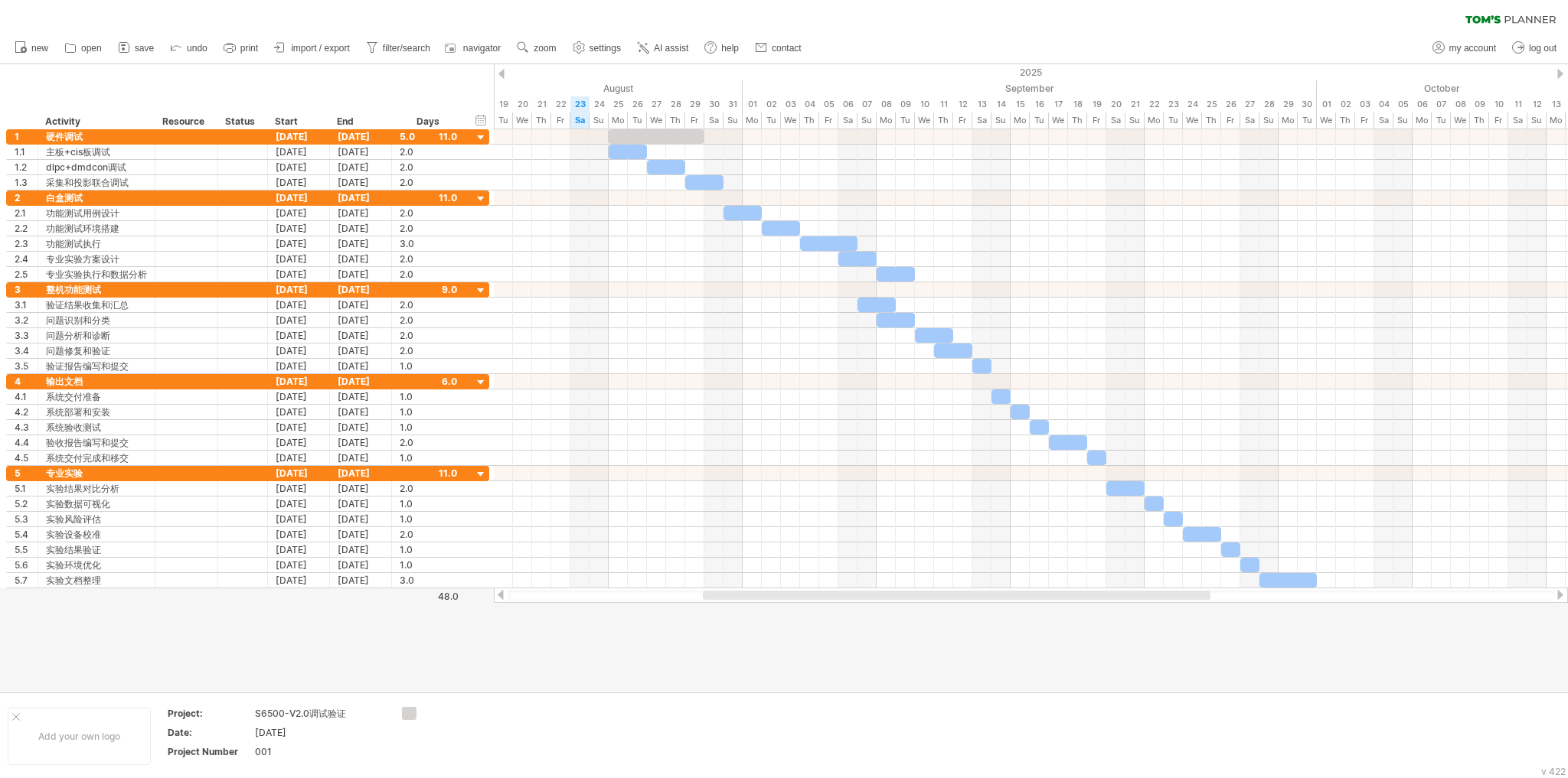
drag, startPoint x: 1036, startPoint y: 595, endPoint x: 1023, endPoint y: 646, distance: 52.6
click at [1023, 646] on div "Trying to reach [DOMAIN_NAME] Connected again... 0% clear filter new 1" at bounding box center [784, 389] width 1568 height 778
click at [620, 49] on span "settings" at bounding box center [605, 48] width 31 height 11
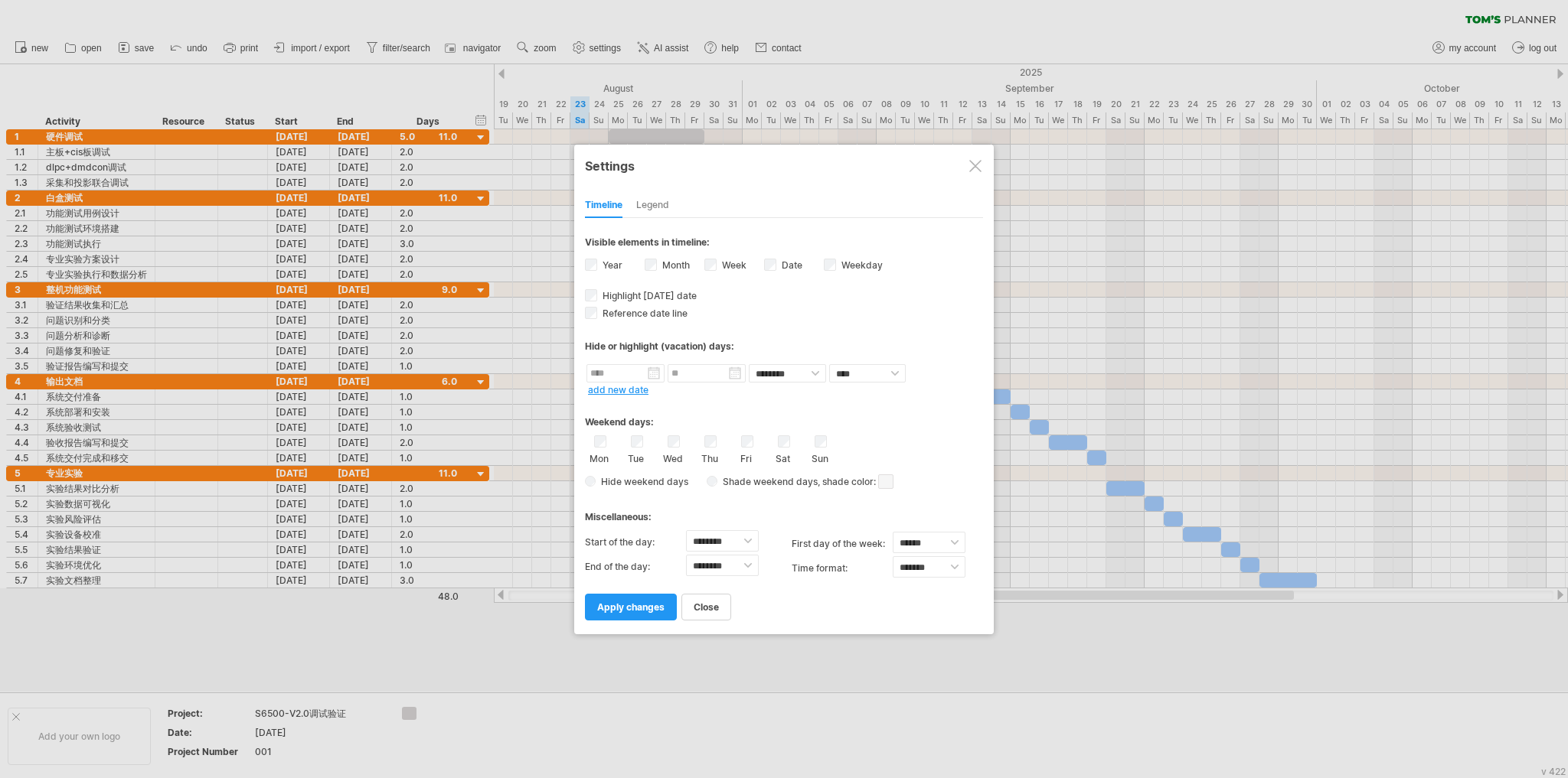
click at [979, 159] on div at bounding box center [975, 165] width 13 height 13
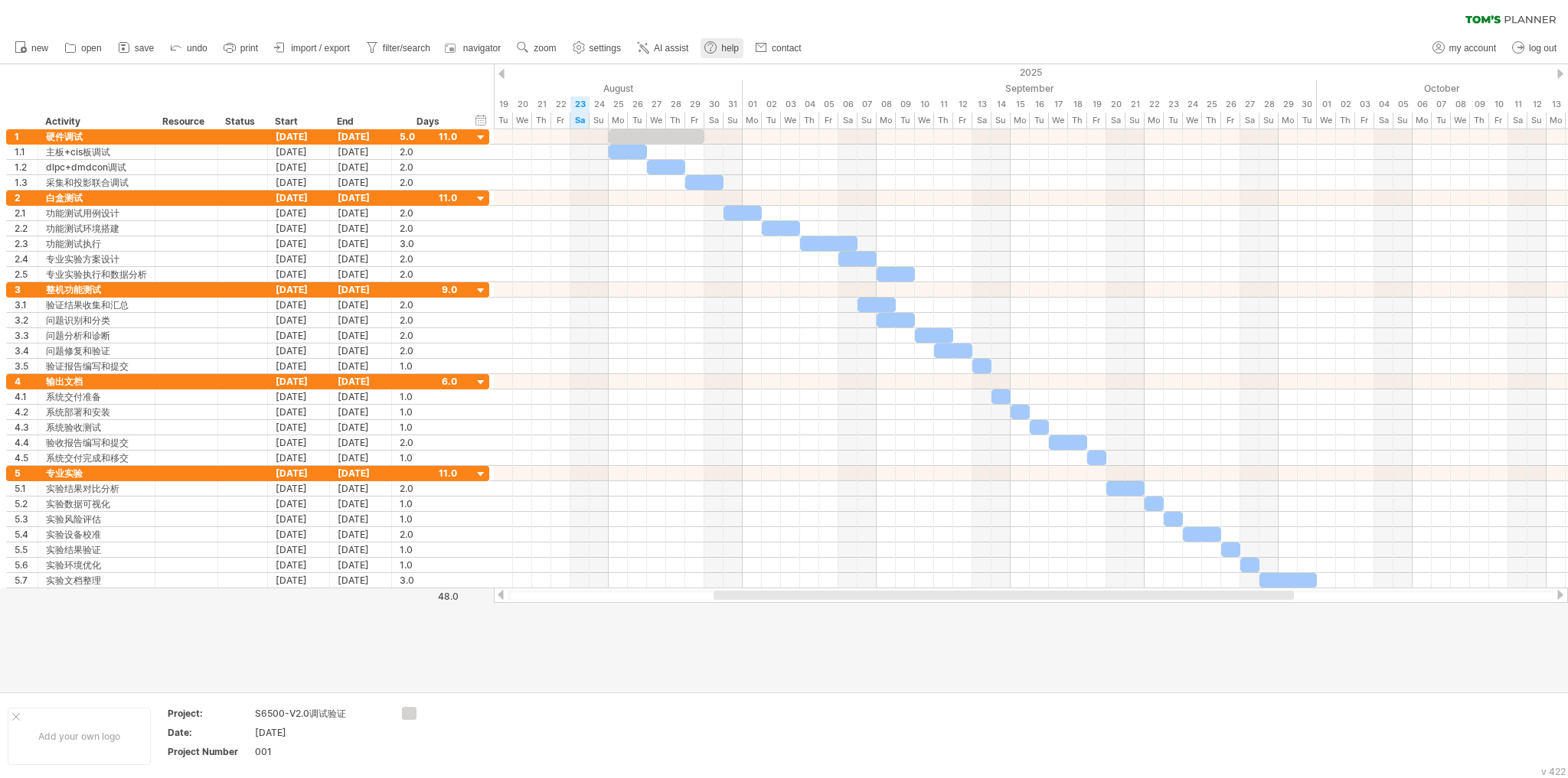
click at [738, 53] on span "help" at bounding box center [730, 48] width 18 height 11
click at [147, 49] on span "save" at bounding box center [145, 48] width 19 height 11
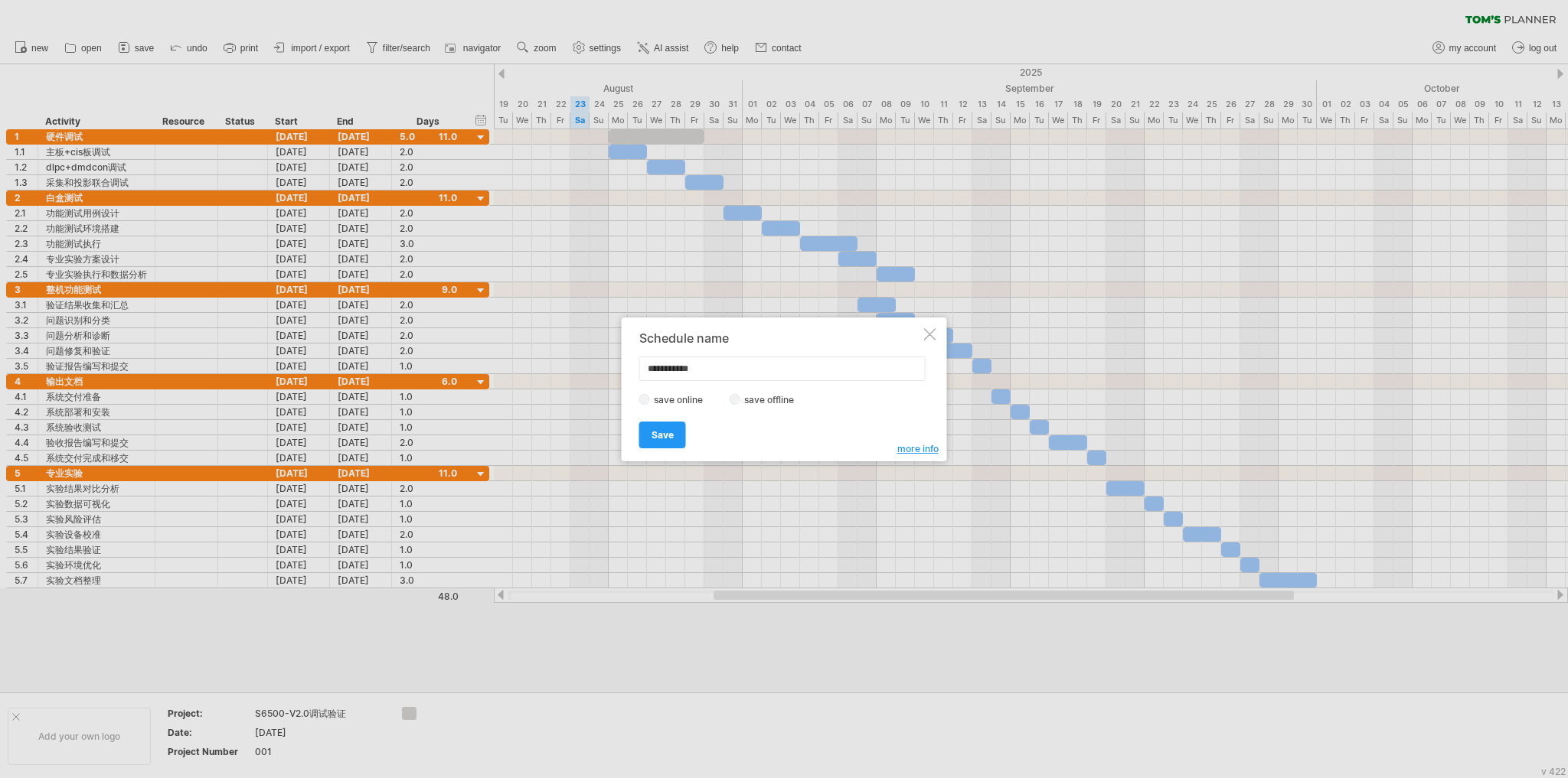
drag, startPoint x: 731, startPoint y: 369, endPoint x: 627, endPoint y: 365, distance: 104.1
click at [627, 365] on div "**********" at bounding box center [784, 390] width 325 height 144
type input "**********"
click at [664, 432] on span "Save" at bounding box center [662, 436] width 22 height 12
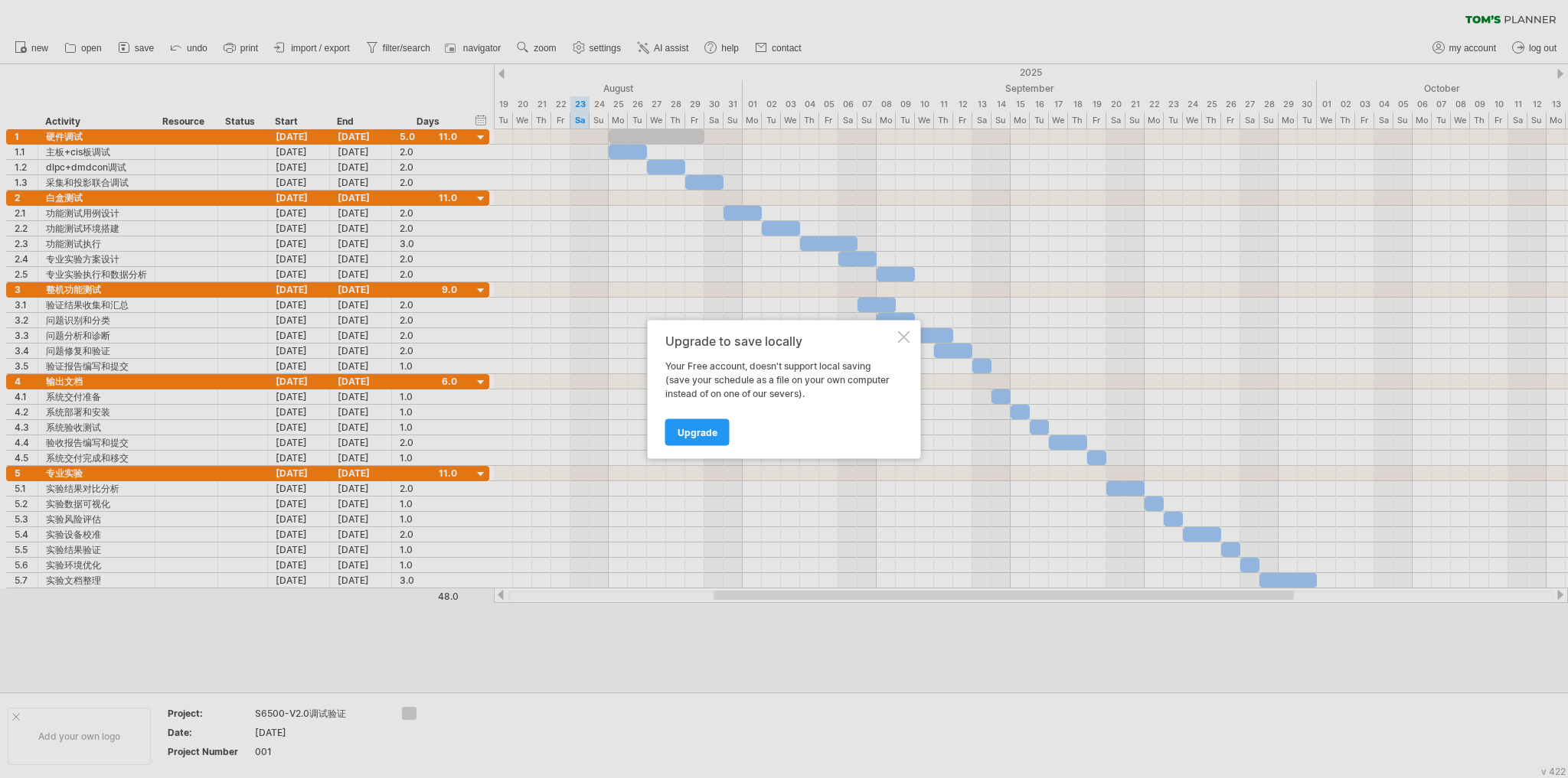
click at [901, 338] on div at bounding box center [904, 336] width 13 height 13
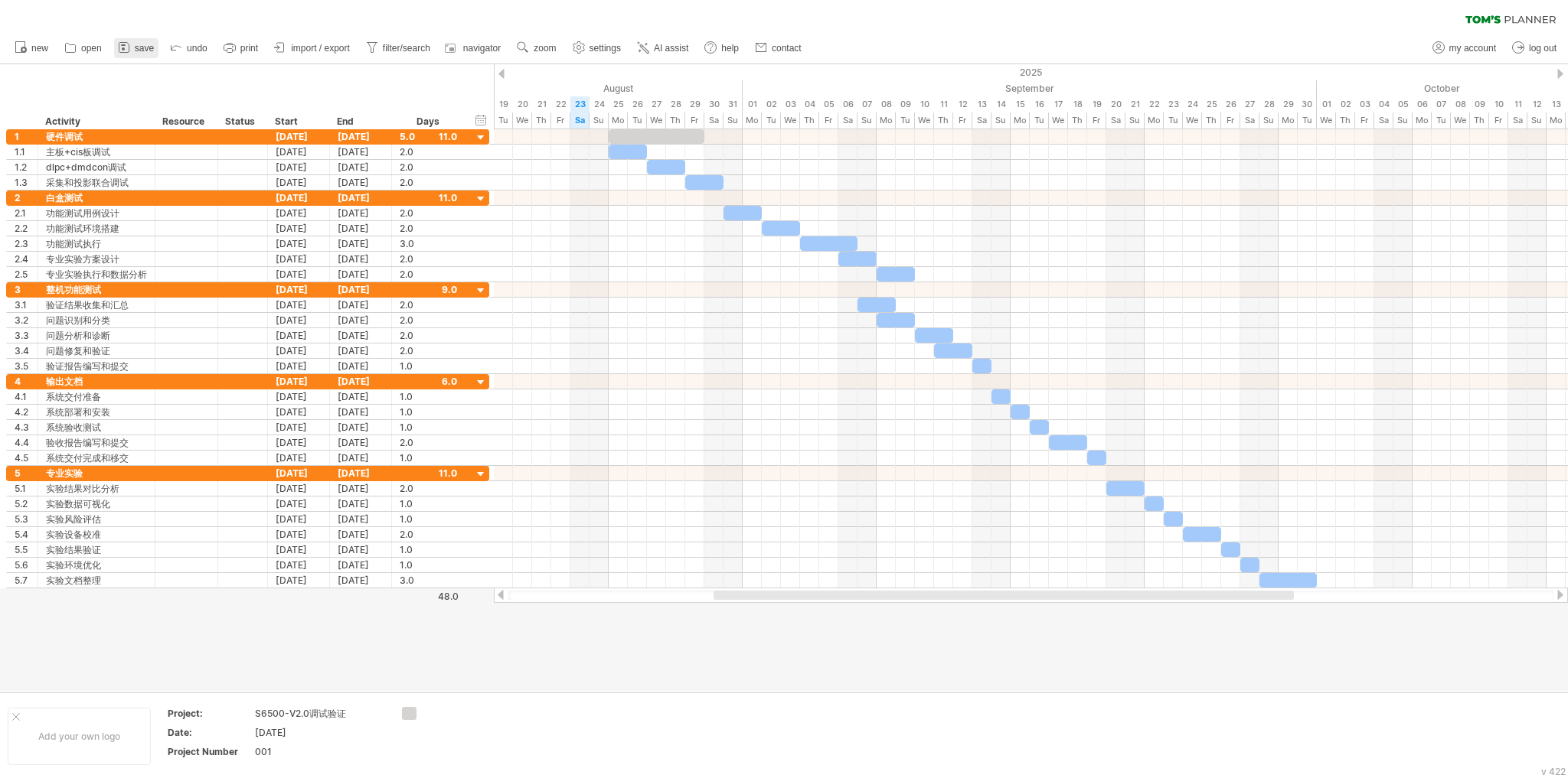
click at [138, 53] on span "save" at bounding box center [145, 48] width 19 height 11
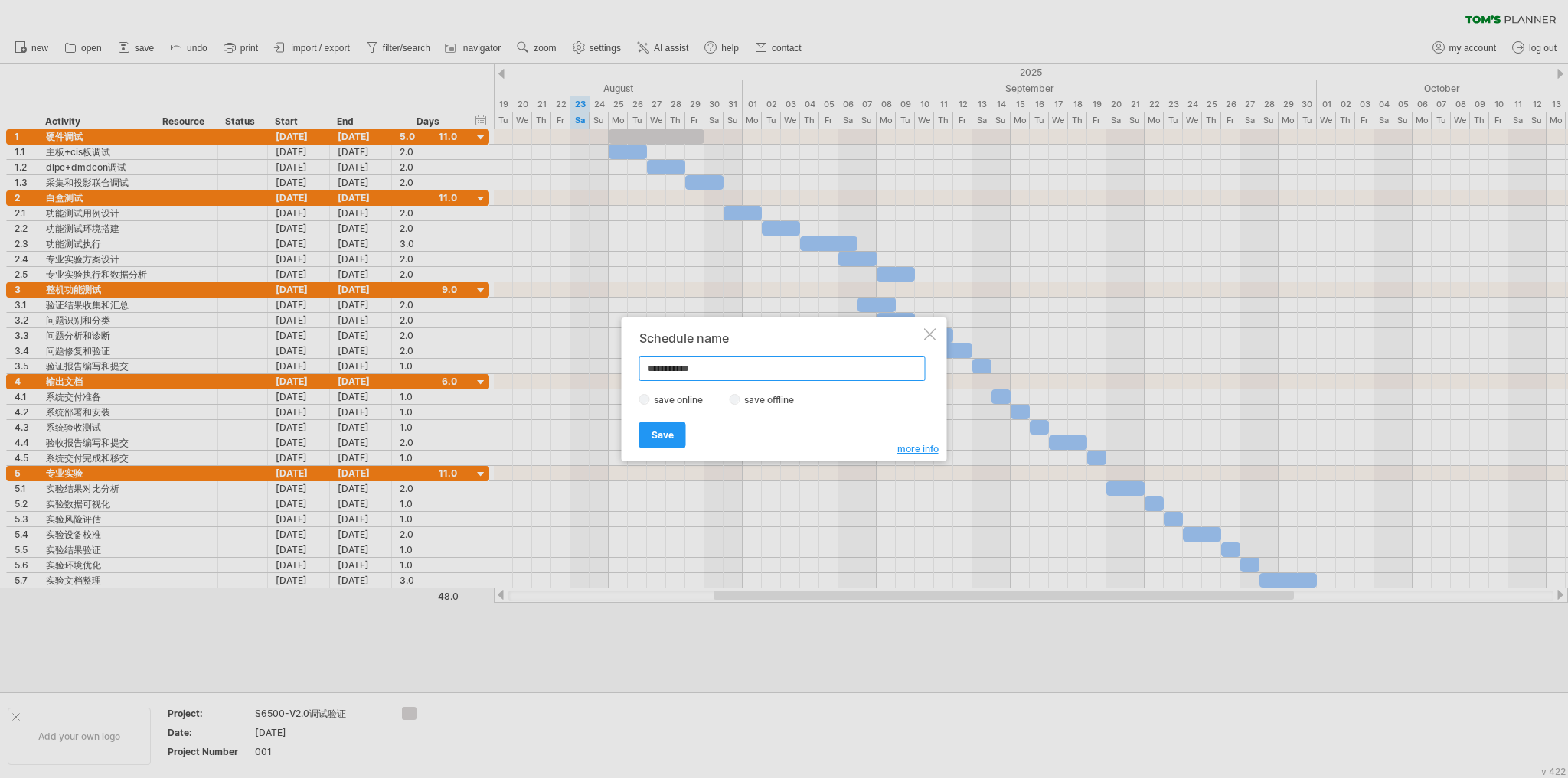
drag, startPoint x: 730, startPoint y: 371, endPoint x: 555, endPoint y: 367, distance: 175.0
click at [555, 367] on div "Trying to reach [DOMAIN_NAME] Connected again... 0% clear filter new 1" at bounding box center [784, 389] width 1568 height 778
type input "**********"
click at [674, 438] on link "Save" at bounding box center [662, 436] width 47 height 27
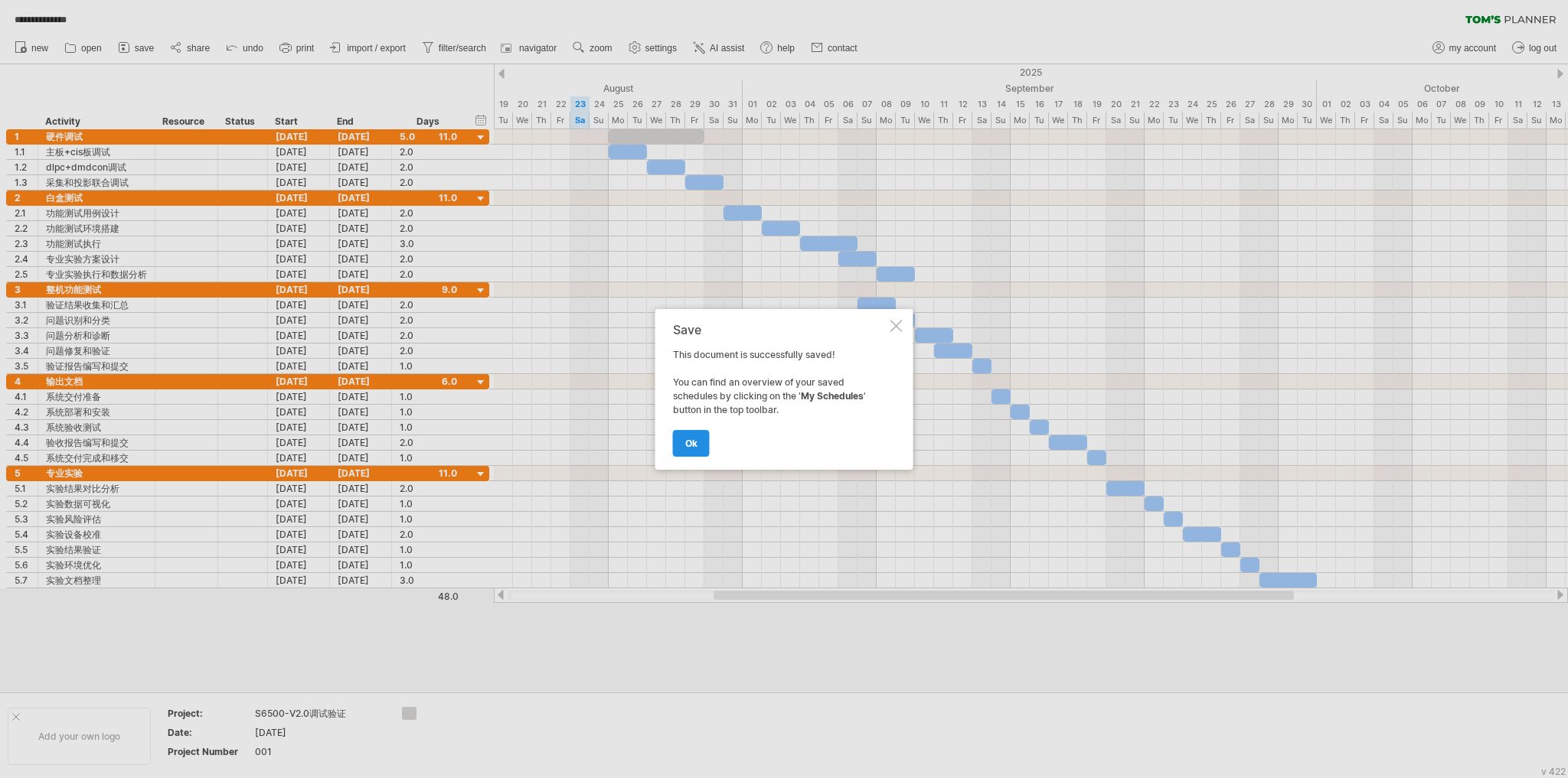
click at [692, 441] on span "ok" at bounding box center [691, 443] width 13 height 12
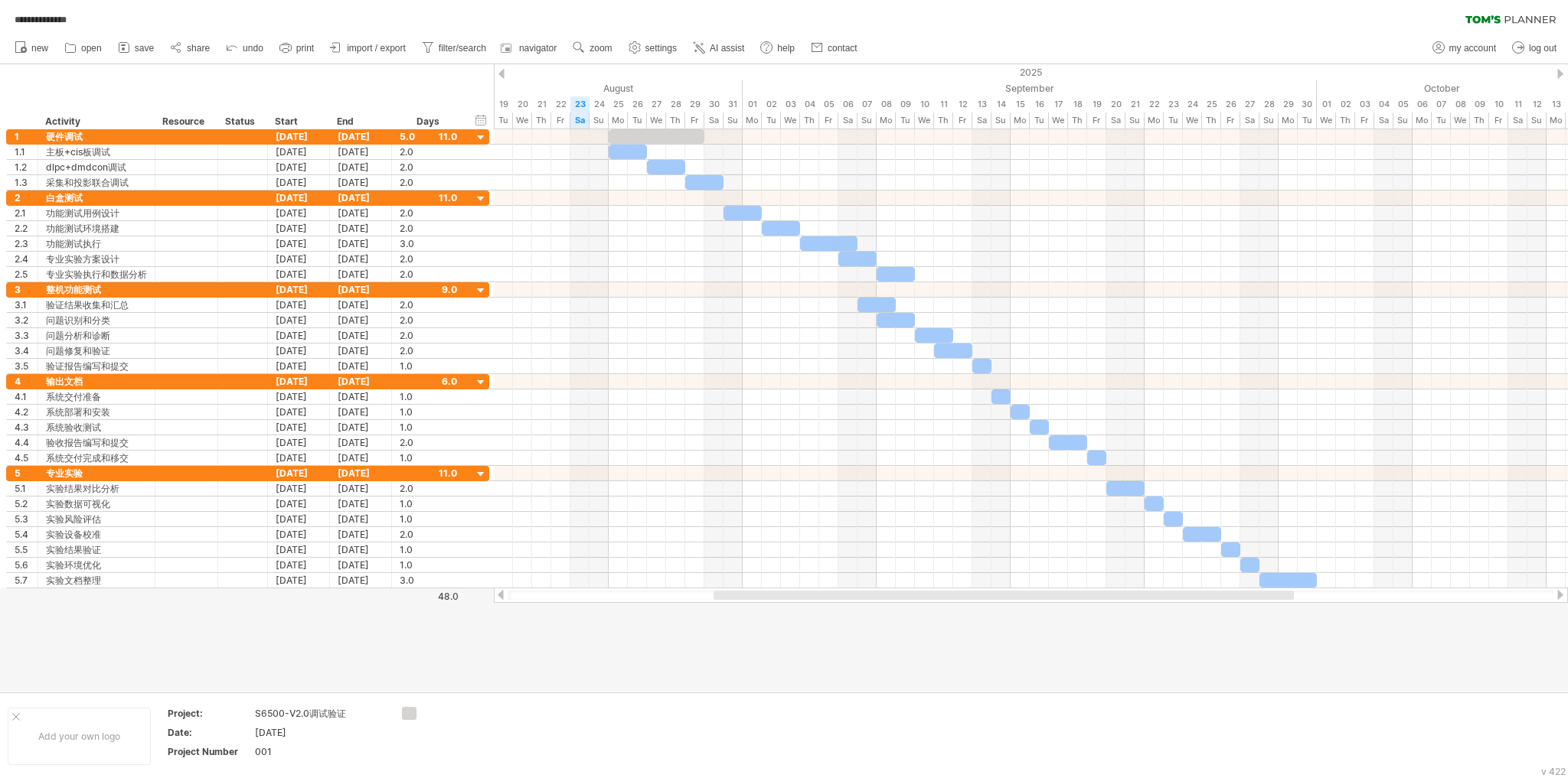
click at [145, 23] on div "**********" at bounding box center [784, 16] width 1568 height 32
click at [862, 40] on link "contact" at bounding box center [835, 48] width 55 height 19
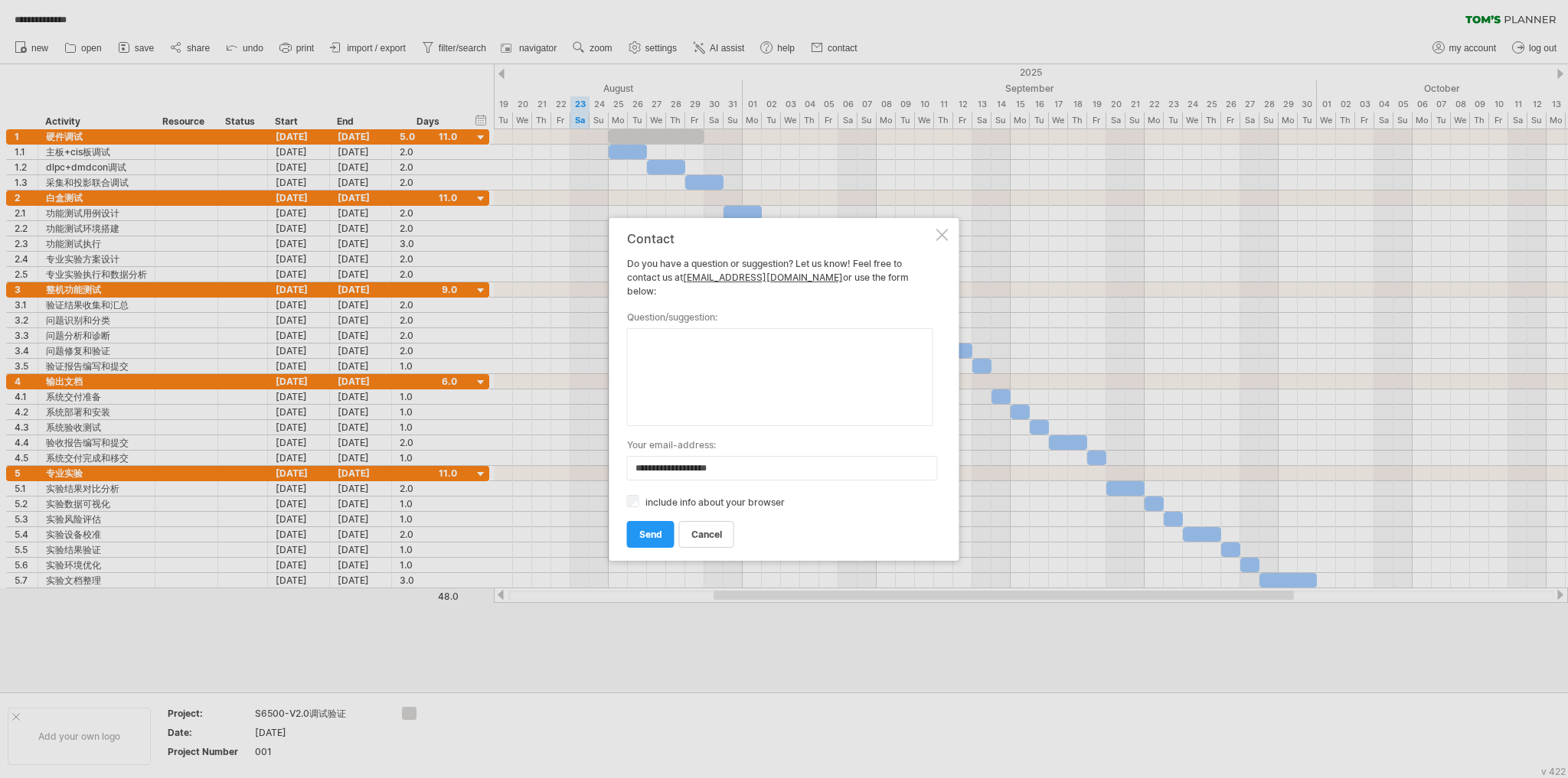
click at [944, 241] on div at bounding box center [943, 234] width 13 height 13
